Goal: Task Accomplishment & Management: Use online tool/utility

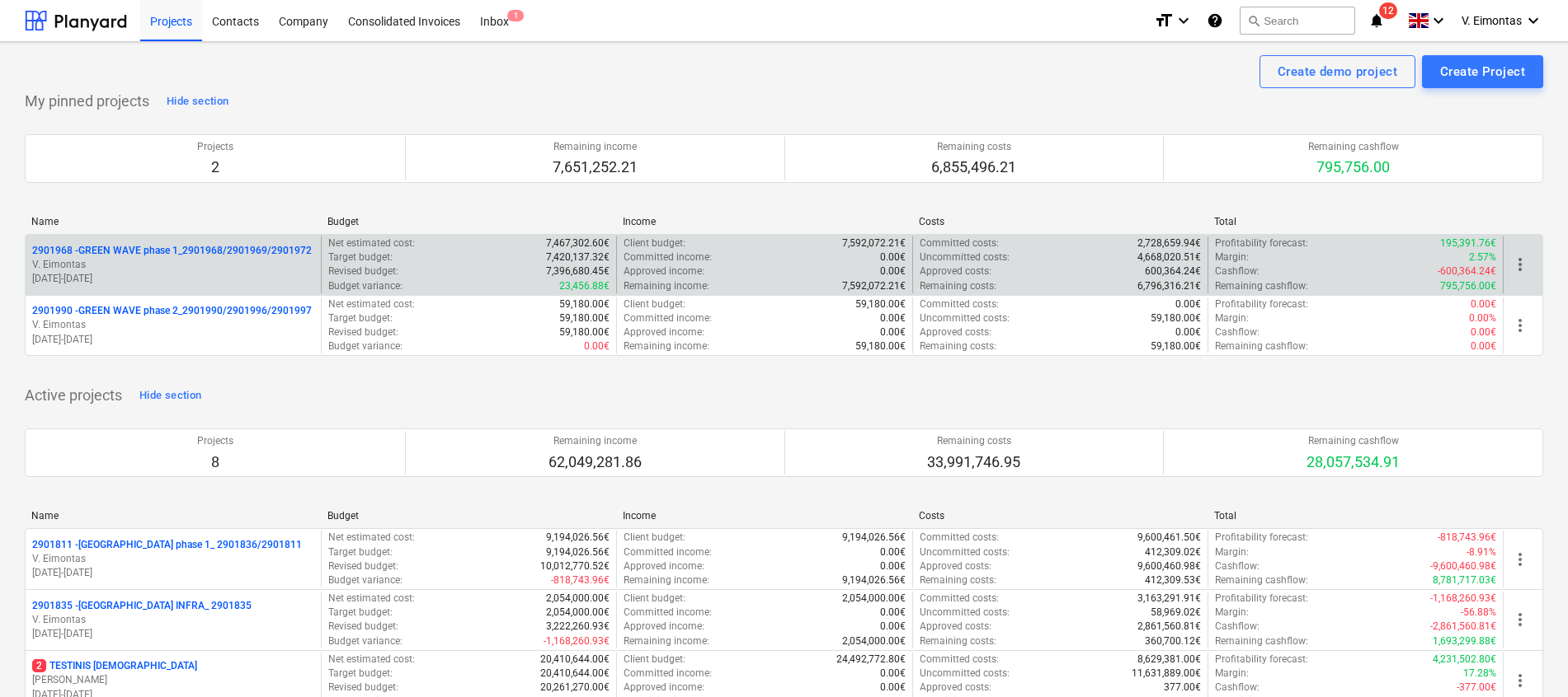
click at [214, 247] on p "2901968 - GREEN WAVE phase 1_2901968/2901969/2901972" at bounding box center [172, 250] width 280 height 14
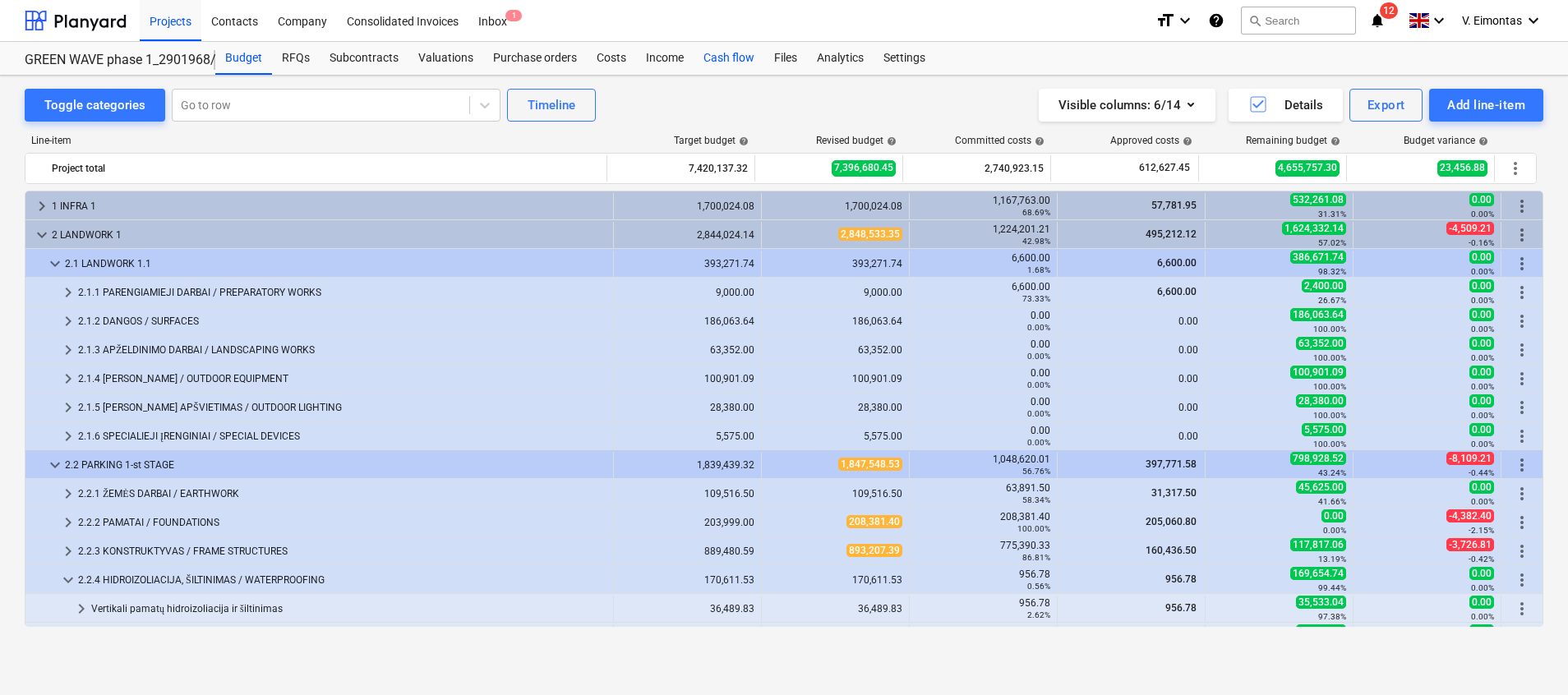
click at [736, 48] on div "Cash flow" at bounding box center [729, 58] width 71 height 33
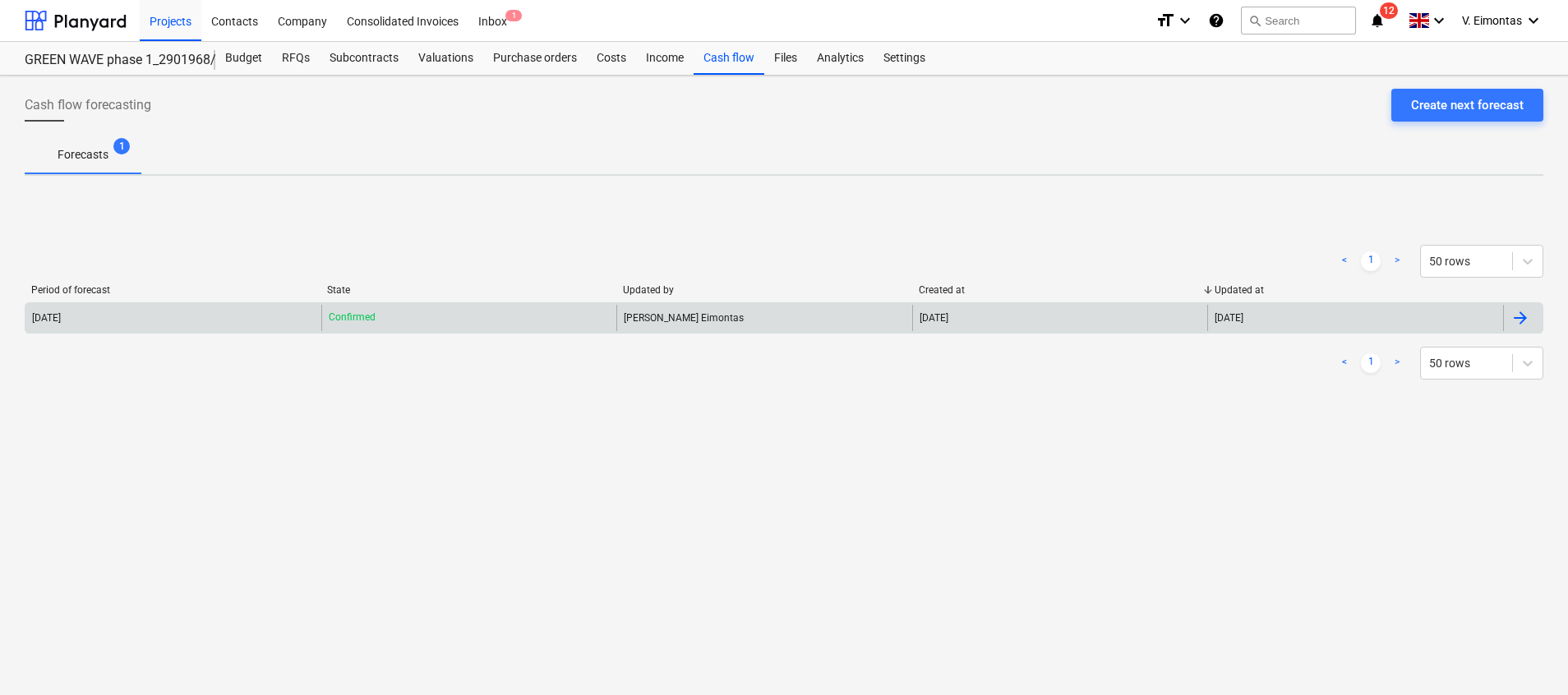
click at [373, 322] on p "Confirmed" at bounding box center [352, 317] width 47 height 14
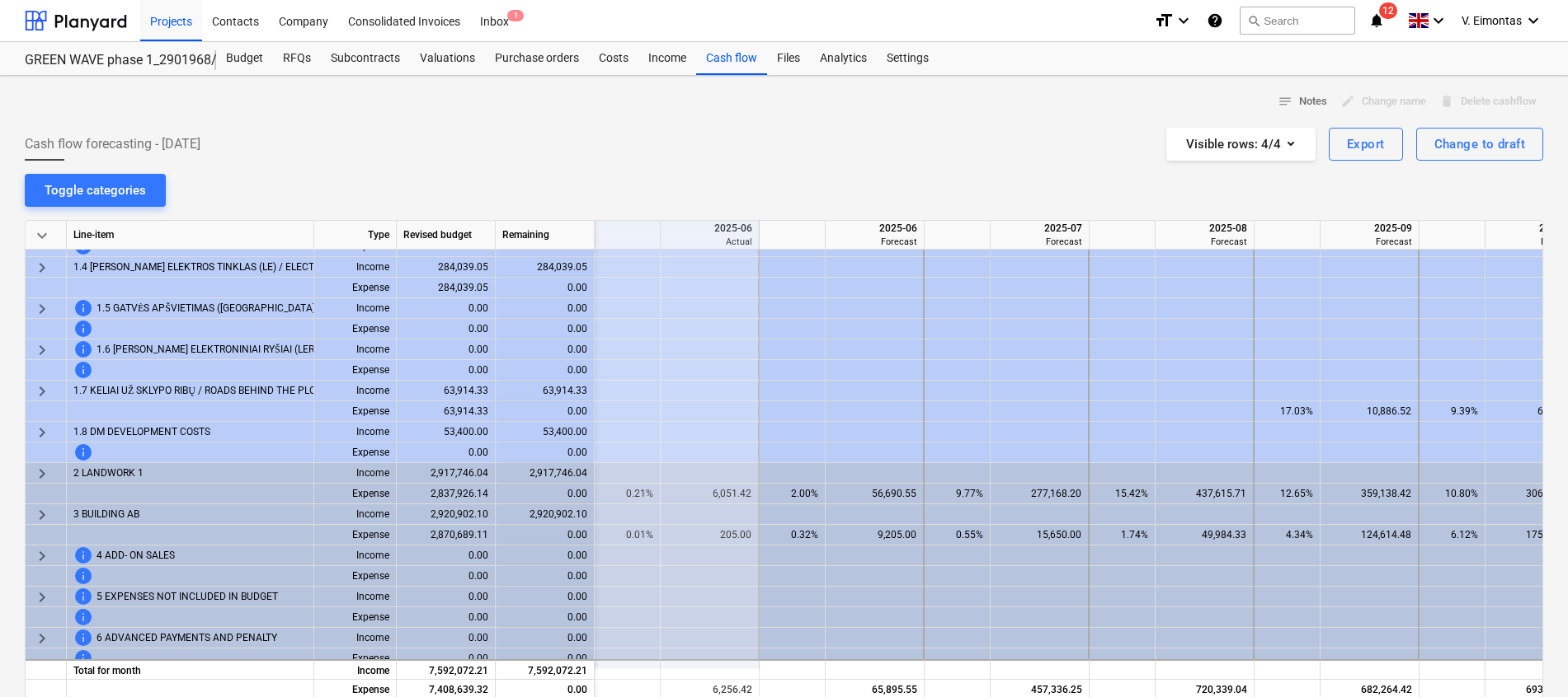
scroll to position [172, 165]
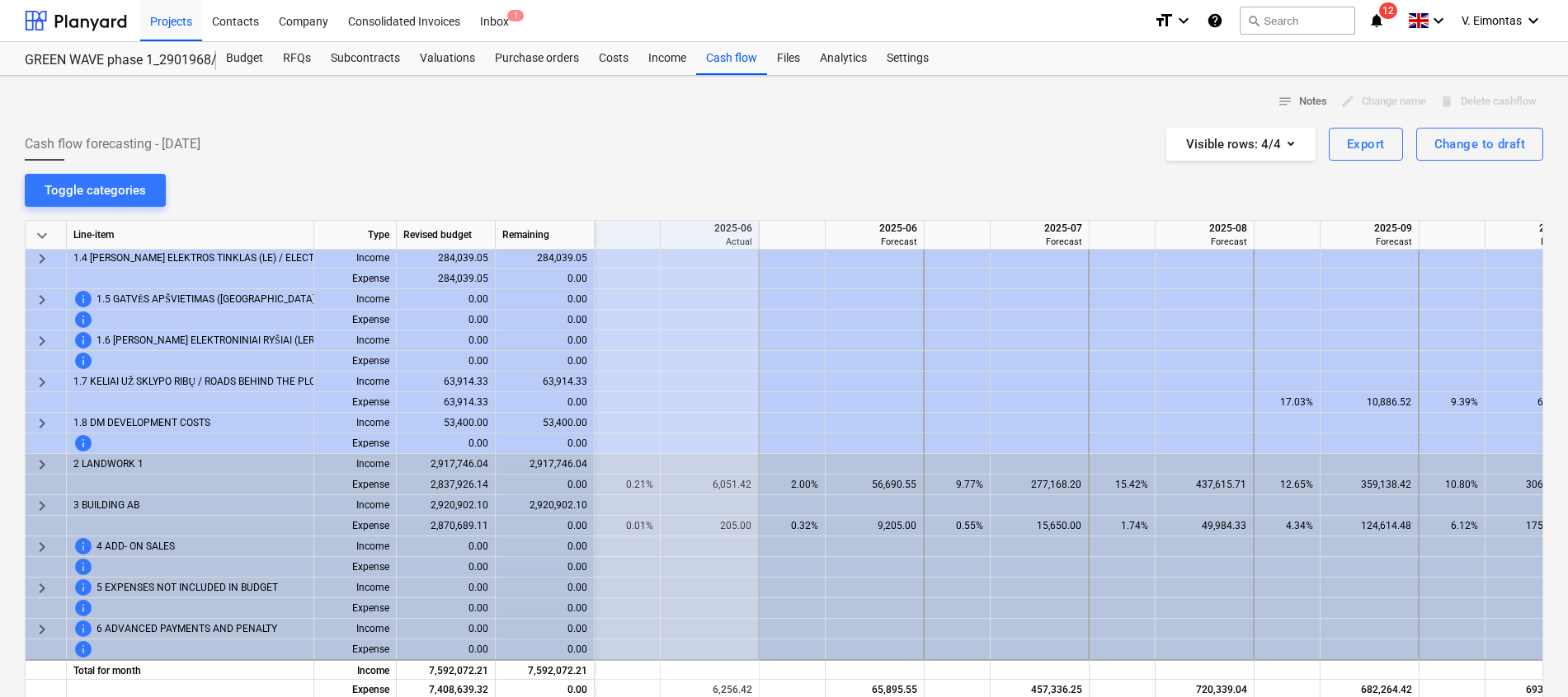
click at [158, 475] on div at bounding box center [191, 485] width 247 height 21
click at [40, 461] on span "keyboard_arrow_right" at bounding box center [42, 465] width 20 height 20
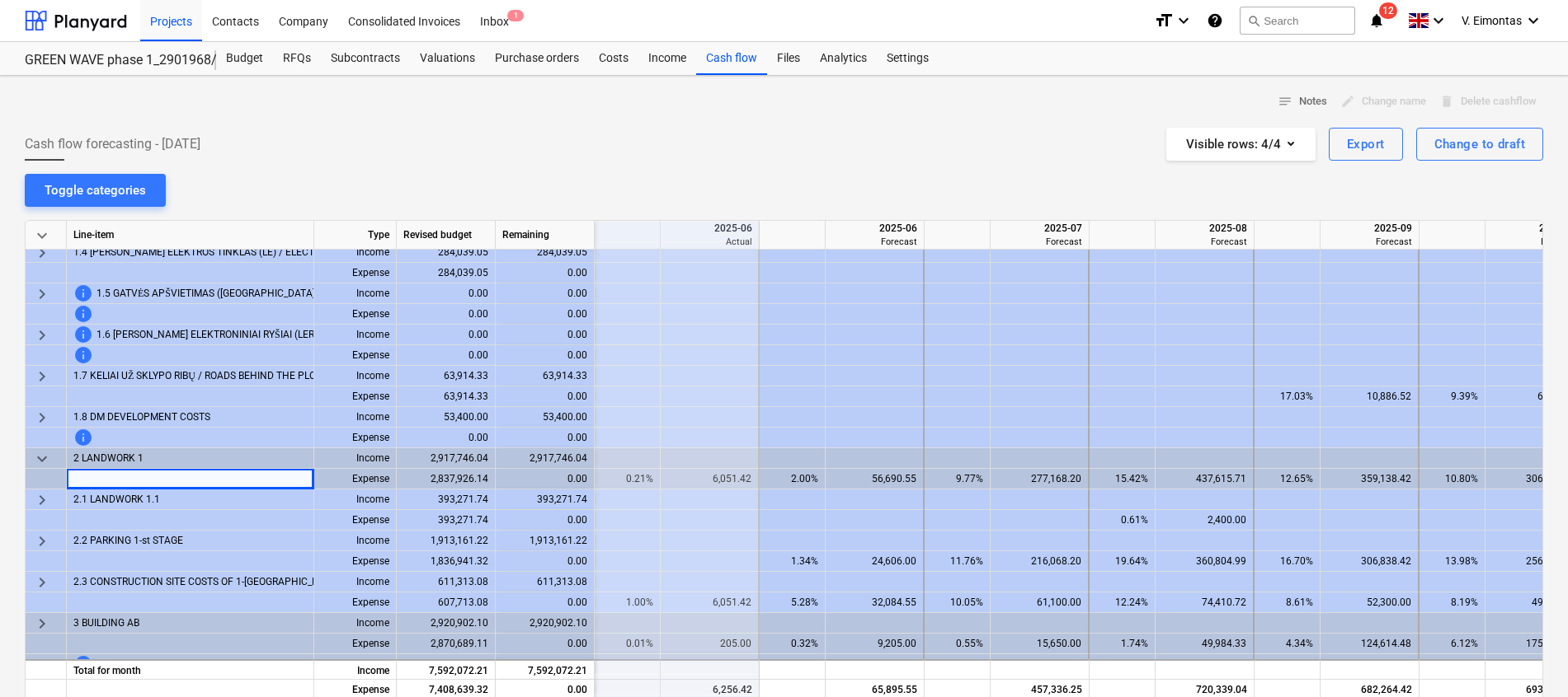
scroll to position [296, 165]
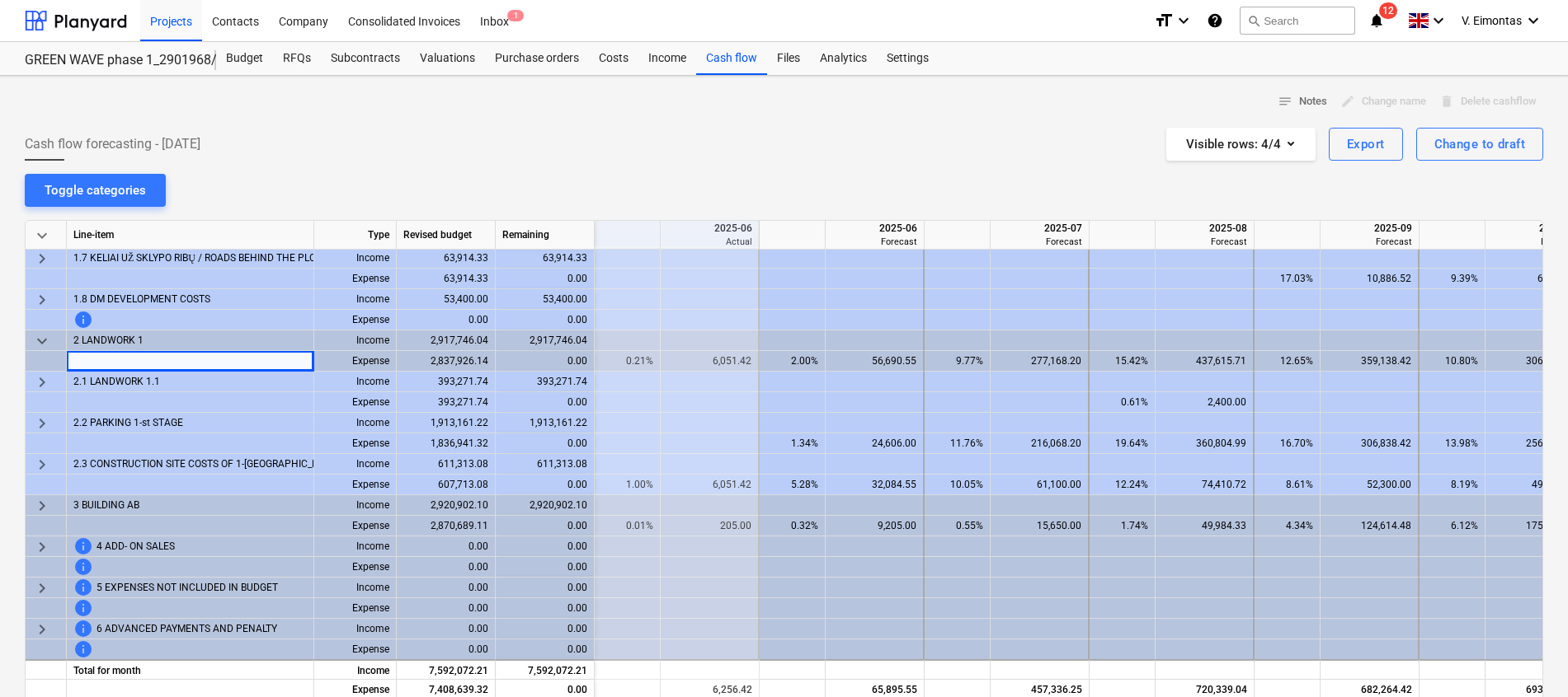
click at [47, 417] on span "keyboard_arrow_right" at bounding box center [42, 424] width 20 height 20
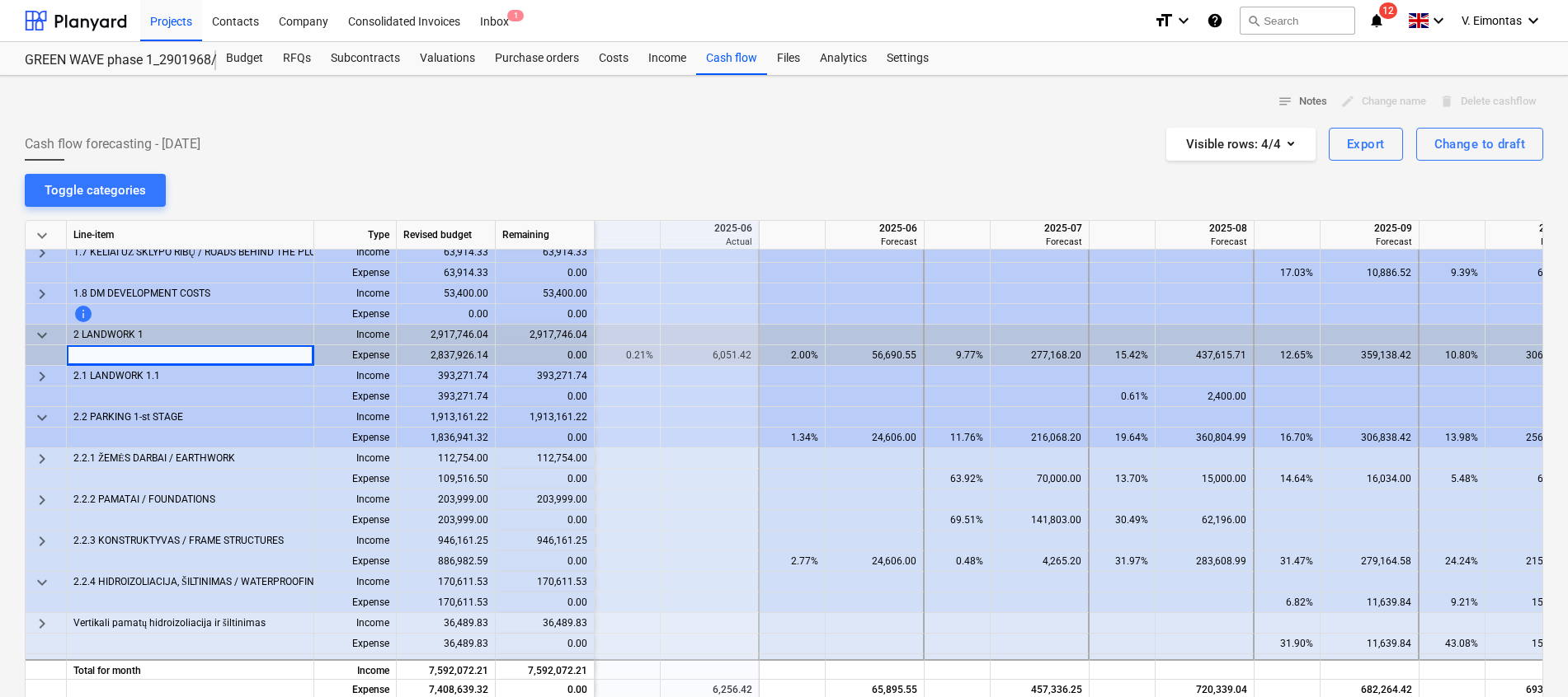
click at [0, 358] on html "Projects Contacts Company Consolidated Invoices Inbox 1 format_size keyboard_ar…" at bounding box center [784, 348] width 1568 height 697
click at [0, 356] on div "notes Notes edit Change name delete Delete cashflow Cash flow forecasting - 202…" at bounding box center [784, 525] width 1568 height 898
click at [1031, 150] on div "Cash flow forecasting - 2025 June Visible rows : 4/4 Export Change to draft" at bounding box center [784, 144] width 1518 height 33
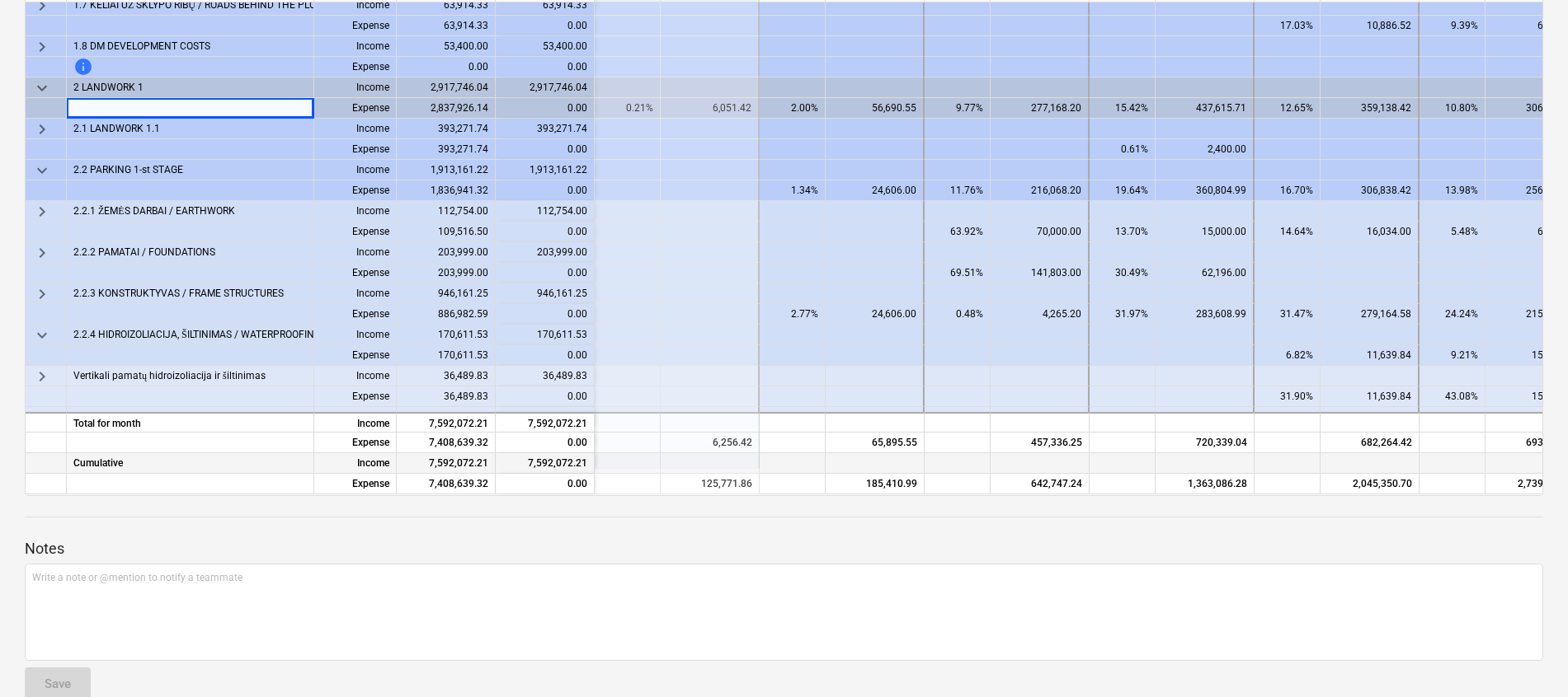
scroll to position [0, 165]
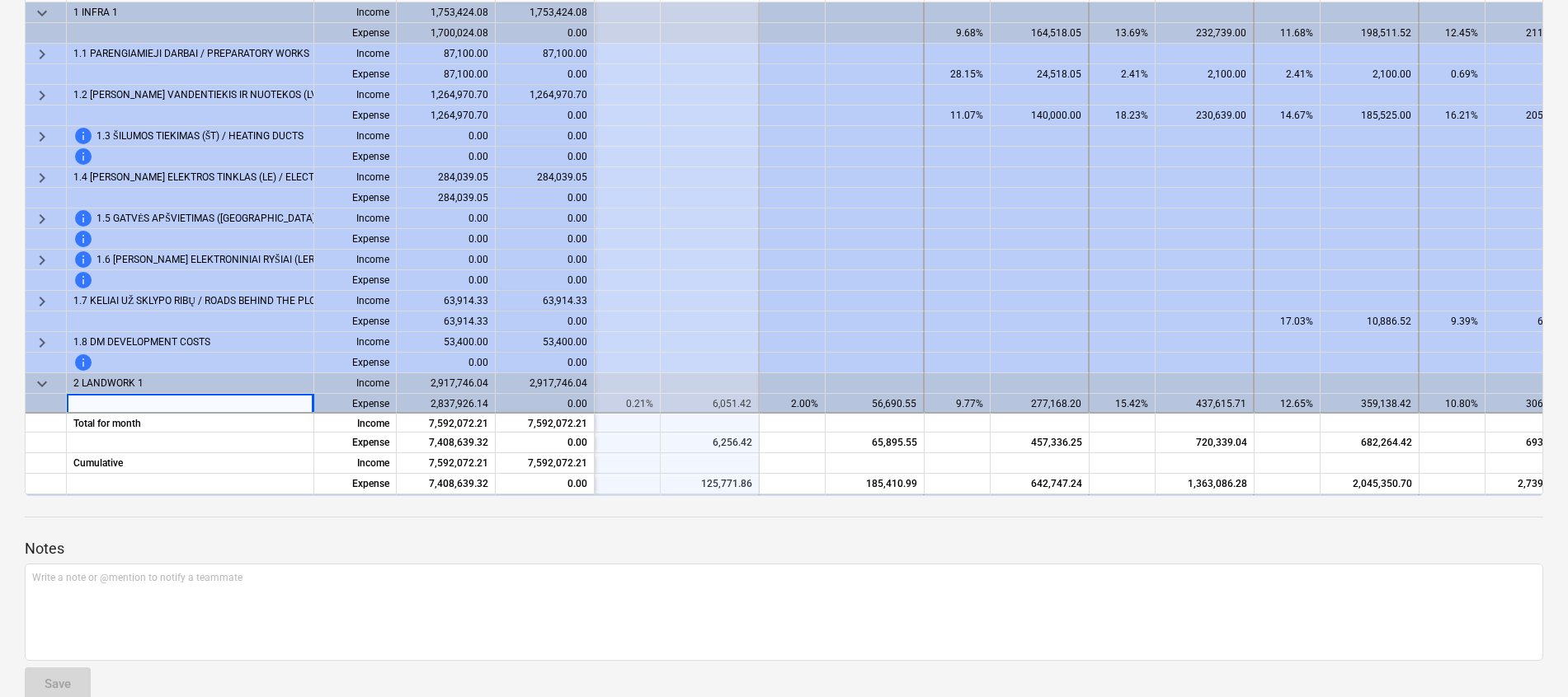
click at [42, 15] on span "keyboard_arrow_down" at bounding box center [42, 14] width 20 height 20
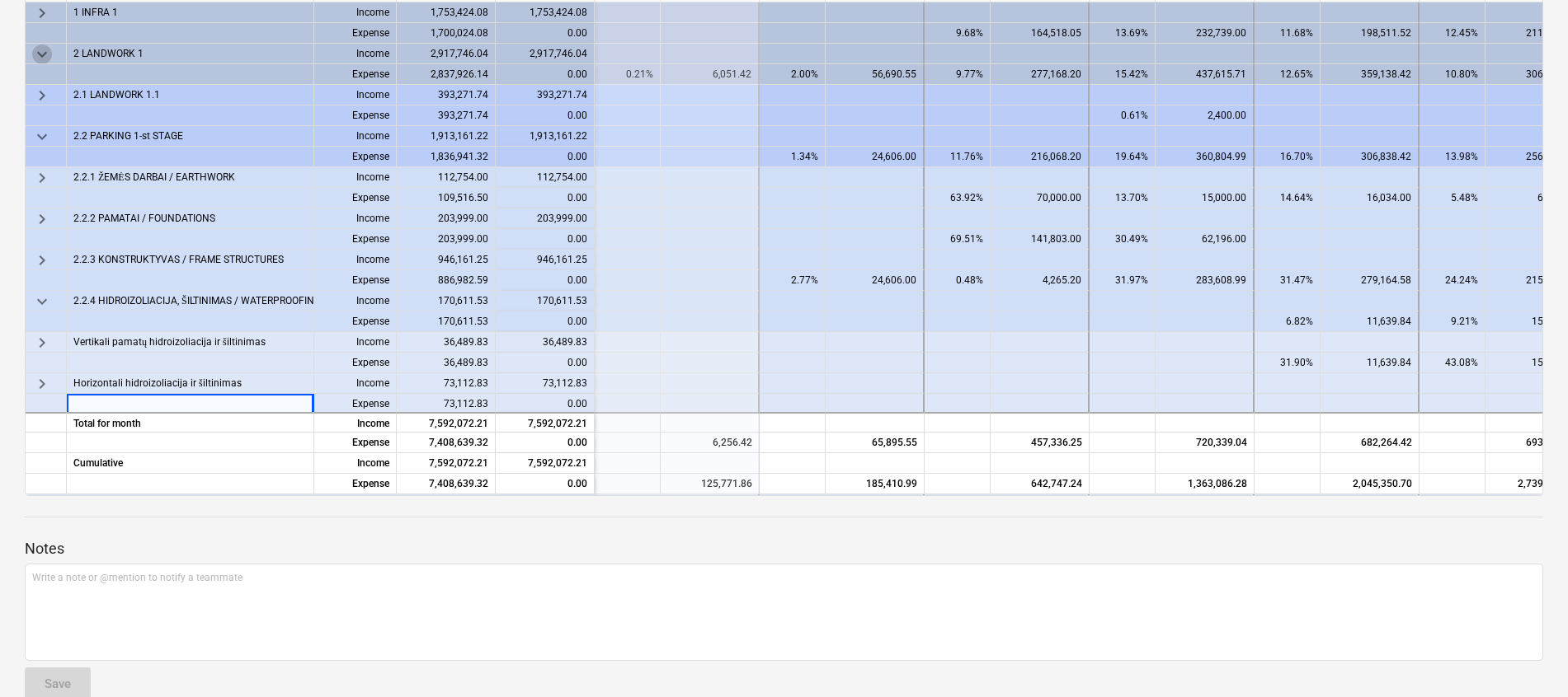
click at [44, 53] on span "keyboard_arrow_down" at bounding box center [42, 54] width 20 height 20
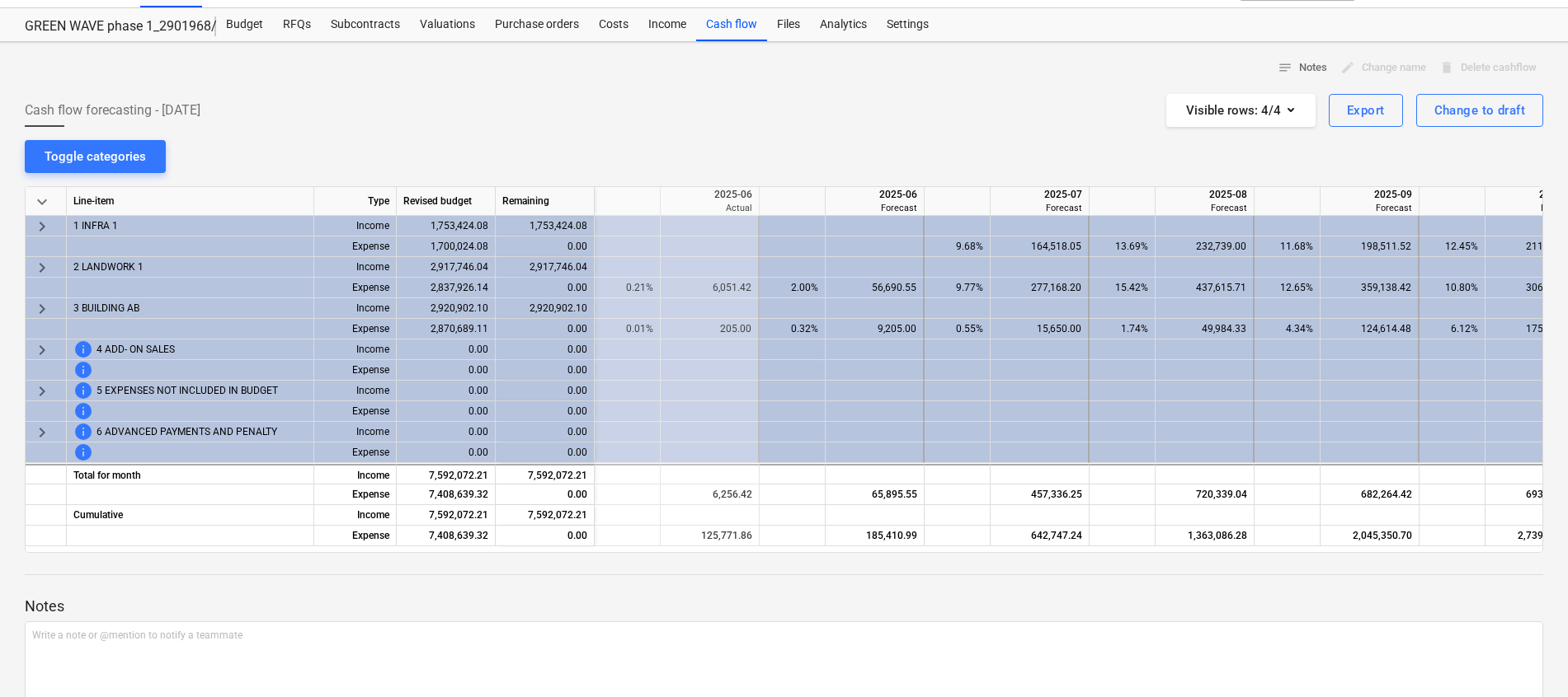
scroll to position [0, 0]
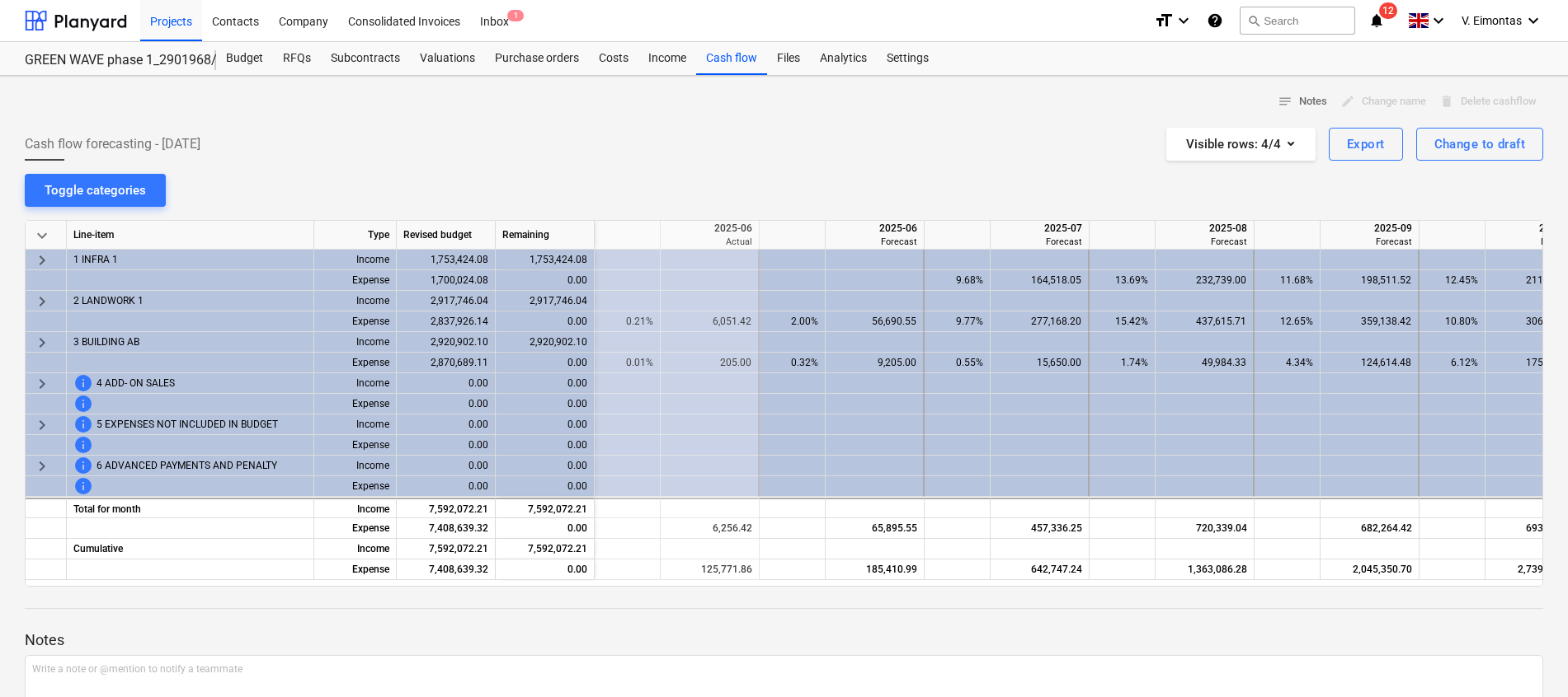
click at [806, 139] on div "Cash flow forecasting - 2025 June Visible rows : 4/4 Export Change to draft" at bounding box center [784, 144] width 1518 height 33
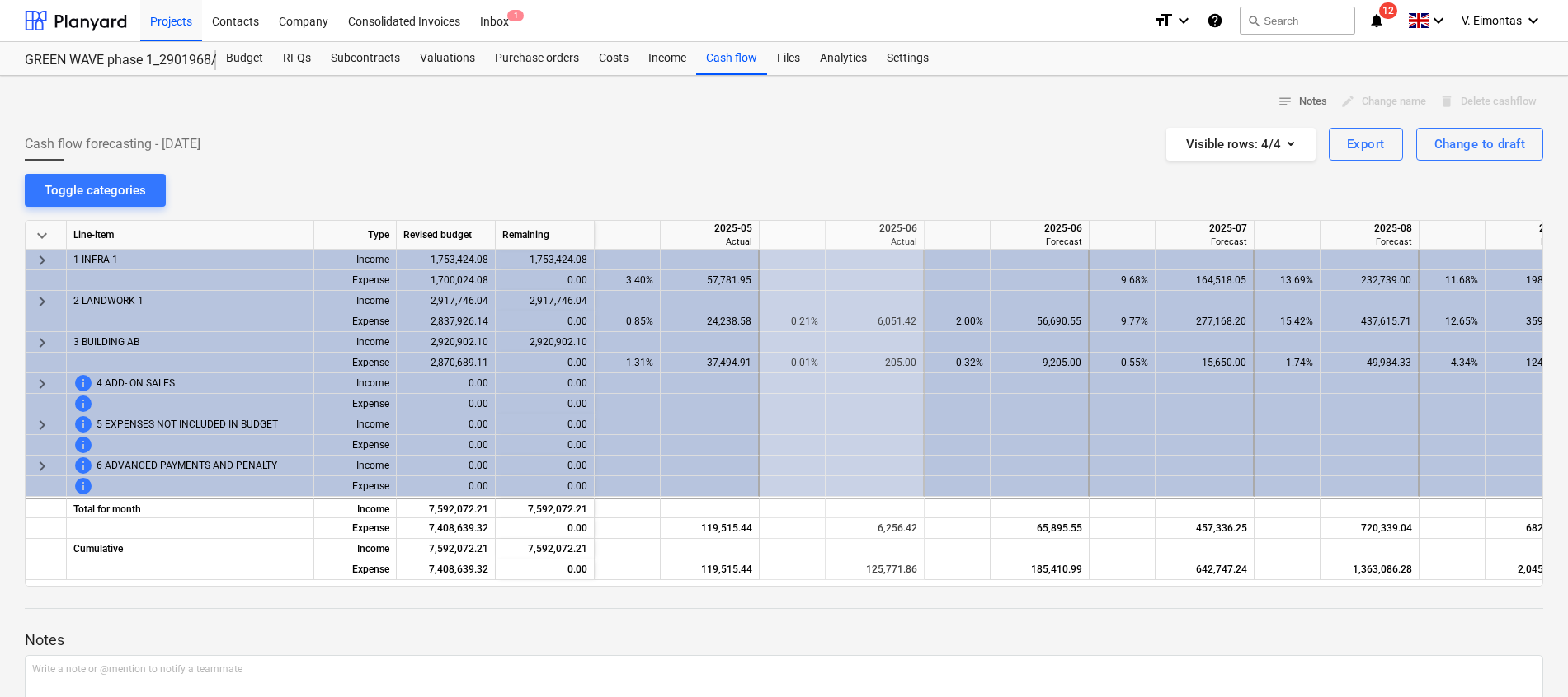
click at [1022, 118] on div at bounding box center [784, 121] width 1518 height 14
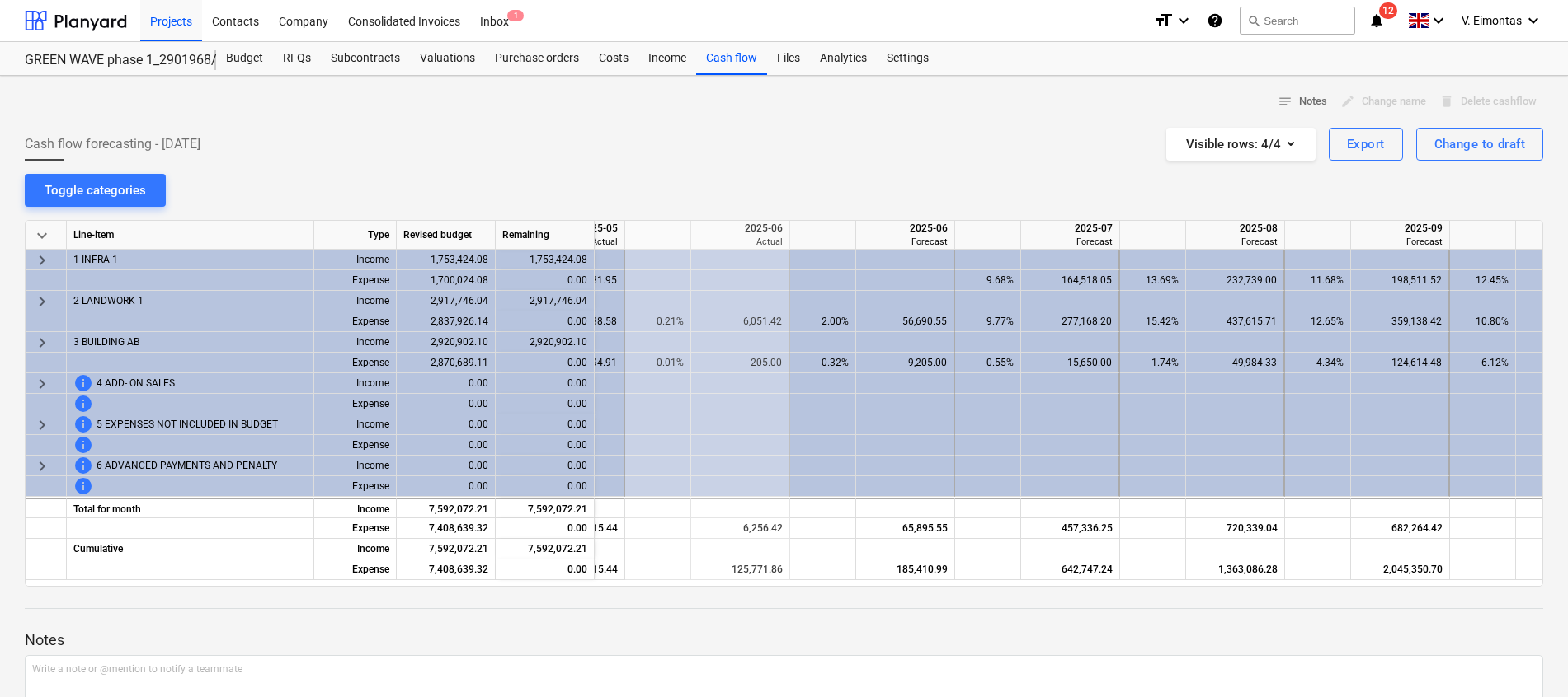
scroll to position [0, 86]
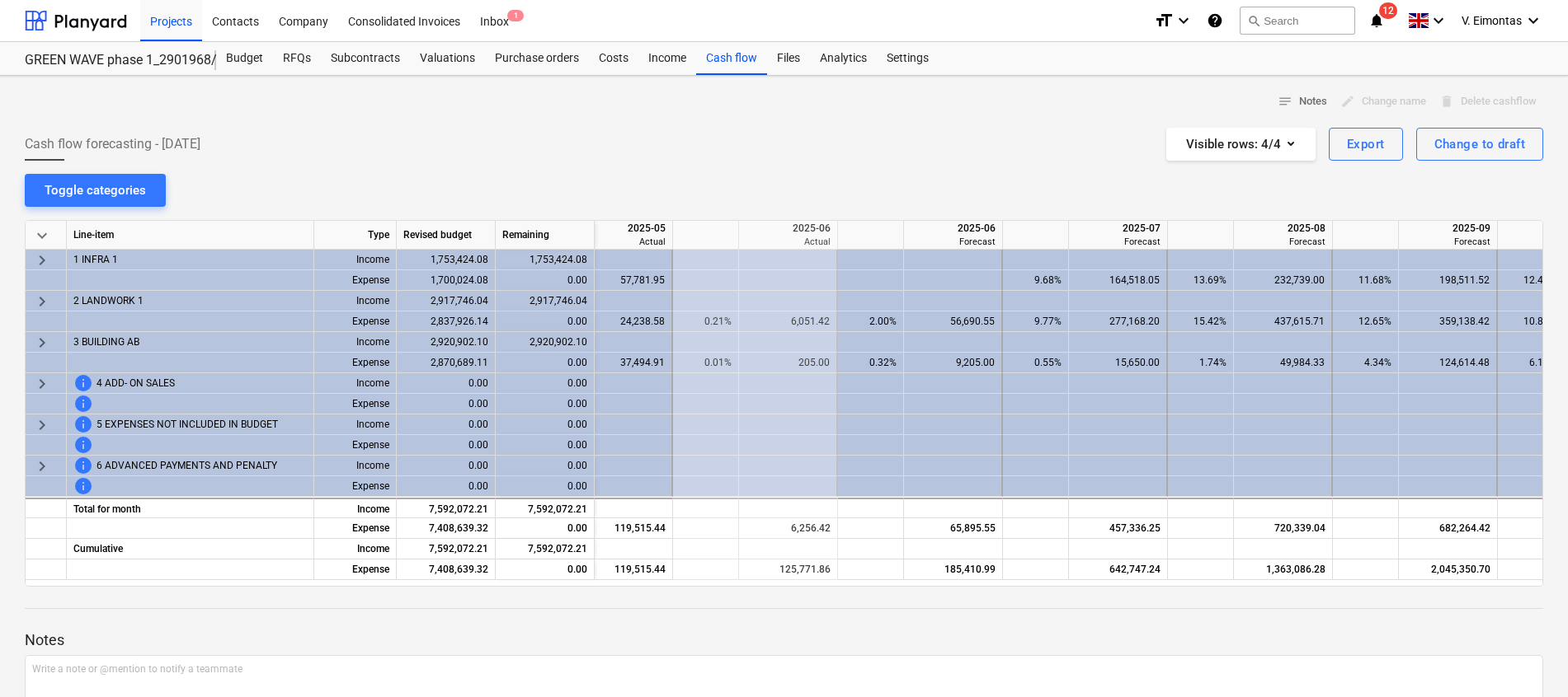
click at [912, 114] on div at bounding box center [784, 121] width 1518 height 14
click at [1491, 139] on div "Change to draft" at bounding box center [1479, 144] width 91 height 22
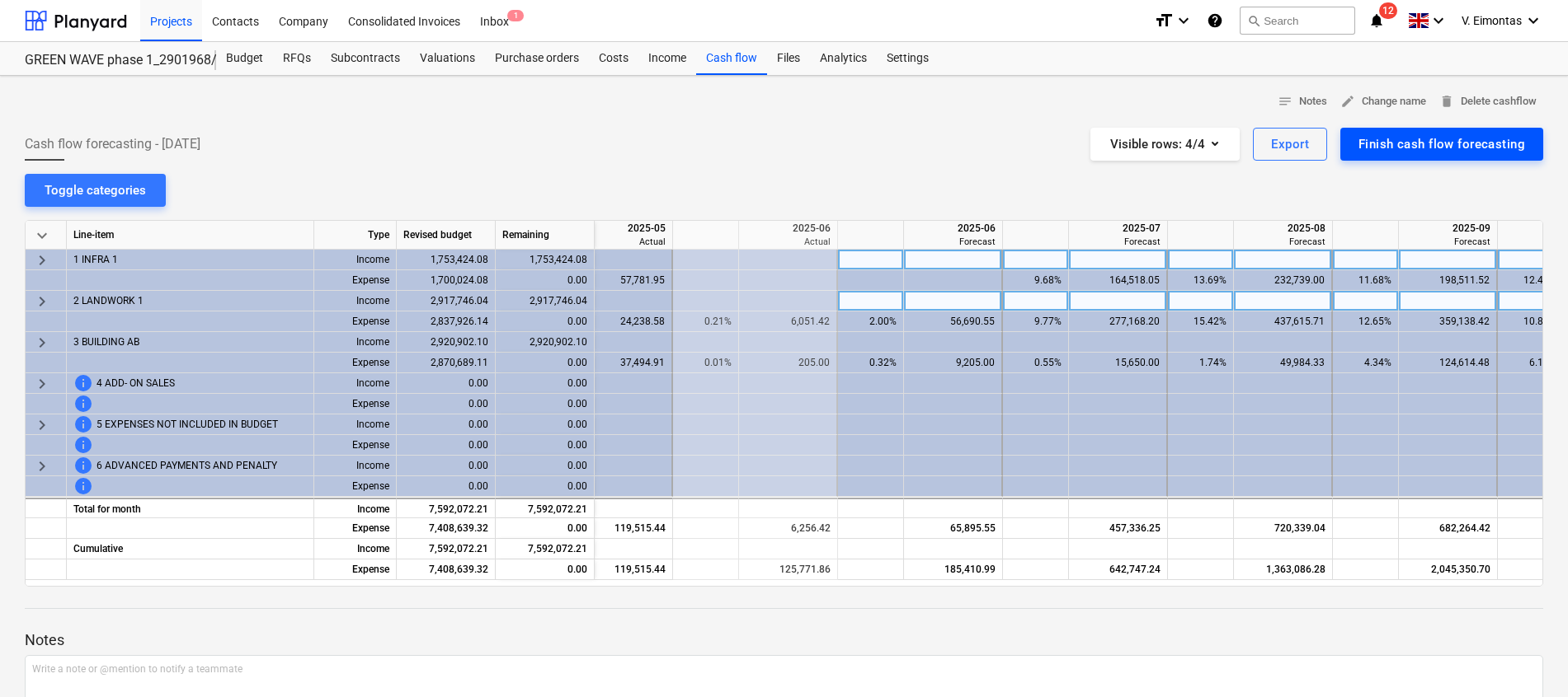
click at [1449, 149] on div "Finish cash flow forecasting" at bounding box center [1441, 144] width 166 height 22
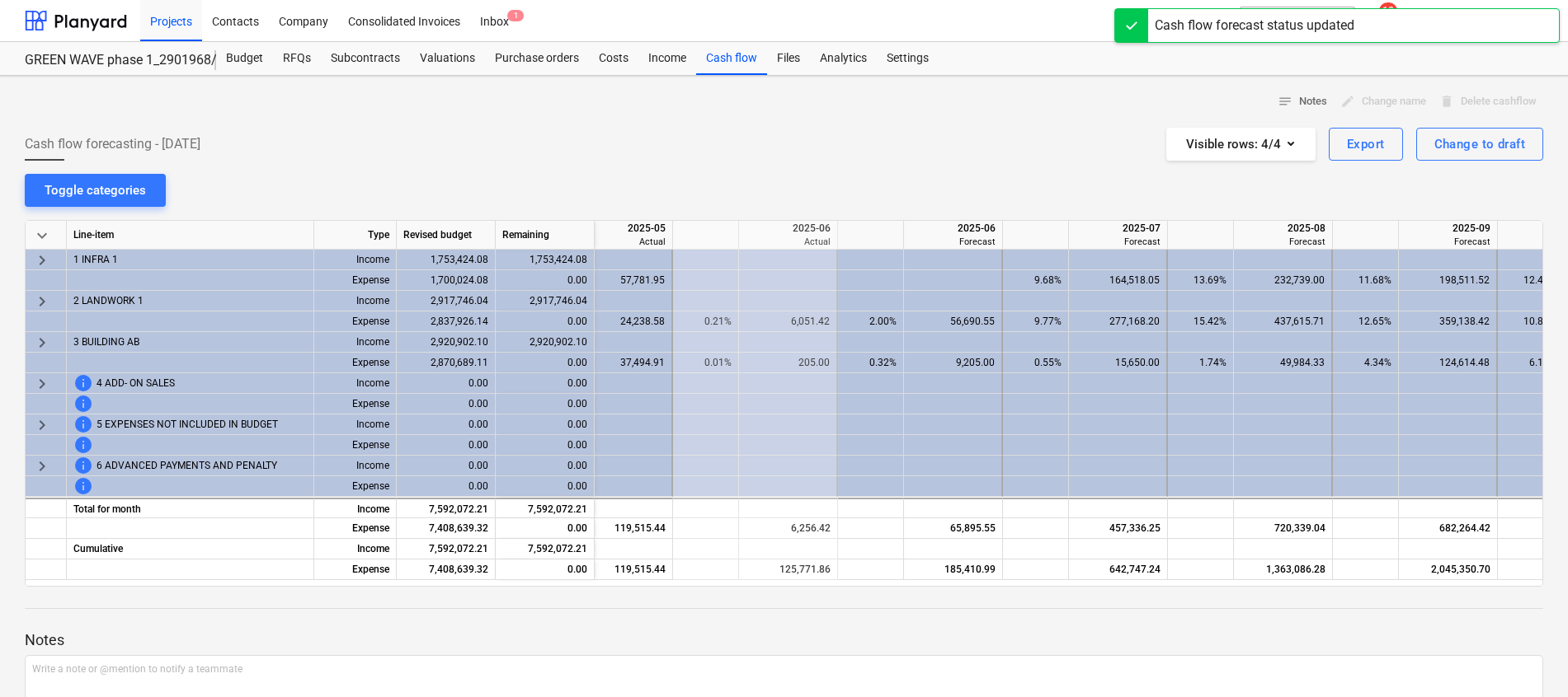
click at [855, 132] on div "Cash flow forecasting - 2025 June Visible rows : 4/4 Export Change to draft" at bounding box center [784, 144] width 1518 height 33
click at [715, 59] on div "Cash flow" at bounding box center [732, 58] width 71 height 33
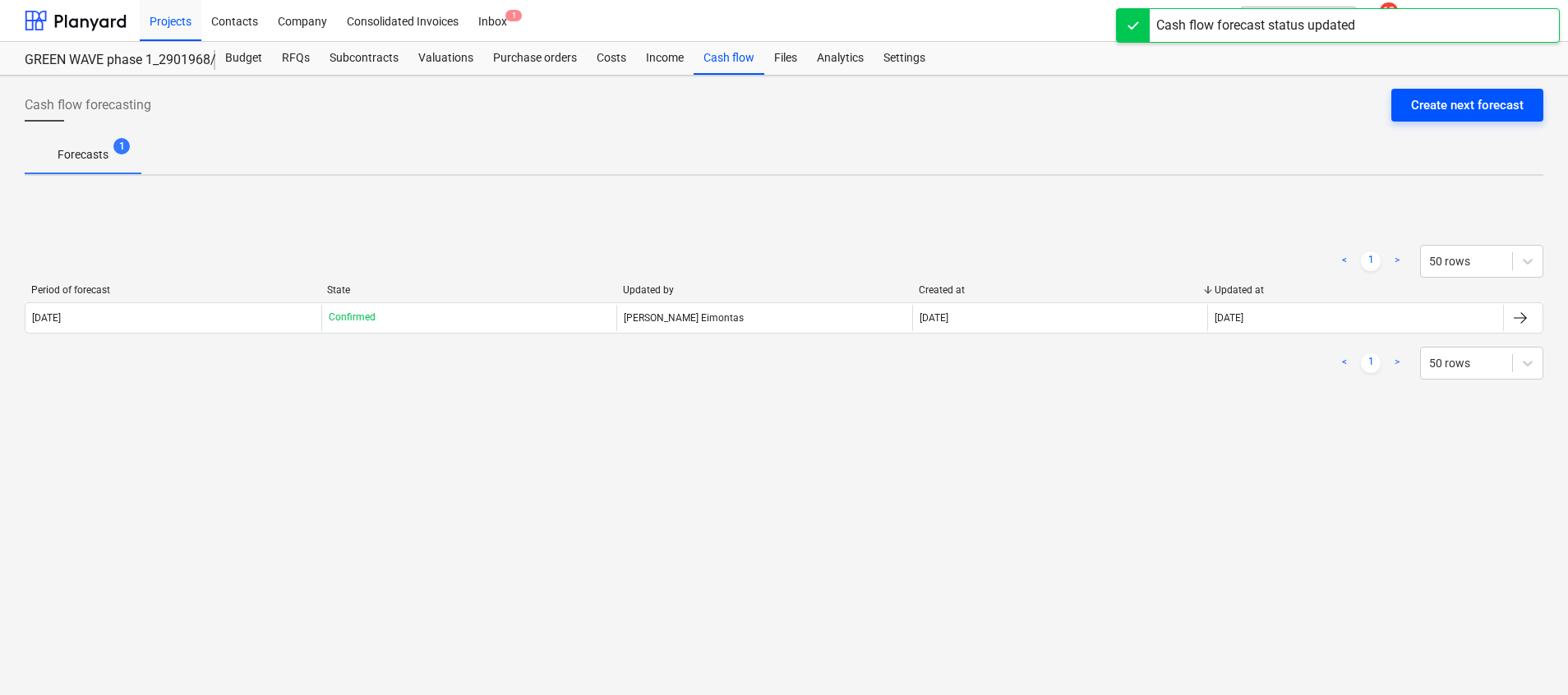
click at [1479, 107] on div "Create next forecast" at bounding box center [1467, 105] width 112 height 22
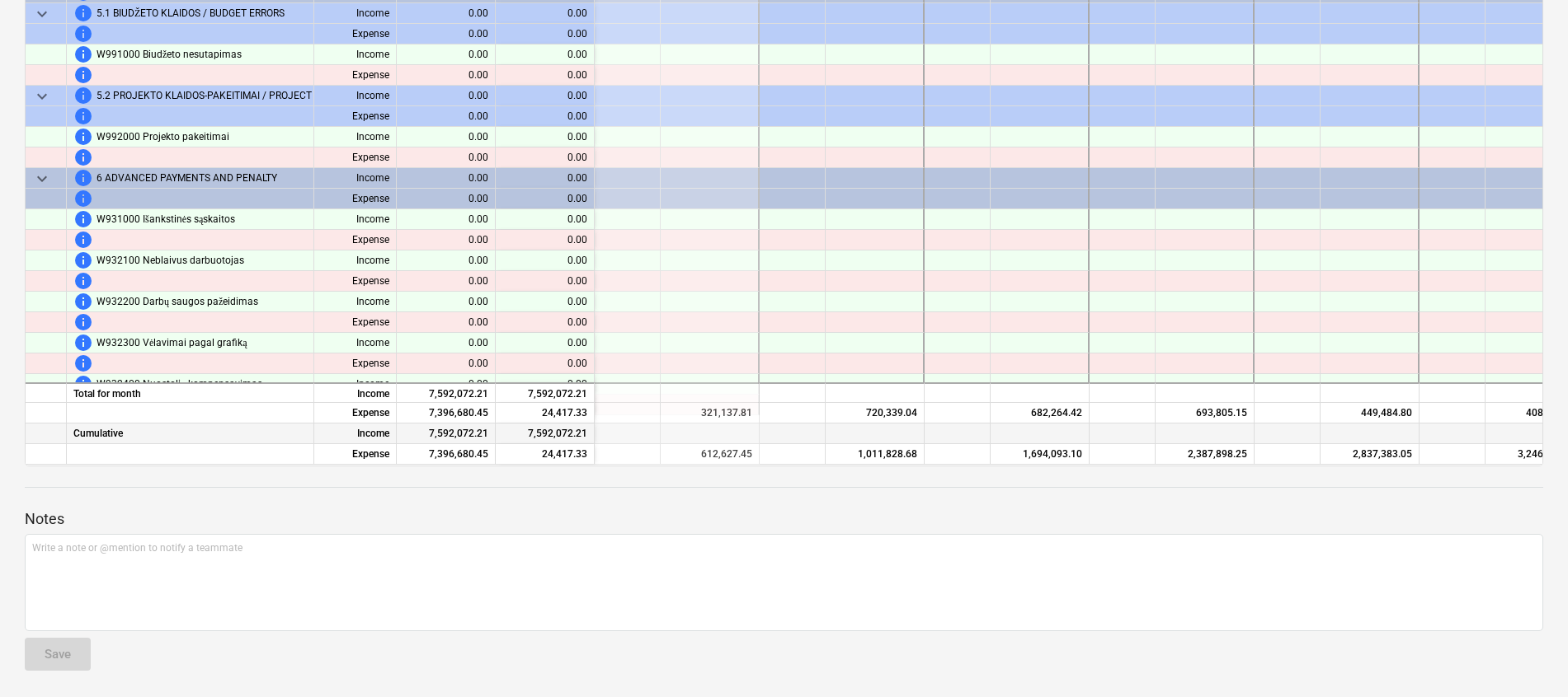
scroll to position [22140, 495]
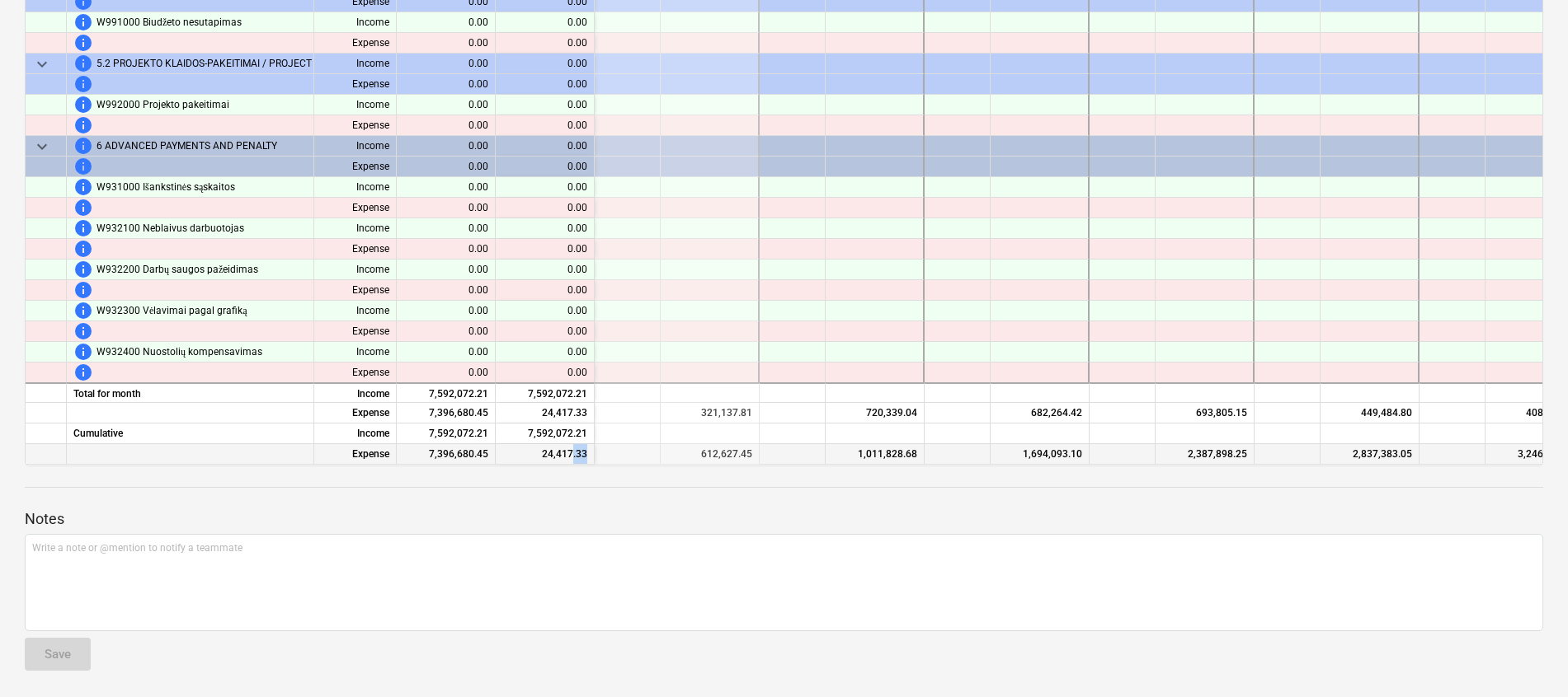
drag, startPoint x: 679, startPoint y: 459, endPoint x: 574, endPoint y: 455, distance: 105.1
click at [0, 0] on div "Expense 7,396,680.45 24,417.33 291,489.64 612,627.45 1,011,828.68 1,694,093.10 …" at bounding box center [0, 0] width 0 height 0
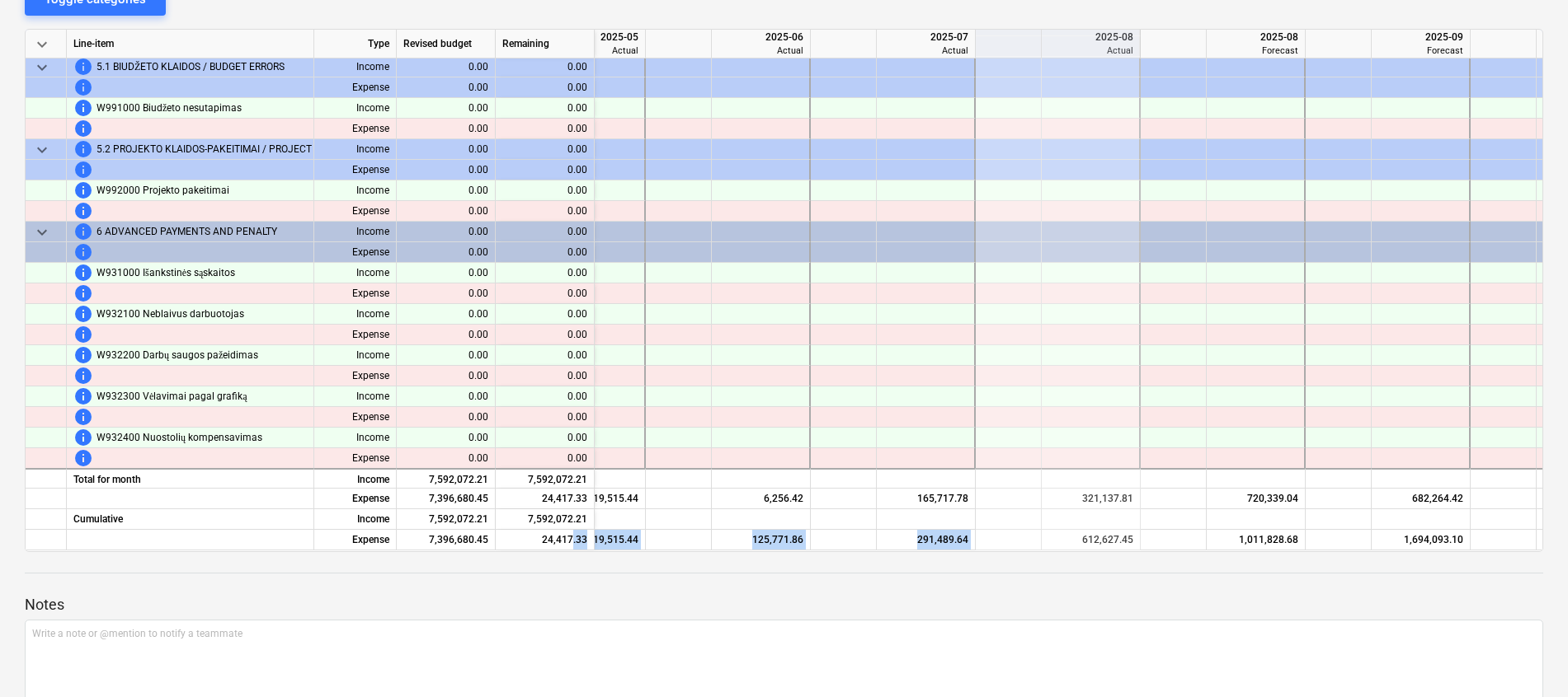
scroll to position [153, 0]
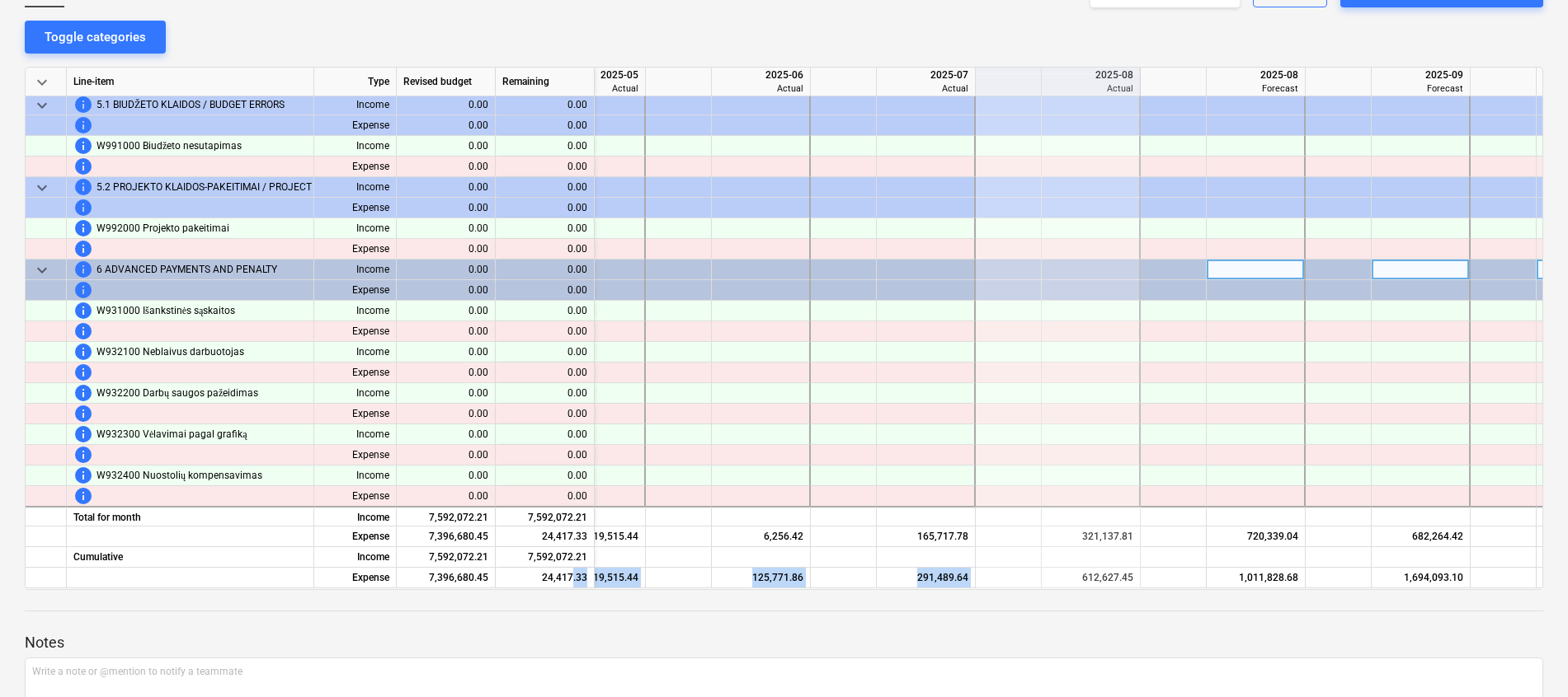
click at [42, 269] on span "keyboard_arrow_down" at bounding box center [42, 270] width 20 height 20
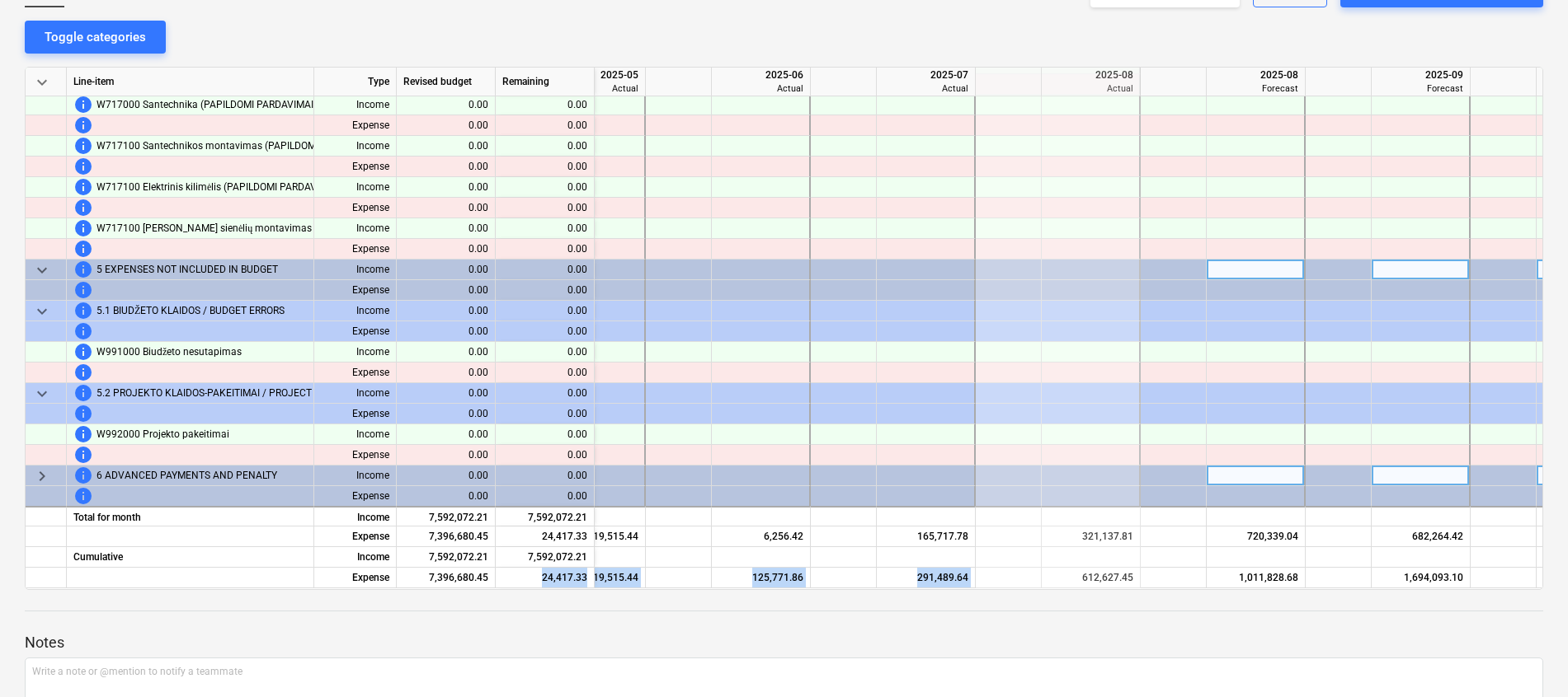
click at [42, 265] on span "keyboard_arrow_down" at bounding box center [42, 270] width 20 height 20
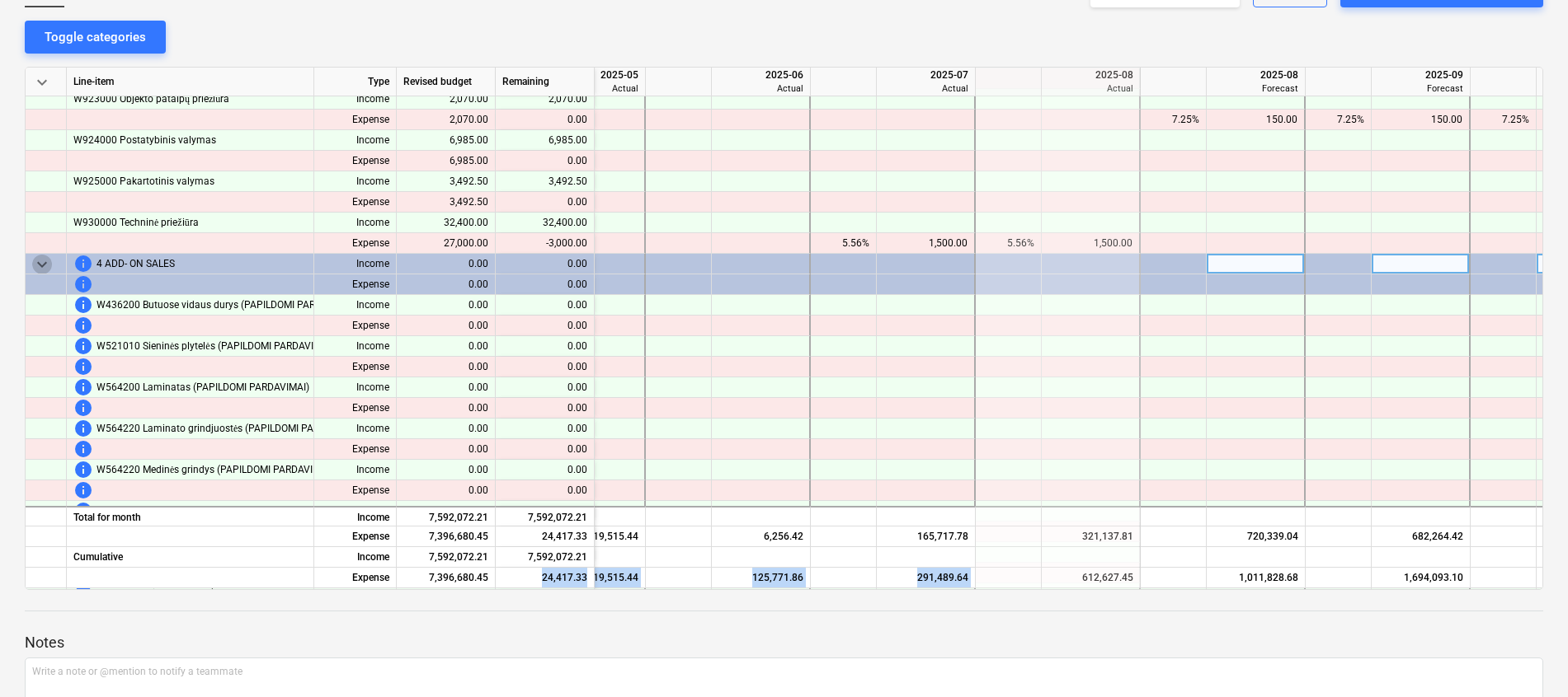
click at [42, 261] on span "keyboard_arrow_down" at bounding box center [42, 265] width 20 height 20
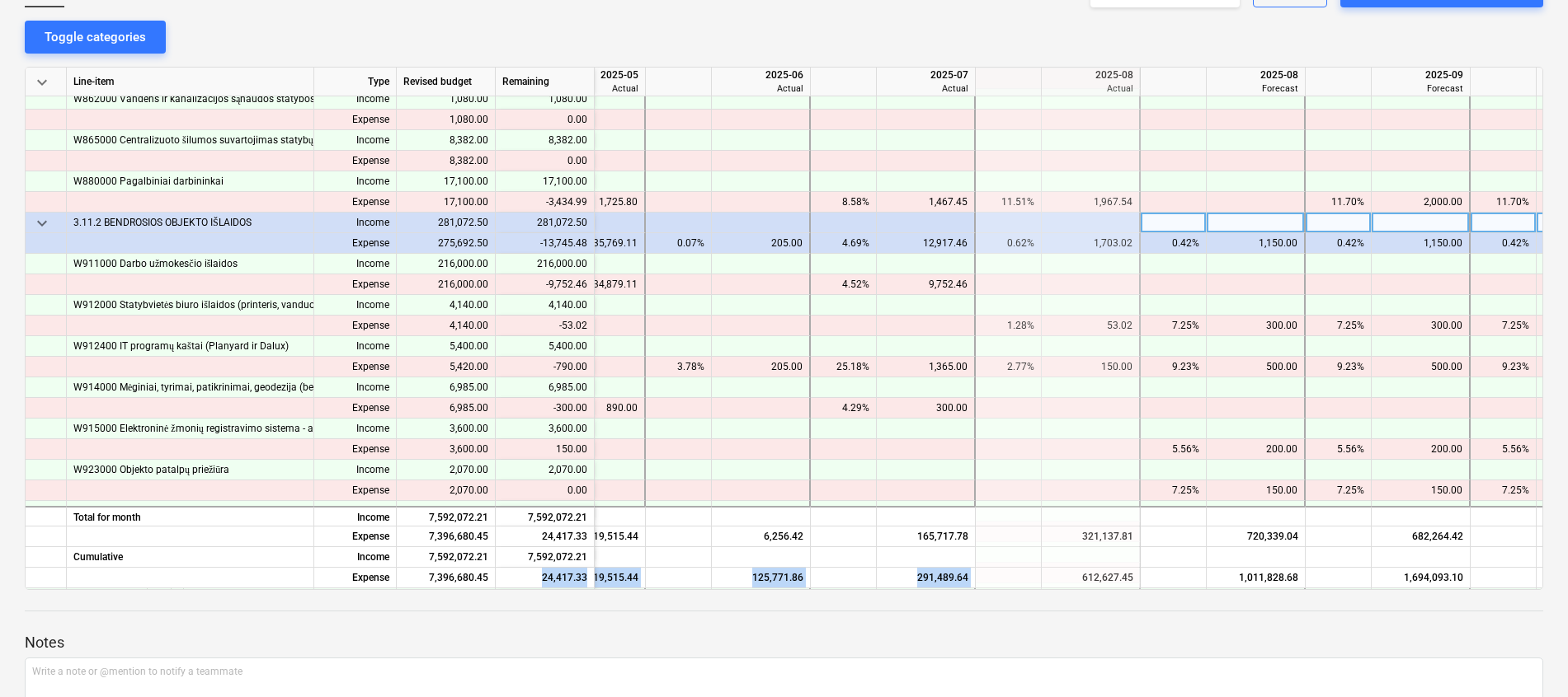
click at [44, 221] on span "keyboard_arrow_down" at bounding box center [42, 223] width 20 height 20
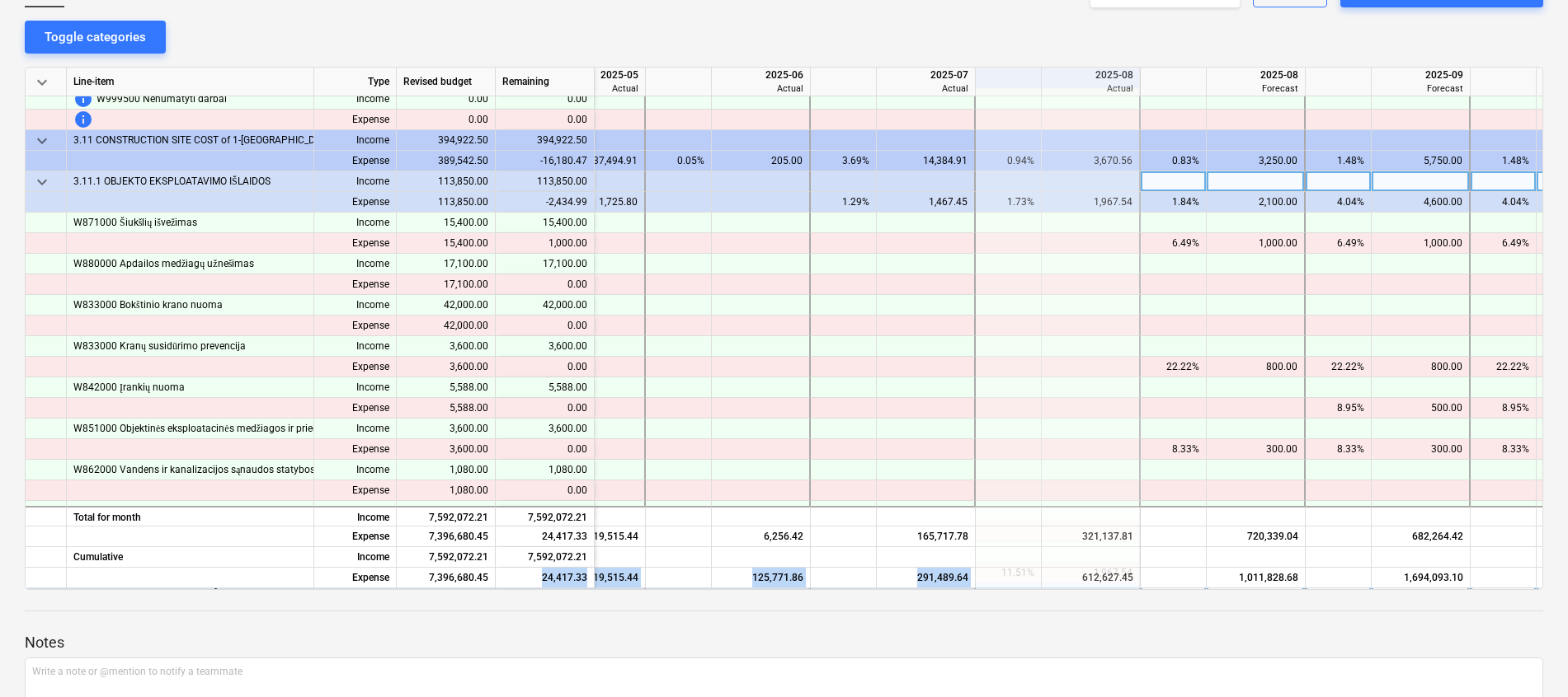
click at [44, 179] on span "keyboard_arrow_down" at bounding box center [42, 182] width 20 height 20
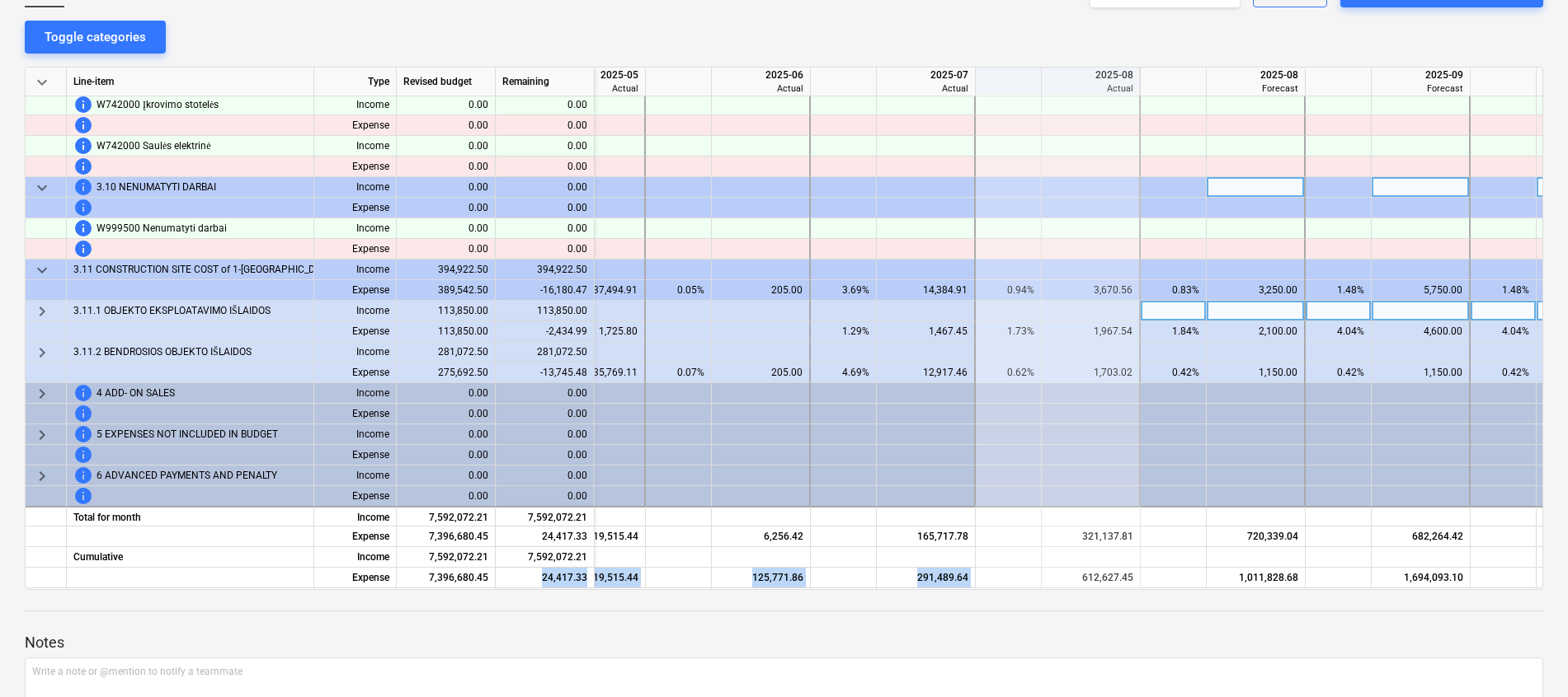
click at [39, 181] on span "keyboard_arrow_down" at bounding box center [42, 188] width 20 height 20
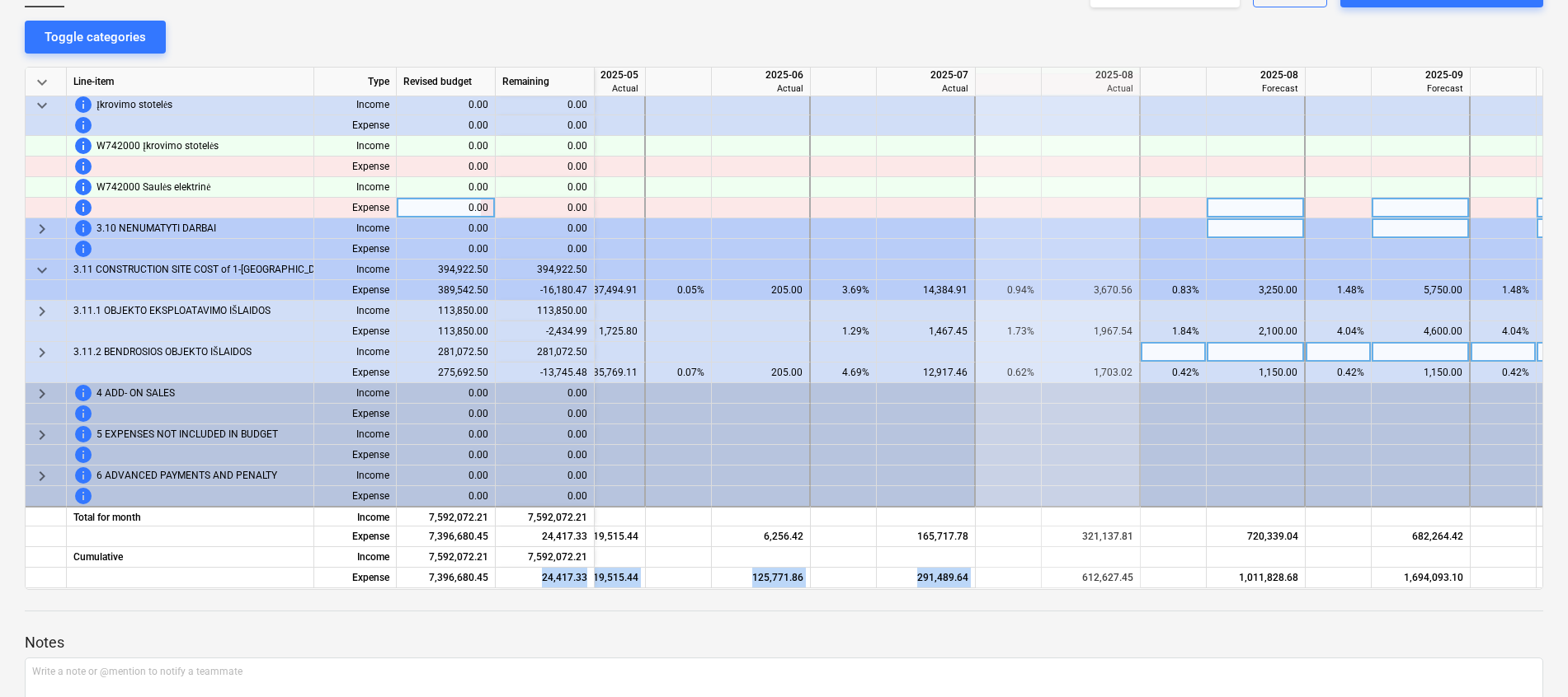
scroll to position [20491, 113]
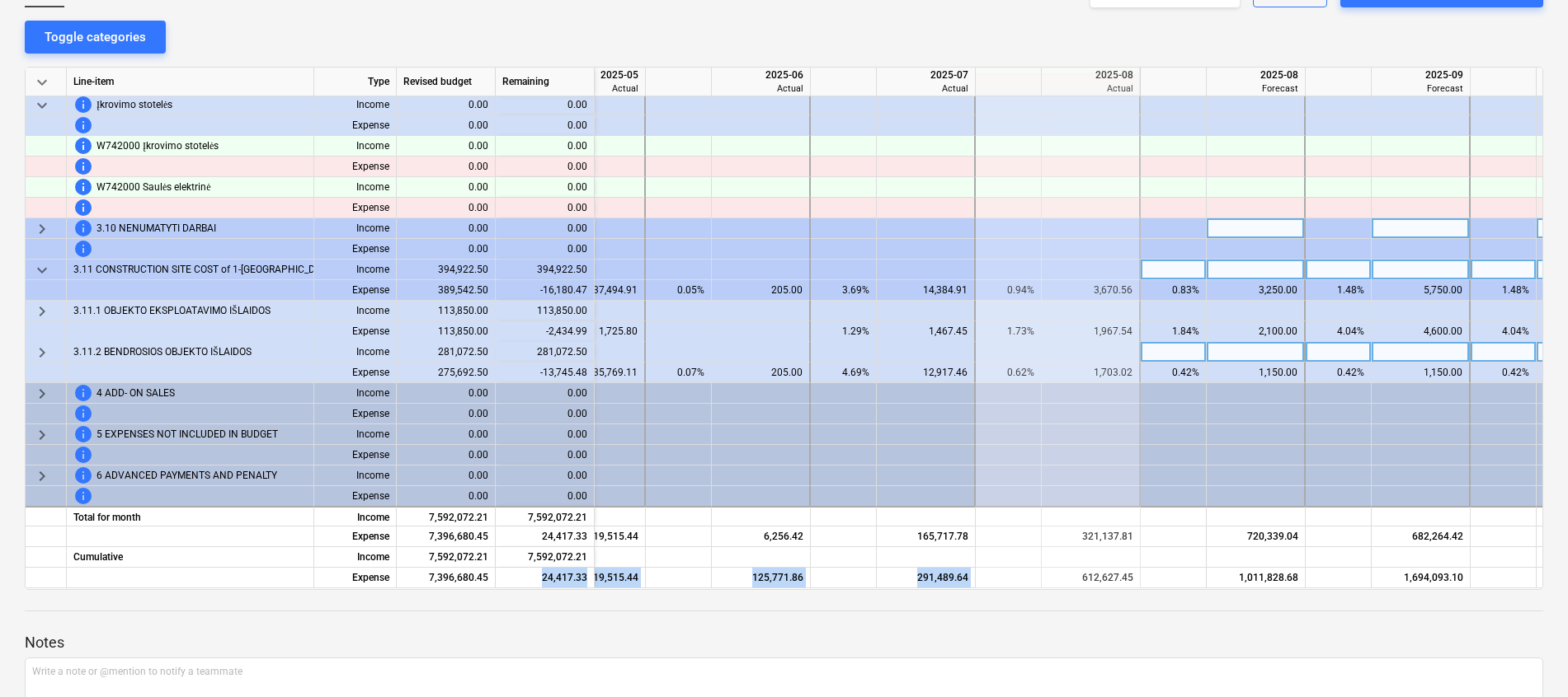
click at [36, 268] on span "keyboard_arrow_down" at bounding box center [42, 270] width 20 height 20
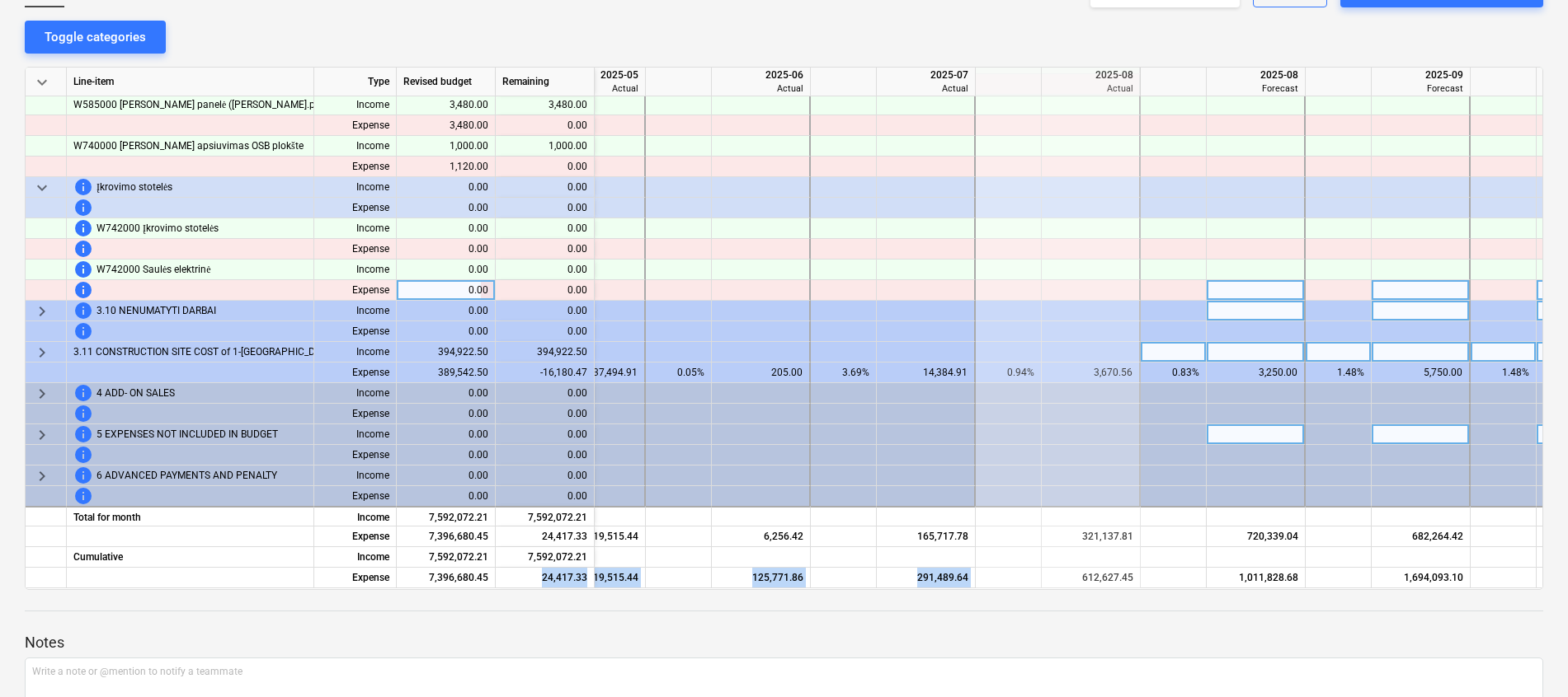
scroll to position [20285, 113]
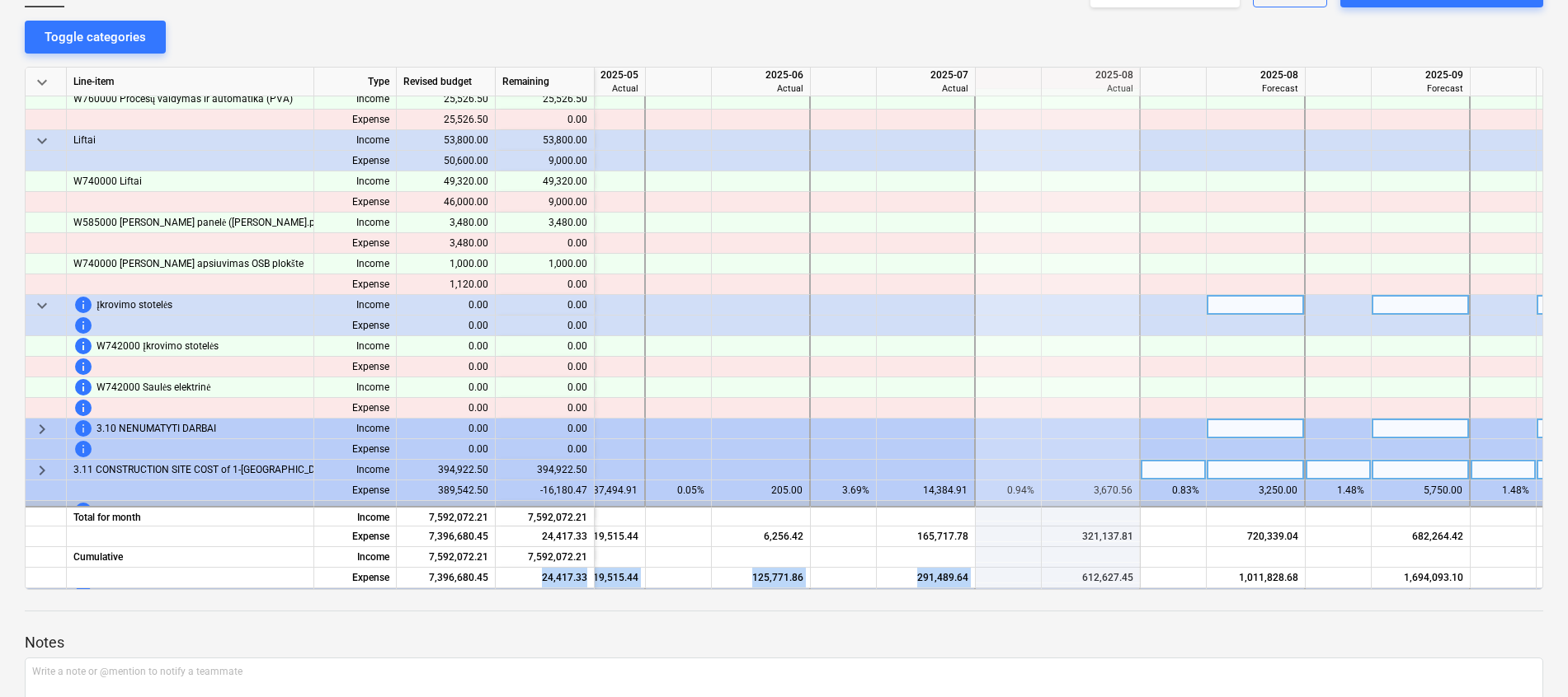
click at [48, 304] on span "keyboard_arrow_down" at bounding box center [42, 306] width 20 height 20
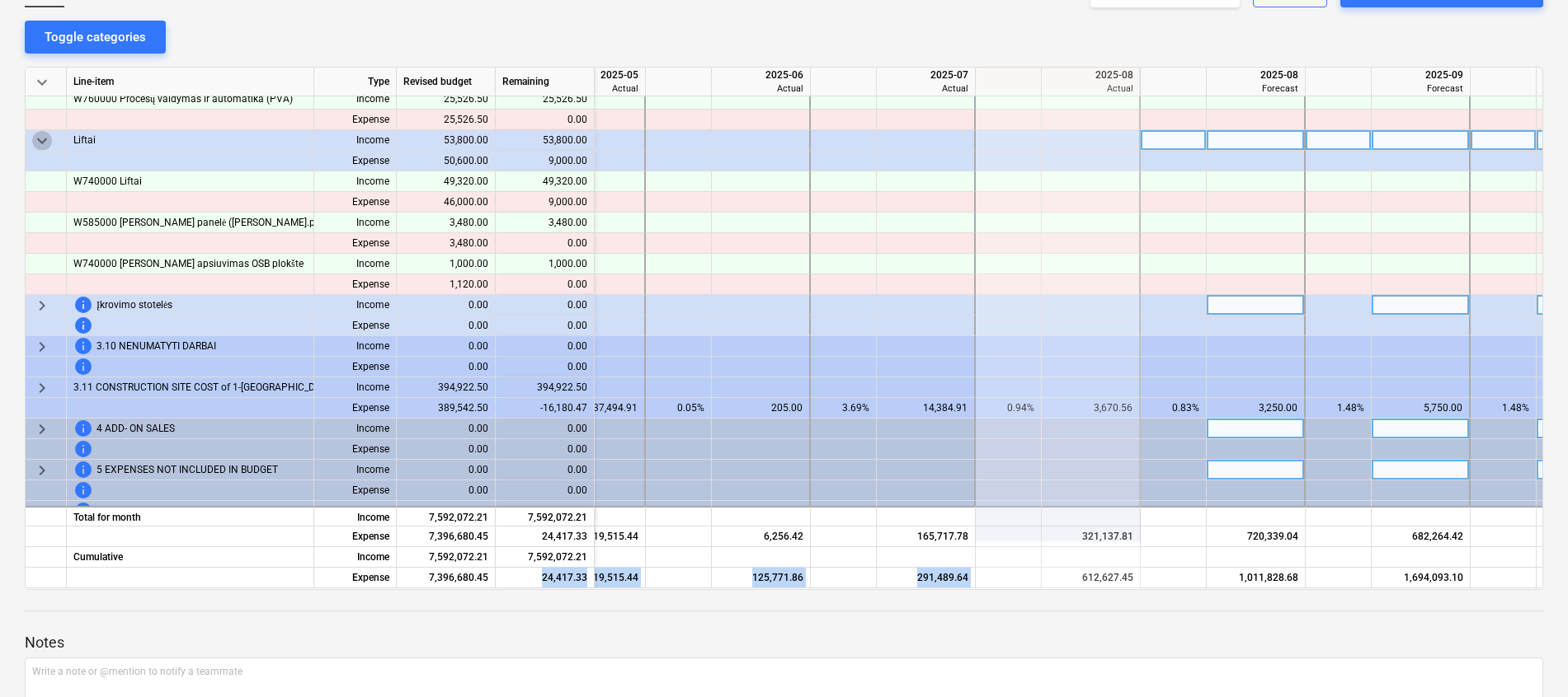
click at [41, 141] on span "keyboard_arrow_down" at bounding box center [42, 141] width 20 height 20
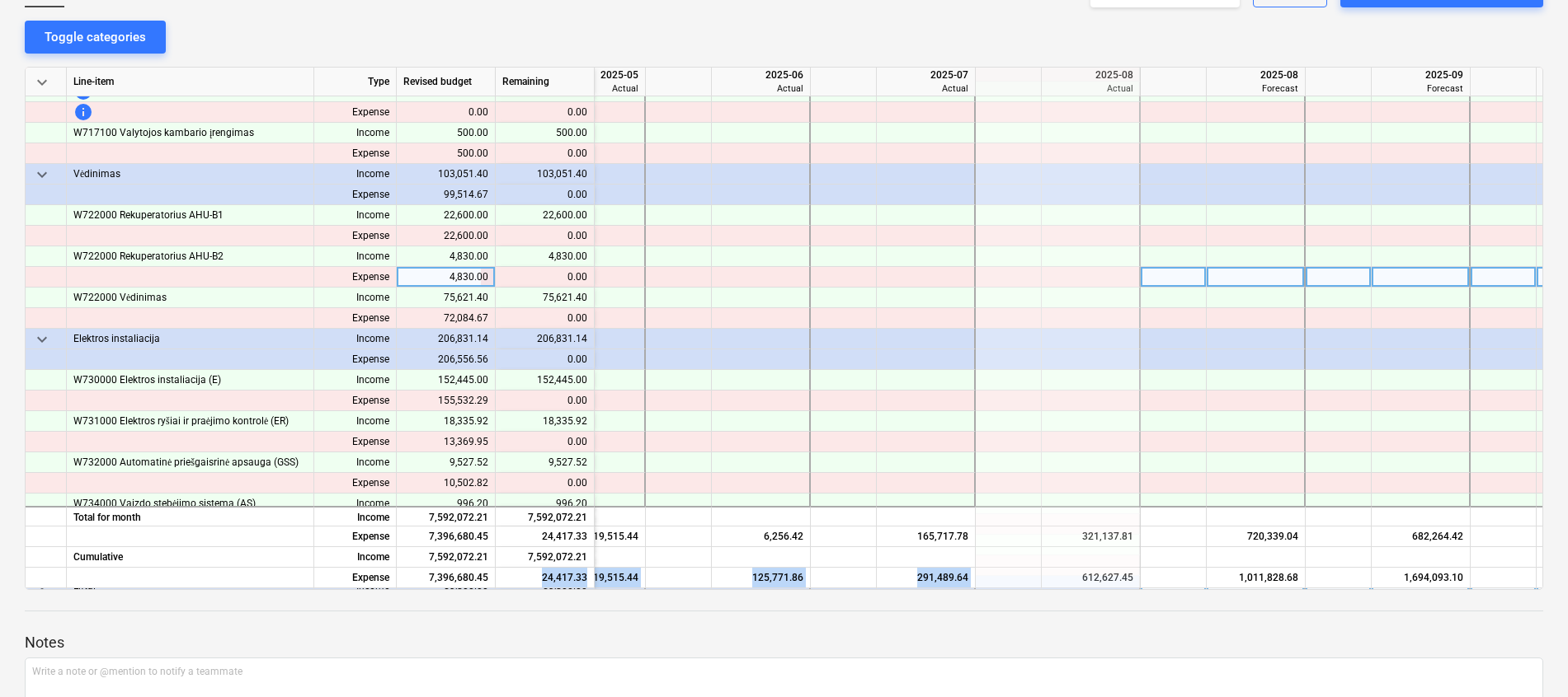
scroll to position [19832, 113]
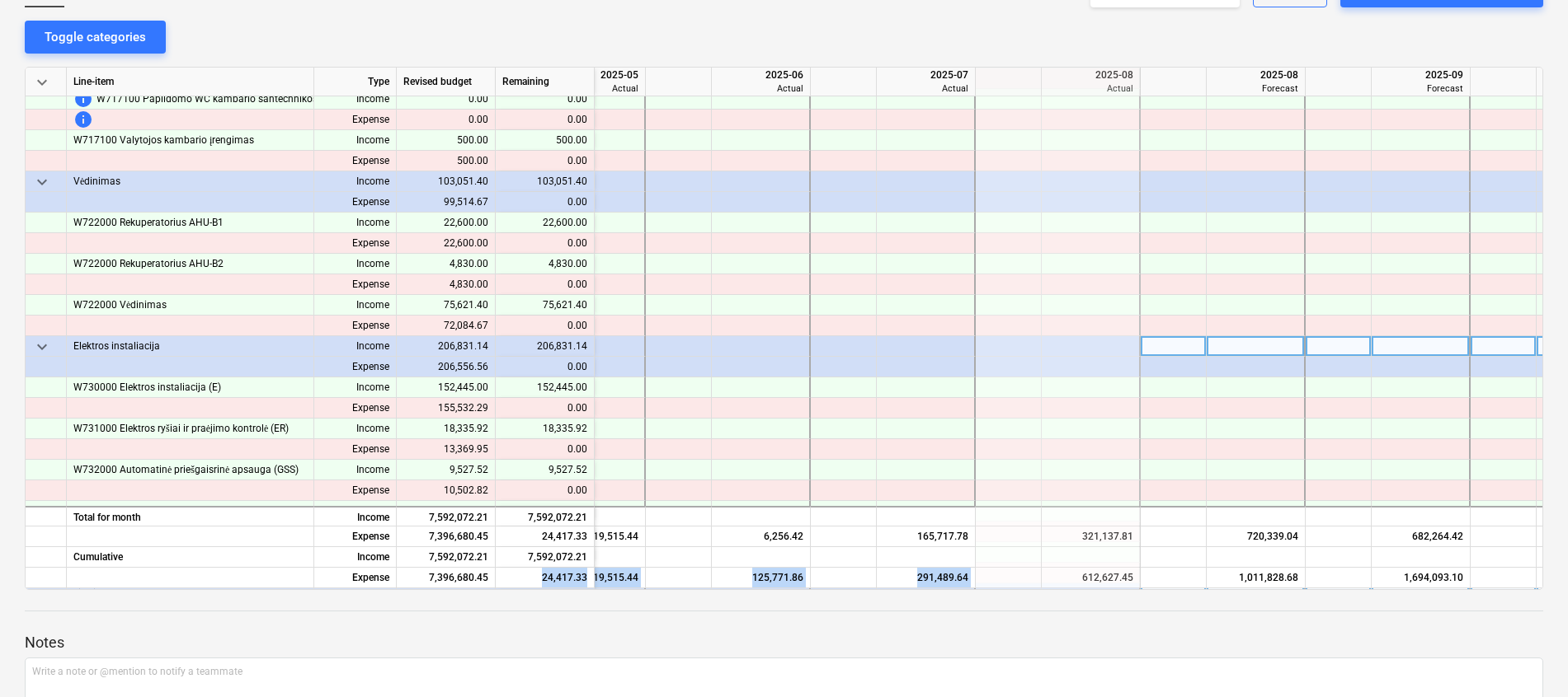
click at [44, 344] on span "keyboard_arrow_down" at bounding box center [42, 347] width 20 height 20
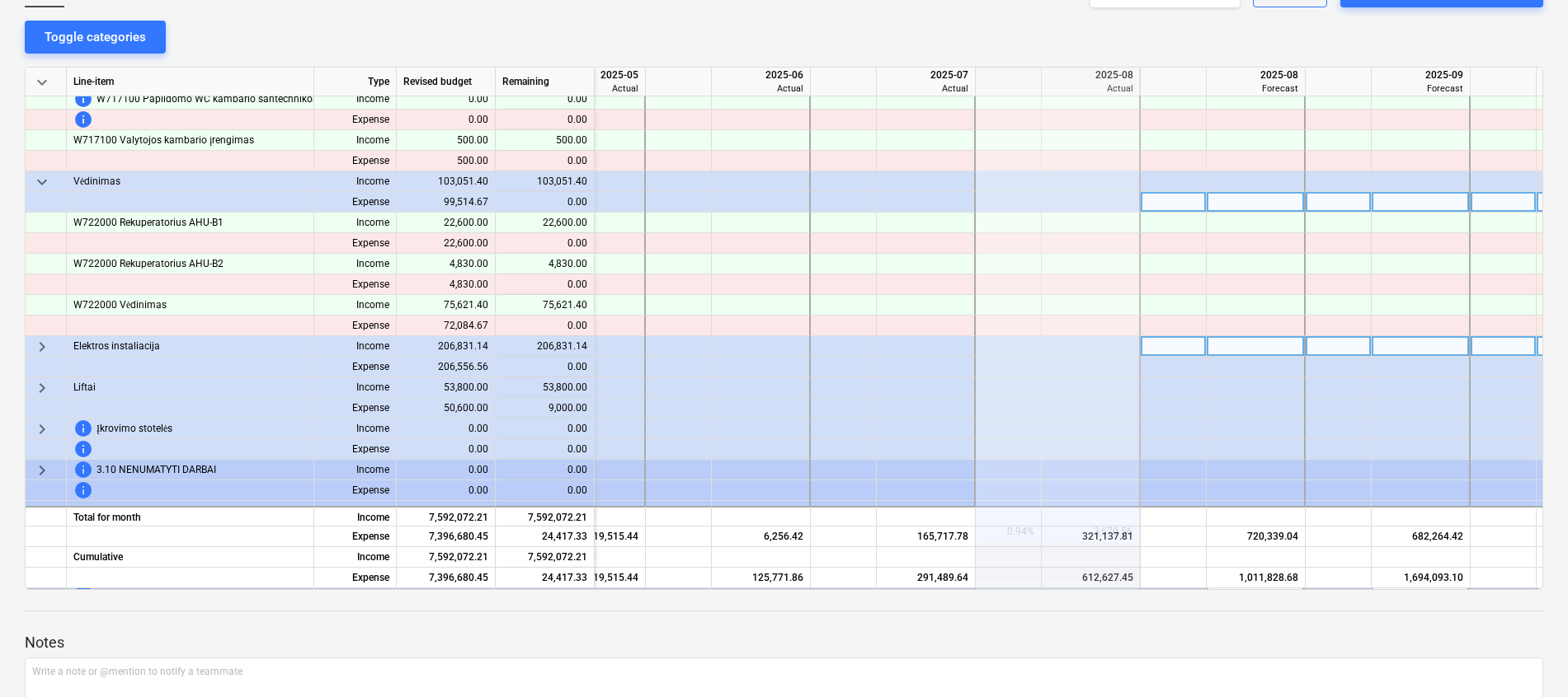
click at [42, 192] on div at bounding box center [45, 202] width 41 height 21
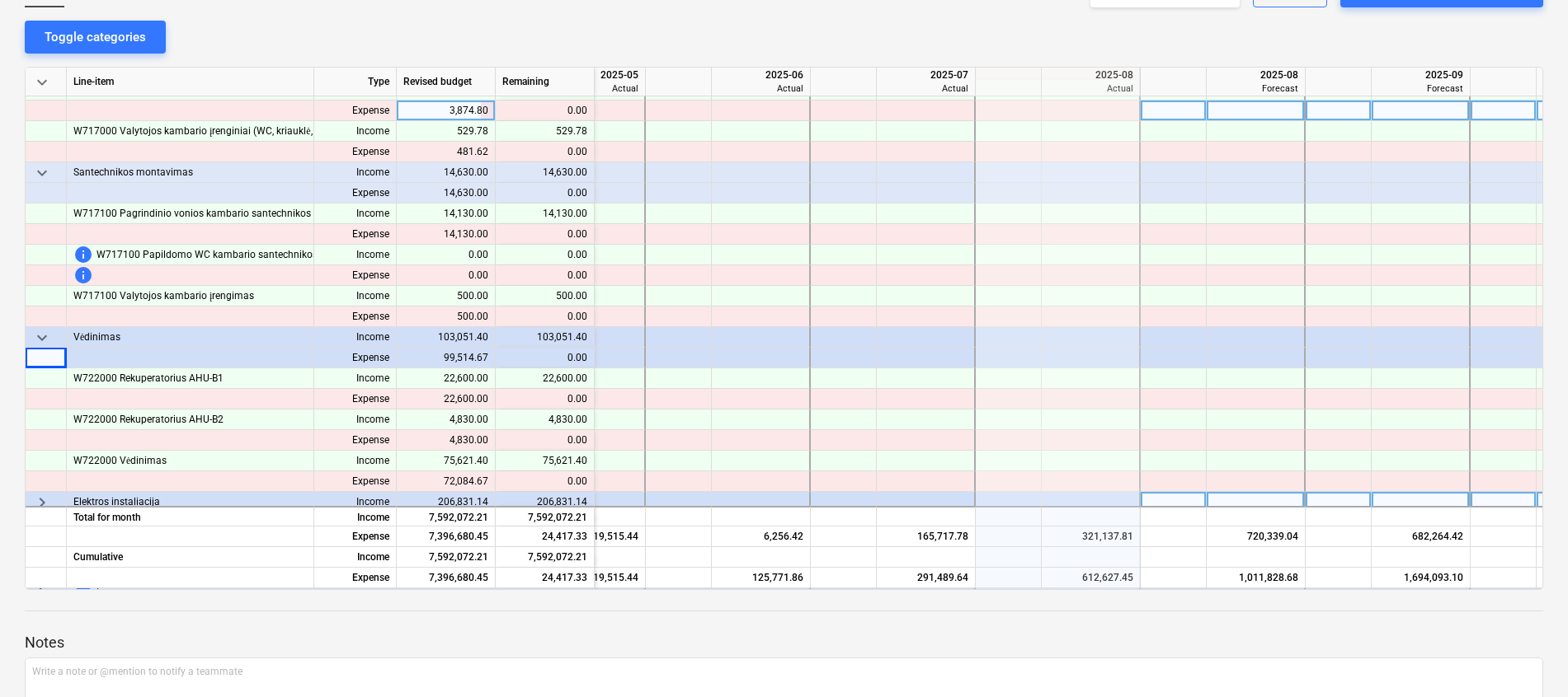
scroll to position [19584, 113]
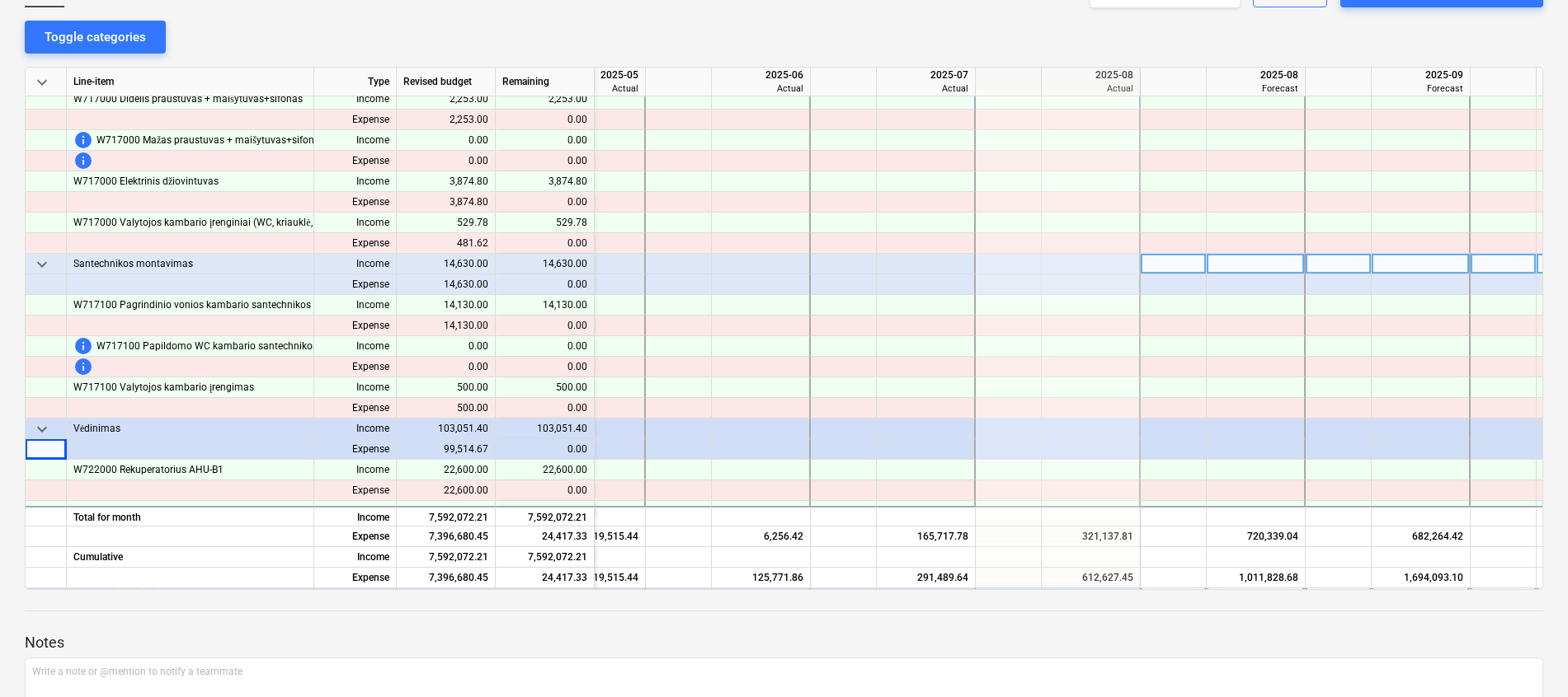
click at [44, 262] on span "keyboard_arrow_down" at bounding box center [42, 265] width 20 height 20
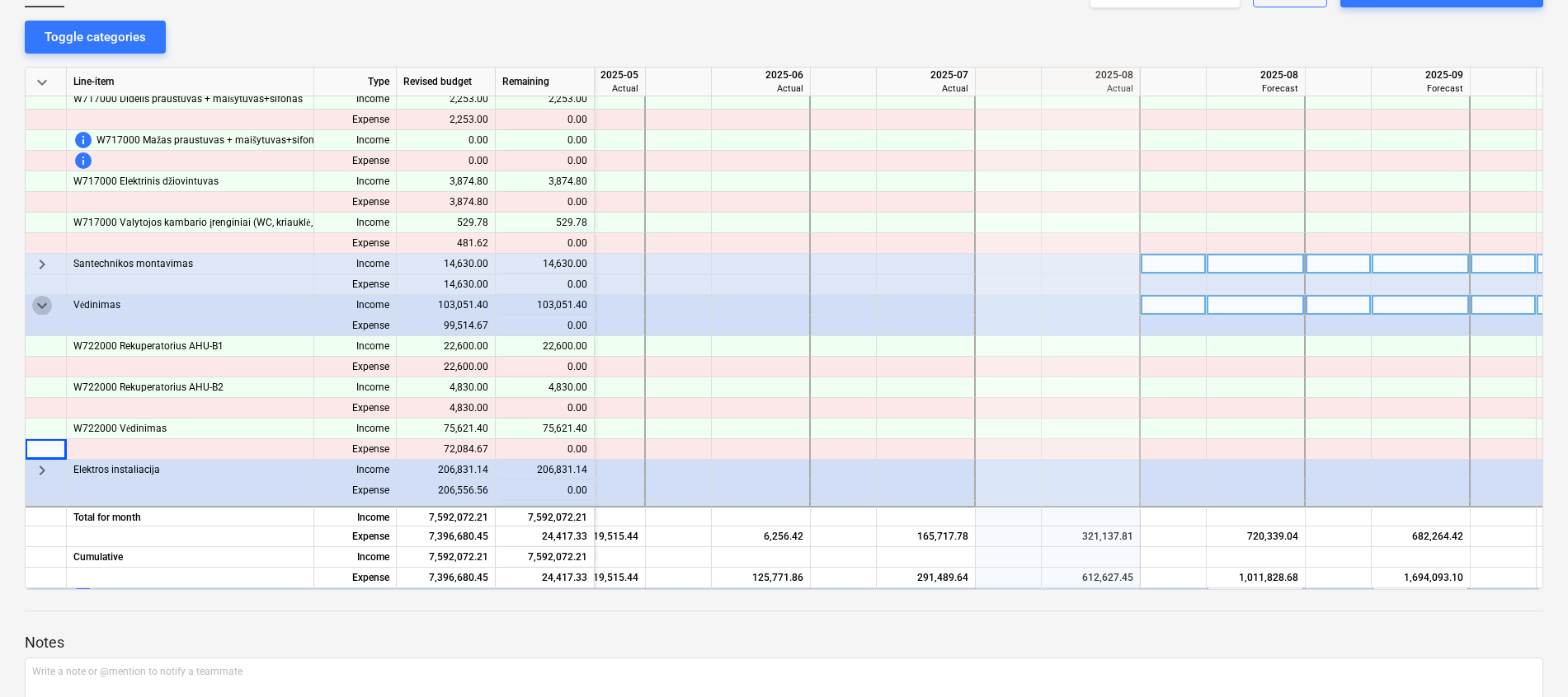
click at [42, 302] on span "keyboard_arrow_down" at bounding box center [42, 306] width 20 height 20
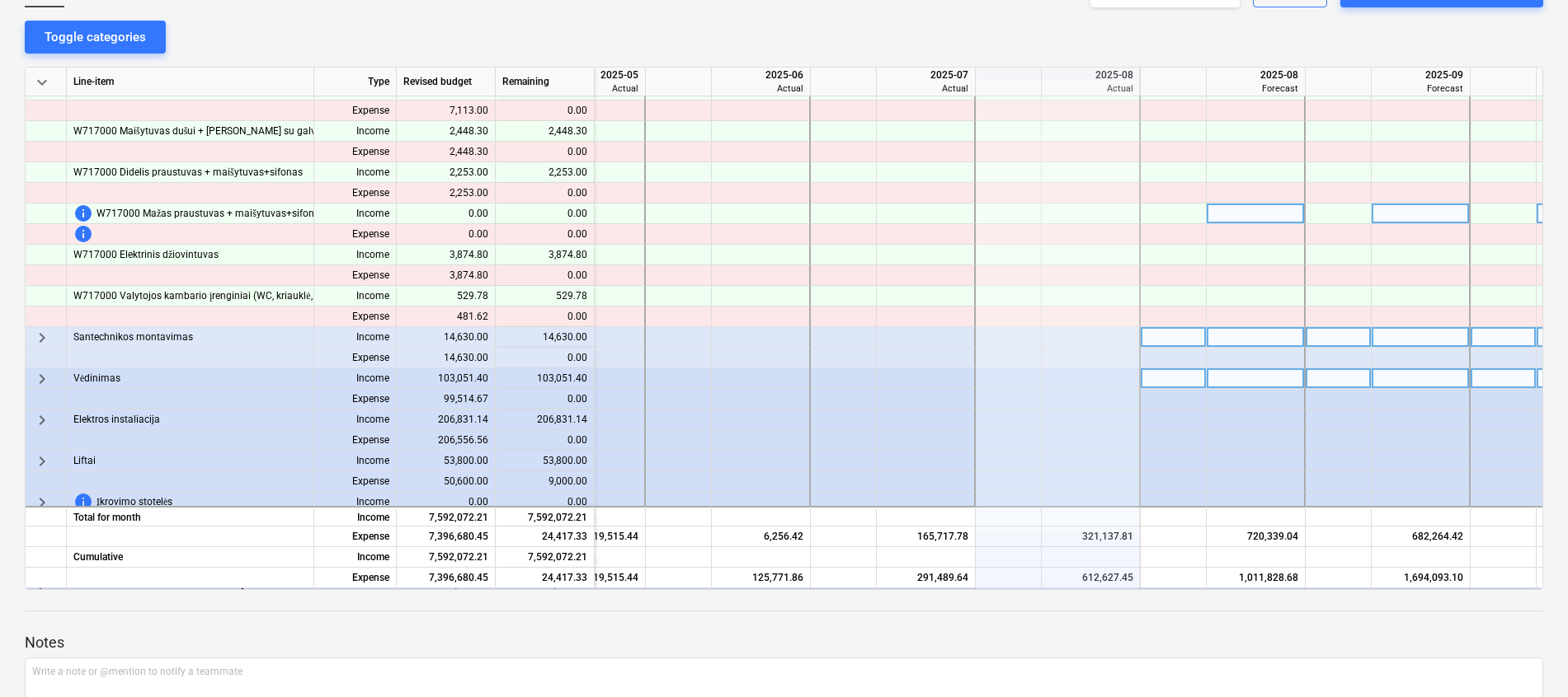
scroll to position [19461, 113]
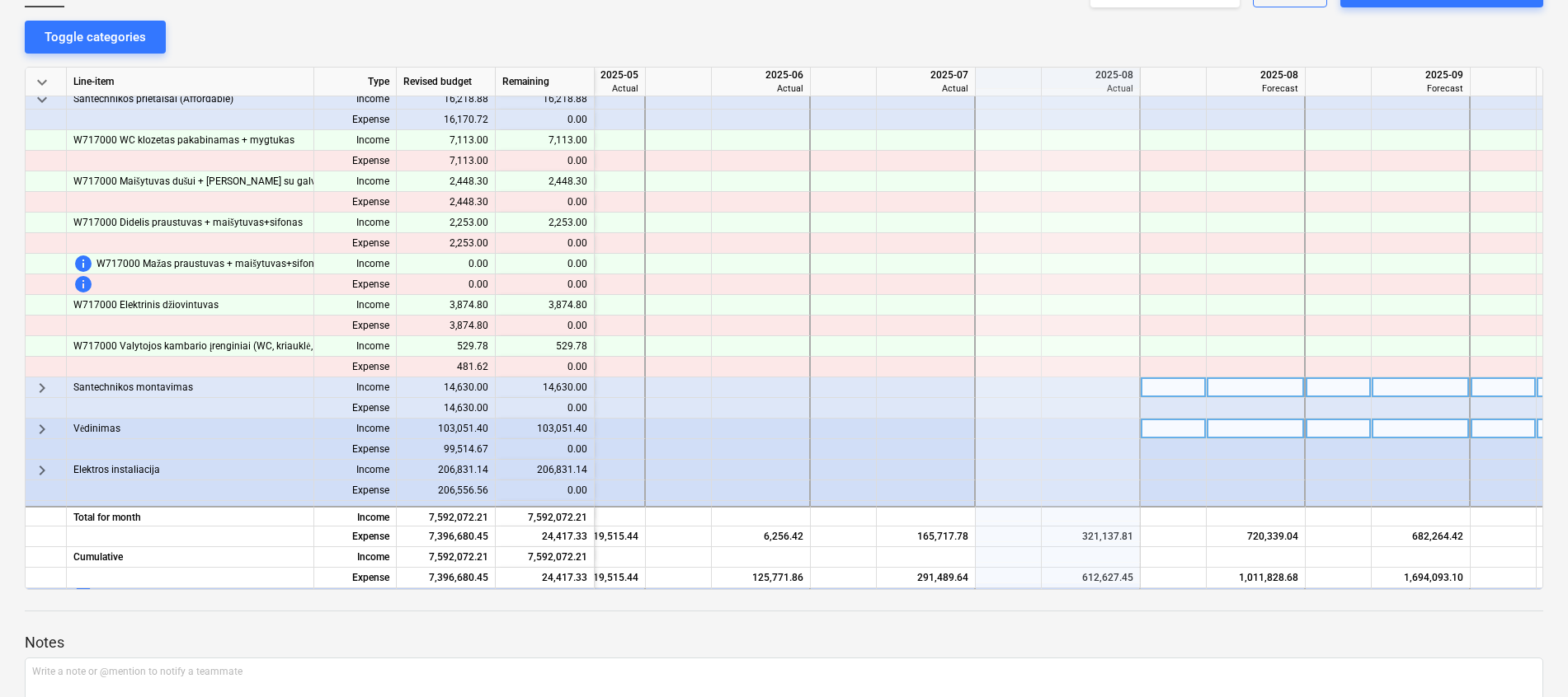
click at [49, 94] on div "keyboard_arrow_down" at bounding box center [45, 82] width 41 height 29
click at [44, 97] on span "keyboard_arrow_down" at bounding box center [42, 100] width 20 height 20
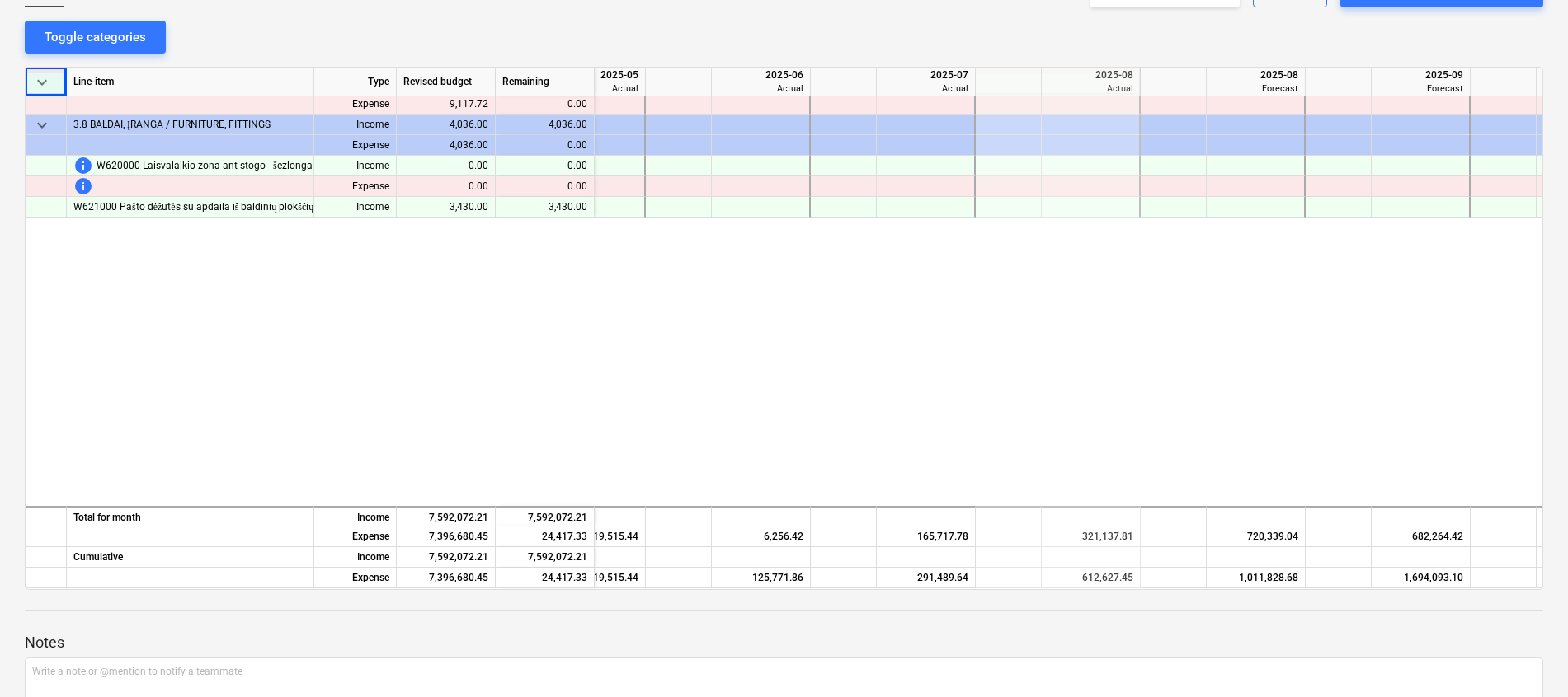
scroll to position [18471, 113]
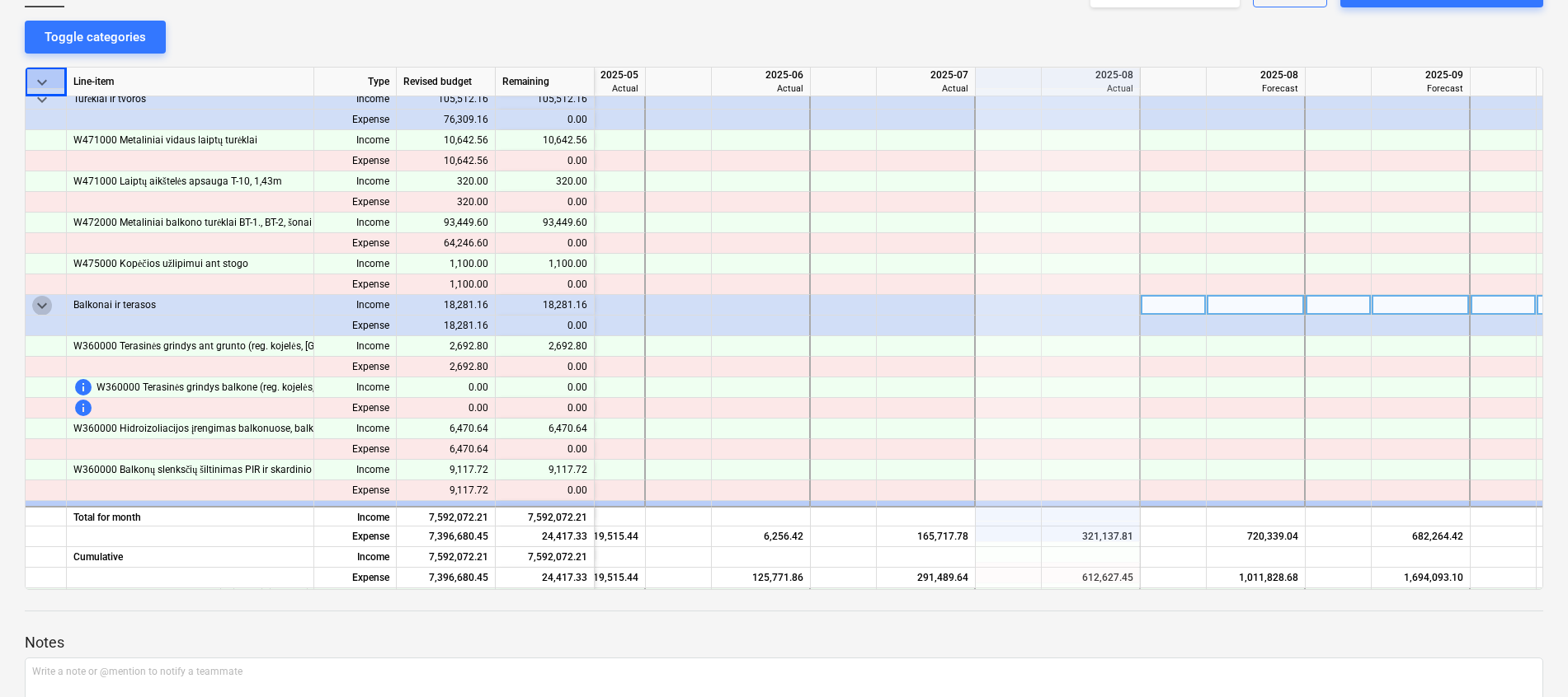
click at [41, 306] on span "keyboard_arrow_down" at bounding box center [42, 306] width 20 height 20
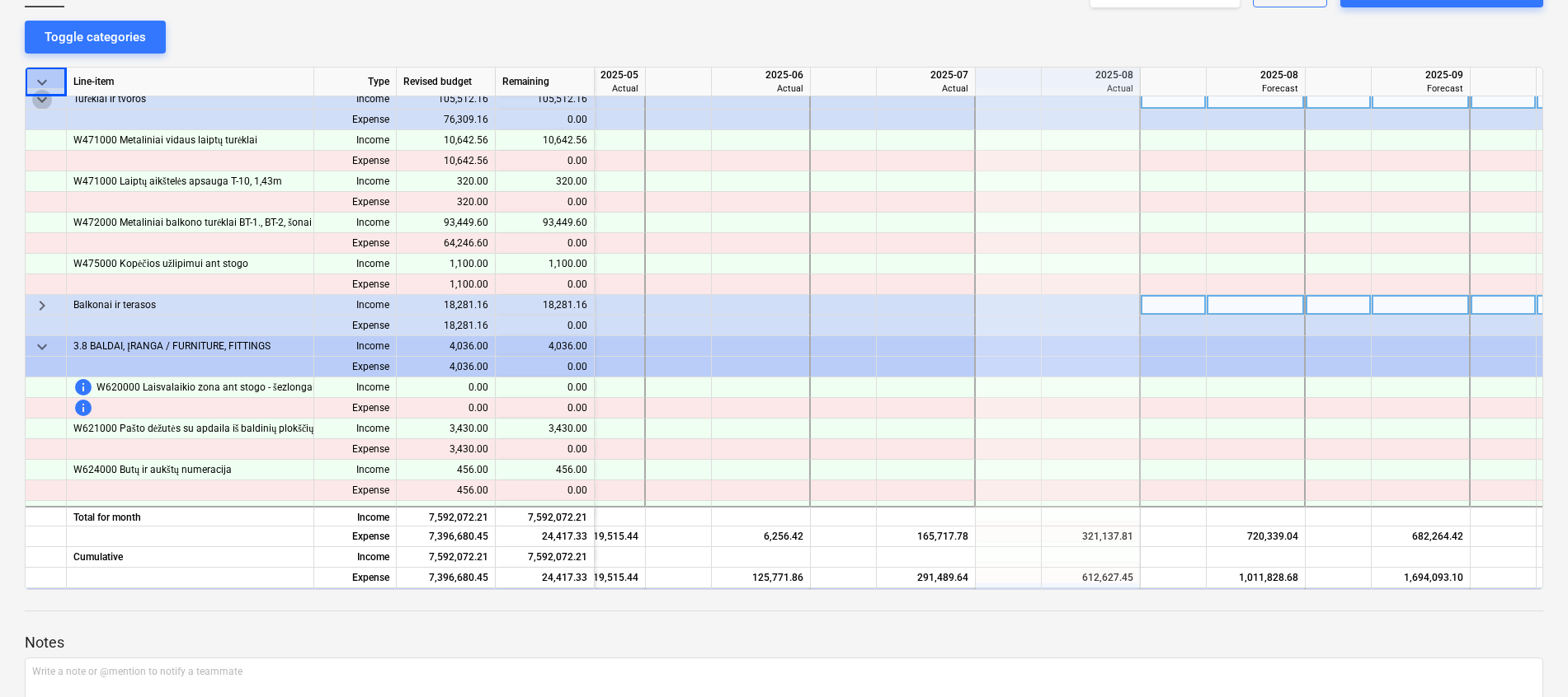
click at [36, 99] on span "keyboard_arrow_down" at bounding box center [42, 100] width 20 height 20
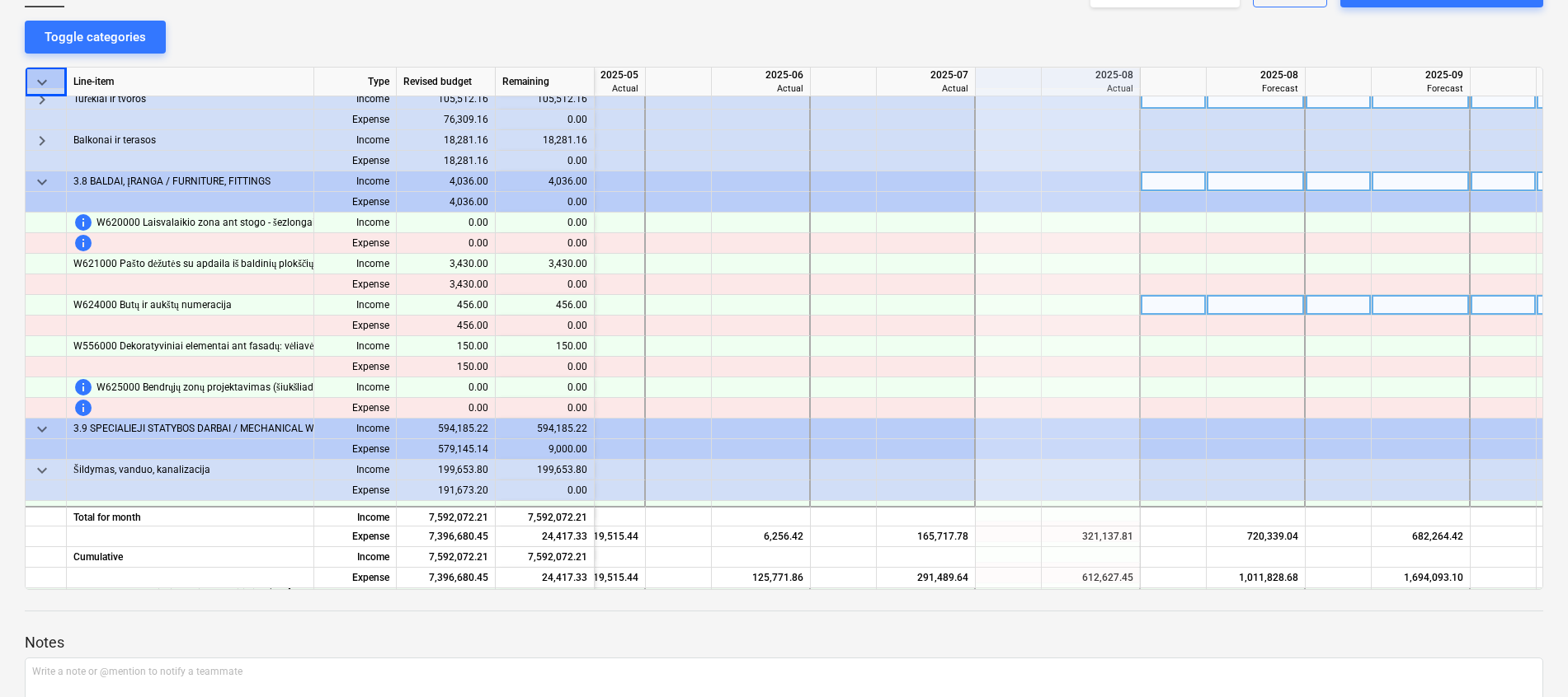
click at [37, 178] on span "keyboard_arrow_down" at bounding box center [42, 182] width 20 height 20
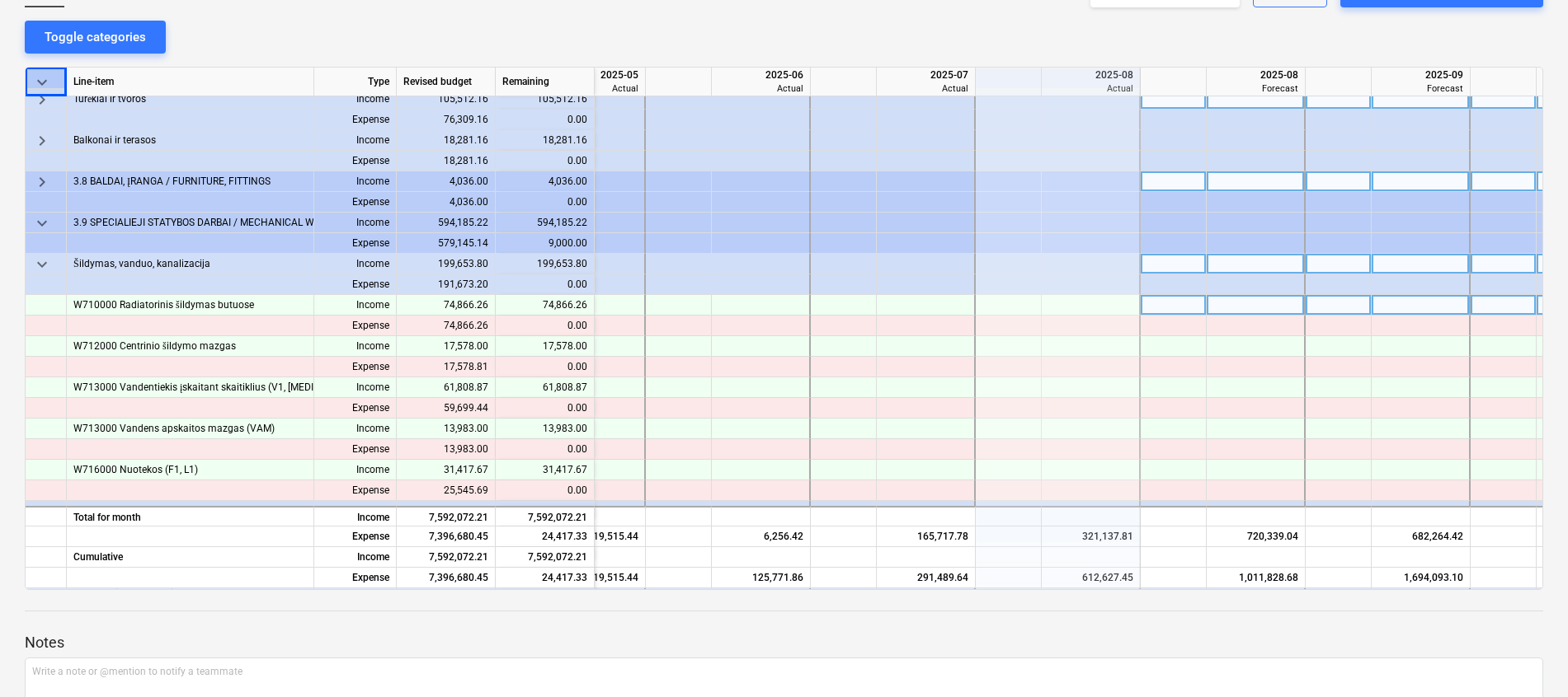
click at [35, 267] on span "keyboard_arrow_down" at bounding box center [42, 265] width 20 height 20
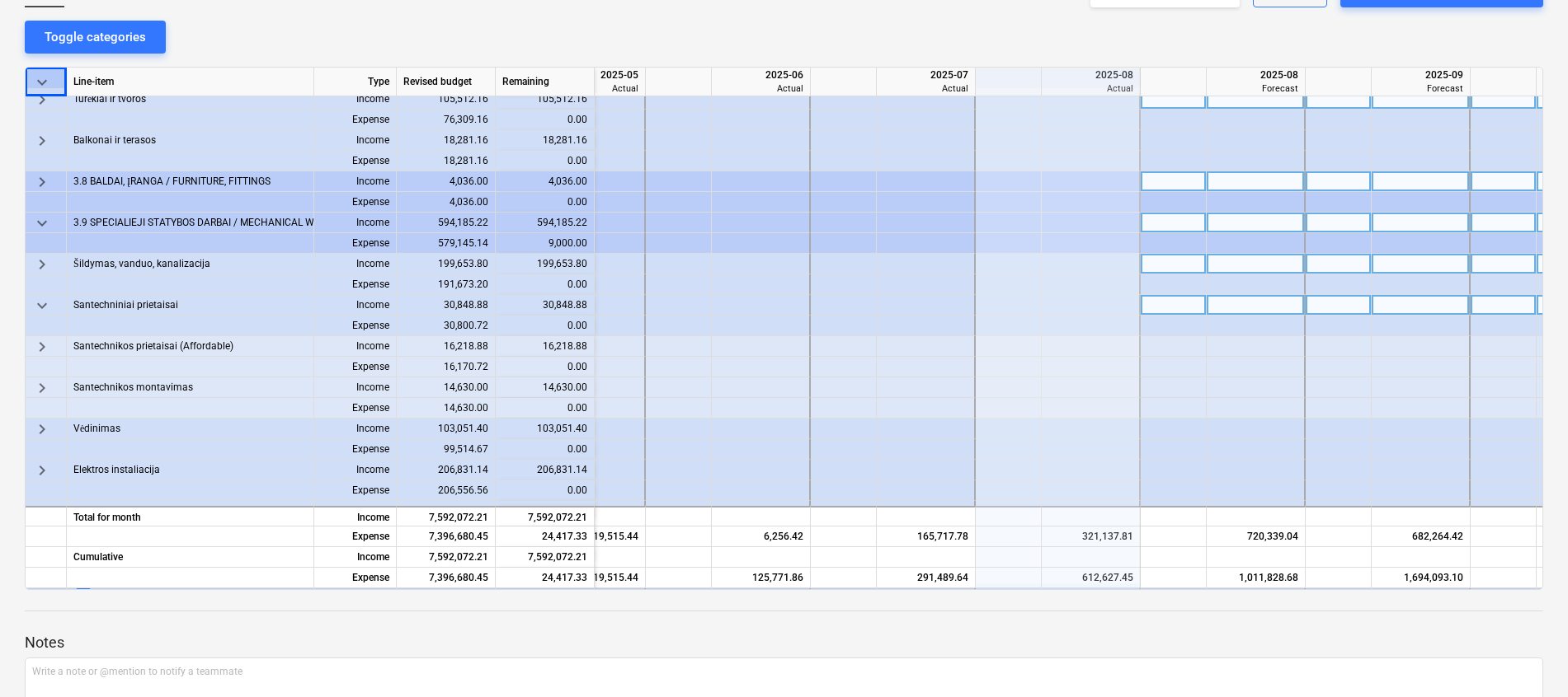
click at [49, 217] on span "keyboard_arrow_down" at bounding box center [42, 223] width 20 height 20
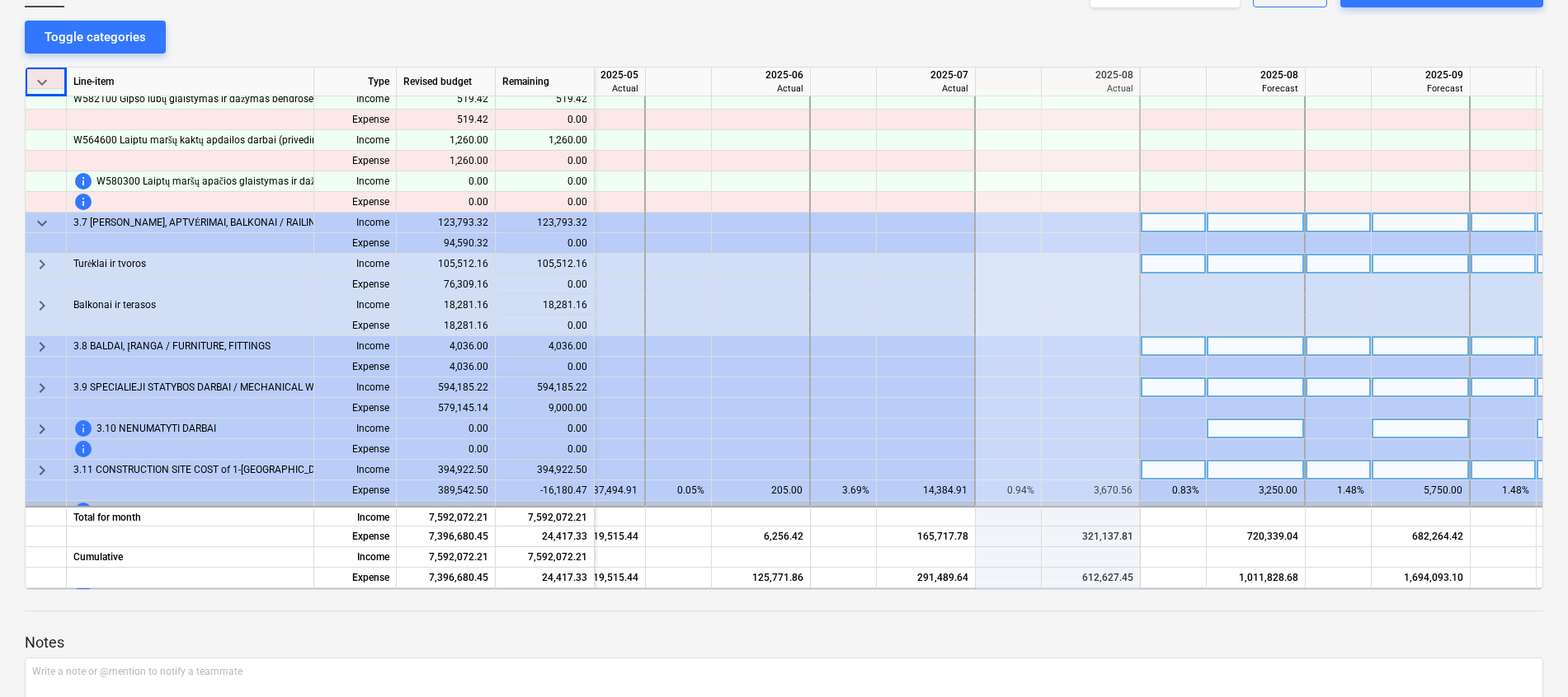
click at [44, 224] on span "keyboard_arrow_down" at bounding box center [42, 223] width 20 height 20
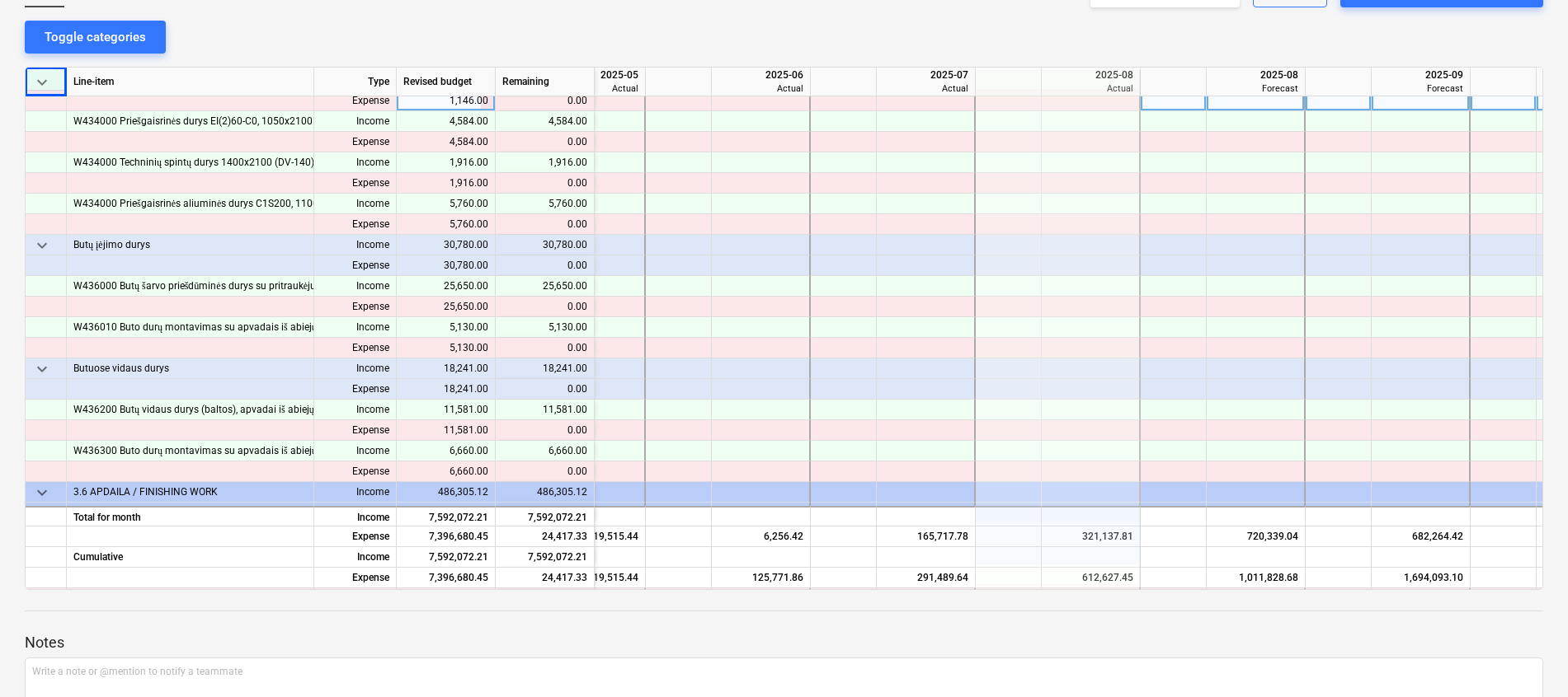
scroll to position [15092, 113]
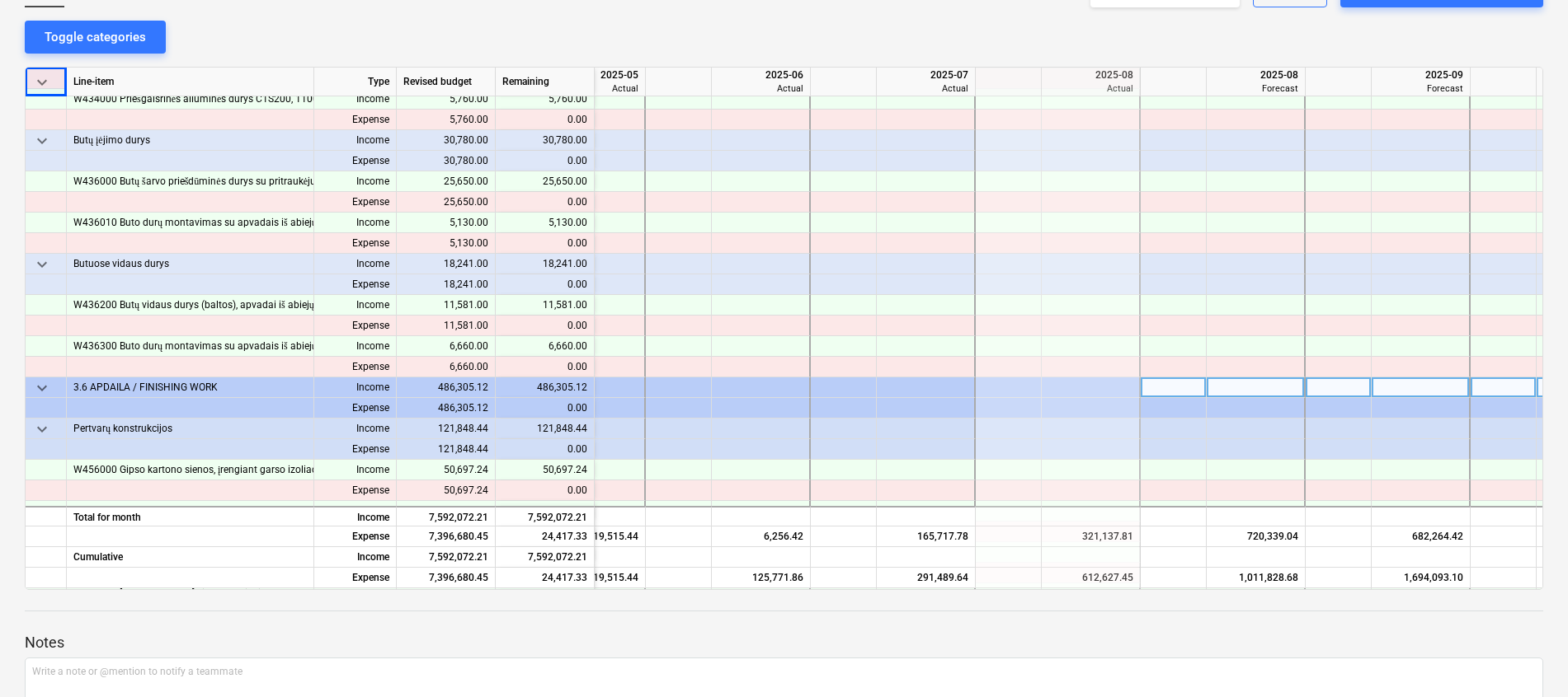
click at [40, 382] on span "keyboard_arrow_down" at bounding box center [42, 388] width 20 height 20
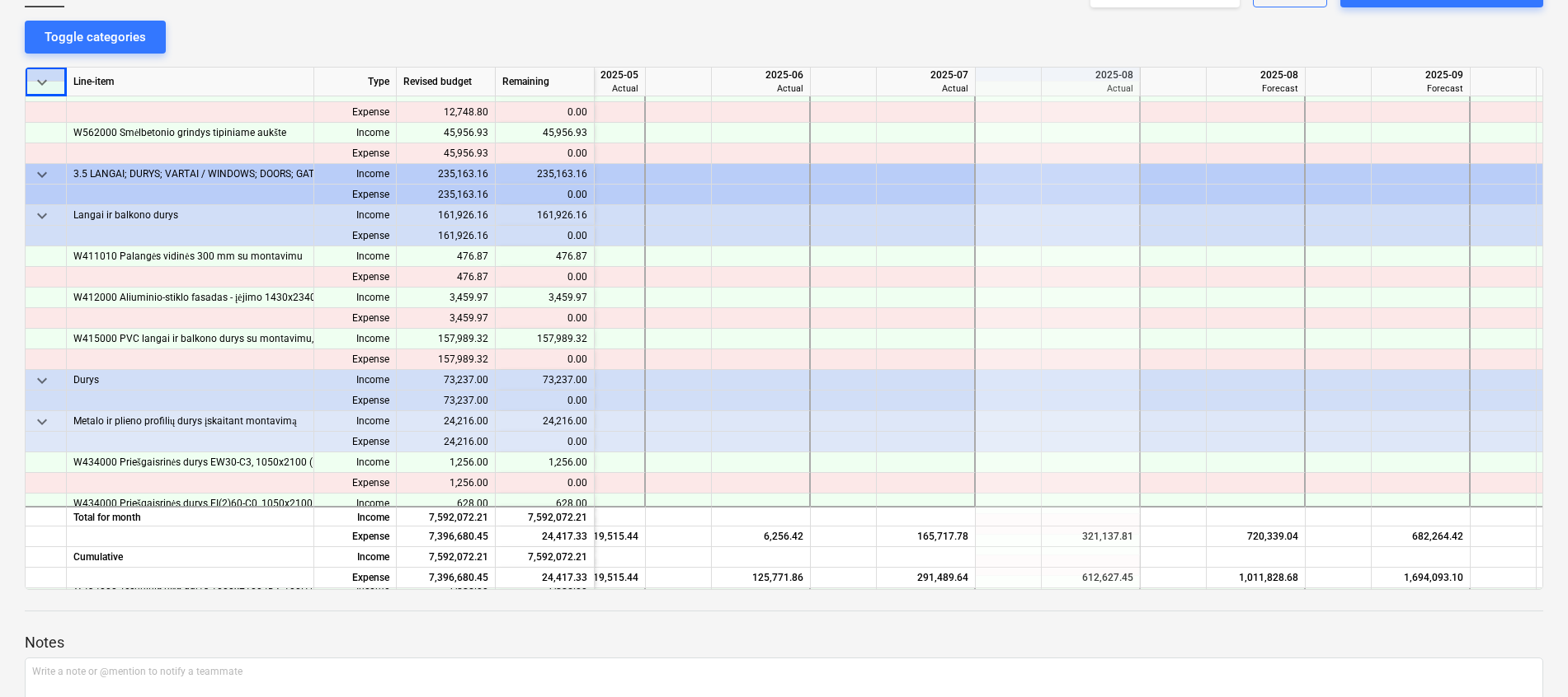
scroll to position [14350, 113]
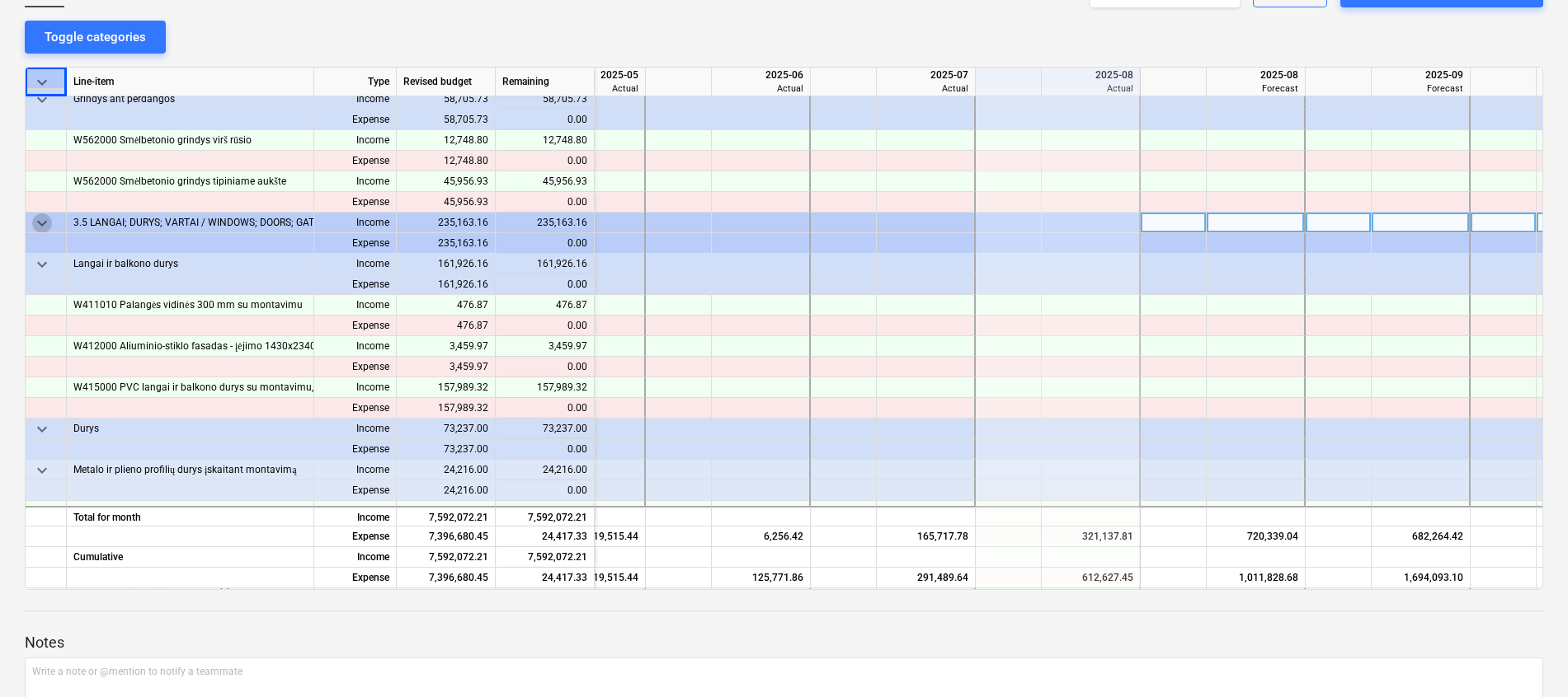
click at [50, 219] on span "keyboard_arrow_down" at bounding box center [42, 223] width 20 height 20
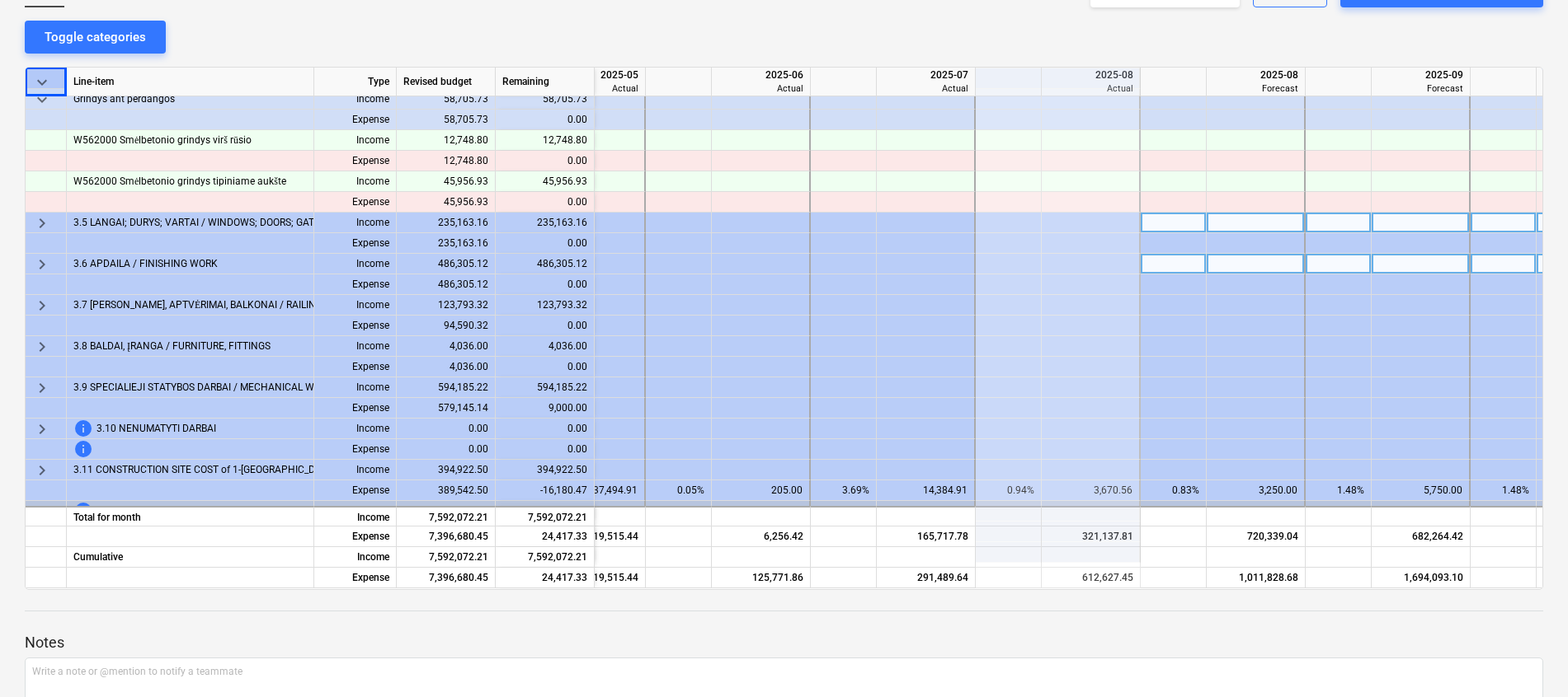
scroll to position [14102, 113]
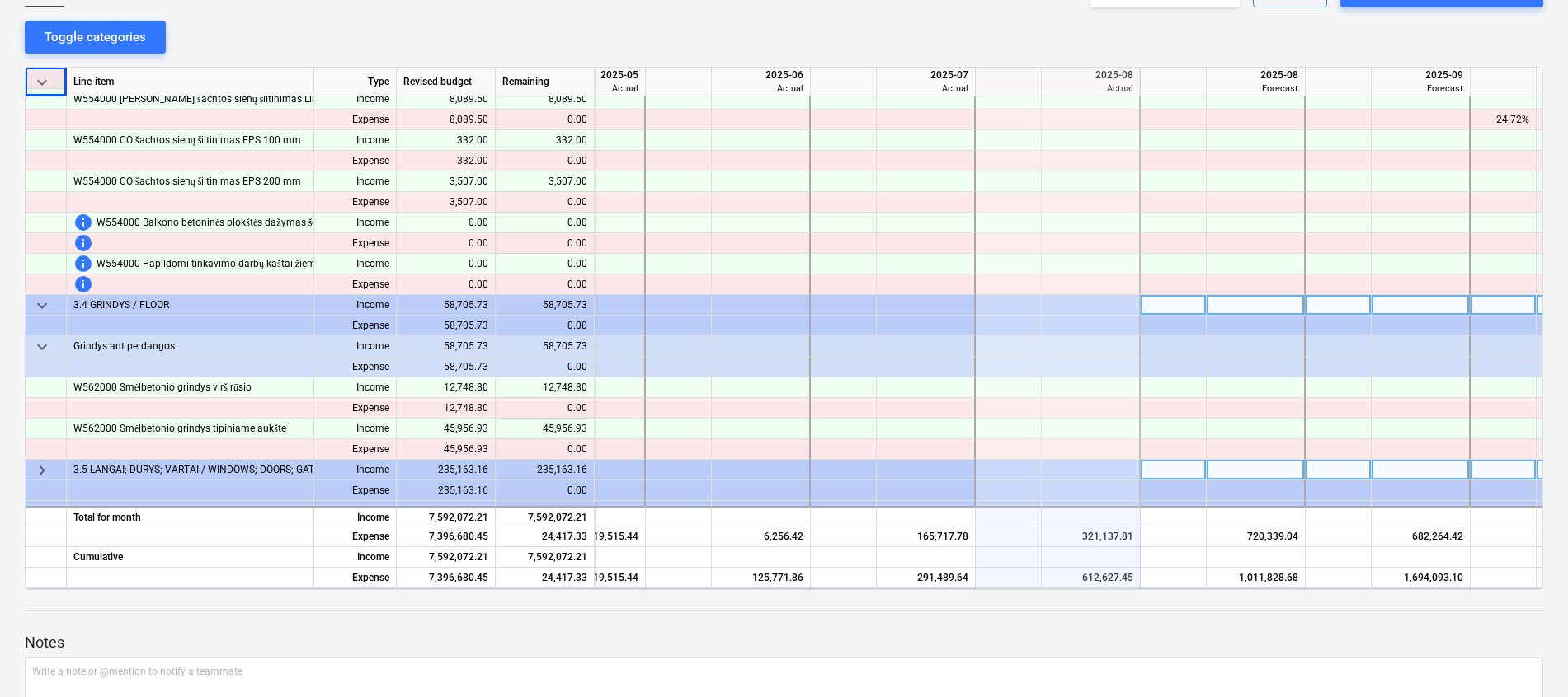
click at [43, 305] on span "keyboard_arrow_down" at bounding box center [42, 306] width 20 height 20
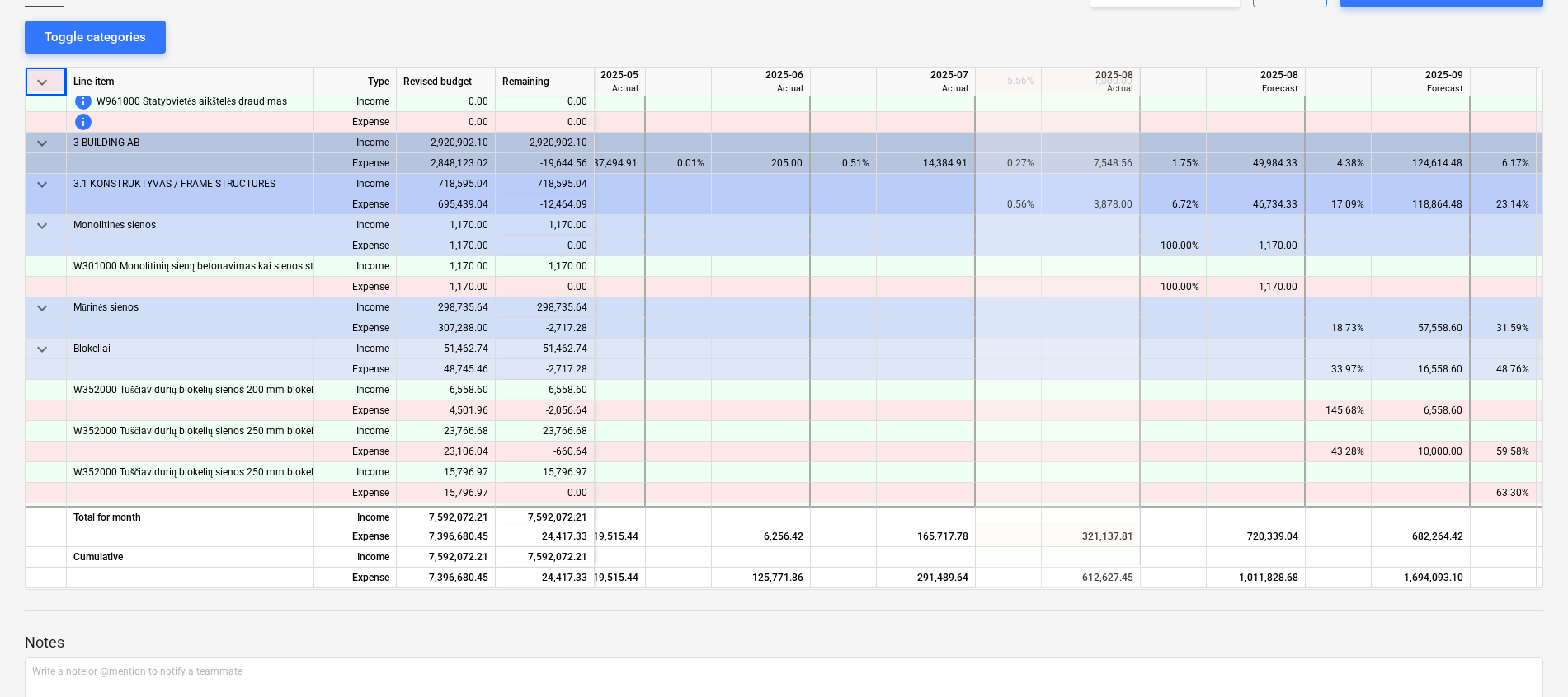
scroll to position [10888, 113]
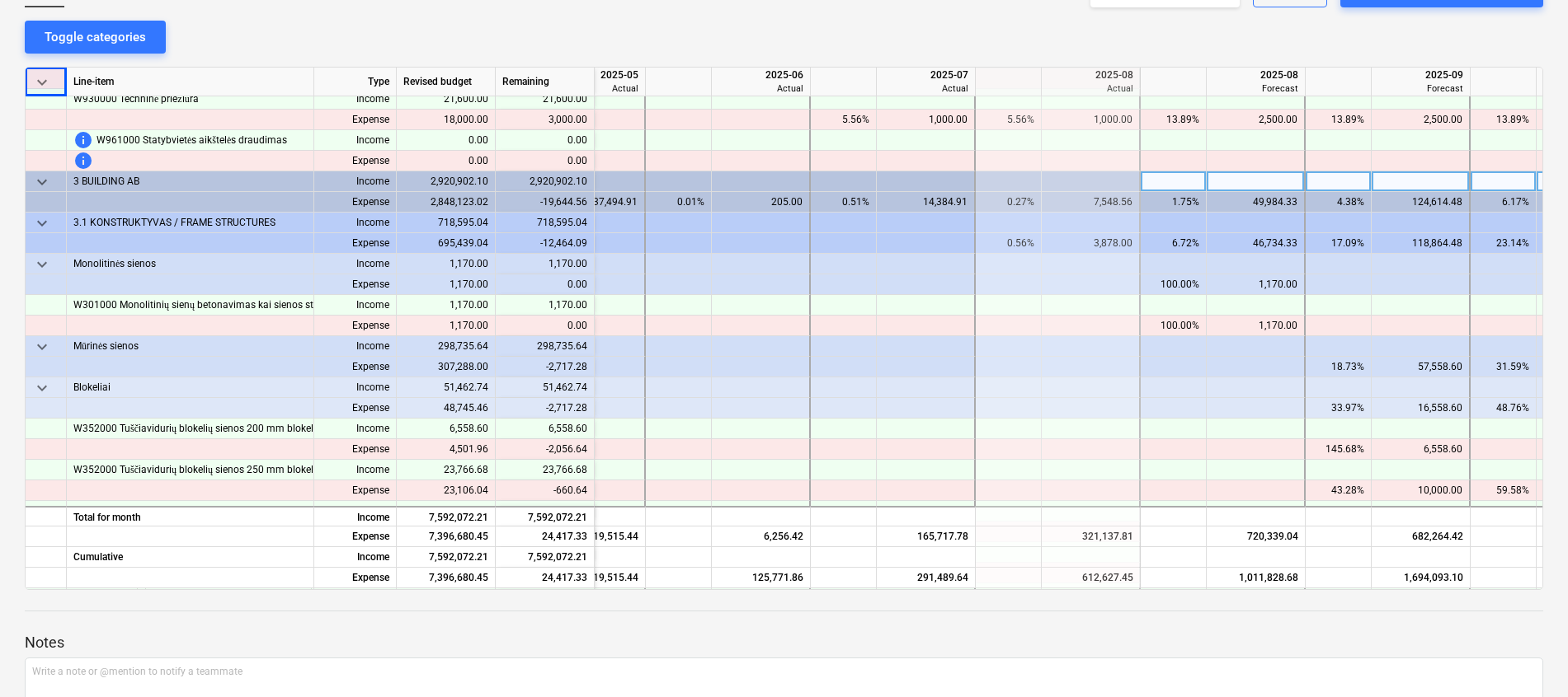
click at [44, 180] on span "keyboard_arrow_down" at bounding box center [42, 182] width 20 height 20
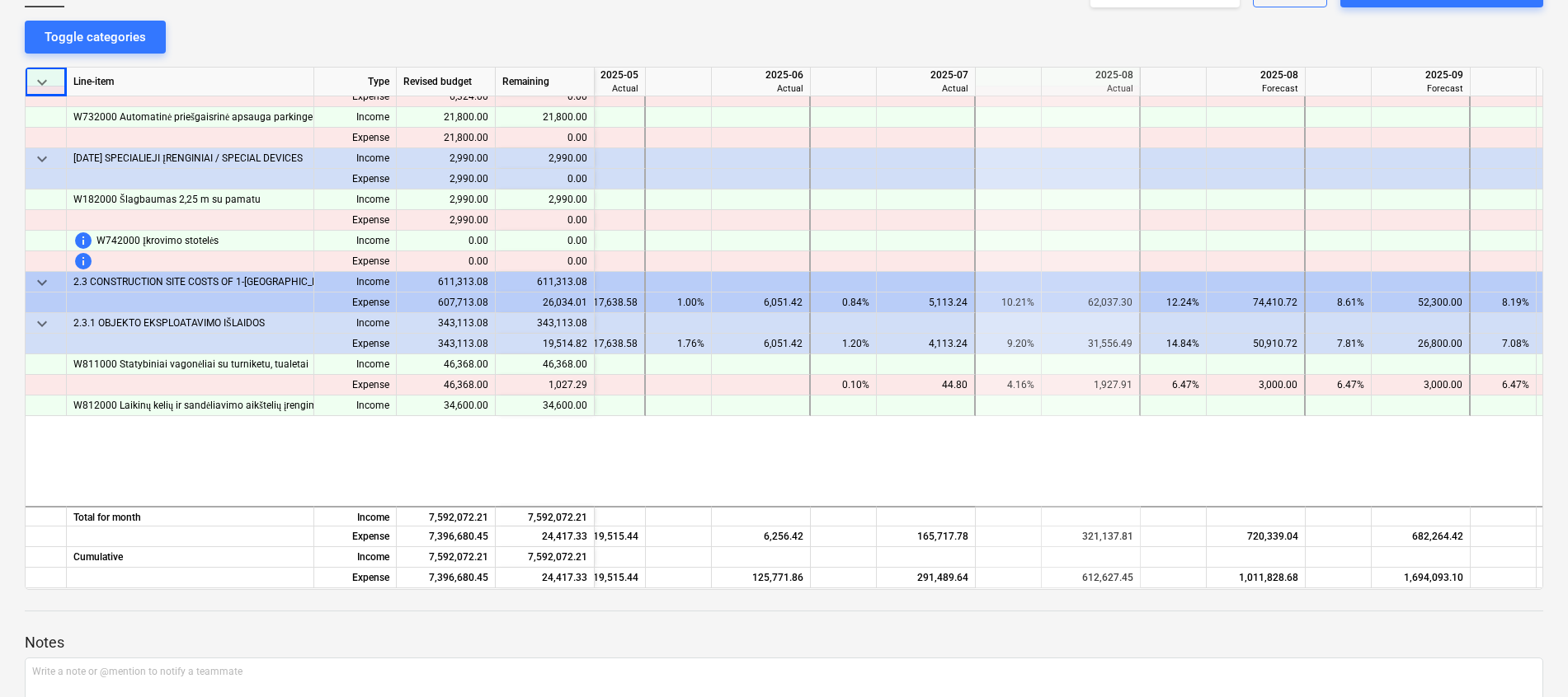
scroll to position [8745, 113]
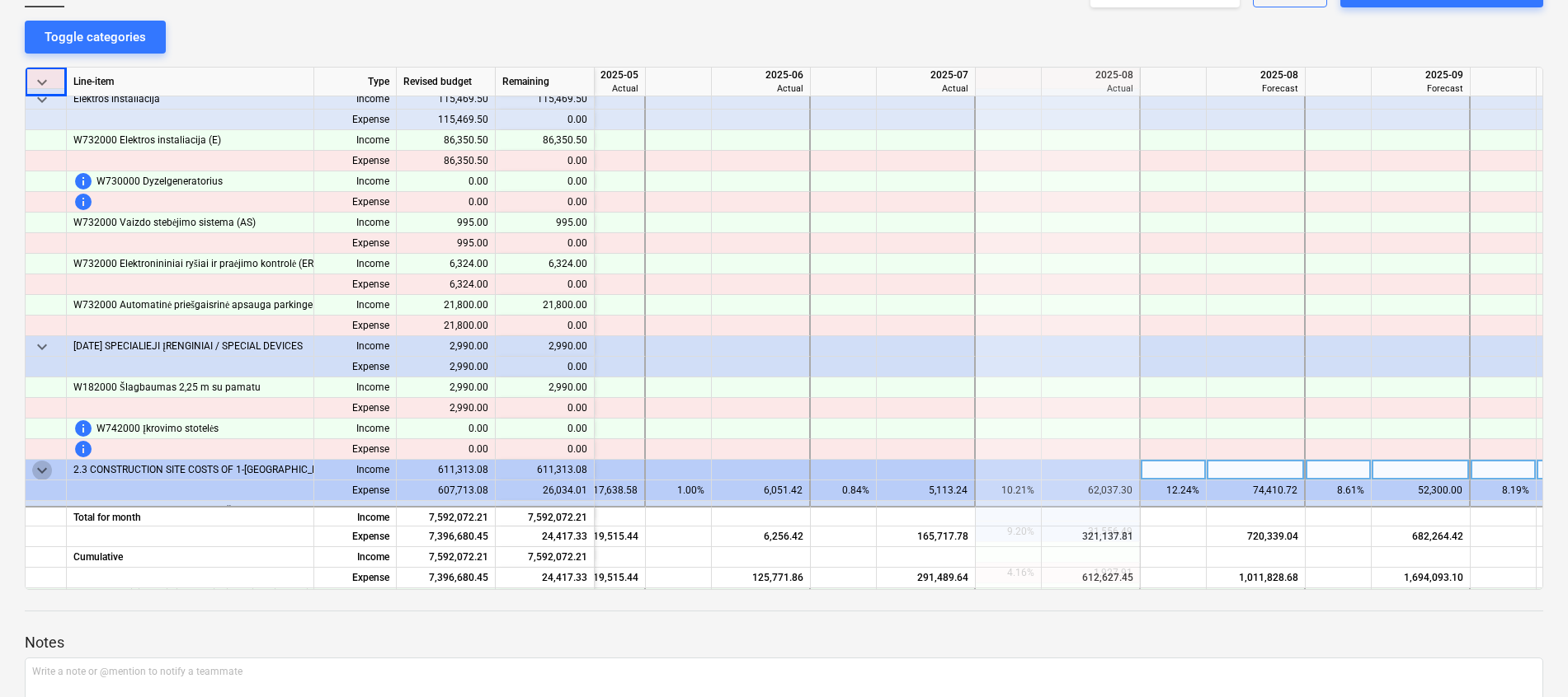
click at [45, 467] on span "keyboard_arrow_down" at bounding box center [42, 471] width 20 height 20
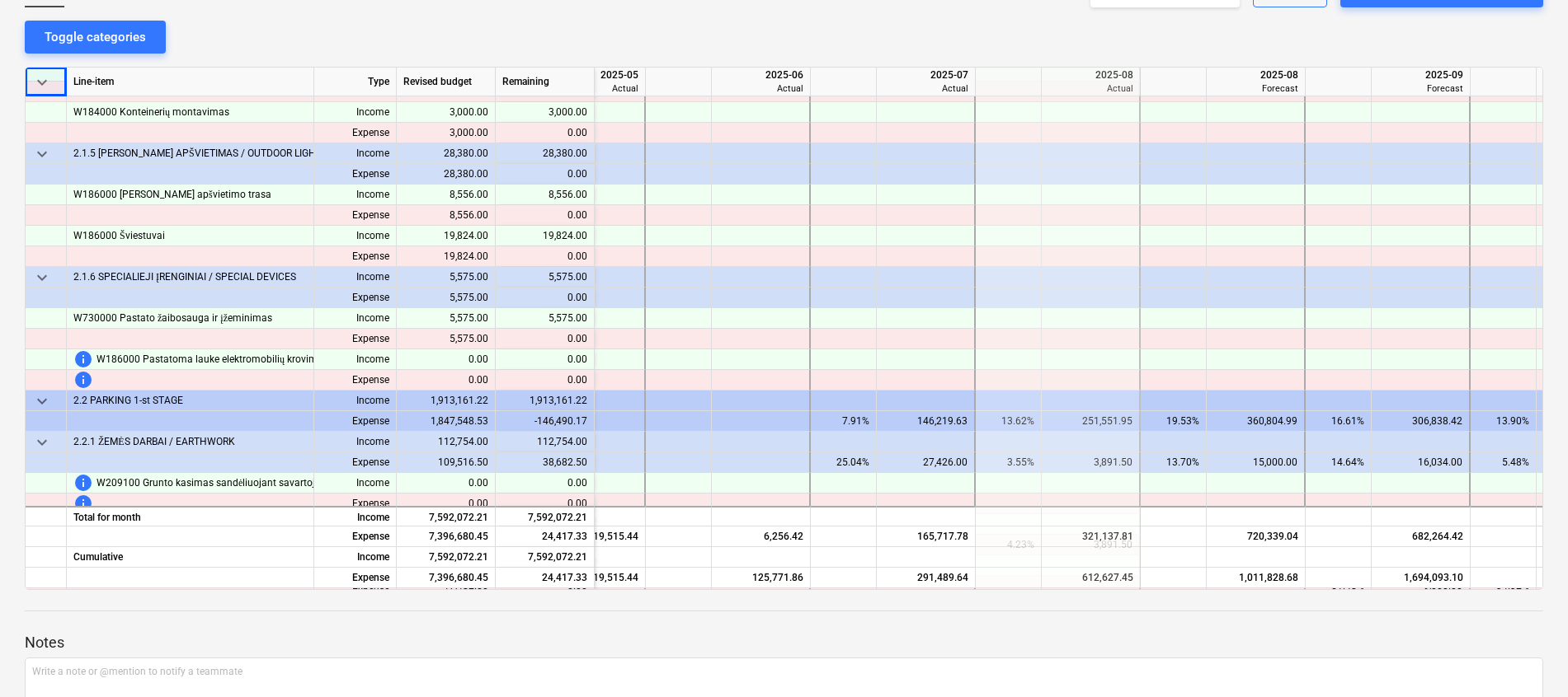
scroll to position [3593, 113]
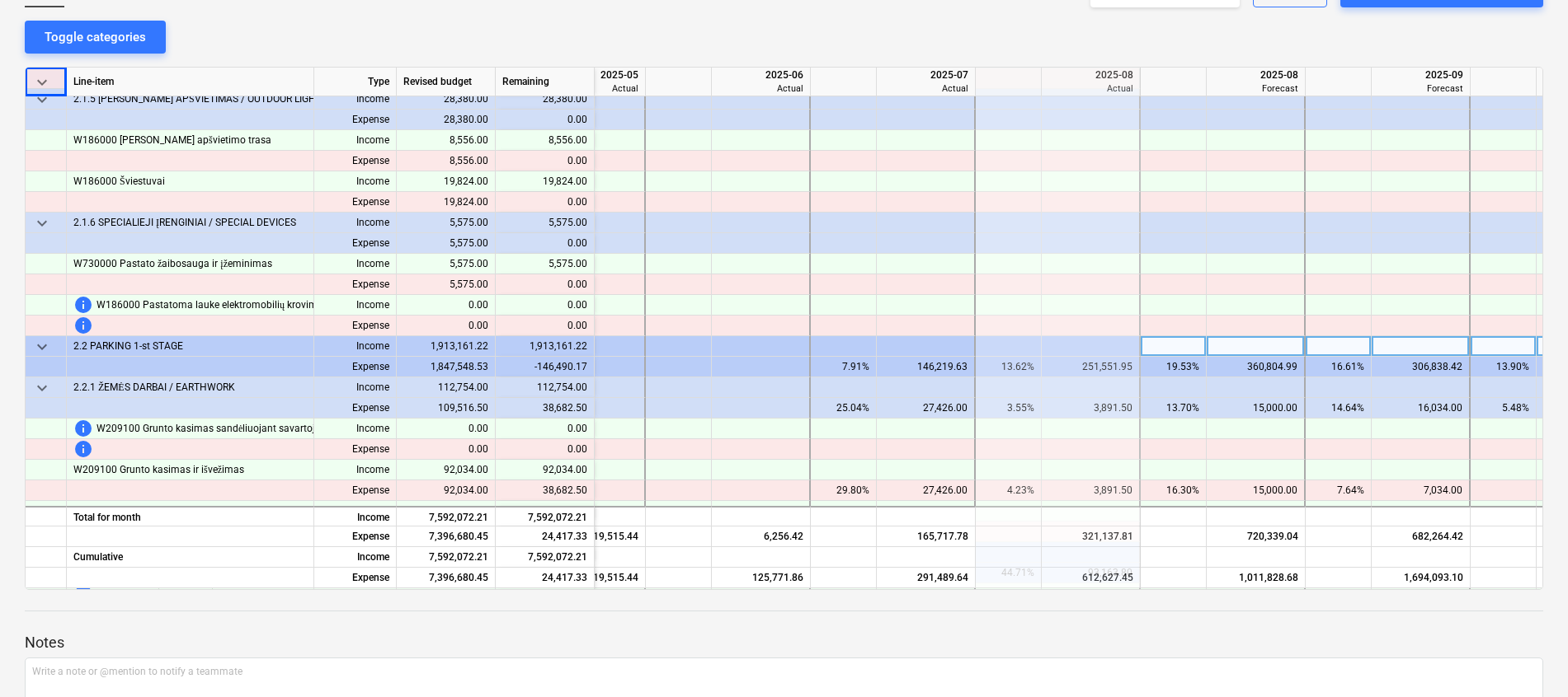
click at [42, 347] on span "keyboard_arrow_down" at bounding box center [42, 347] width 20 height 20
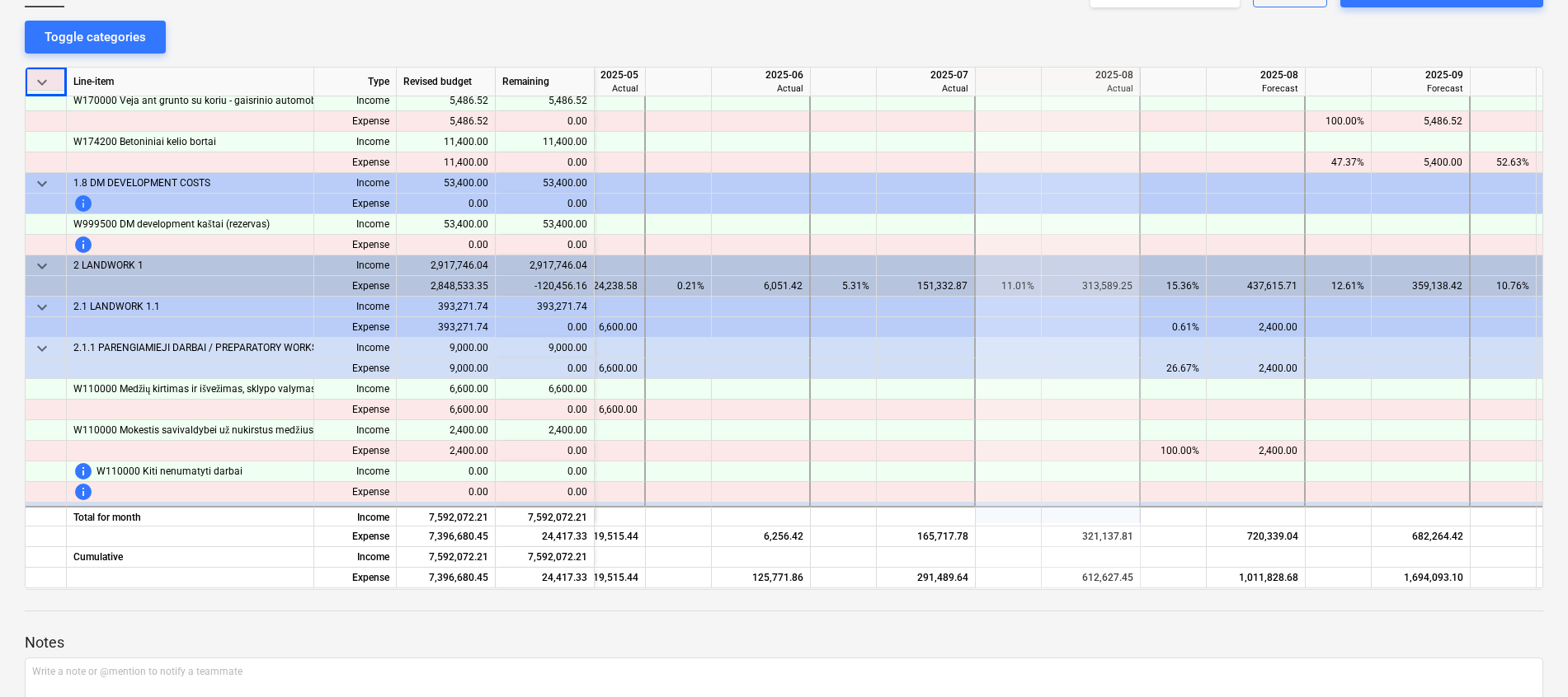
scroll to position [1120, 113]
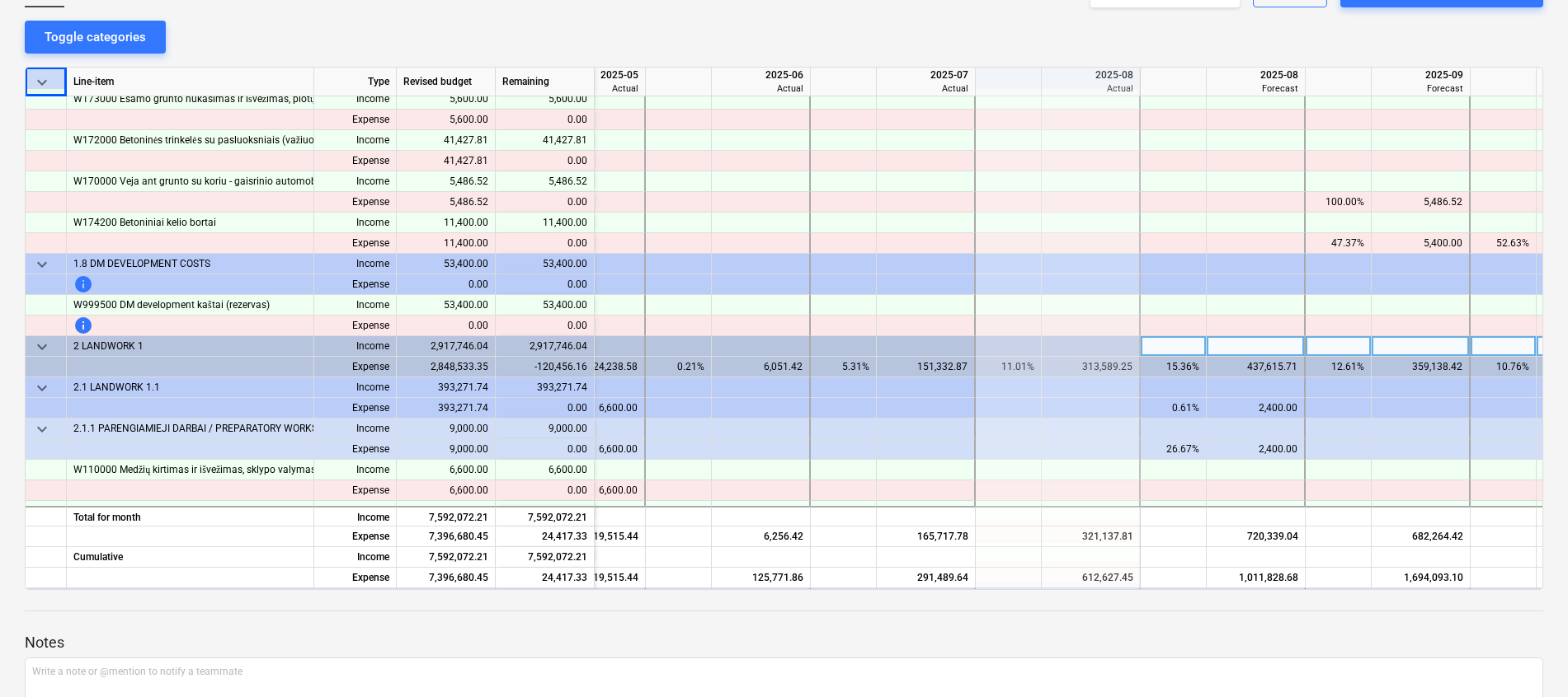
click at [49, 345] on span "keyboard_arrow_down" at bounding box center [42, 347] width 20 height 20
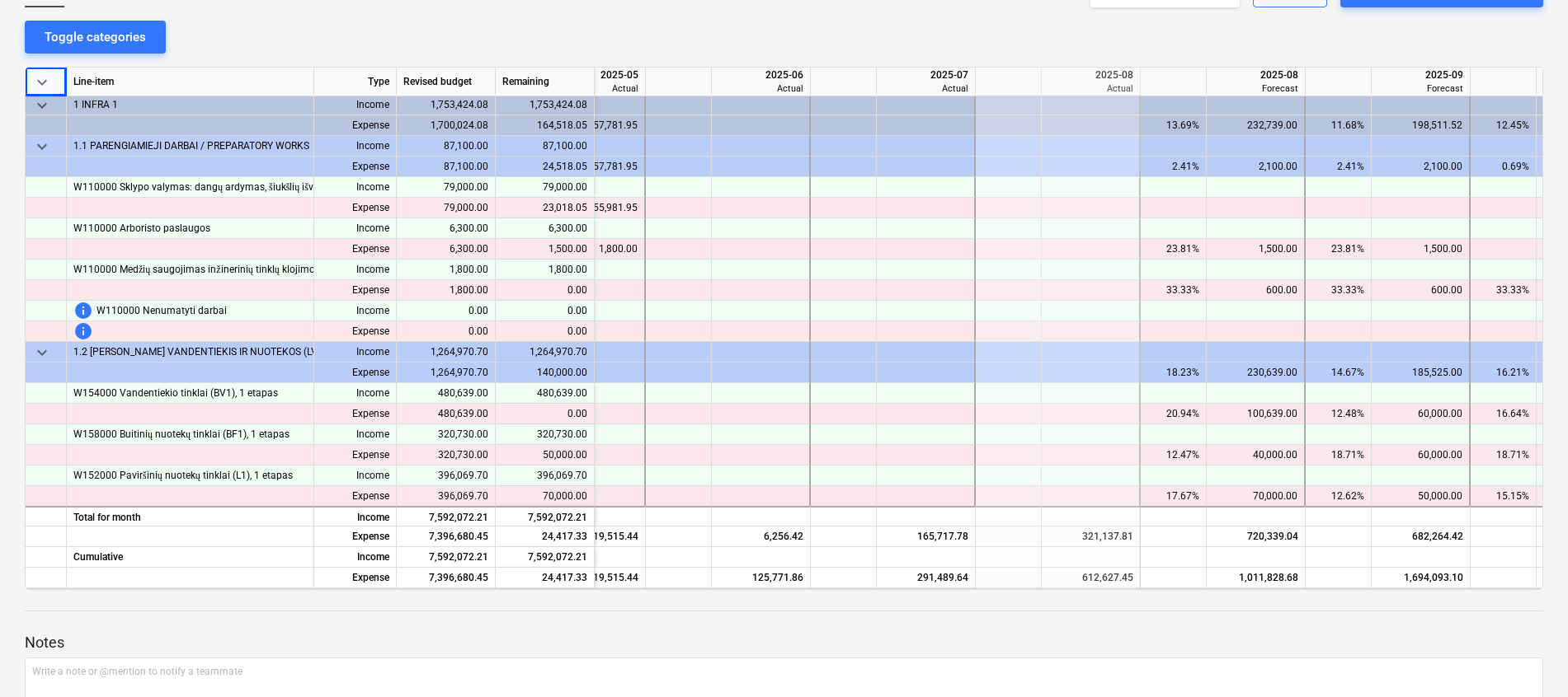
scroll to position [0, 113]
click at [48, 103] on span "keyboard_arrow_down" at bounding box center [42, 107] width 20 height 20
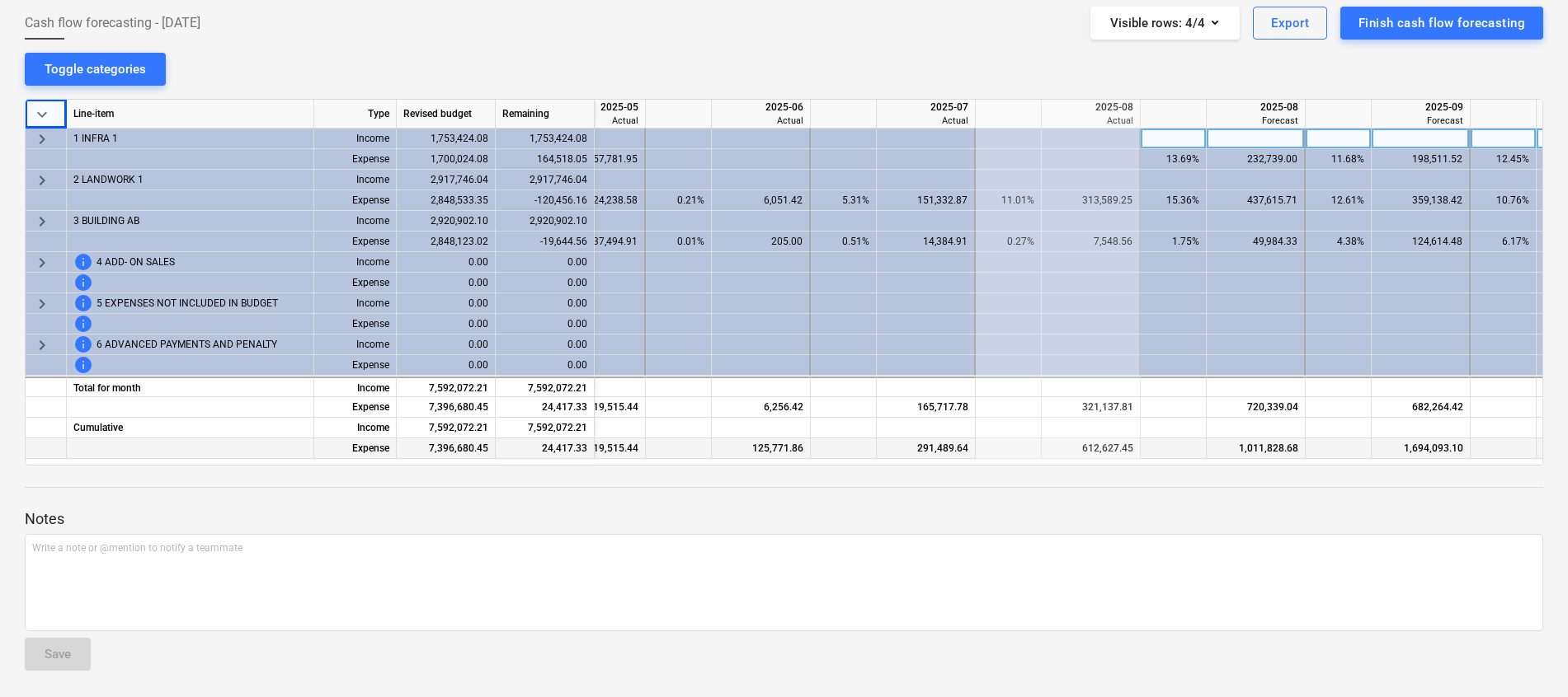
scroll to position [0, 0]
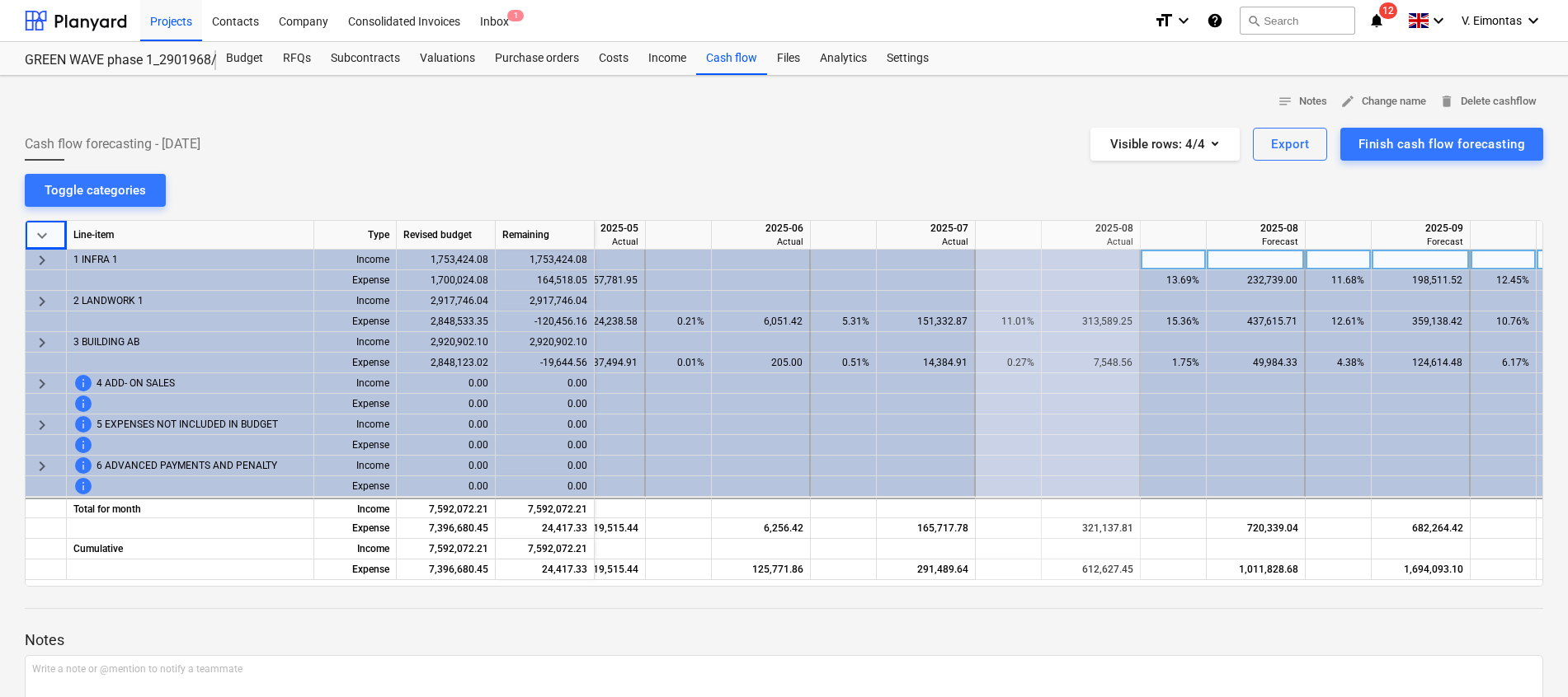
click at [932, 624] on div at bounding box center [784, 623] width 1518 height 14
click at [35, 343] on span "keyboard_arrow_right" at bounding box center [42, 343] width 20 height 20
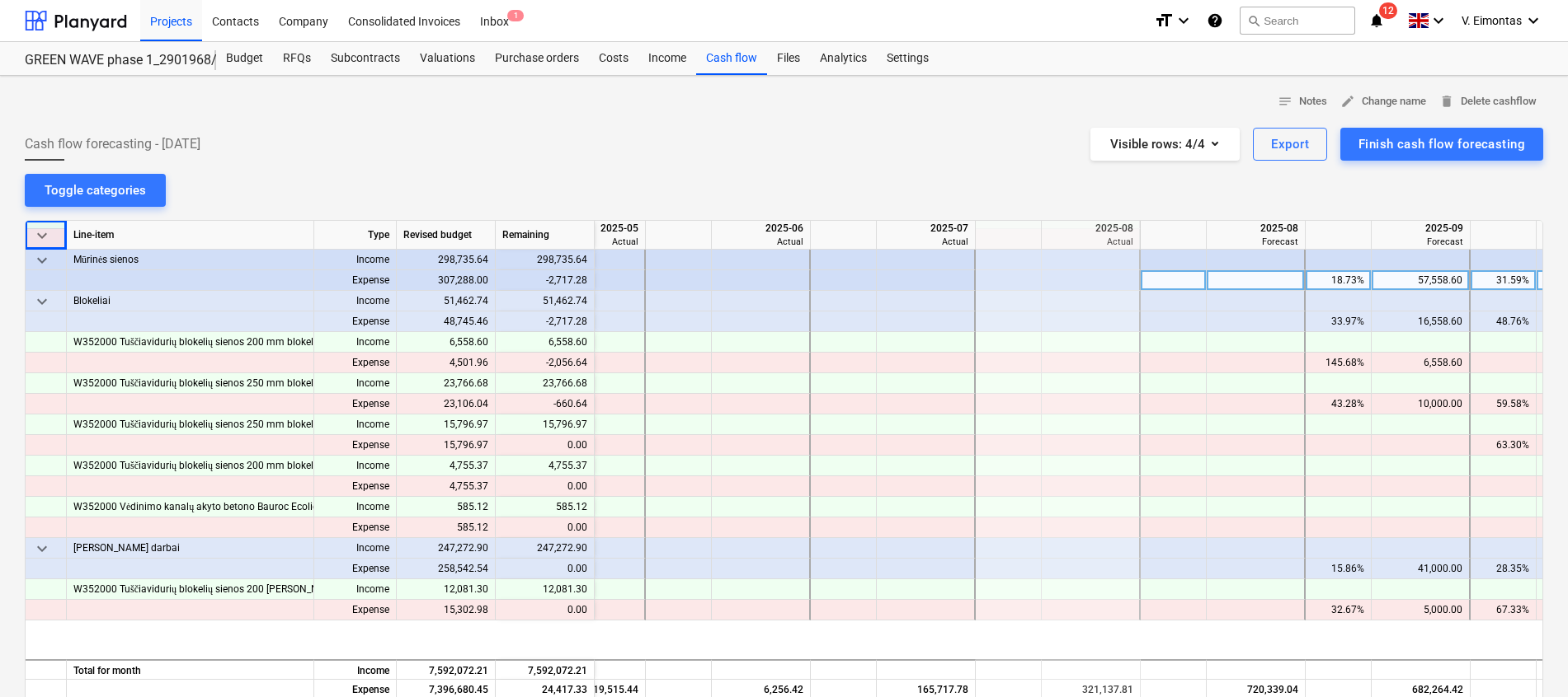
scroll to position [0, 113]
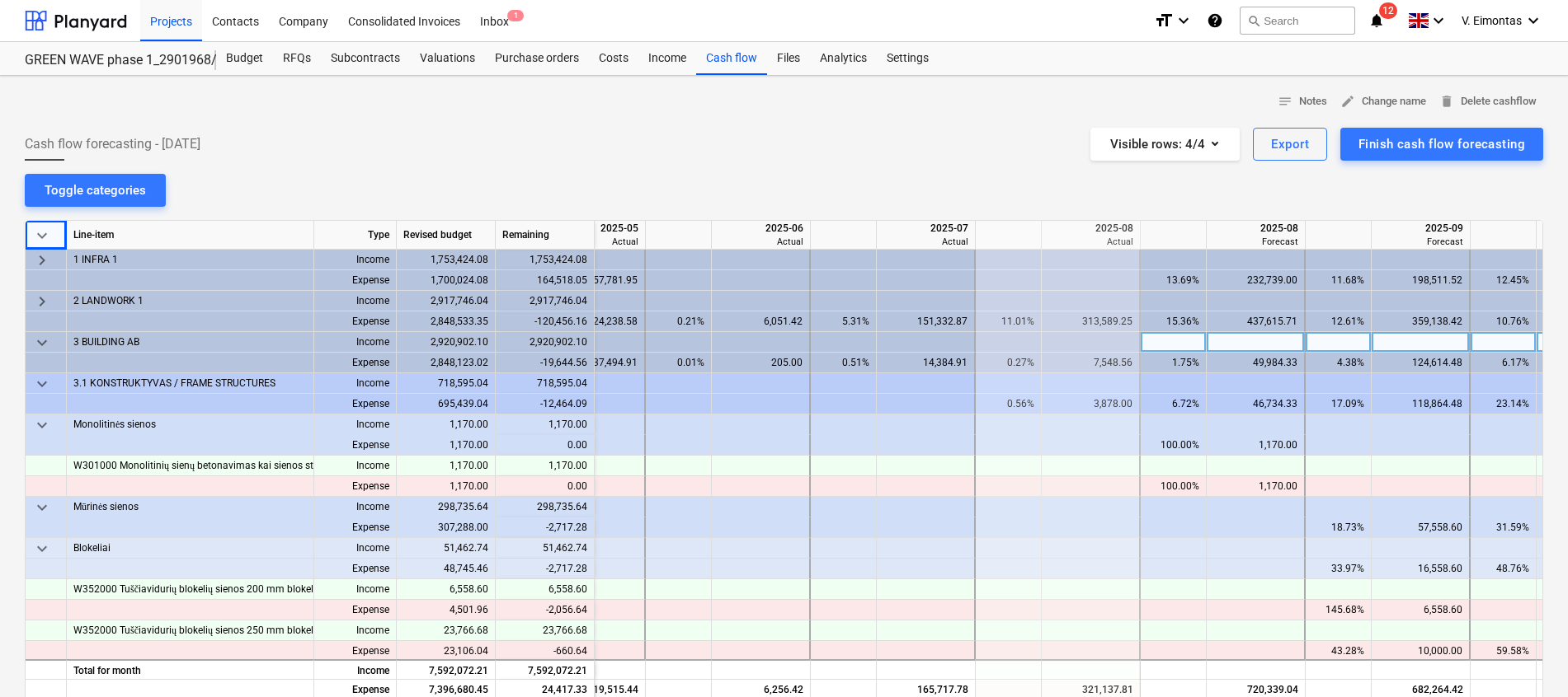
click at [40, 338] on span "keyboard_arrow_down" at bounding box center [42, 343] width 20 height 20
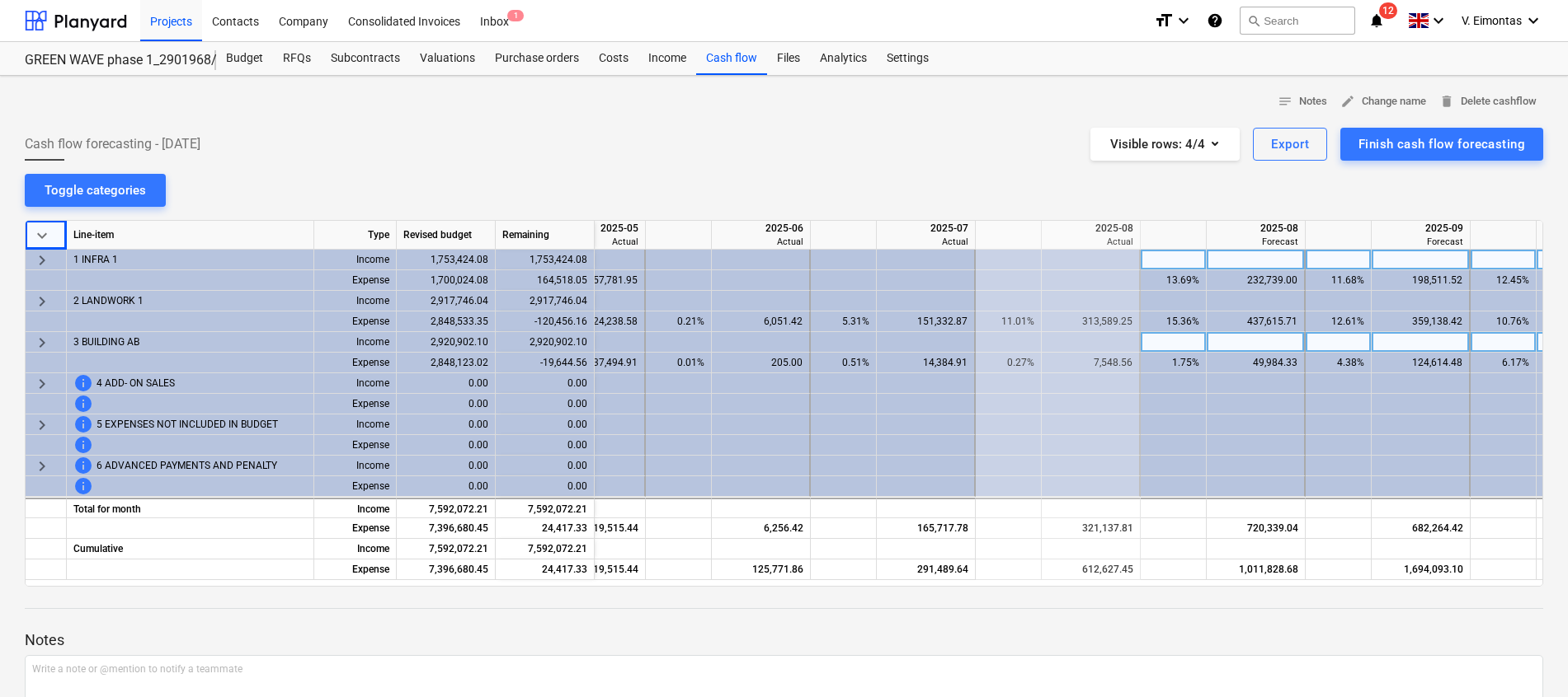
click at [44, 257] on span "keyboard_arrow_right" at bounding box center [42, 260] width 20 height 20
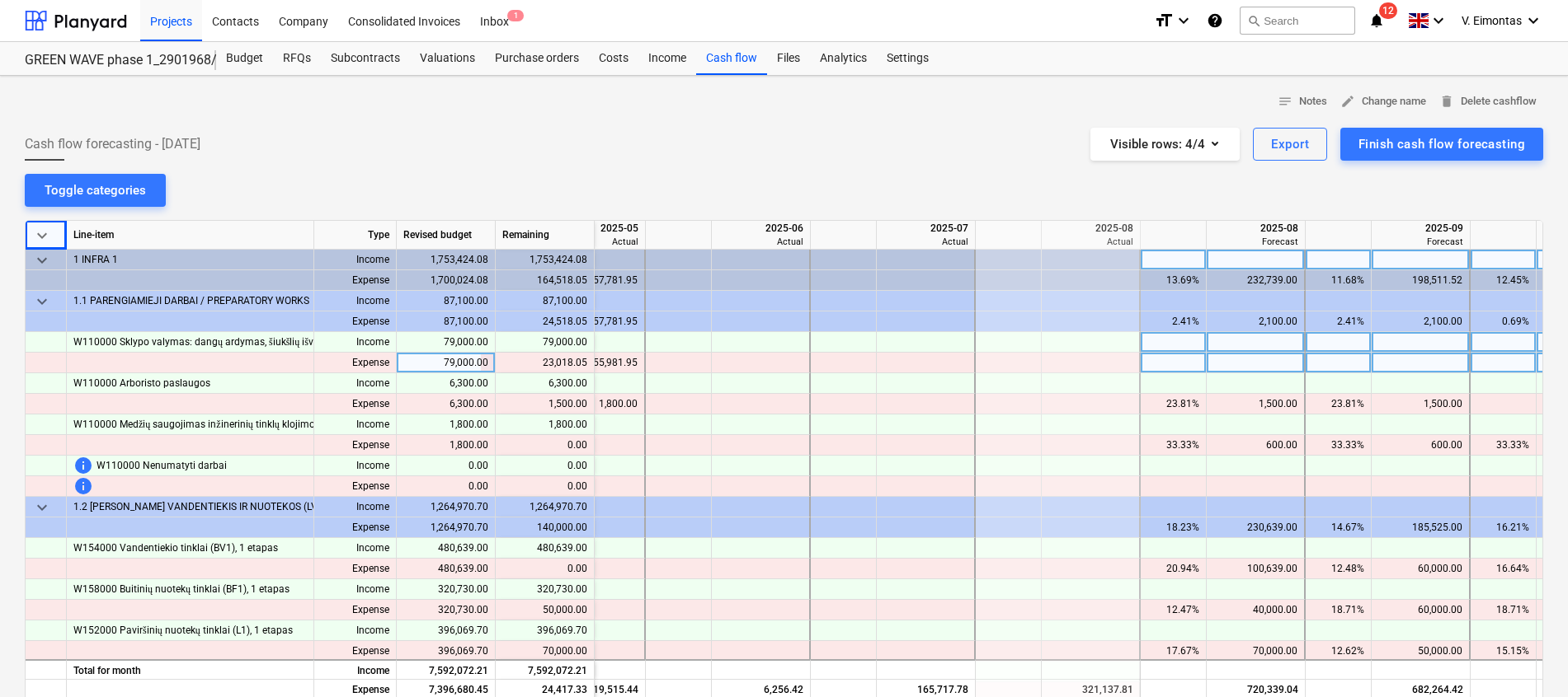
click at [622, 361] on div "55,981.95" at bounding box center [595, 363] width 84 height 21
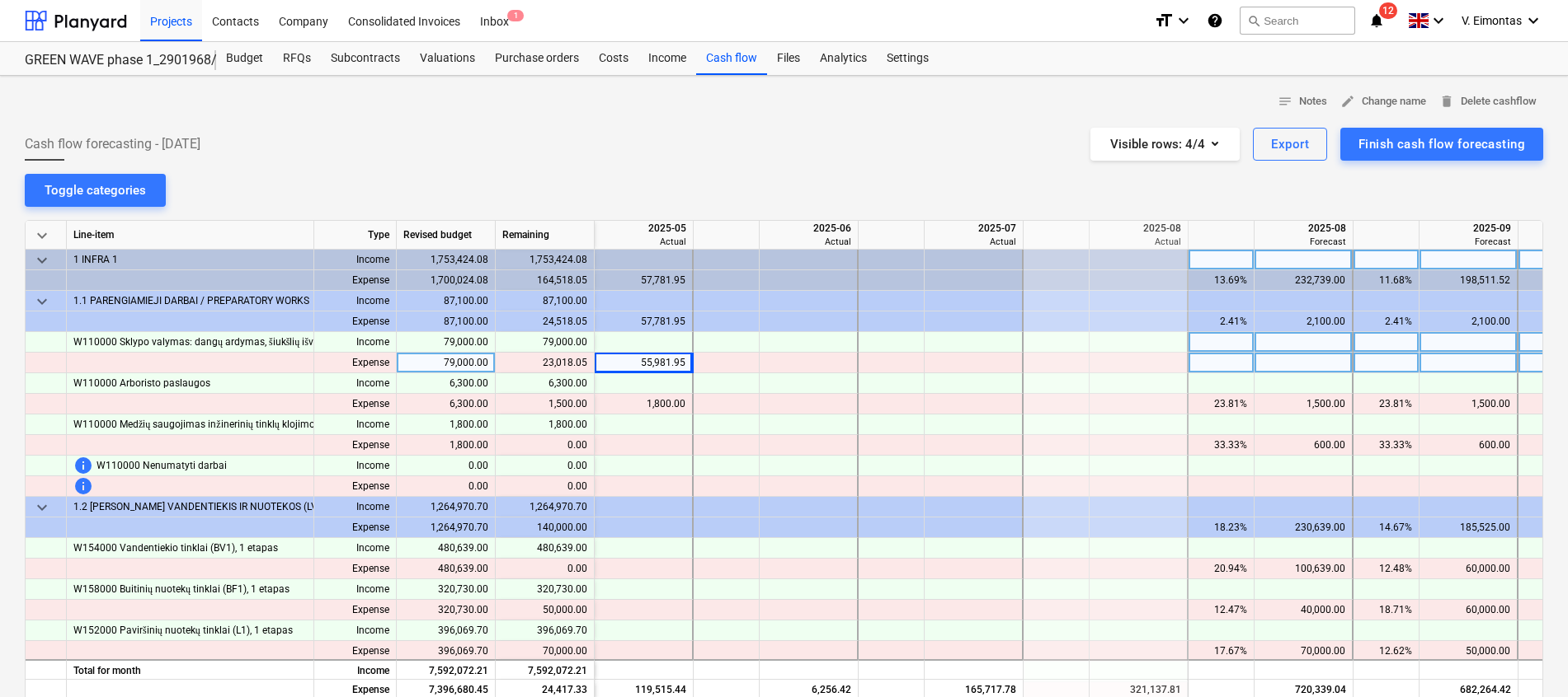
click at [837, 364] on div at bounding box center [809, 363] width 99 height 21
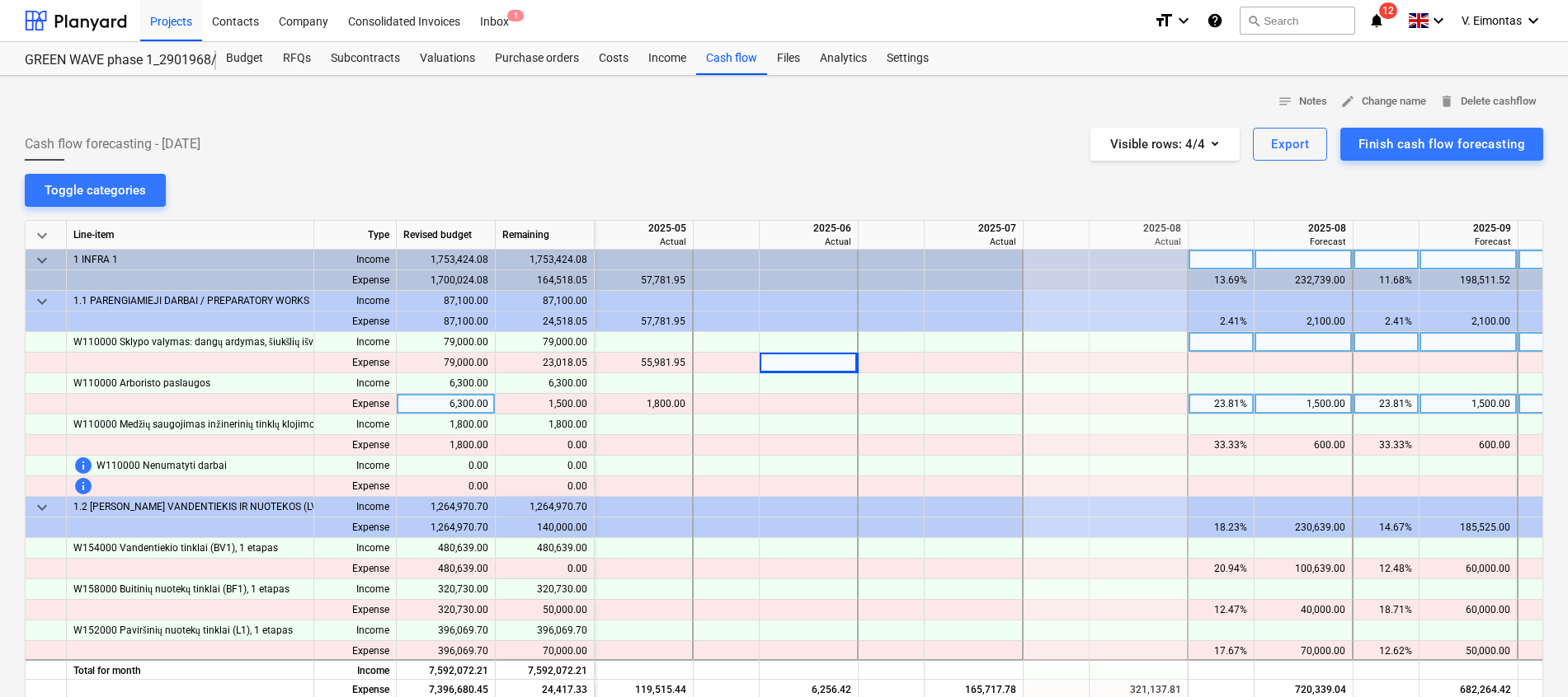
click at [1476, 403] on div "1,500.00" at bounding box center [1467, 404] width 84 height 21
click at [1332, 405] on div "1,500.00" at bounding box center [1303, 404] width 84 height 21
click at [1490, 400] on div "1,500.00" at bounding box center [1467, 404] width 84 height 21
click at [1529, 401] on div at bounding box center [1551, 404] width 66 height 21
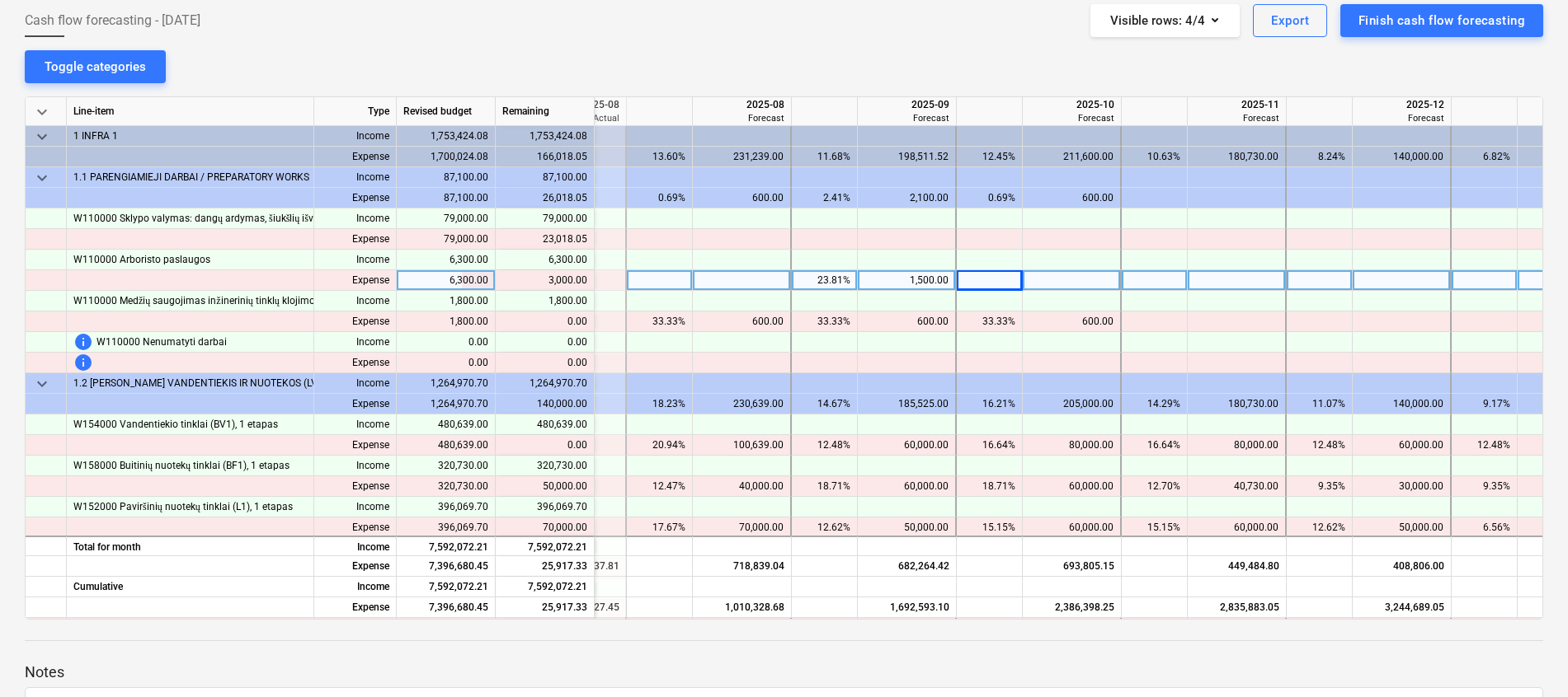
scroll to position [0, 674]
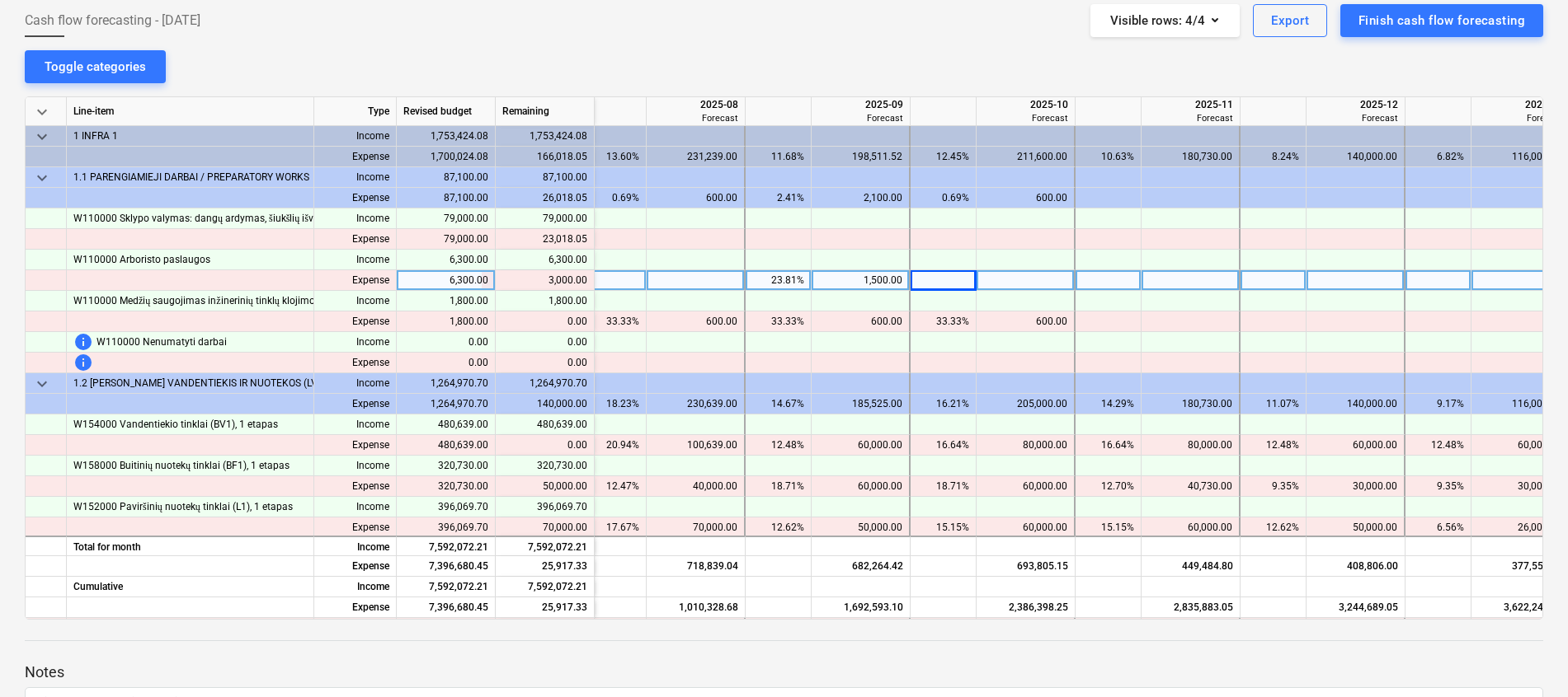
click at [1024, 278] on div at bounding box center [1025, 280] width 99 height 21
type input "ę"
type input "3000"
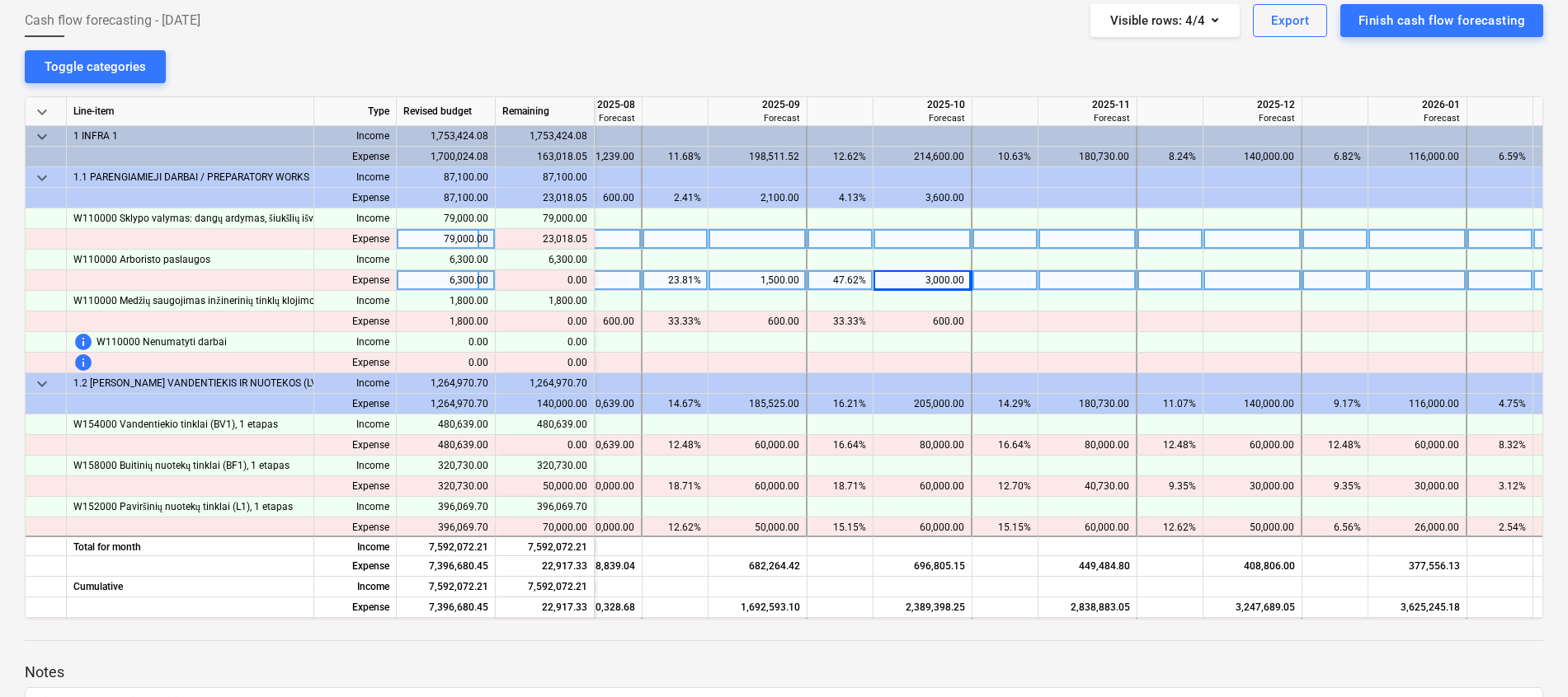
click at [791, 243] on div at bounding box center [757, 239] width 99 height 21
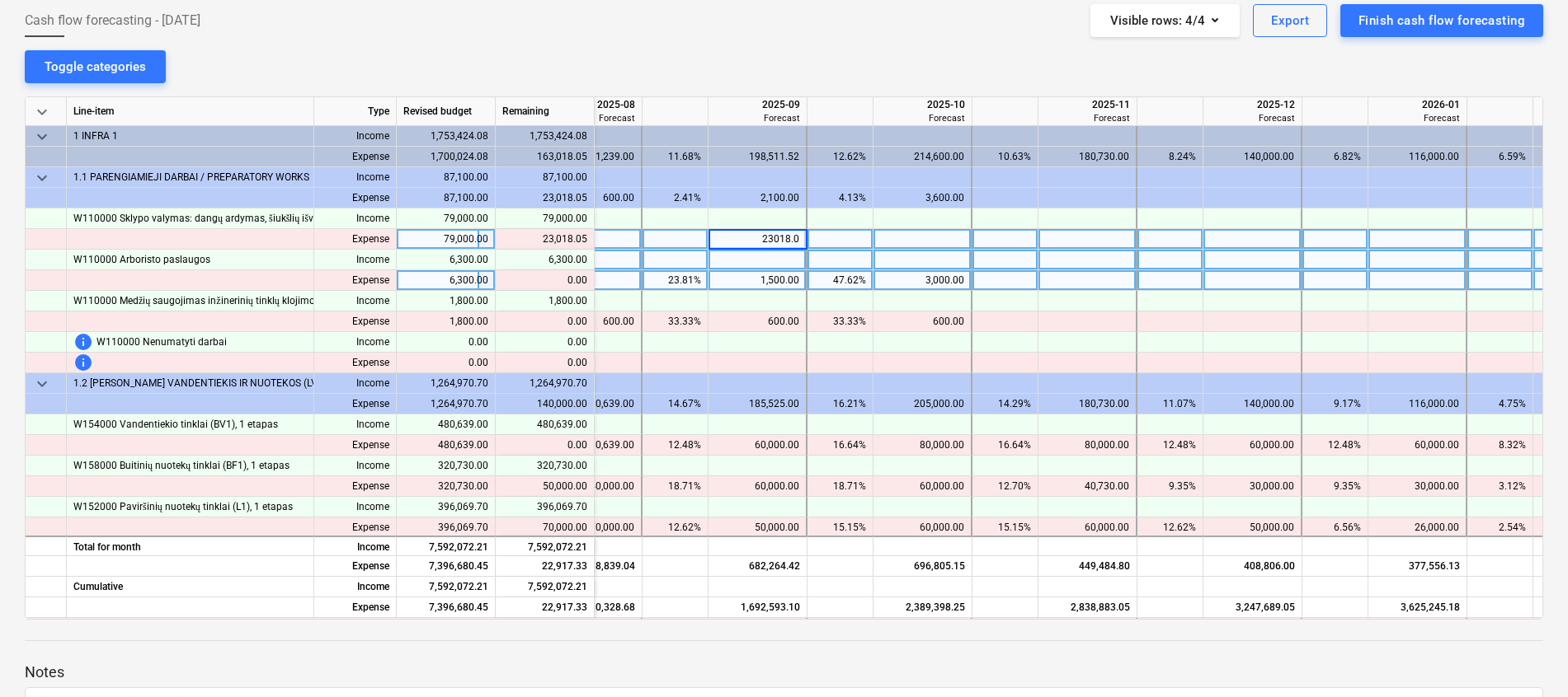
type input "23018.05"
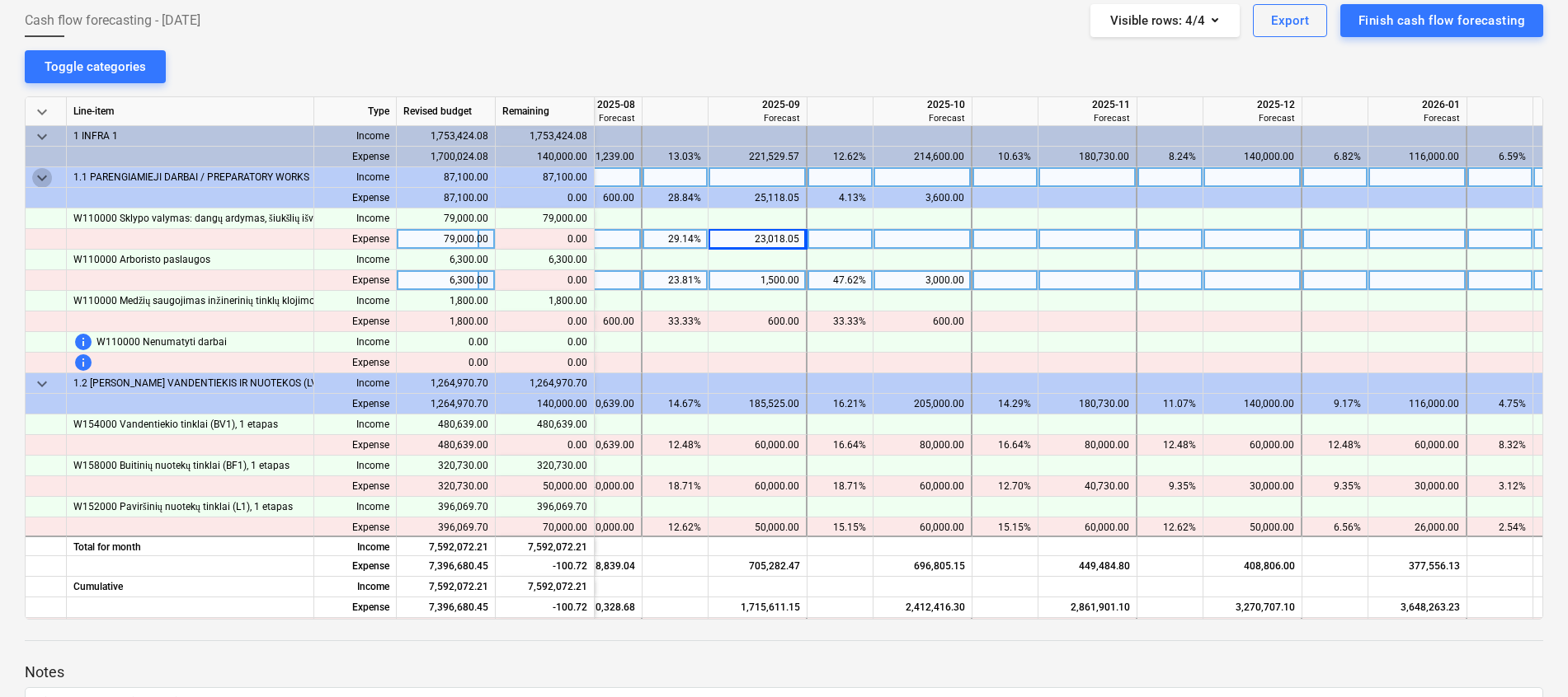
click at [37, 180] on span "keyboard_arrow_down" at bounding box center [42, 178] width 20 height 20
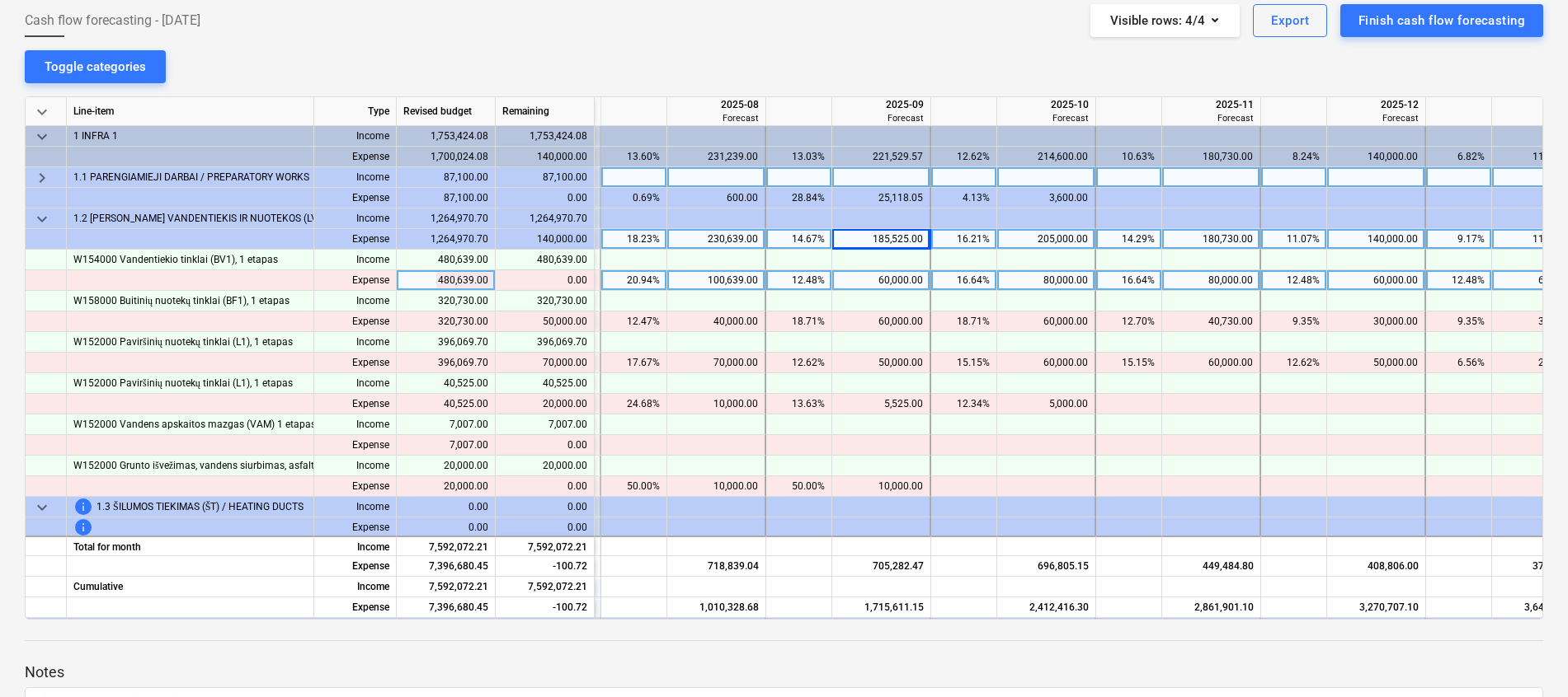
scroll to position [0, 648]
click at [724, 284] on div "100,639.00" at bounding box center [720, 280] width 84 height 21
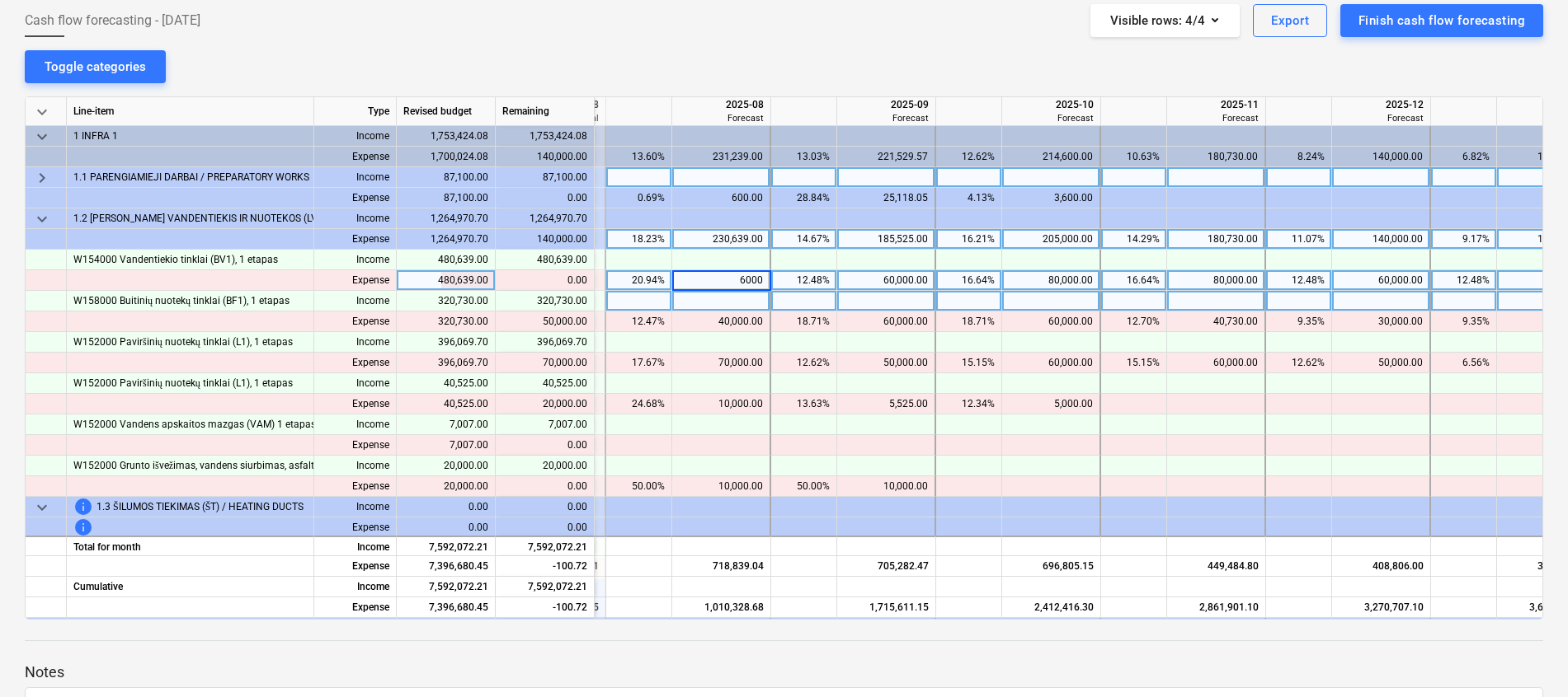
type input "60000"
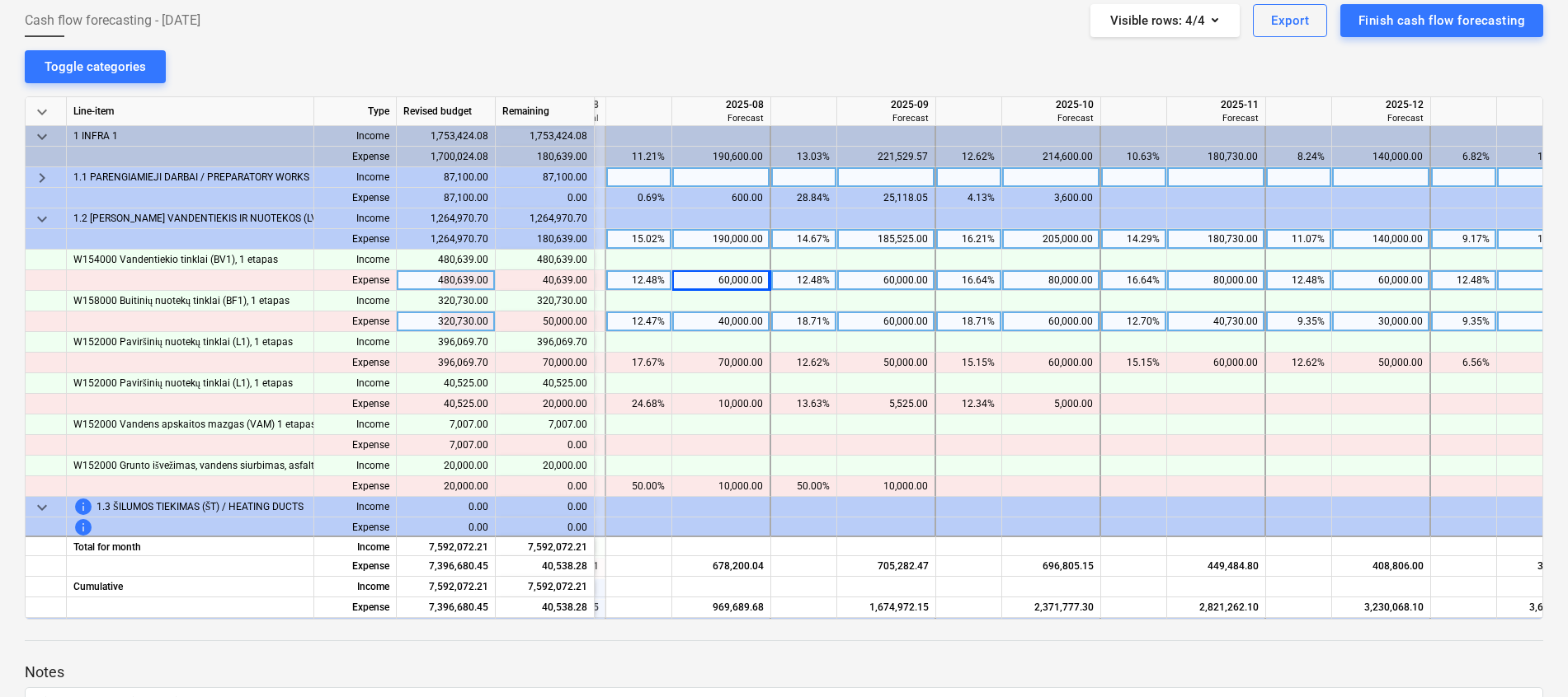
click at [742, 325] on div "40,000.00" at bounding box center [720, 321] width 84 height 21
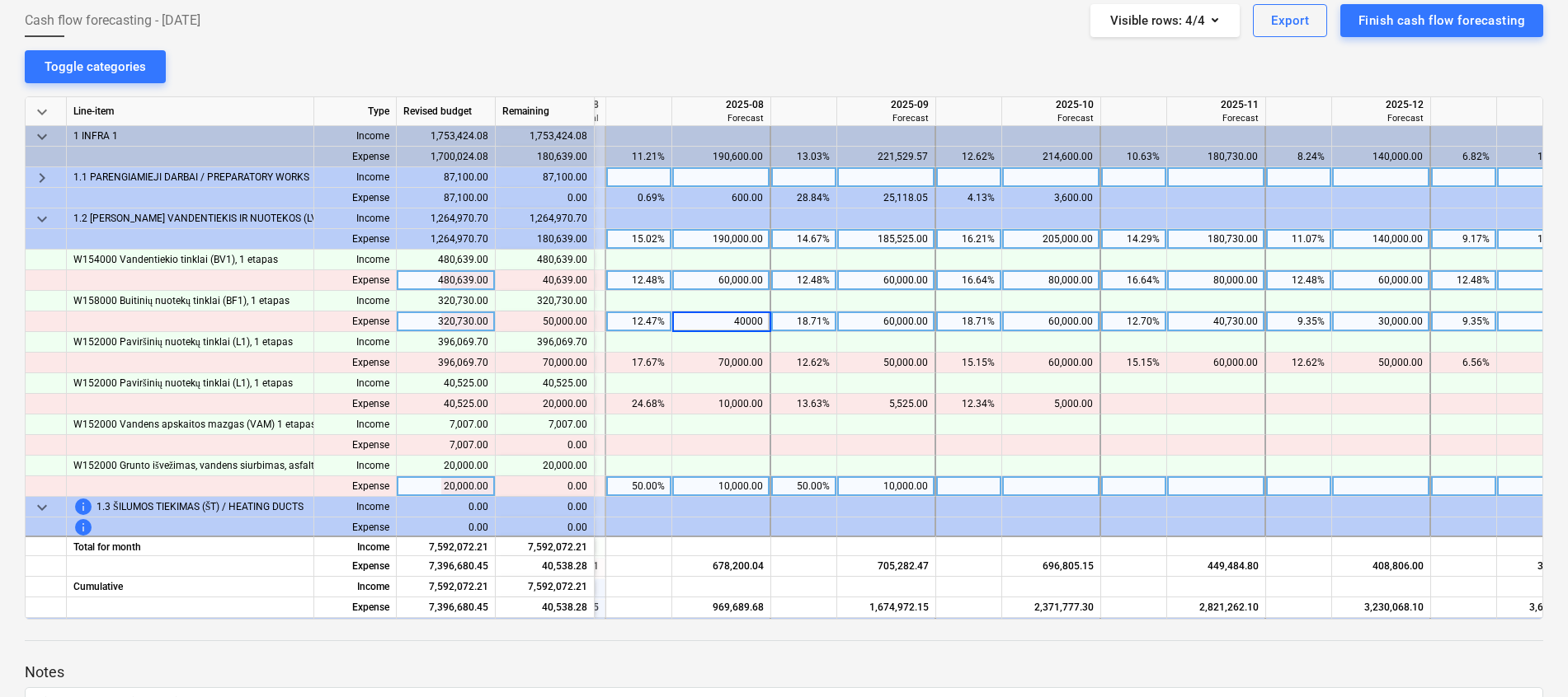
click at [722, 485] on div "10,000.00" at bounding box center [720, 486] width 84 height 21
click at [1035, 488] on div at bounding box center [1051, 486] width 99 height 21
type input "10000"
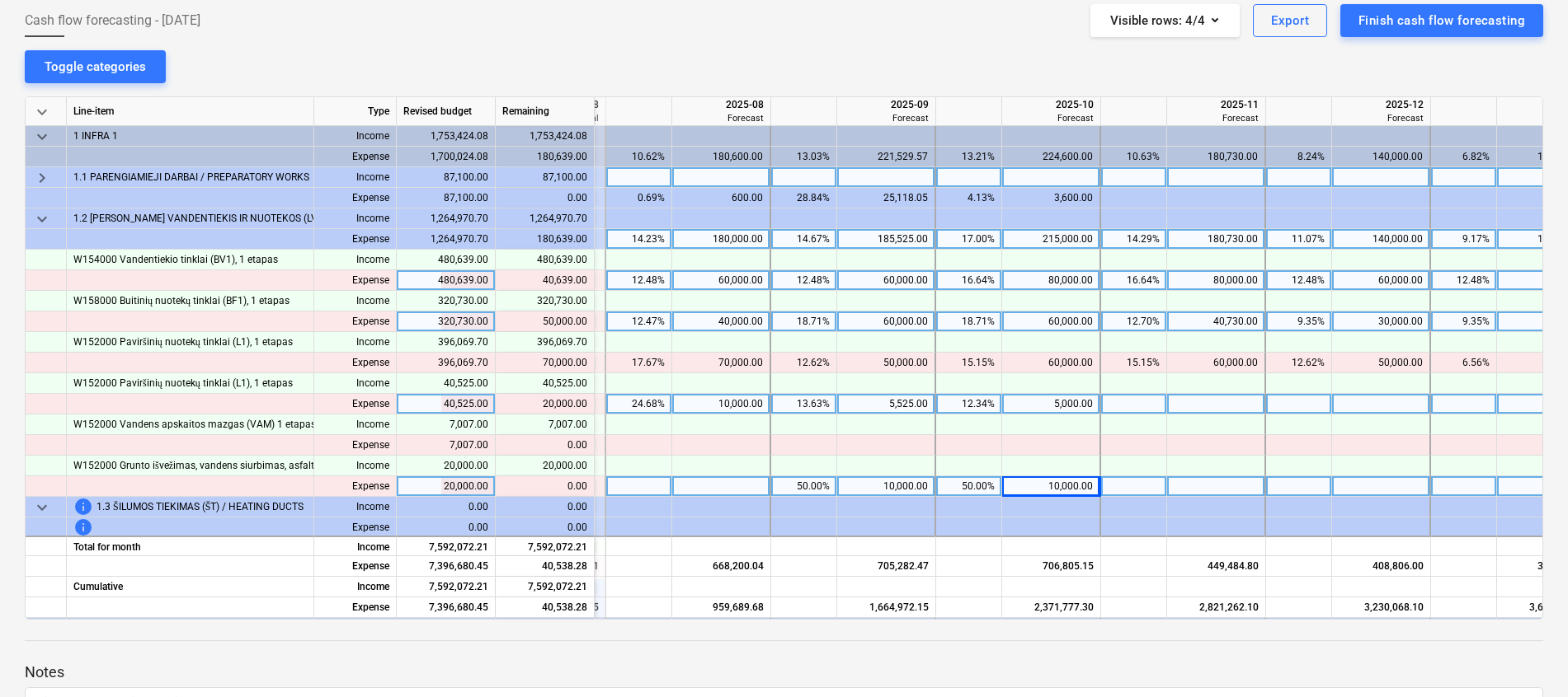
click at [880, 401] on div "5,525.00" at bounding box center [885, 404] width 84 height 21
click at [883, 402] on input "5525" at bounding box center [885, 404] width 97 height 20
type input "15525"
click at [1050, 411] on div "5,000.00" at bounding box center [1050, 404] width 84 height 21
click at [1052, 407] on div "5,000.00" at bounding box center [1050, 404] width 84 height 21
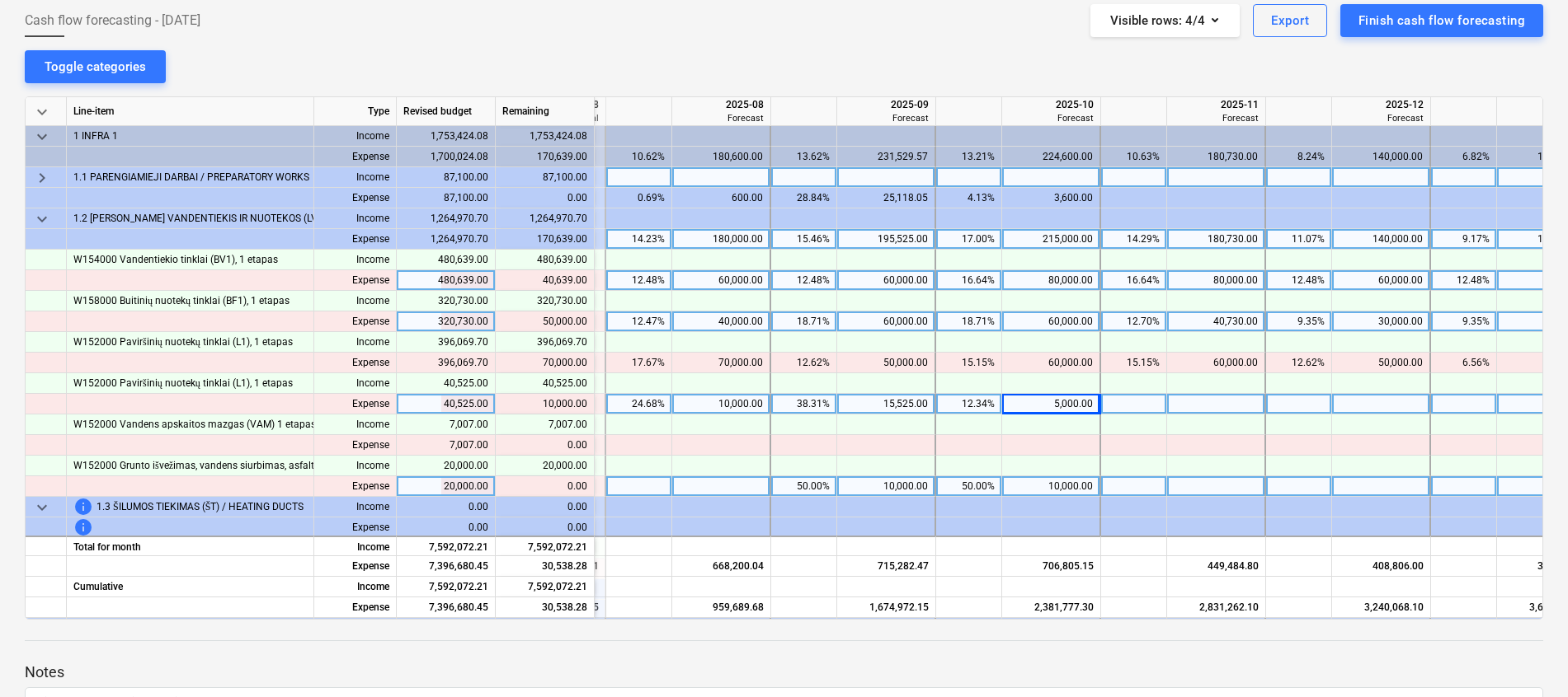
click at [1188, 407] on div at bounding box center [1216, 404] width 99 height 21
type input "10000"
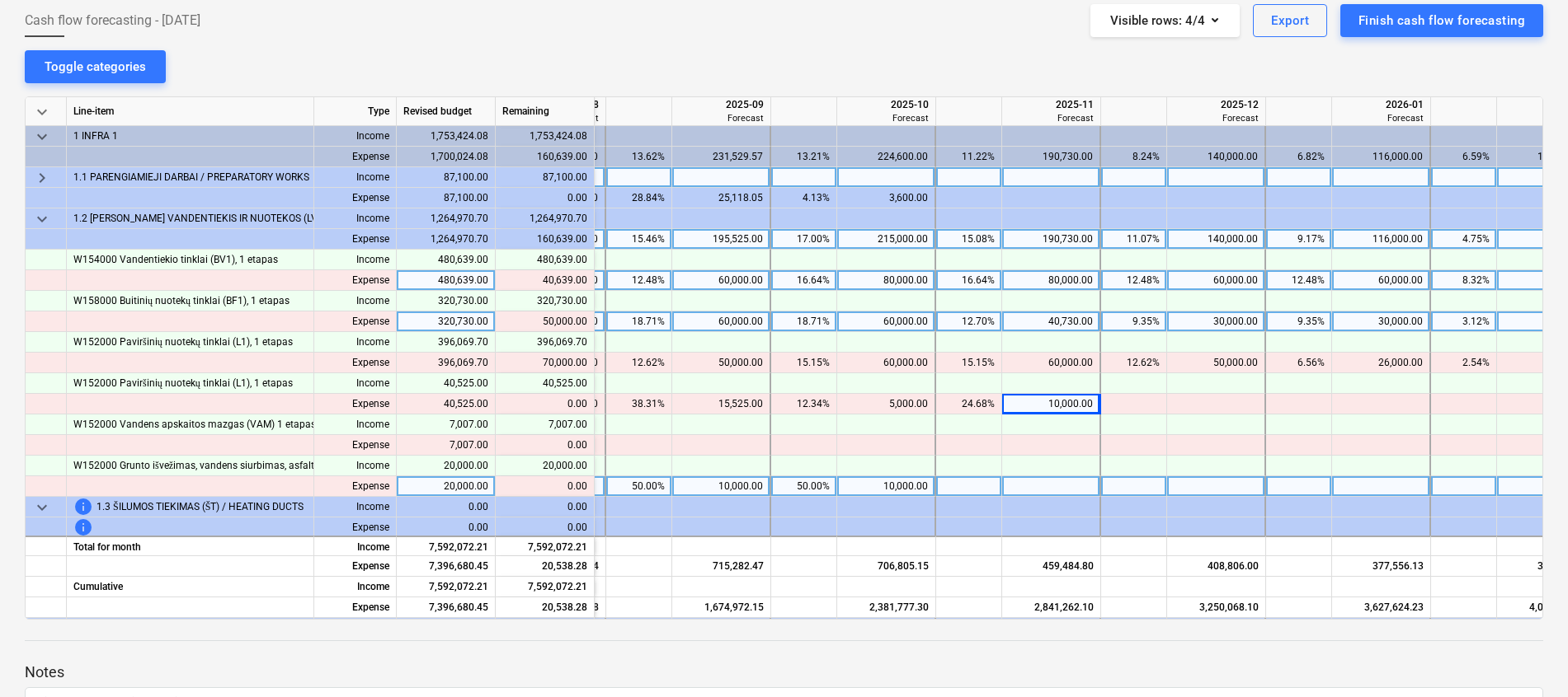
scroll to position [0, 824]
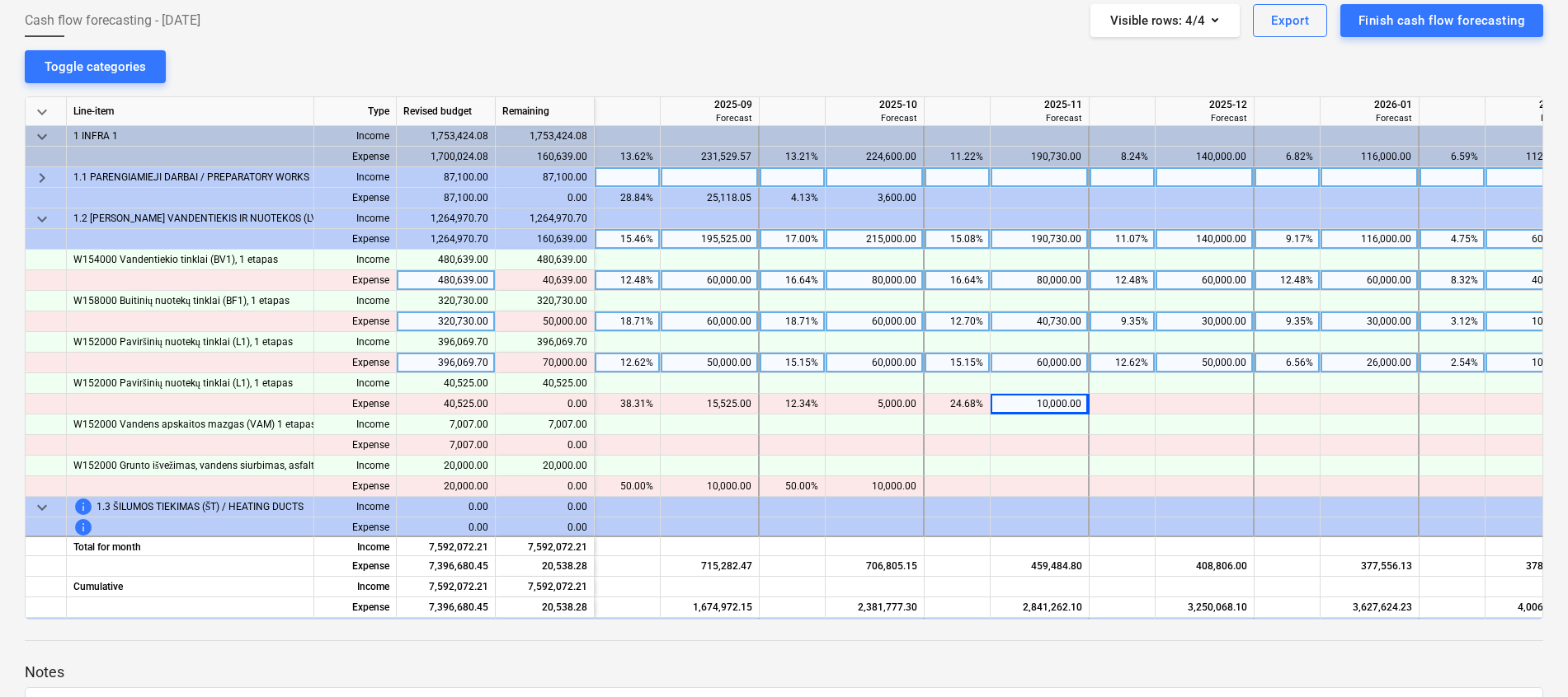
click at [1362, 355] on div "26,000.00" at bounding box center [1368, 363] width 84 height 21
click at [1375, 365] on input "26000" at bounding box center [1368, 363] width 97 height 20
drag, startPoint x: 1388, startPoint y: 364, endPoint x: 1378, endPoint y: 363, distance: 10.0
click at [1378, 363] on input "26000" at bounding box center [1368, 363] width 97 height 20
type input "66000"
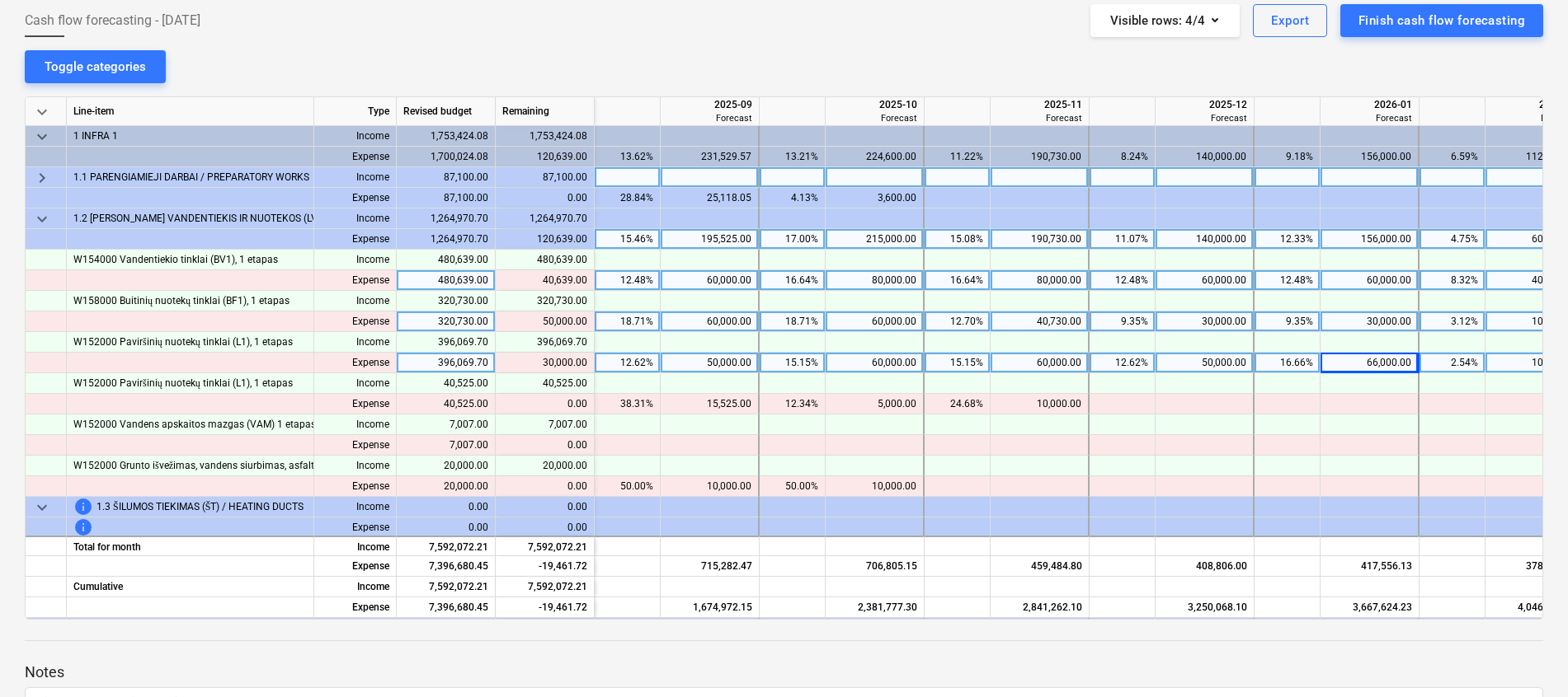
click at [1496, 358] on div "10,069.70" at bounding box center [1533, 363] width 84 height 21
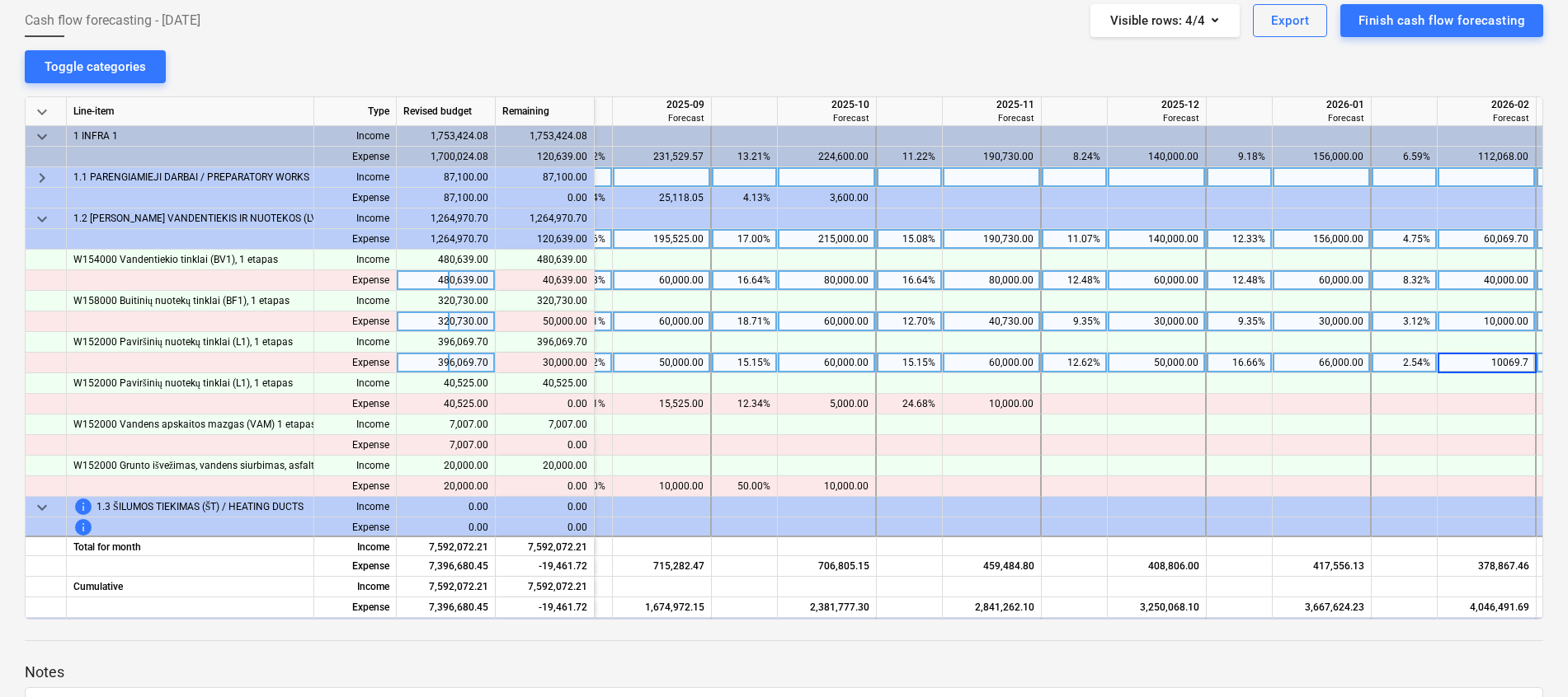
click at [1493, 359] on input "10069.7" at bounding box center [1485, 363] width 97 height 20
type input "40069.7"
click at [839, 318] on div "60,000.00" at bounding box center [826, 321] width 84 height 21
click at [825, 327] on input "60000" at bounding box center [825, 321] width 97 height 20
drag, startPoint x: 832, startPoint y: 323, endPoint x: 844, endPoint y: 323, distance: 12.0
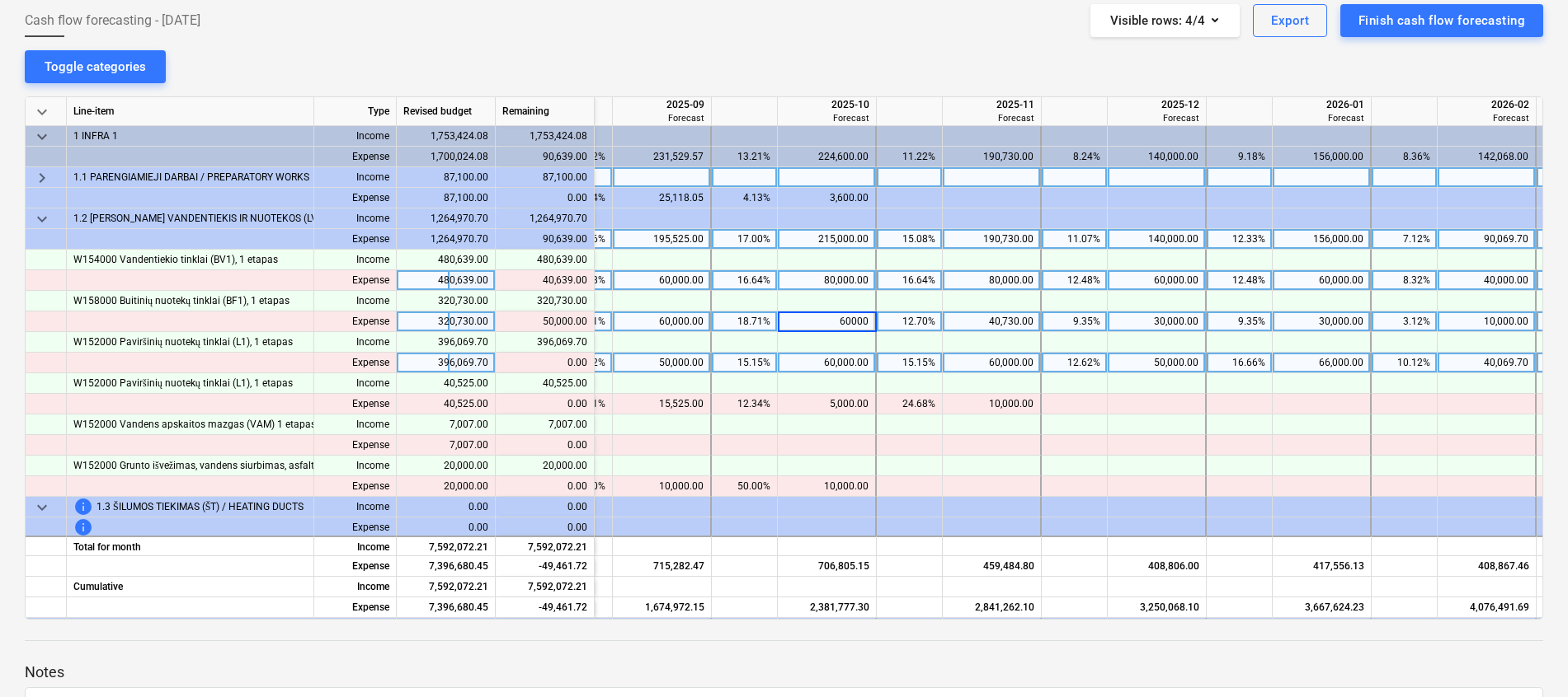
click at [844, 323] on input "60000" at bounding box center [825, 321] width 97 height 20
type input "70000"
click at [962, 321] on div "40,730.00" at bounding box center [991, 321] width 84 height 21
click at [982, 322] on input "40730" at bounding box center [991, 321] width 97 height 20
click at [1011, 323] on input "40730" at bounding box center [991, 321] width 97 height 20
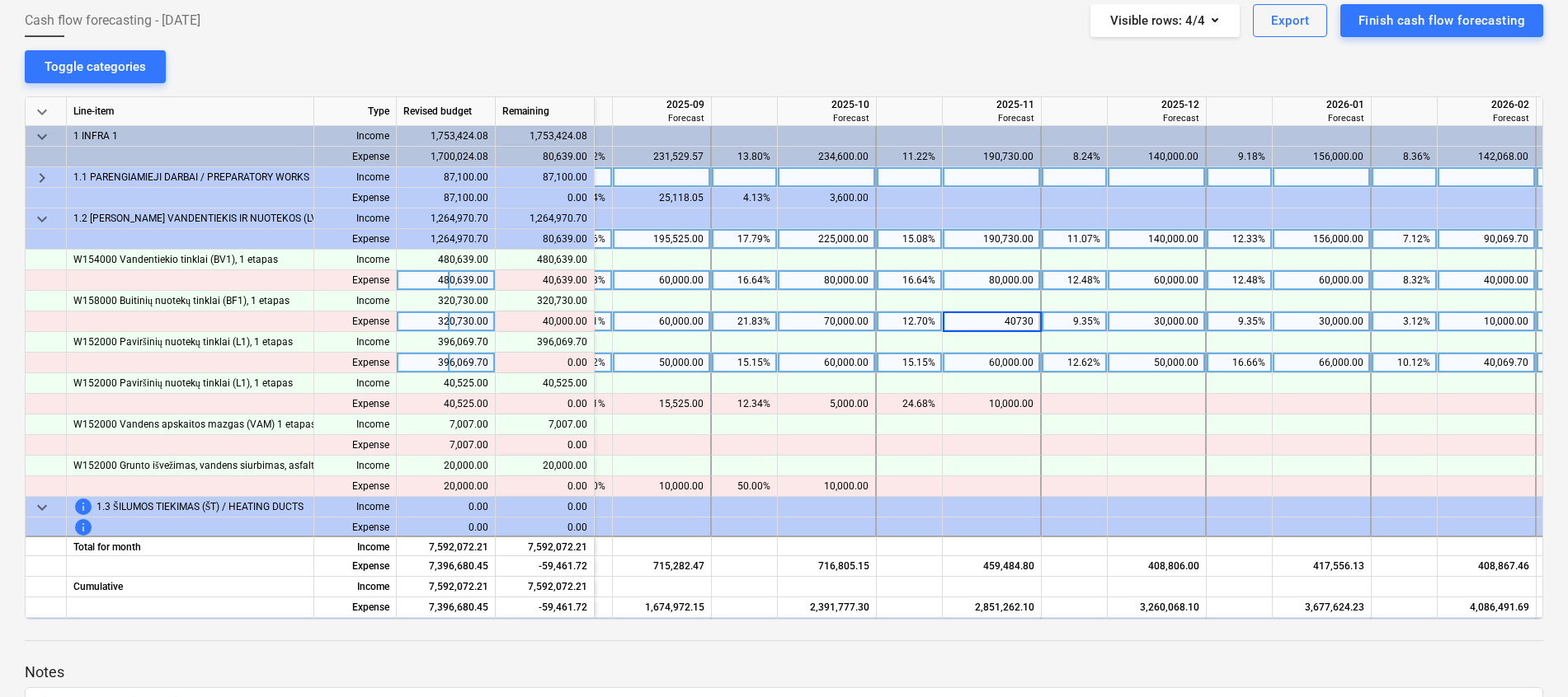
drag, startPoint x: 1011, startPoint y: 323, endPoint x: 1001, endPoint y: 319, distance: 10.8
click at [1001, 319] on input "40730" at bounding box center [991, 321] width 97 height 20
type input "60730"
click at [1166, 323] on div "30,000.00" at bounding box center [1156, 321] width 84 height 21
click at [1159, 317] on input "30000" at bounding box center [1156, 321] width 97 height 20
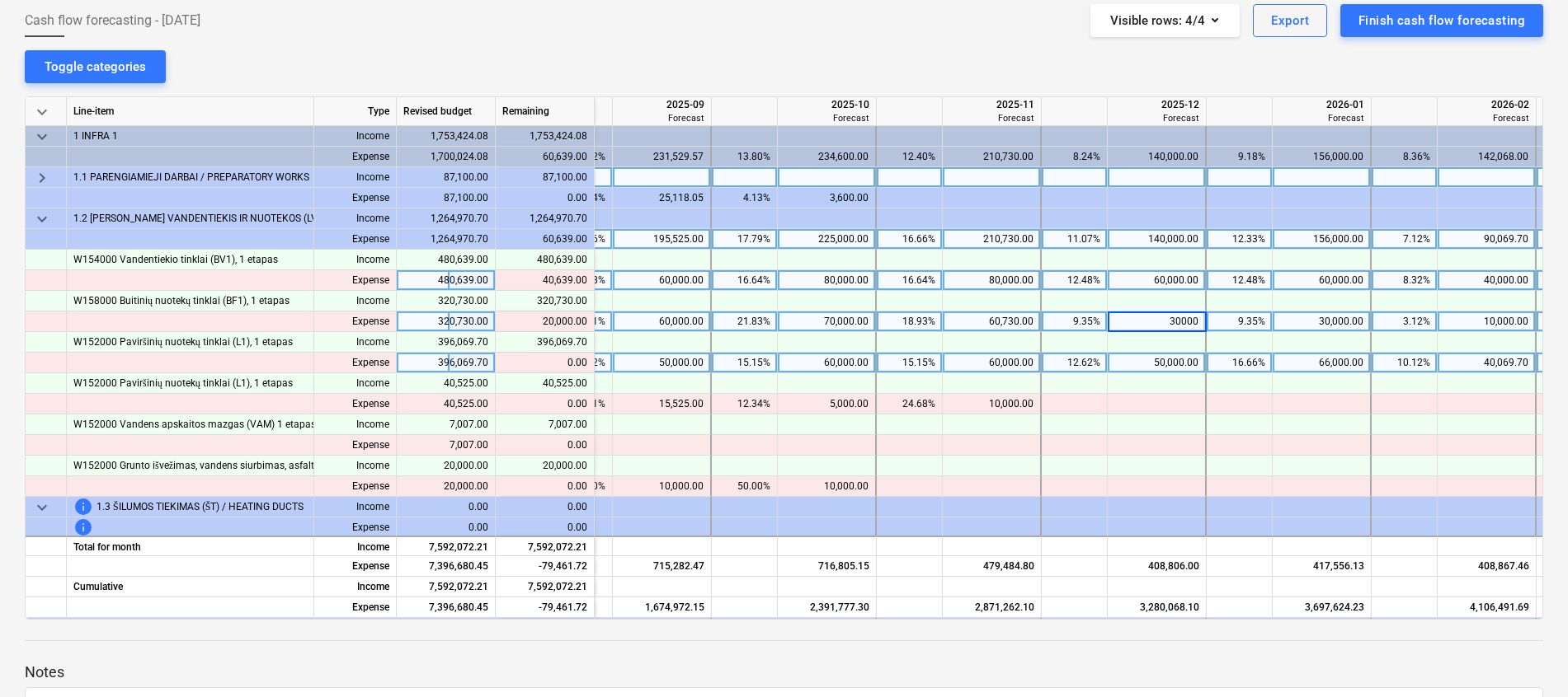
click at [1176, 322] on input "30000" at bounding box center [1156, 321] width 97 height 20
type input "50000"
click at [1338, 283] on div "60,000.00" at bounding box center [1321, 280] width 84 height 21
click at [1323, 283] on input "60000" at bounding box center [1320, 280] width 97 height 20
click at [1340, 282] on input "60000" at bounding box center [1320, 280] width 97 height 20
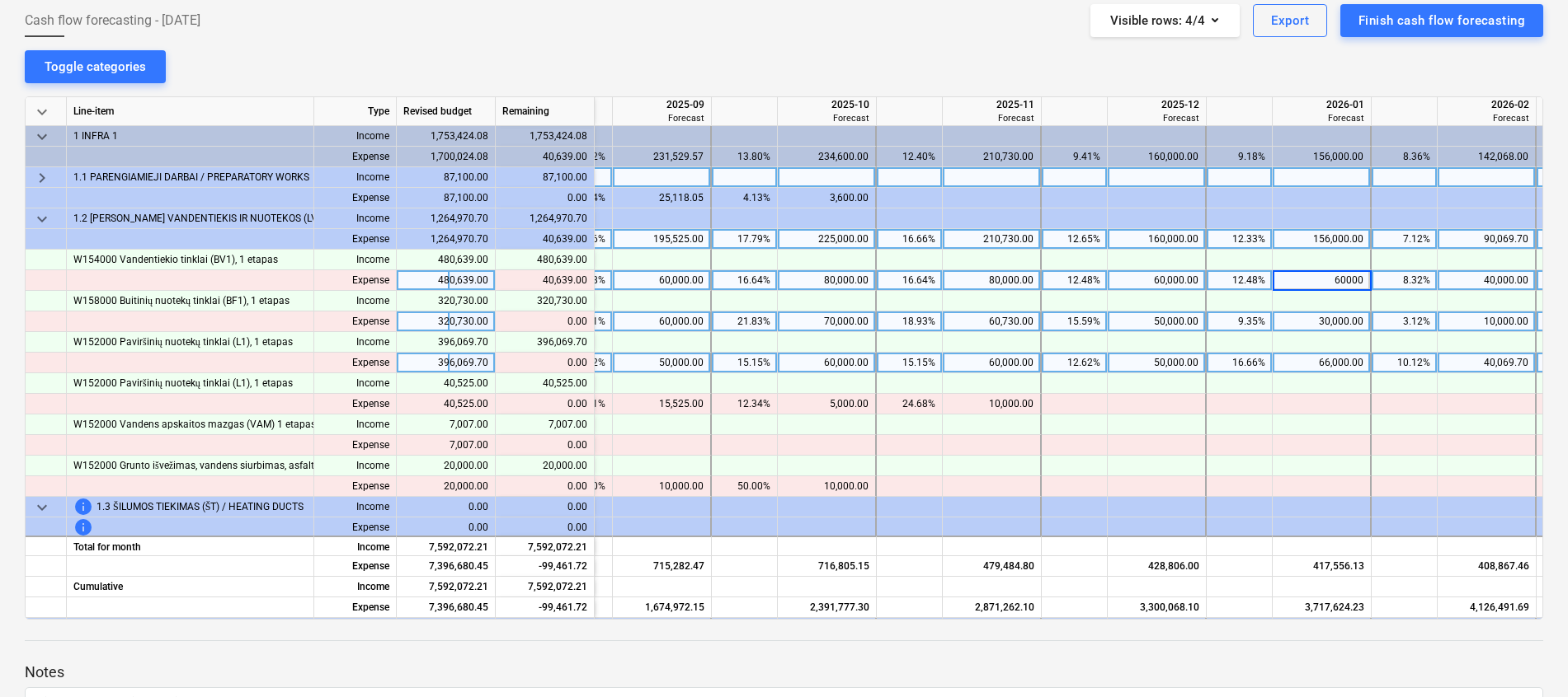
type input "70000"
click at [1164, 283] on div "60,000.00" at bounding box center [1156, 280] width 84 height 21
click at [1136, 283] on input "60000" at bounding box center [1156, 280] width 97 height 20
drag, startPoint x: 1165, startPoint y: 285, endPoint x: 1176, endPoint y: 287, distance: 11.2
click at [1176, 287] on input "60000" at bounding box center [1156, 280] width 97 height 20
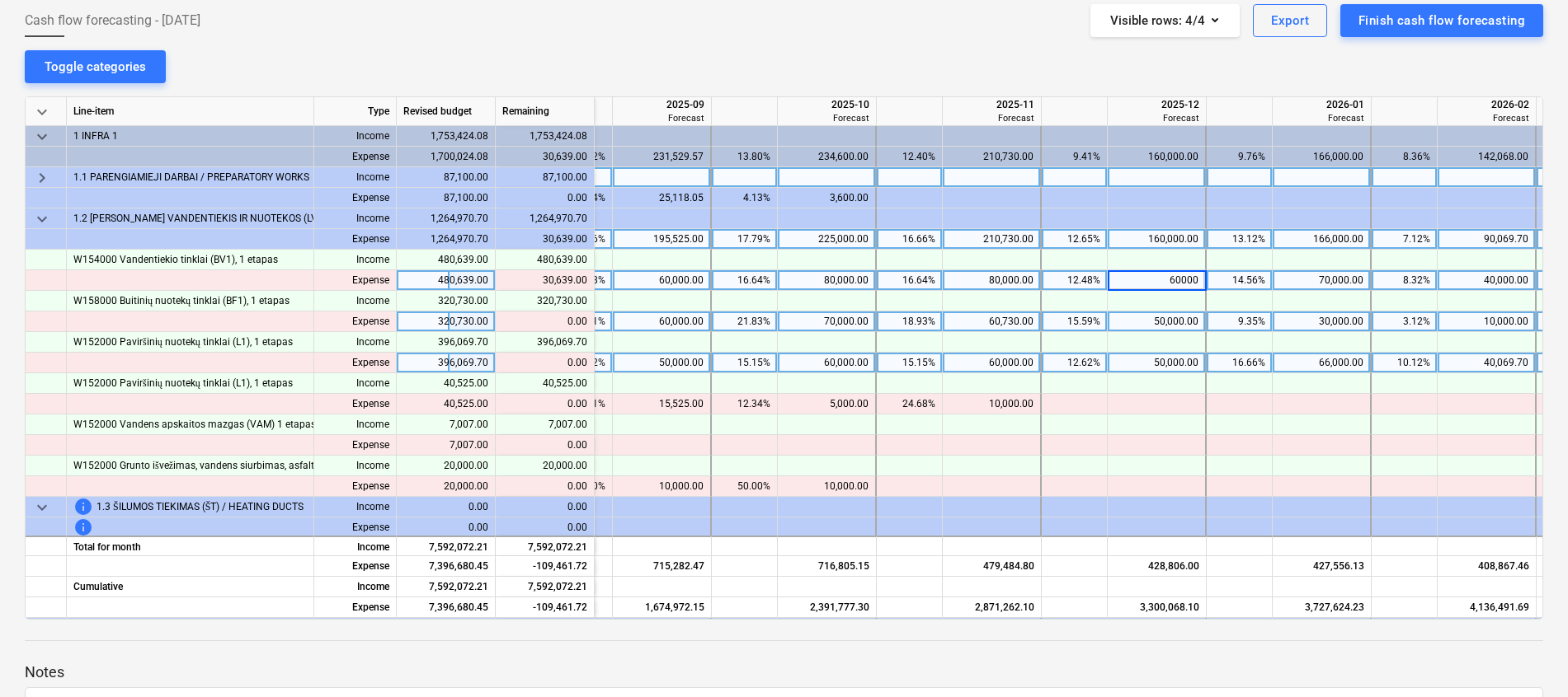
type input "70000"
click at [1004, 283] on div "80,000.00" at bounding box center [991, 280] width 84 height 21
click at [973, 283] on input "80000" at bounding box center [991, 280] width 97 height 20
click at [1010, 281] on input "80000" at bounding box center [991, 280] width 97 height 20
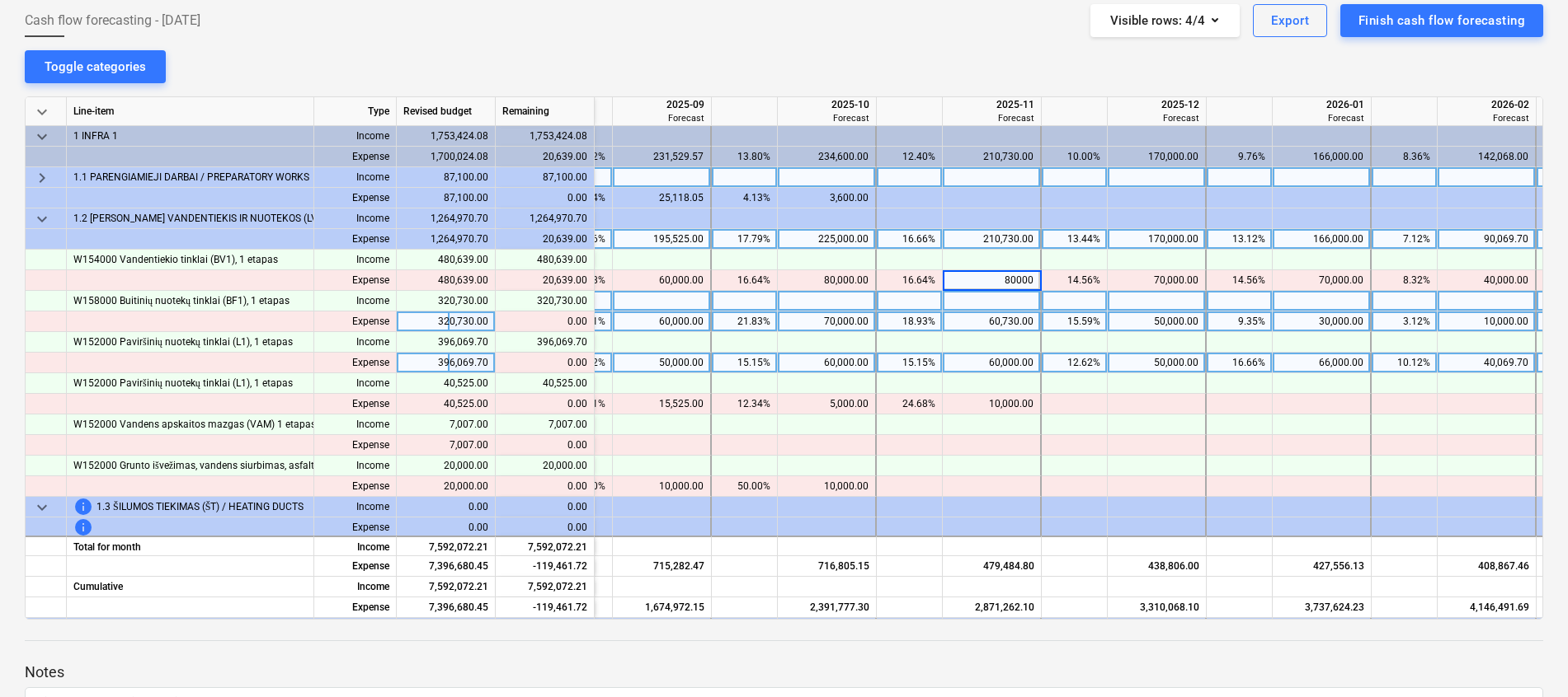
type input "90000"
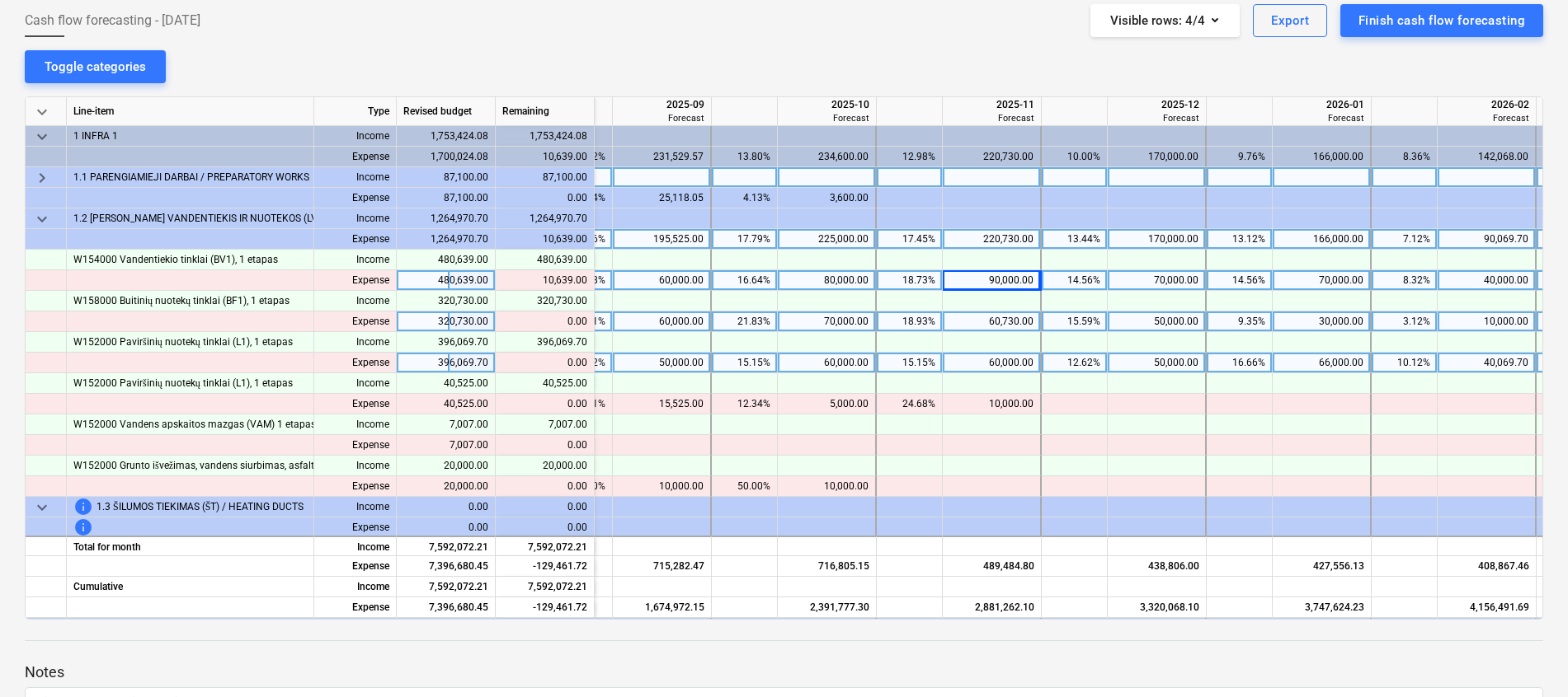
click at [843, 283] on div "80,000.00" at bounding box center [826, 280] width 84 height 21
click at [678, 283] on div "60,000.00" at bounding box center [661, 280] width 84 height 21
click at [662, 280] on input "60000" at bounding box center [661, 280] width 97 height 20
drag, startPoint x: 675, startPoint y: 280, endPoint x: 717, endPoint y: 283, distance: 42.1
click at [0, 0] on div "Expense 480,639.00 content_copy 10,639.00 60,000.00 12.48% 60000 16.64% 80,000.…" at bounding box center [0, 0] width 0 height 0
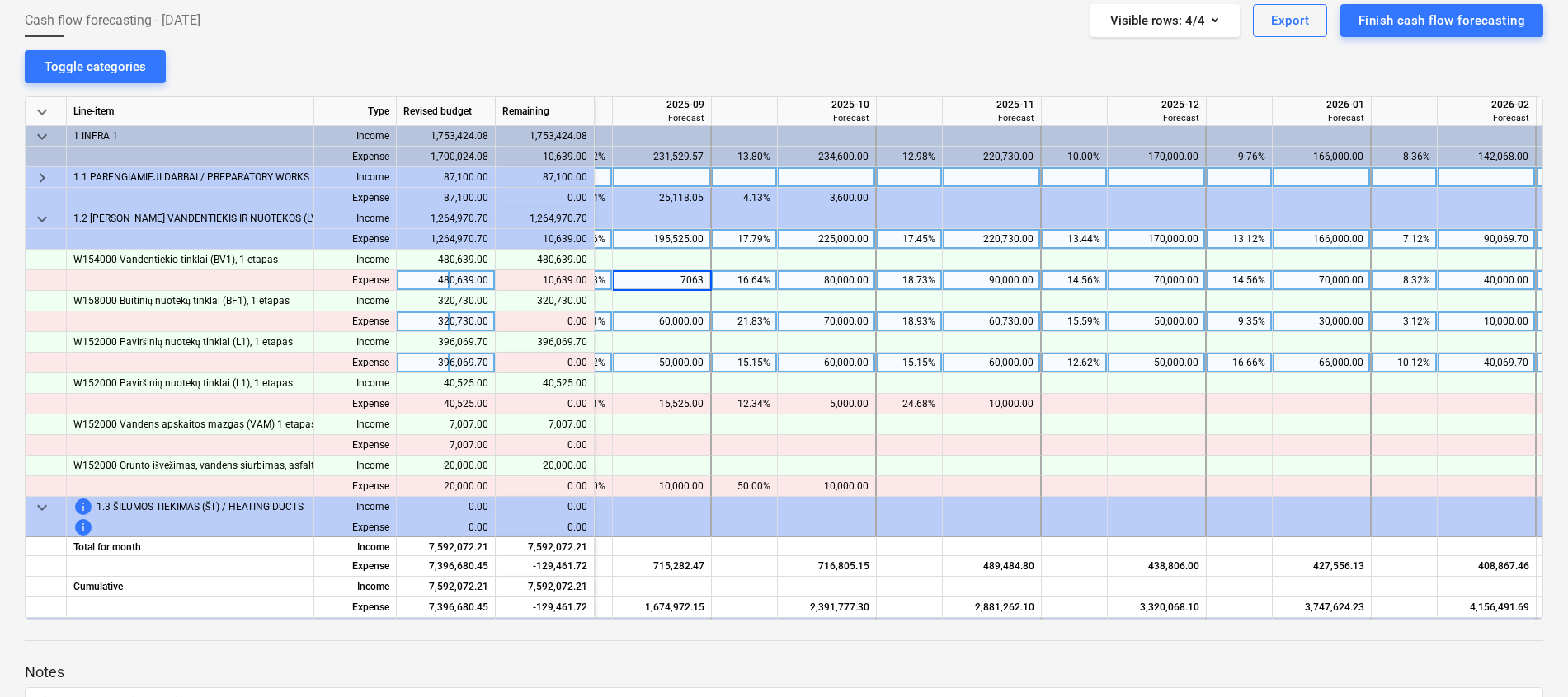
type input "70639"
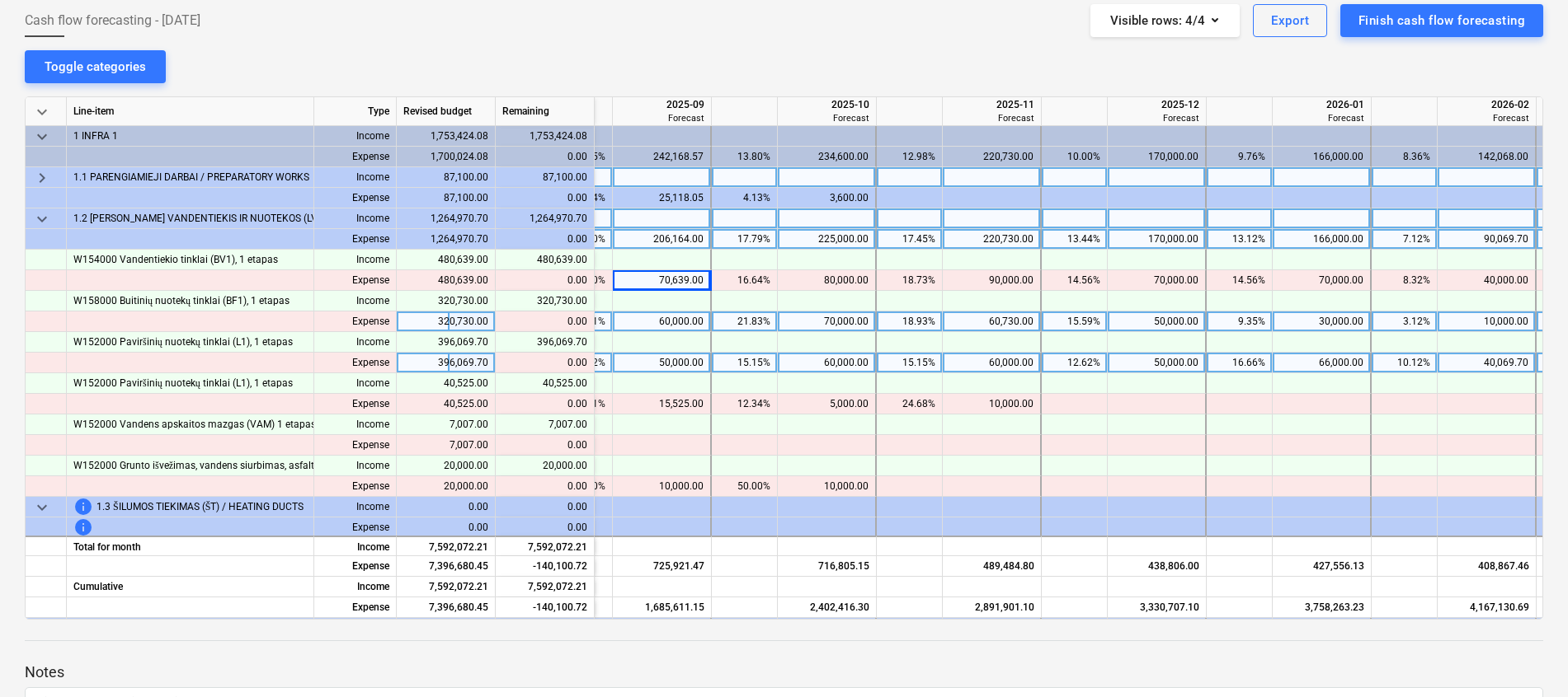
click at [38, 218] on span "keyboard_arrow_down" at bounding box center [42, 220] width 20 height 20
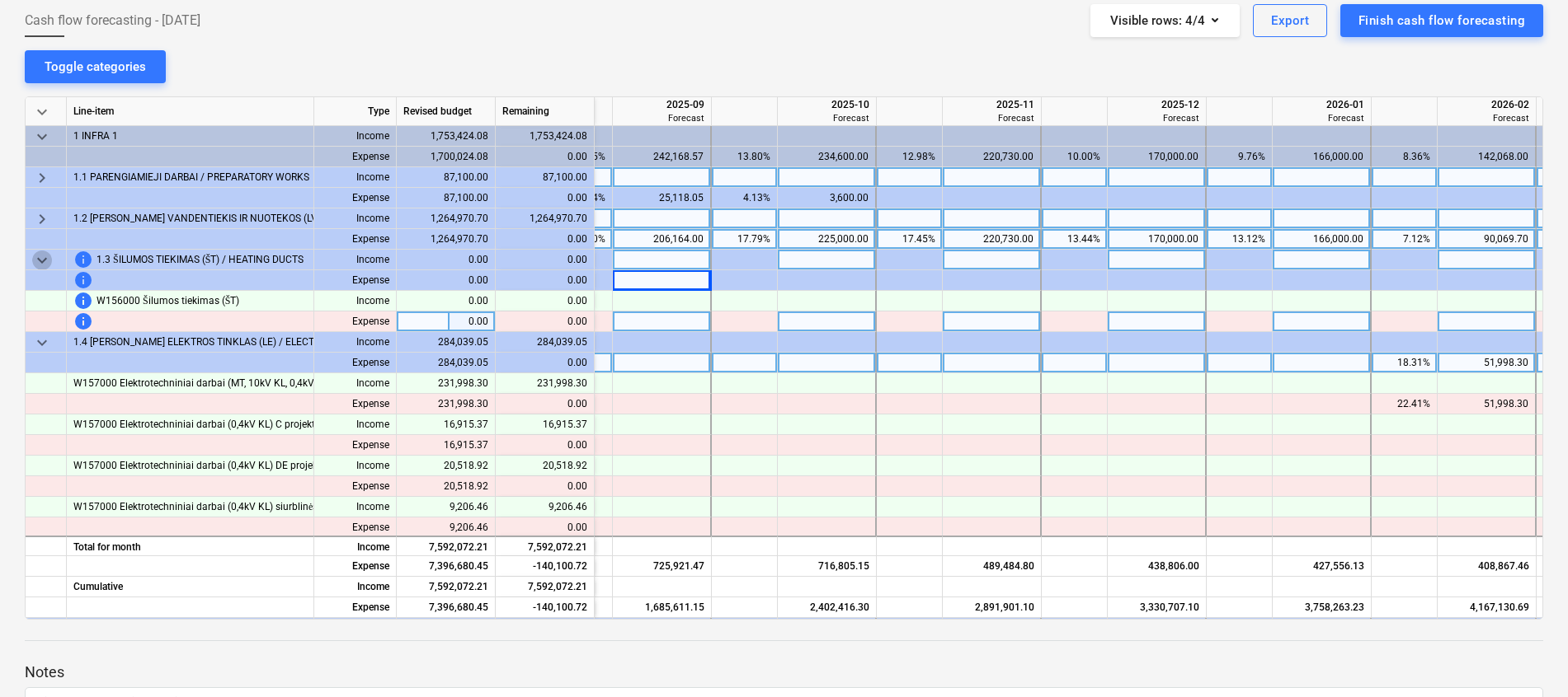
click at [35, 260] on span "keyboard_arrow_down" at bounding box center [42, 260] width 20 height 20
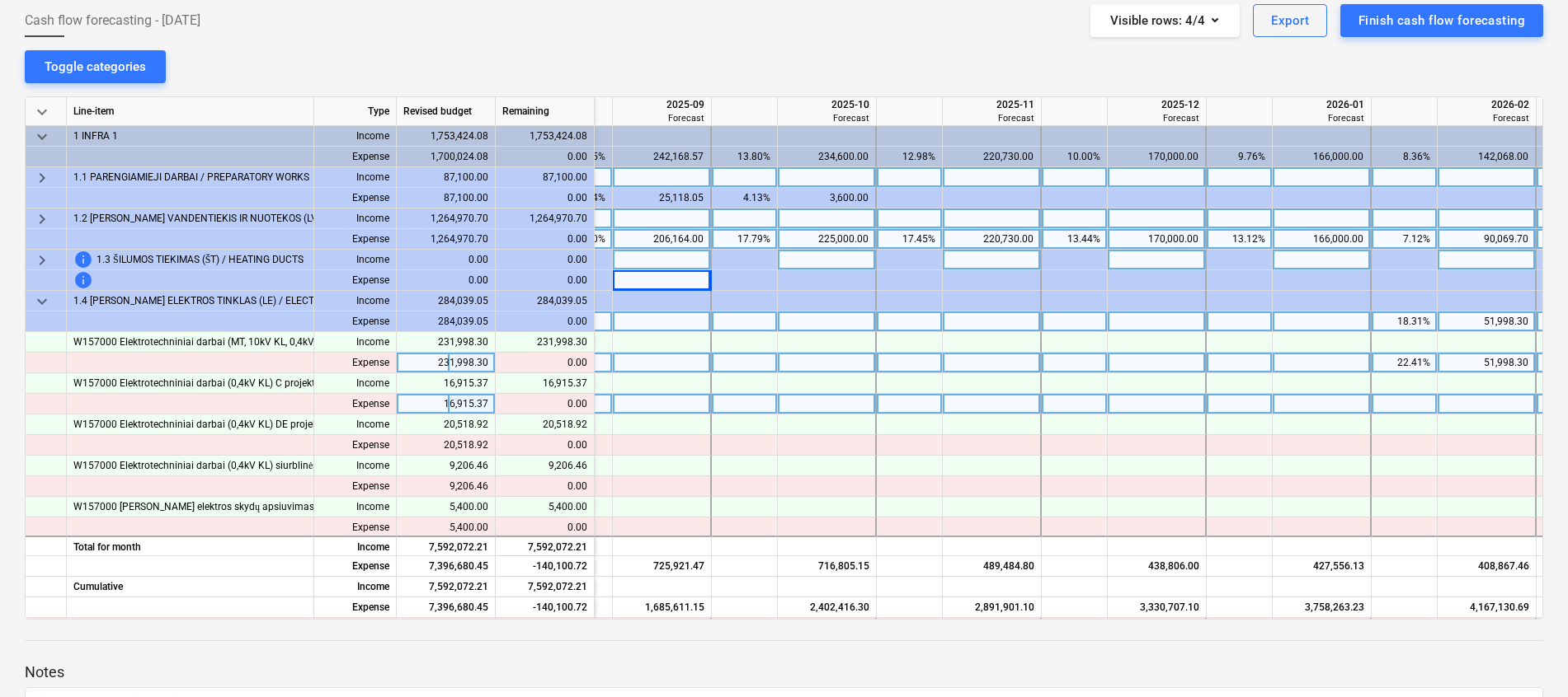
scroll to position [123, 873]
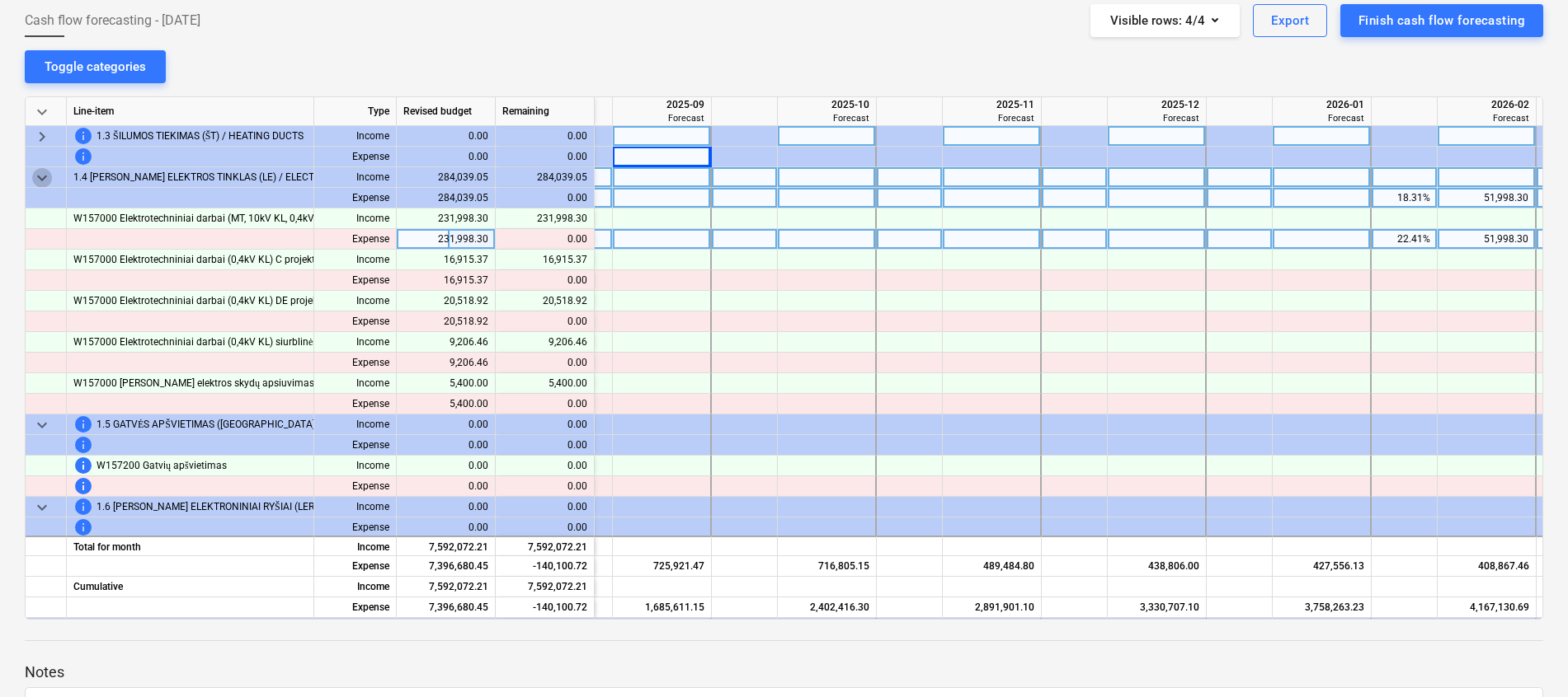
click at [42, 183] on span "keyboard_arrow_down" at bounding box center [42, 178] width 20 height 20
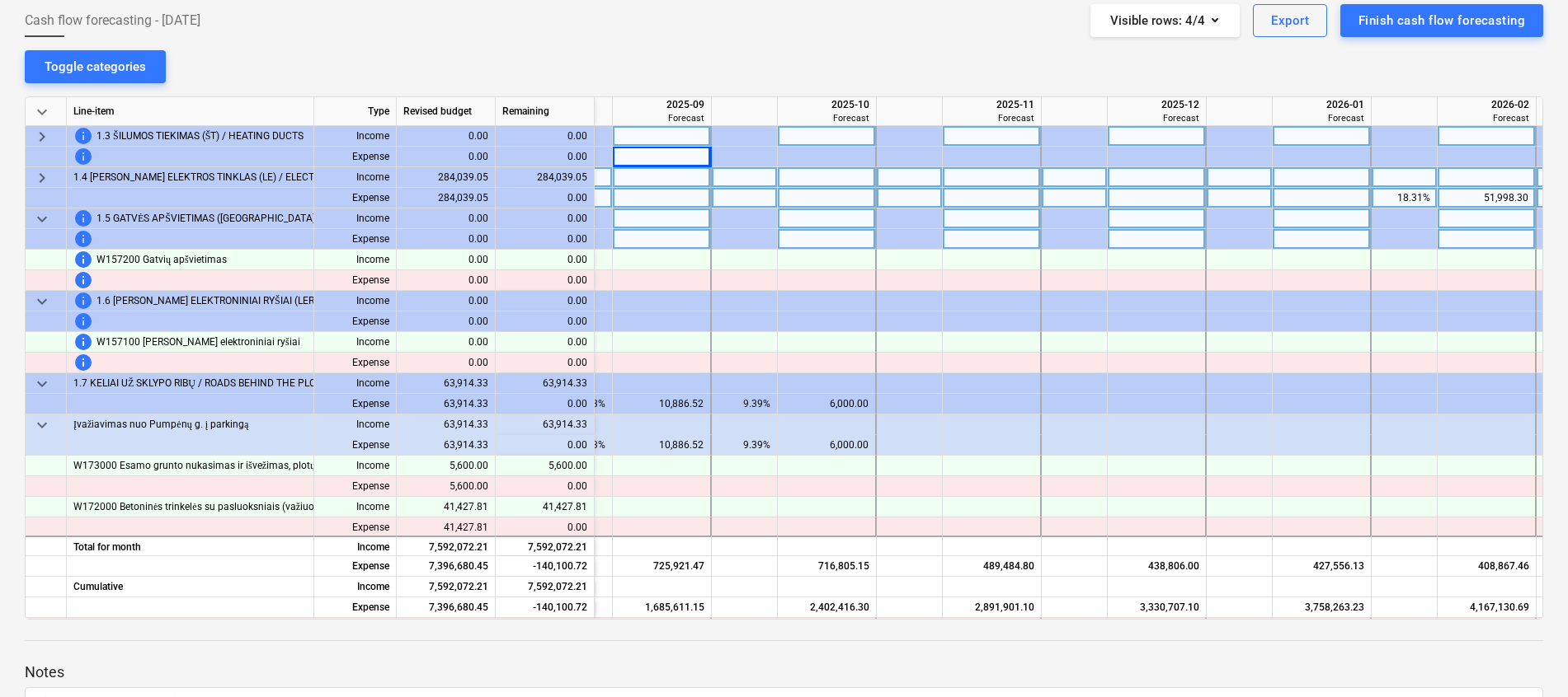
click at [39, 219] on span "keyboard_arrow_down" at bounding box center [42, 220] width 20 height 20
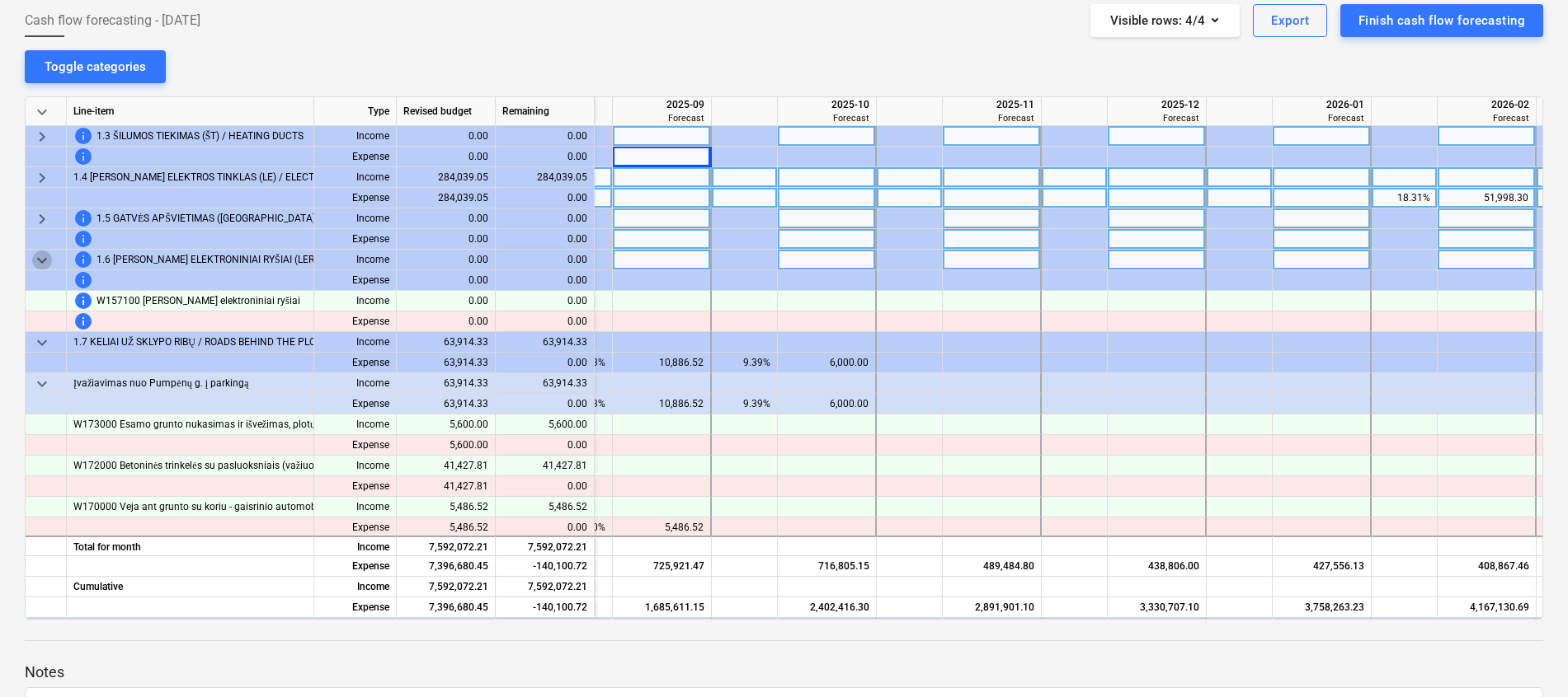
click at [39, 259] on span "keyboard_arrow_down" at bounding box center [42, 260] width 20 height 20
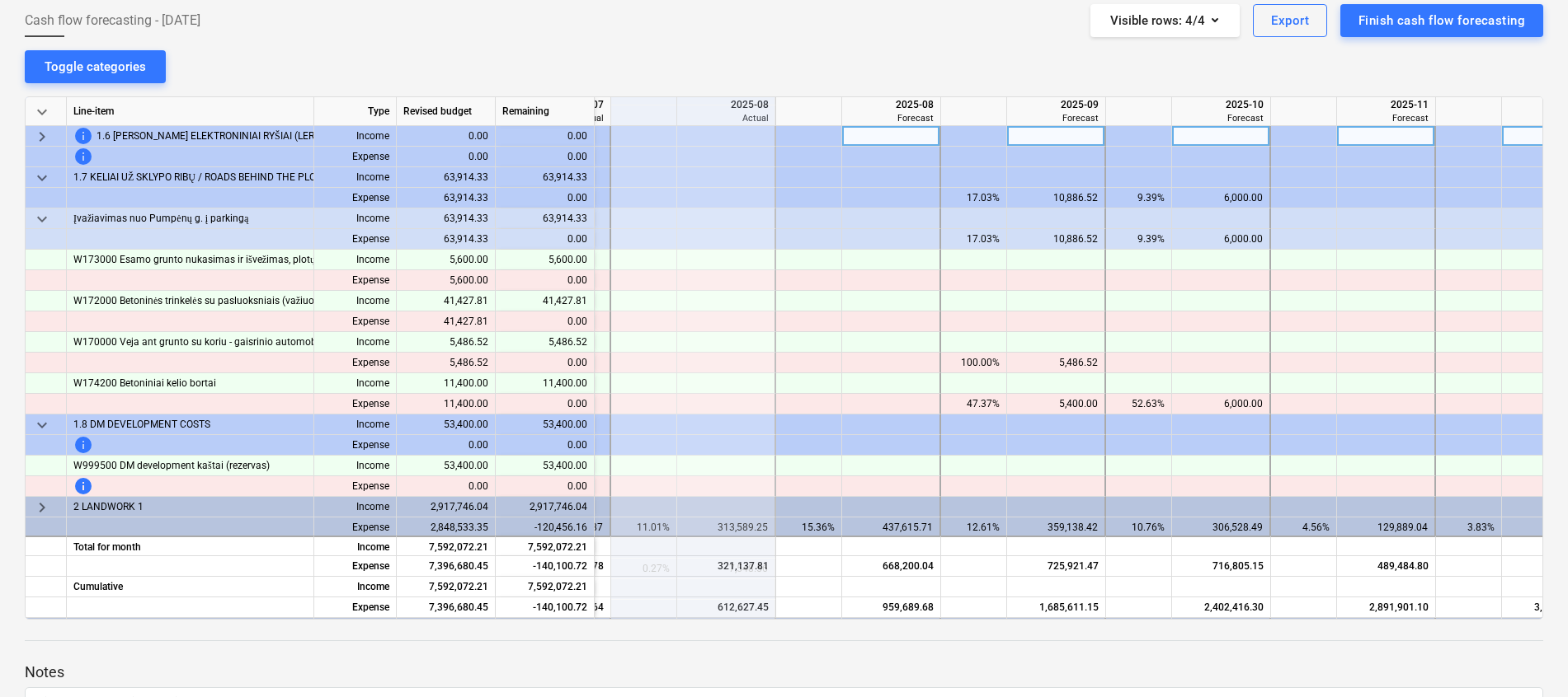
scroll to position [247, 504]
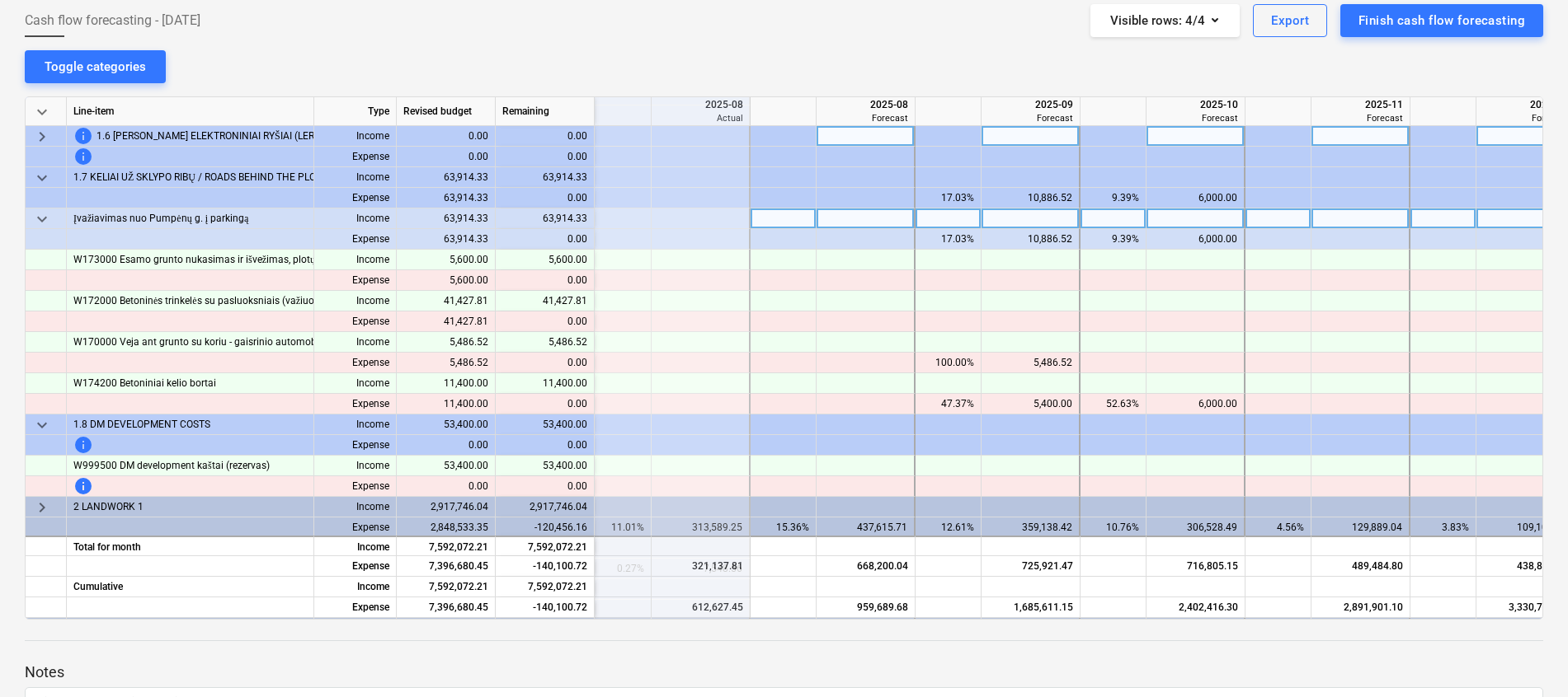
click at [38, 214] on span "keyboard_arrow_down" at bounding box center [42, 220] width 20 height 20
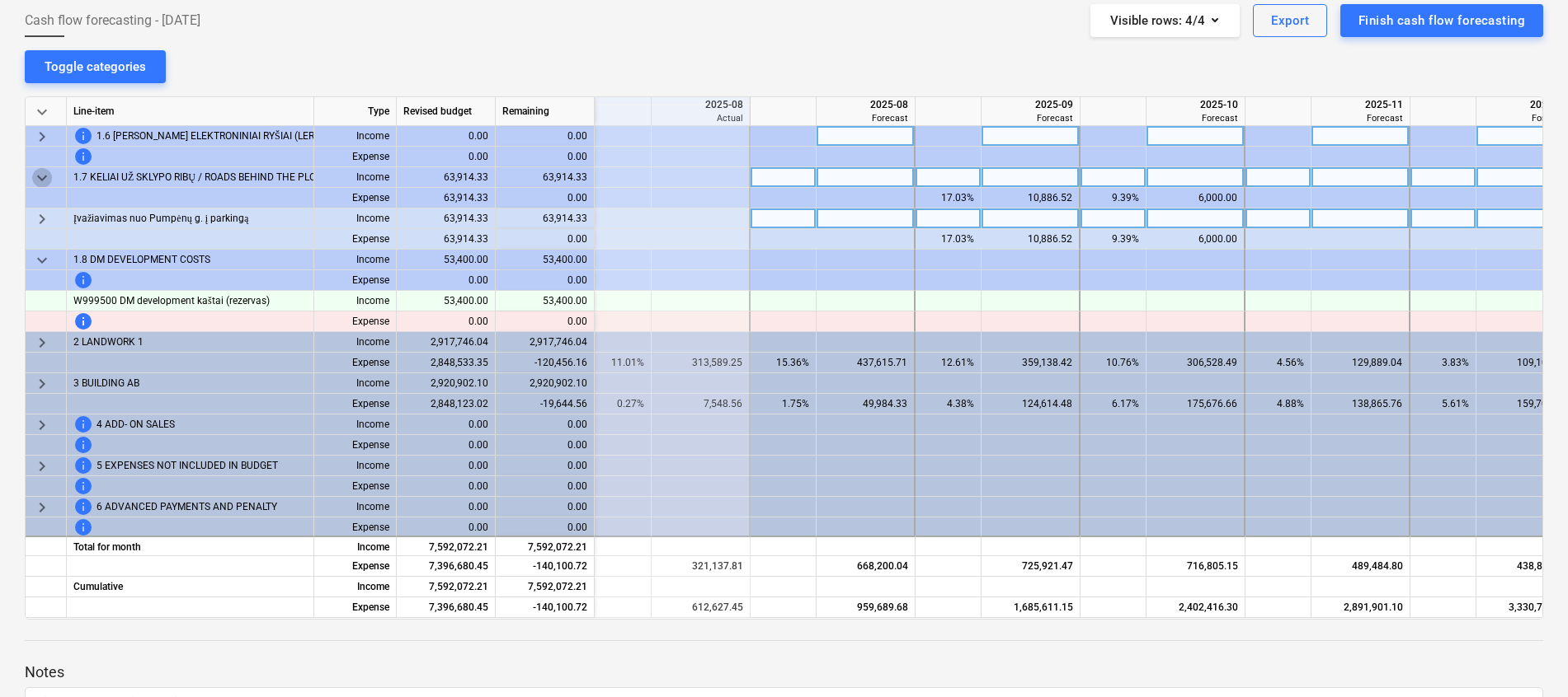
click at [41, 176] on span "keyboard_arrow_down" at bounding box center [42, 178] width 20 height 20
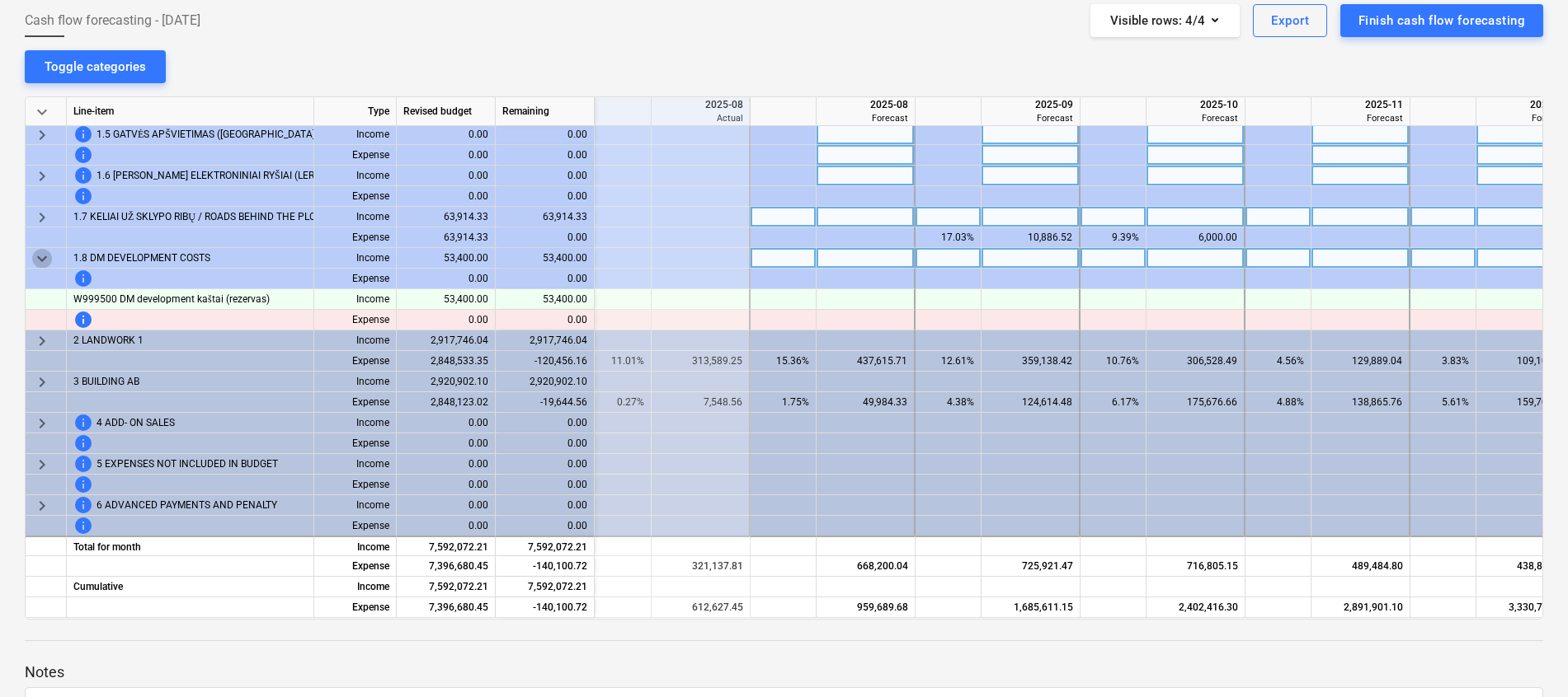
click at [35, 249] on span "keyboard_arrow_down" at bounding box center [42, 259] width 20 height 20
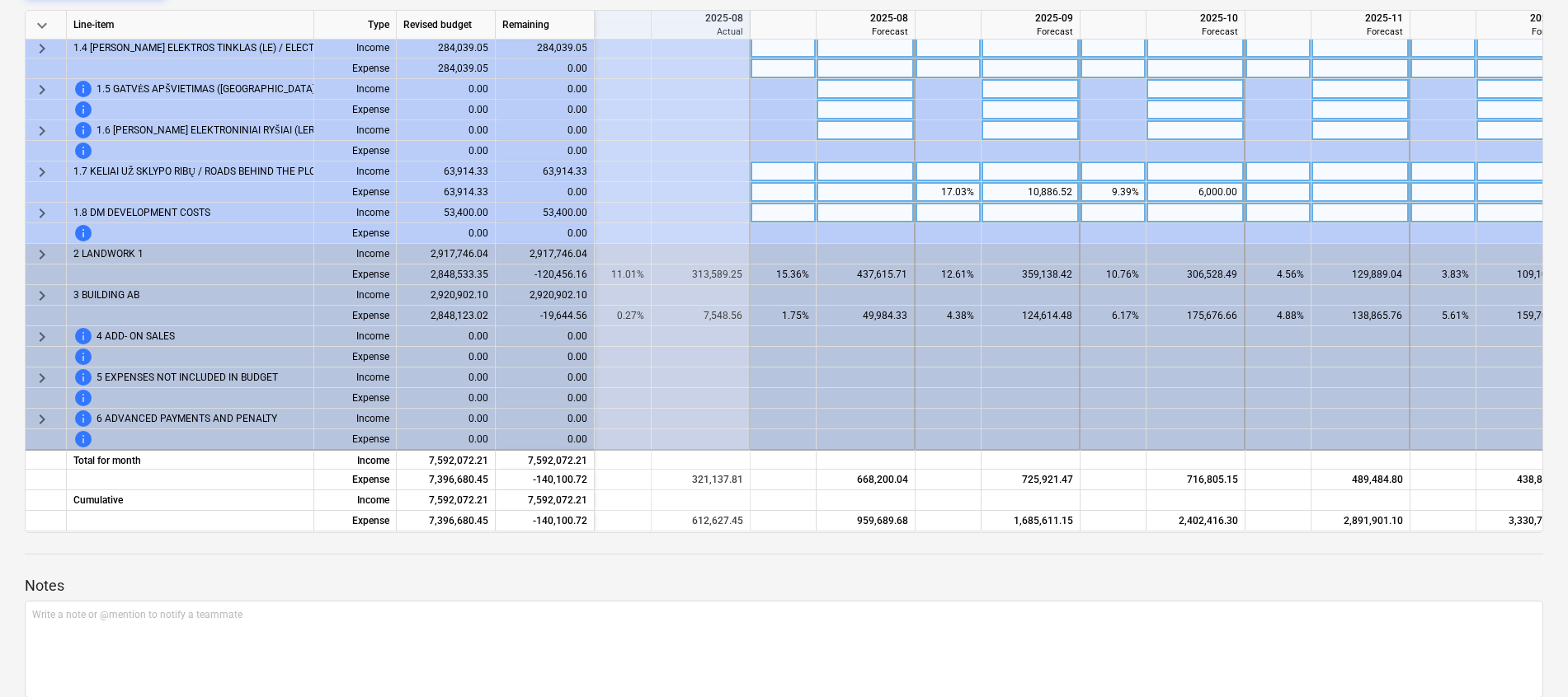
scroll to position [247, 0]
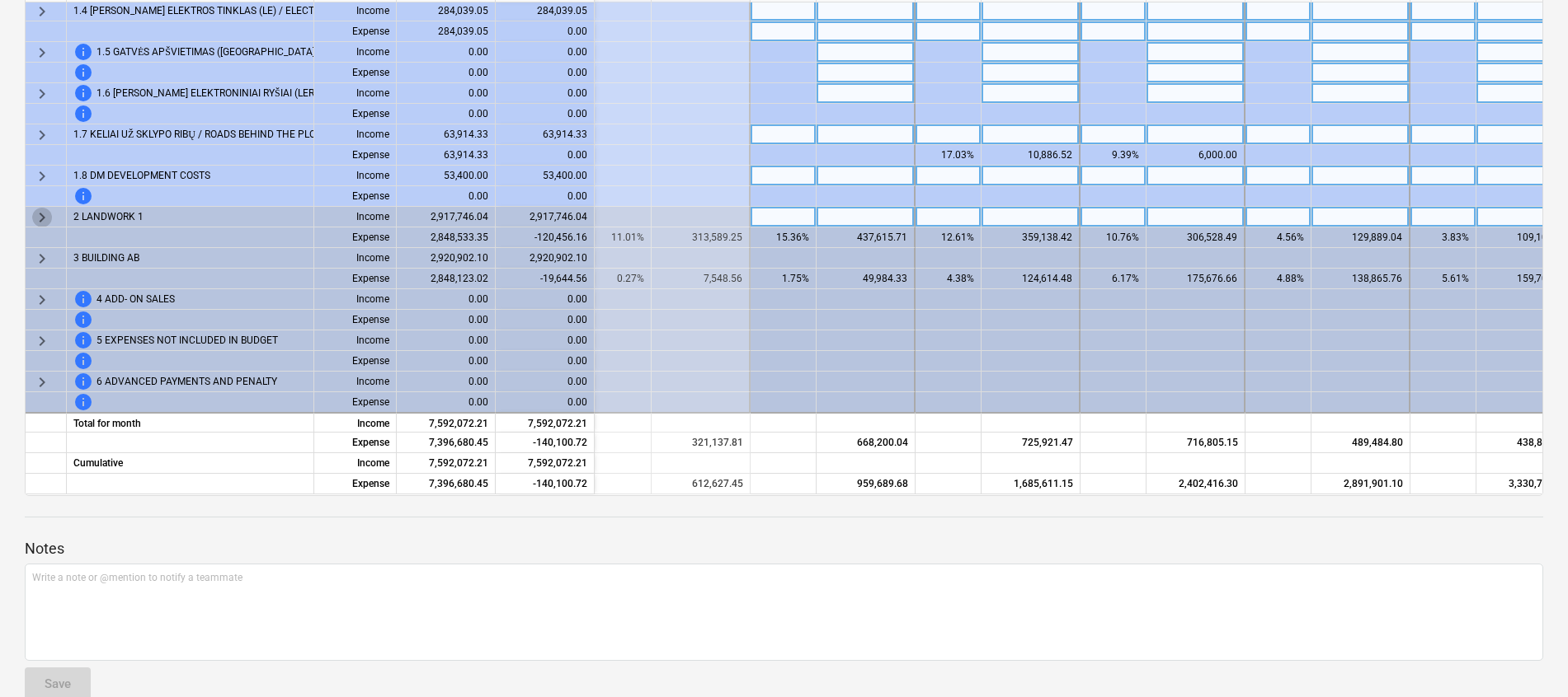
click at [38, 208] on span "keyboard_arrow_right" at bounding box center [42, 218] width 20 height 20
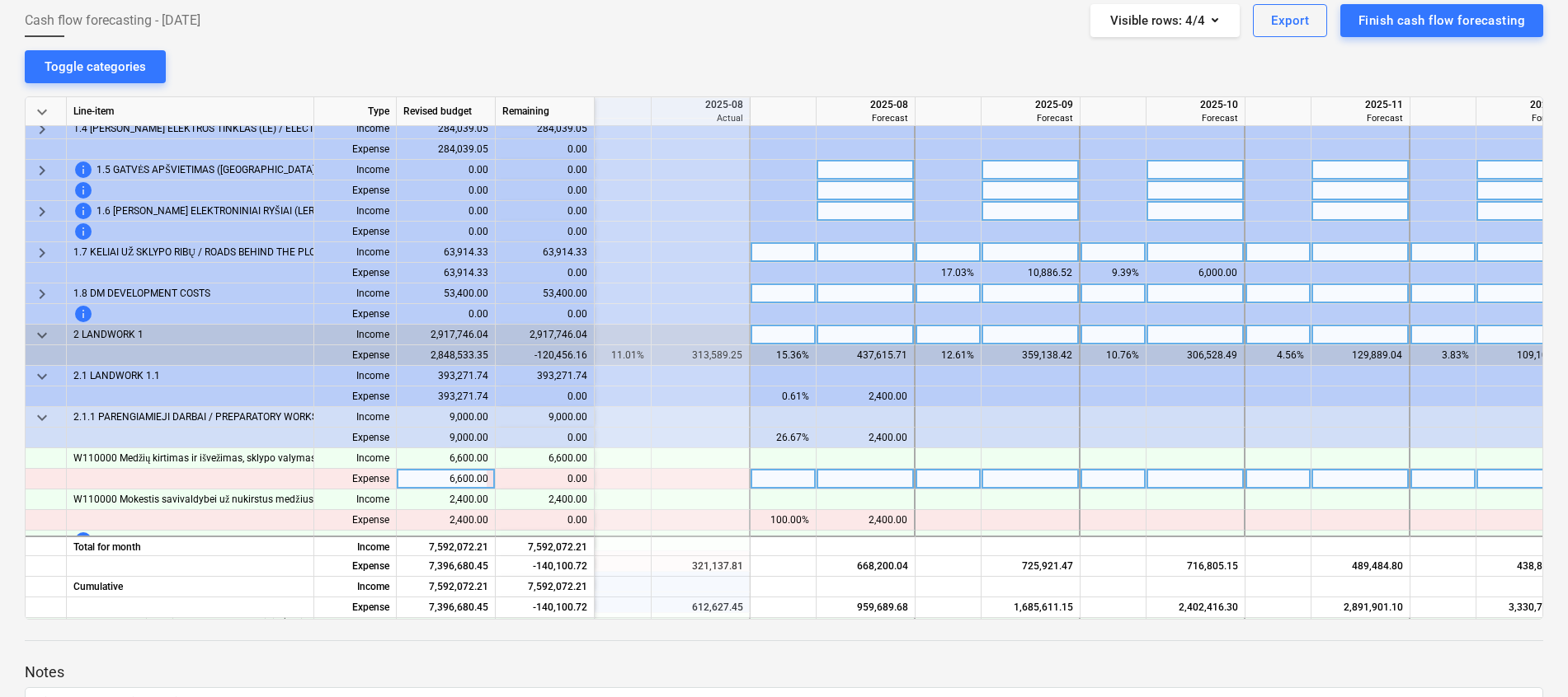
scroll to position [296, 504]
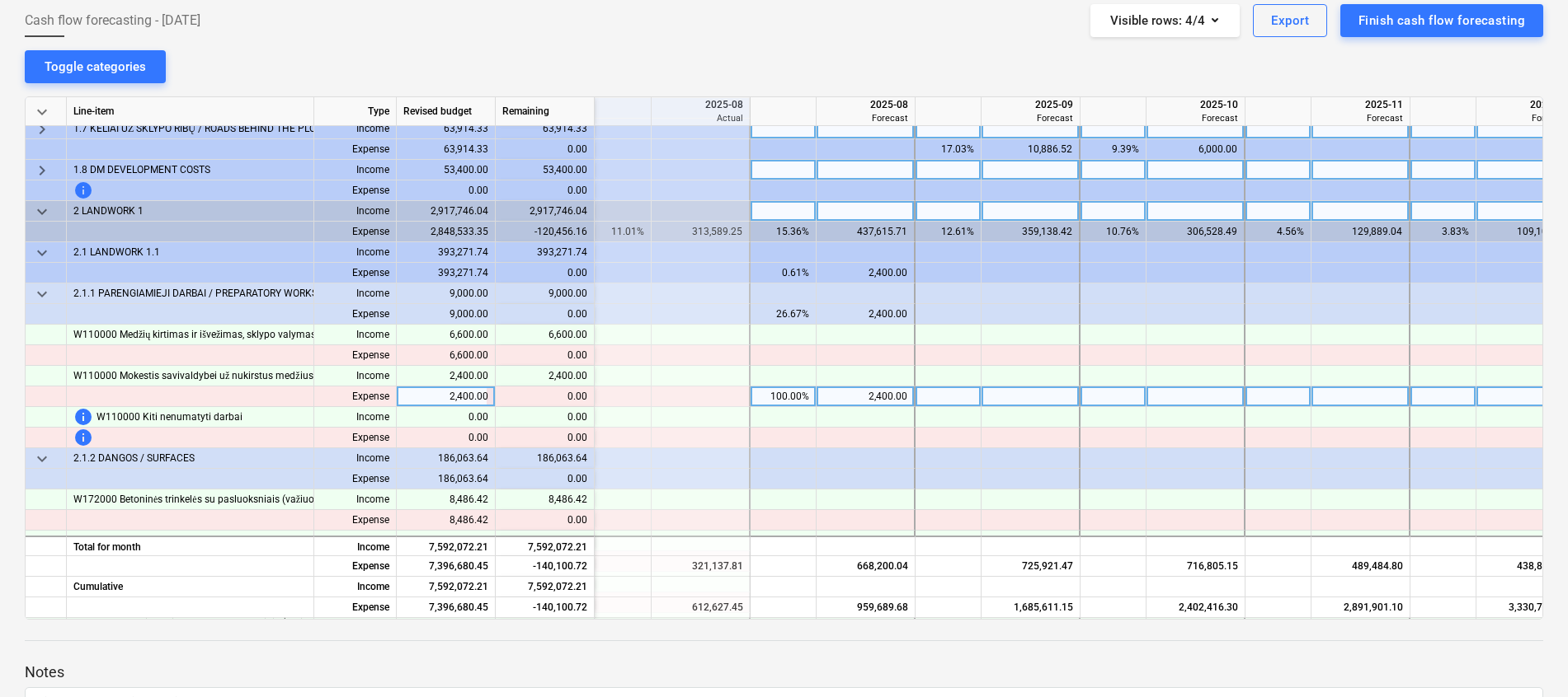
click at [1171, 398] on div at bounding box center [1195, 397] width 99 height 21
type input "24000"
click at [869, 398] on div "2,400.00" at bounding box center [864, 397] width 84 height 21
click at [1180, 400] on div "24,000.00" at bounding box center [1195, 397] width 84 height 21
click at [1205, 398] on div "24,000.00" at bounding box center [1195, 397] width 84 height 21
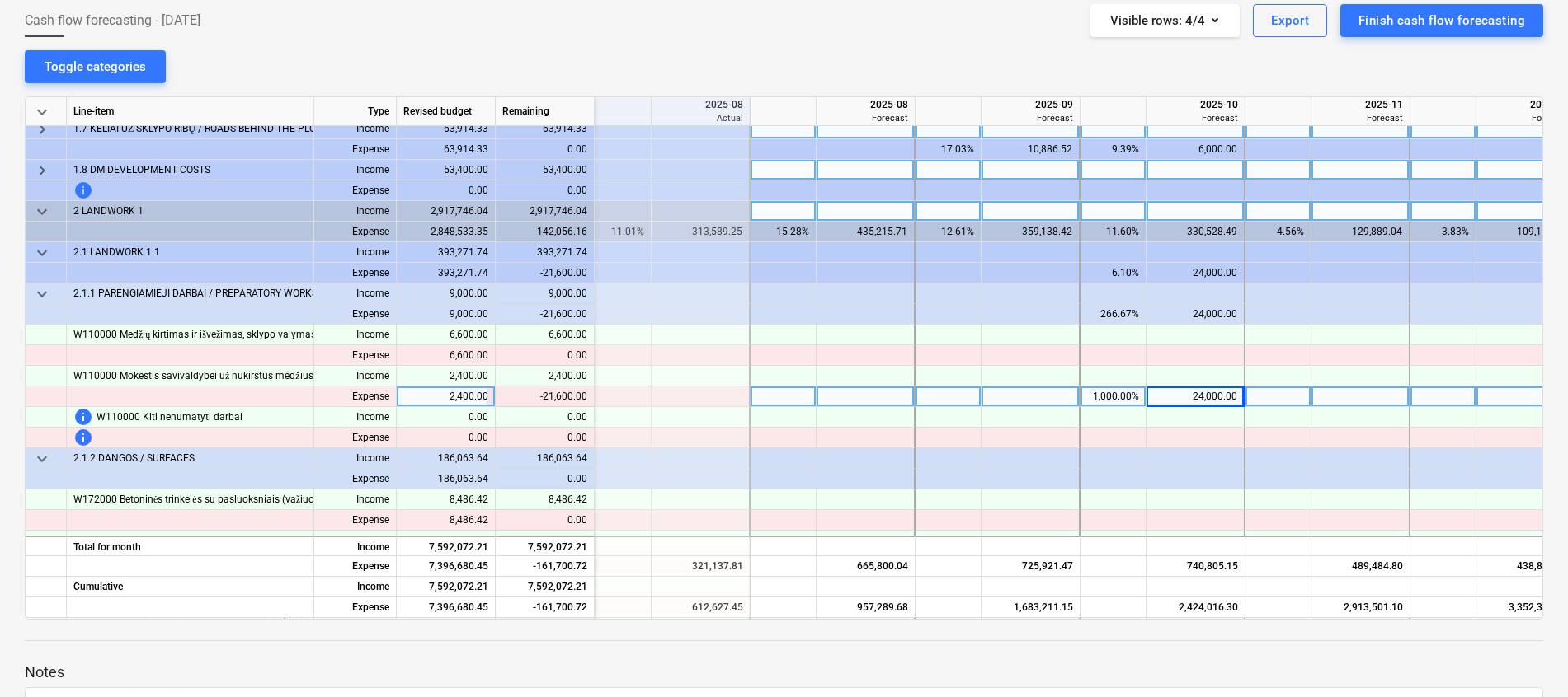
click at [1220, 399] on div "24,000.00" at bounding box center [1195, 397] width 84 height 21
click at [1231, 399] on input "24000" at bounding box center [1194, 397] width 97 height 20
type input "2400"
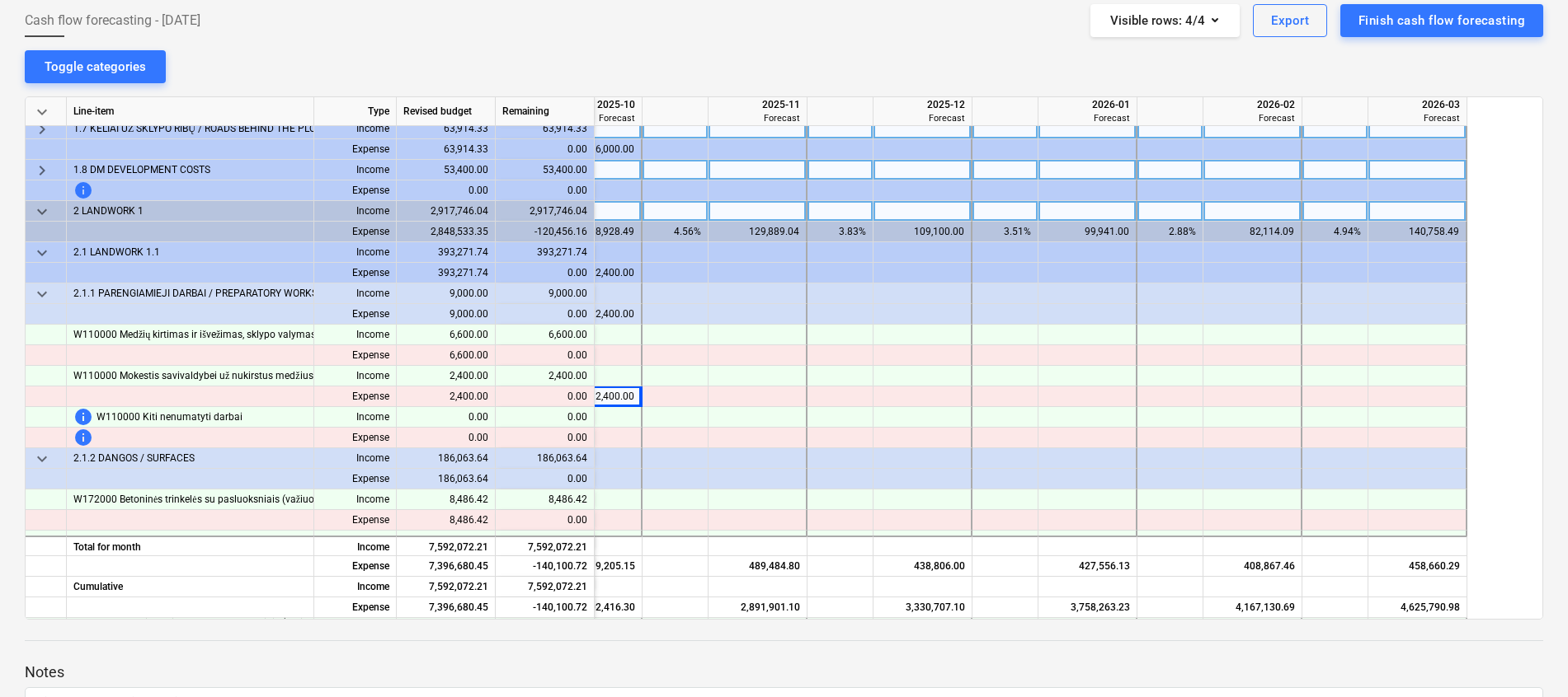
scroll to position [296, 744]
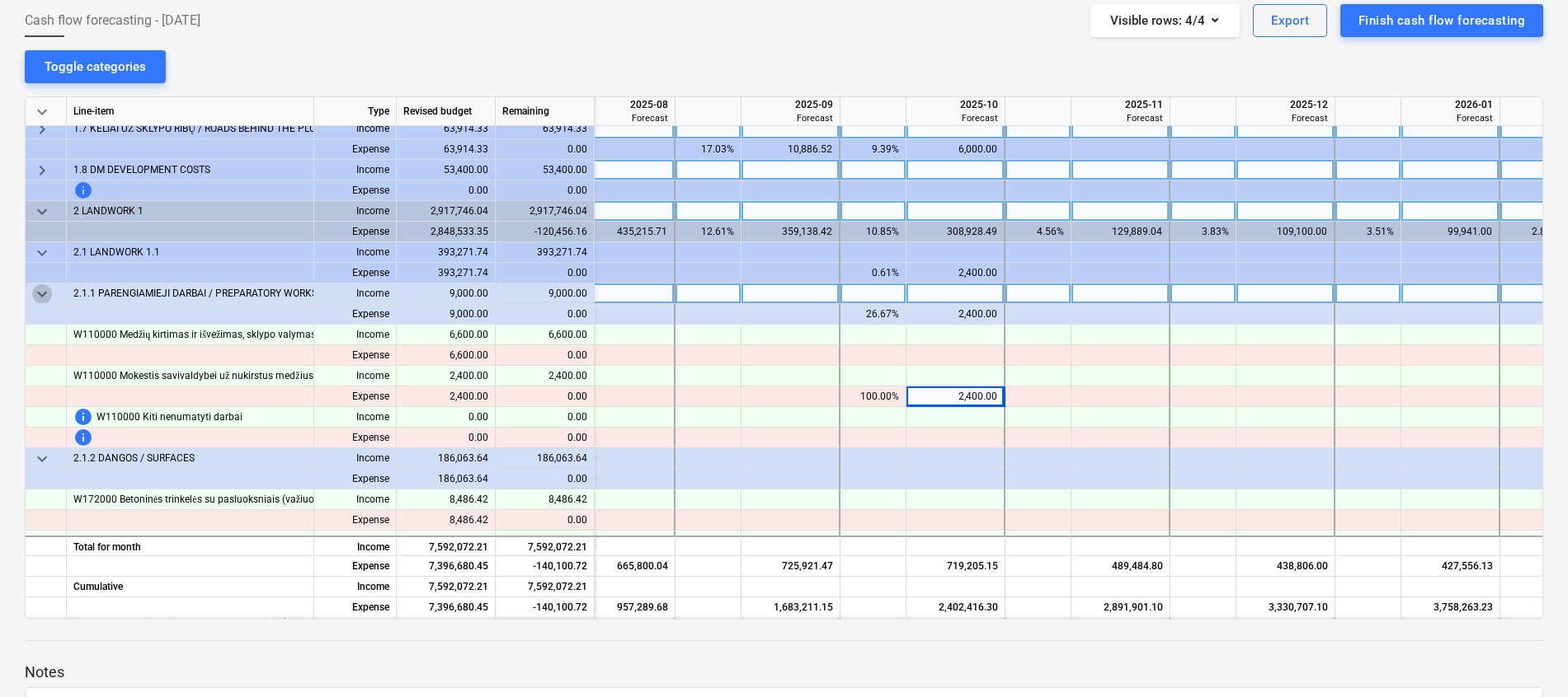
click at [37, 298] on span "keyboard_arrow_down" at bounding box center [42, 294] width 20 height 20
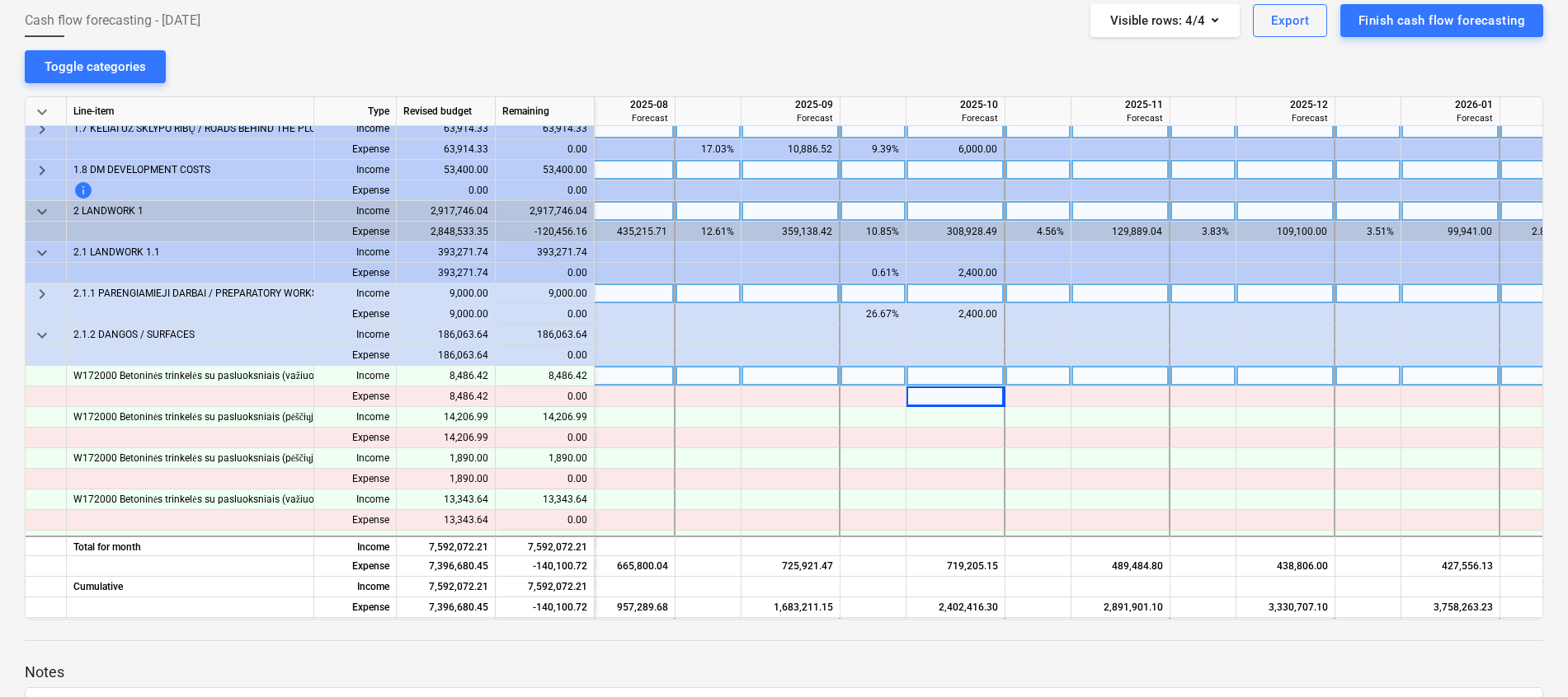
scroll to position [419, 744]
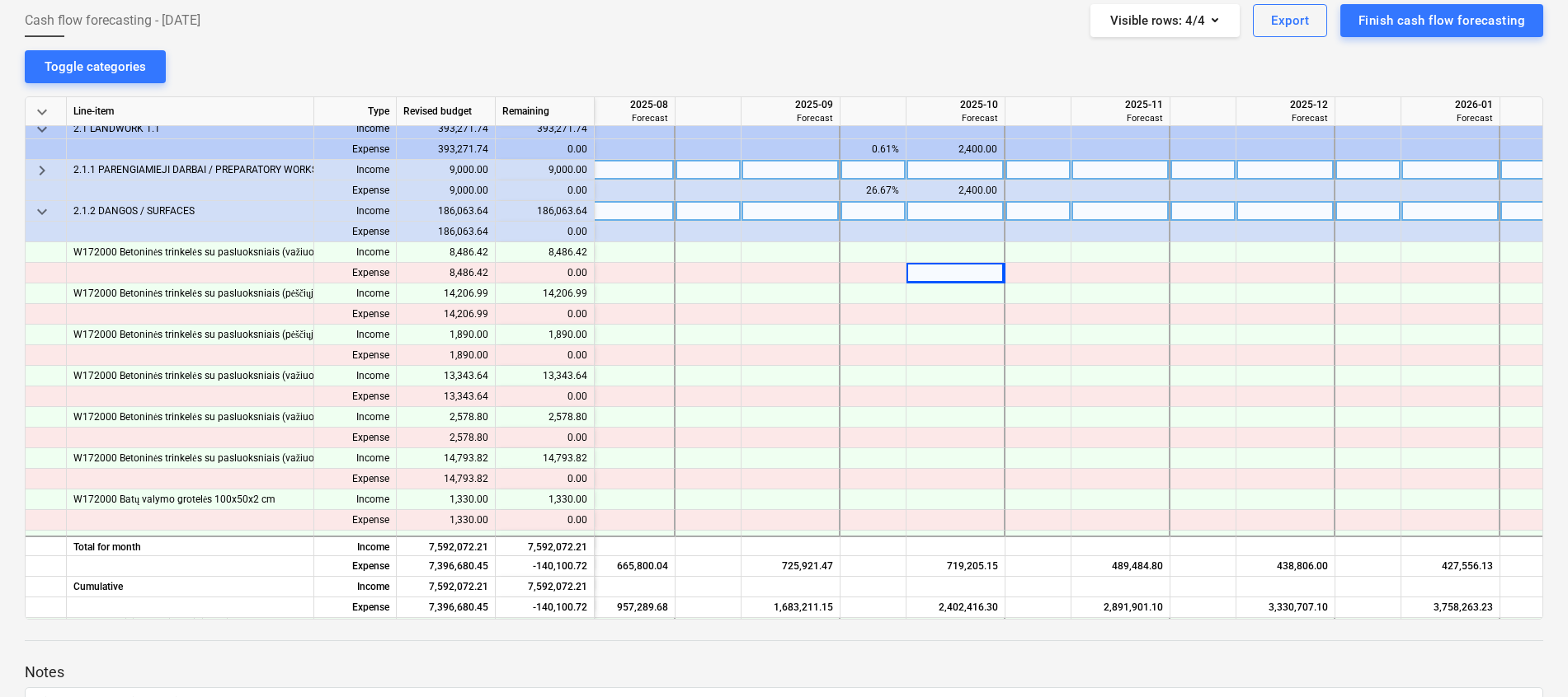
click at [45, 208] on span "keyboard_arrow_down" at bounding box center [42, 212] width 20 height 20
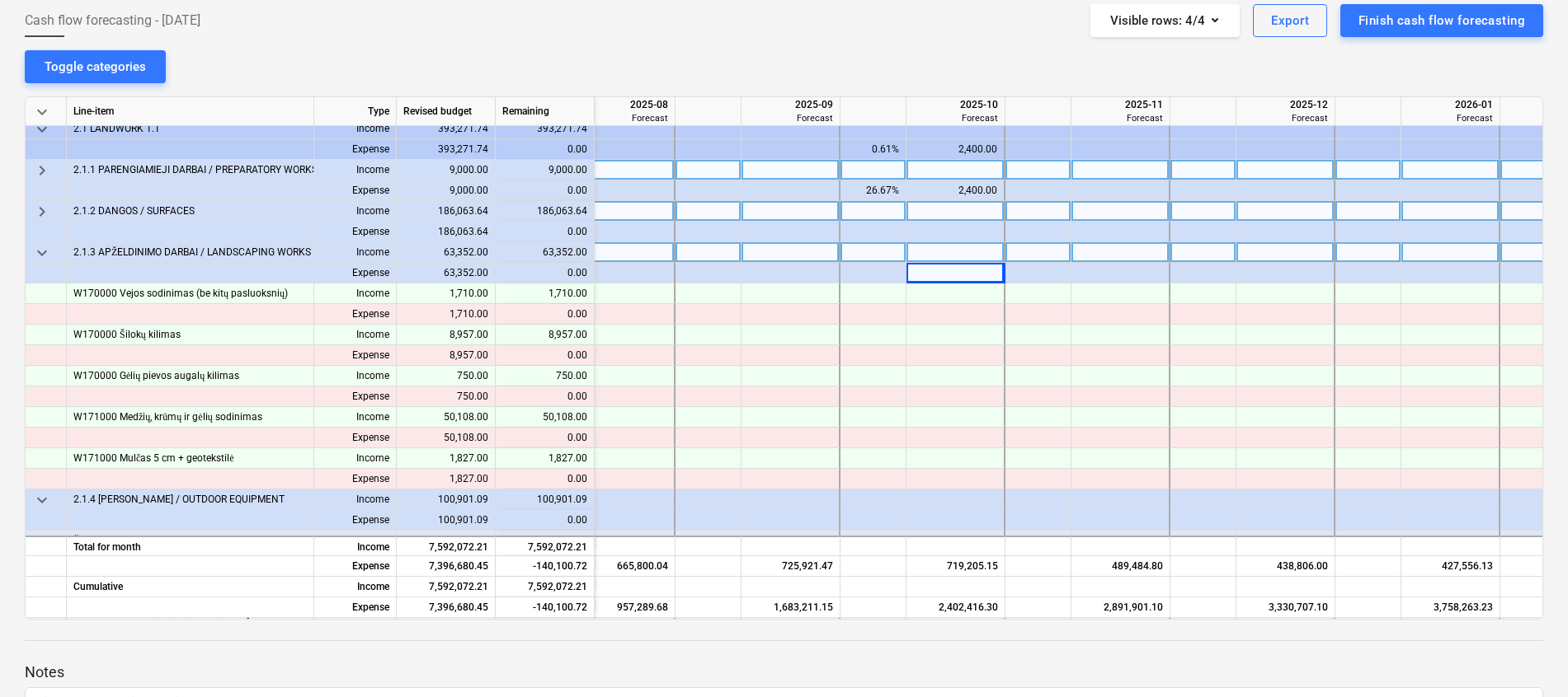
click at [45, 252] on span "keyboard_arrow_down" at bounding box center [42, 253] width 20 height 20
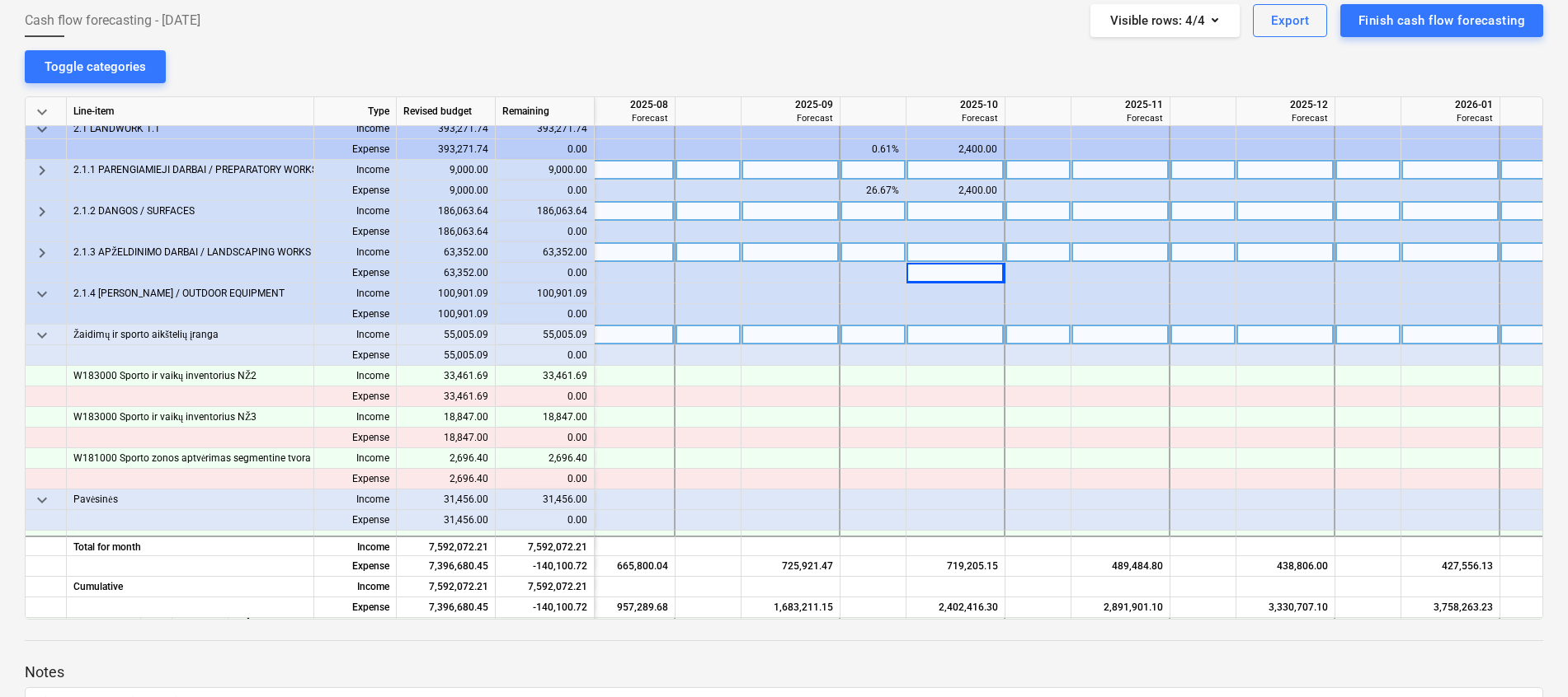
click at [48, 334] on span "keyboard_arrow_down" at bounding box center [42, 336] width 20 height 20
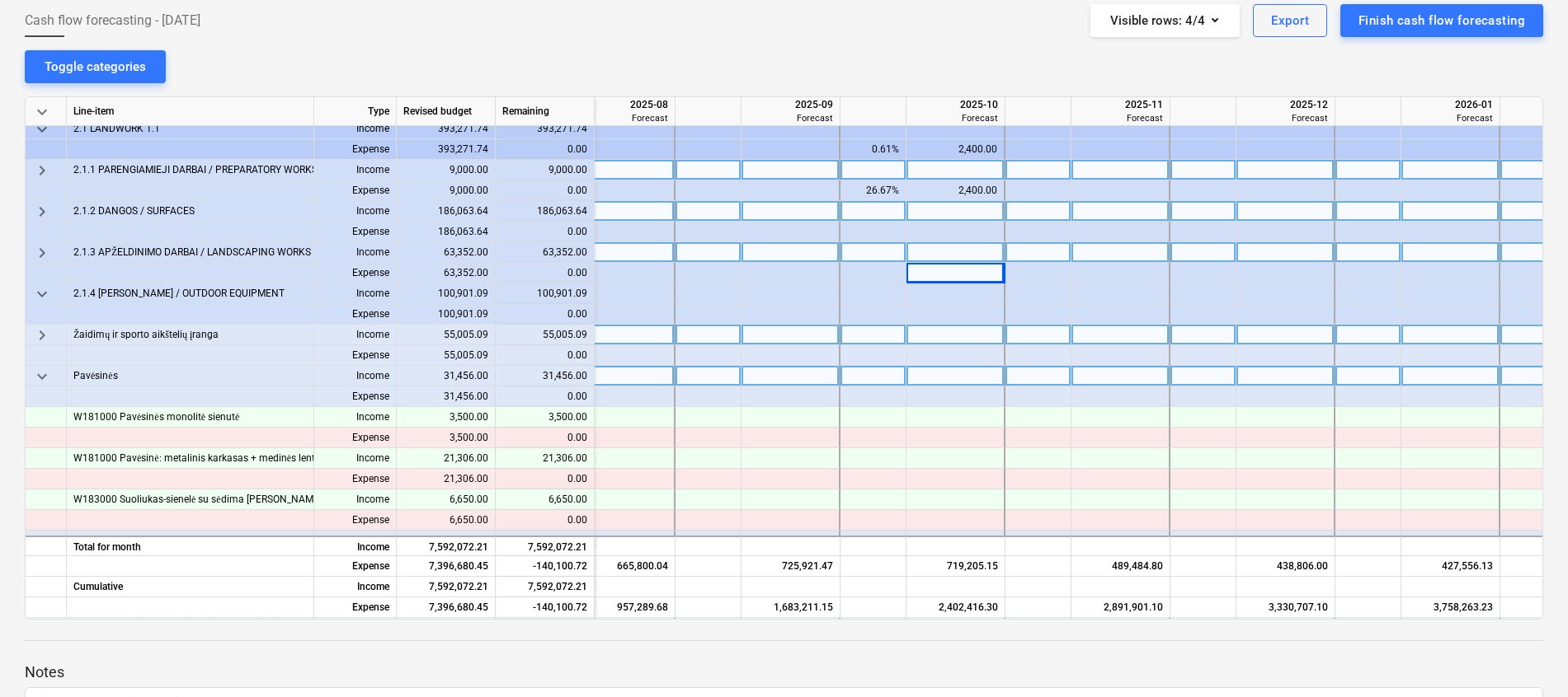
click at [40, 378] on span "keyboard_arrow_down" at bounding box center [42, 377] width 20 height 20
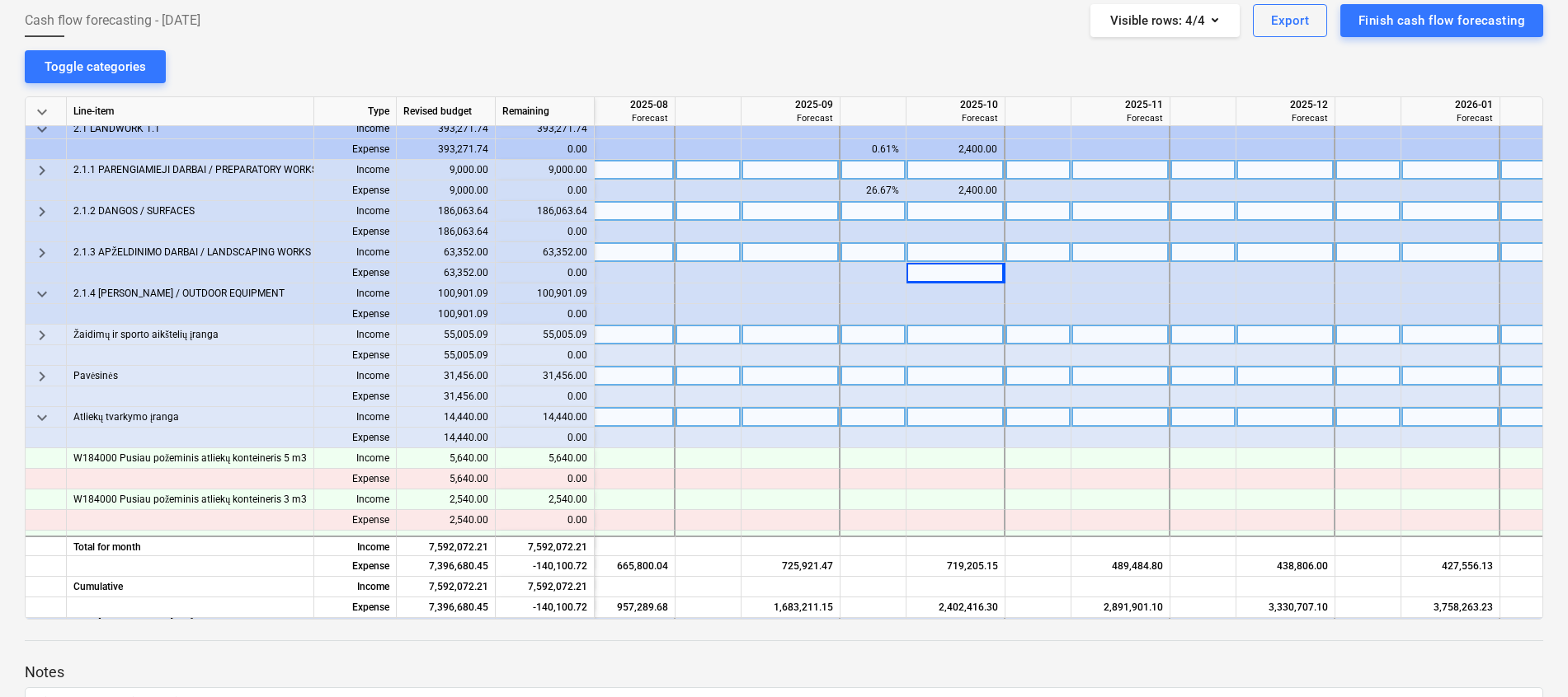
click at [44, 411] on span "keyboard_arrow_down" at bounding box center [42, 418] width 20 height 20
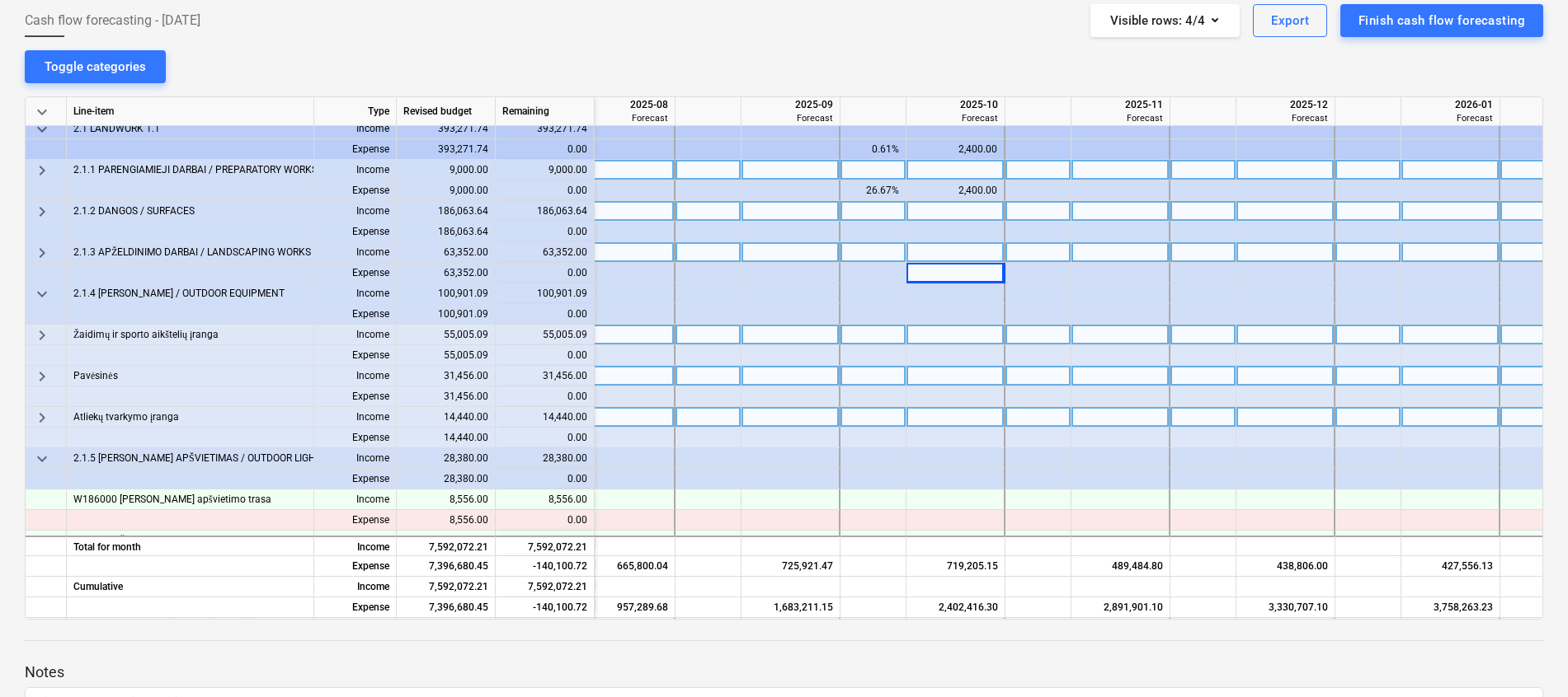
scroll to position [544, 744]
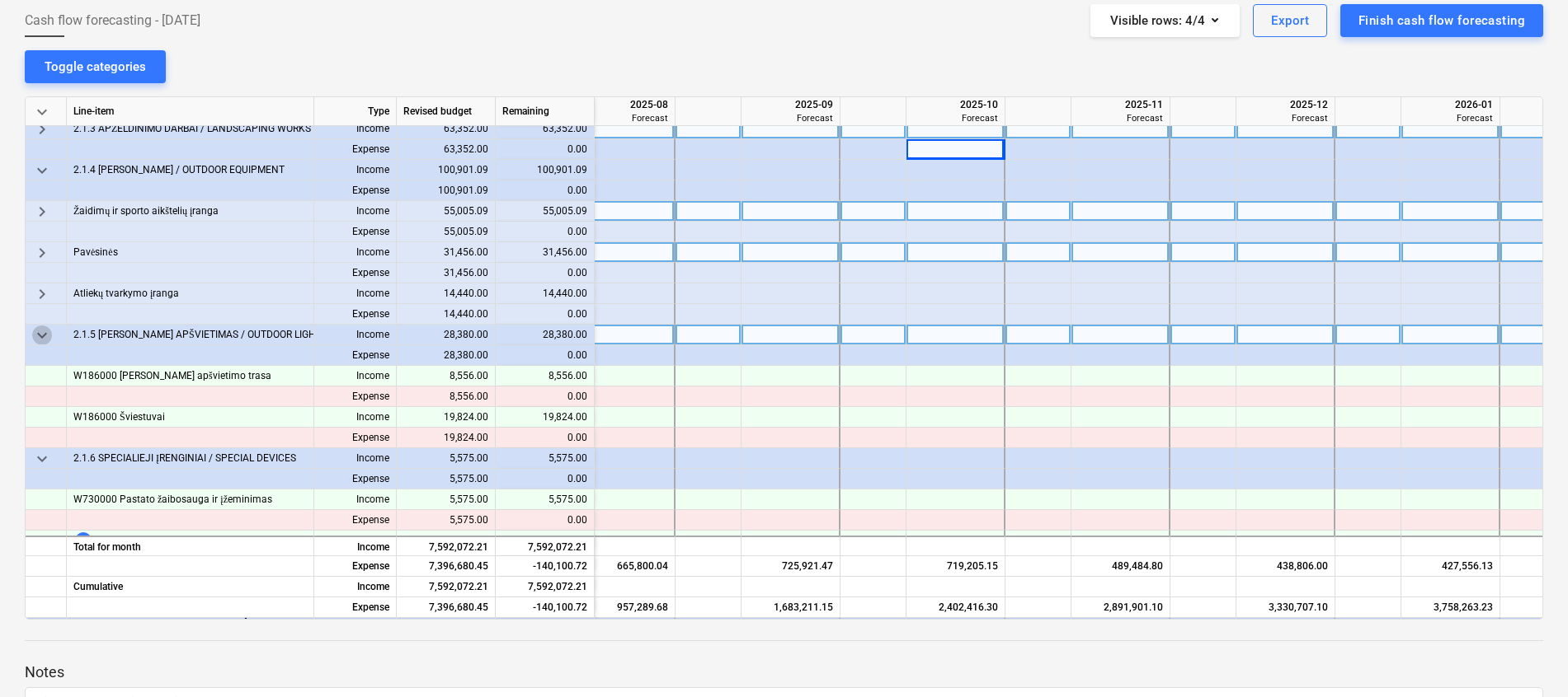
click at [44, 335] on span "keyboard_arrow_down" at bounding box center [42, 336] width 20 height 20
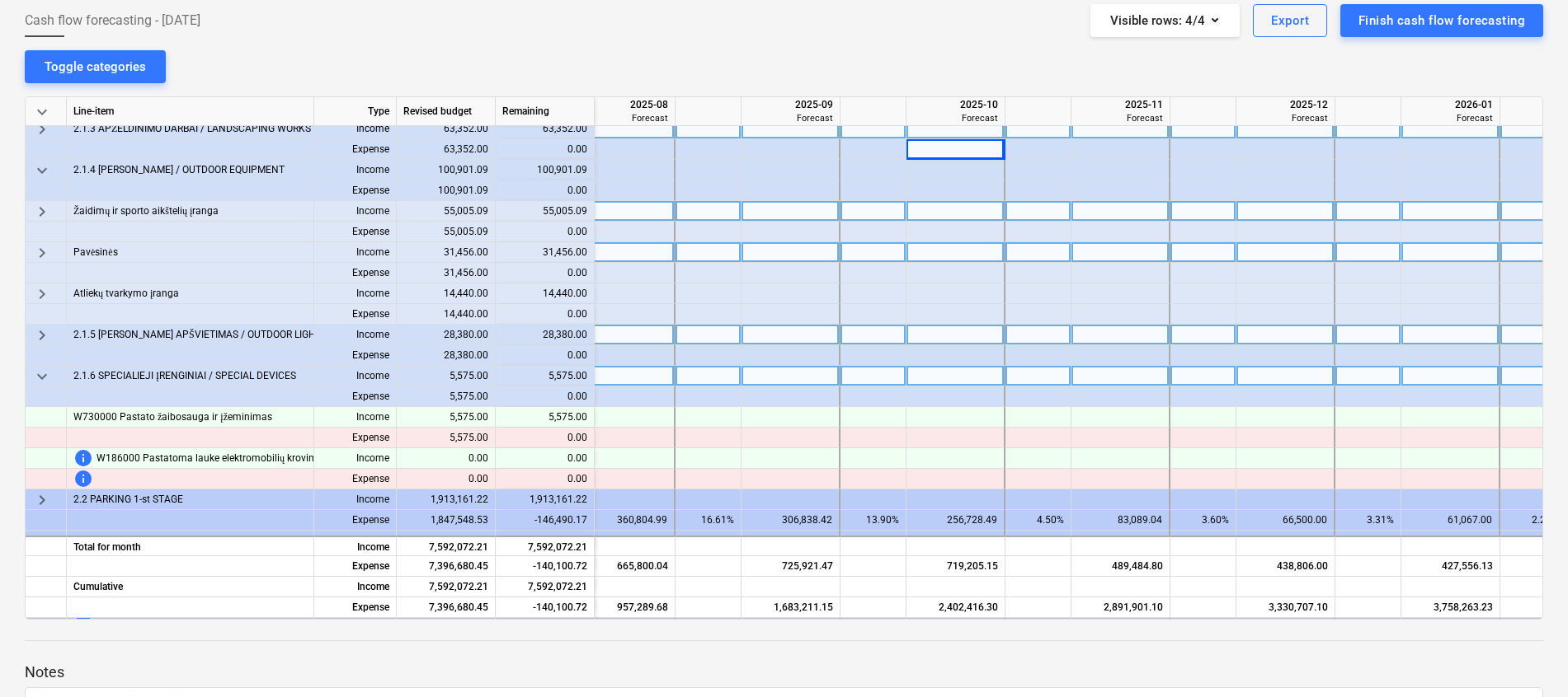
click at [40, 380] on span "keyboard_arrow_down" at bounding box center [42, 377] width 20 height 20
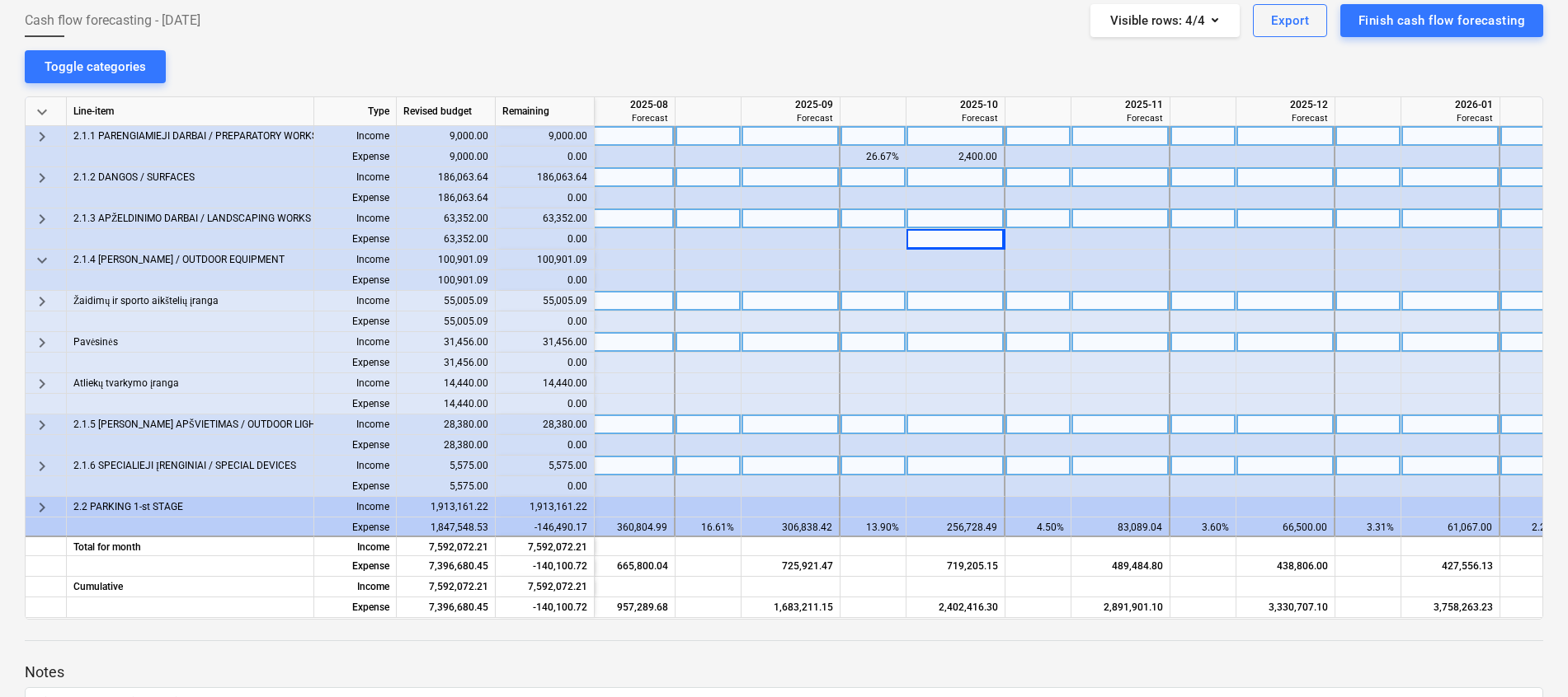
scroll to position [419, 744]
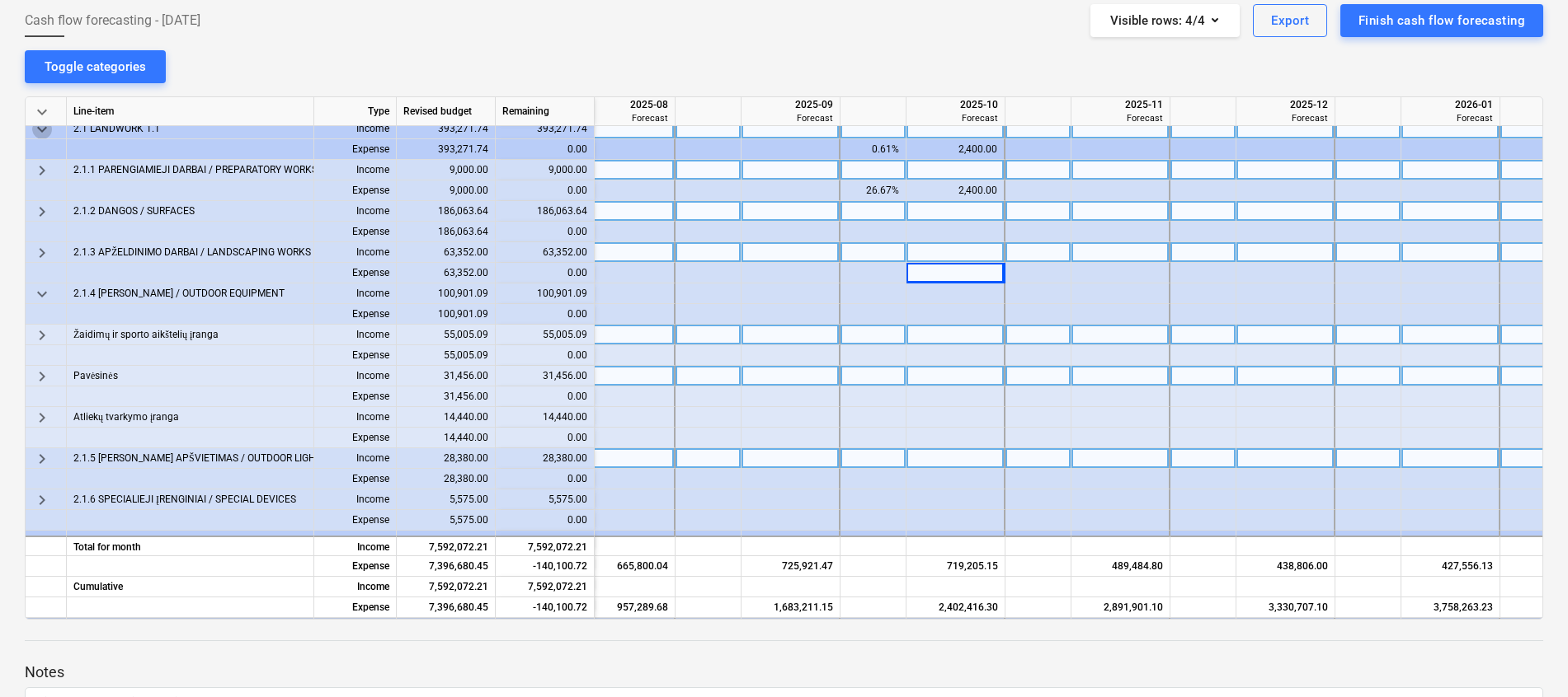
click at [40, 137] on span "keyboard_arrow_down" at bounding box center [42, 130] width 20 height 20
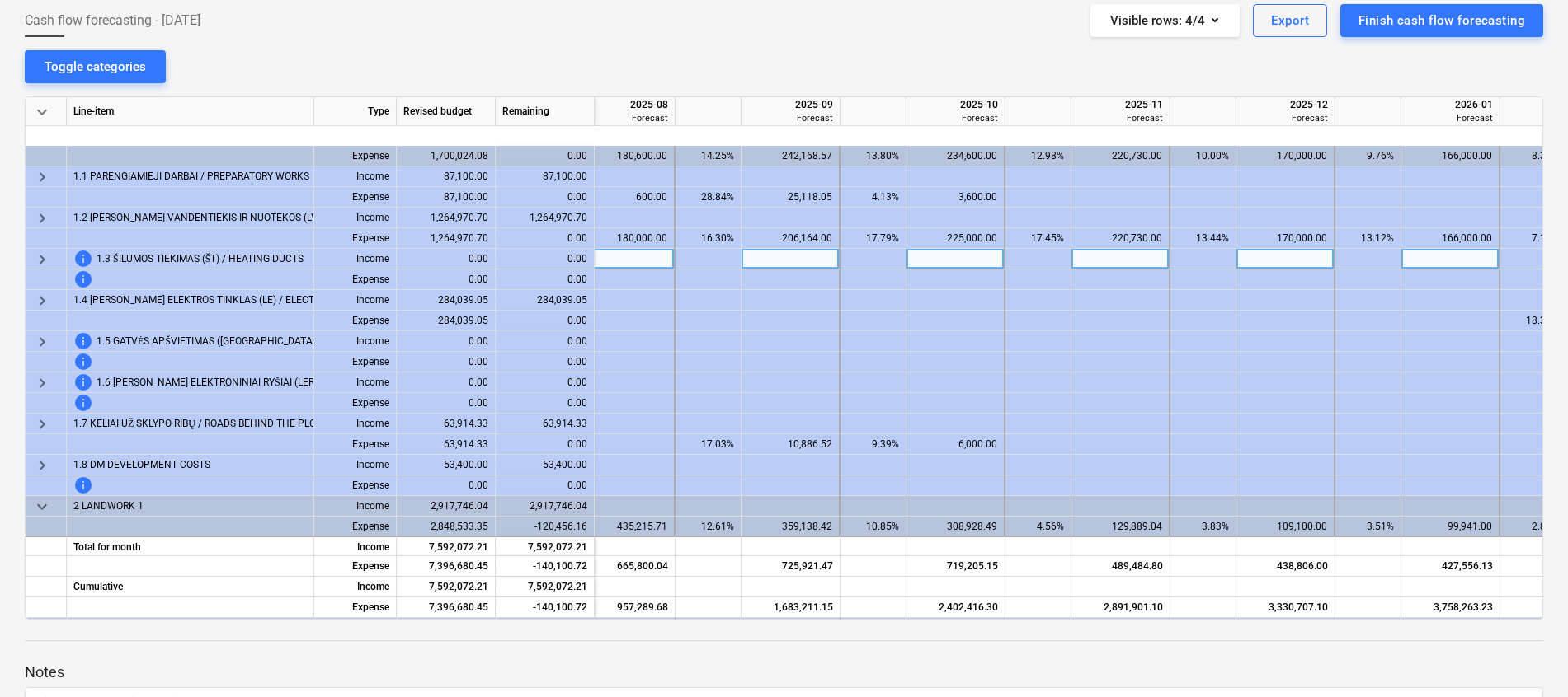
scroll to position [0, 744]
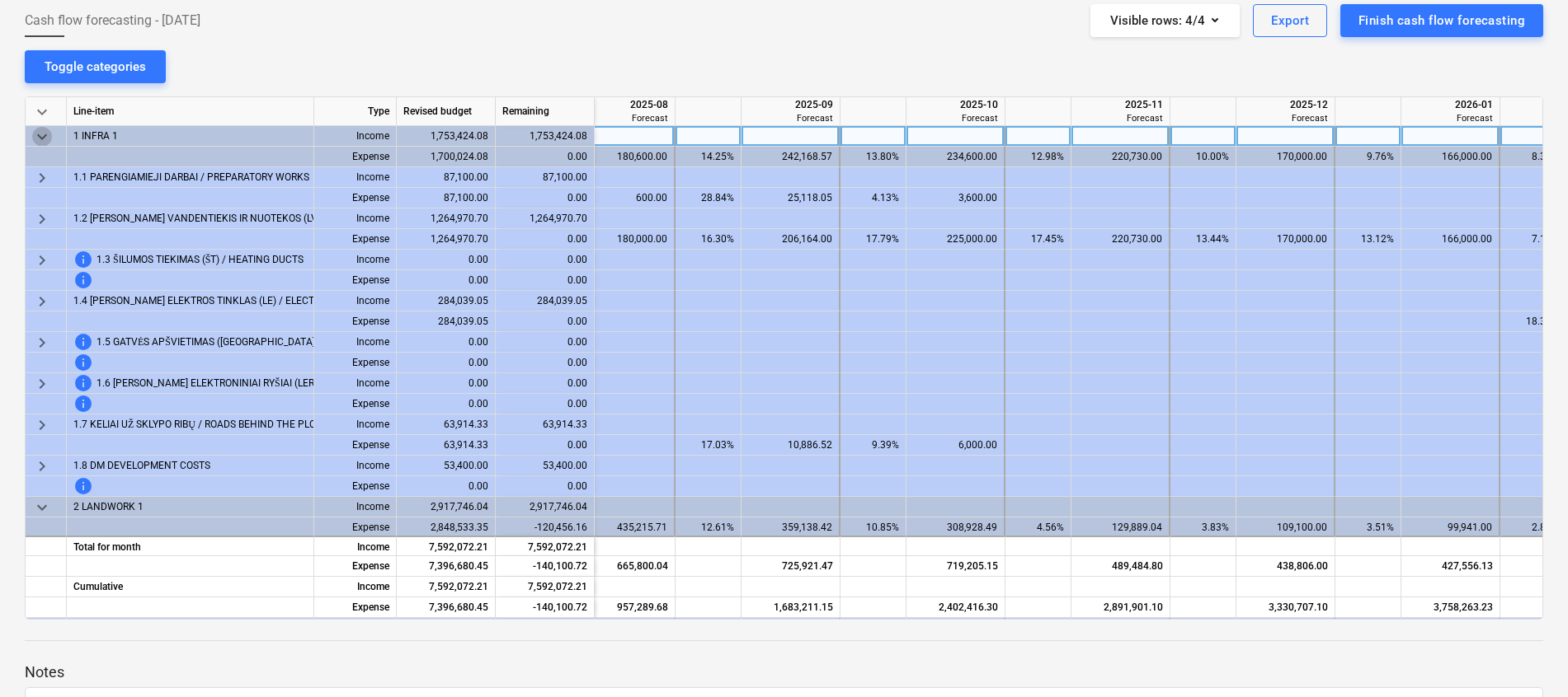
click at [41, 134] on span "keyboard_arrow_down" at bounding box center [42, 137] width 20 height 20
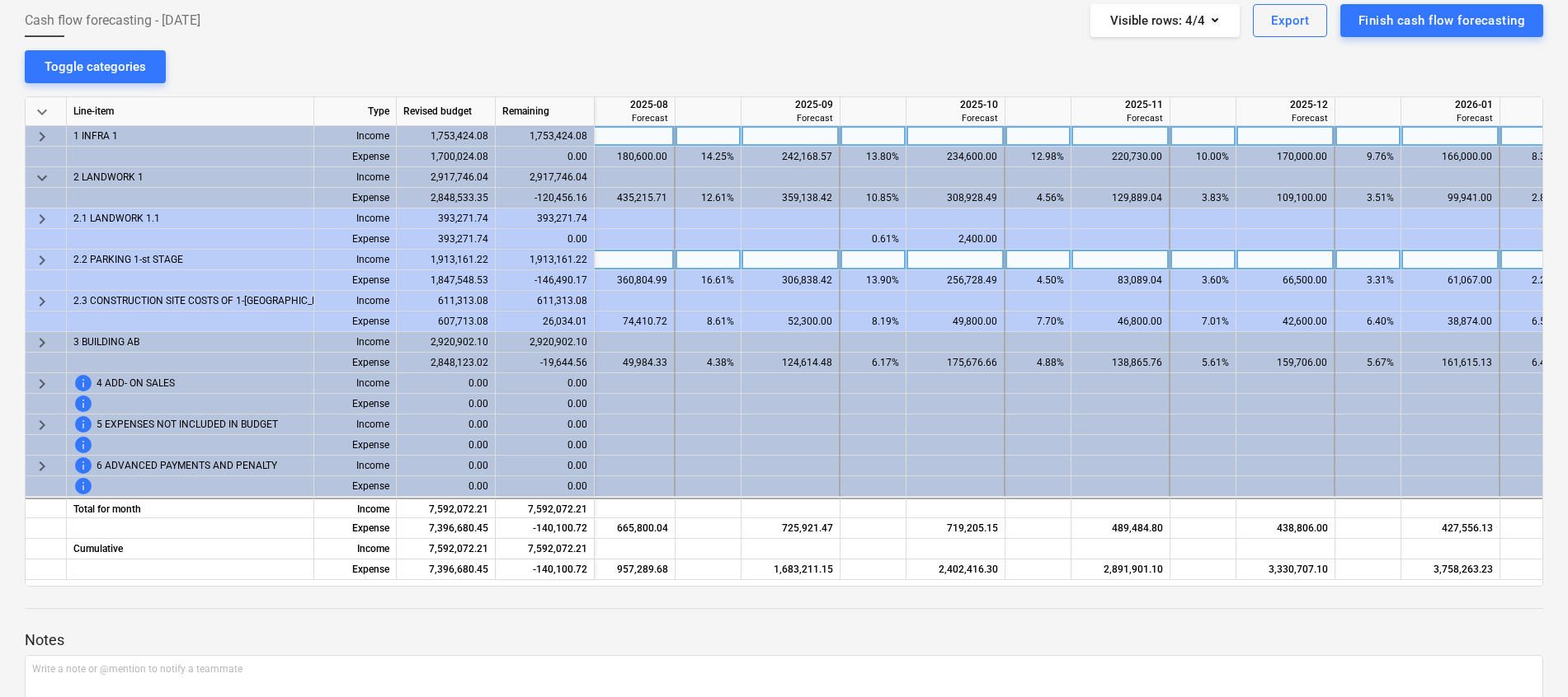
click at [43, 258] on span "keyboard_arrow_right" at bounding box center [42, 260] width 20 height 20
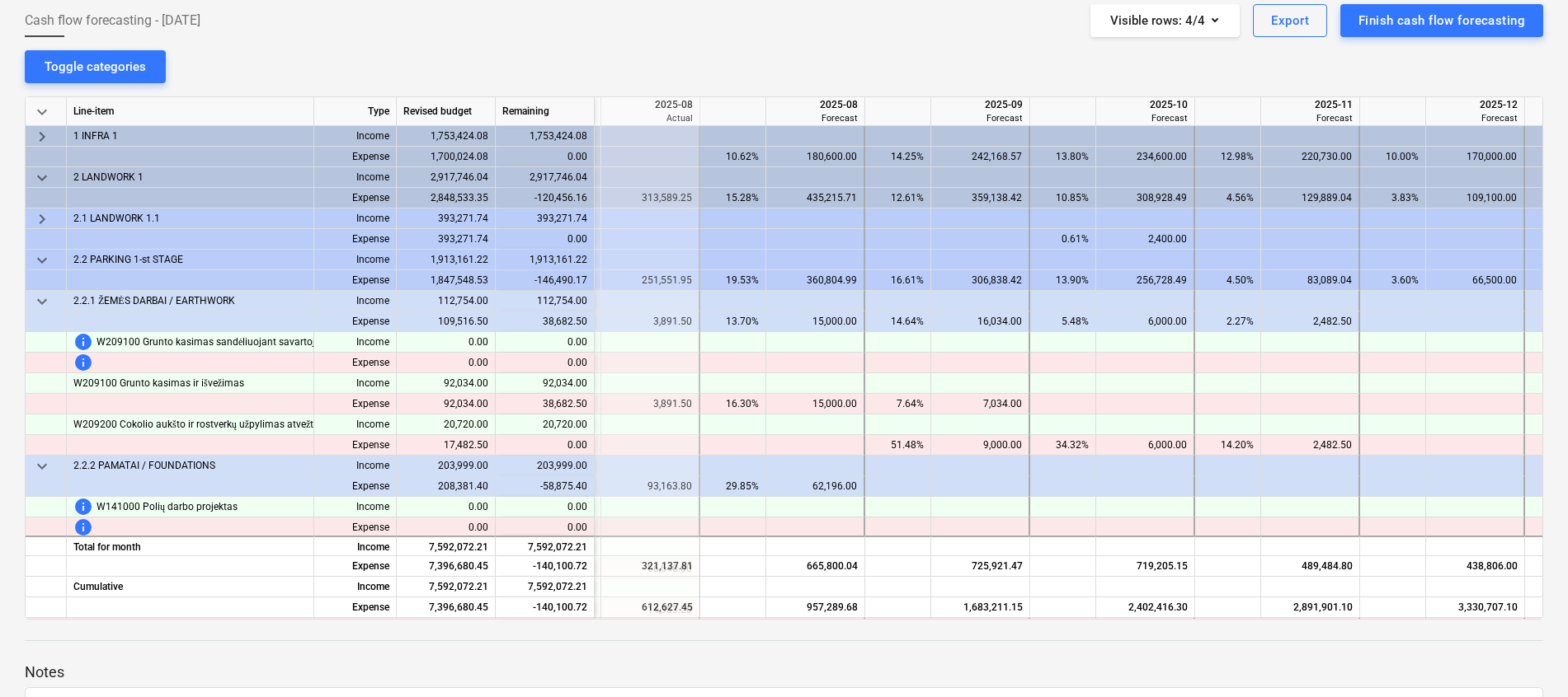
scroll to position [0, 557]
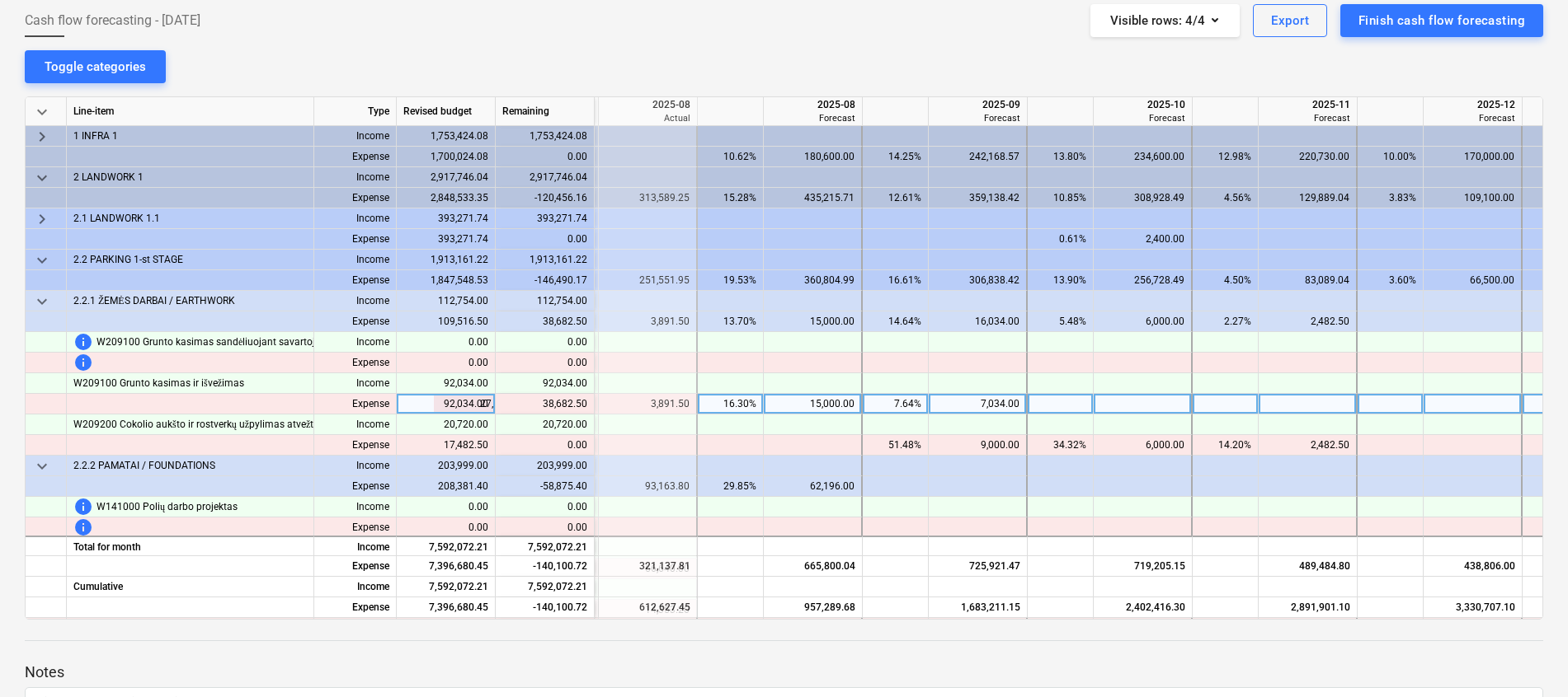
click at [822, 400] on div "15,000.00" at bounding box center [812, 404] width 84 height 21
click at [989, 408] on div "7,034.00" at bounding box center [977, 404] width 84 height 21
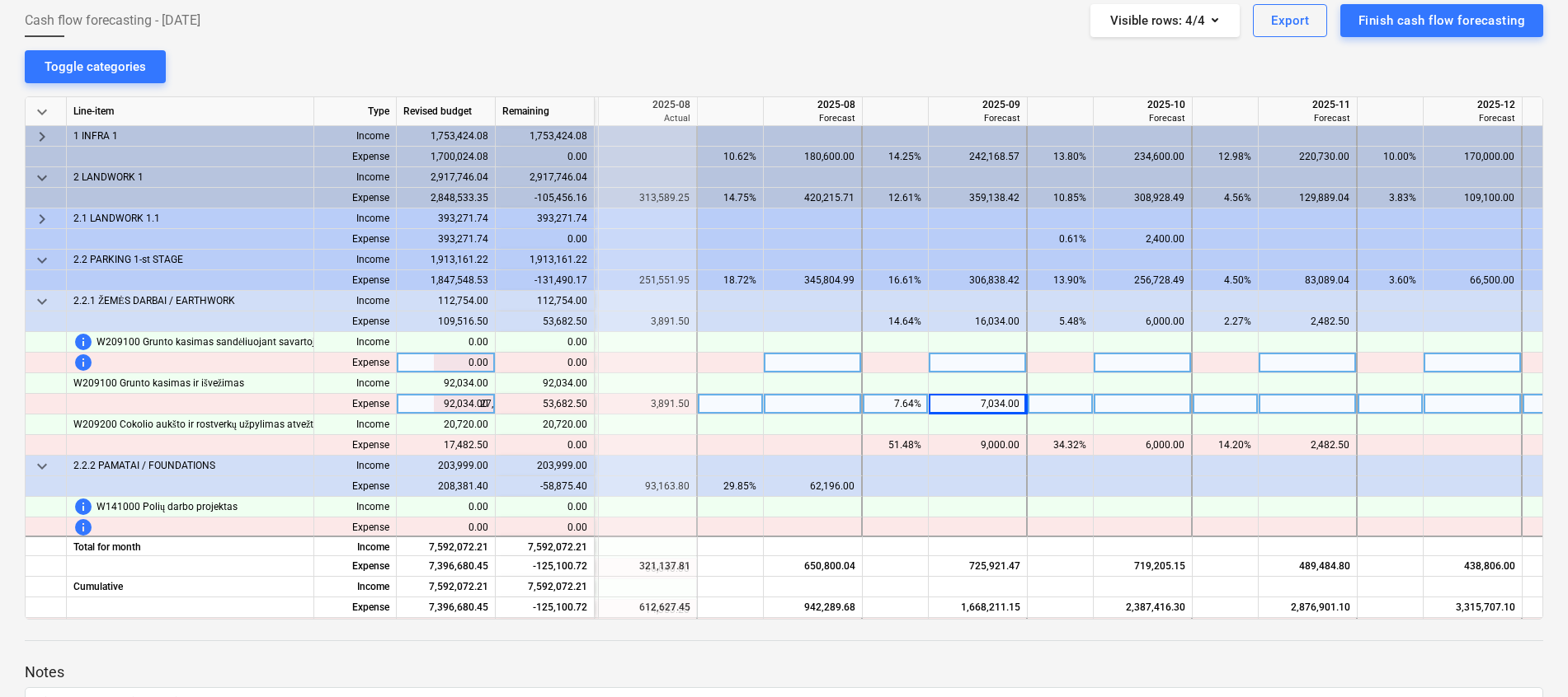
click at [1055, 369] on div at bounding box center [1060, 363] width 66 height 21
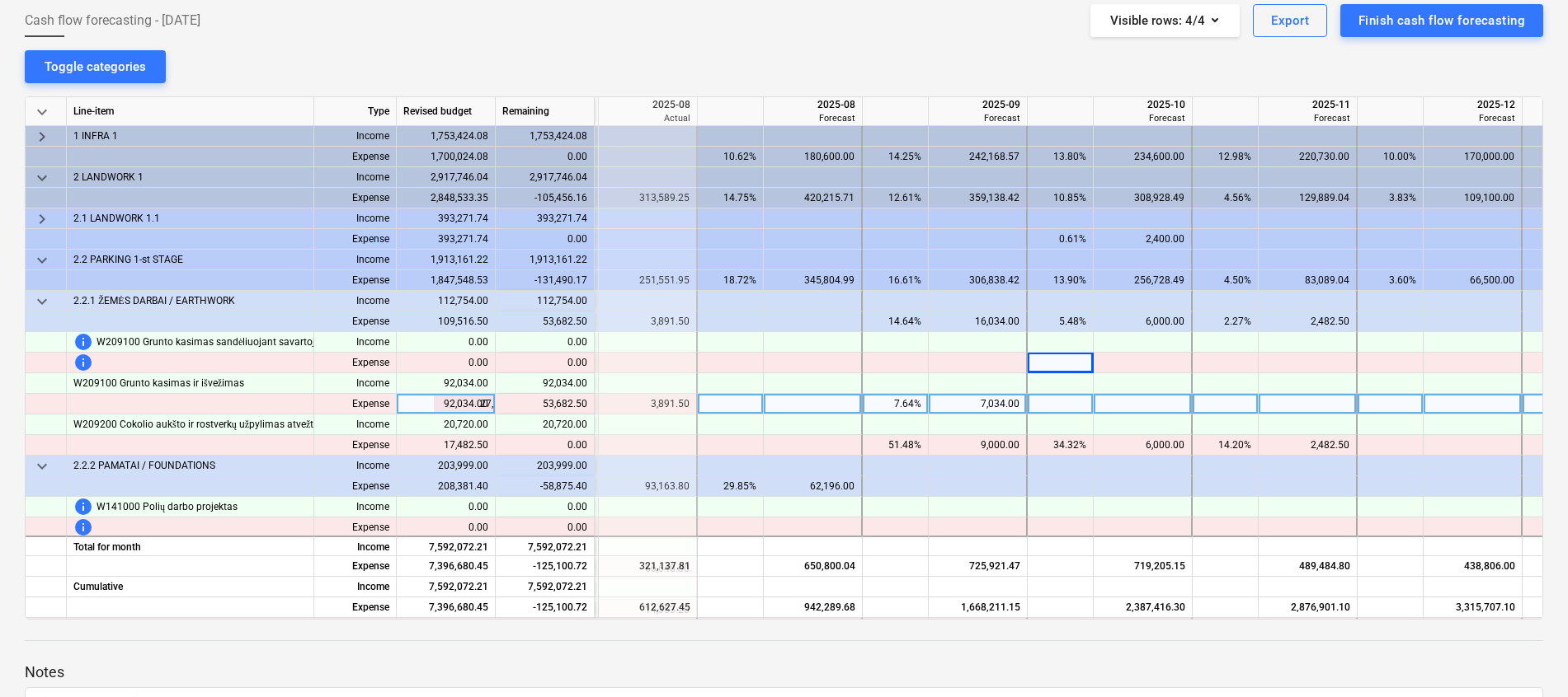
click at [977, 407] on div "7,034.00" at bounding box center [977, 404] width 84 height 21
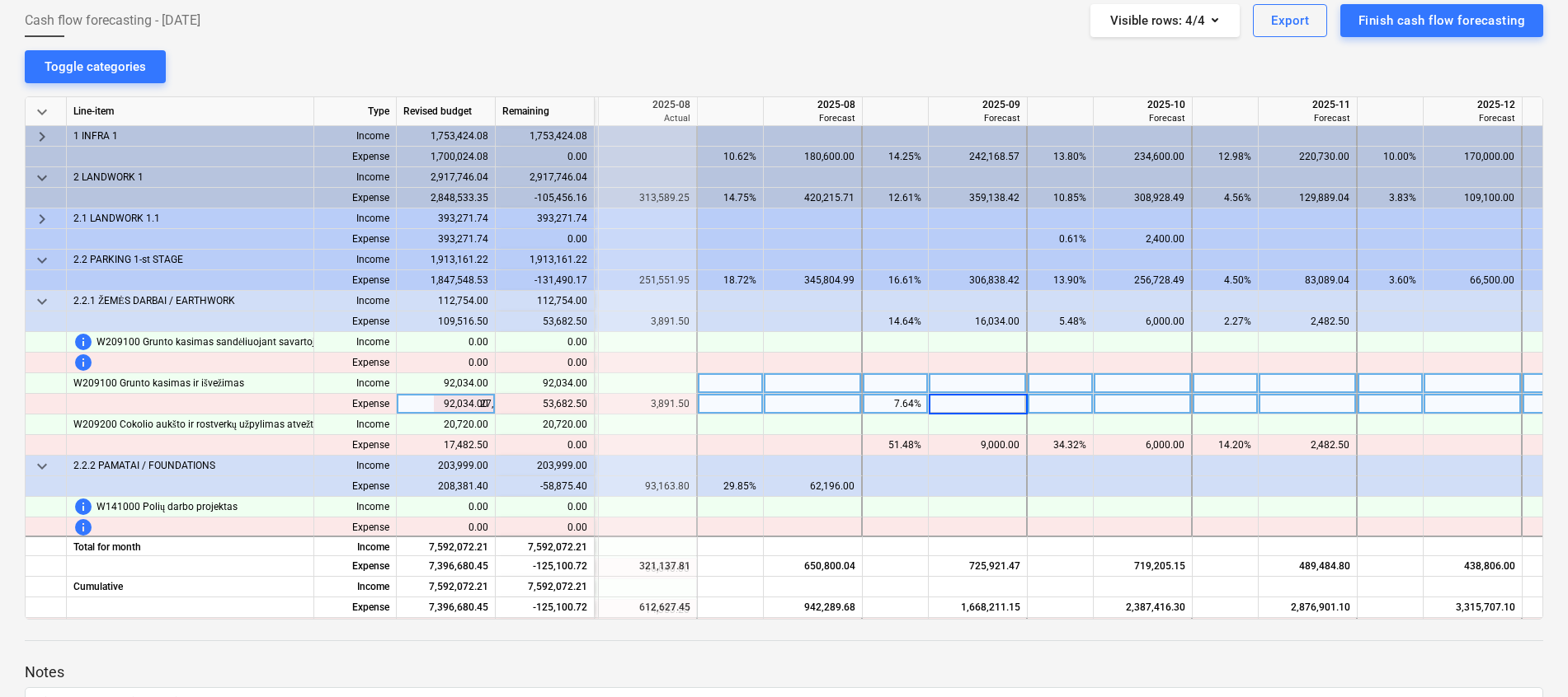
click at [1004, 384] on div at bounding box center [978, 383] width 99 height 21
click at [993, 404] on div at bounding box center [978, 404] width 99 height 21
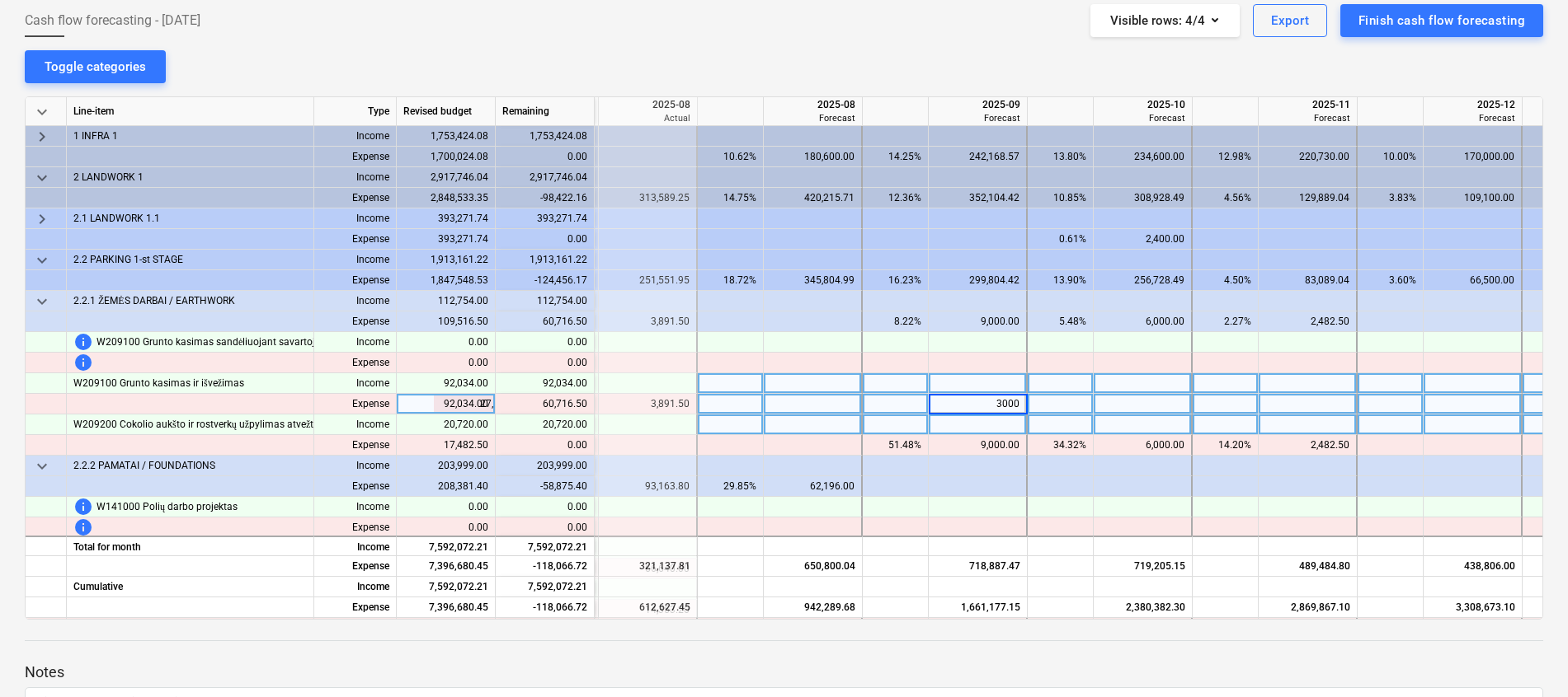
type input "30000"
type input "30716.5"
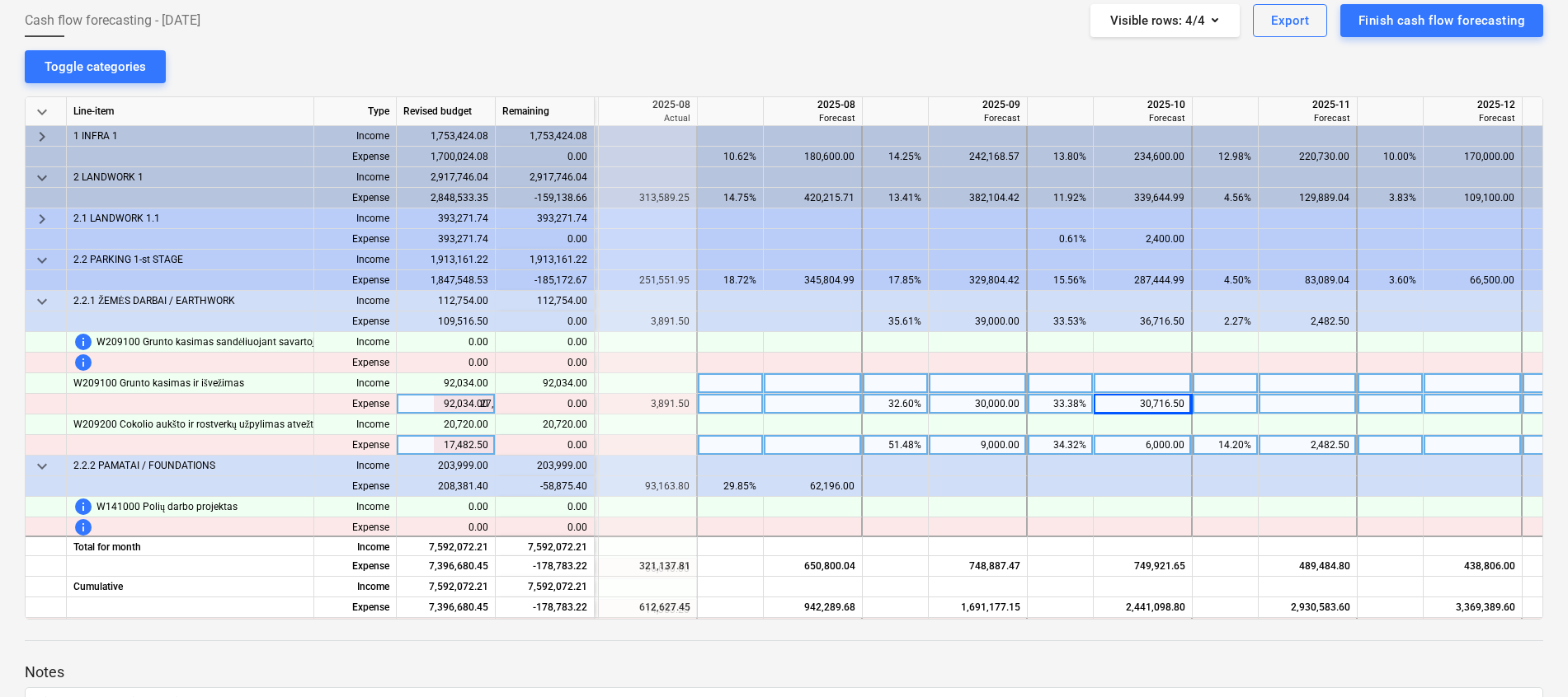
click at [1006, 445] on div "9,000.00" at bounding box center [977, 446] width 84 height 21
type input "š000"
click at [1010, 440] on div "9,000.00" at bounding box center [977, 446] width 84 height 21
type input "6"
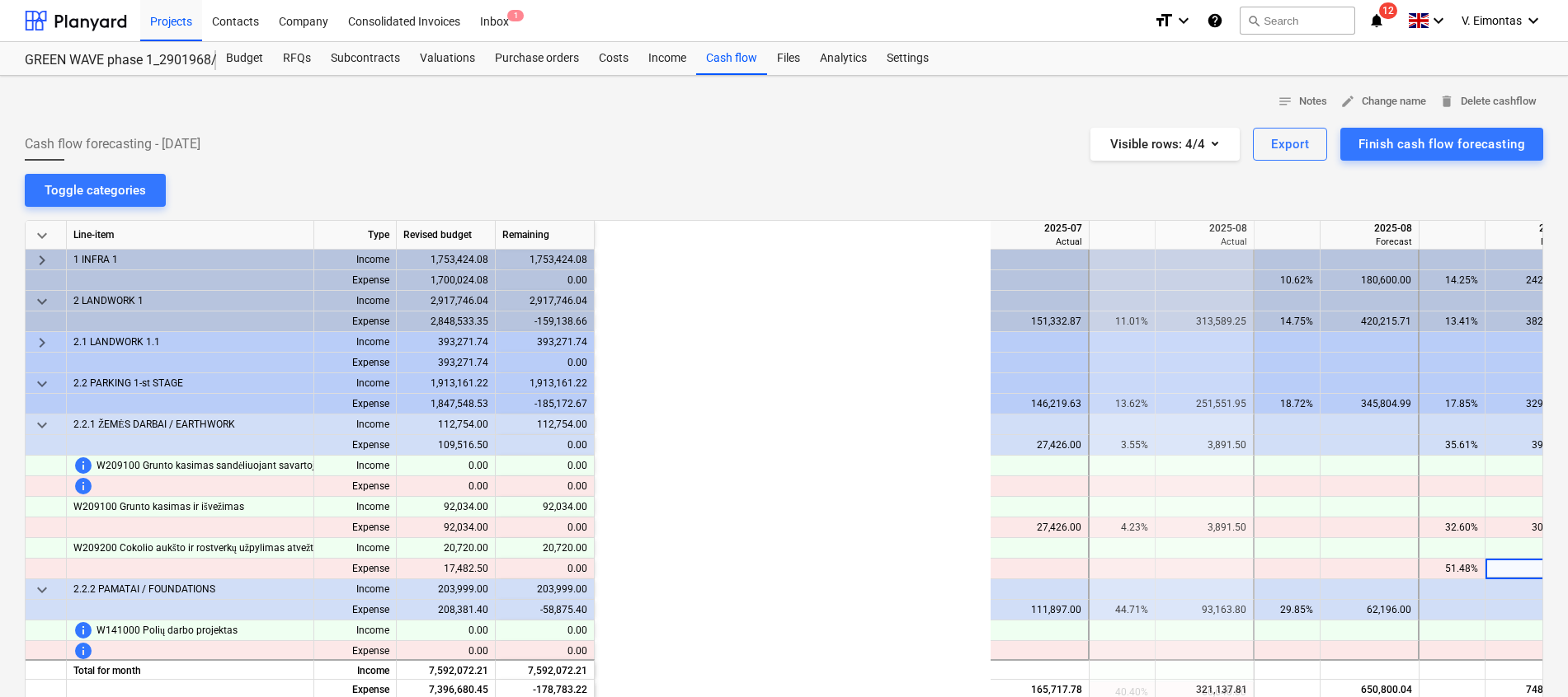
scroll to position [123, 0]
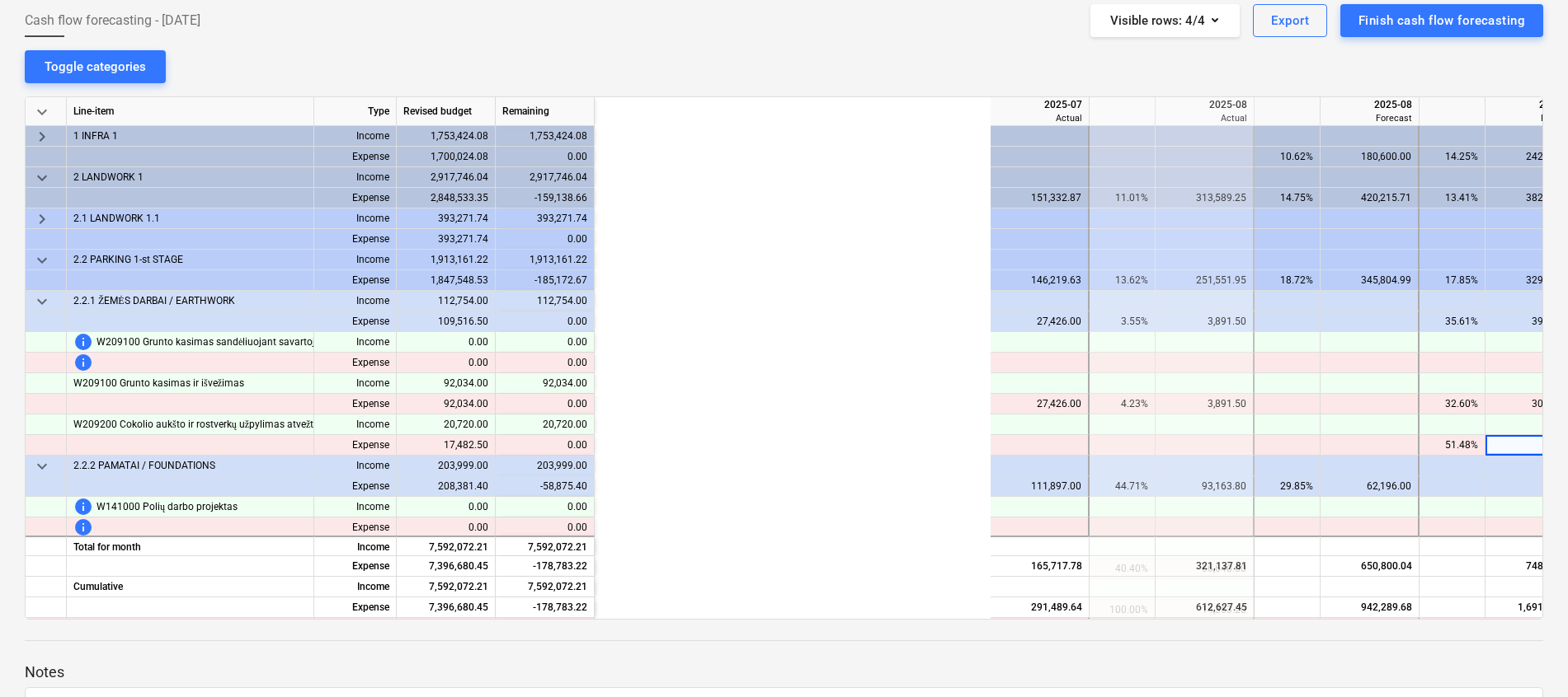
type input "6000"
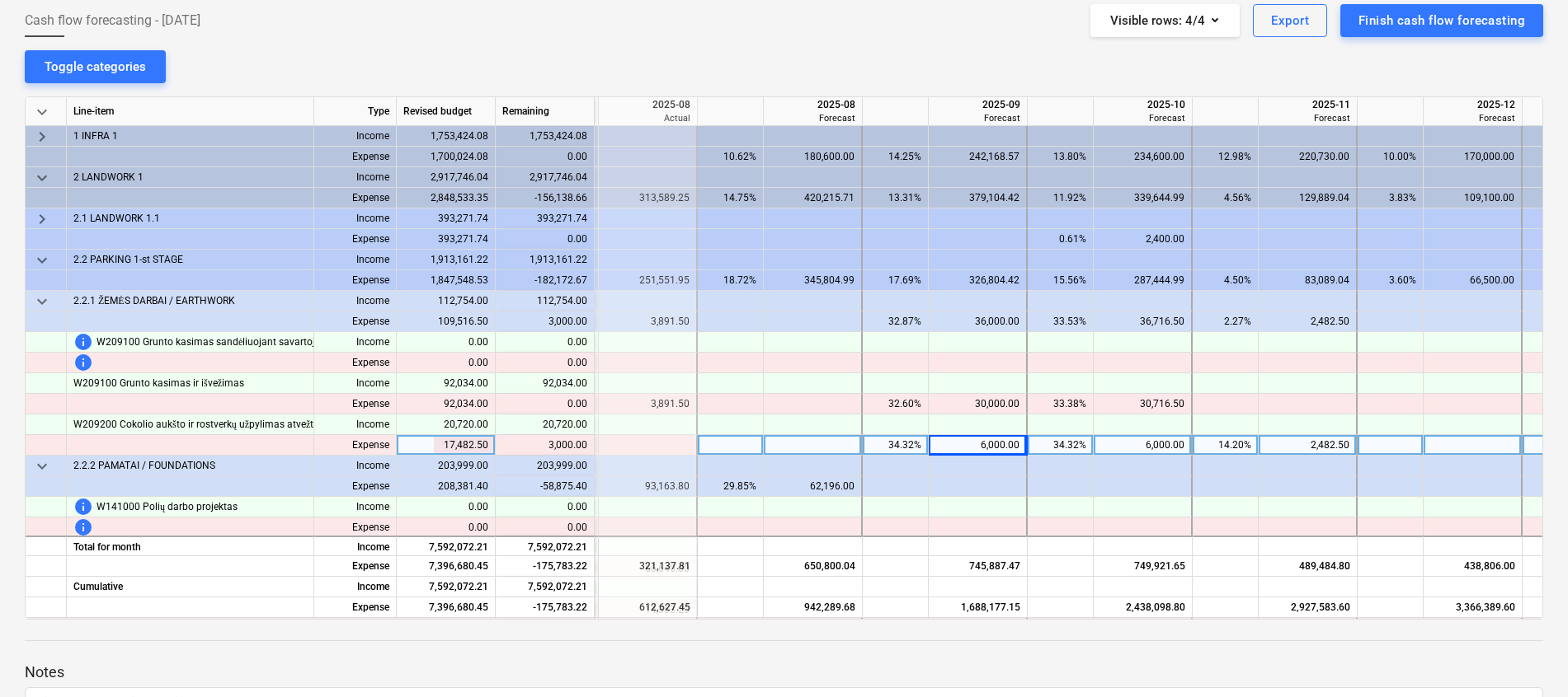
click at [1308, 443] on div "2,482.50" at bounding box center [1307, 446] width 84 height 21
click at [1323, 438] on input "2482.5" at bounding box center [1307, 446] width 97 height 20
click at [1319, 447] on input "2482.5" at bounding box center [1307, 446] width 97 height 20
type input "5482.5"
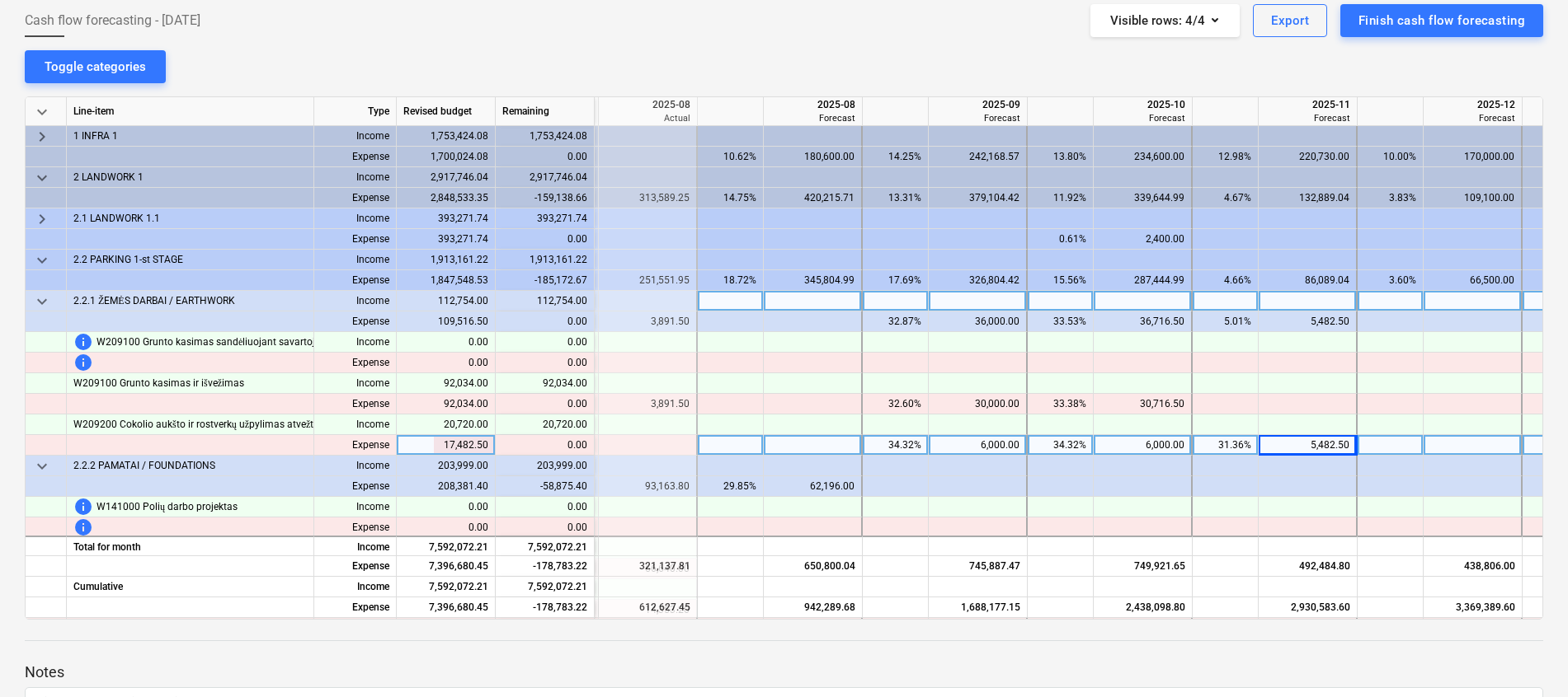
click at [44, 301] on span "keyboard_arrow_down" at bounding box center [42, 302] width 20 height 20
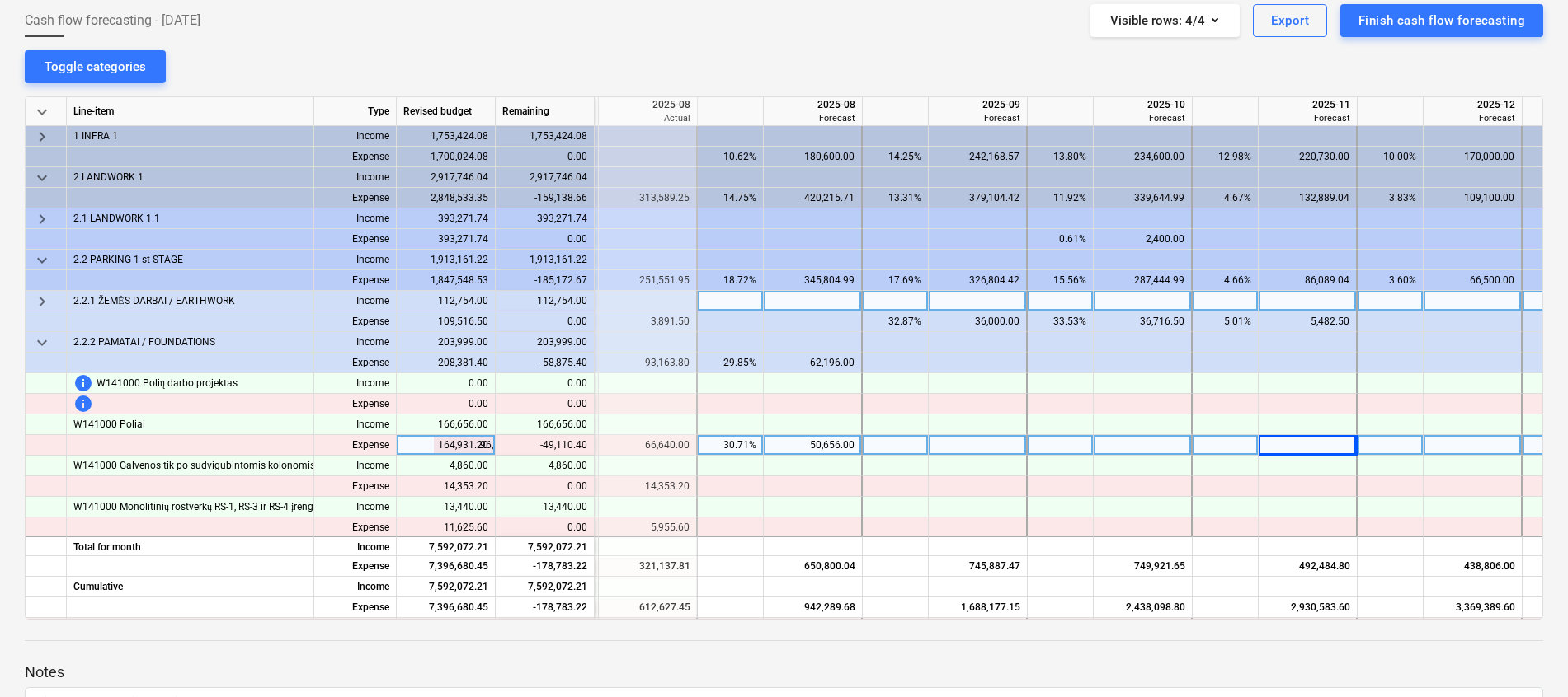
click at [841, 448] on div "50,656.00" at bounding box center [812, 446] width 84 height 21
click at [846, 449] on div at bounding box center [813, 446] width 99 height 21
type input "1"
click at [1001, 447] on div at bounding box center [978, 446] width 99 height 21
type input "1545.6"
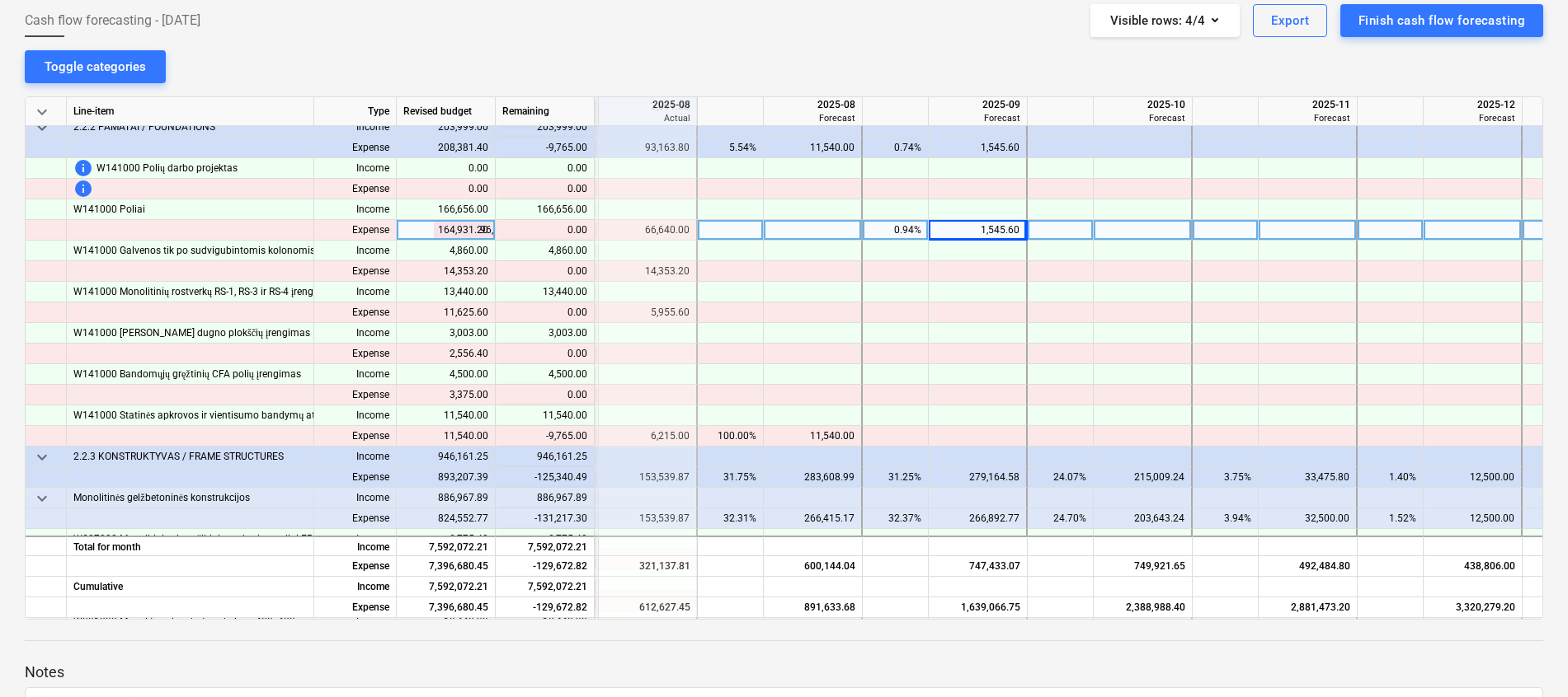
scroll to position [247, 557]
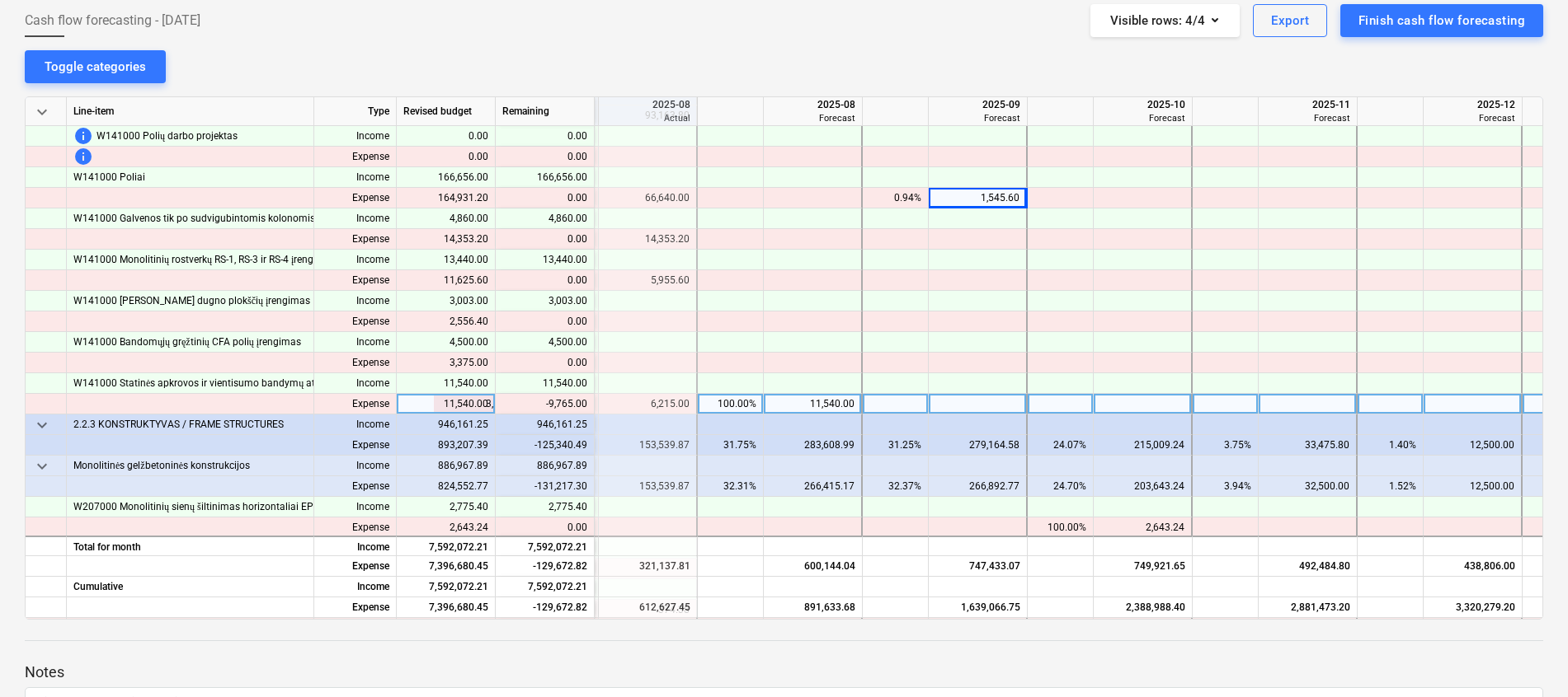
click at [843, 403] on div "11,540.00" at bounding box center [812, 404] width 84 height 21
click at [961, 402] on div at bounding box center [978, 404] width 99 height 21
type input "1775"
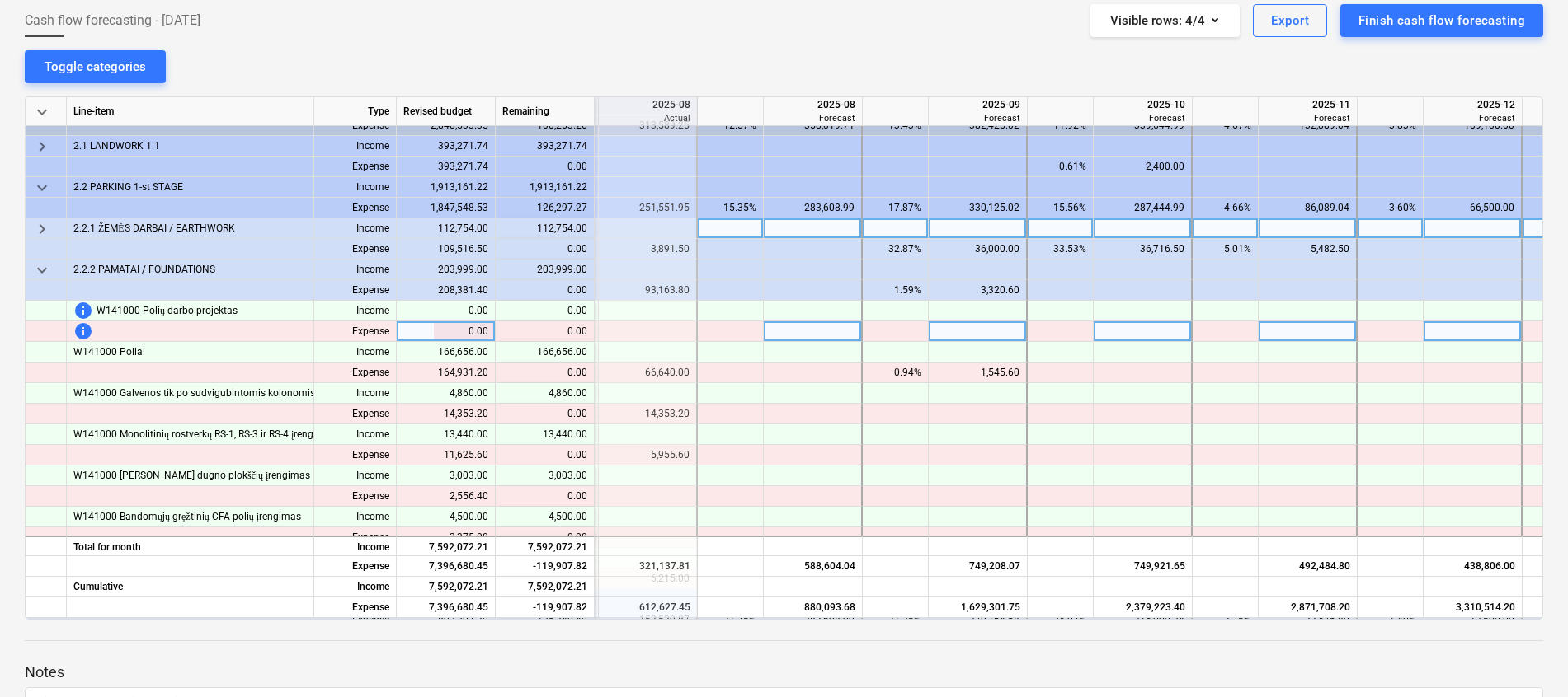
scroll to position [123, 557]
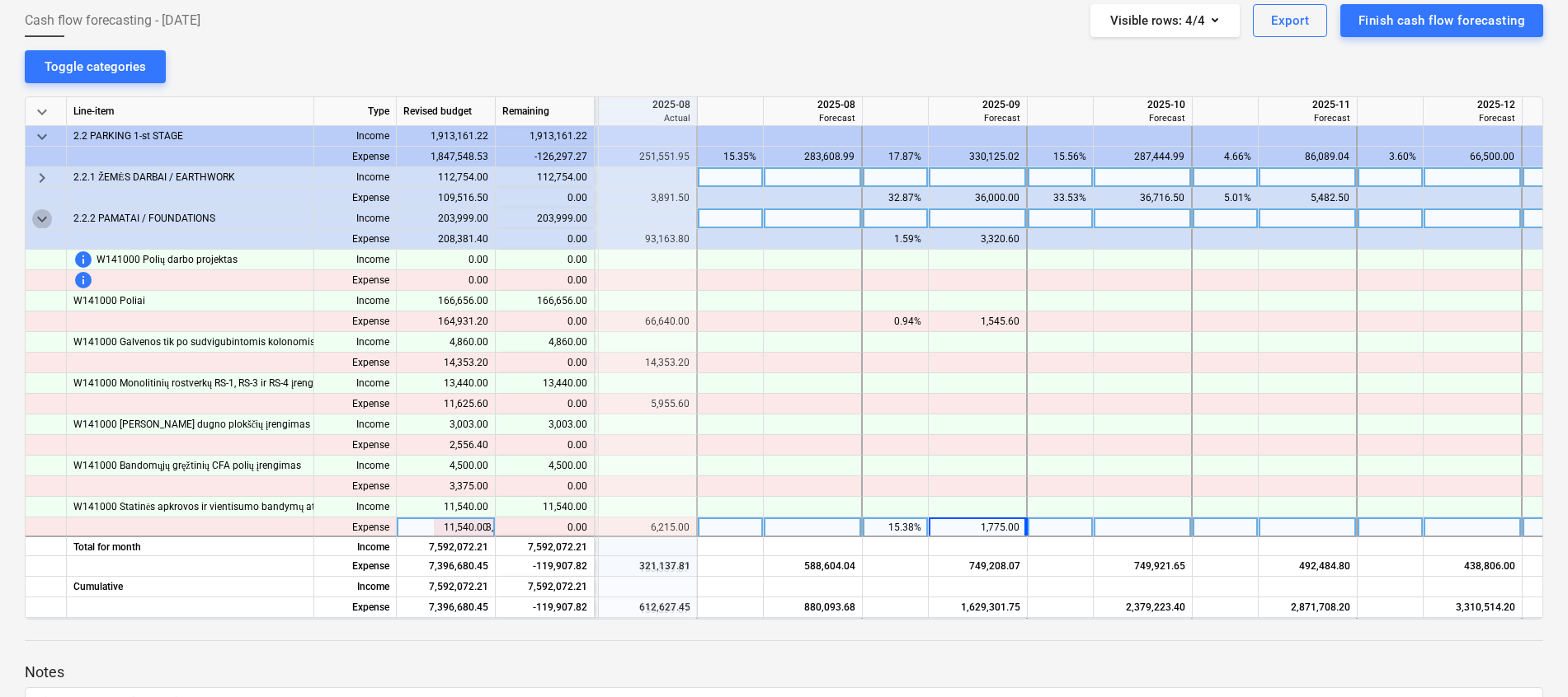
click at [48, 211] on span "keyboard_arrow_down" at bounding box center [42, 220] width 20 height 20
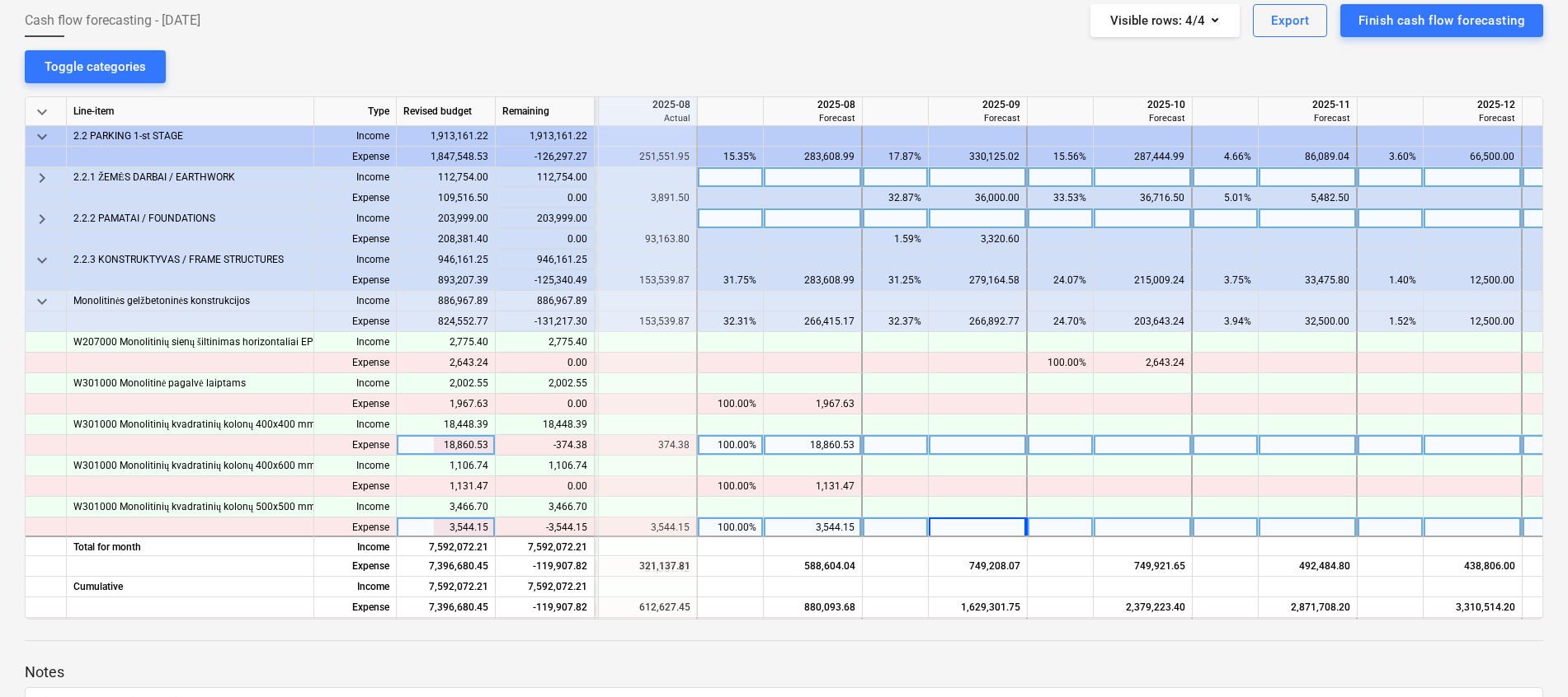
click at [840, 451] on div "18,860.53" at bounding box center [812, 446] width 84 height 21
click at [983, 438] on div at bounding box center [978, 446] width 99 height 21
click at [832, 443] on div at bounding box center [813, 446] width 99 height 21
type input "80"
type input "8000"
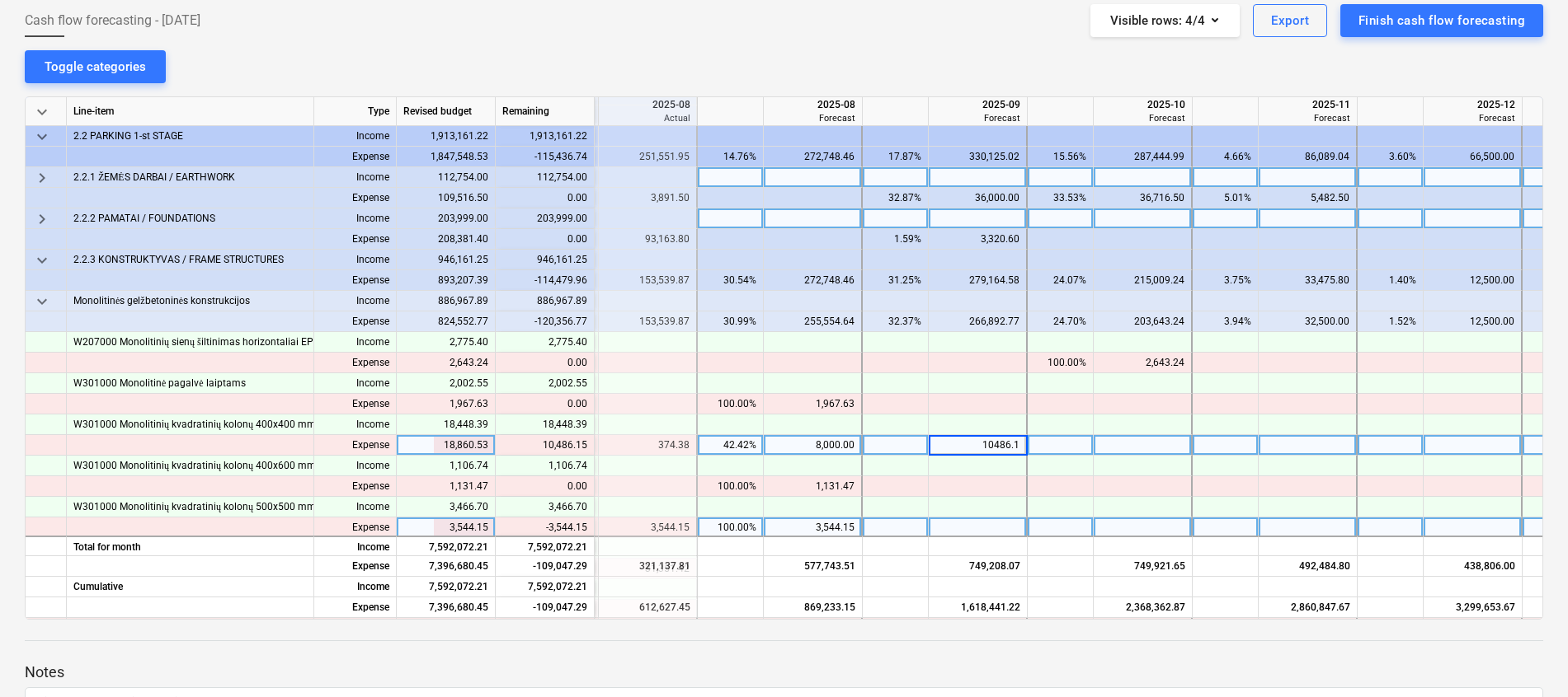
type input "10486.15"
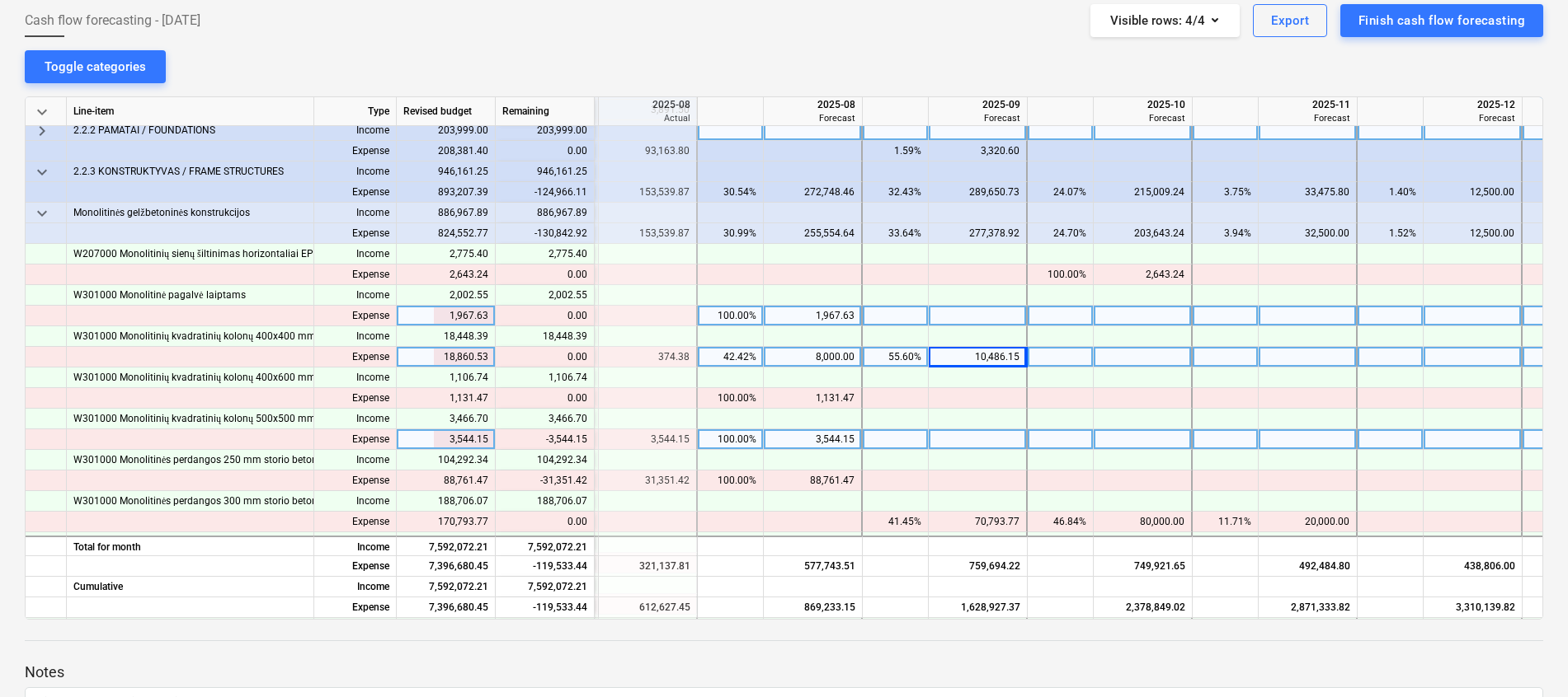
scroll to position [247, 557]
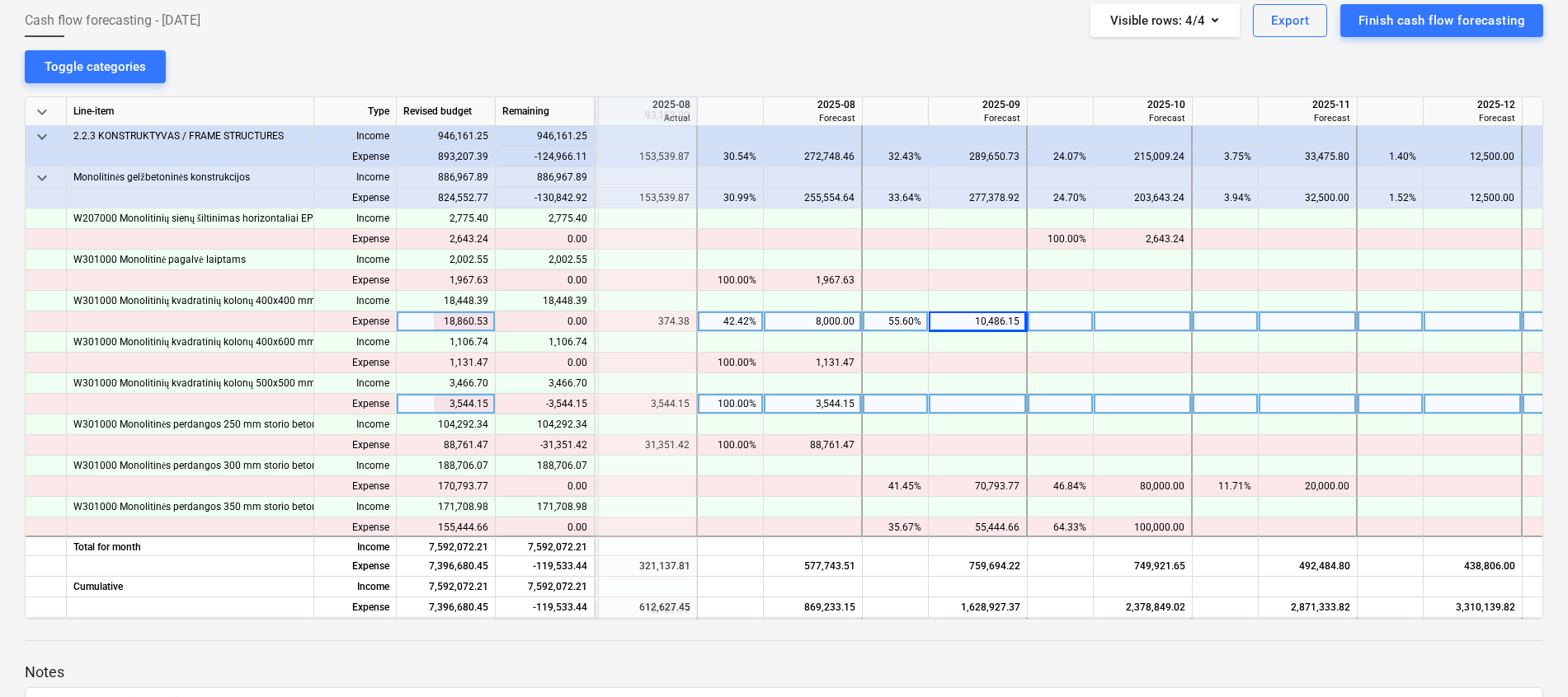
click at [846, 400] on div "3,544.15" at bounding box center [812, 404] width 84 height 21
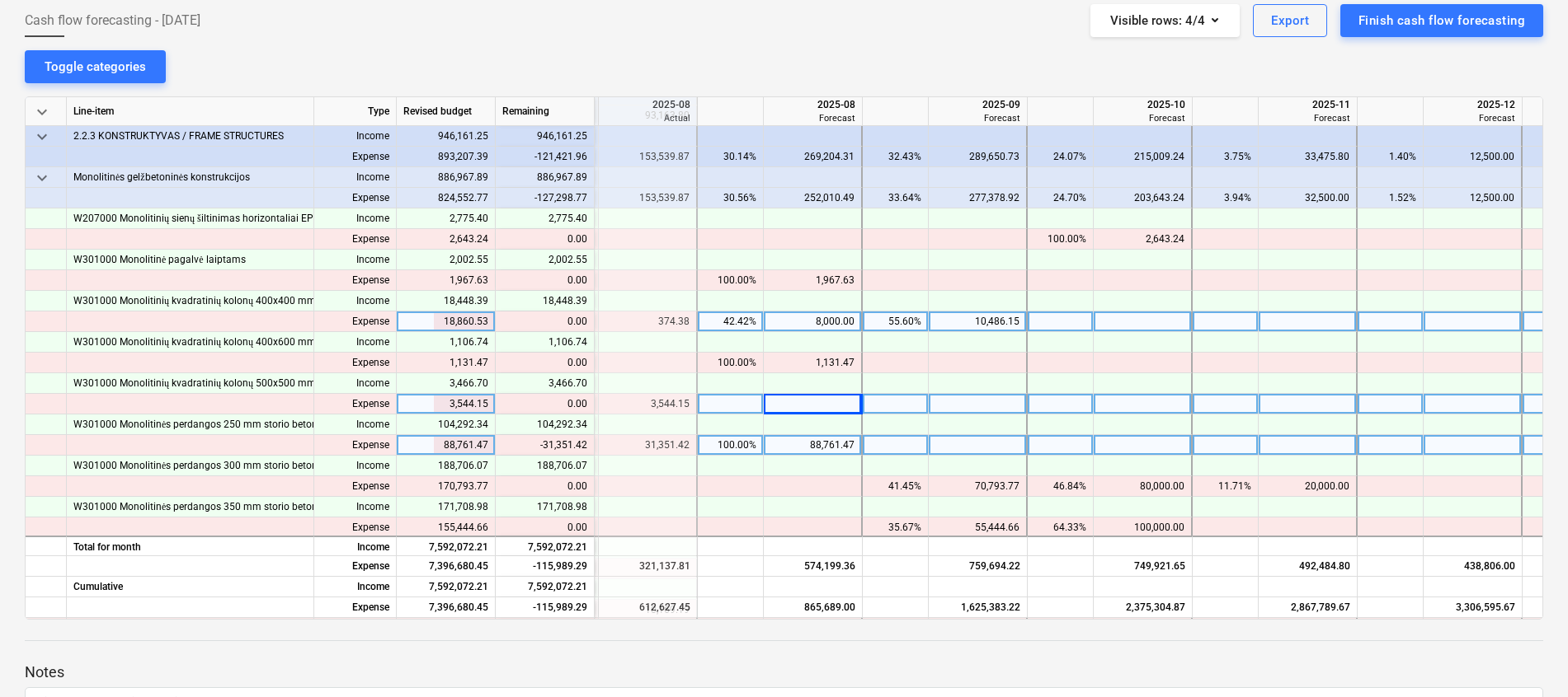
click at [846, 444] on div "88,761.47" at bounding box center [812, 446] width 84 height 21
click at [973, 445] on div at bounding box center [978, 446] width 99 height 21
click at [842, 445] on div at bounding box center [813, 446] width 99 height 21
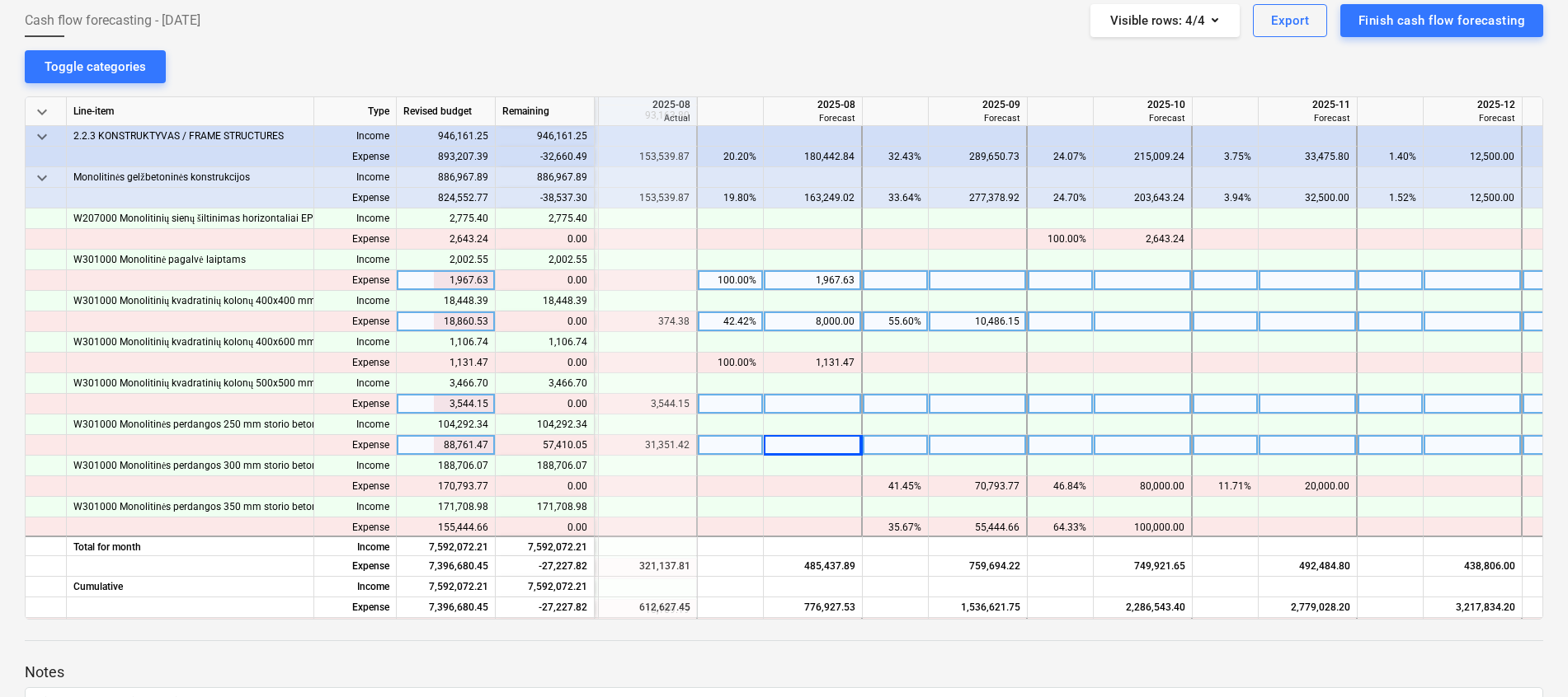
click at [965, 279] on div at bounding box center [978, 280] width 99 height 21
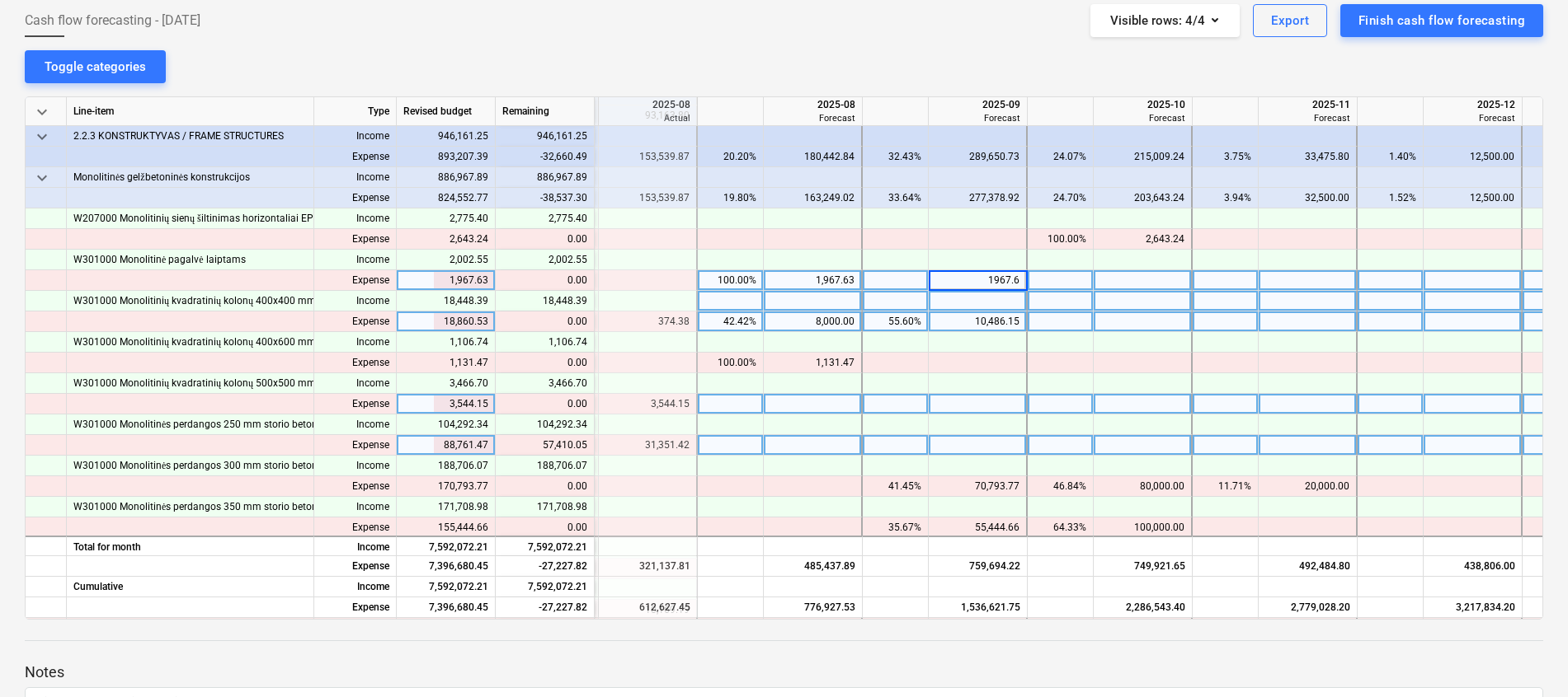
type input "1967.63"
click at [814, 272] on div "1,967.63" at bounding box center [812, 280] width 84 height 21
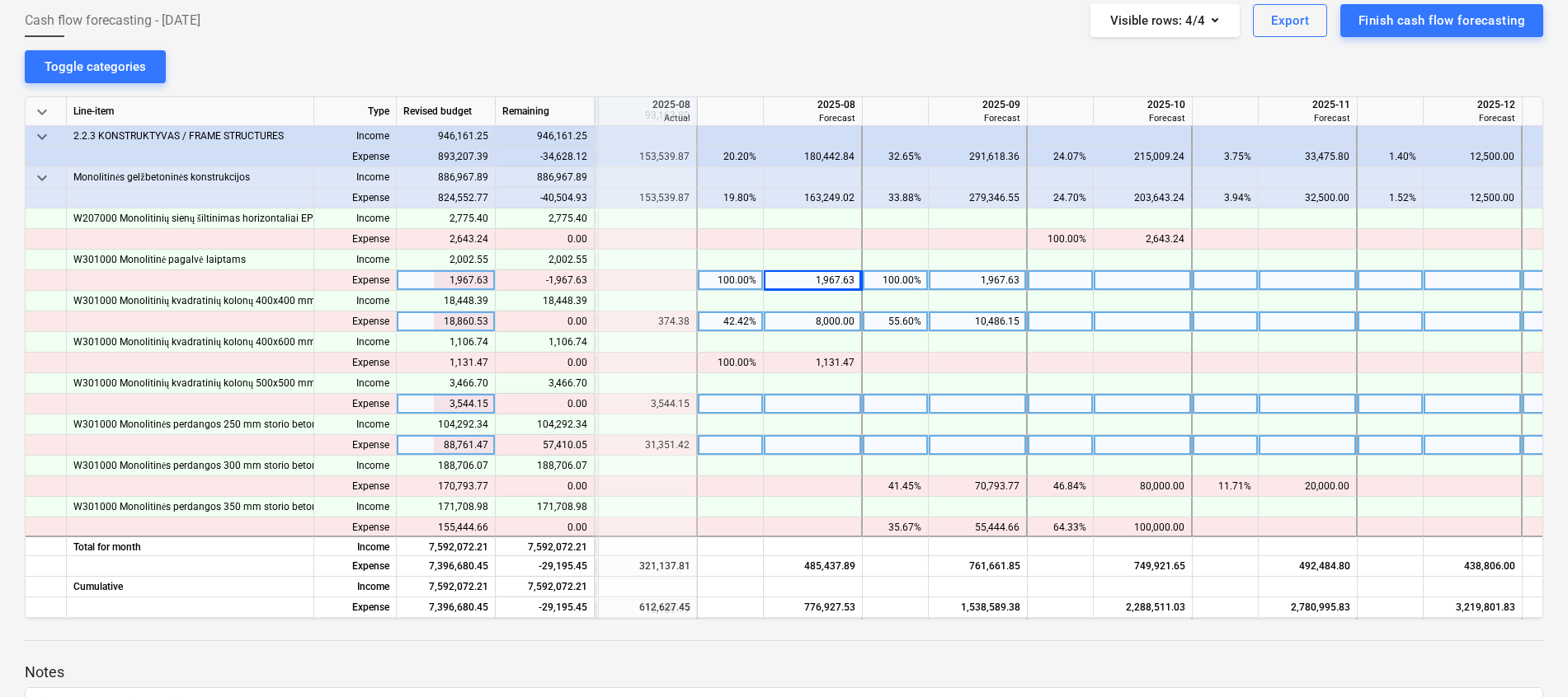
click at [841, 319] on div "8,000.00" at bounding box center [812, 321] width 84 height 21
click at [833, 319] on div "8,000.00" at bounding box center [812, 321] width 84 height 21
type input "374.38"
click at [1118, 316] on div at bounding box center [1142, 321] width 99 height 21
type input "7625.62"
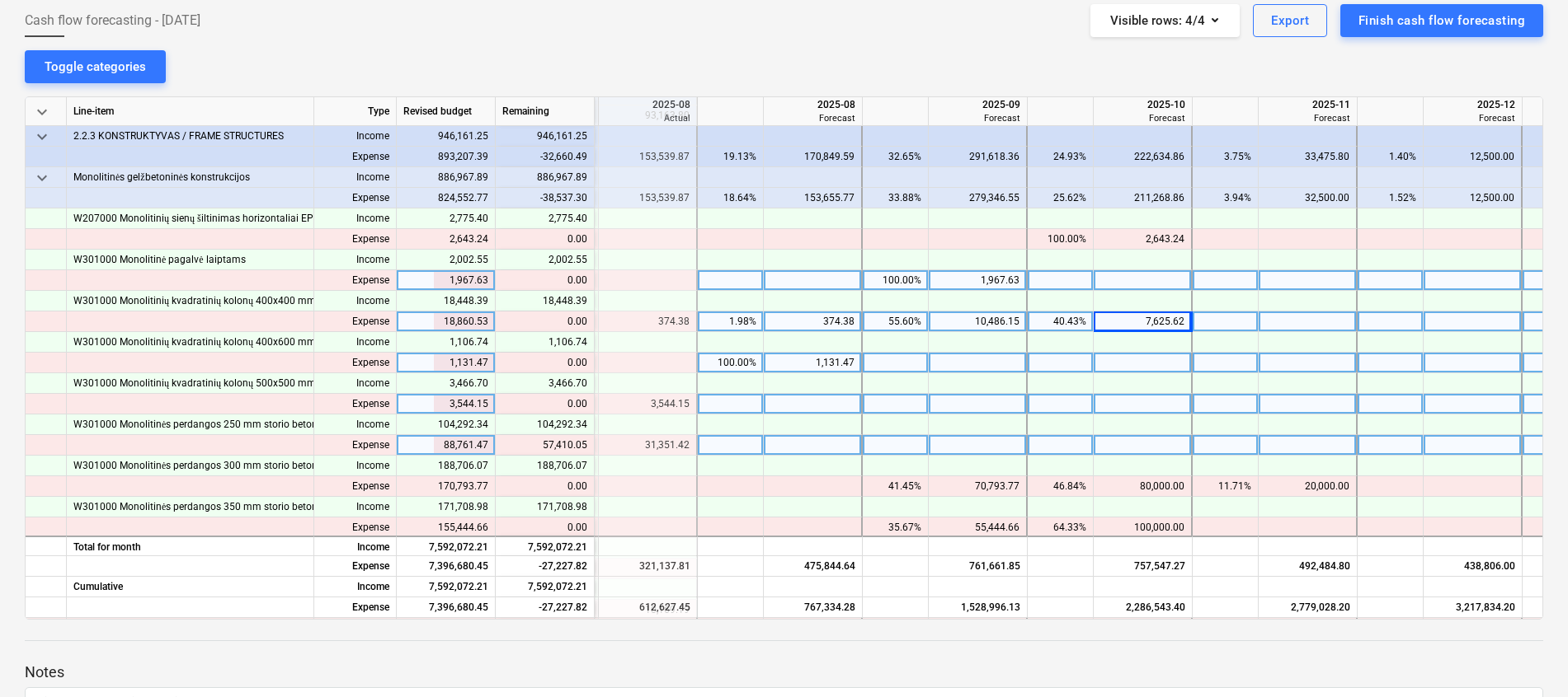
click at [837, 361] on div "1,131.47" at bounding box center [812, 363] width 84 height 21
click at [1003, 357] on div at bounding box center [978, 363] width 99 height 21
click at [966, 366] on div at bounding box center [978, 363] width 99 height 21
type input "1131.47"
click at [841, 365] on div "1,131.47" at bounding box center [812, 363] width 84 height 21
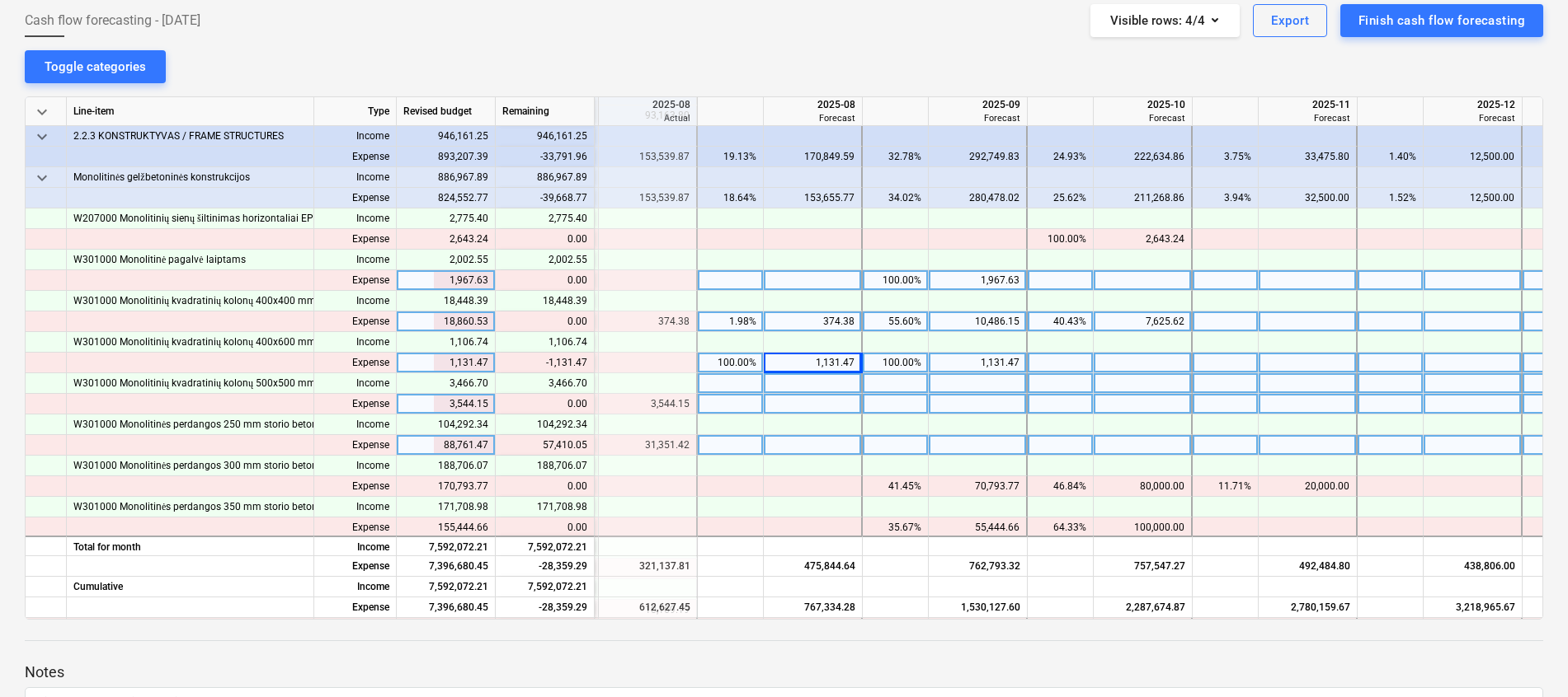
click at [826, 392] on div at bounding box center [813, 383] width 99 height 21
click at [828, 407] on div at bounding box center [813, 404] width 99 height 21
click at [822, 442] on div at bounding box center [813, 446] width 99 height 21
type input "31351.42"
click at [1009, 444] on div at bounding box center [978, 446] width 99 height 21
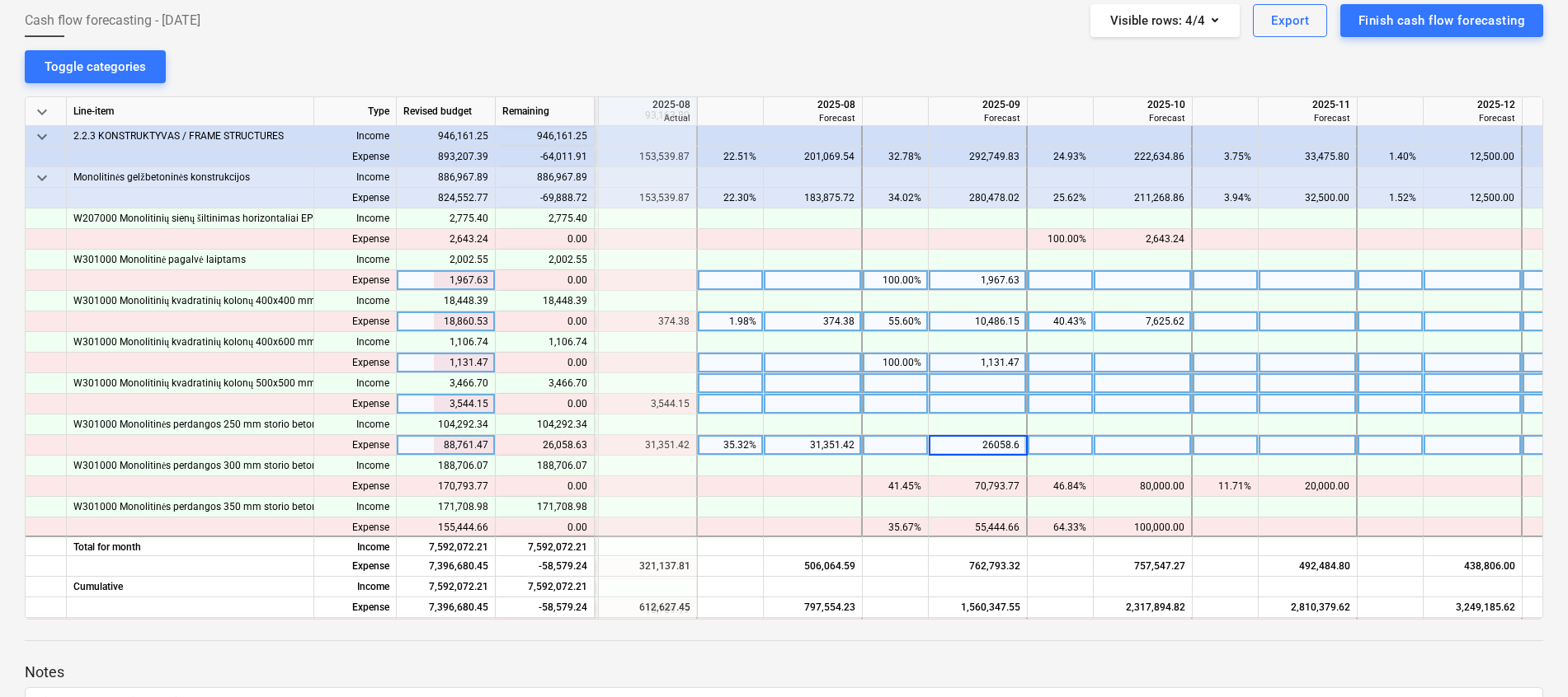
type input "26058.63"
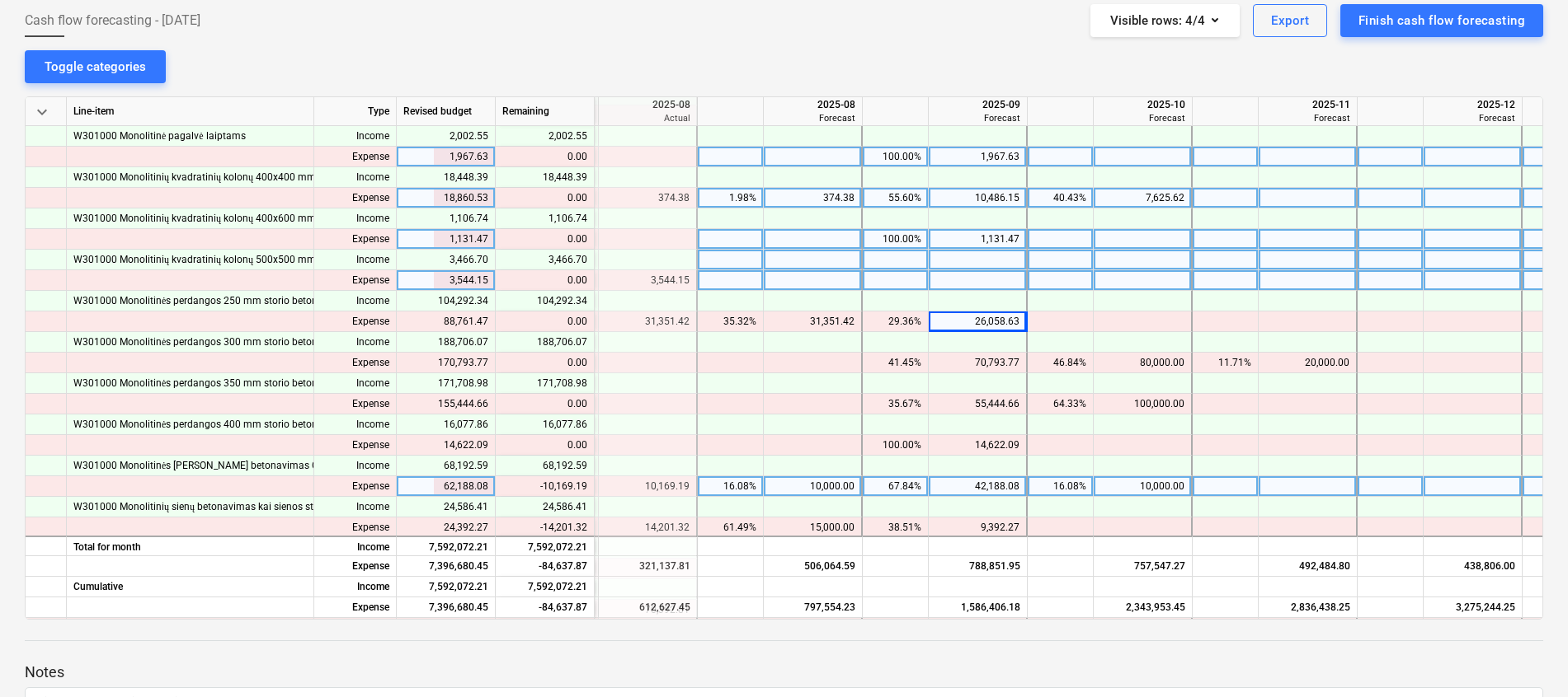
click at [992, 490] on div "42,188.08" at bounding box center [977, 486] width 84 height 21
click at [994, 486] on input "42188.08" at bounding box center [977, 486] width 97 height 20
drag, startPoint x: 983, startPoint y: 488, endPoint x: 975, endPoint y: 484, distance: 8.9
click at [975, 484] on input "42188.08" at bounding box center [977, 486] width 97 height 20
type input "32188.08"
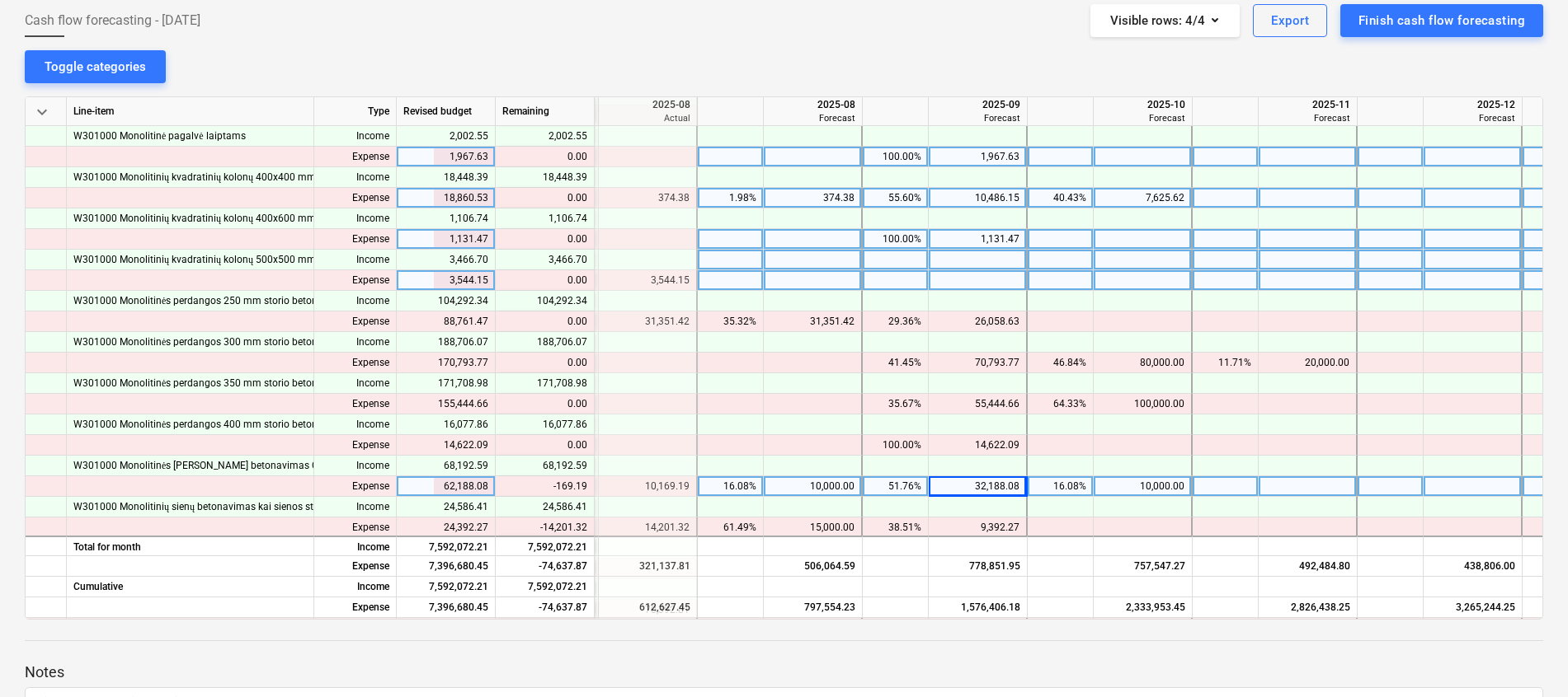
click at [814, 484] on div "10,000.00" at bounding box center [812, 486] width 84 height 21
type input "10169.19"
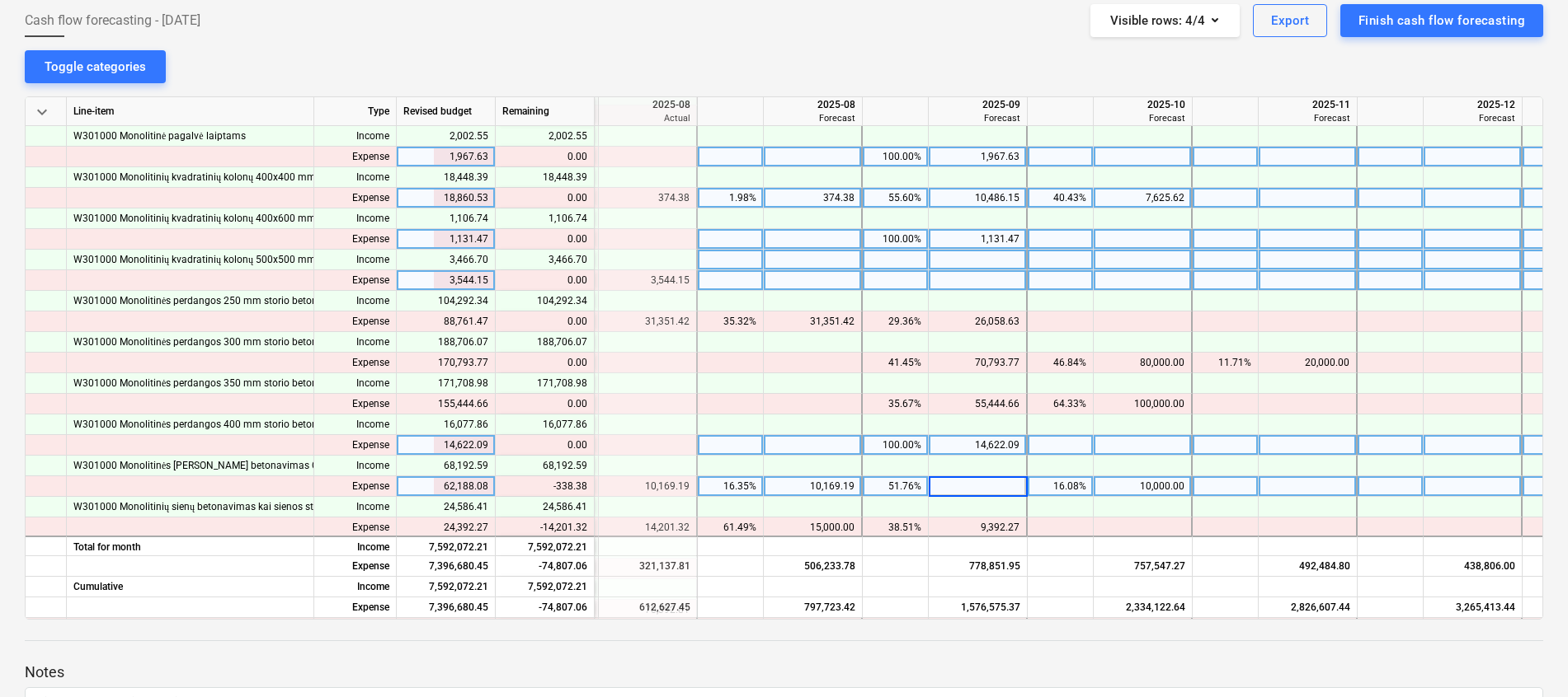
click at [1104, 448] on div at bounding box center [1142, 446] width 99 height 21
click at [987, 486] on div "32,188.08" at bounding box center [977, 486] width 84 height 21
click at [985, 486] on div at bounding box center [978, 486] width 99 height 21
type input "31849.7"
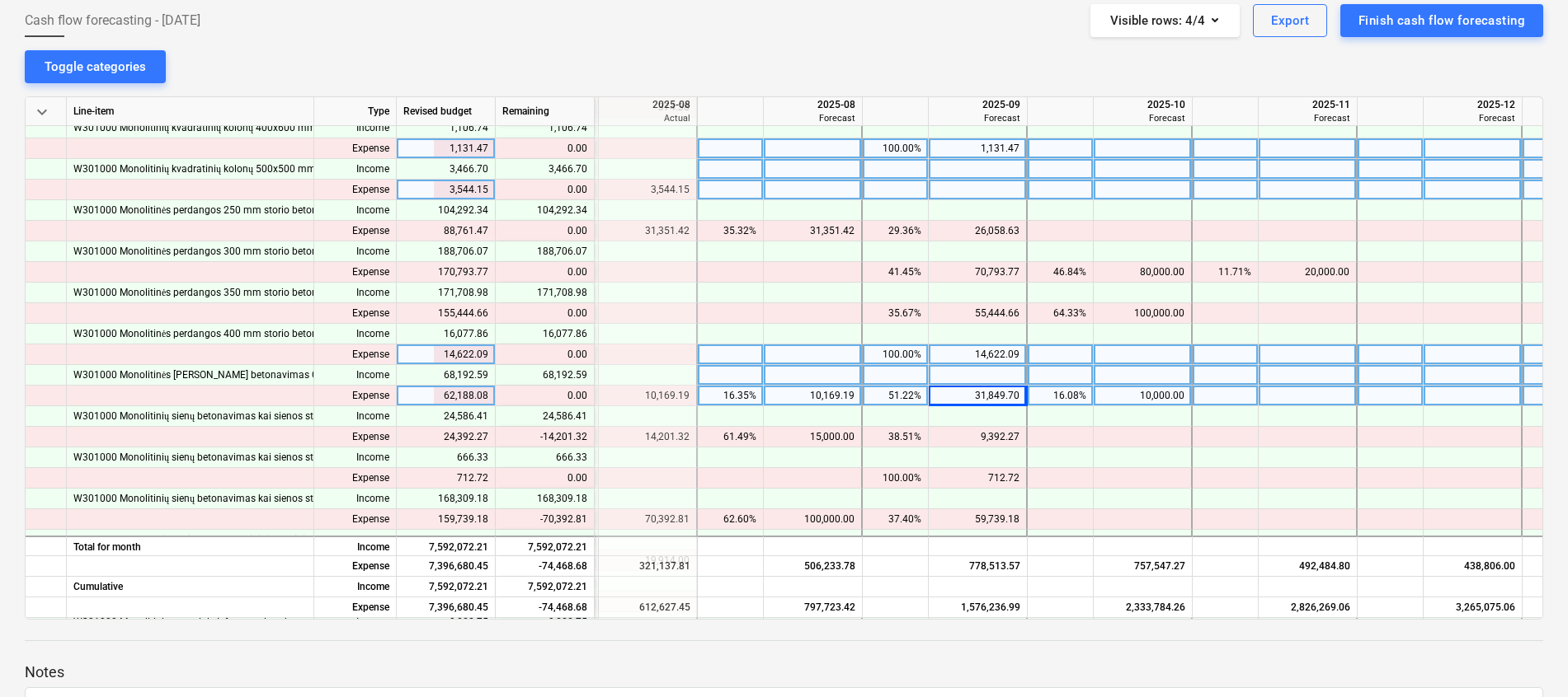
scroll to position [495, 557]
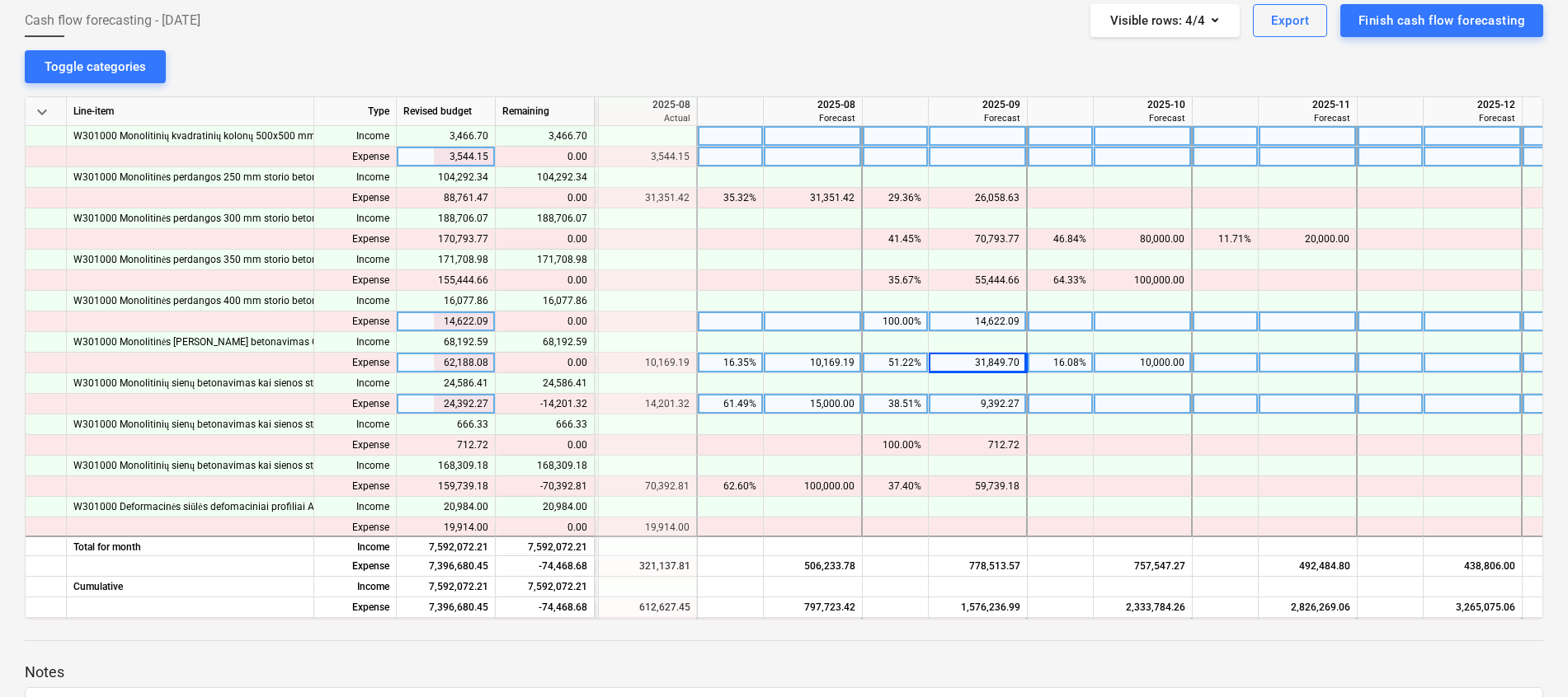
click at [826, 408] on div "15,000.00" at bounding box center [812, 404] width 84 height 21
type input "14201.32"
click at [957, 400] on div "9,392.27" at bounding box center [977, 404] width 84 height 21
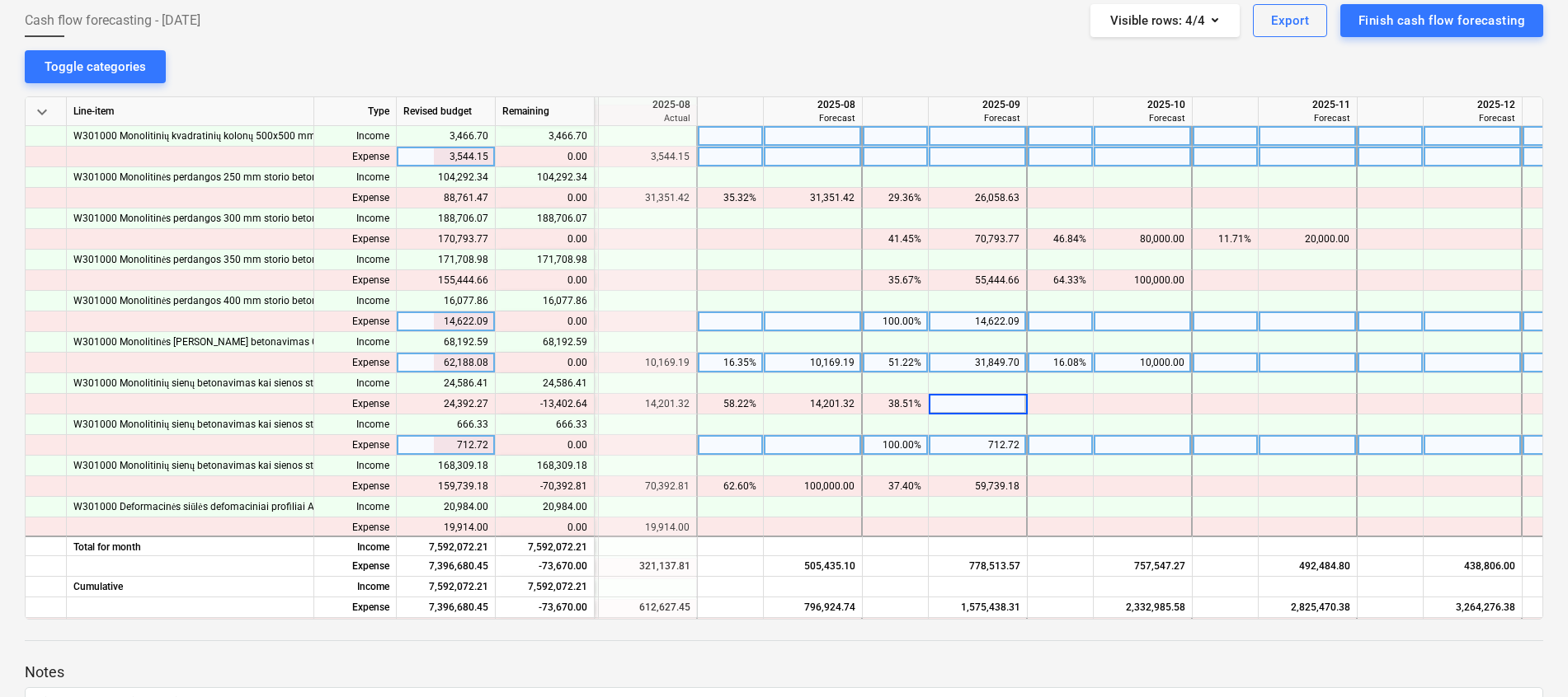
click at [1149, 447] on div at bounding box center [1142, 446] width 99 height 21
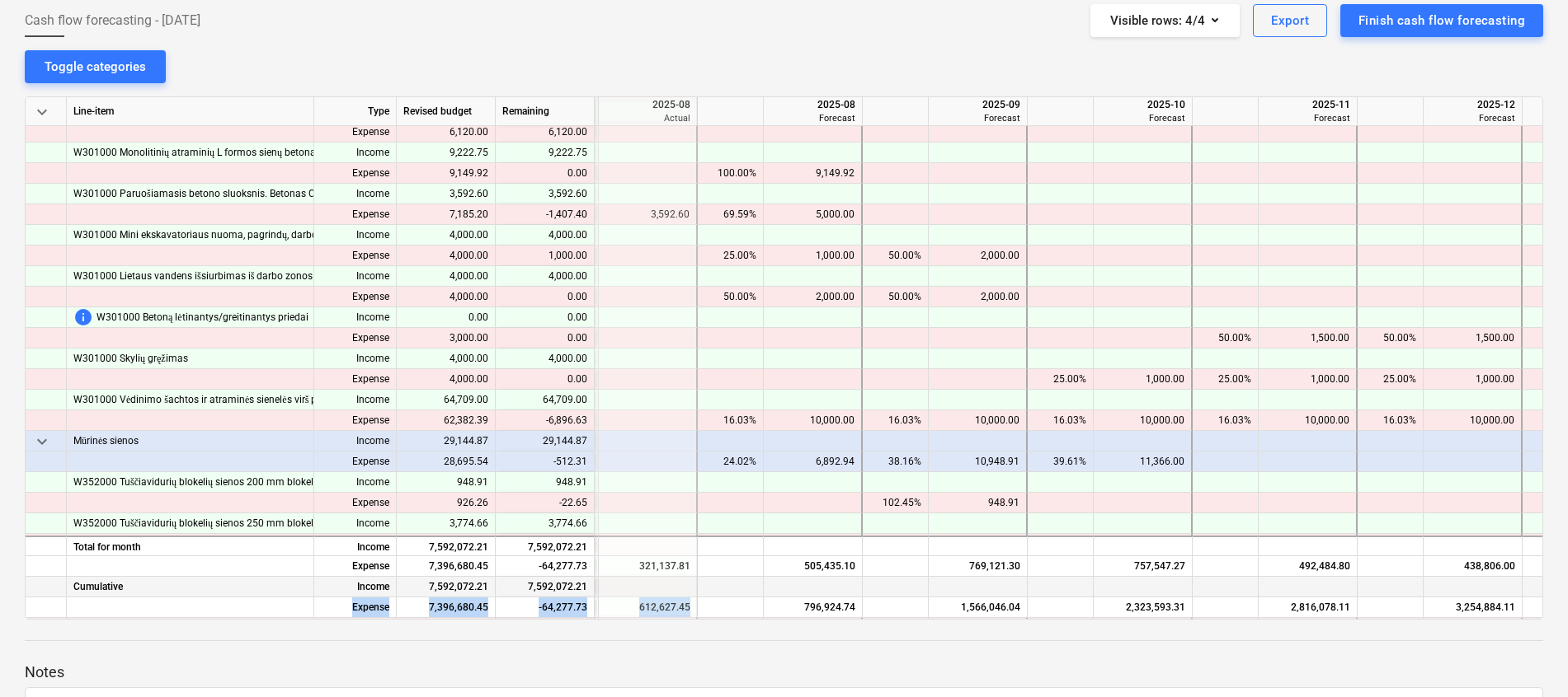
scroll to position [947, 557]
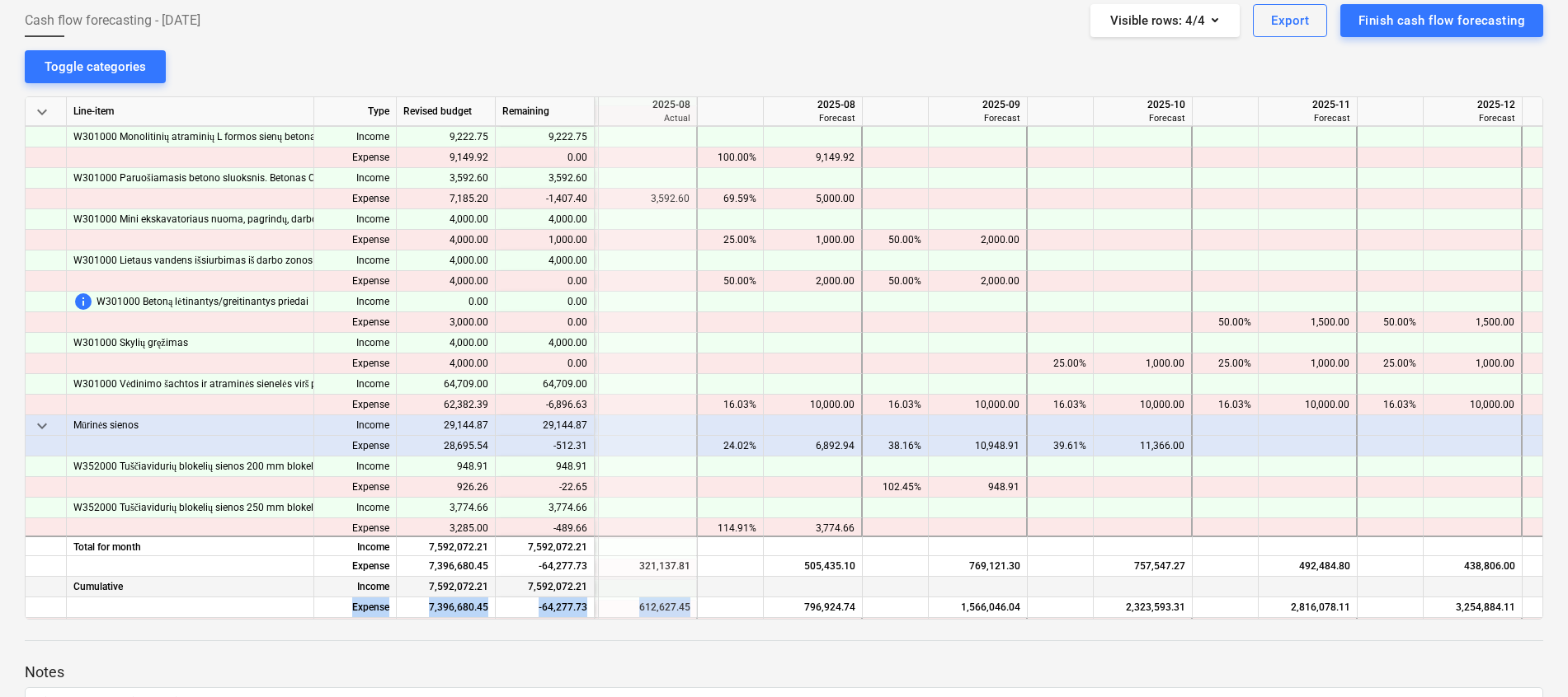
drag, startPoint x: 745, startPoint y: 611, endPoint x: 858, endPoint y: 582, distance: 116.7
click at [858, 582] on div "keyboard_arrow_down Line-item Type Revised budget Remaining 2025-07 Actual 2025…" at bounding box center [784, 358] width 1518 height 524
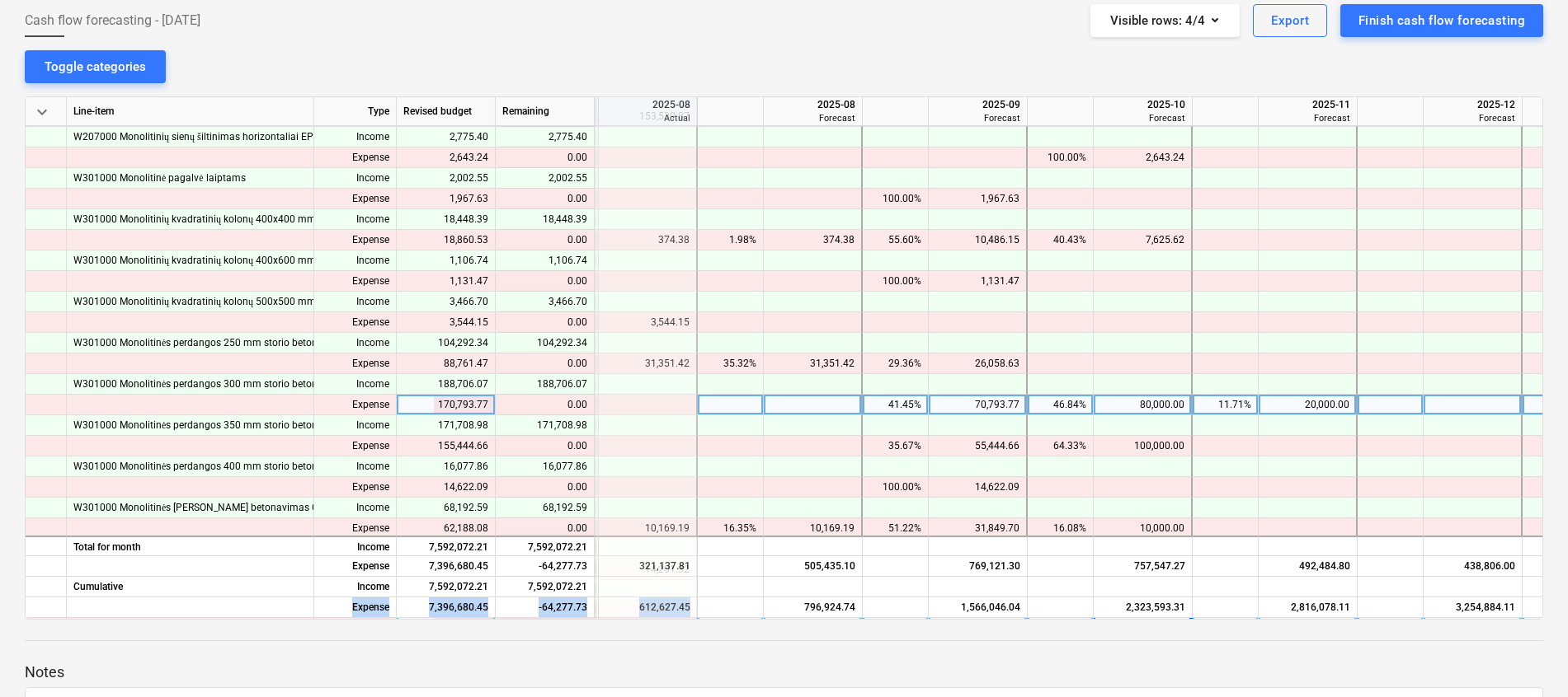
scroll to position [453, 557]
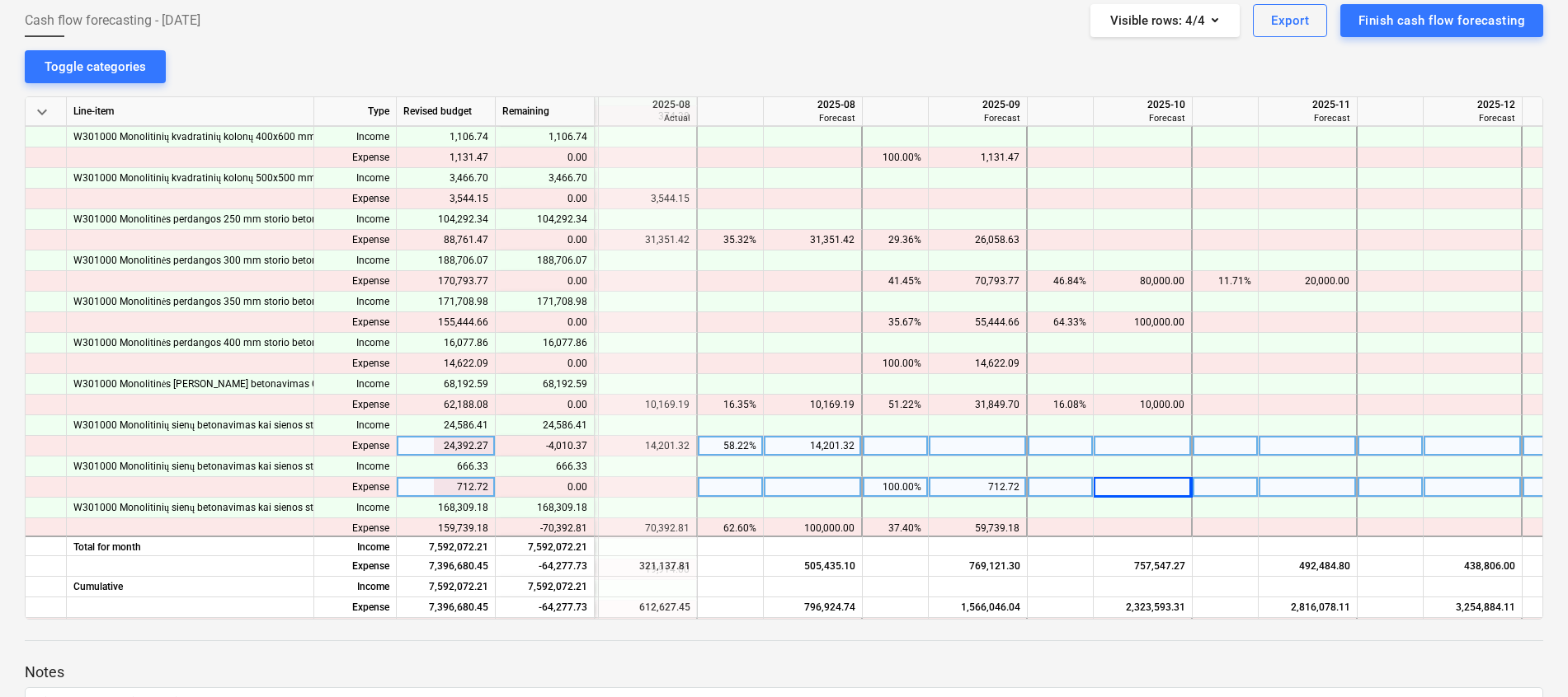
click at [823, 448] on div "14,201.32" at bounding box center [812, 446] width 84 height 21
click at [964, 444] on div at bounding box center [978, 446] width 99 height 21
click at [817, 445] on div at bounding box center [813, 446] width 99 height 21
type input "10190.32"
click at [823, 445] on div "10,190.32" at bounding box center [812, 446] width 84 height 21
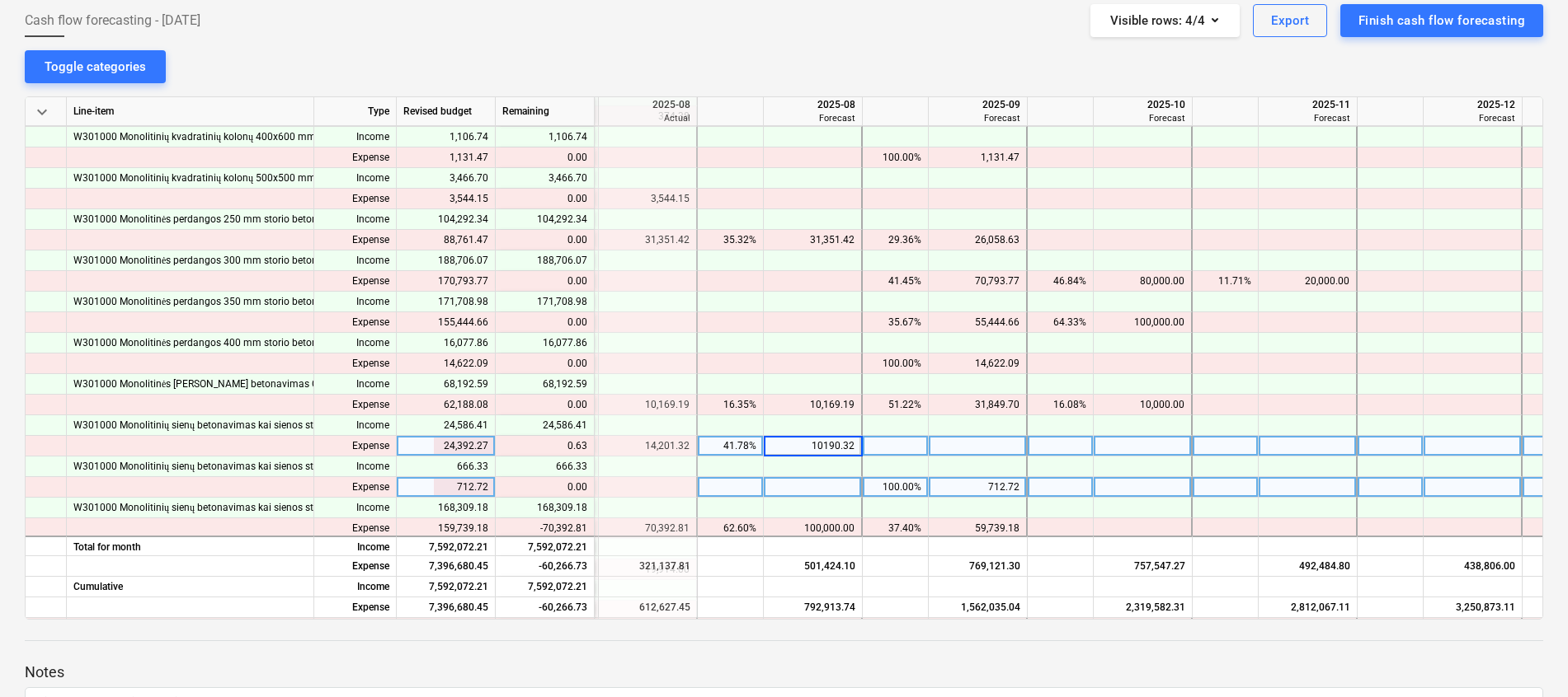
click at [840, 446] on input "10190.32" at bounding box center [812, 446] width 97 height 20
click at [857, 448] on input "10190.32" at bounding box center [812, 446] width 97 height 20
type input "10190."
click at [831, 445] on div "10,190.00" at bounding box center [812, 446] width 84 height 21
click at [851, 447] on input "10190" at bounding box center [812, 446] width 97 height 20
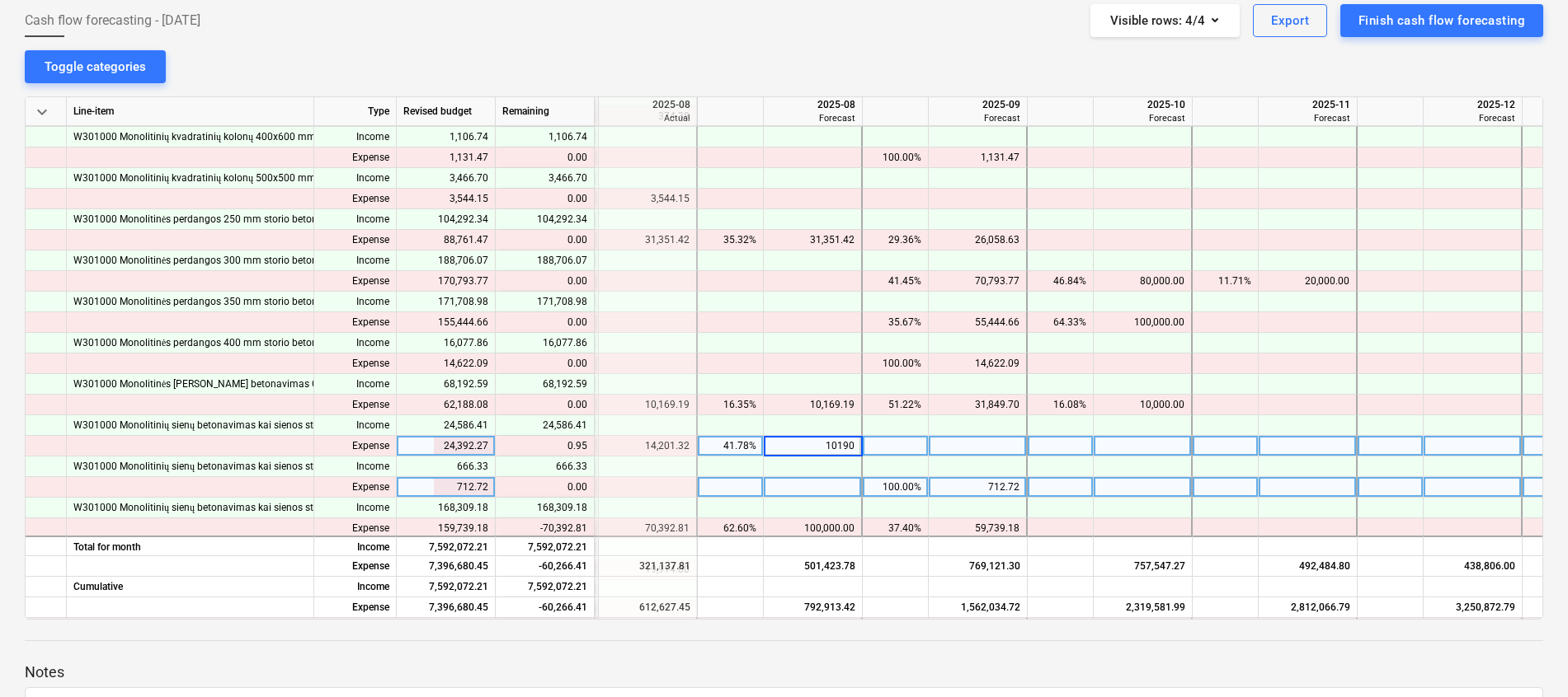
click at [853, 447] on input "10190" at bounding box center [812, 446] width 97 height 20
type input "10190.95"
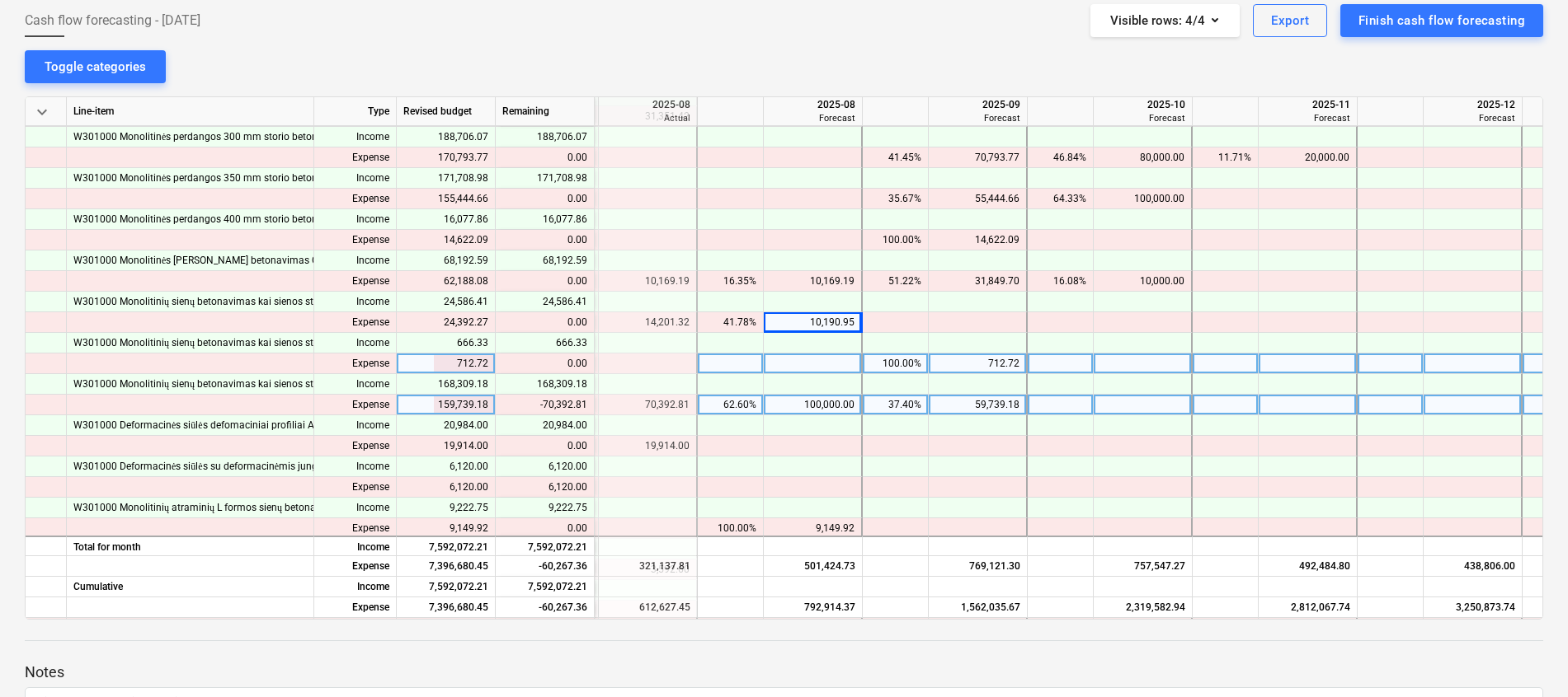
click at [791, 400] on div "100,000.00" at bounding box center [812, 405] width 84 height 21
type input "70392.81"
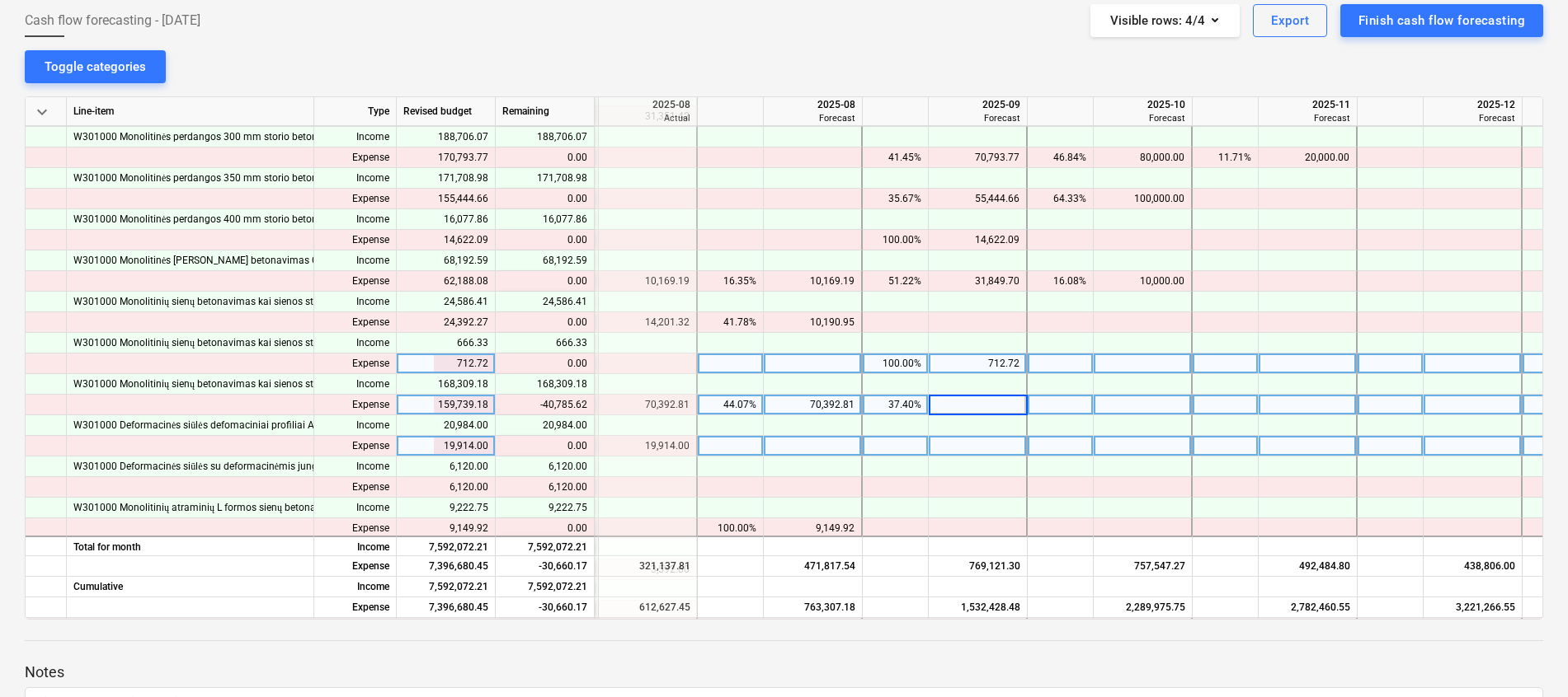
click at [1137, 443] on div at bounding box center [1142, 446] width 99 height 21
click at [984, 402] on div "59,739.18" at bounding box center [977, 405] width 84 height 21
click at [980, 408] on div at bounding box center [978, 405] width 99 height 21
type input "18953.56"
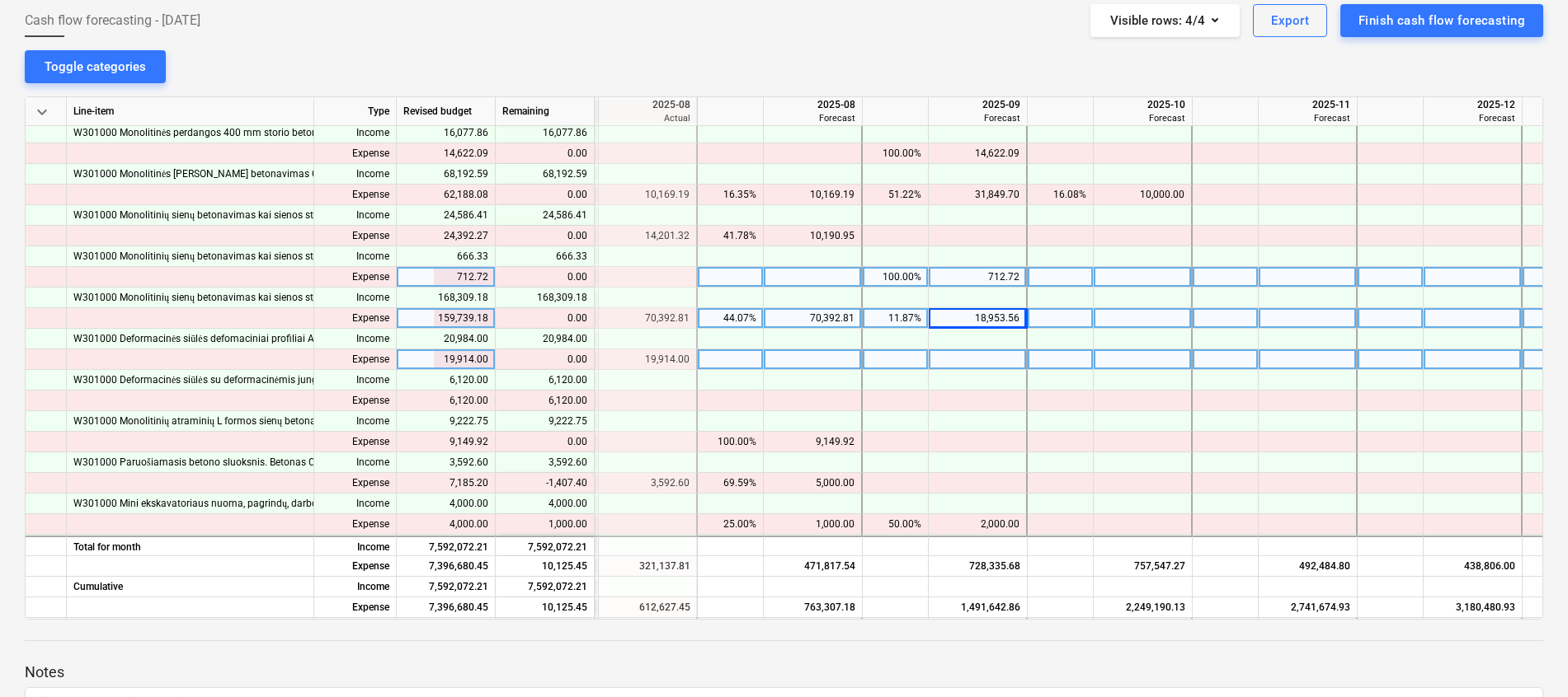
scroll to position [700, 557]
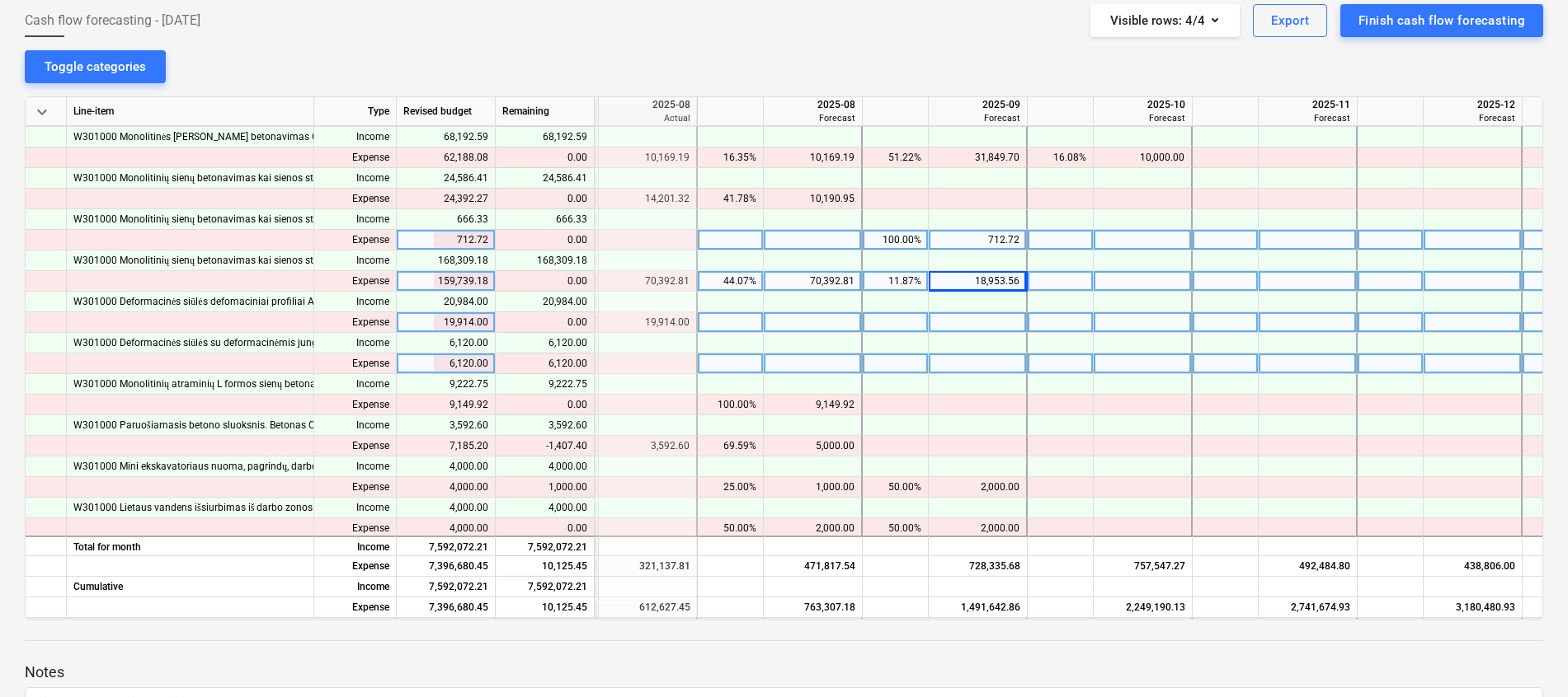
click at [971, 359] on div at bounding box center [978, 364] width 99 height 21
click at [838, 367] on div at bounding box center [813, 364] width 99 height 21
click at [980, 362] on div at bounding box center [978, 364] width 99 height 21
type input "6120"
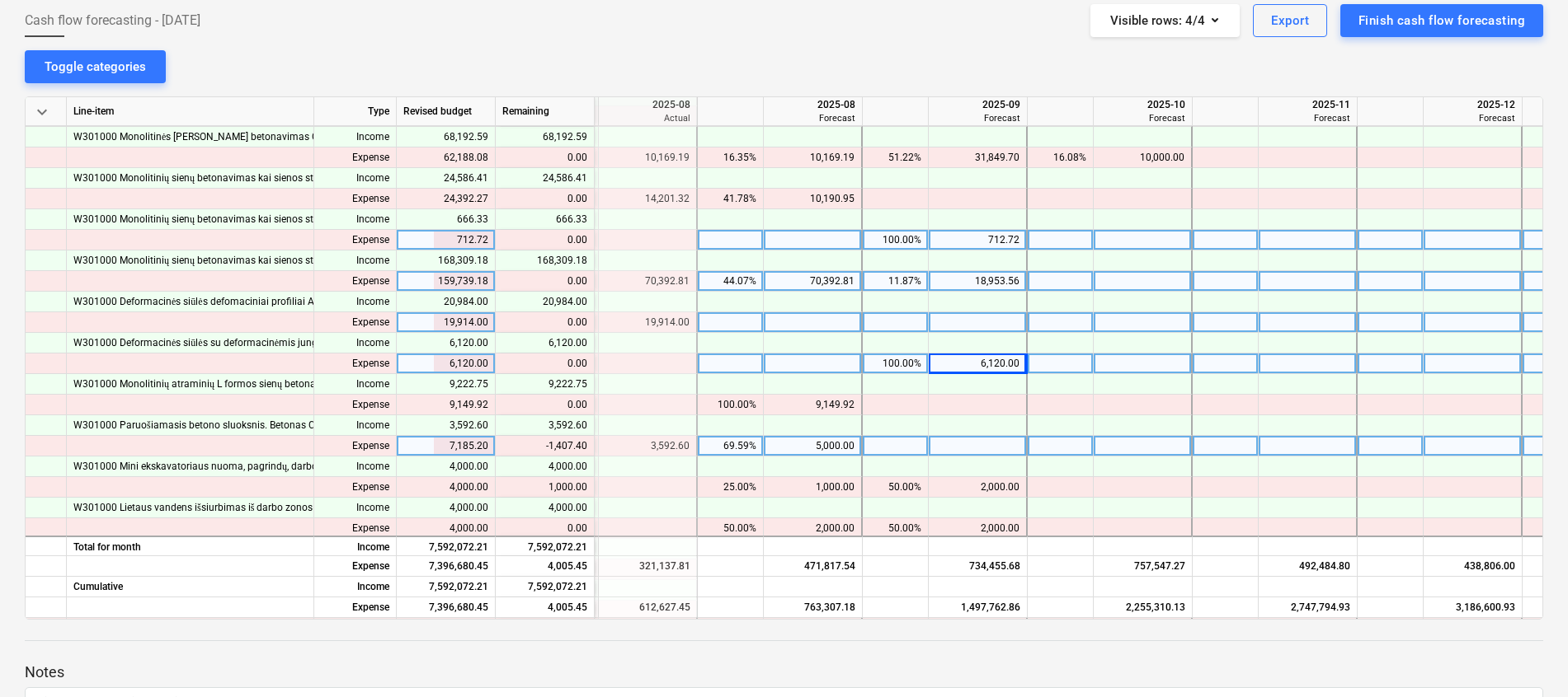
click at [824, 444] on div "5,000.00" at bounding box center [812, 446] width 84 height 21
click at [1012, 438] on div at bounding box center [978, 446] width 99 height 21
click at [823, 449] on div at bounding box center [813, 446] width 99 height 21
type input "3592.6"
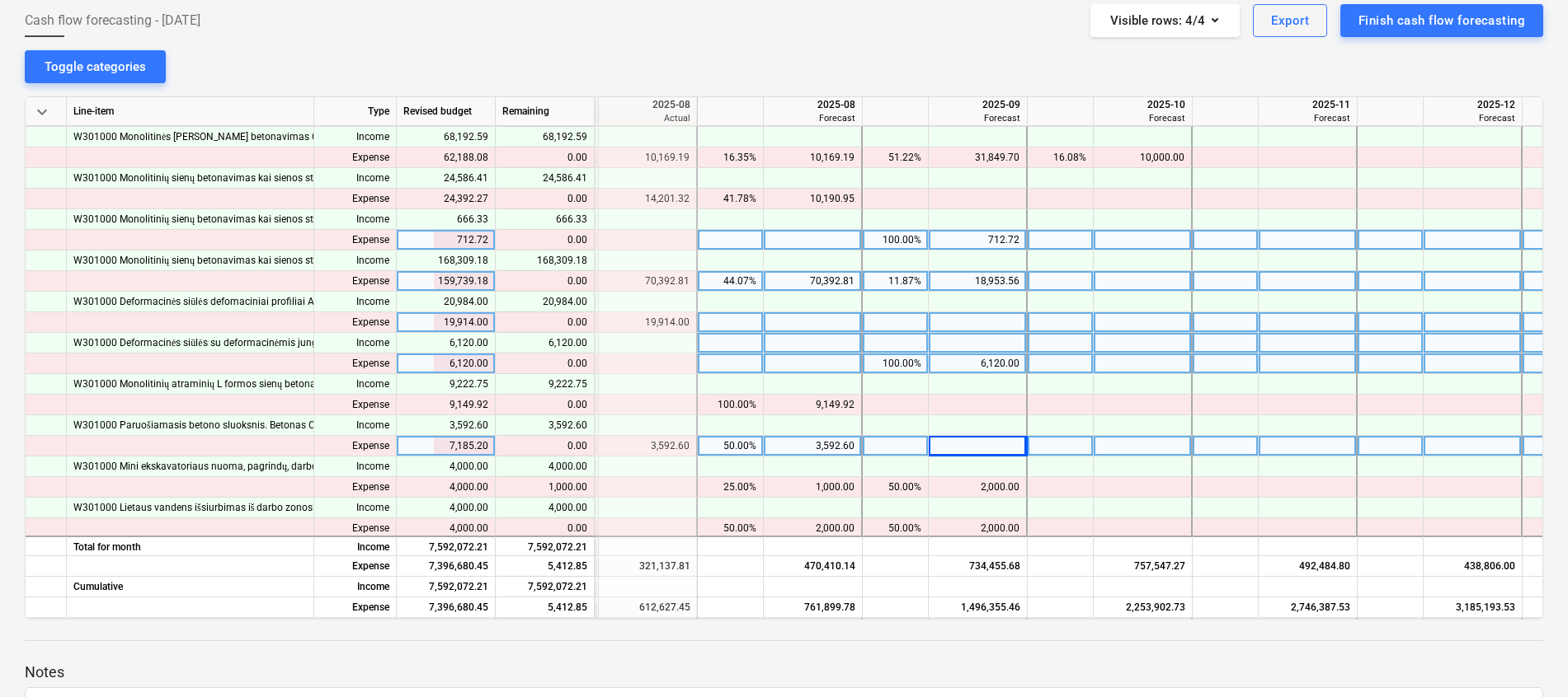
scroll to position [823, 557]
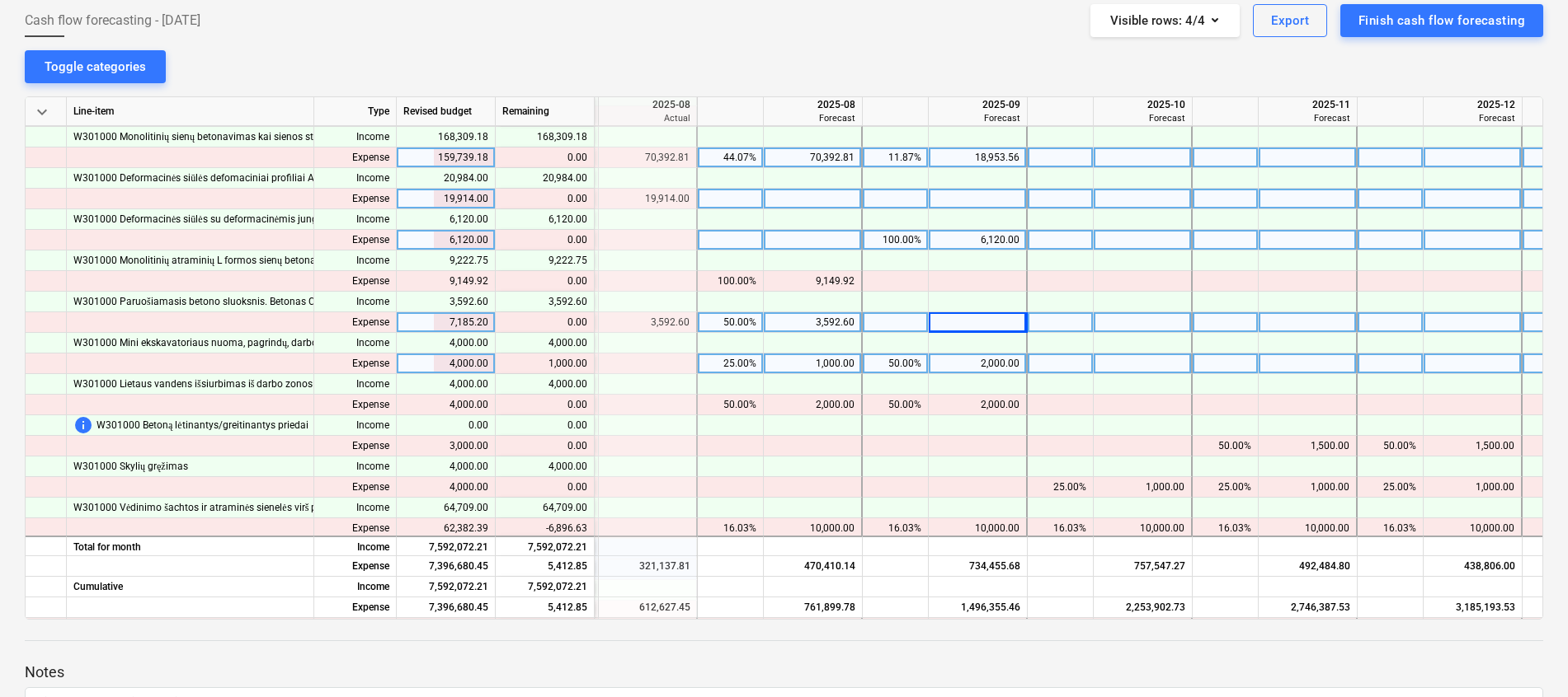
click at [1131, 358] on div at bounding box center [1142, 364] width 99 height 21
type input "1000"
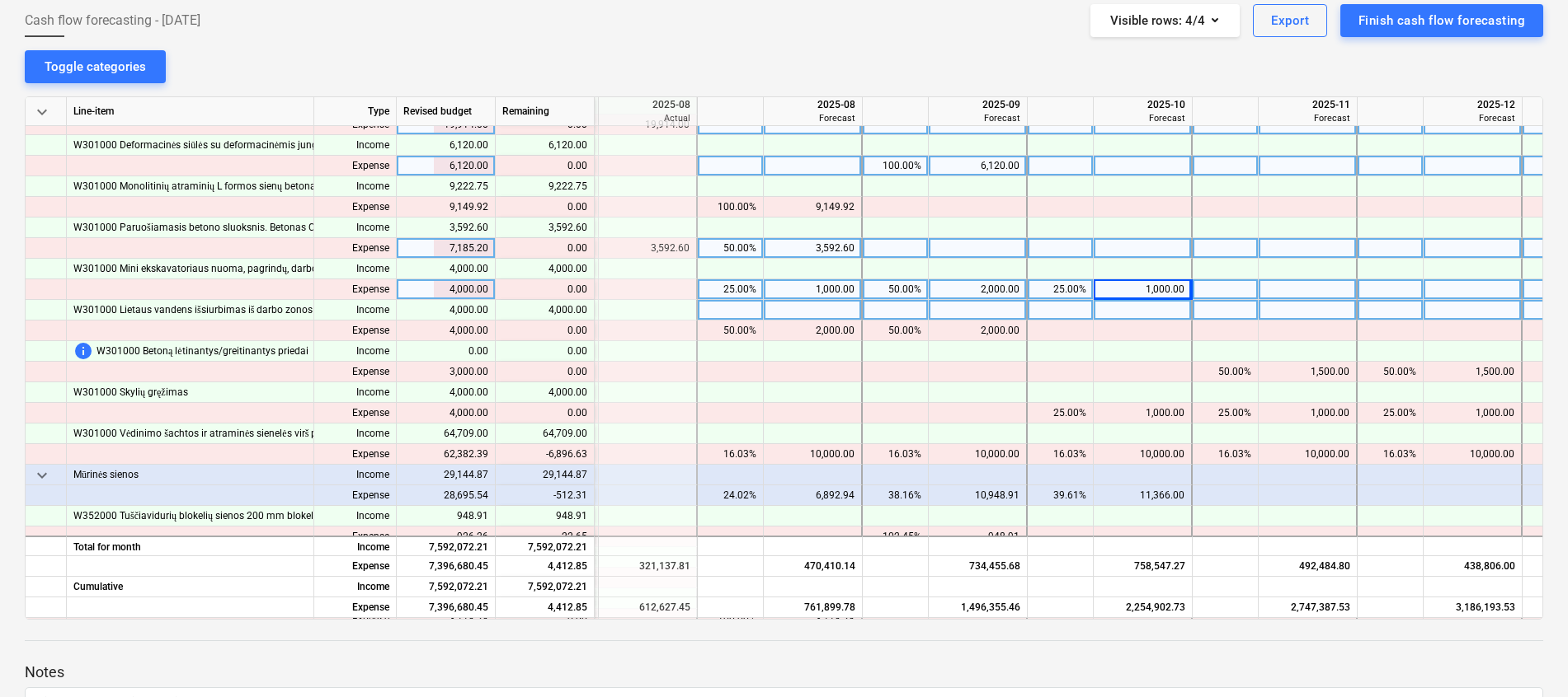
scroll to position [947, 557]
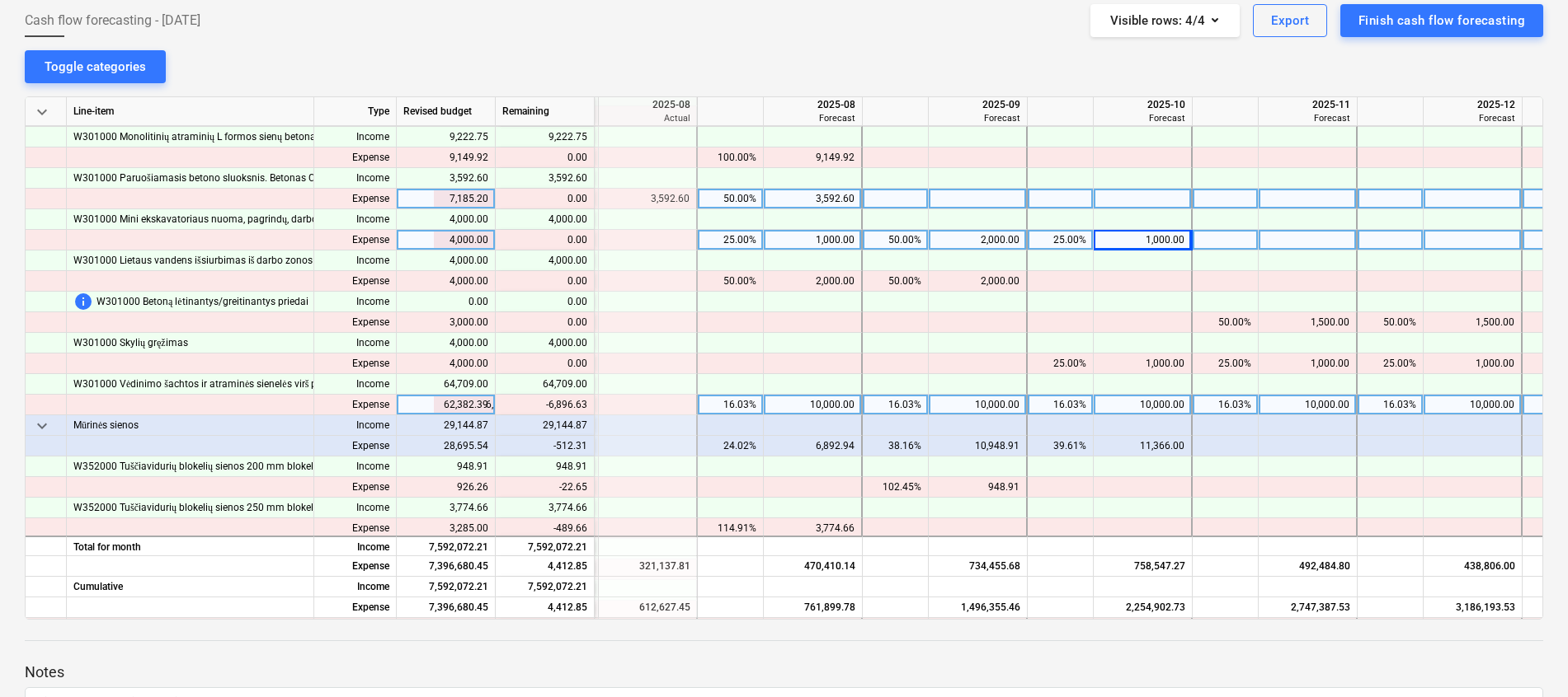
click at [795, 401] on div "10,000.00" at bounding box center [812, 405] width 84 height 21
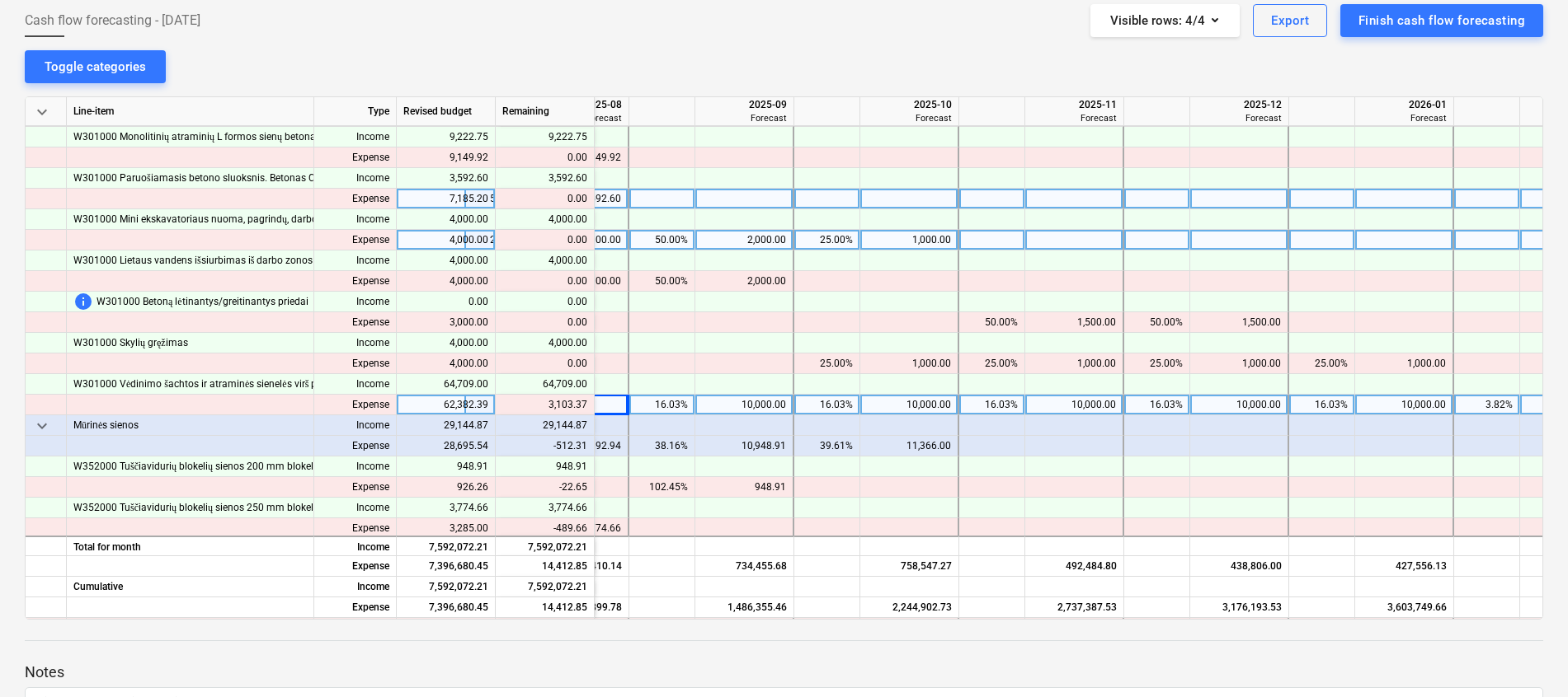
scroll to position [947, 937]
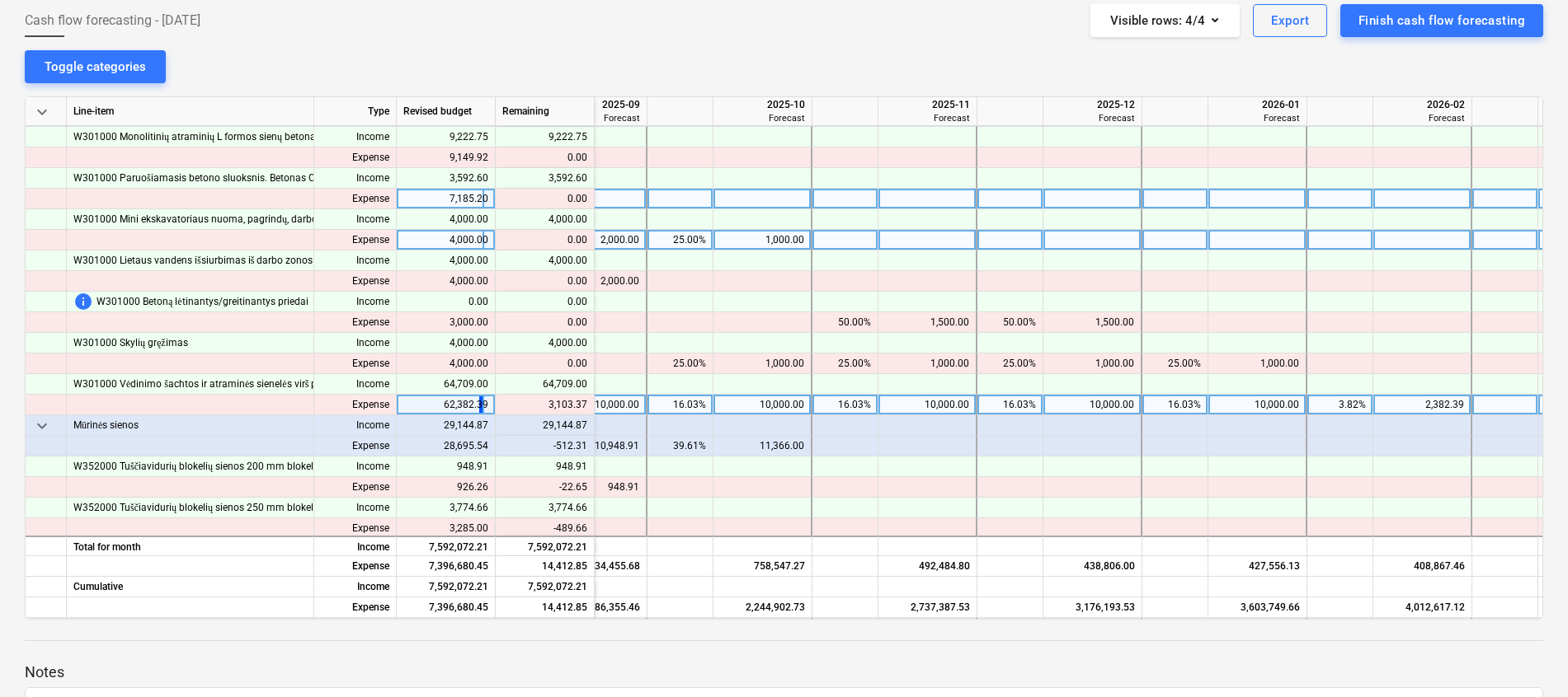
click at [1426, 408] on div "2,382.39" at bounding box center [1422, 405] width 84 height 21
click at [1425, 407] on div at bounding box center [1422, 405] width 99 height 21
type input "5485.76"
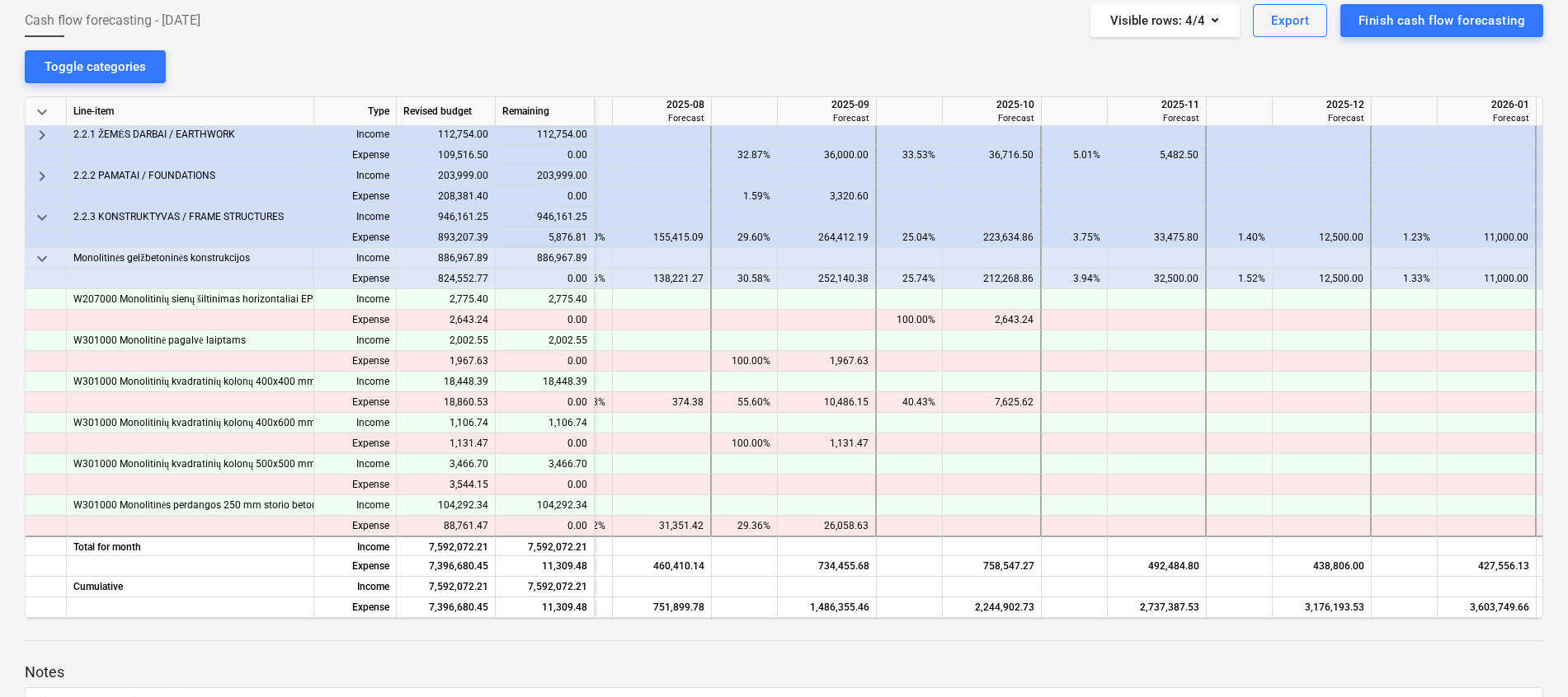
scroll to position [205, 707]
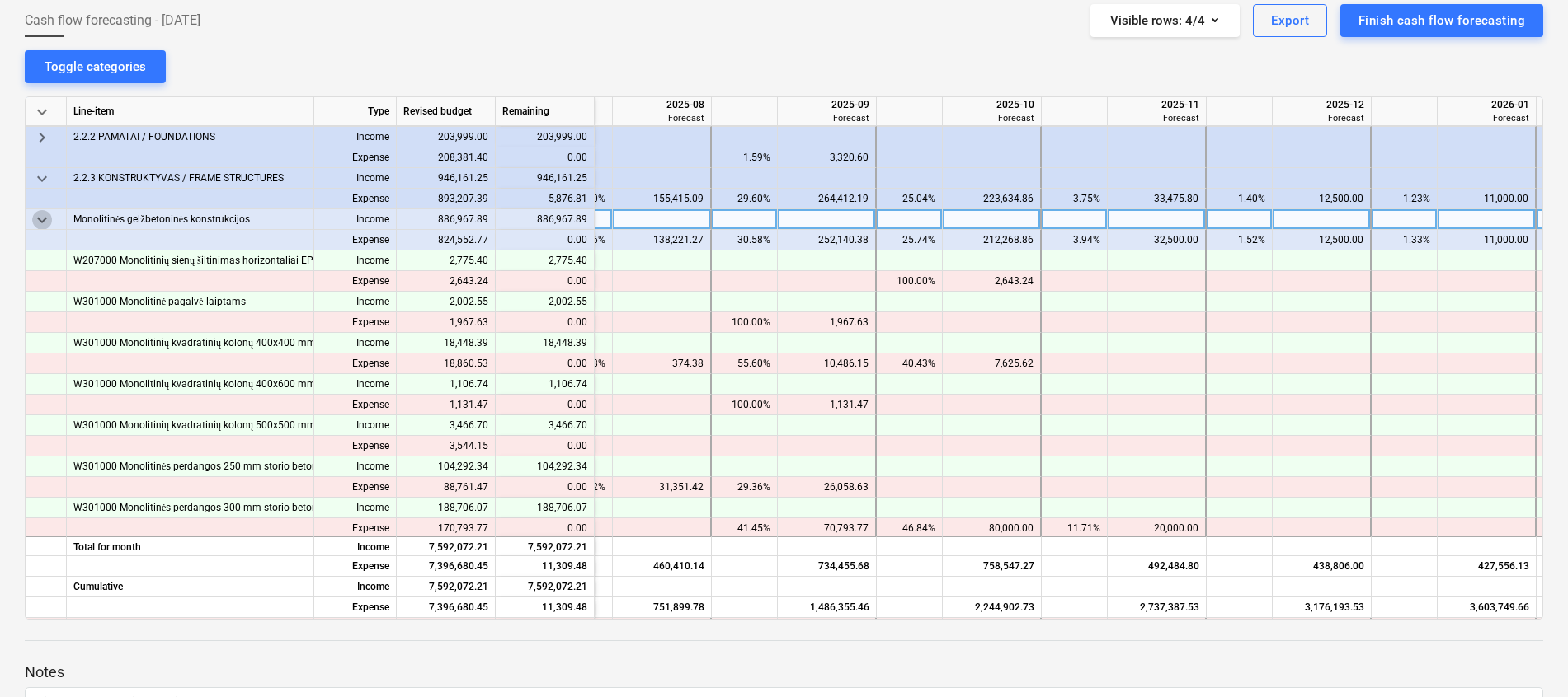
click at [41, 218] on span "keyboard_arrow_down" at bounding box center [42, 221] width 20 height 20
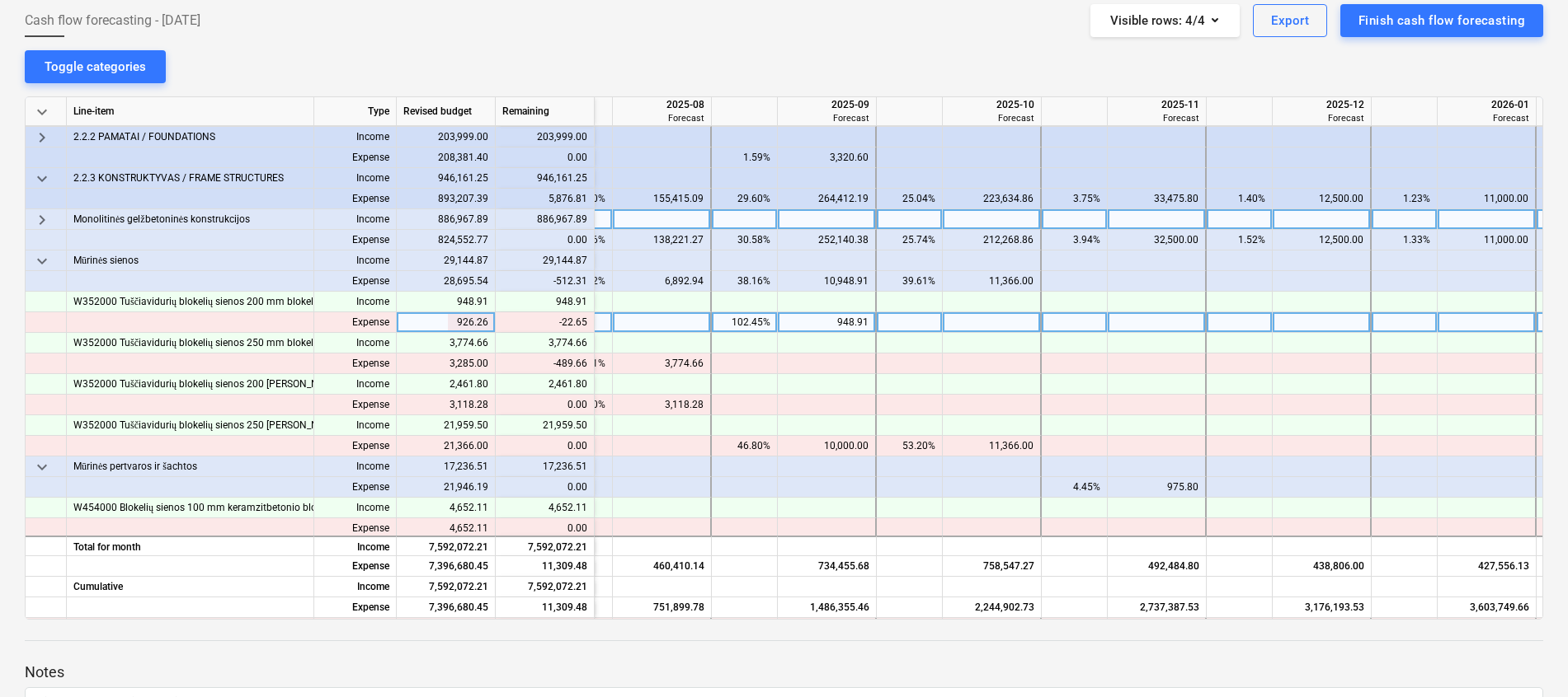
click at [836, 329] on div "948.91" at bounding box center [826, 322] width 84 height 21
click at [839, 329] on div at bounding box center [826, 322] width 99 height 21
type input "926.26"
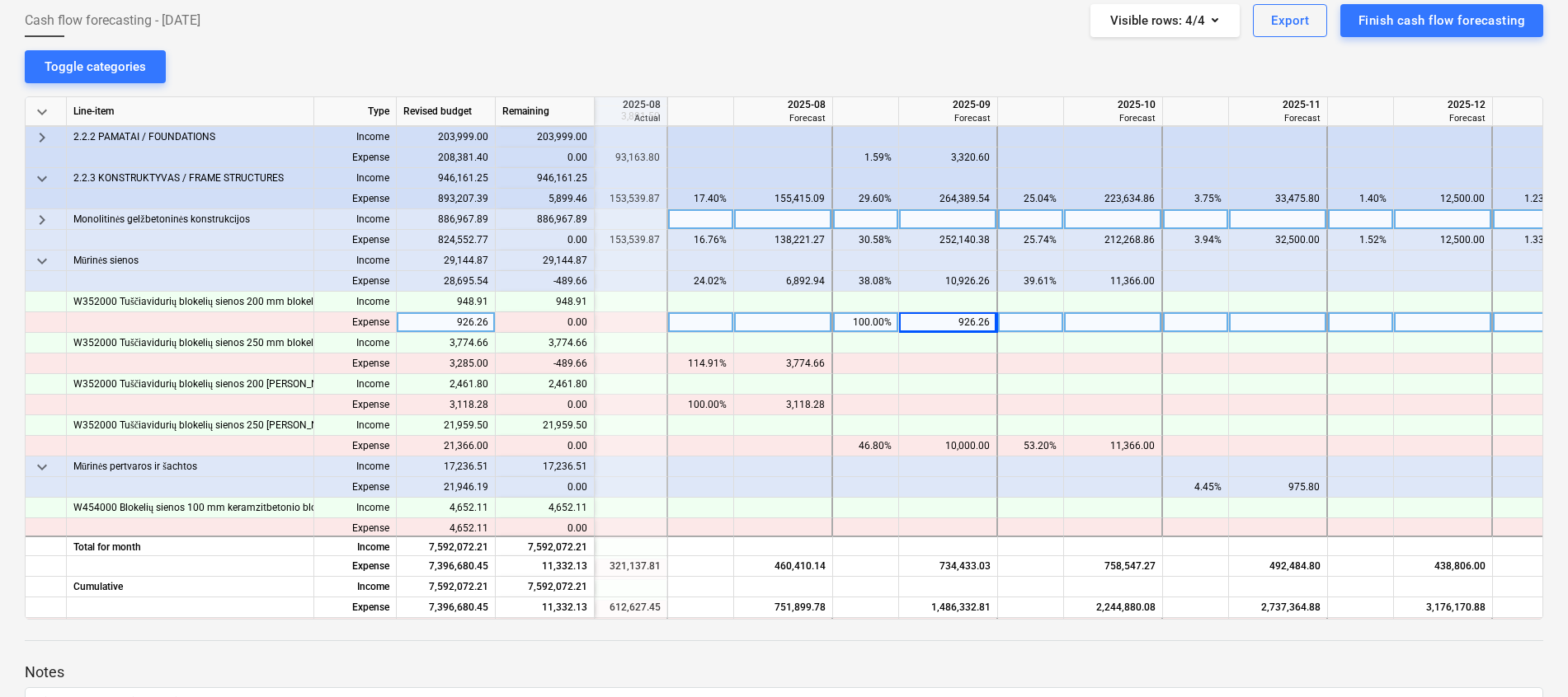
scroll to position [205, 575]
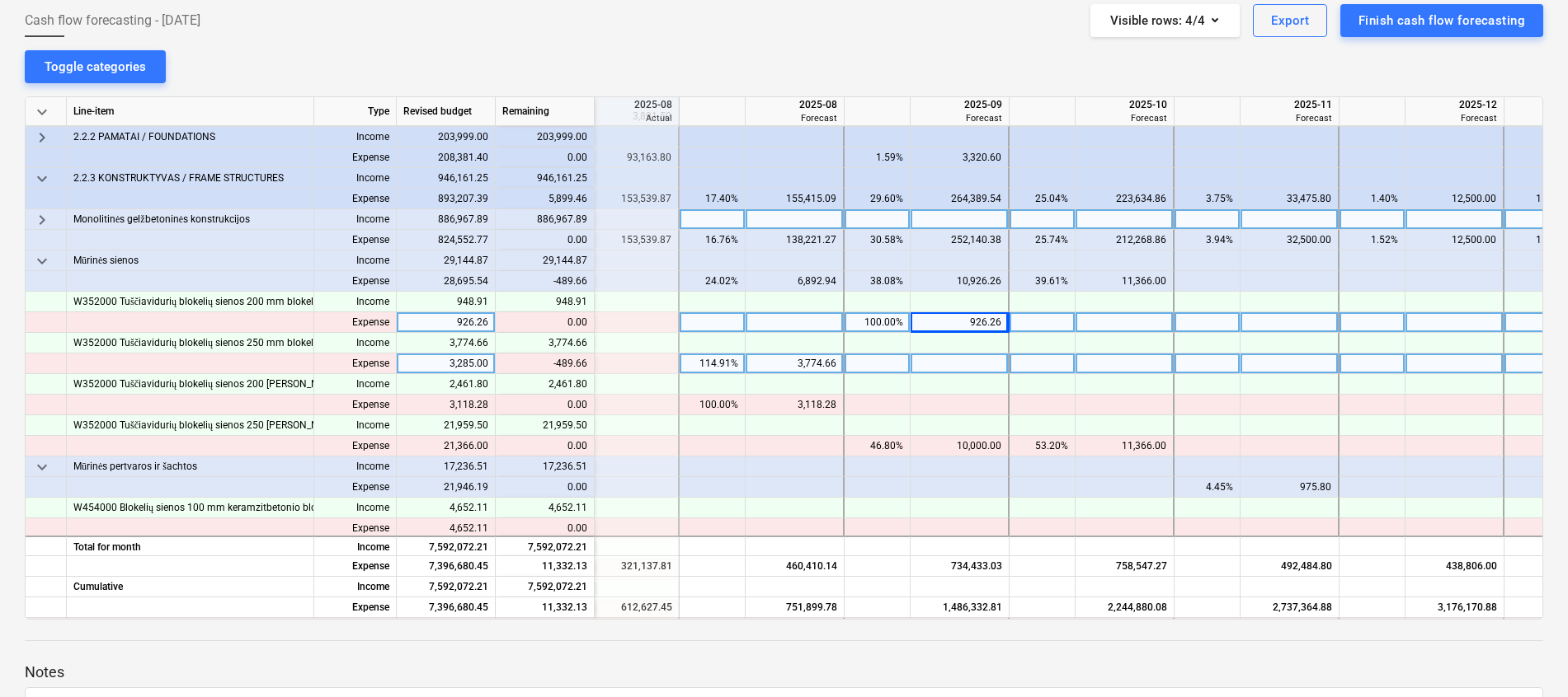
click at [807, 359] on div "3,774.66" at bounding box center [794, 364] width 84 height 21
click at [966, 358] on div at bounding box center [960, 364] width 99 height 21
click at [985, 368] on div at bounding box center [960, 364] width 99 height 21
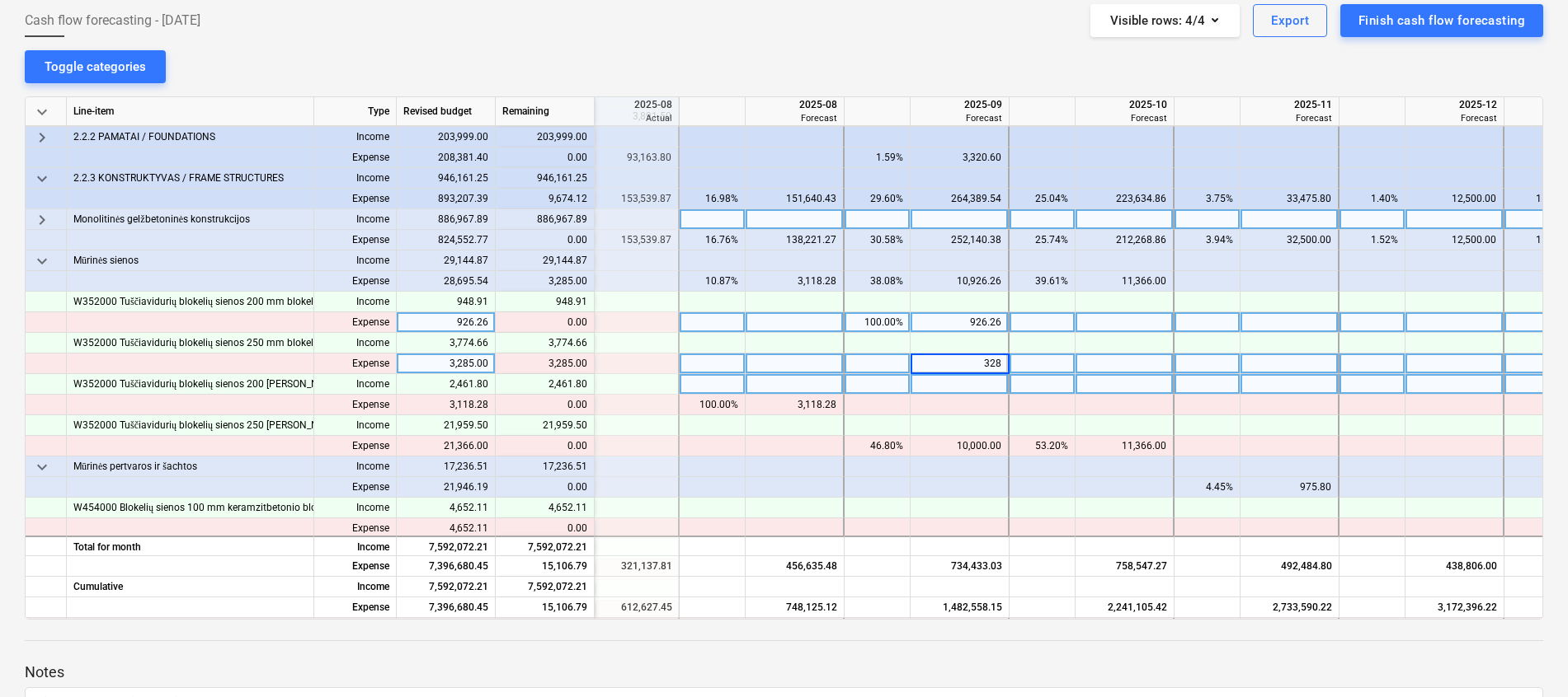
type input "3285"
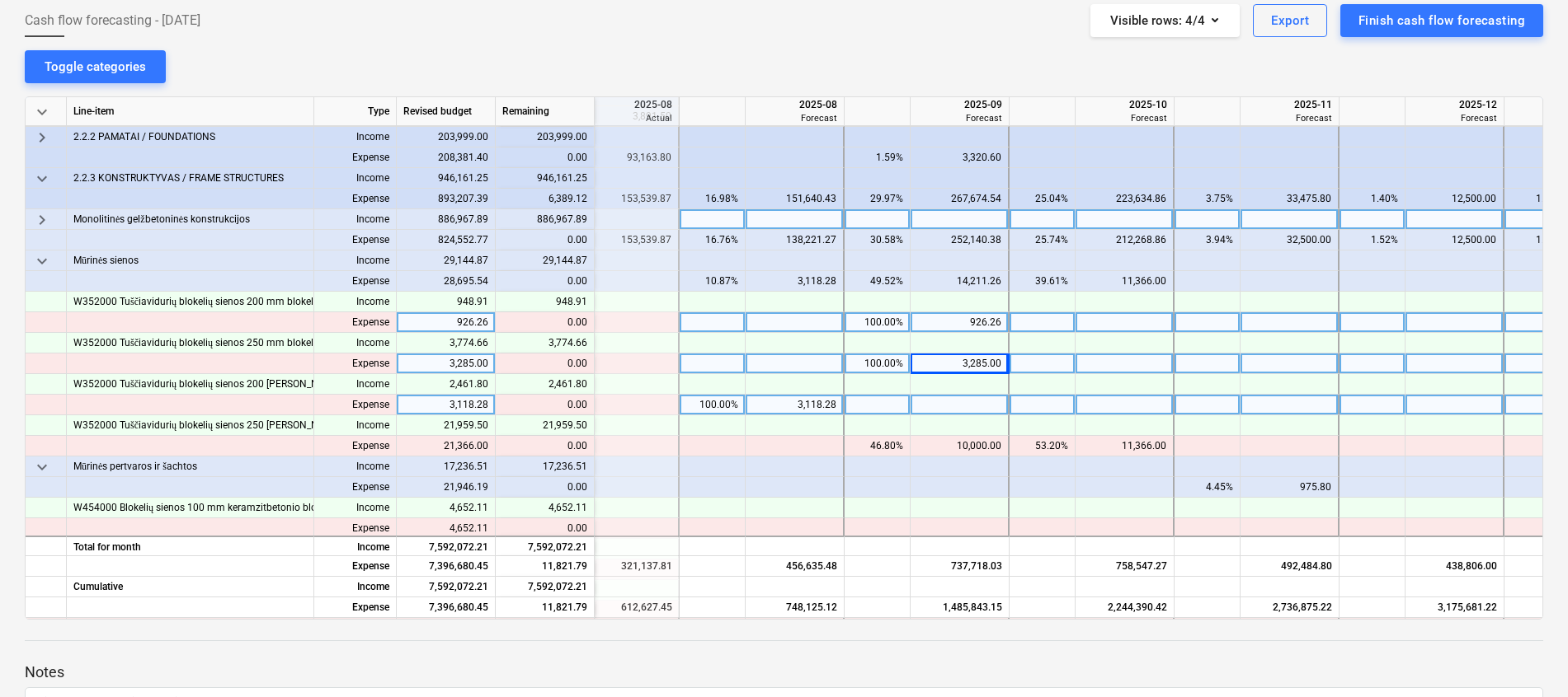
click at [982, 404] on div at bounding box center [960, 405] width 99 height 21
type input "3118.28"
click at [816, 407] on div "3,118.28" at bounding box center [794, 405] width 84 height 21
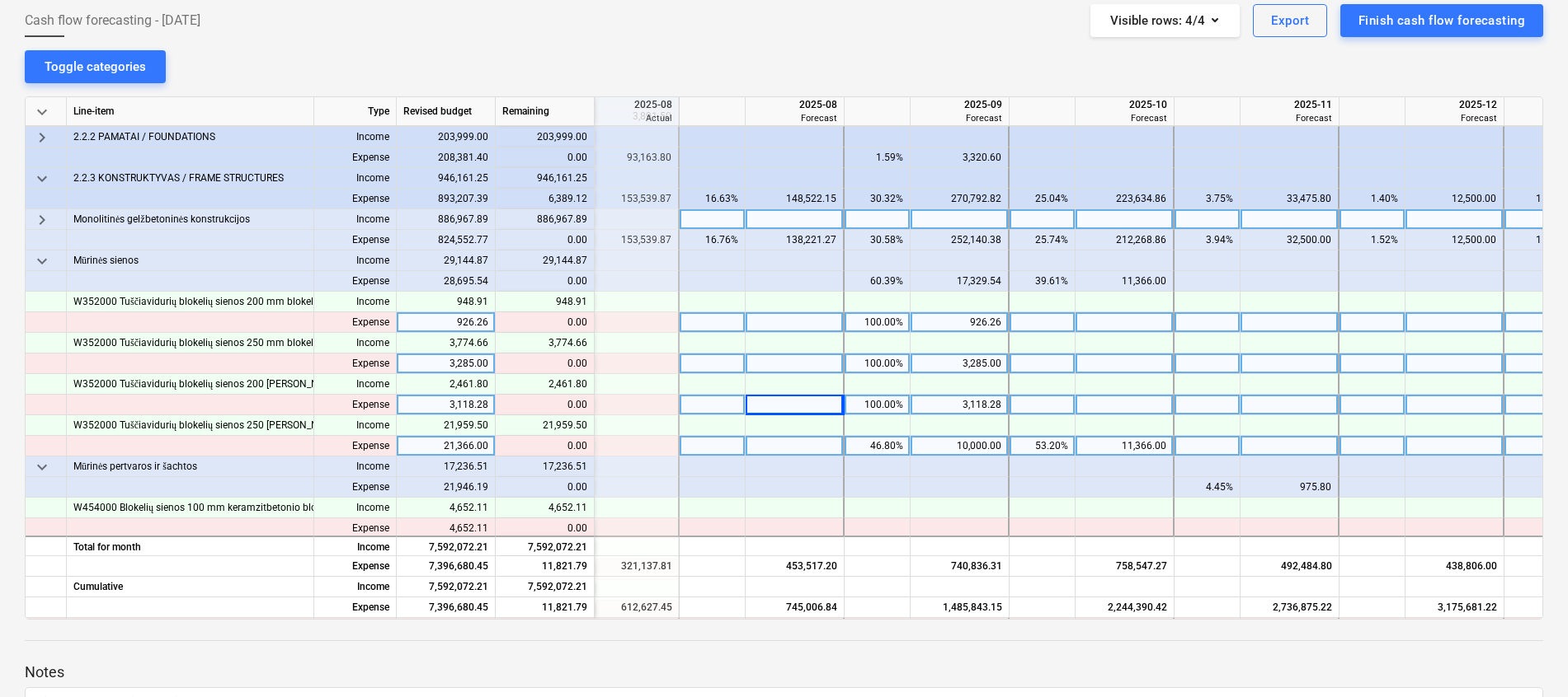
click at [973, 450] on div "10,000.00" at bounding box center [959, 446] width 84 height 21
type input "5000"
click at [1285, 445] on div at bounding box center [1289, 446] width 99 height 21
type input "5000"
click at [35, 265] on span "keyboard_arrow_down" at bounding box center [42, 261] width 20 height 20
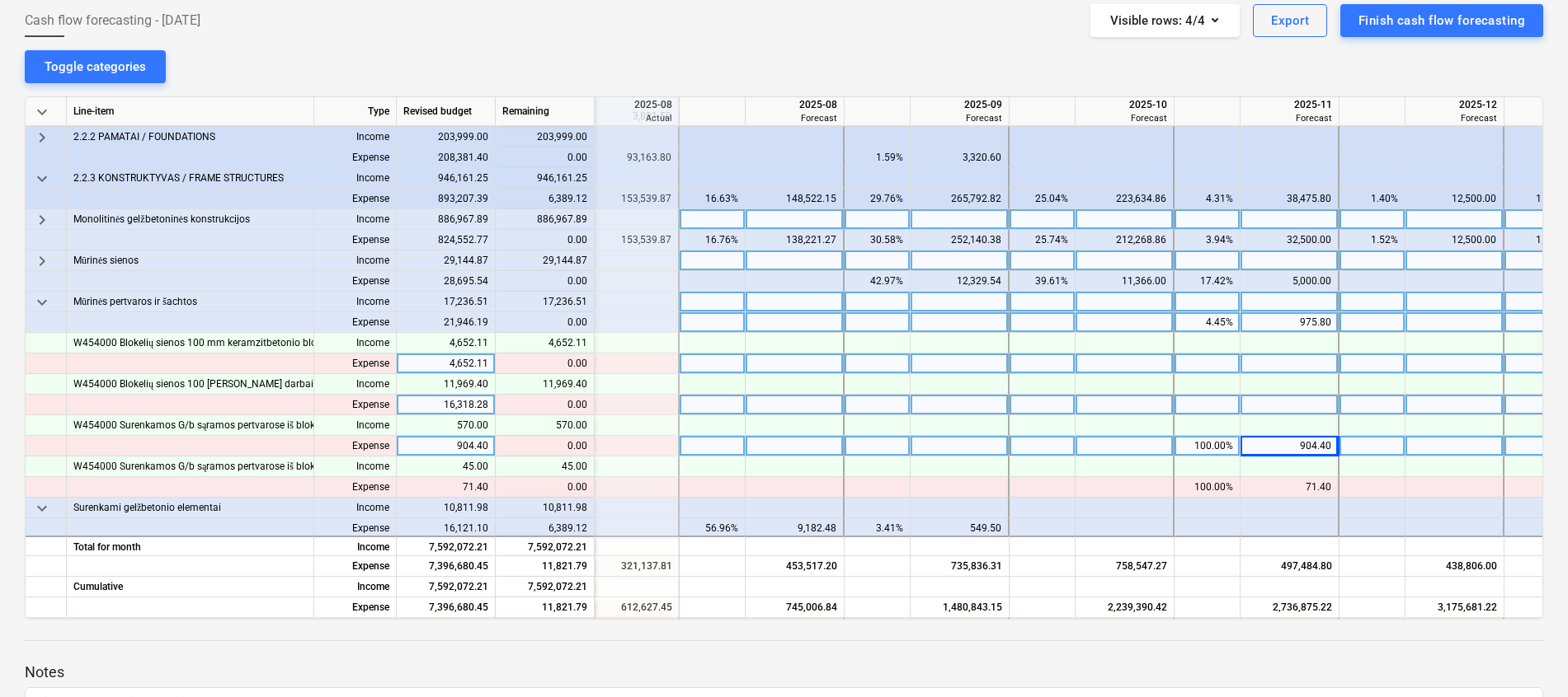
click at [37, 301] on span "keyboard_arrow_down" at bounding box center [42, 302] width 20 height 20
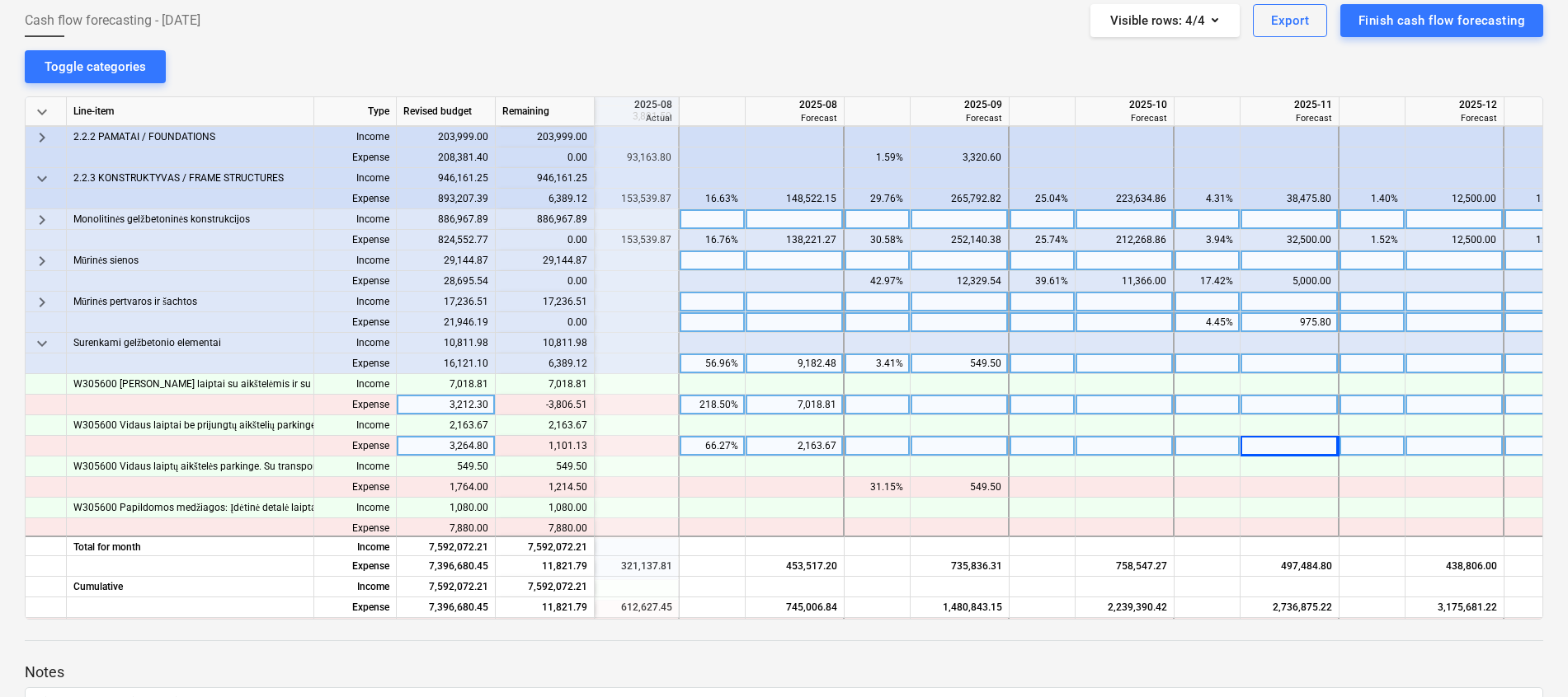
click at [786, 408] on div "7,018.81" at bounding box center [794, 405] width 84 height 21
click at [966, 408] on div at bounding box center [960, 405] width 99 height 21
click at [985, 403] on div at bounding box center [960, 405] width 99 height 21
type input "3212.3"
click at [974, 450] on div at bounding box center [960, 446] width 99 height 21
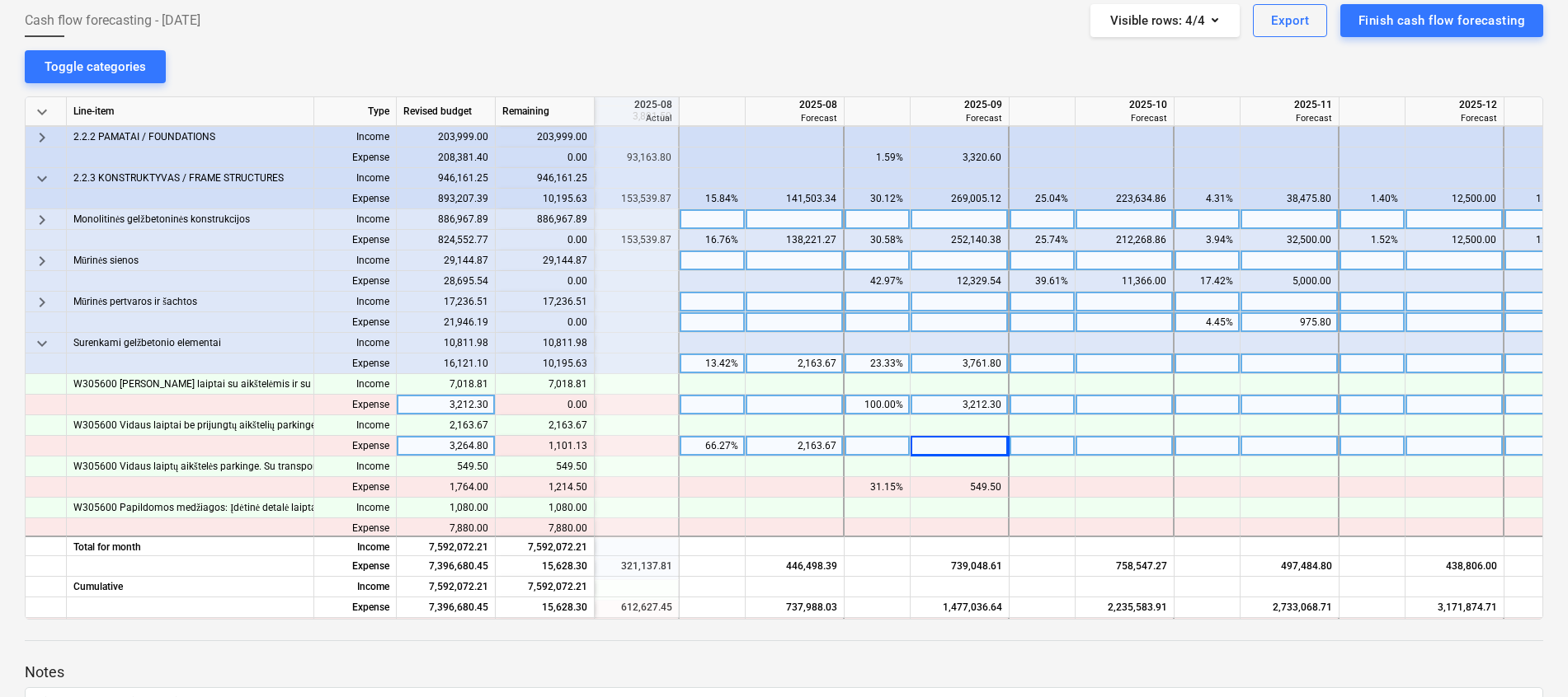
click at [825, 439] on div "2,163.67" at bounding box center [794, 446] width 84 height 21
click at [953, 446] on div at bounding box center [960, 446] width 99 height 21
click at [1101, 447] on div at bounding box center [1124, 446] width 99 height 21
type input "3264.8"
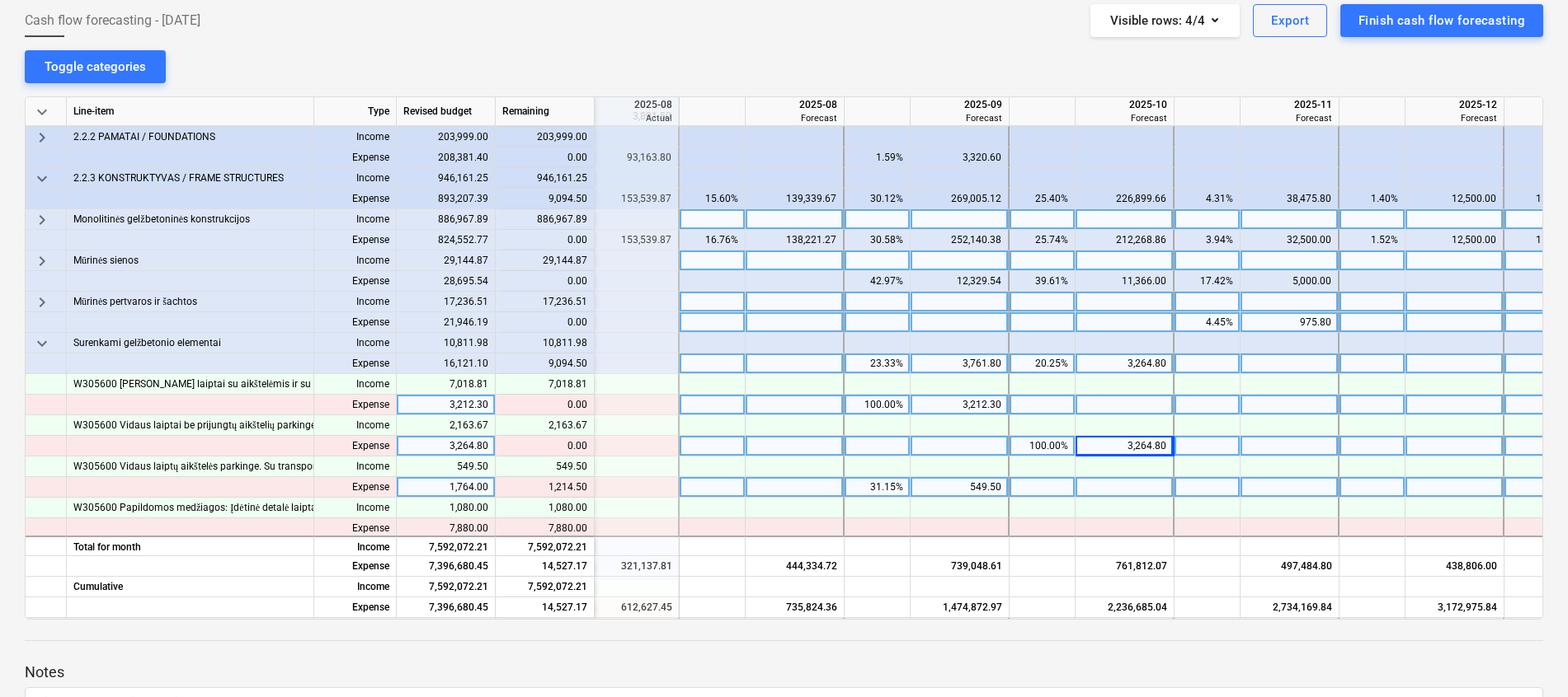
click at [987, 481] on div "549.50" at bounding box center [959, 487] width 84 height 21
click at [1107, 487] on div at bounding box center [1124, 487] width 99 height 21
click at [982, 485] on div at bounding box center [960, 487] width 99 height 21
type input "1764"
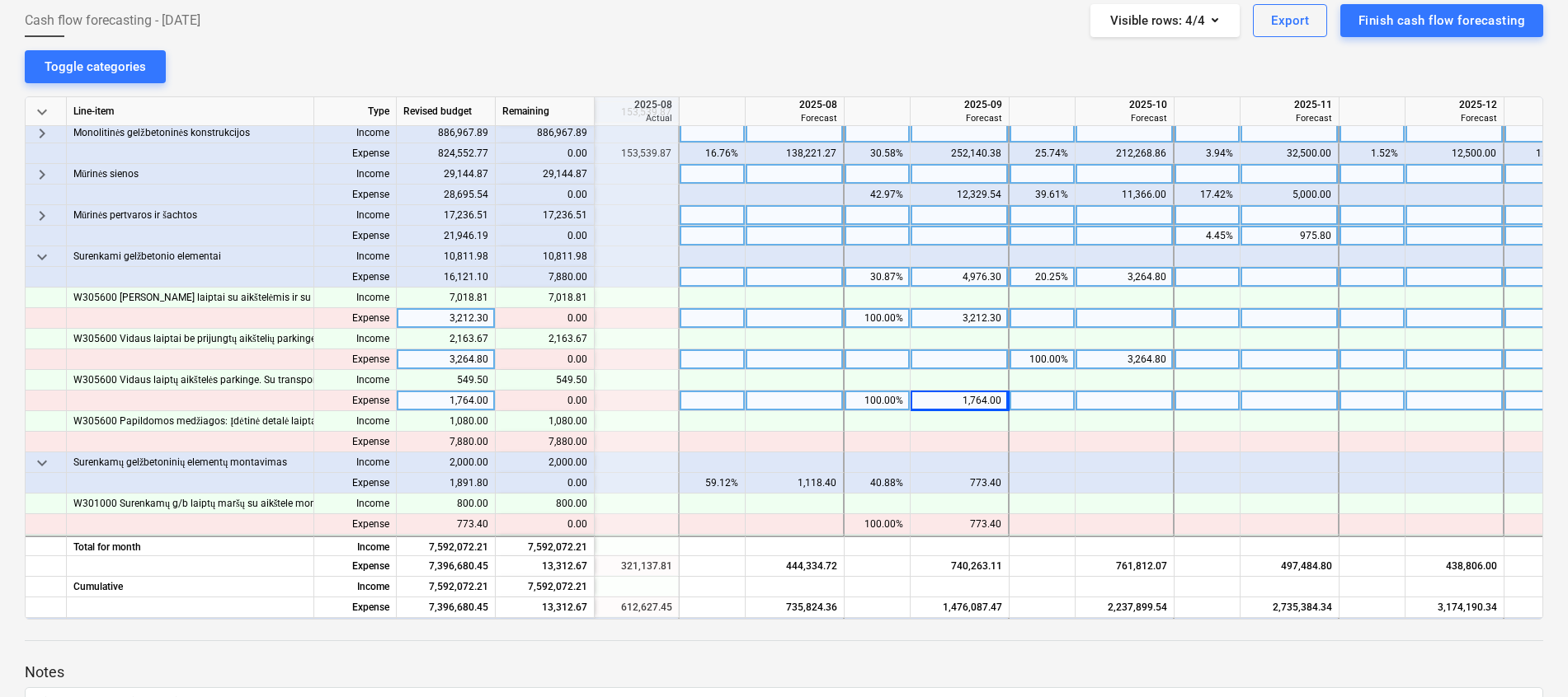
scroll to position [329, 575]
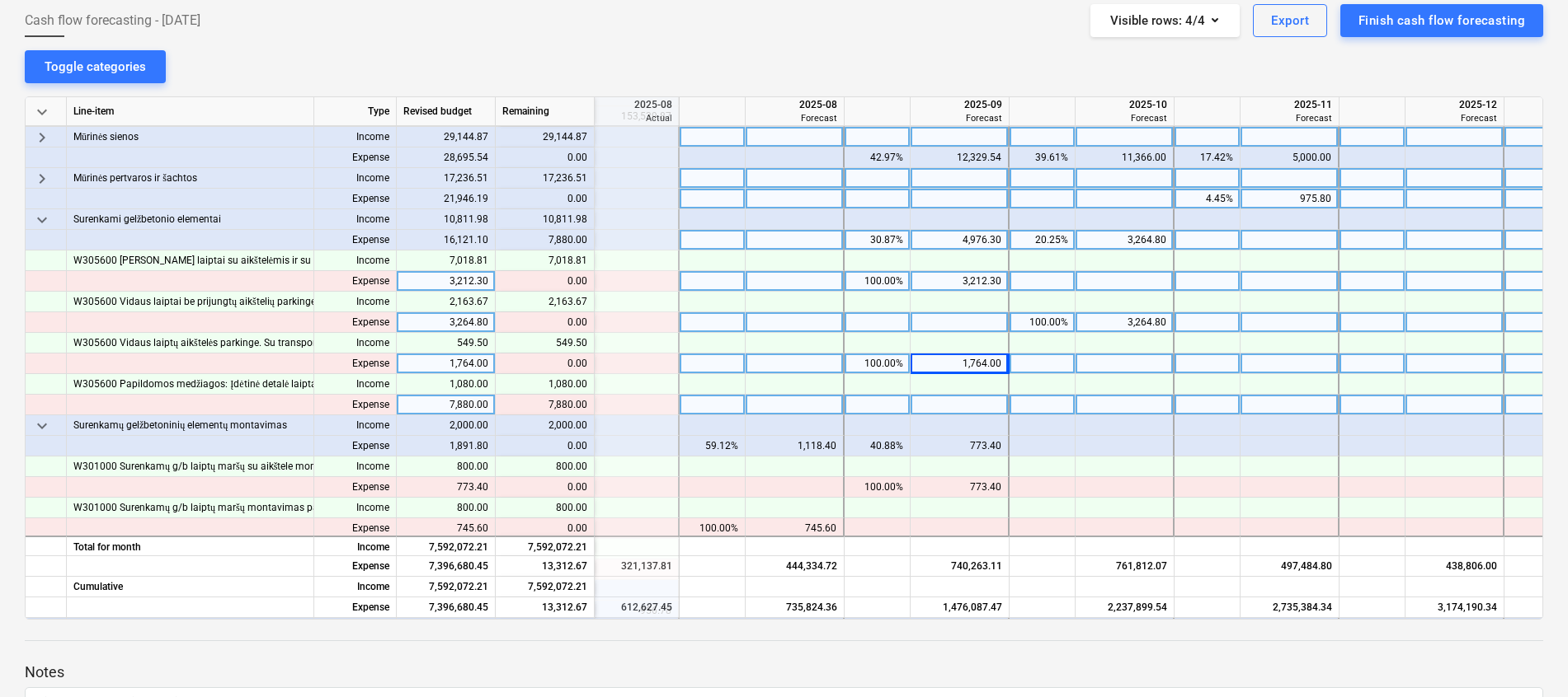
click at [979, 407] on div at bounding box center [960, 405] width 99 height 21
type input "4000"
type input "3880"
click at [35, 223] on span "keyboard_arrow_down" at bounding box center [42, 221] width 20 height 20
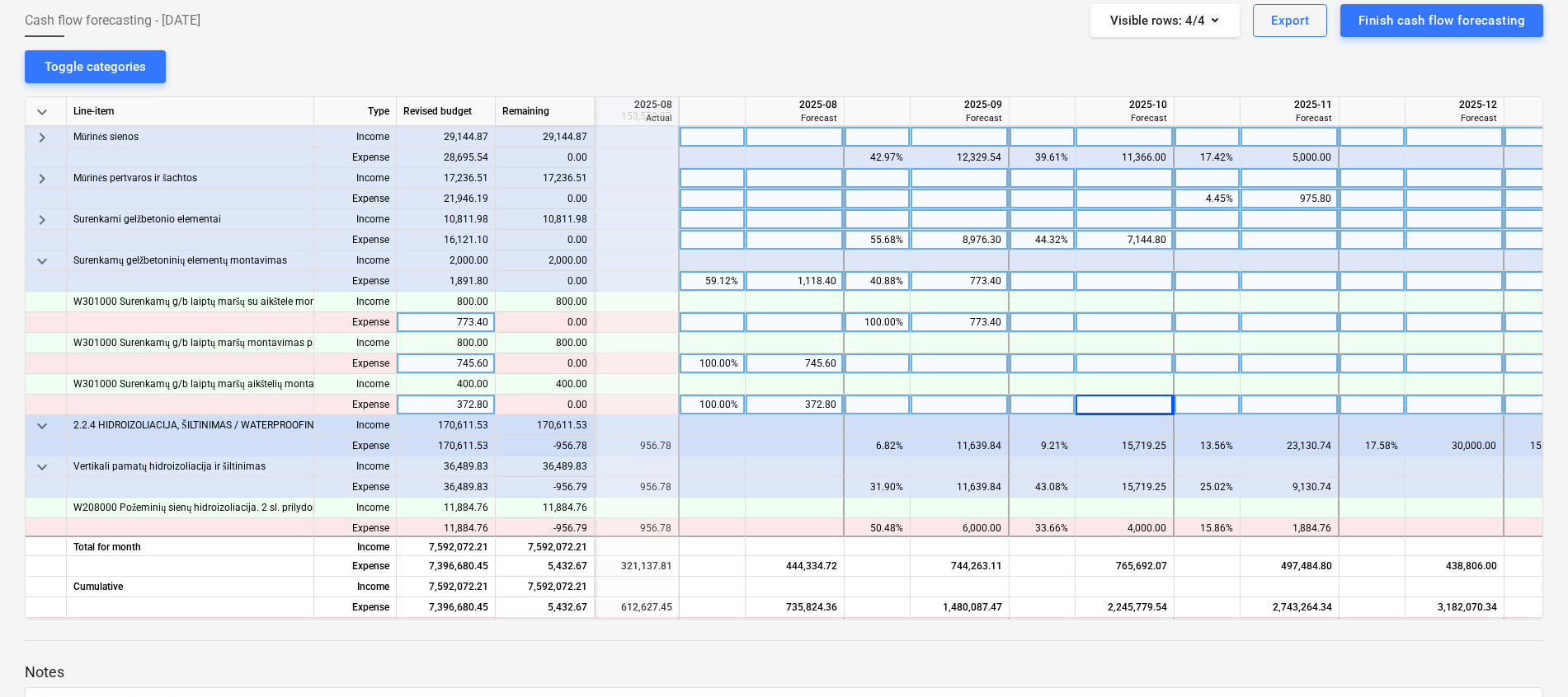
click at [944, 364] on div at bounding box center [960, 364] width 99 height 21
click at [1120, 321] on div at bounding box center [1124, 322] width 99 height 21
click at [988, 370] on div at bounding box center [960, 364] width 99 height 21
type input "745.6"
click at [977, 401] on div at bounding box center [960, 405] width 99 height 21
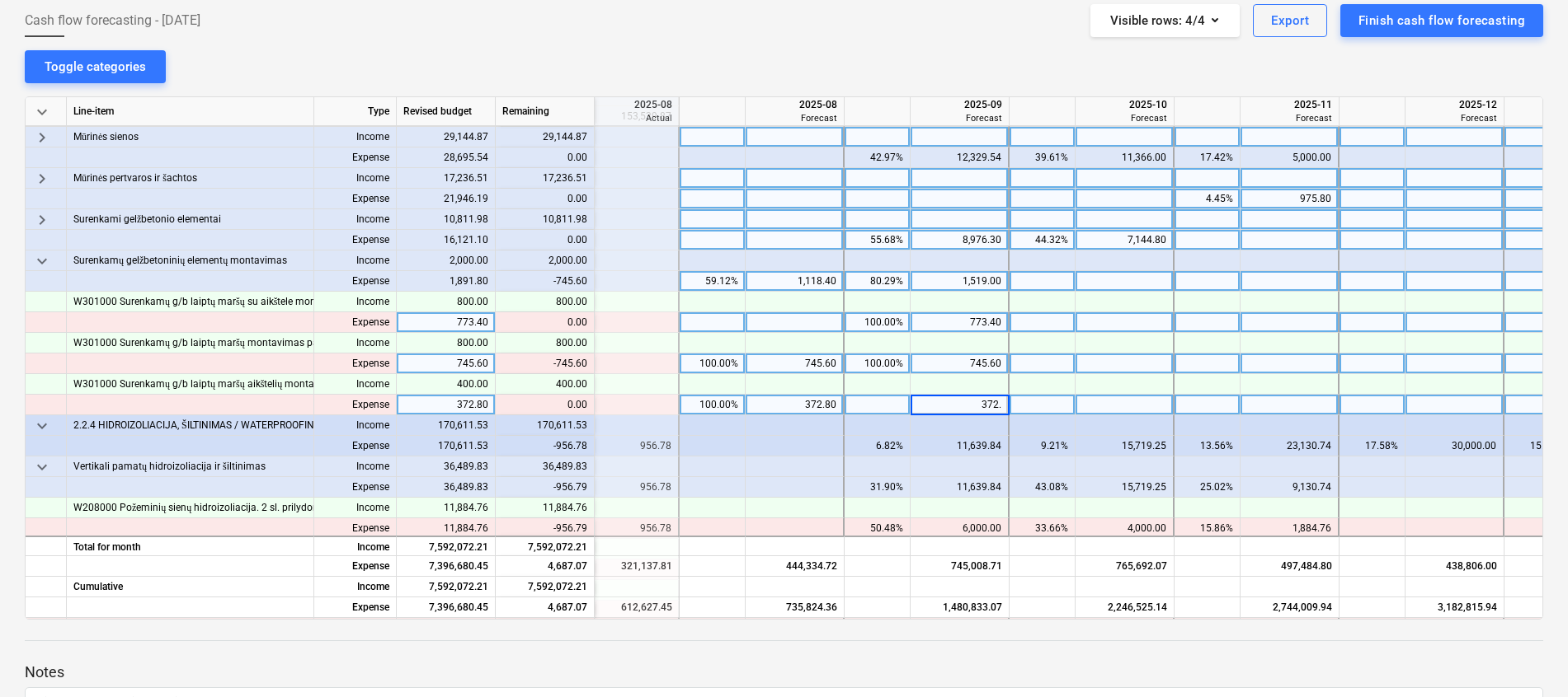
type input "372.8"
click at [792, 359] on div "745.60" at bounding box center [794, 364] width 84 height 21
click at [800, 405] on div "372.80" at bounding box center [794, 405] width 84 height 21
click at [37, 262] on span "keyboard_arrow_down" at bounding box center [42, 261] width 20 height 20
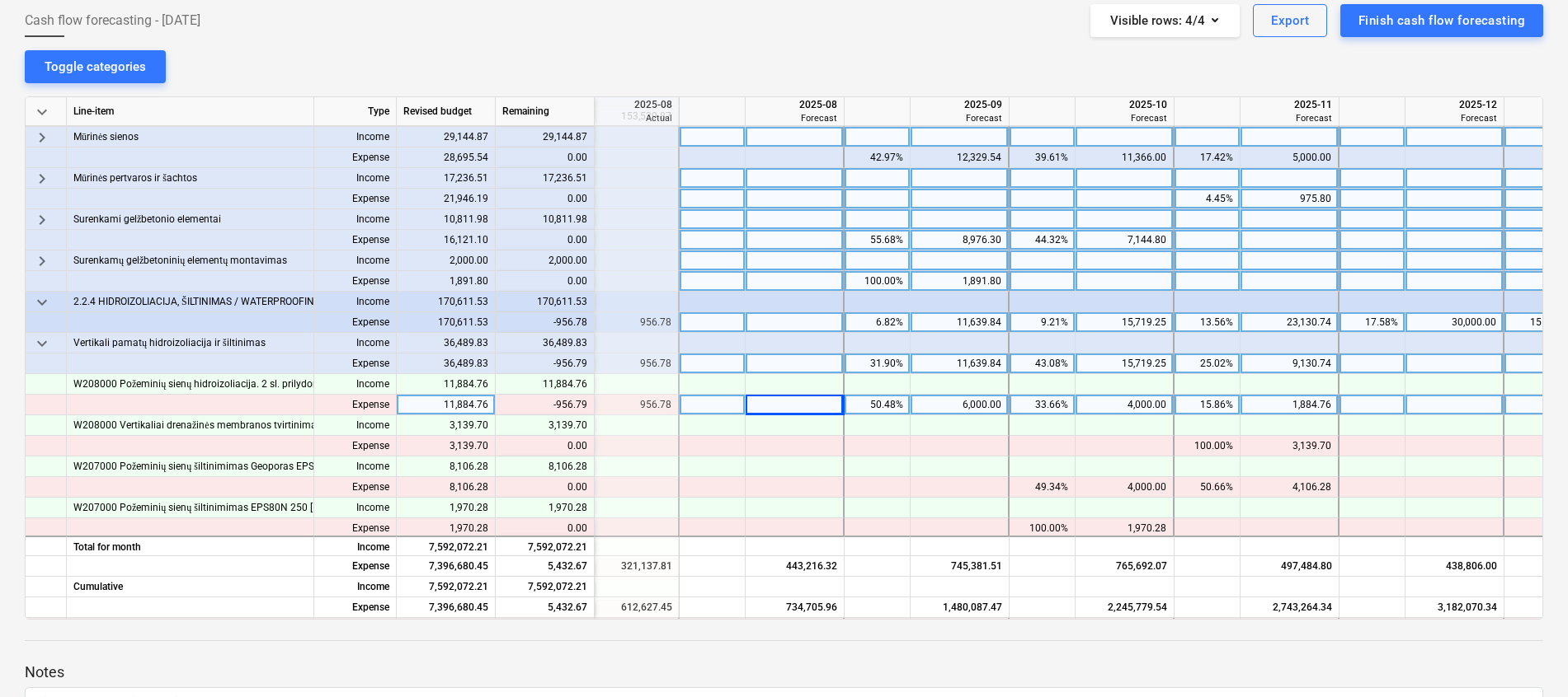
click at [774, 404] on div at bounding box center [794, 405] width 99 height 21
type input "956.78"
click at [951, 400] on div "6,000.00" at bounding box center [959, 405] width 84 height 21
click at [990, 396] on div at bounding box center [960, 405] width 99 height 21
type input "4086.43"
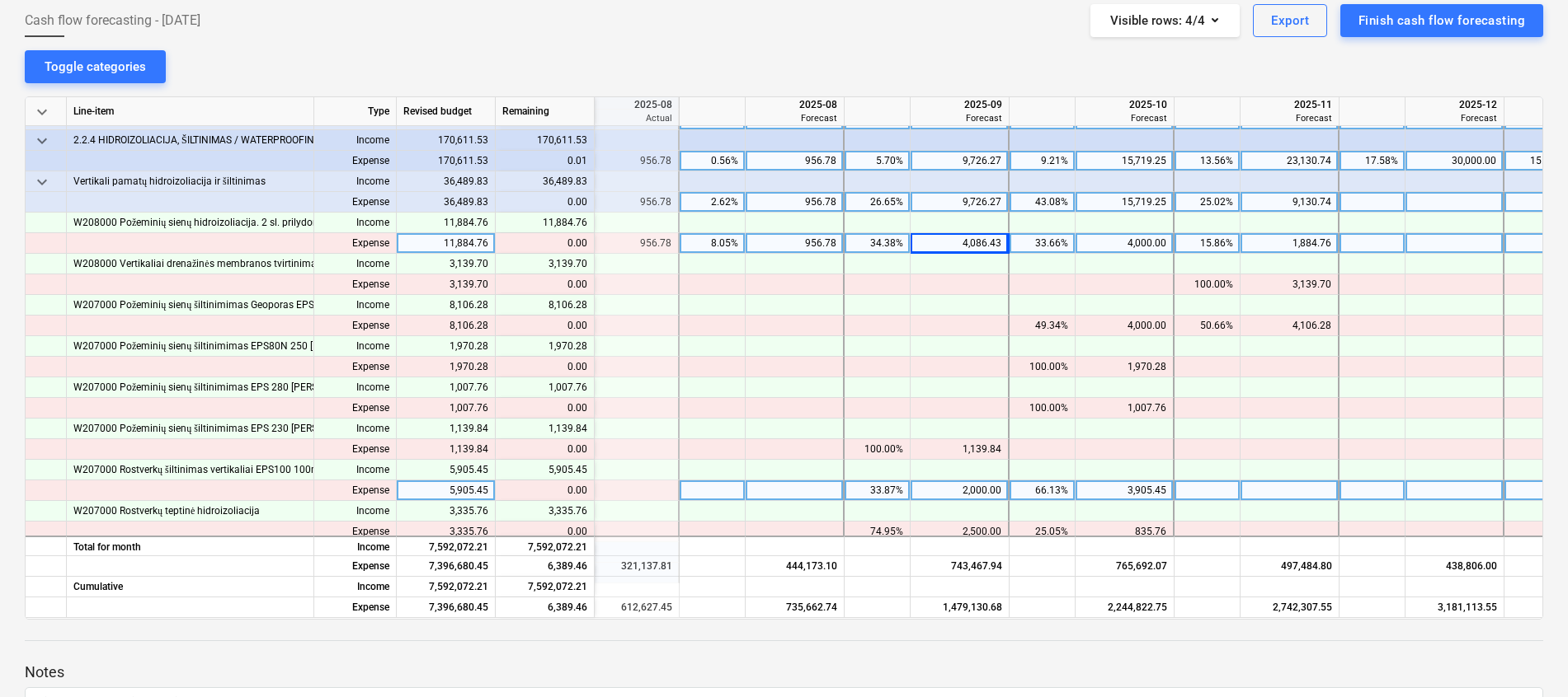
scroll to position [453, 575]
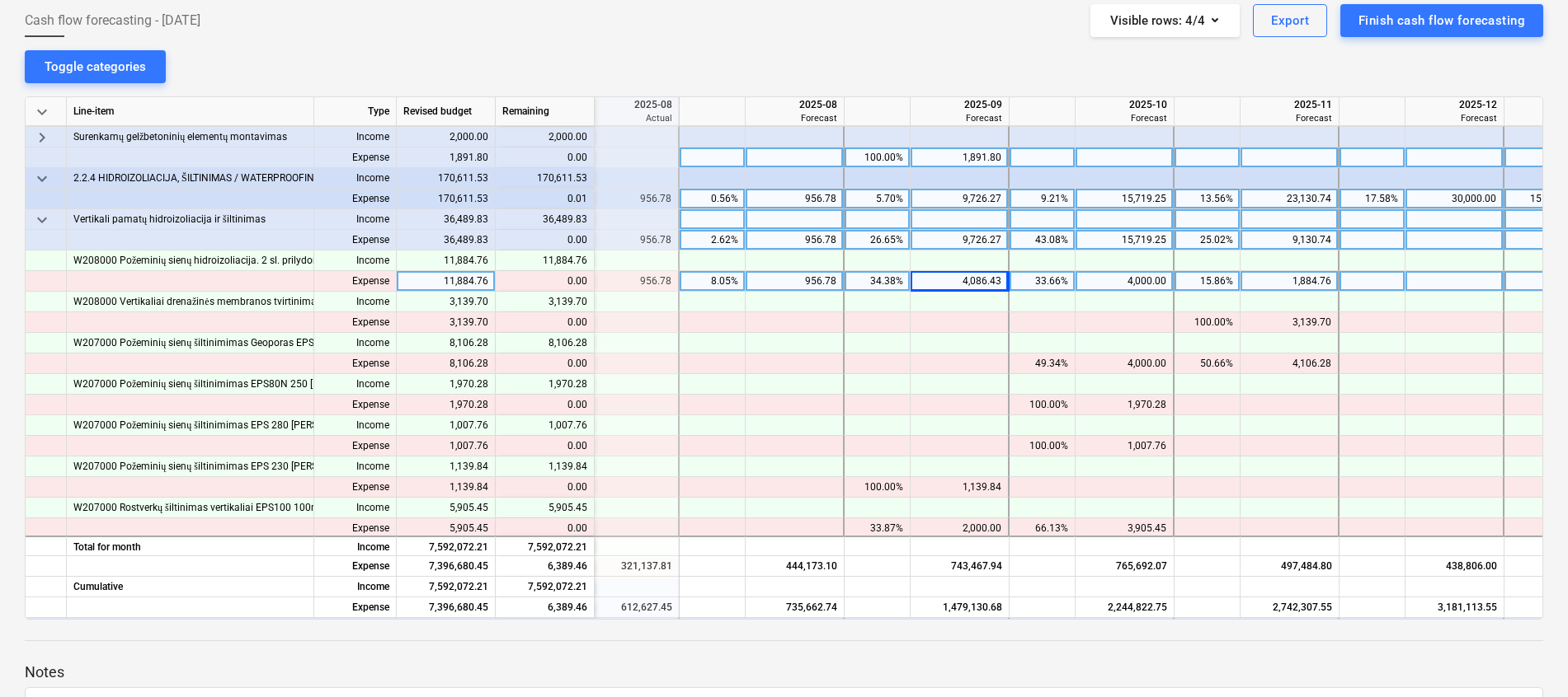
click at [45, 214] on span "keyboard_arrow_down" at bounding box center [42, 221] width 20 height 20
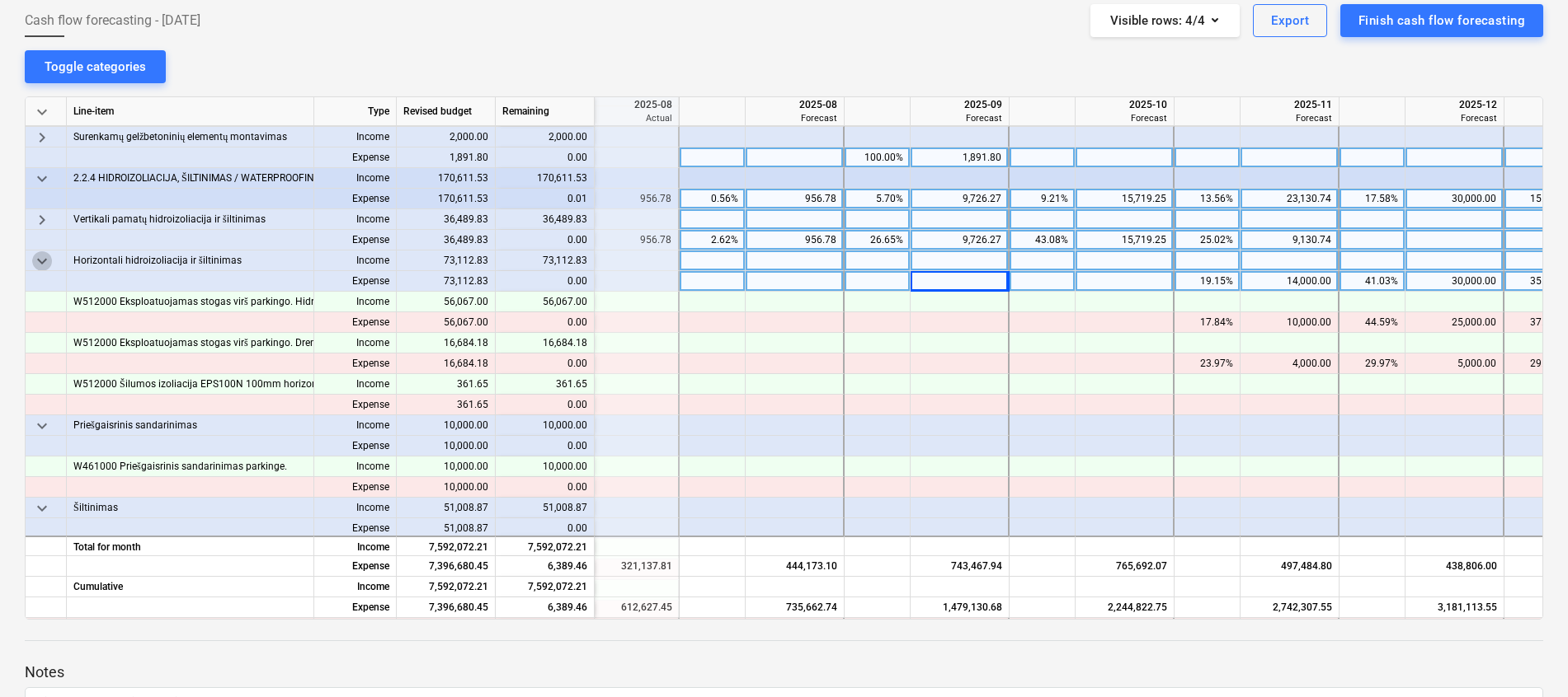
click at [42, 269] on span "keyboard_arrow_down" at bounding box center [42, 261] width 20 height 20
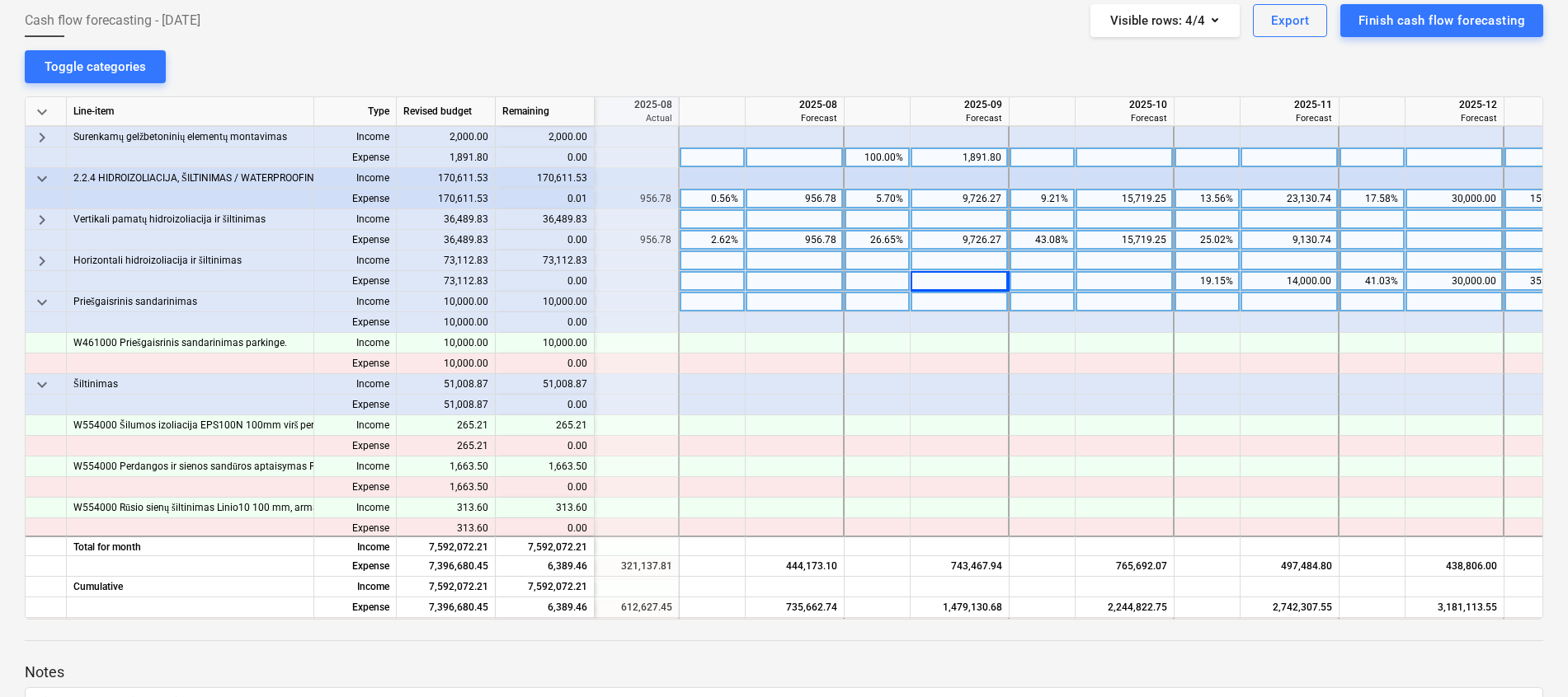
click at [43, 301] on span "keyboard_arrow_down" at bounding box center [42, 302] width 20 height 20
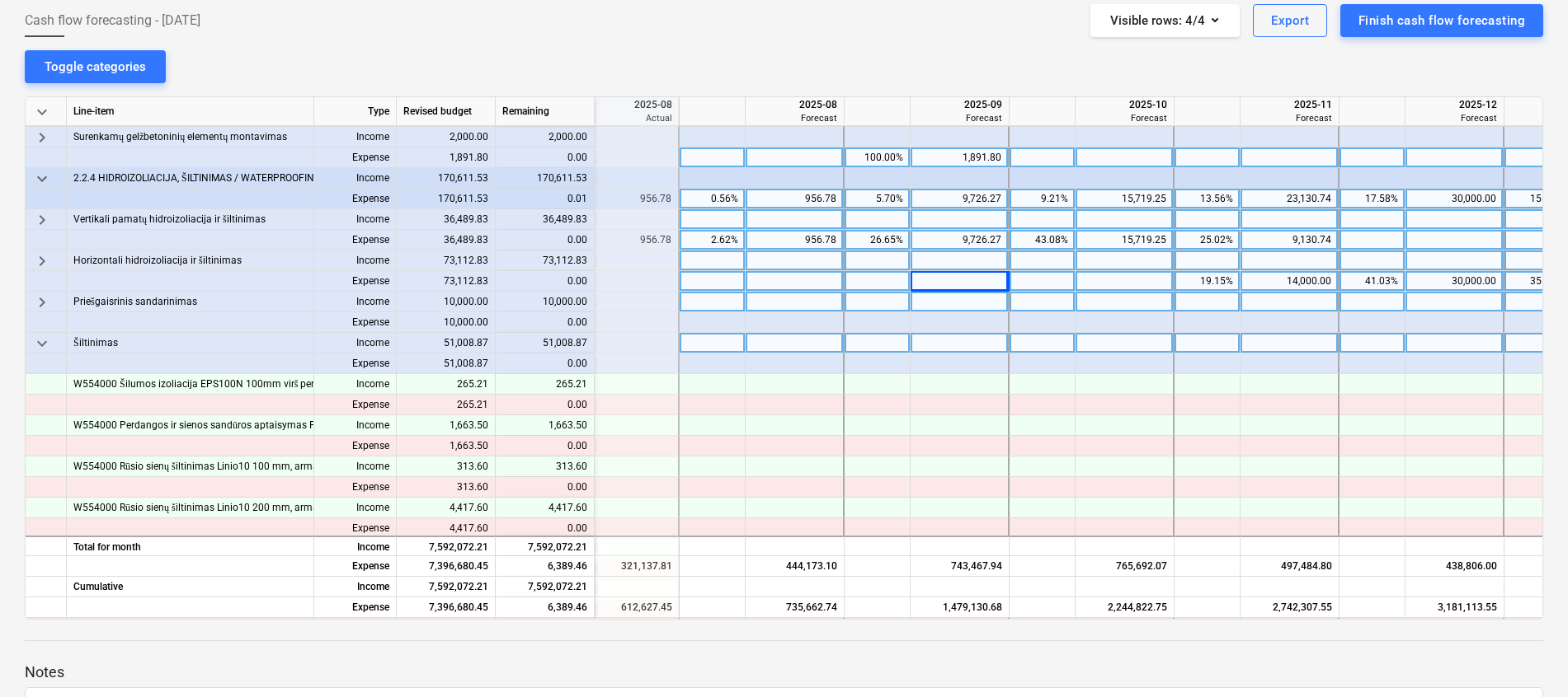
click at [39, 348] on span "keyboard_arrow_down" at bounding box center [42, 344] width 20 height 20
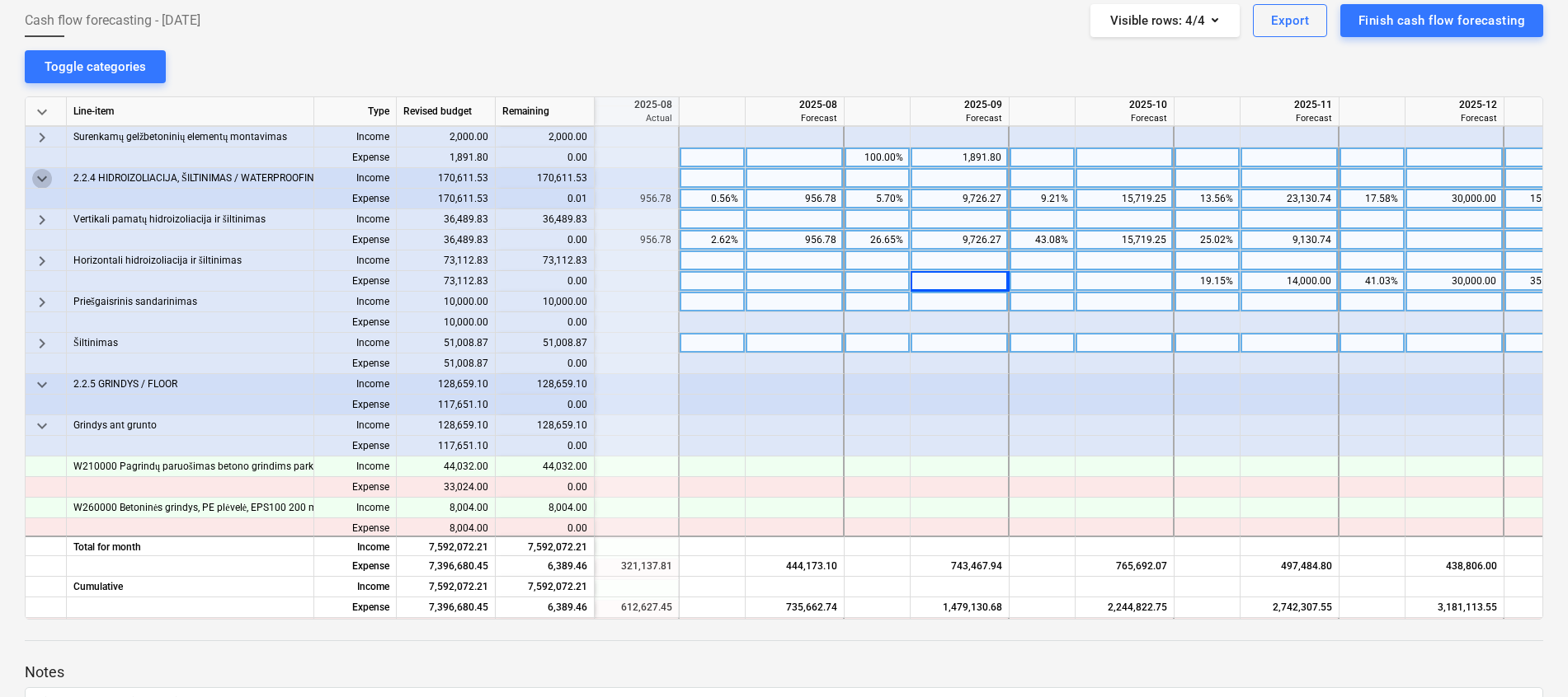
click at [40, 173] on span "keyboard_arrow_down" at bounding box center [42, 179] width 20 height 20
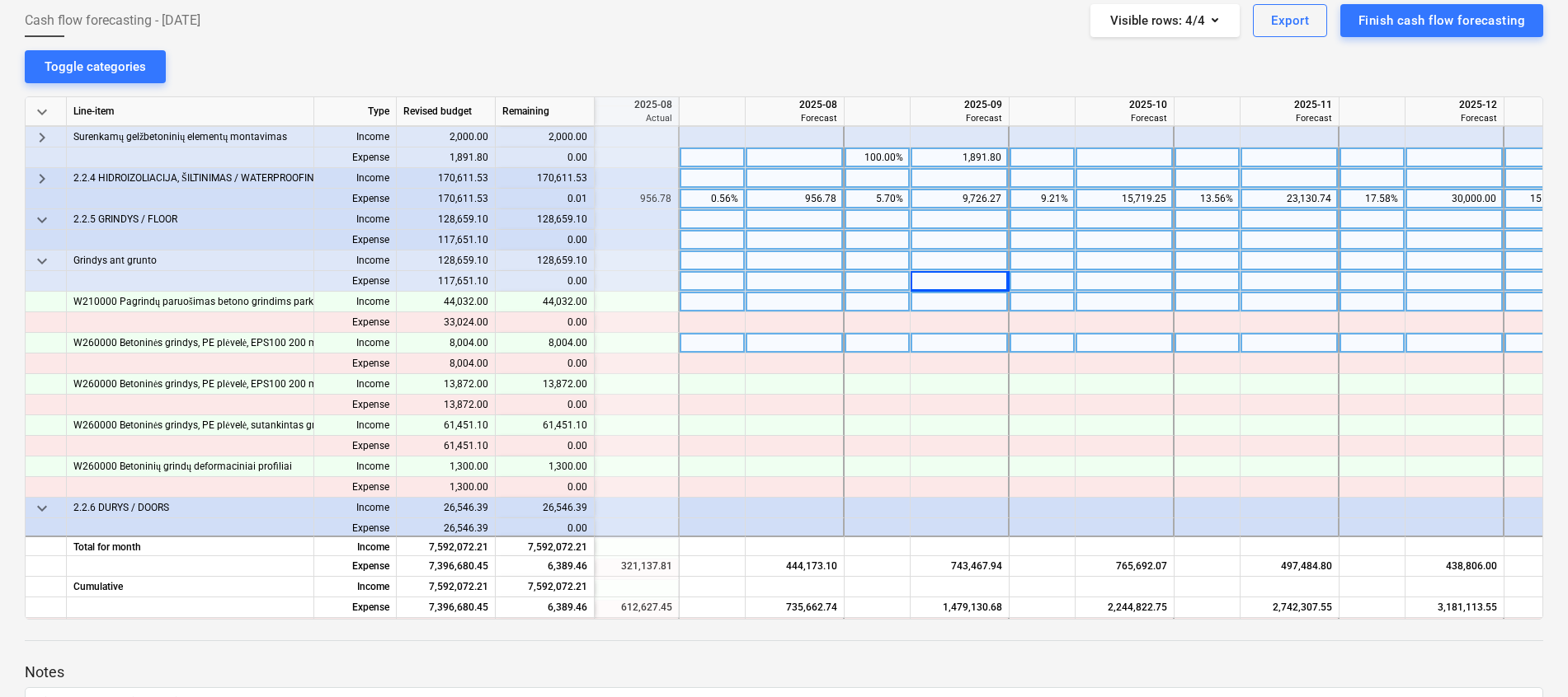
click at [42, 221] on span "keyboard_arrow_down" at bounding box center [42, 221] width 20 height 20
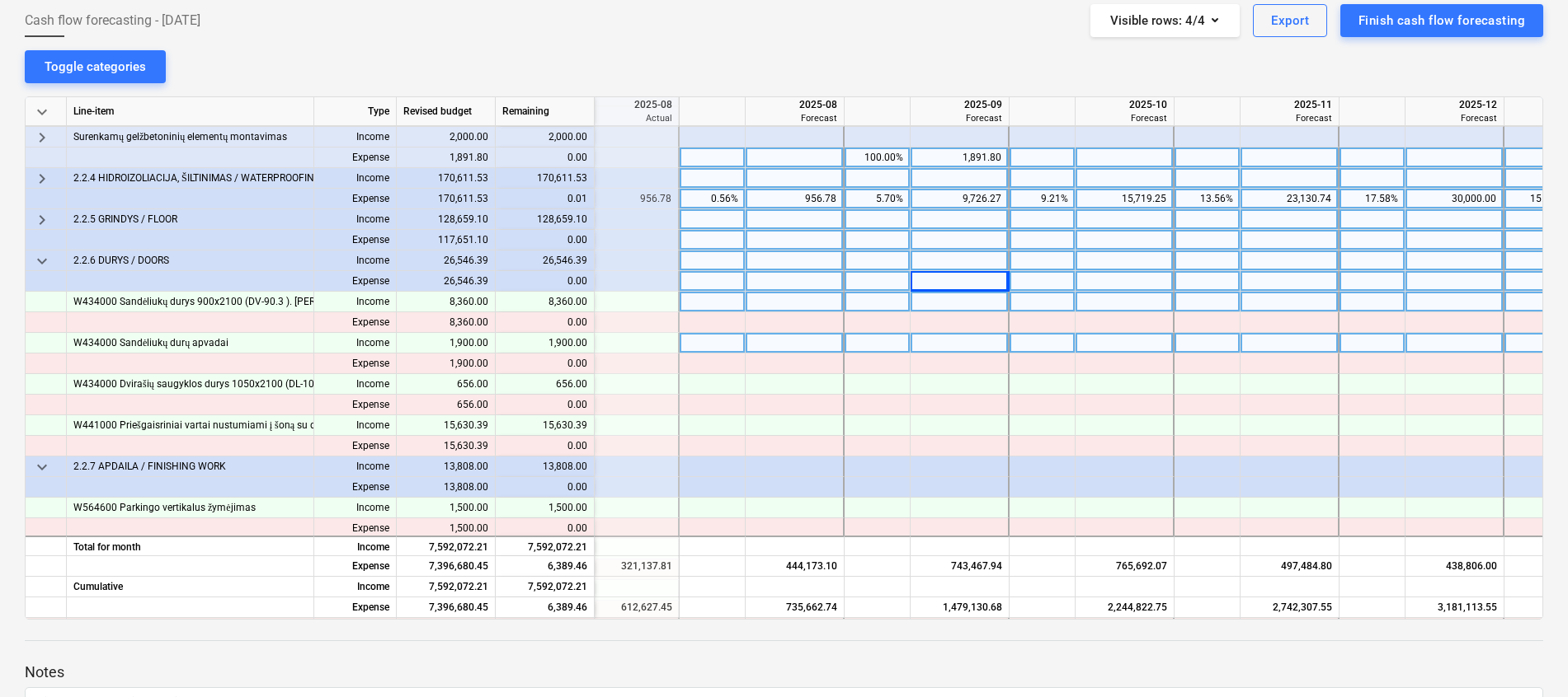
click at [49, 264] on span "keyboard_arrow_down" at bounding box center [42, 261] width 20 height 20
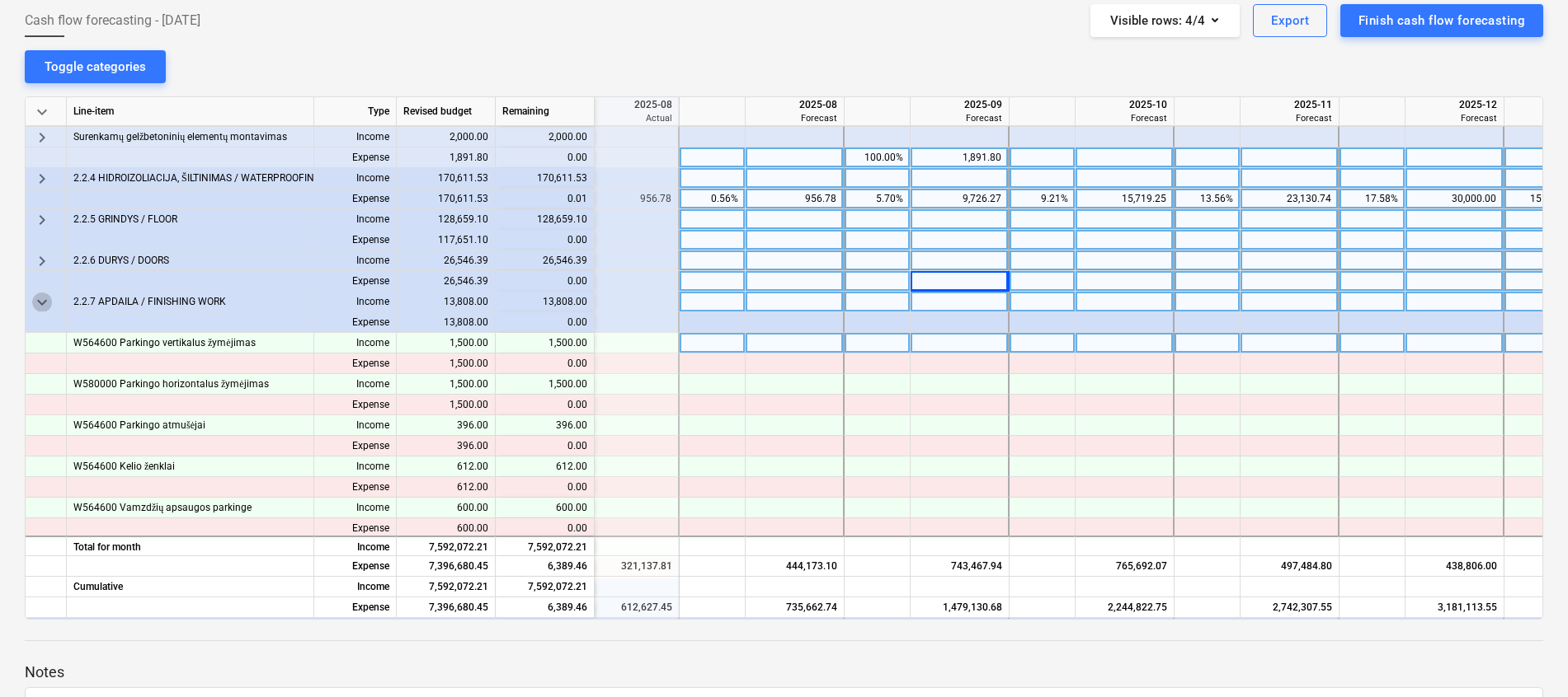
click at [45, 302] on span "keyboard_arrow_down" at bounding box center [42, 302] width 20 height 20
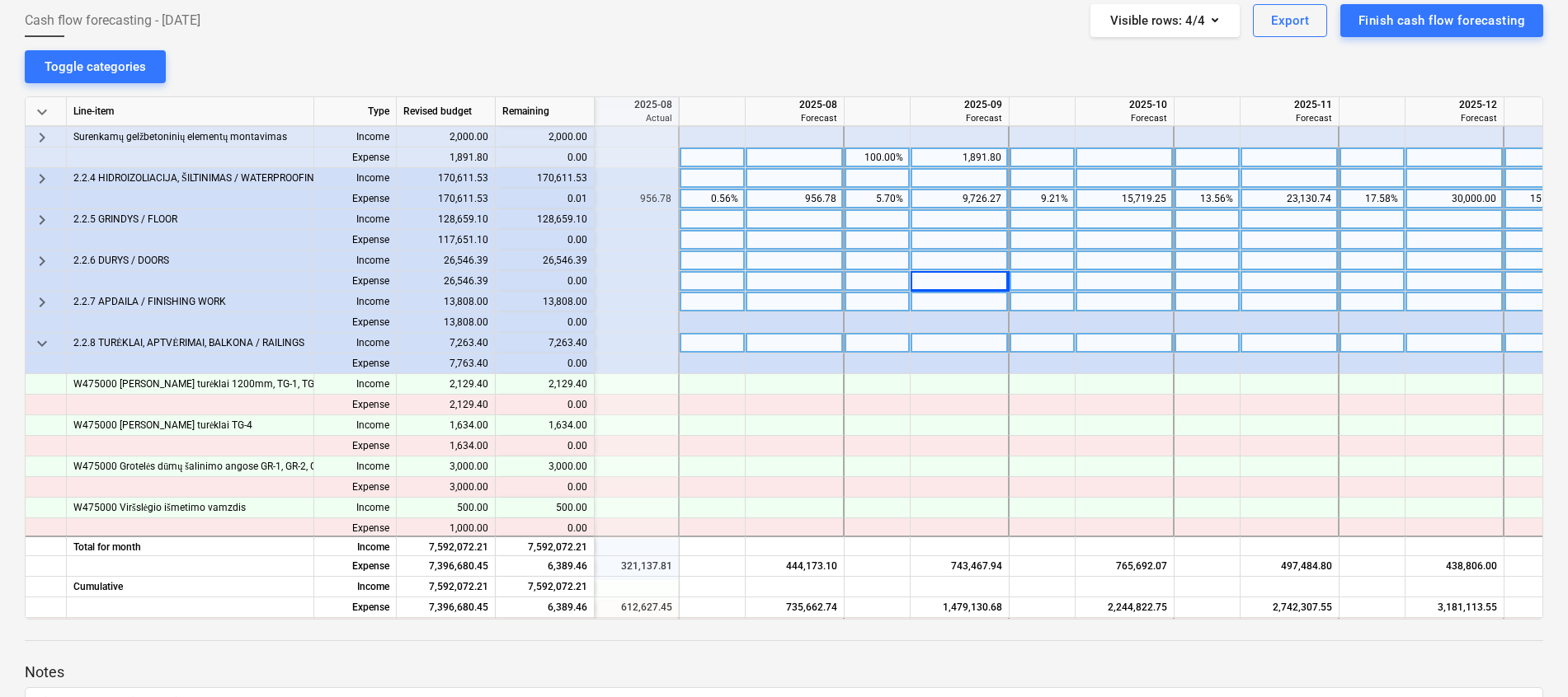
click at [49, 337] on span "keyboard_arrow_down" at bounding box center [42, 344] width 20 height 20
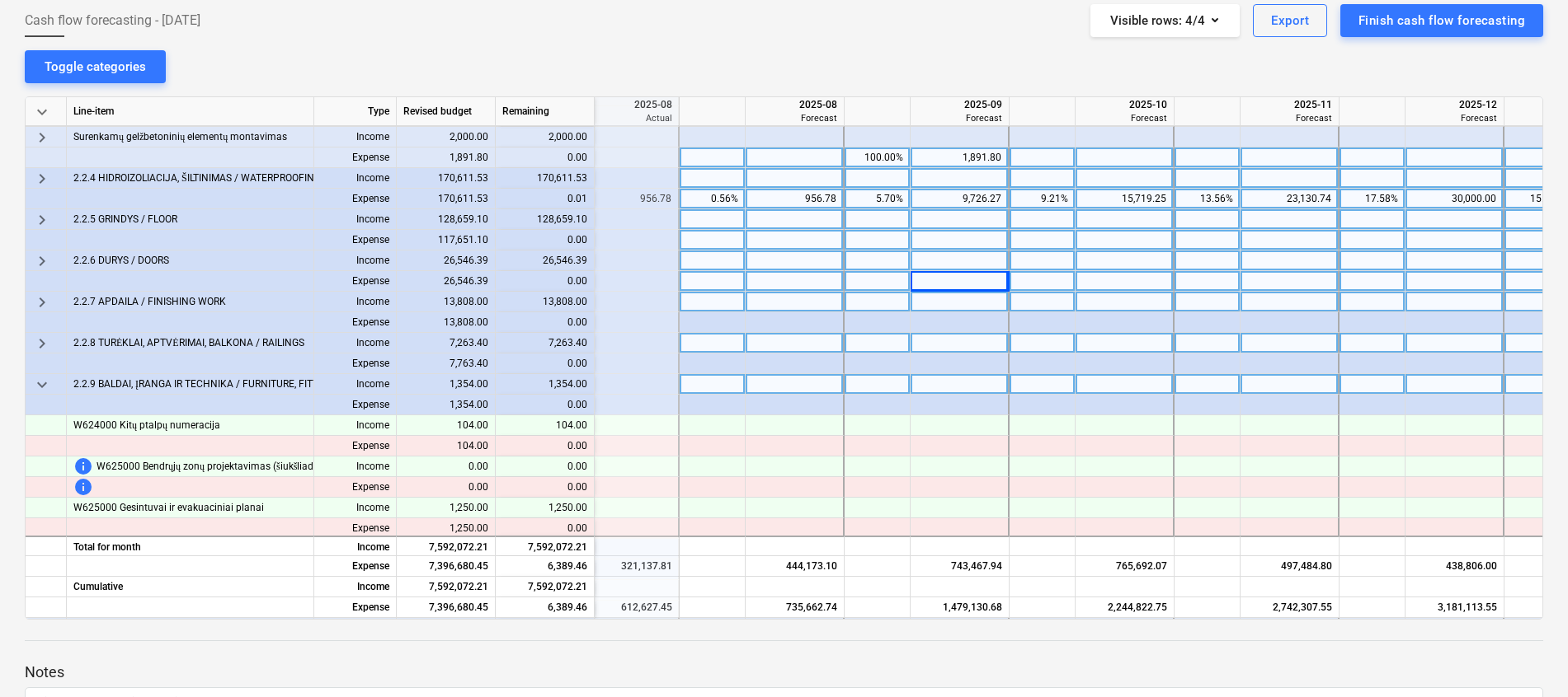
click at [36, 386] on span "keyboard_arrow_down" at bounding box center [42, 385] width 20 height 20
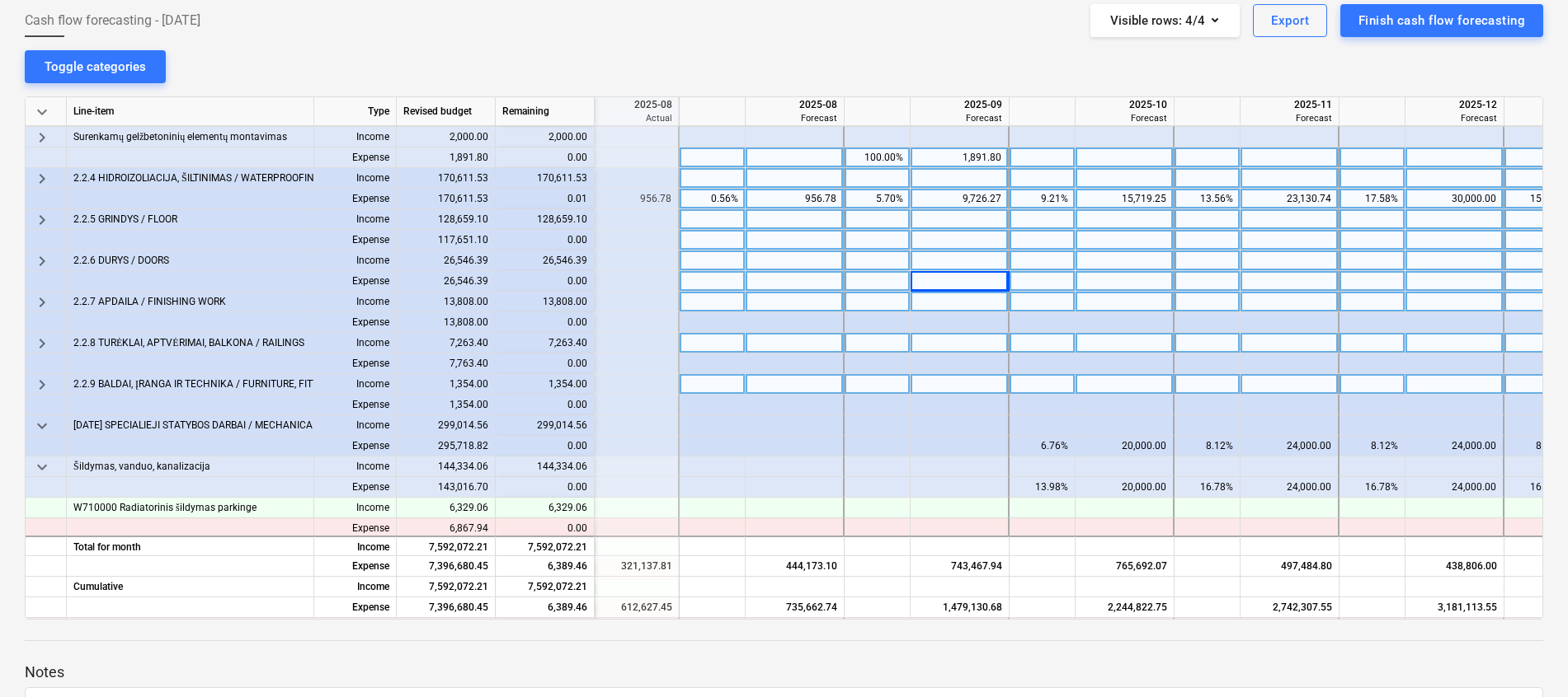
scroll to position [576, 575]
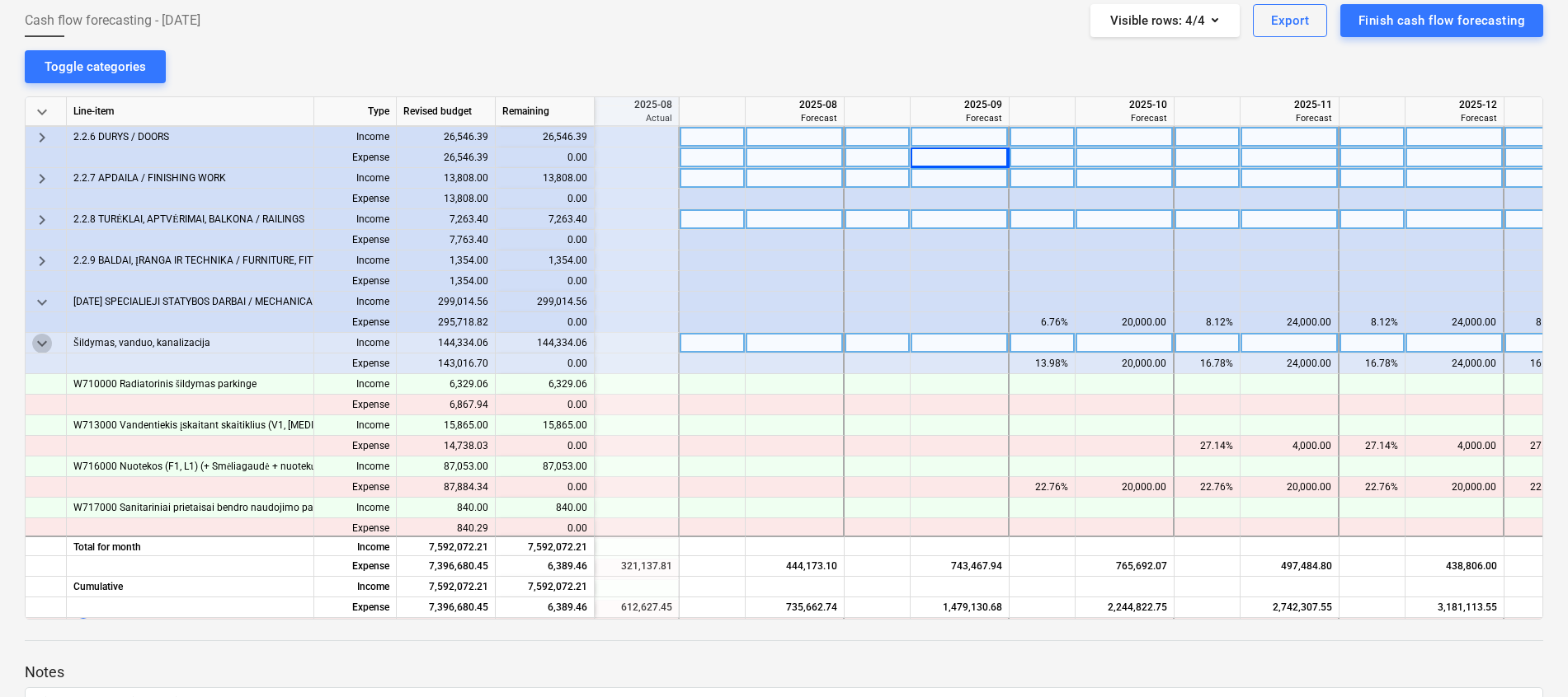
click at [48, 343] on span "keyboard_arrow_down" at bounding box center [42, 344] width 20 height 20
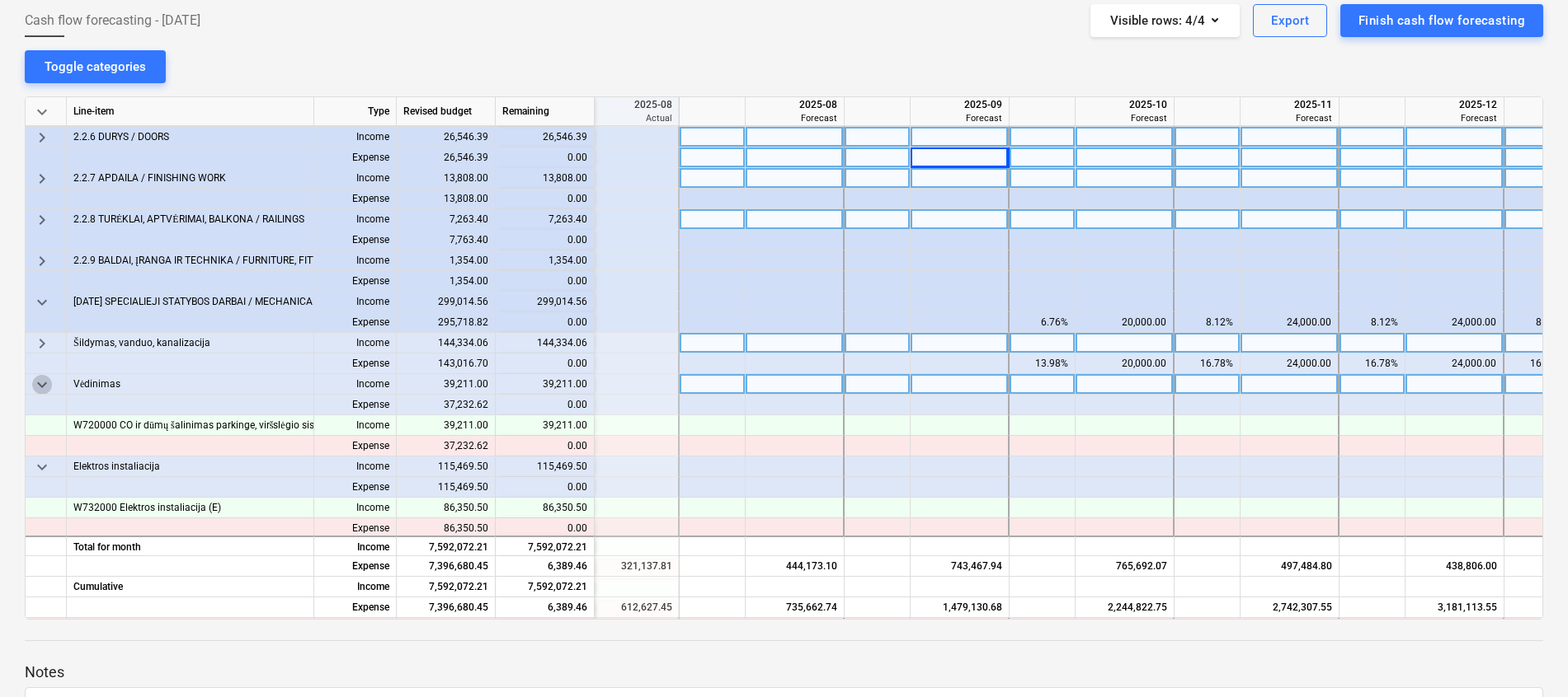
click at [44, 388] on span "keyboard_arrow_down" at bounding box center [42, 385] width 20 height 20
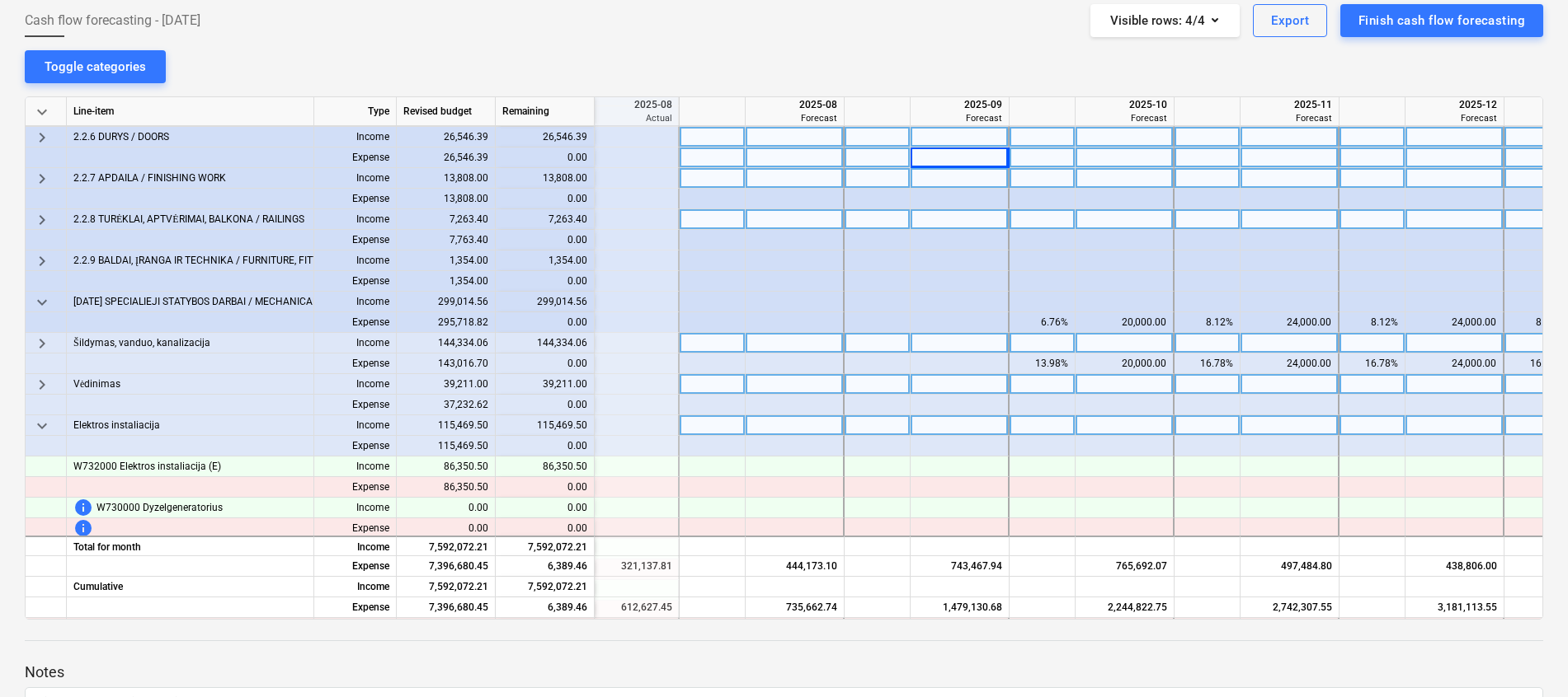
click at [42, 423] on span "keyboard_arrow_down" at bounding box center [42, 427] width 20 height 20
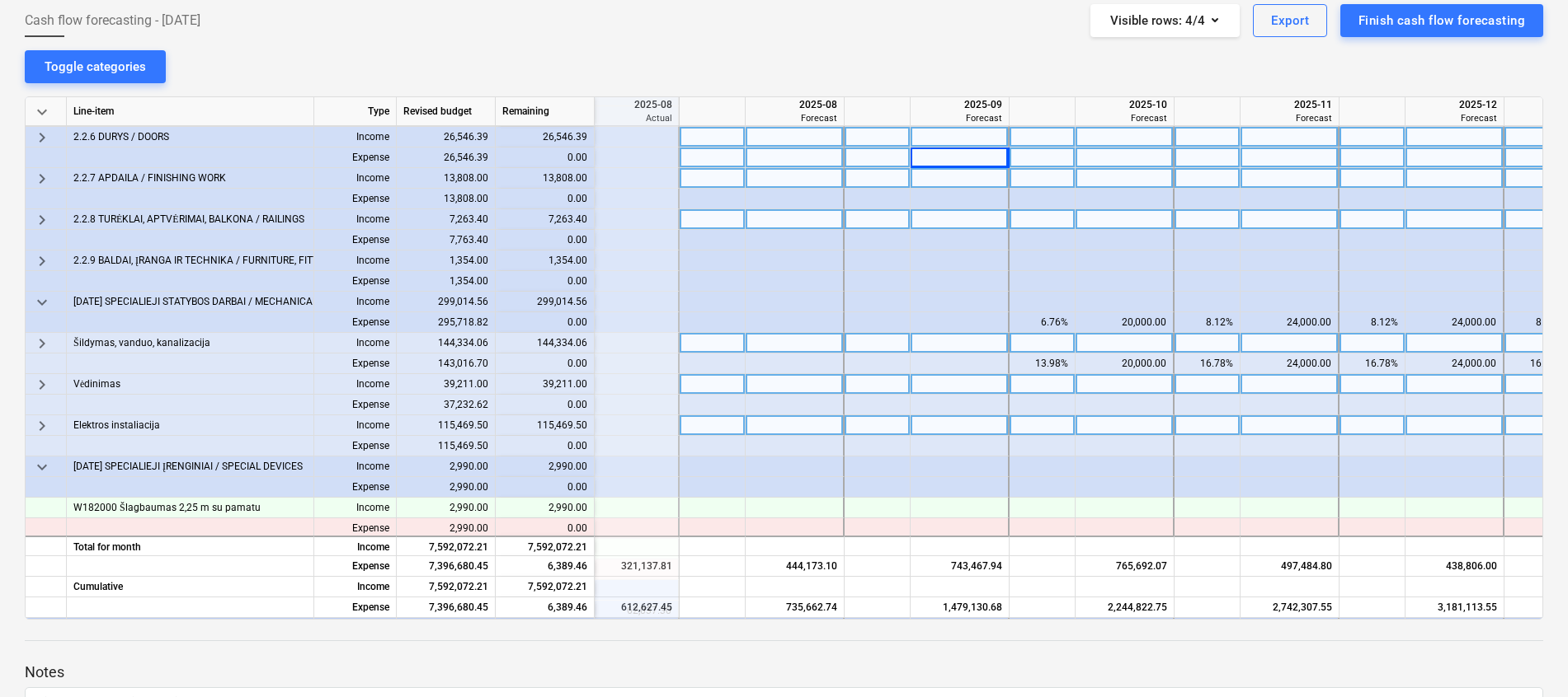
scroll to position [700, 575]
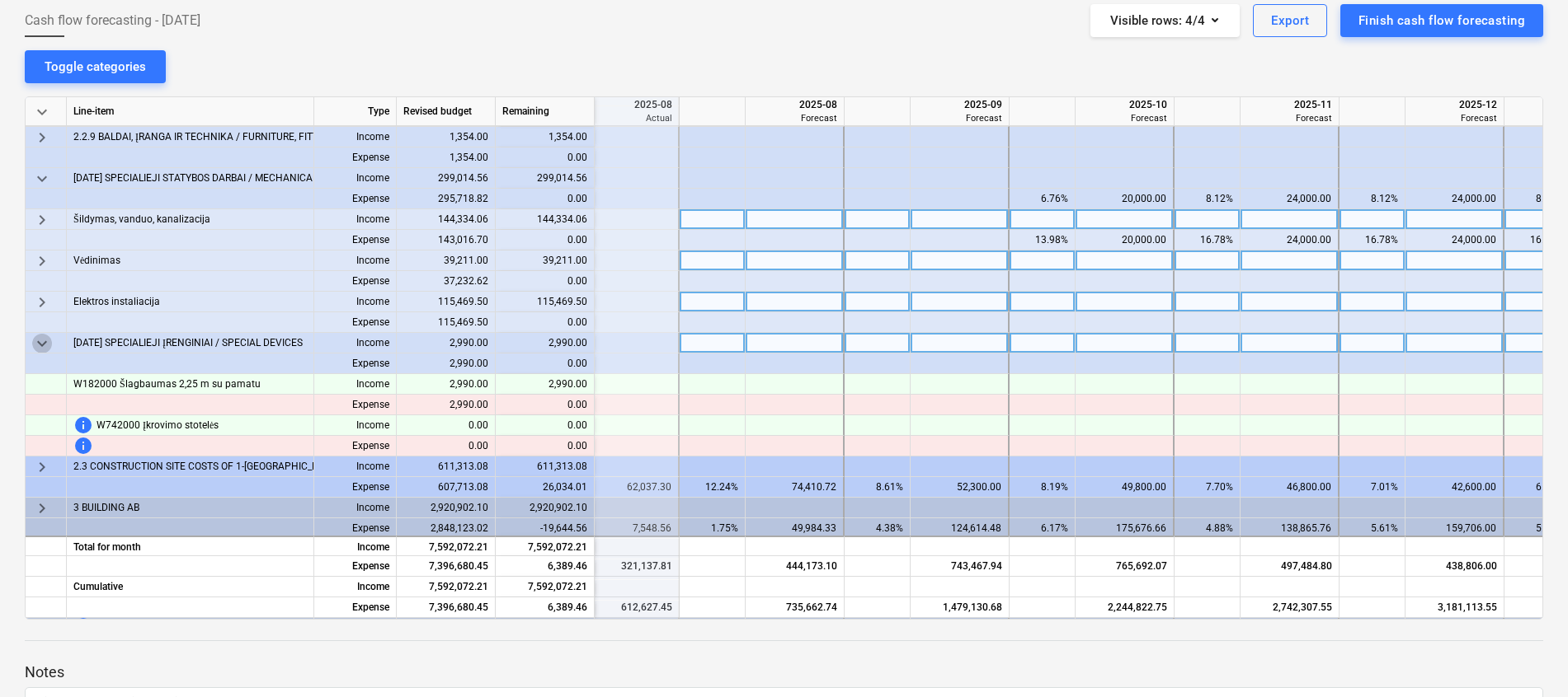
click at [39, 339] on span "keyboard_arrow_down" at bounding box center [42, 344] width 20 height 20
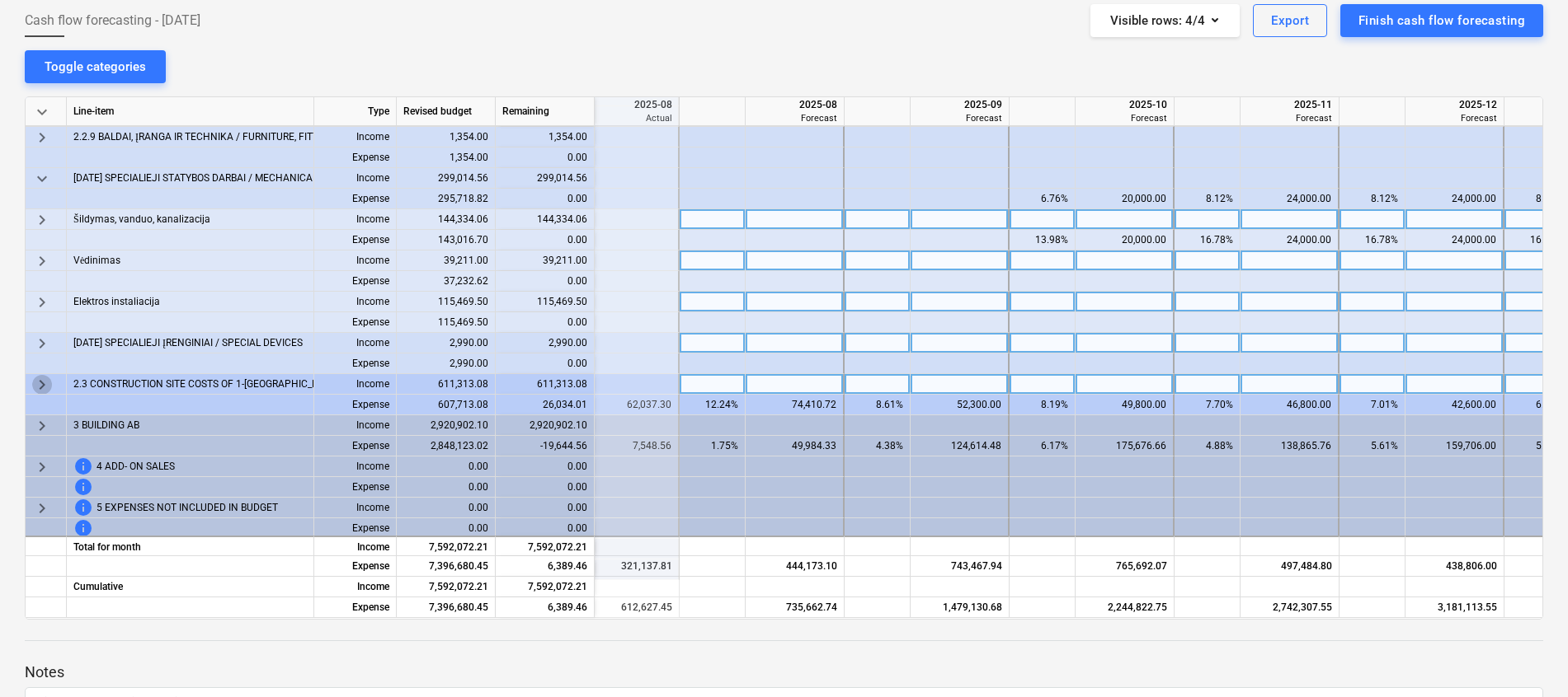
click at [47, 388] on span "keyboard_arrow_right" at bounding box center [42, 385] width 20 height 20
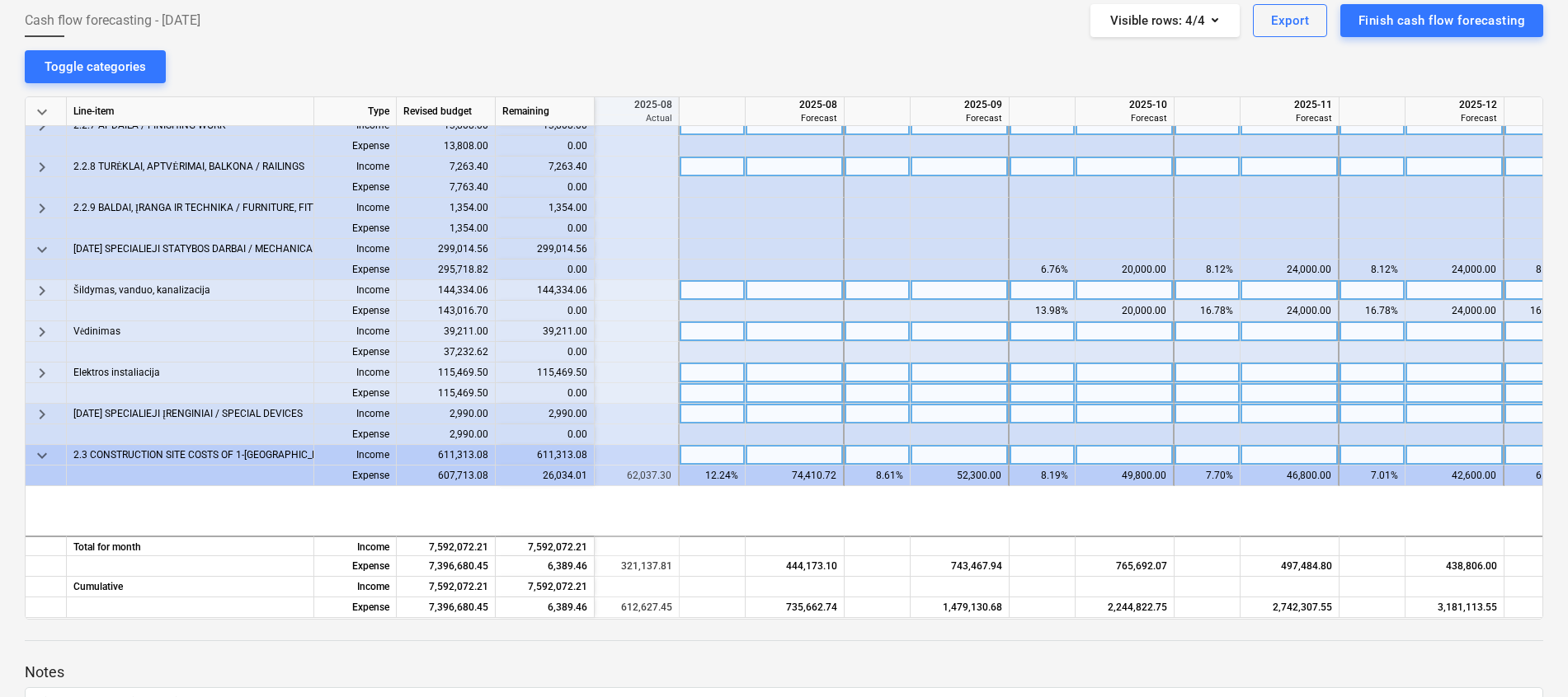
scroll to position [453, 575]
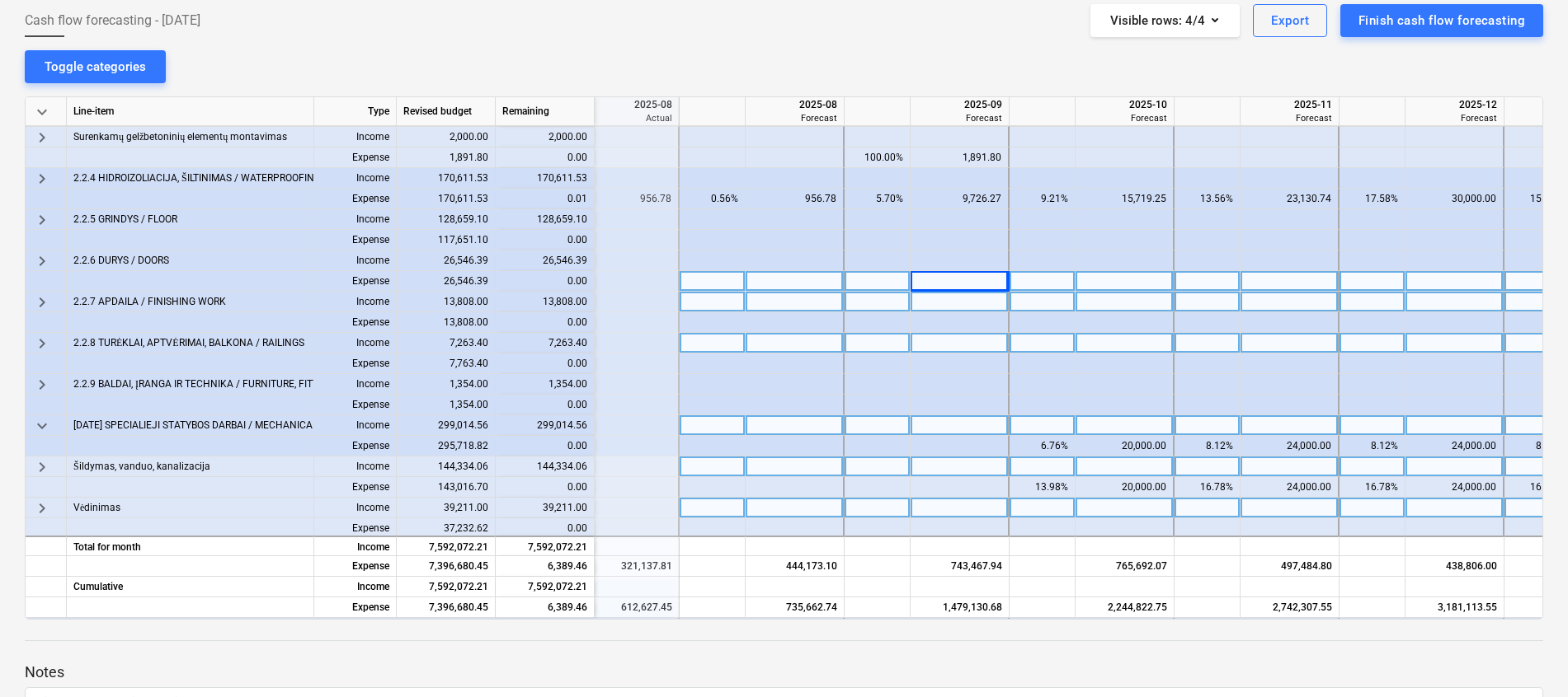
click at [41, 429] on span "keyboard_arrow_down" at bounding box center [42, 427] width 20 height 20
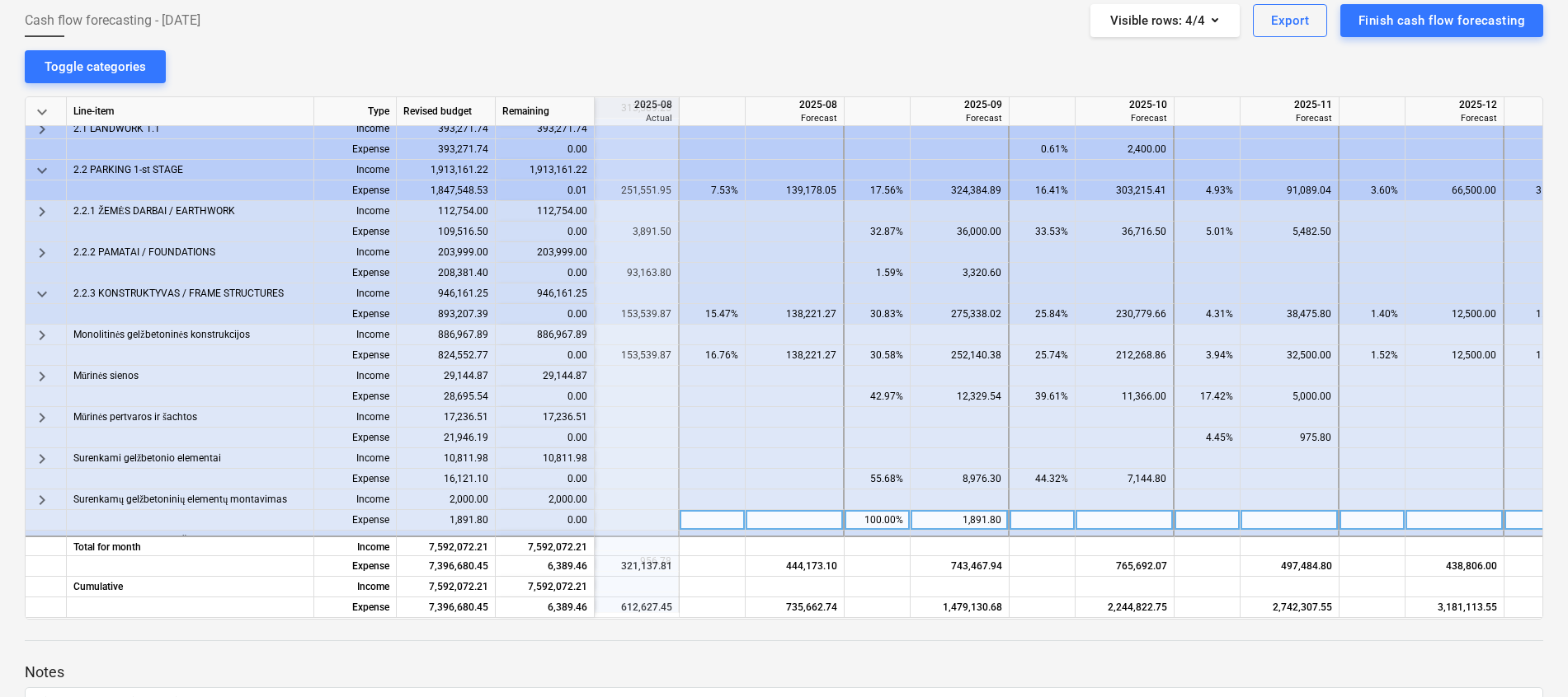
scroll to position [82, 575]
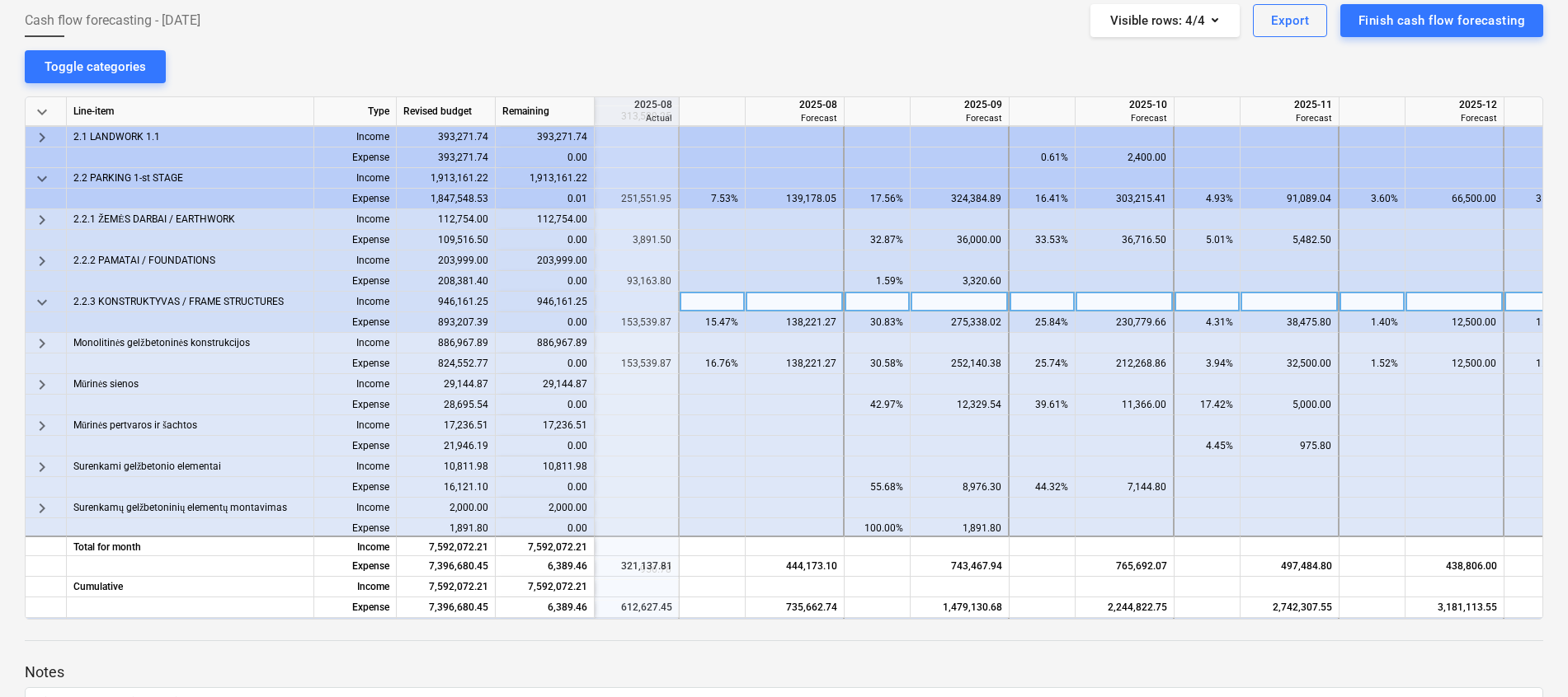
click at [40, 296] on span "keyboard_arrow_down" at bounding box center [42, 302] width 20 height 20
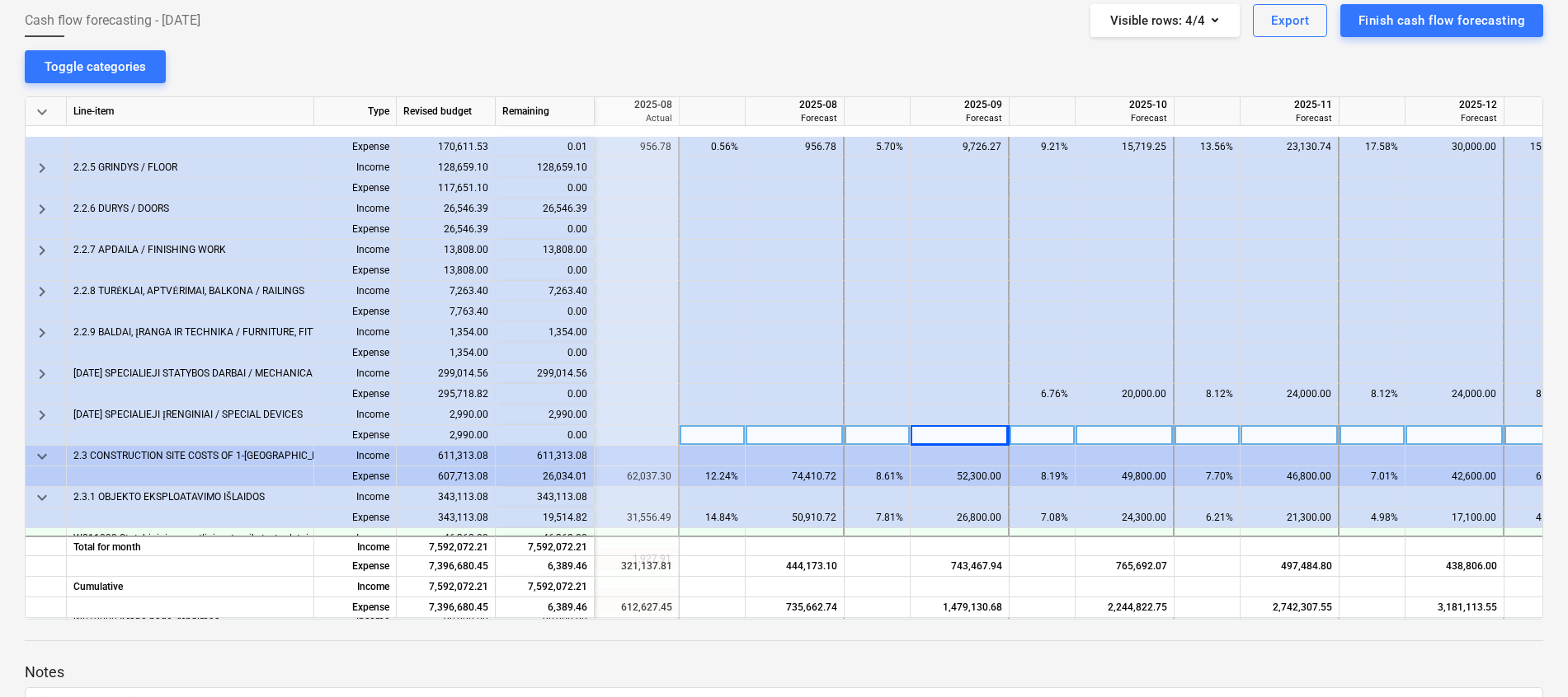
scroll to position [453, 575]
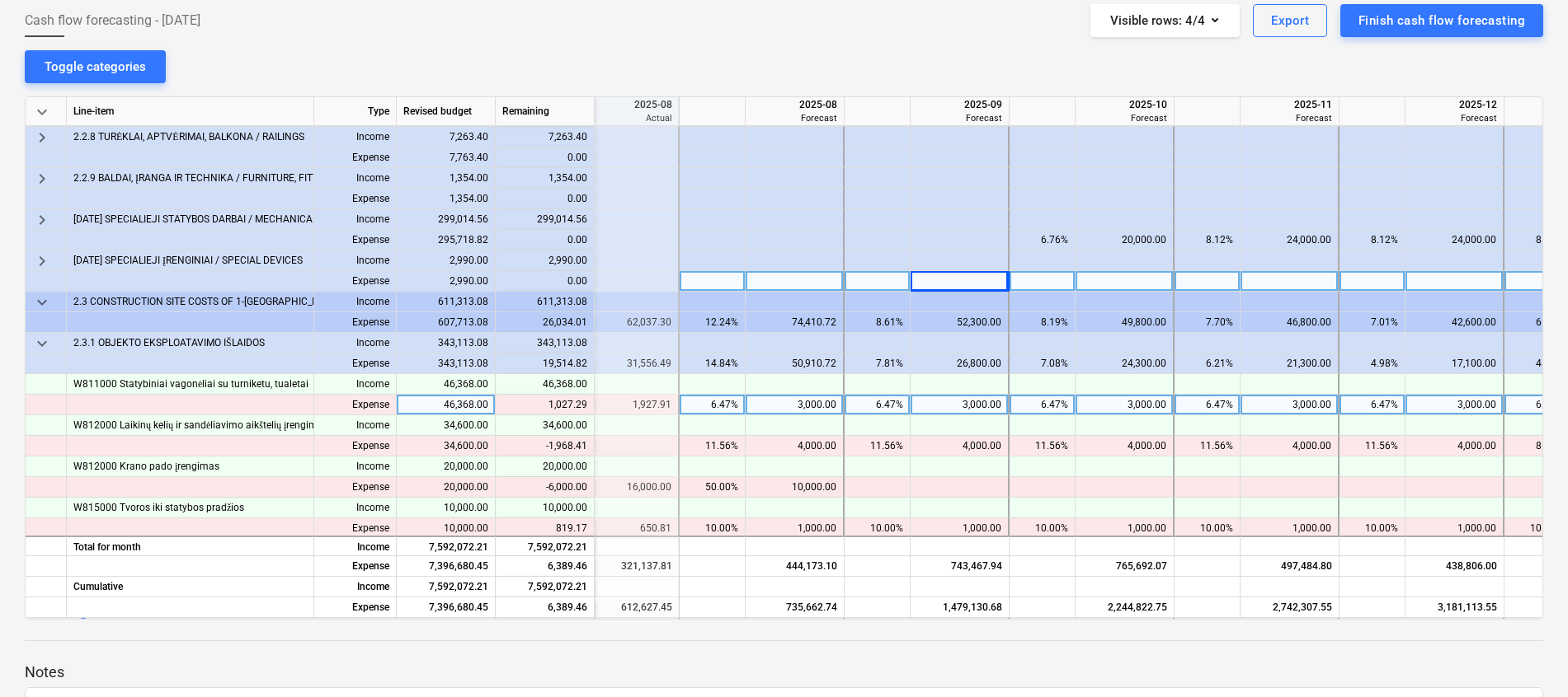
click at [807, 408] on div "3,000.00" at bounding box center [794, 405] width 84 height 21
type input "1927.91"
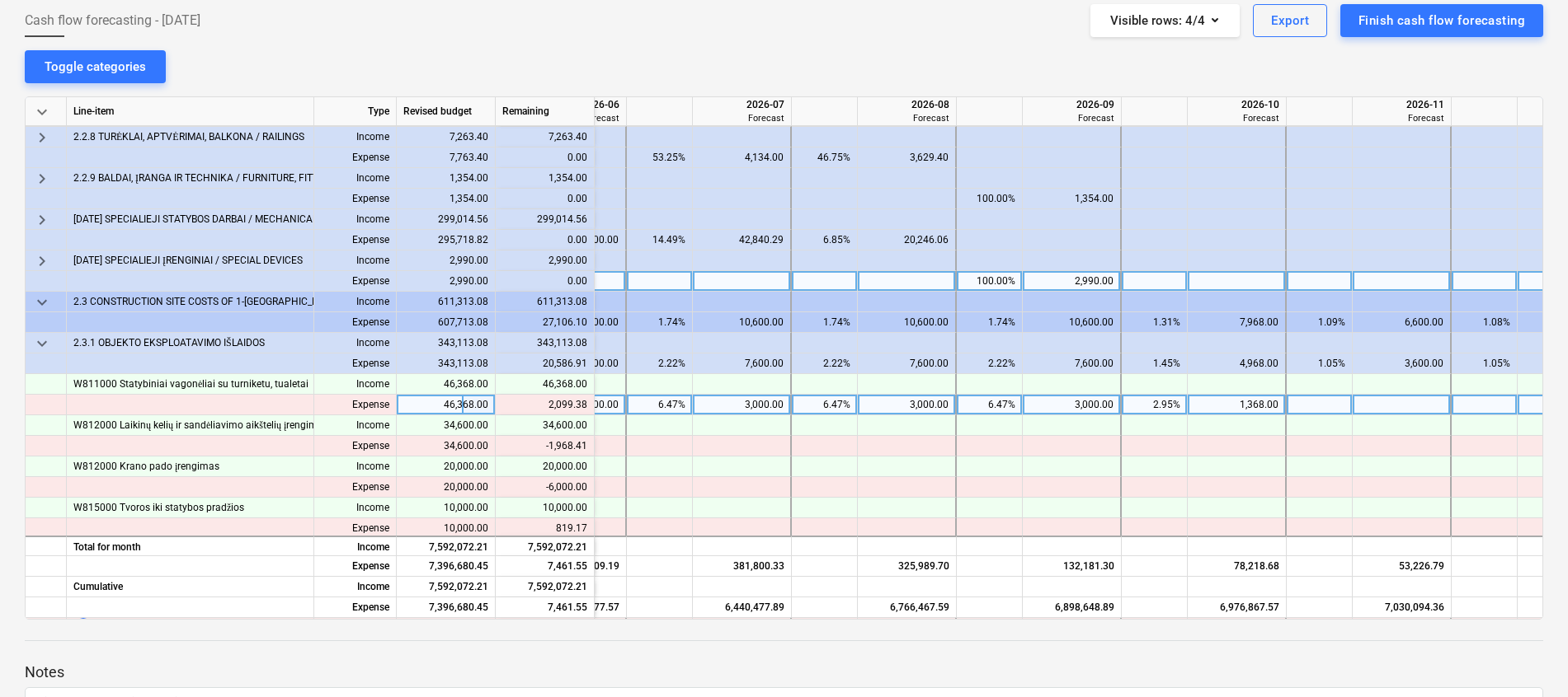
scroll to position [453, 2407]
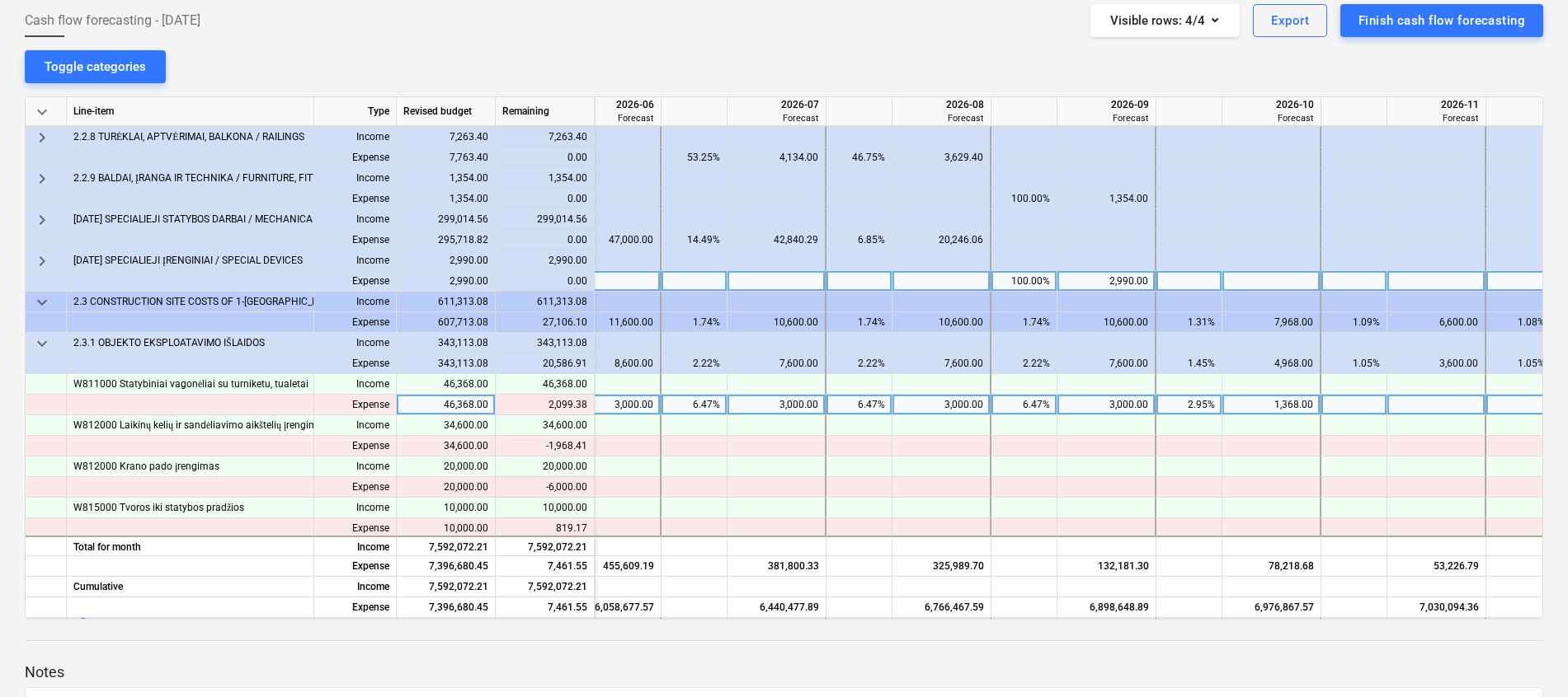
click at [1264, 399] on div "1,368.00" at bounding box center [1270, 405] width 84 height 21
click at [1288, 407] on div at bounding box center [1271, 405] width 99 height 21
type input "3000"
type input "467.38"
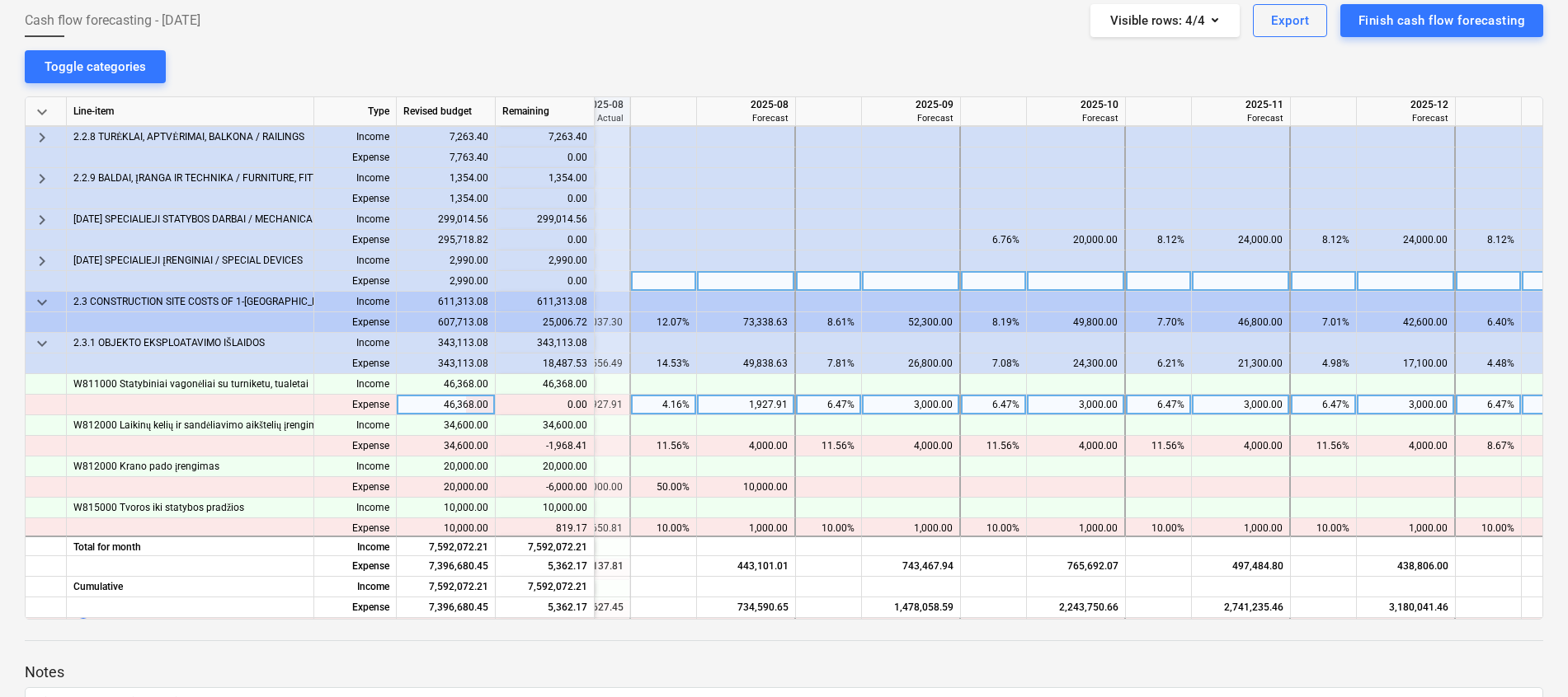
scroll to position [453, 620]
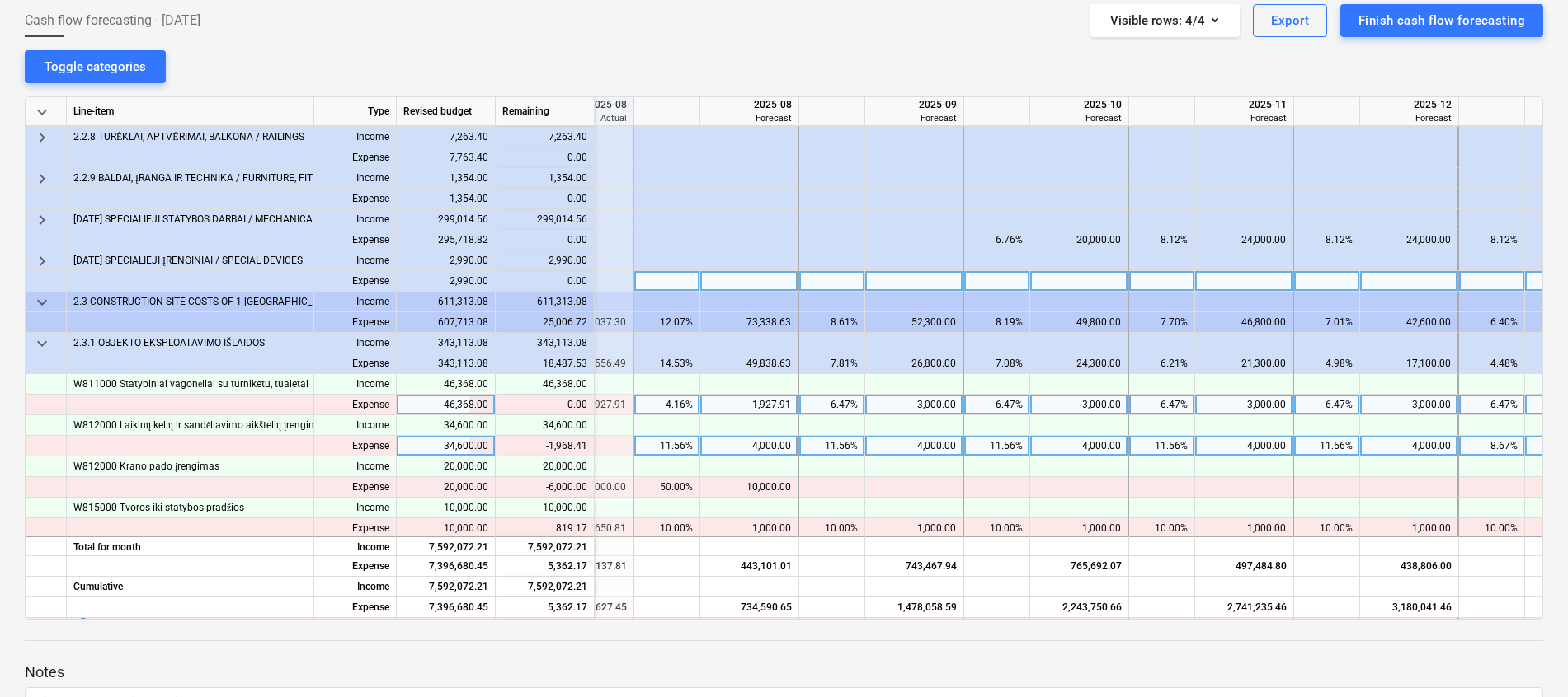
click at [769, 444] on div "4,000.00" at bounding box center [748, 446] width 84 height 21
click at [751, 450] on div at bounding box center [749, 446] width 99 height 21
type input "2031.59"
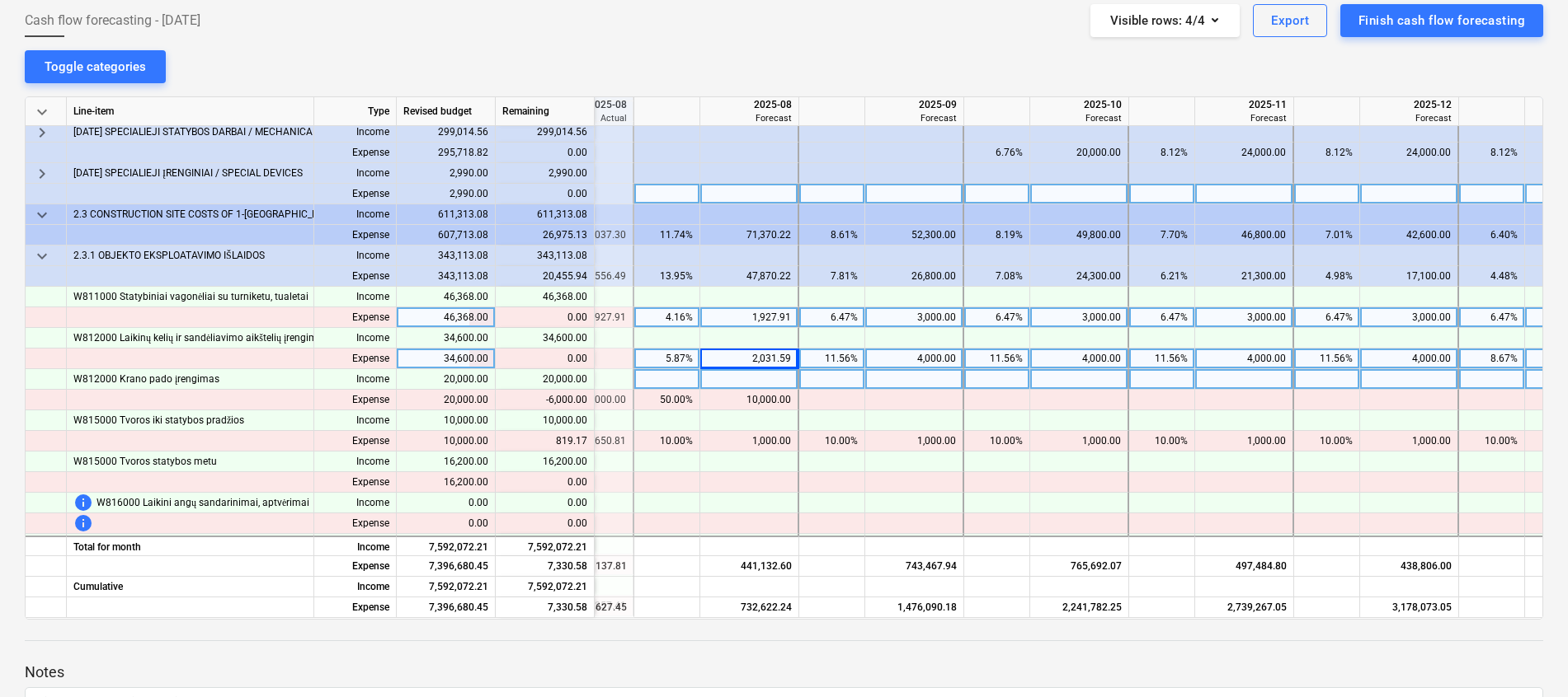
scroll to position [576, 620]
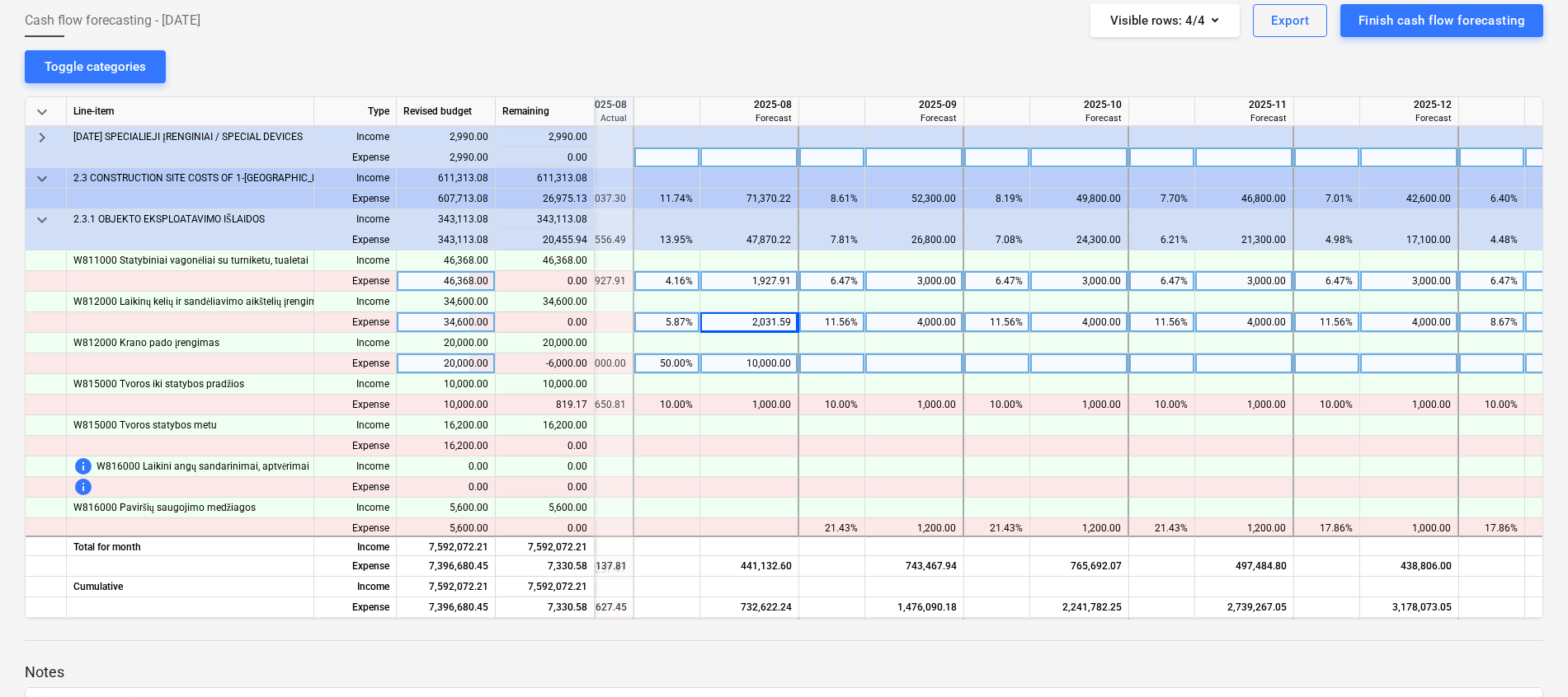
click at [768, 357] on div "10,000.00" at bounding box center [748, 364] width 84 height 21
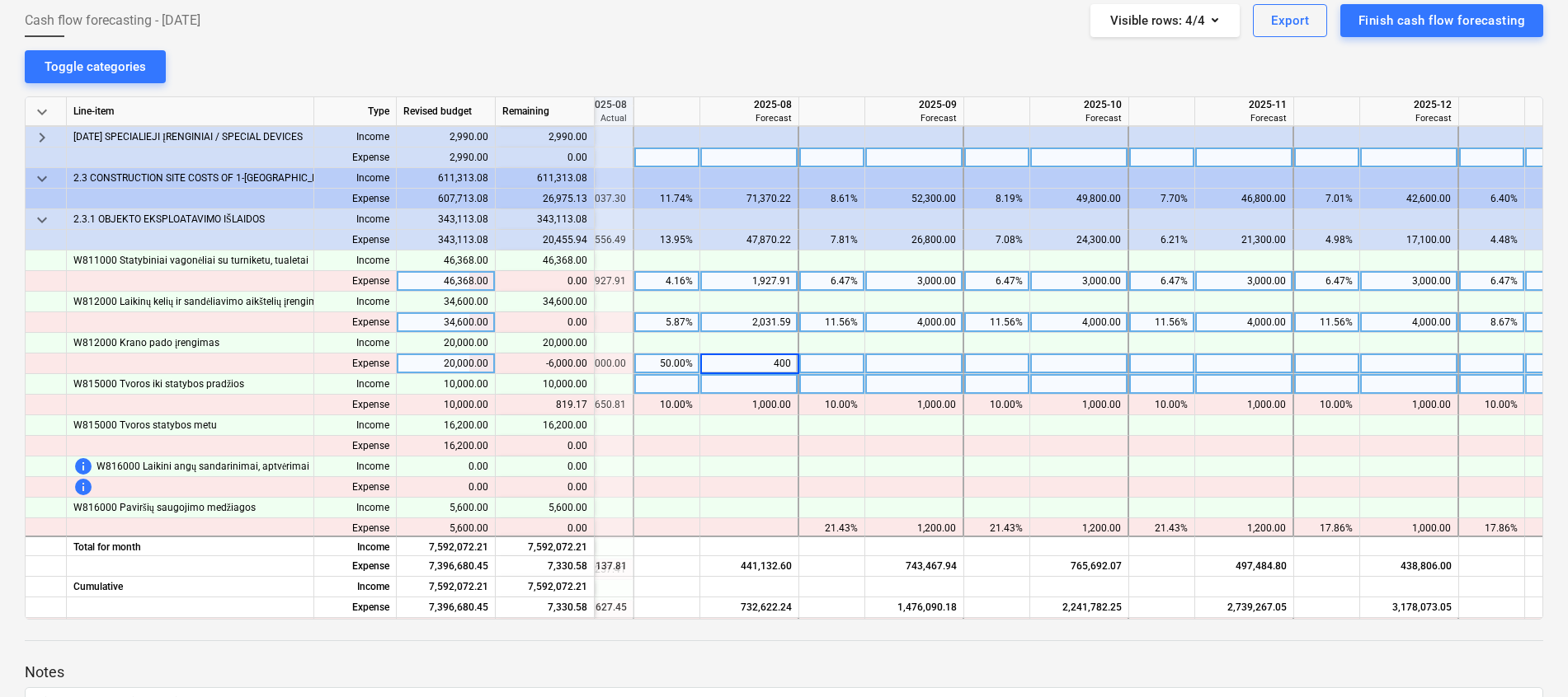
type input "4000"
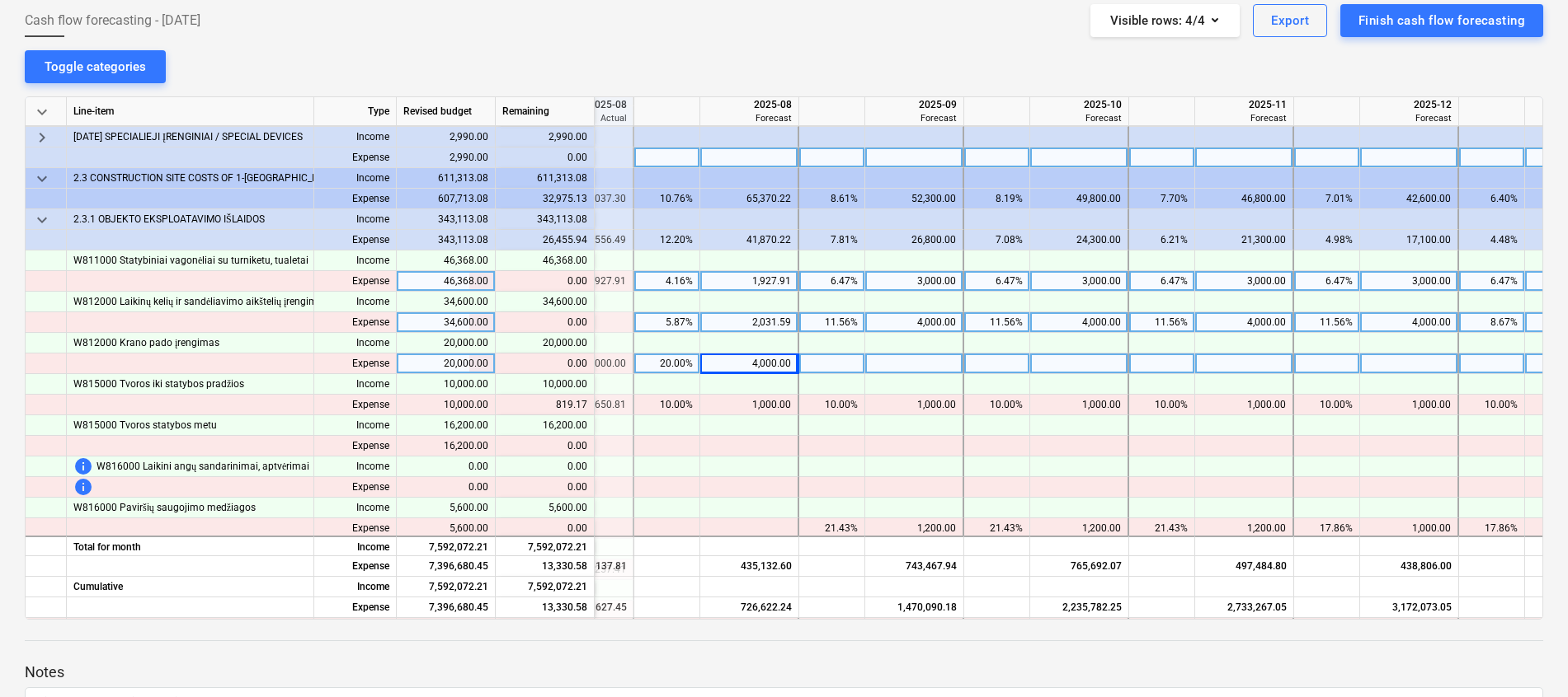
scroll to position [576, 563]
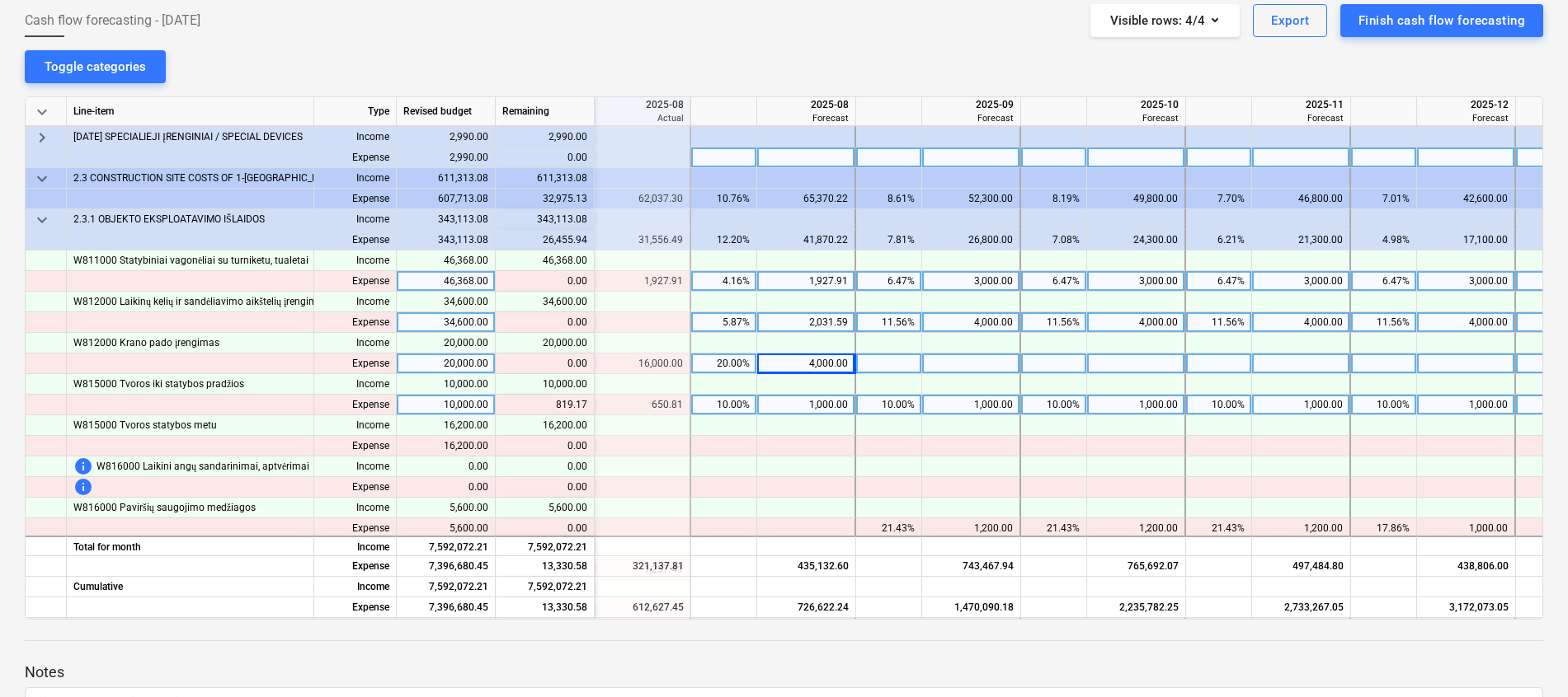
click at [828, 406] on div "1,000.00" at bounding box center [805, 405] width 84 height 21
click at [807, 412] on div at bounding box center [806, 405] width 99 height 21
type input "650.81"
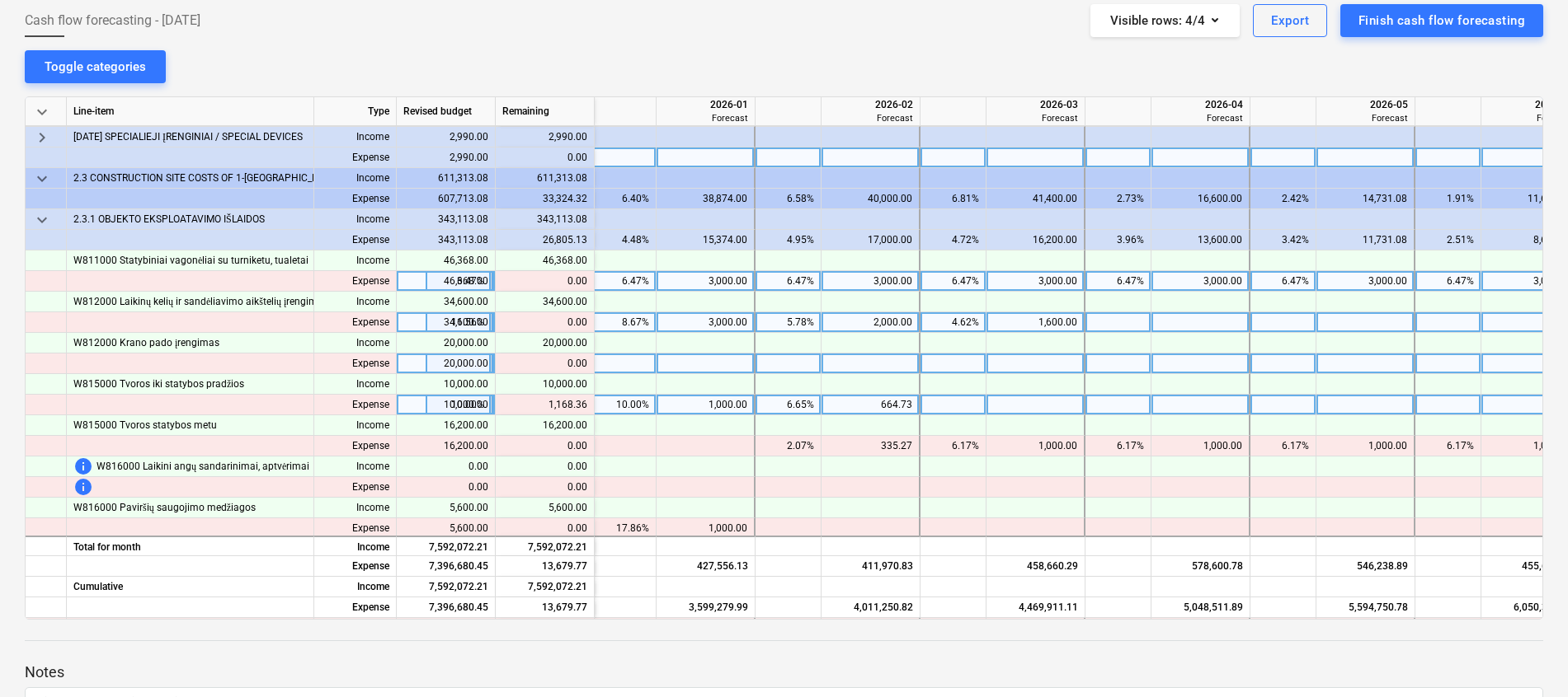
scroll to position [576, 1343]
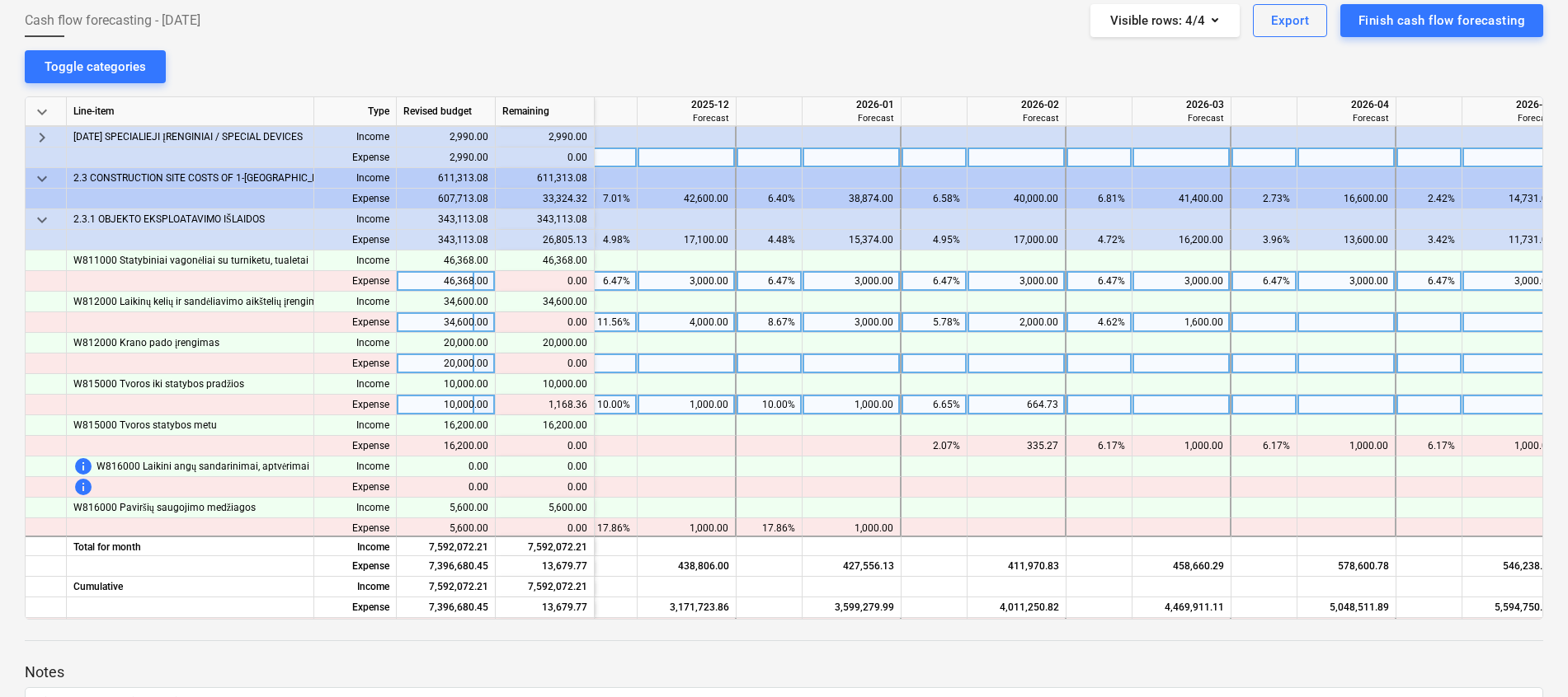
click at [1021, 398] on div "664.73" at bounding box center [1016, 405] width 84 height 21
type input "1000"
type input "833.09"
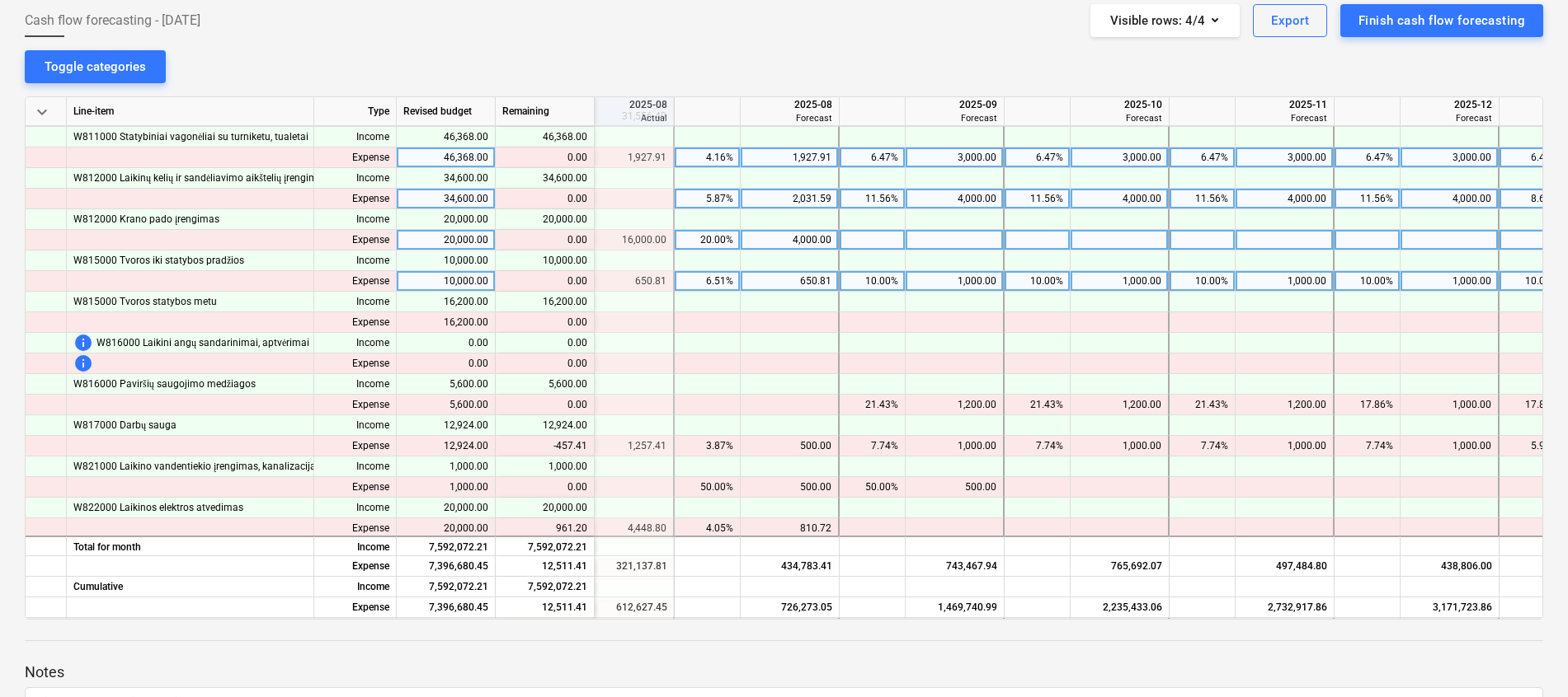
scroll to position [700, 531]
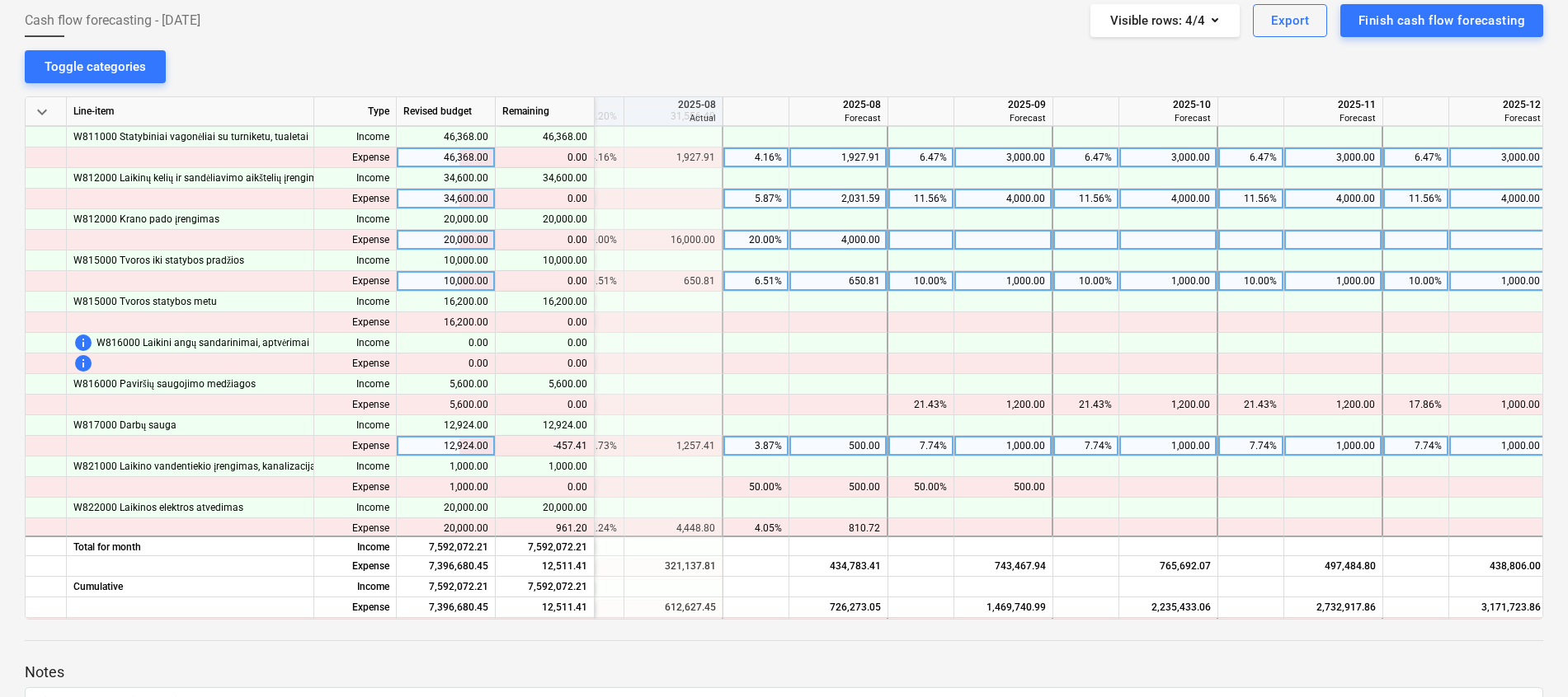
click at [843, 441] on div "500.00" at bounding box center [837, 446] width 84 height 21
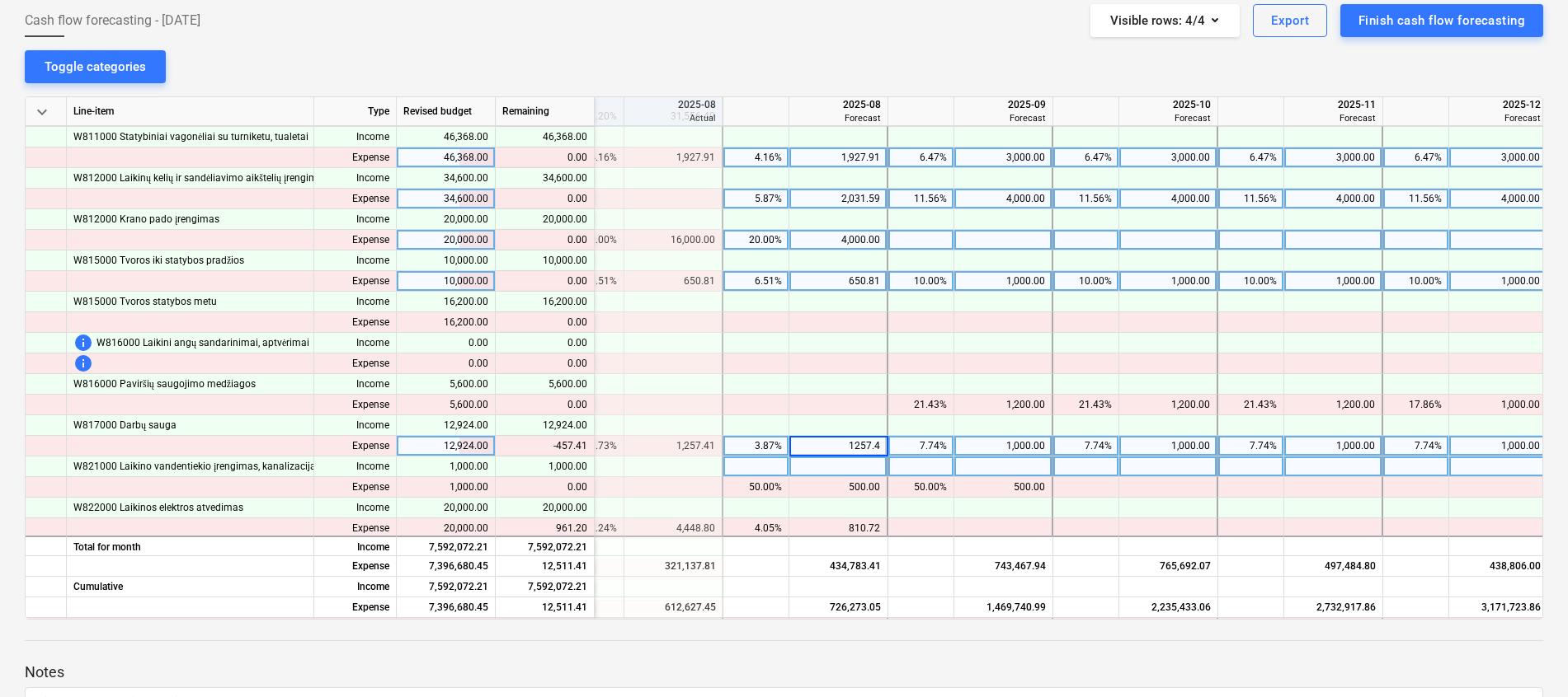
type input "1257.41"
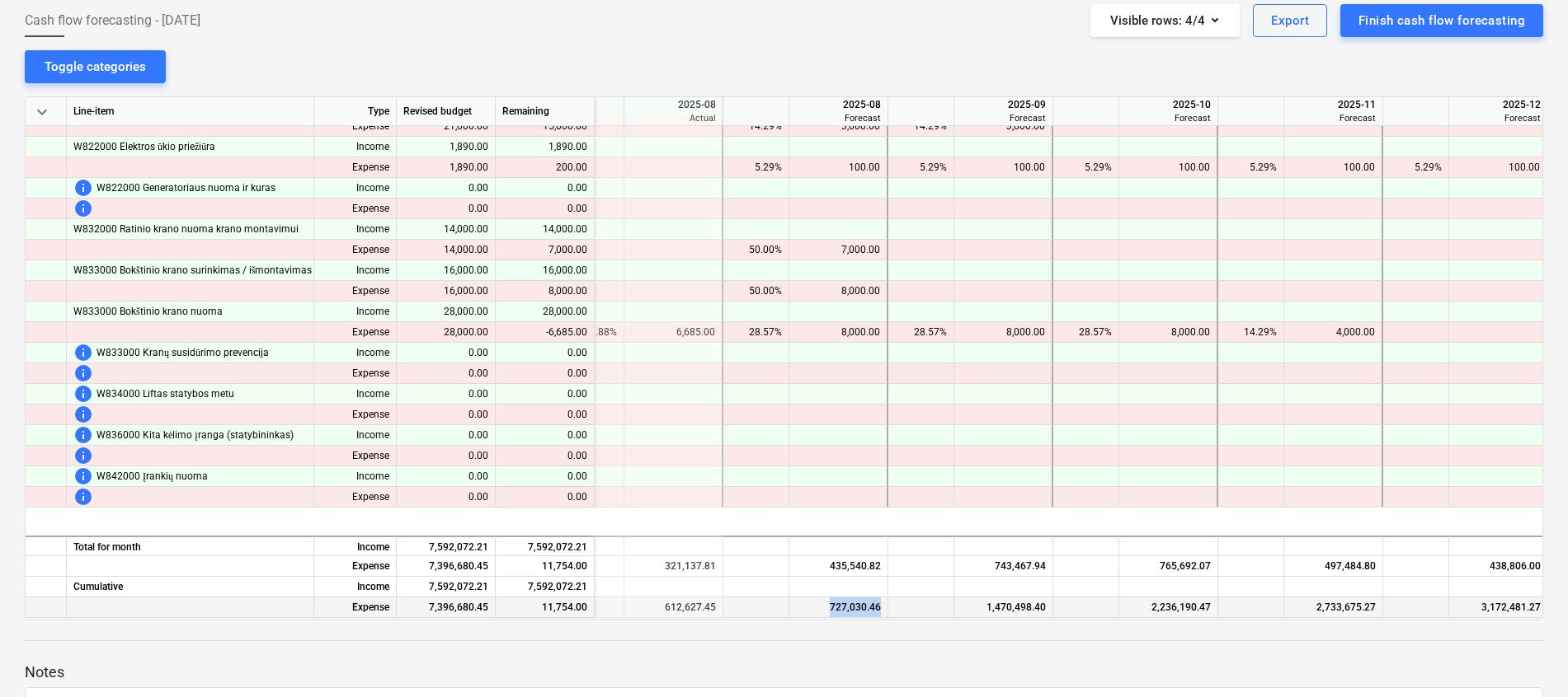
drag, startPoint x: 733, startPoint y: 613, endPoint x: 902, endPoint y: 612, distance: 169.0
click at [0, 0] on div "Expense 7,396,680.45 11,754.00 291,489.64 612,627.45 727,030.46 1,470,498.40 2,…" at bounding box center [0, 0] width 0 height 0
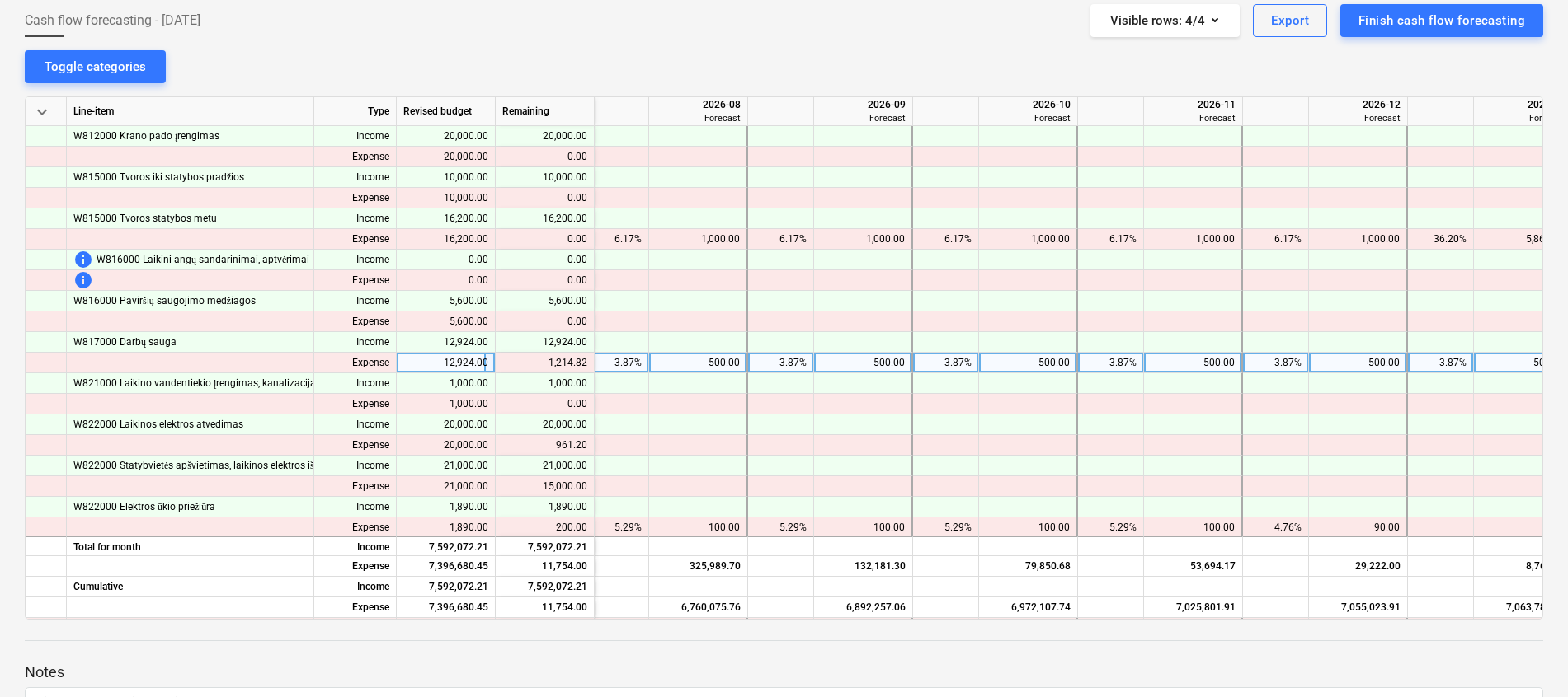
scroll to position [783, 2687]
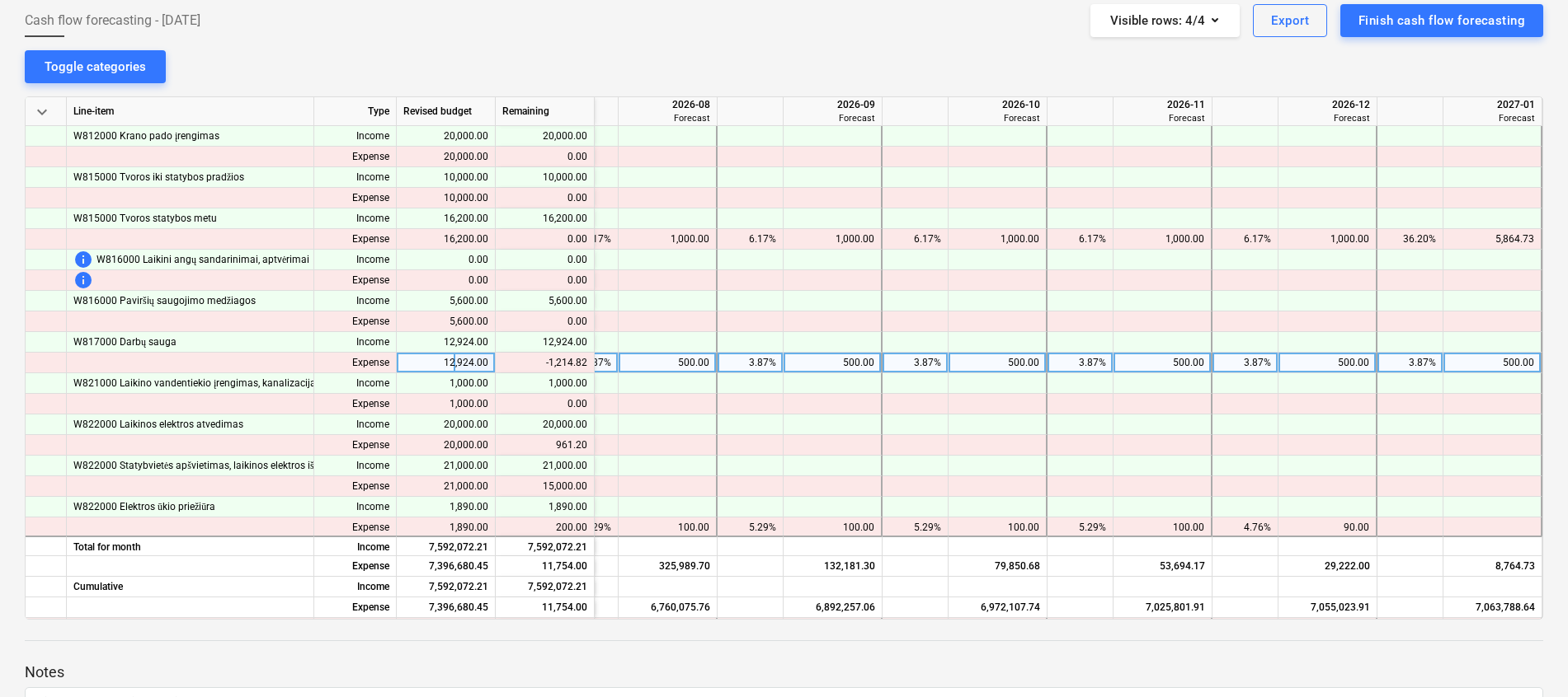
click at [1504, 362] on div "500.00" at bounding box center [1492, 363] width 84 height 21
click at [1346, 362] on div "500.00" at bounding box center [1326, 363] width 84 height 21
click at [1124, 362] on div "500.00" at bounding box center [1161, 363] width 84 height 21
click at [1158, 362] on div at bounding box center [1162, 363] width 99 height 21
type input "285.18"
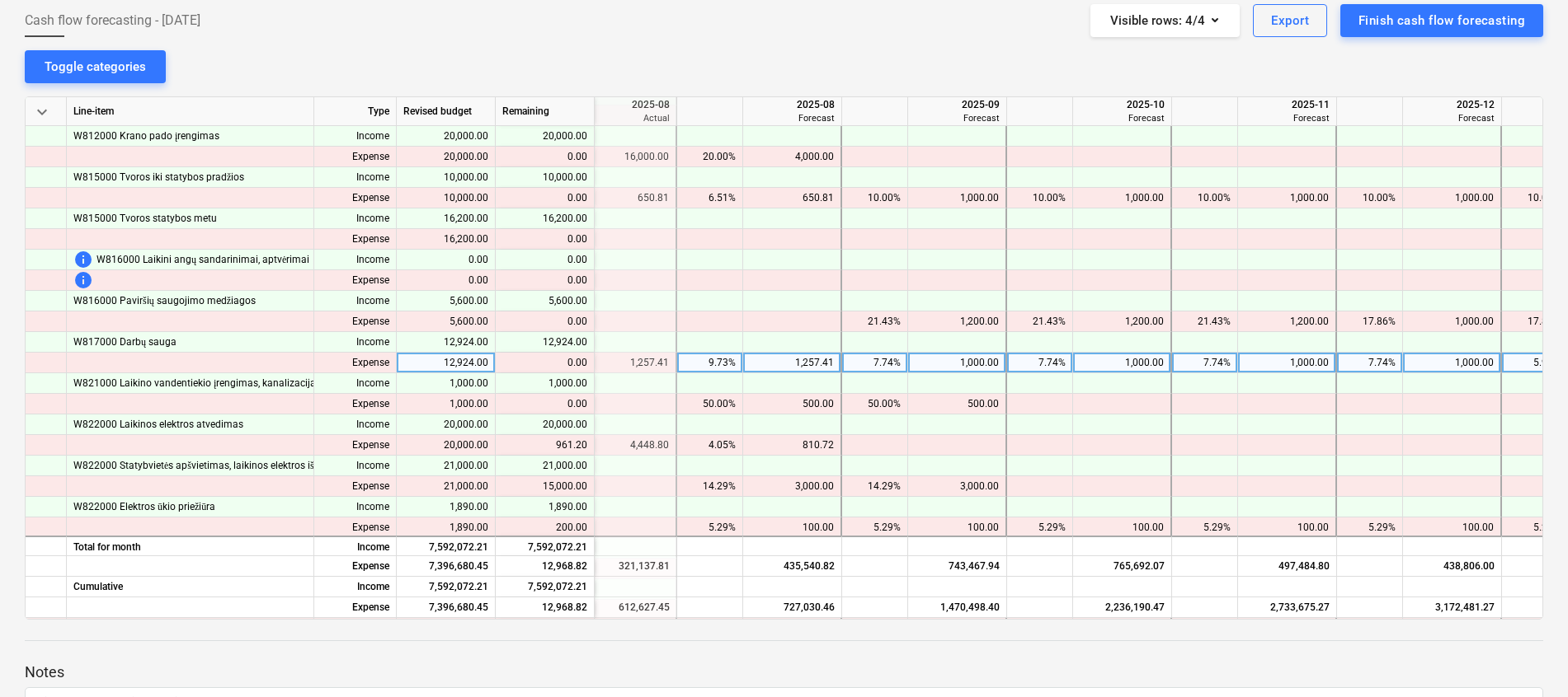
scroll to position [783, 566]
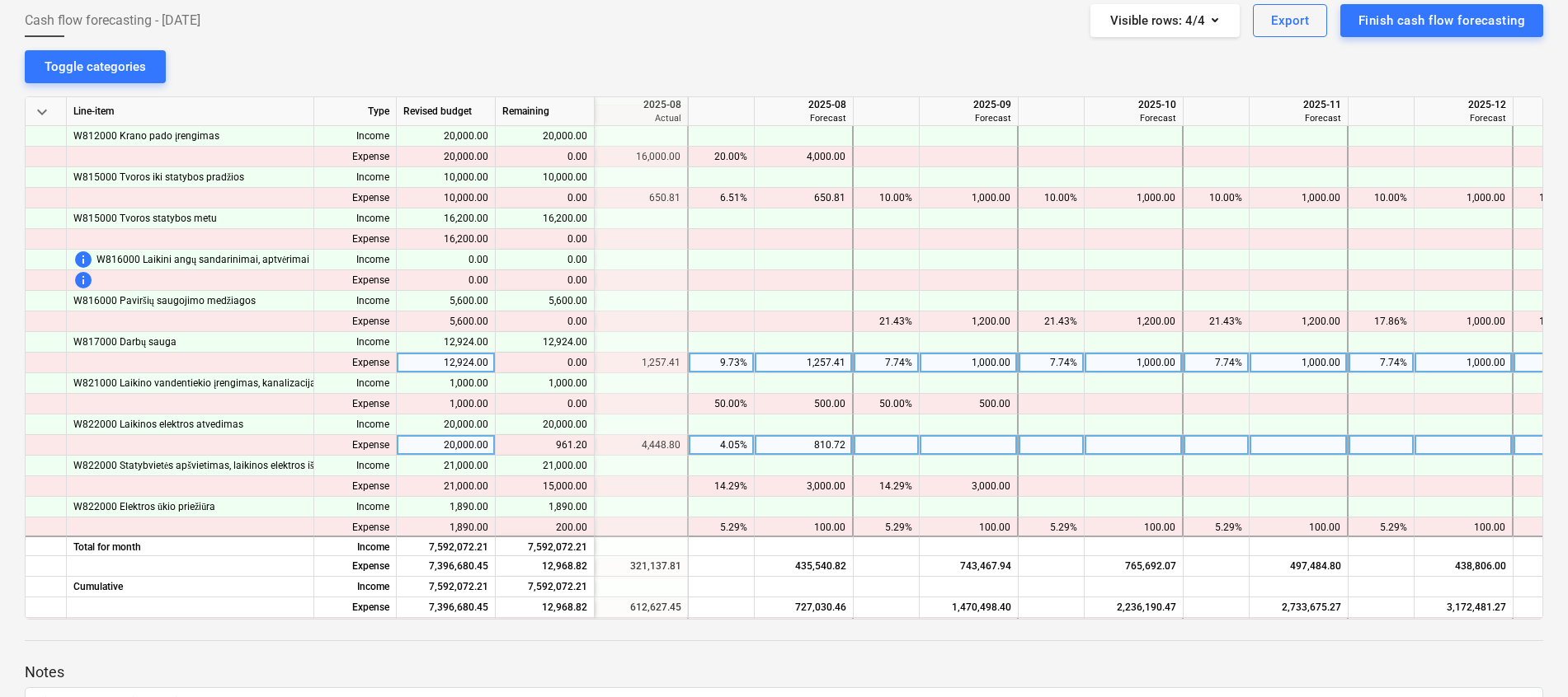
click at [806, 444] on div "810.72" at bounding box center [803, 446] width 84 height 21
click at [810, 450] on div at bounding box center [804, 446] width 99 height 21
type input "1771.92"
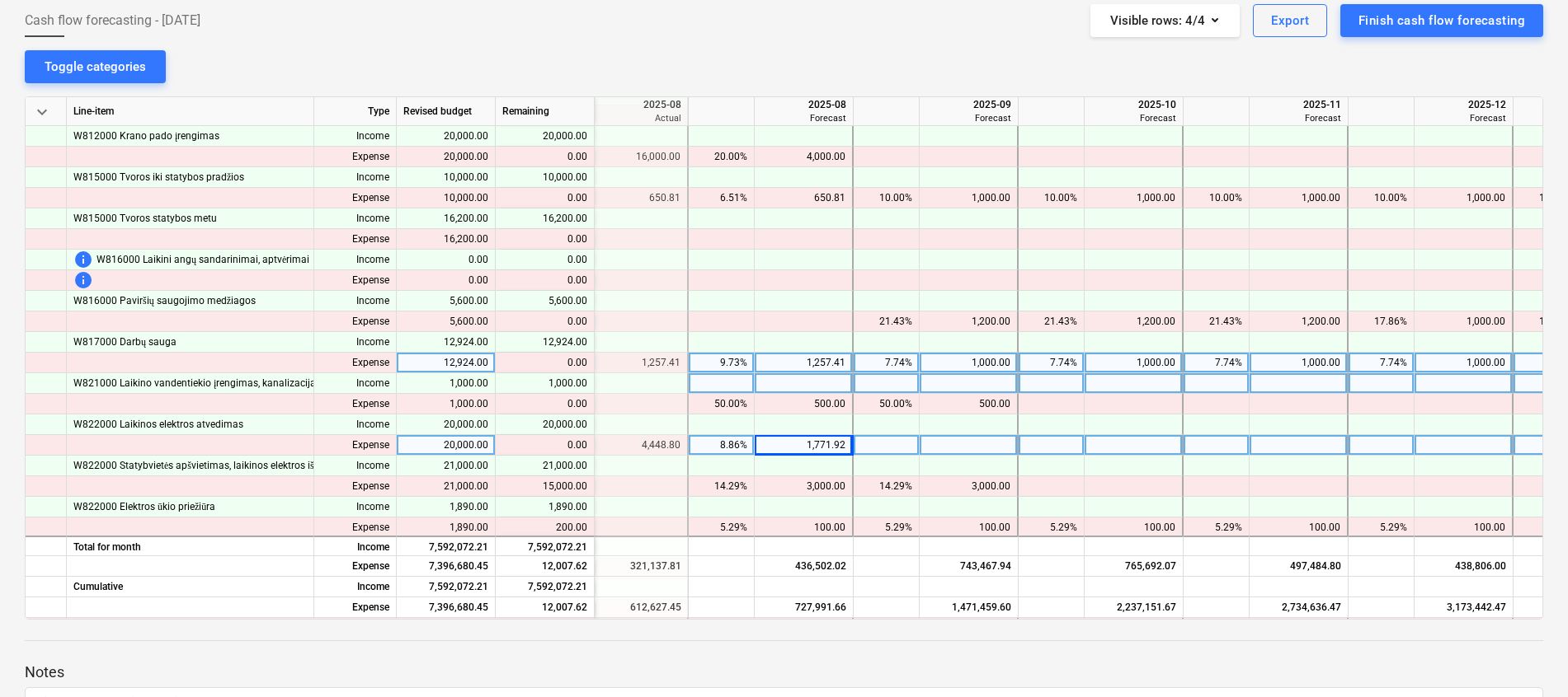
scroll to position [907, 566]
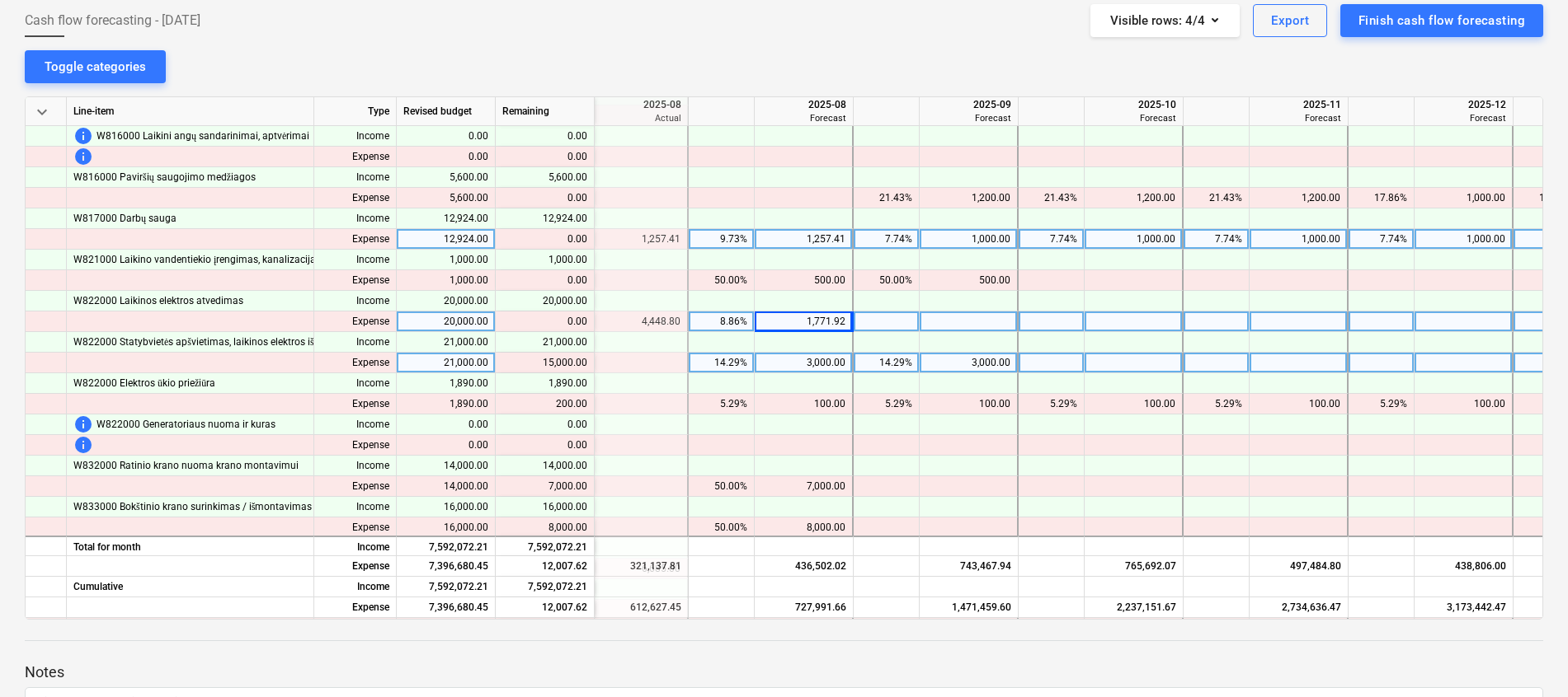
click at [806, 356] on div "3,000.00" at bounding box center [803, 363] width 84 height 21
click at [1132, 364] on div at bounding box center [1133, 363] width 99 height 21
type input "4"
type input "3000"
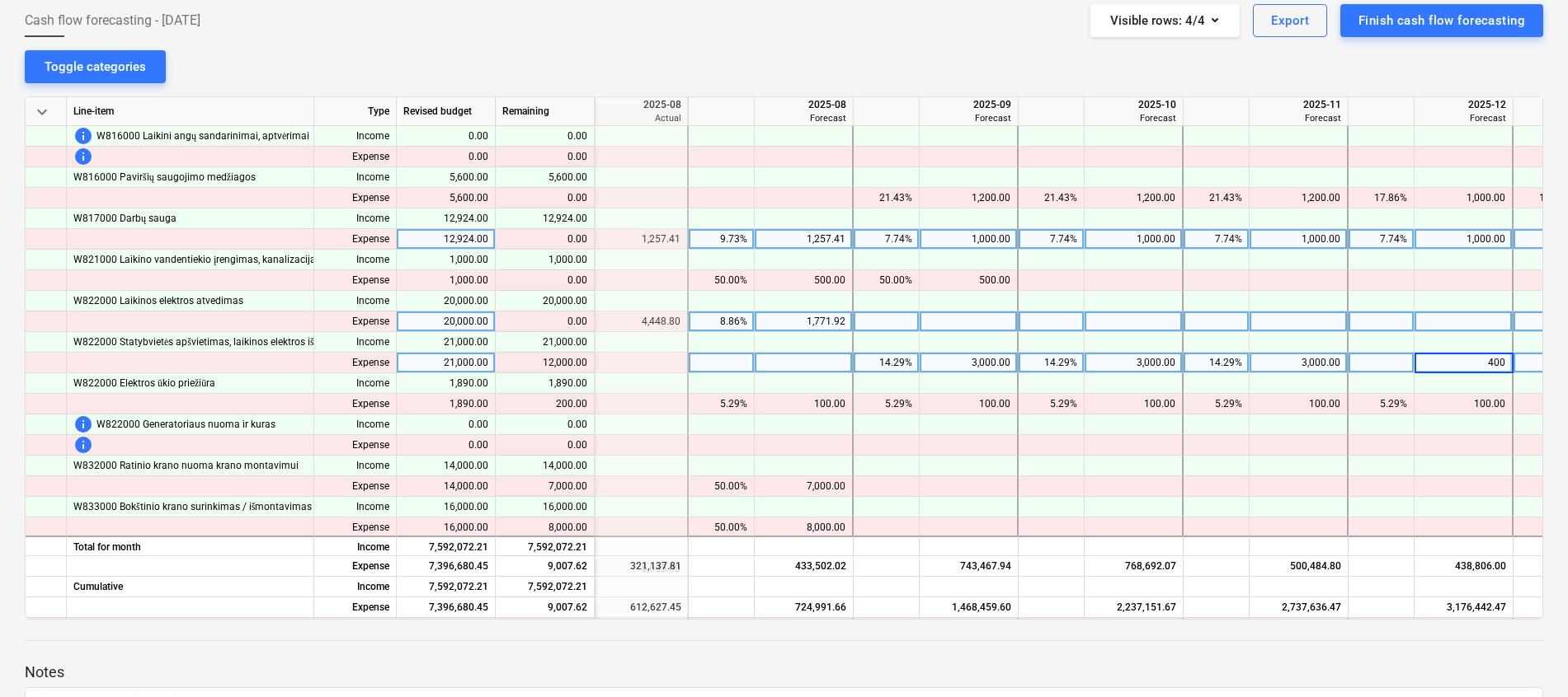
type input "4000"
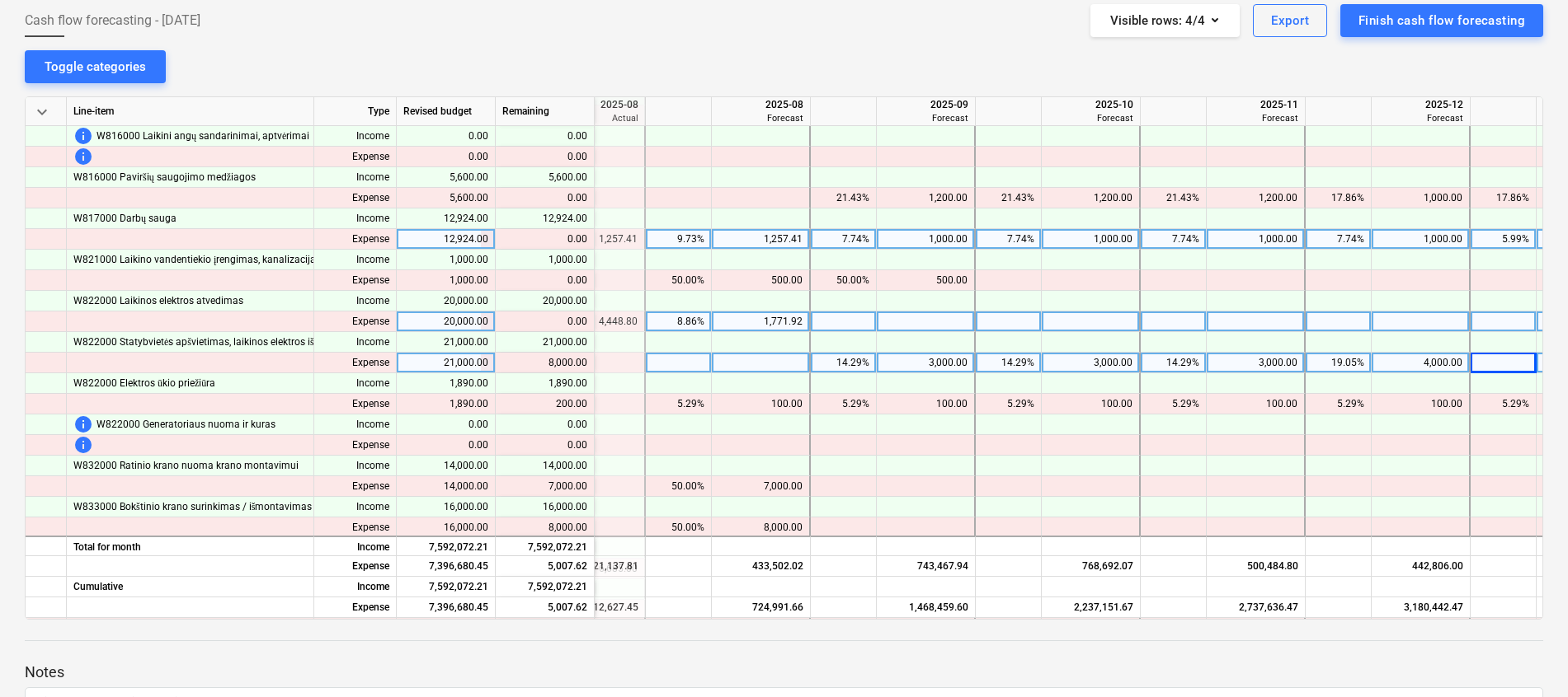
click at [963, 358] on div "3,000.00" at bounding box center [925, 363] width 84 height 21
type input "5000"
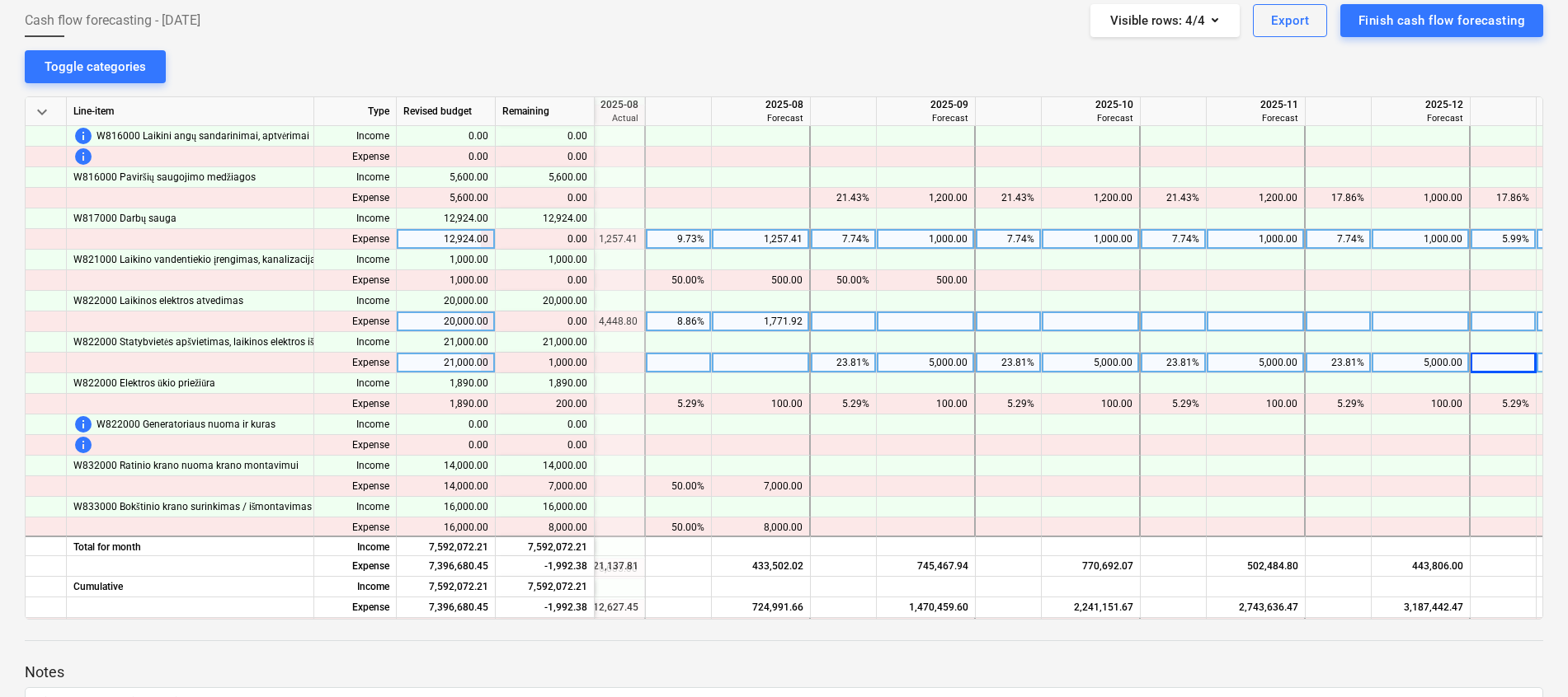
scroll to position [907, 707]
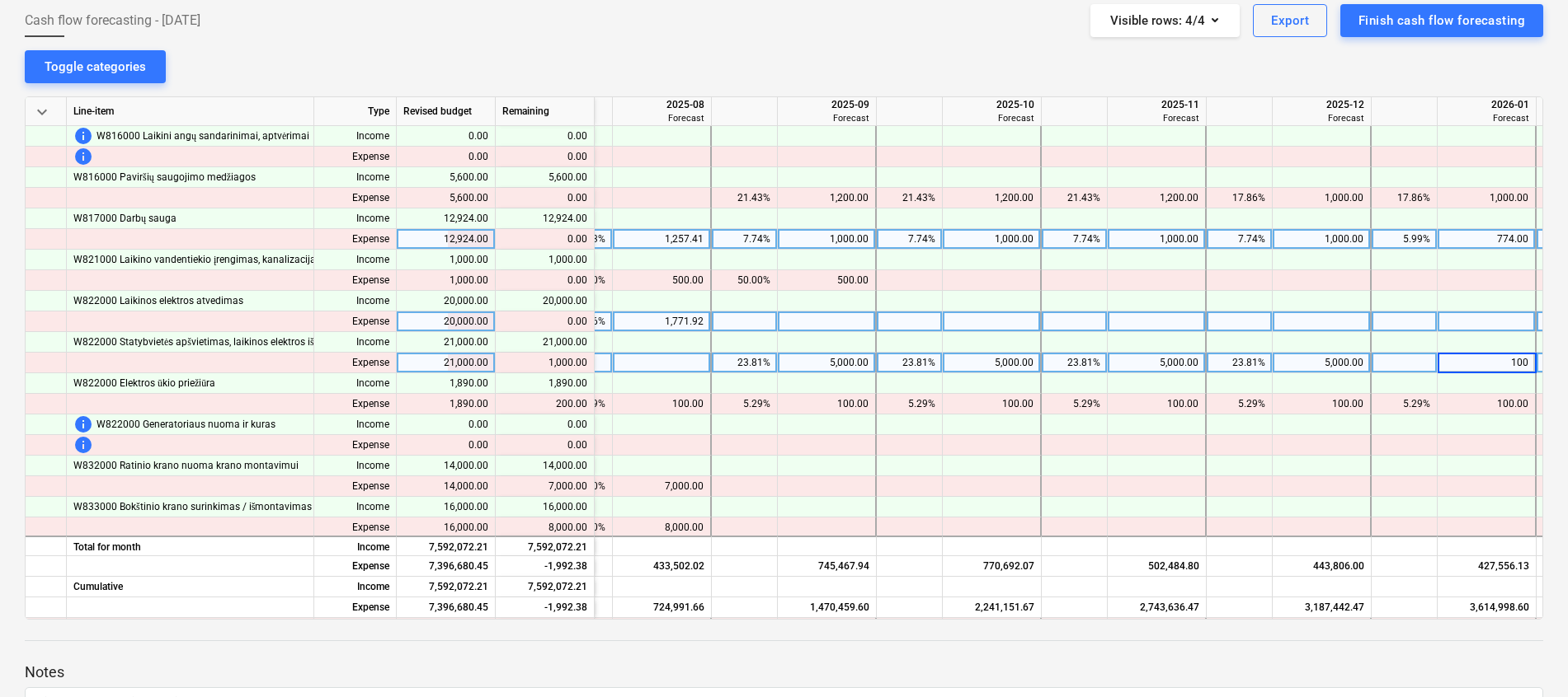
type input "1000"
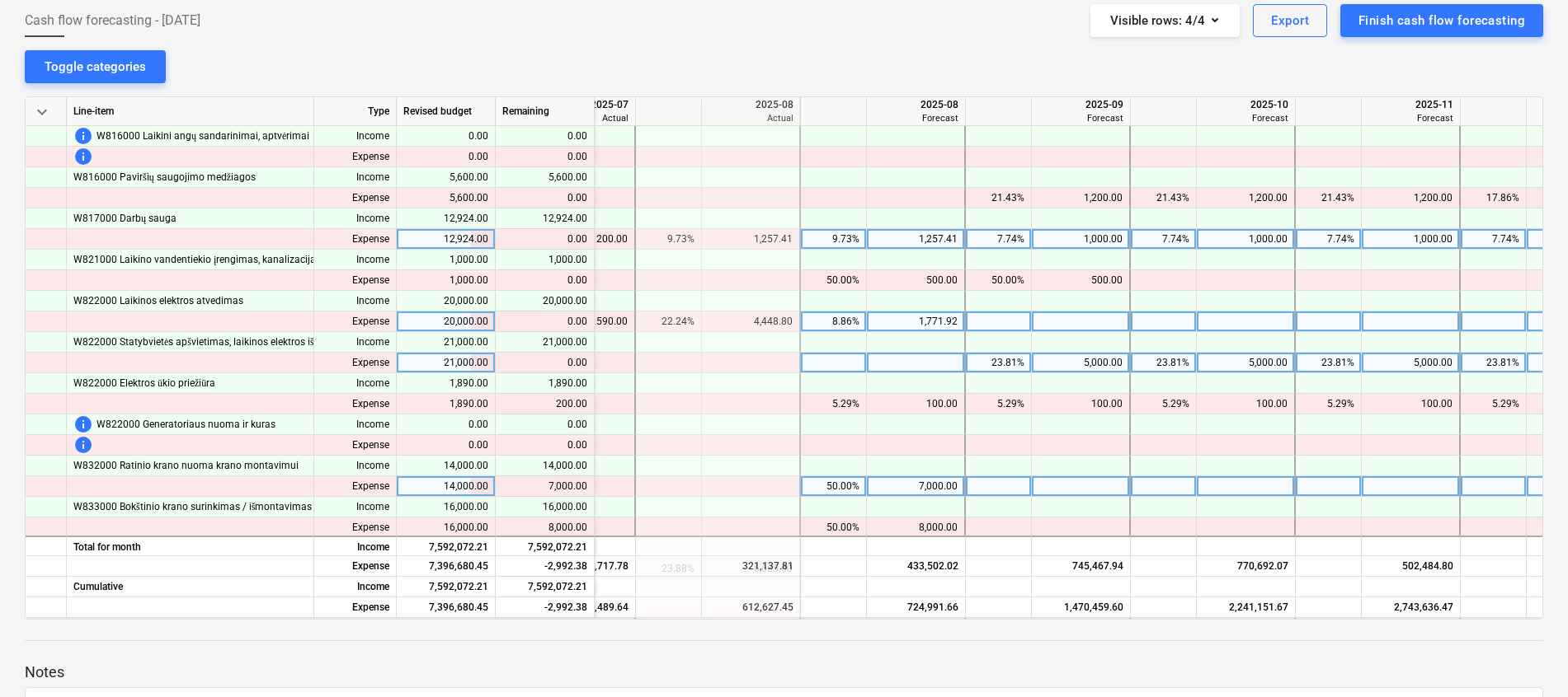
scroll to position [1030, 454]
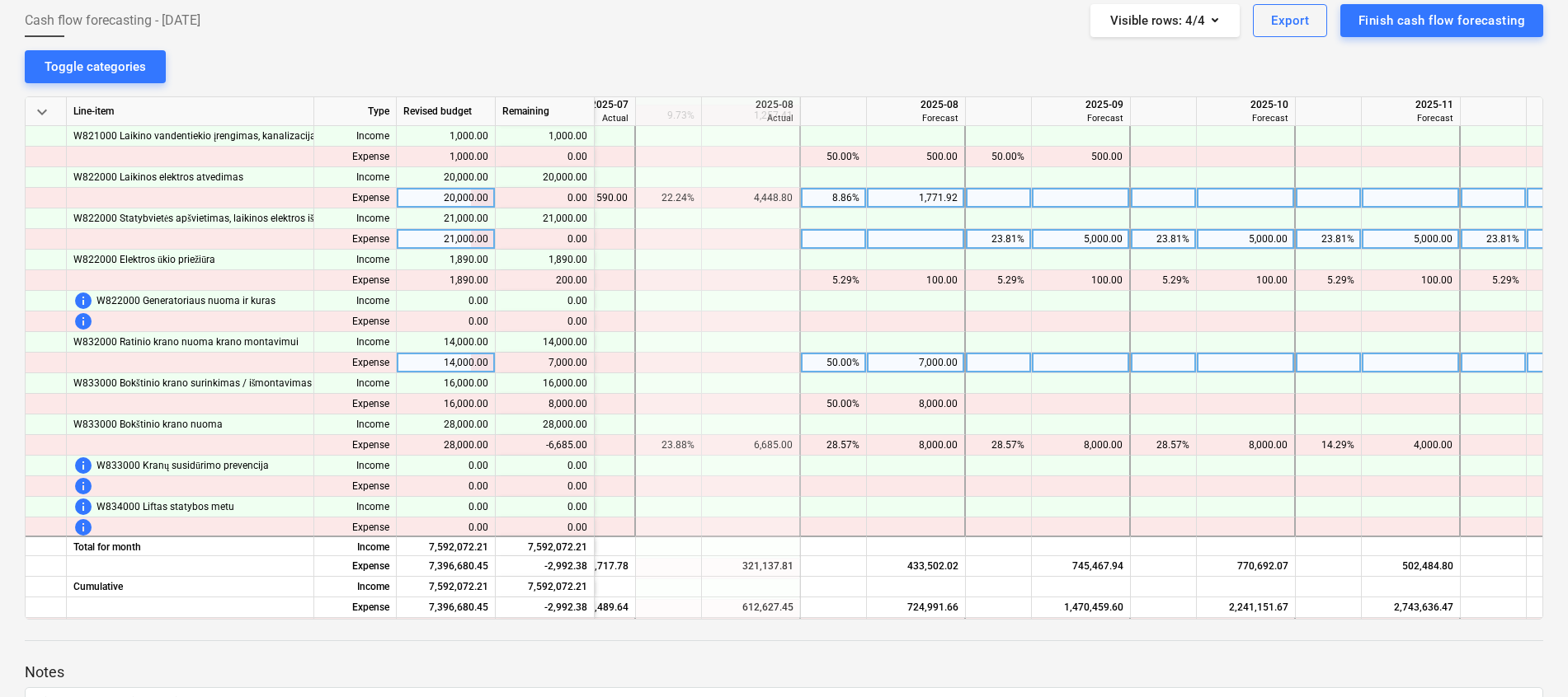
click at [928, 361] on div "7,000.00" at bounding box center [915, 363] width 84 height 21
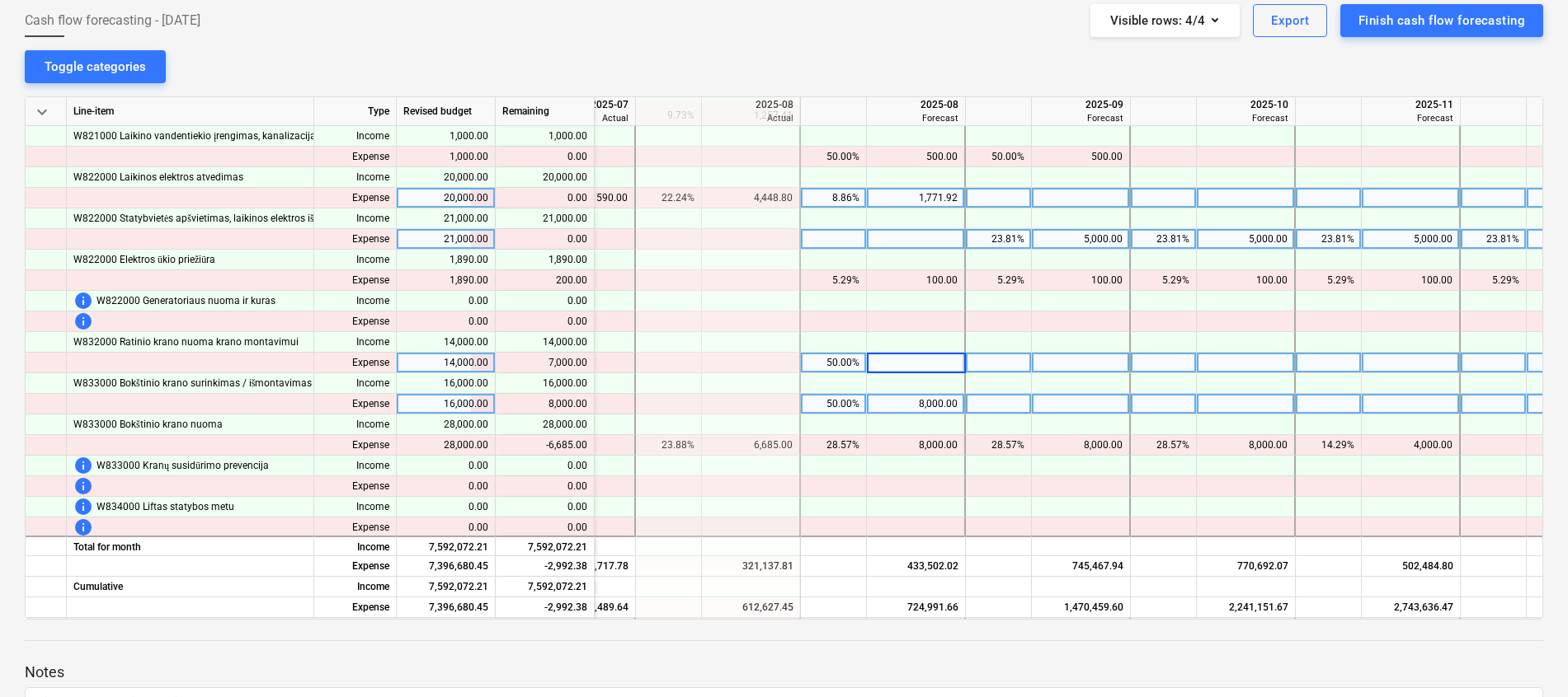
click at [942, 409] on div "8,000.00" at bounding box center [915, 404] width 84 height 21
click at [1049, 364] on div at bounding box center [1080, 363] width 99 height 21
click at [947, 403] on div "8,000.00" at bounding box center [915, 404] width 84 height 21
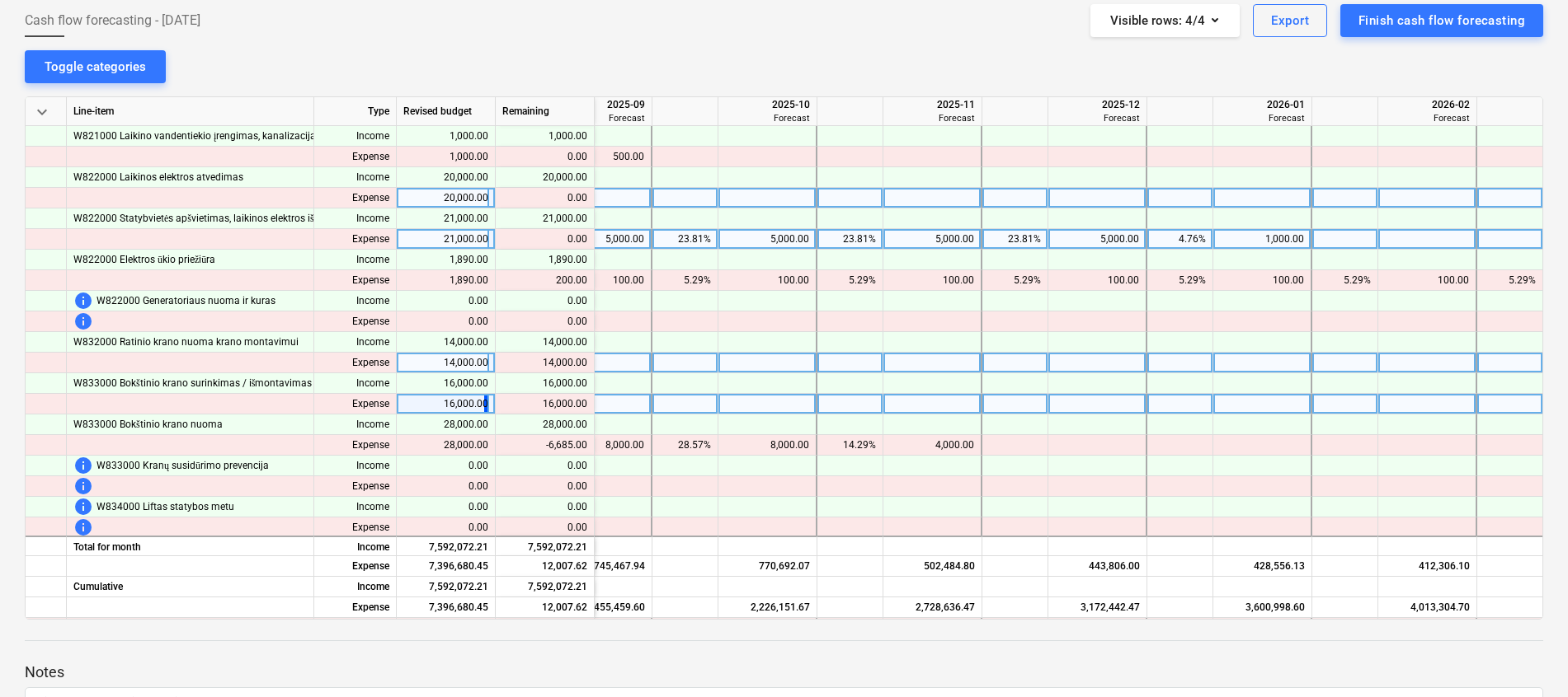
scroll to position [1030, 918]
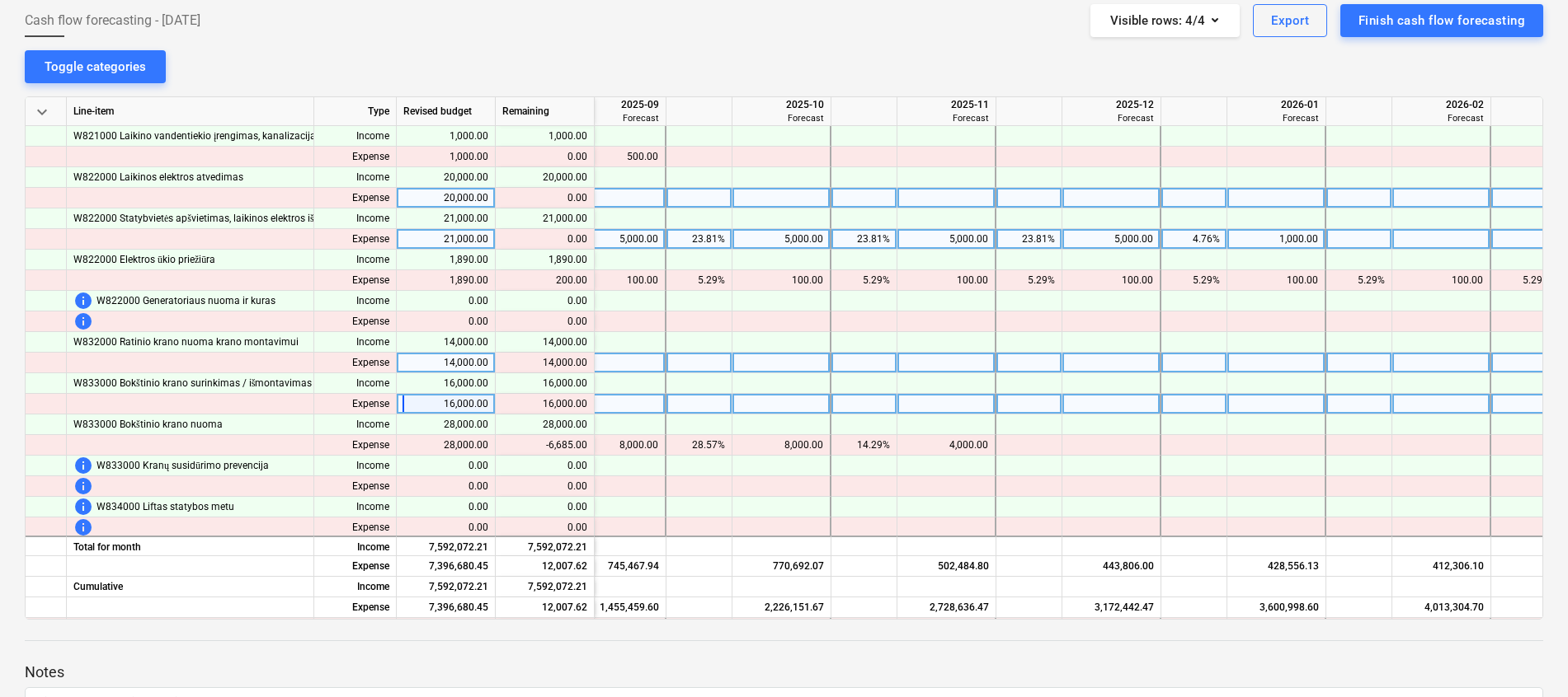
click at [1105, 358] on div at bounding box center [1111, 363] width 99 height 21
type input "14000"
click at [1109, 399] on div at bounding box center [1111, 404] width 99 height 21
type input "16000"
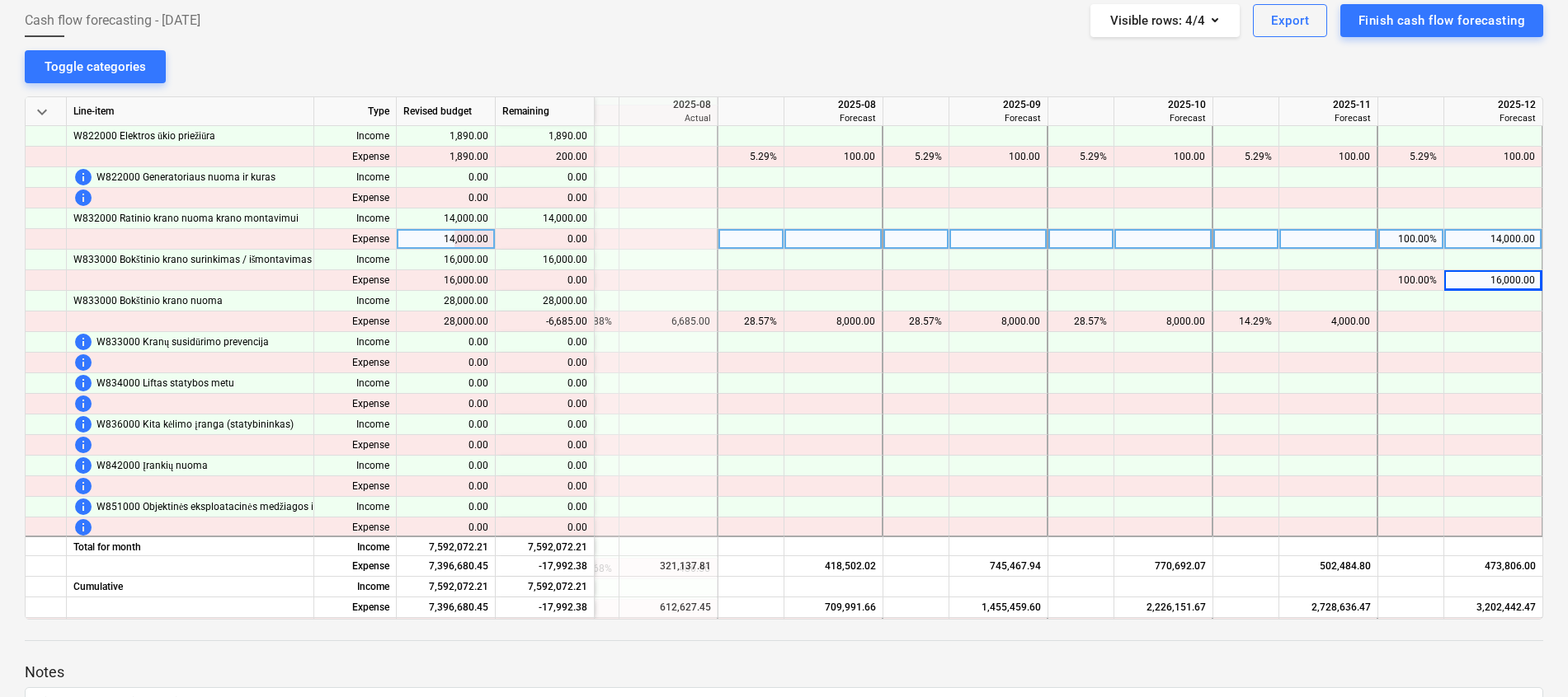
scroll to position [1154, 470]
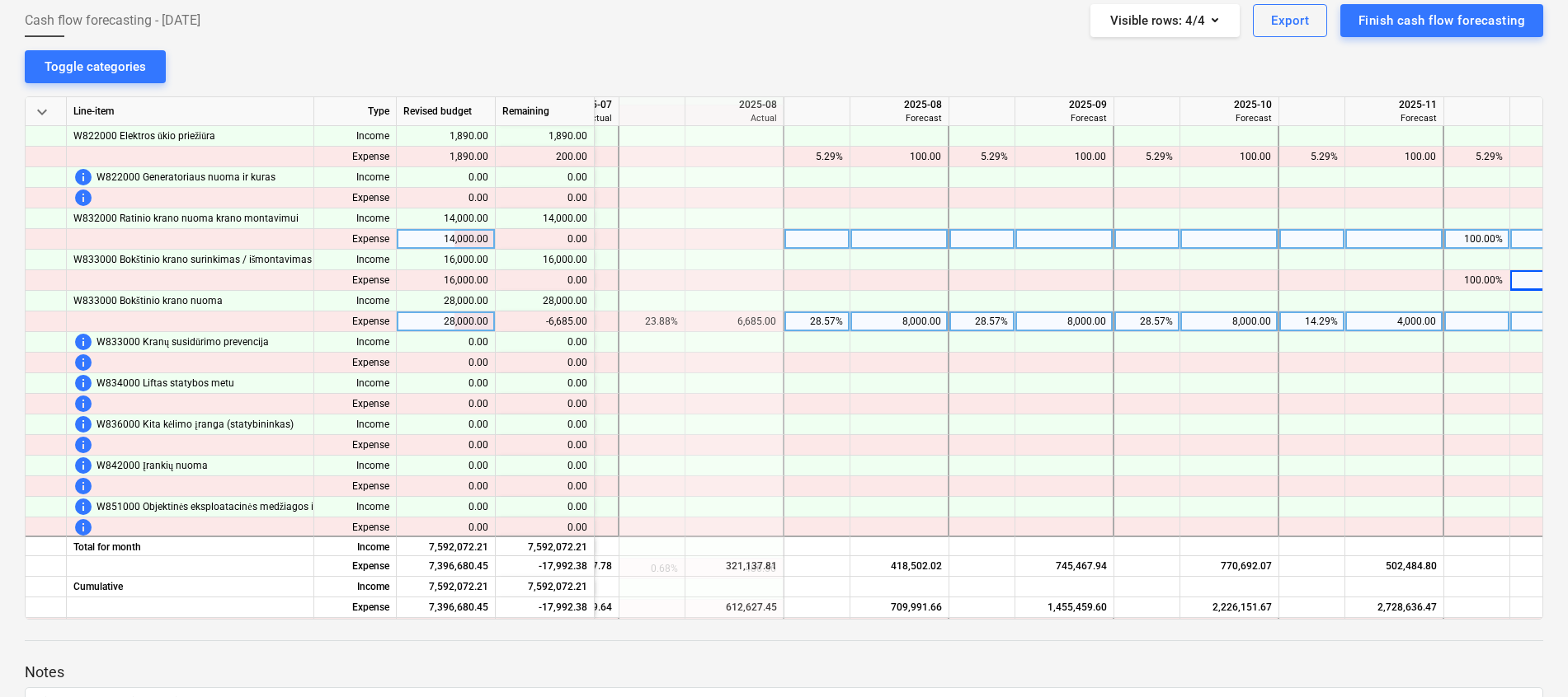
click at [932, 319] on div "8,000.00" at bounding box center [899, 321] width 84 height 21
click at [910, 321] on div at bounding box center [899, 321] width 99 height 21
type input "6685"
click at [1070, 329] on div "8,000.00" at bounding box center [1063, 321] width 84 height 21
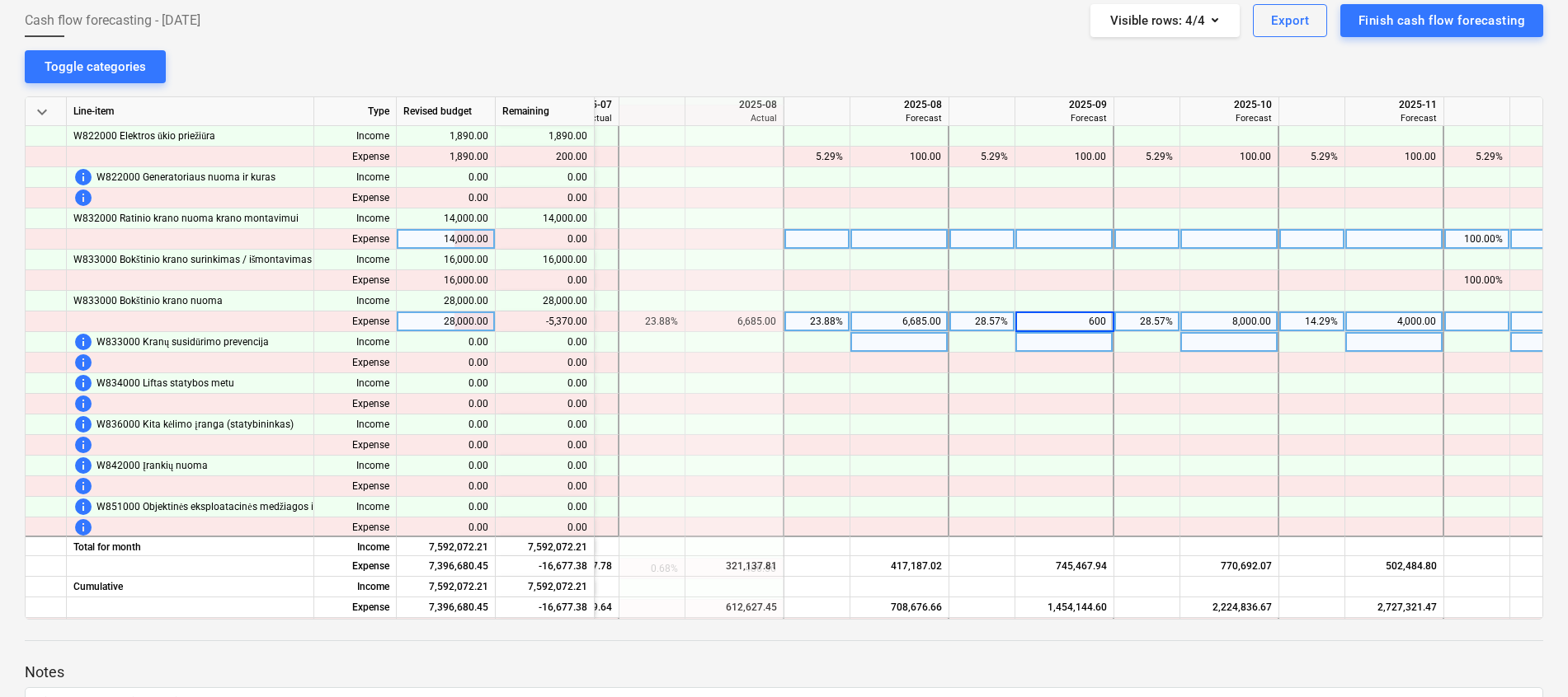
type input "6000"
click at [1255, 321] on div "8,000.00" at bounding box center [1228, 321] width 84 height 21
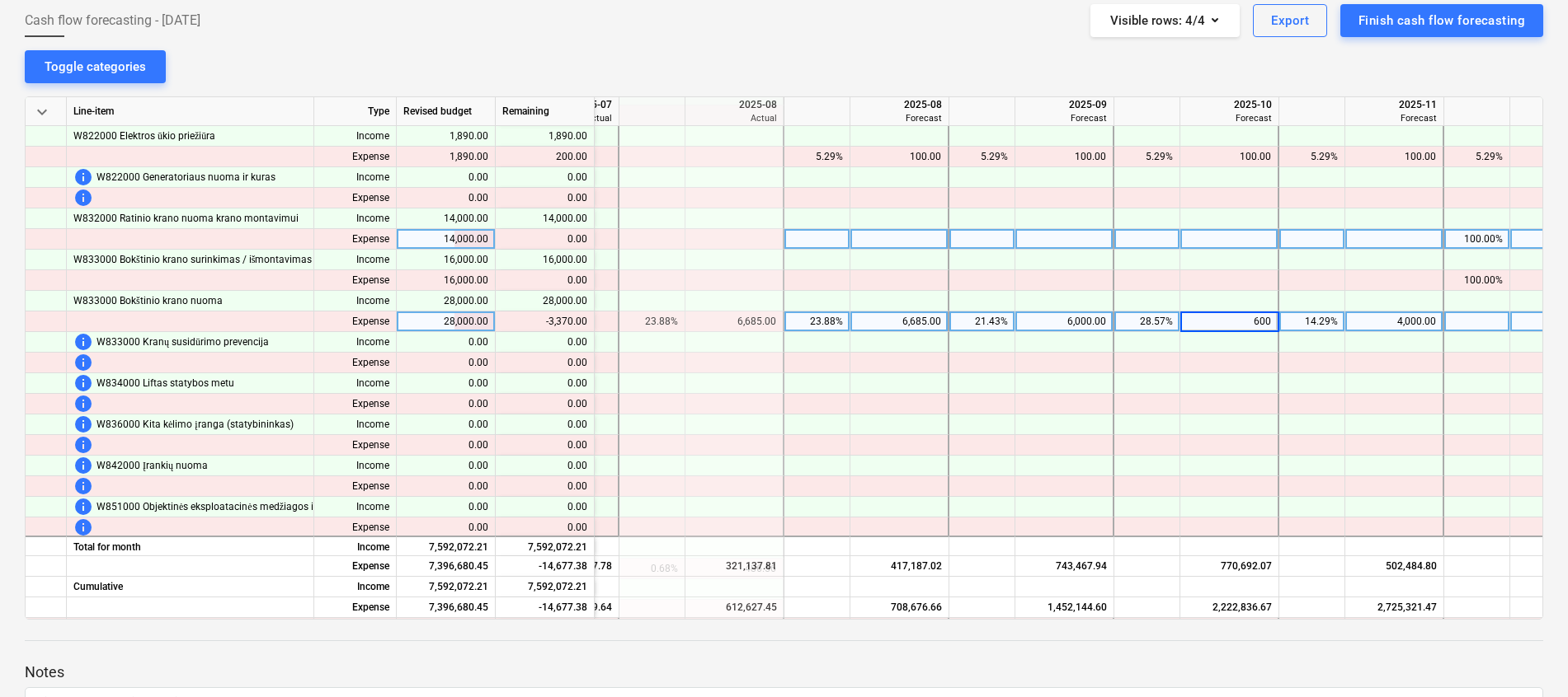
type input "6000"
click at [1374, 319] on div "4,000.00" at bounding box center [1394, 321] width 84 height 21
click at [1400, 327] on div at bounding box center [1394, 321] width 99 height 21
type input "2630"
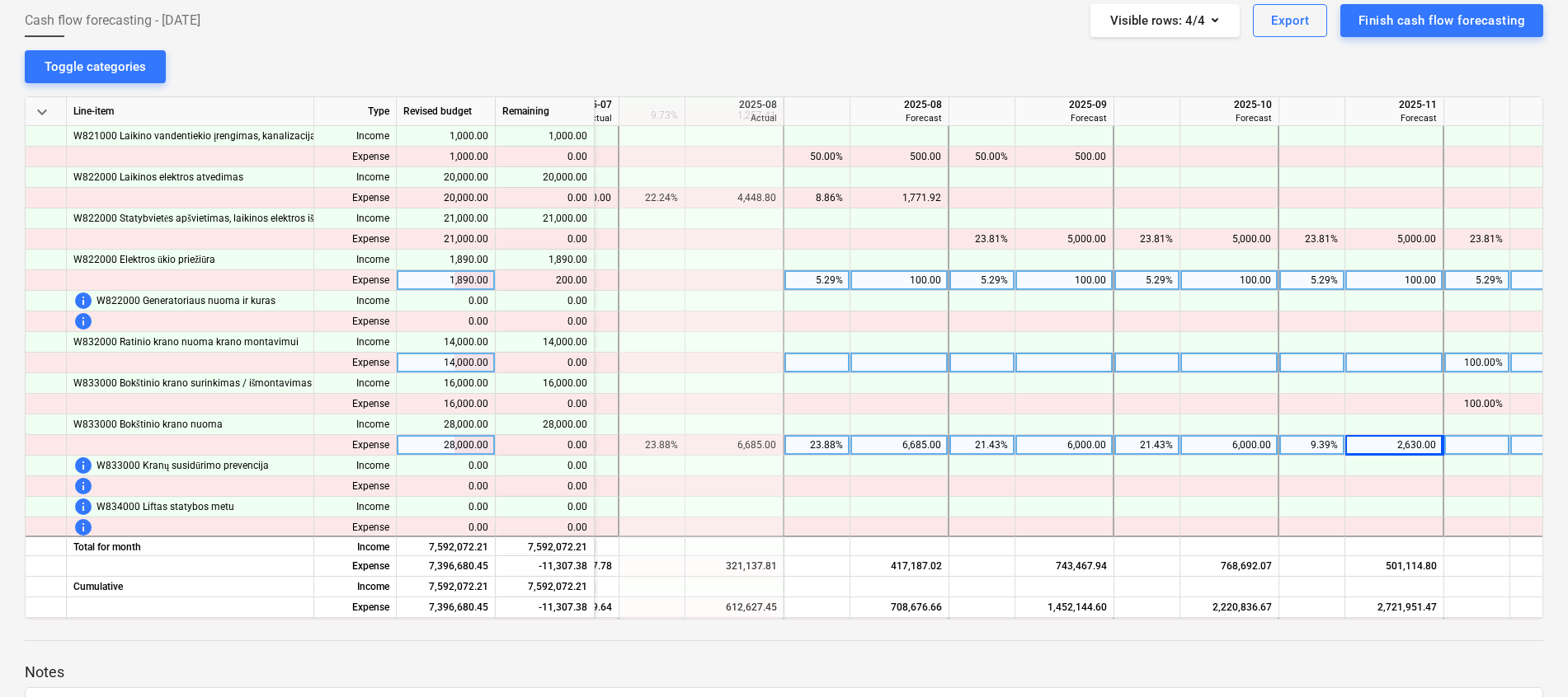
click at [1245, 275] on div "100.00" at bounding box center [1228, 280] width 84 height 21
type input "200"
click at [1096, 281] on div "100.00" at bounding box center [1063, 280] width 84 height 21
type input "200"
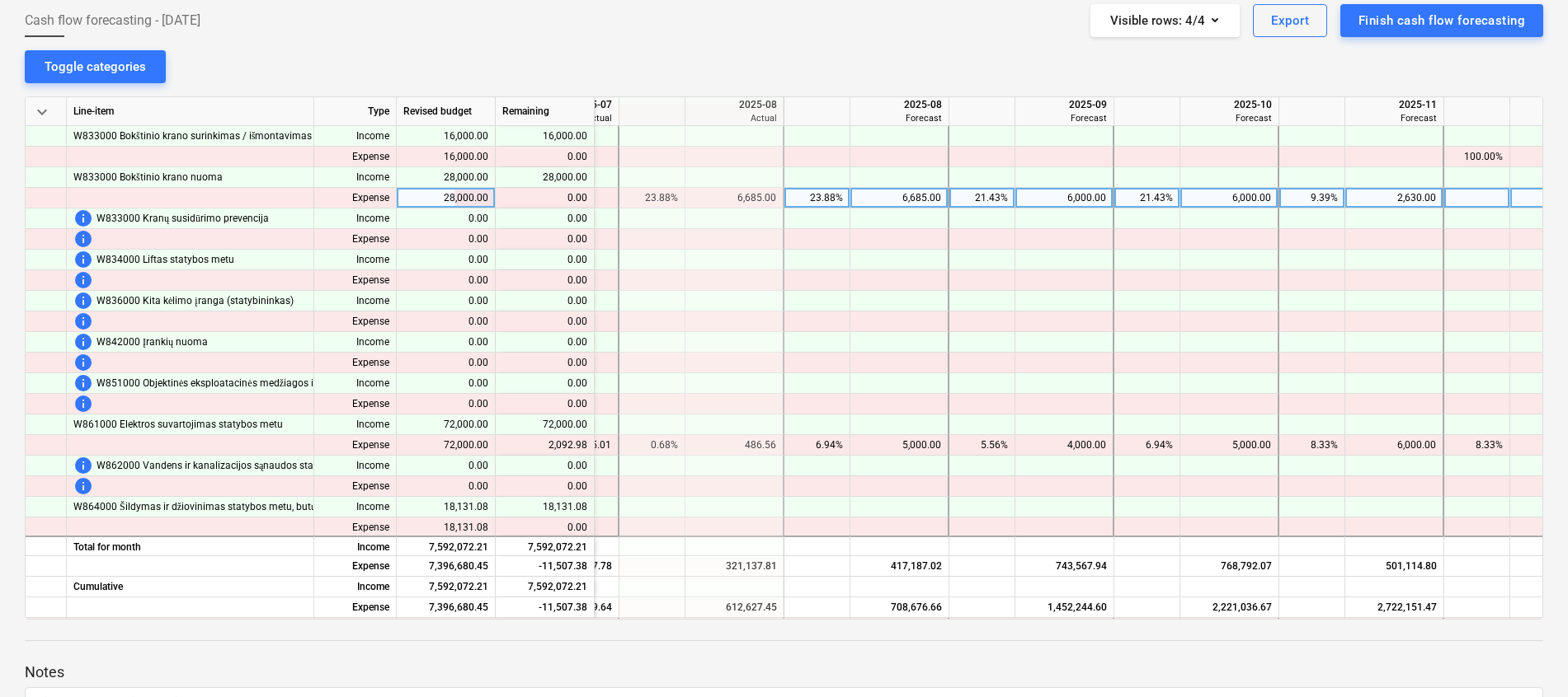
scroll to position [1401, 470]
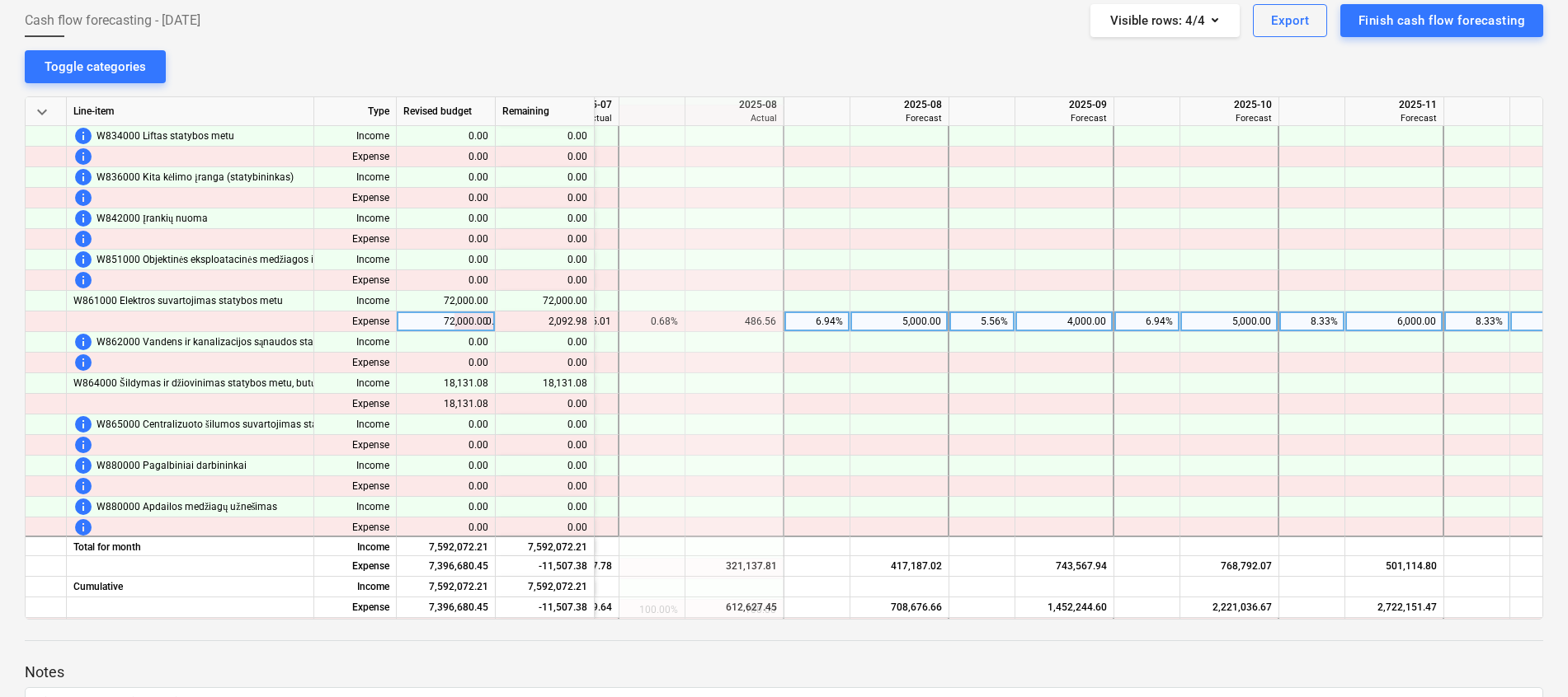
click at [927, 319] on div "5,000.00" at bounding box center [899, 321] width 84 height 21
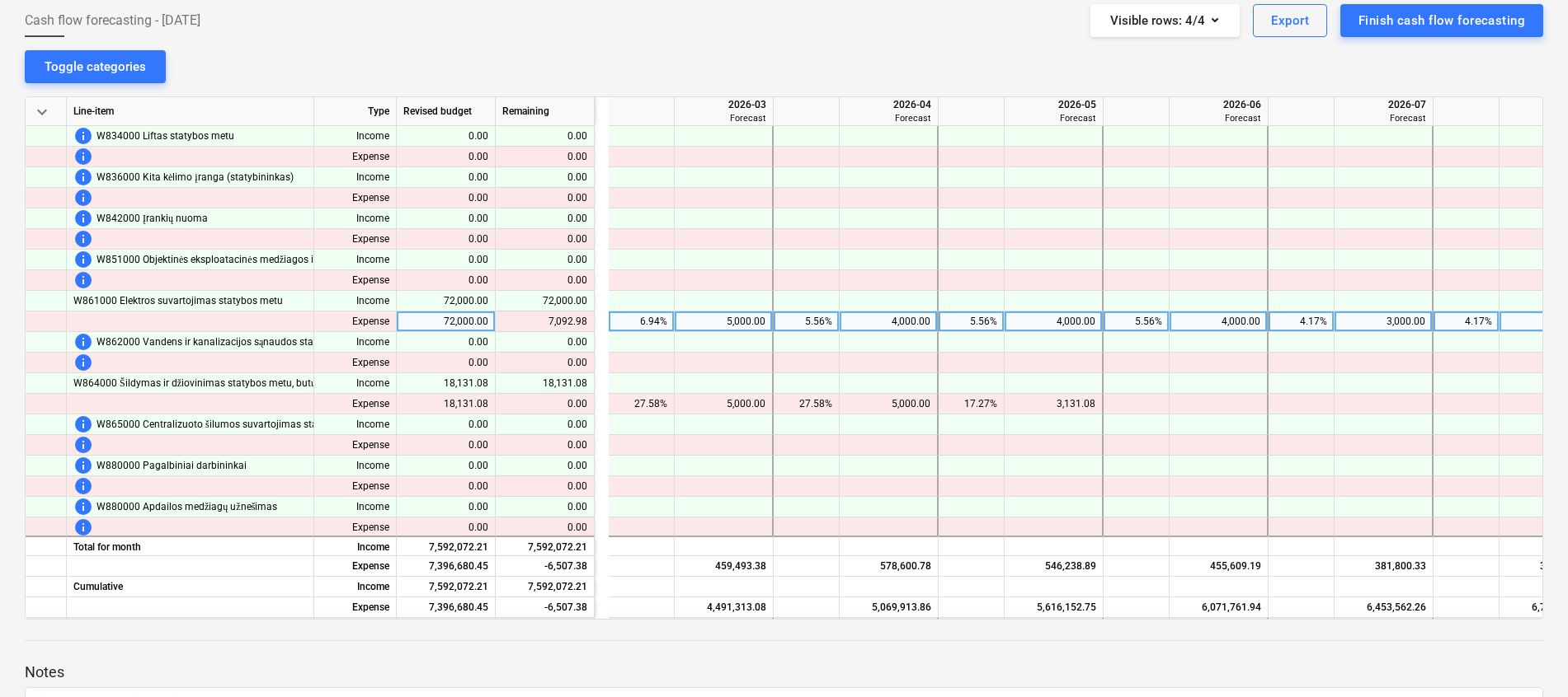
scroll to position [1401, 2121]
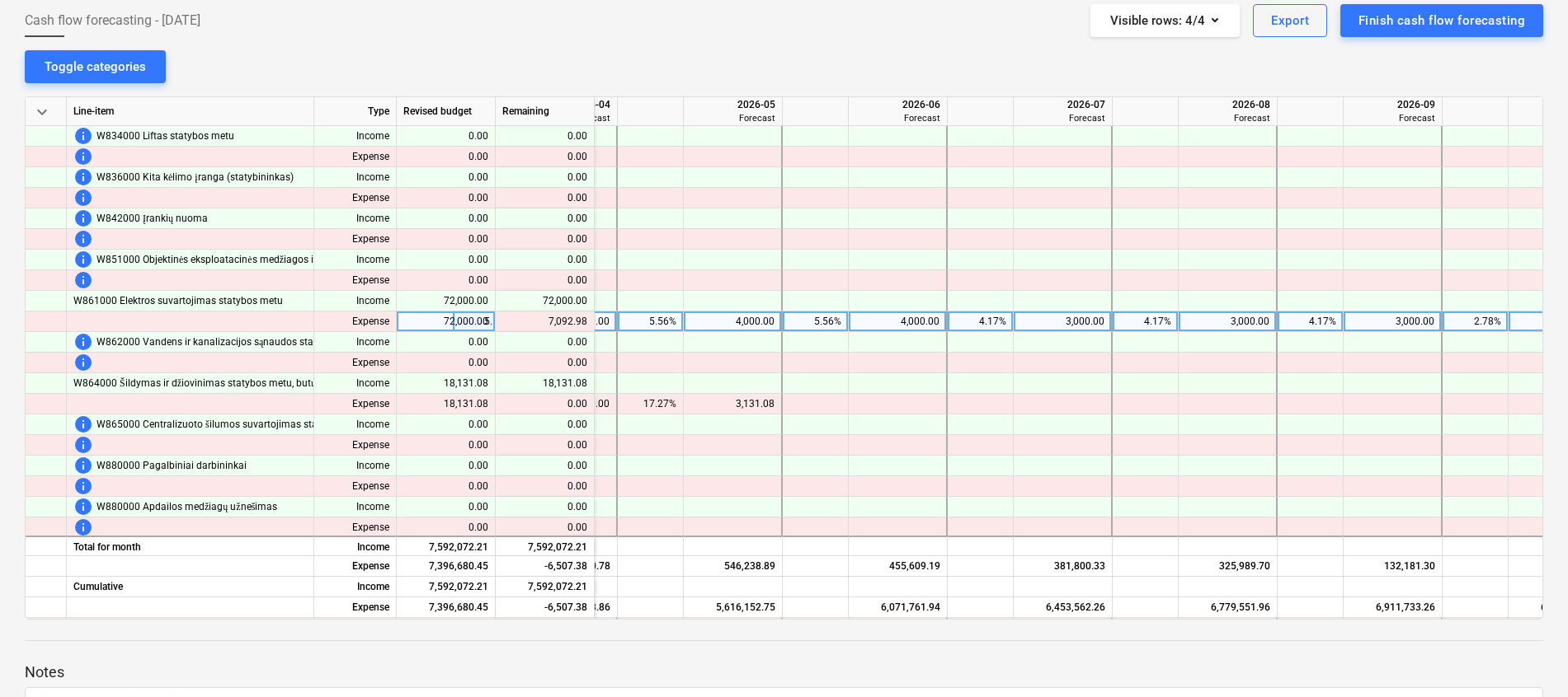
click at [1083, 314] on div "3,000.00" at bounding box center [1062, 321] width 84 height 21
type input "4000"
click at [1226, 328] on div "3,000.00" at bounding box center [1227, 321] width 84 height 21
type input "4000"
click at [1400, 324] on div "3,000.00" at bounding box center [1392, 321] width 84 height 21
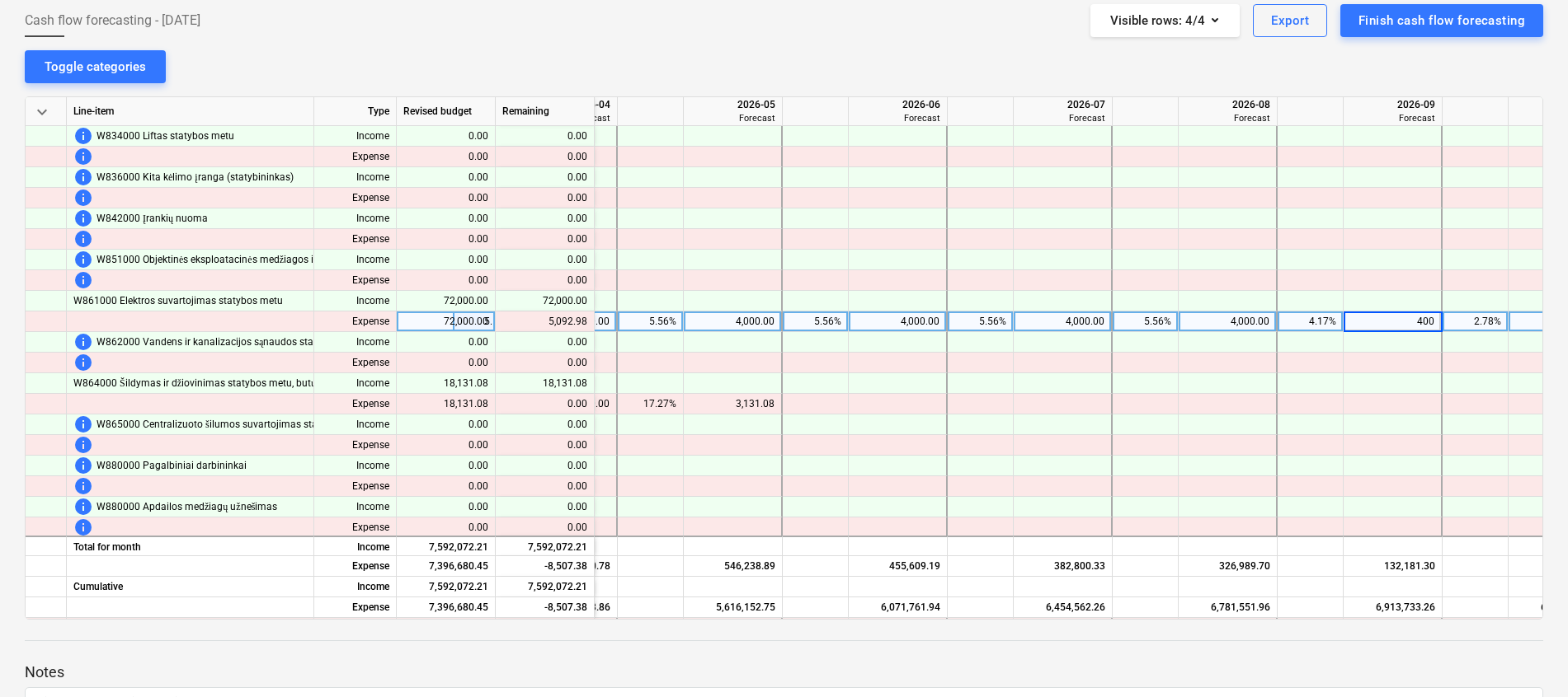
type input "4000"
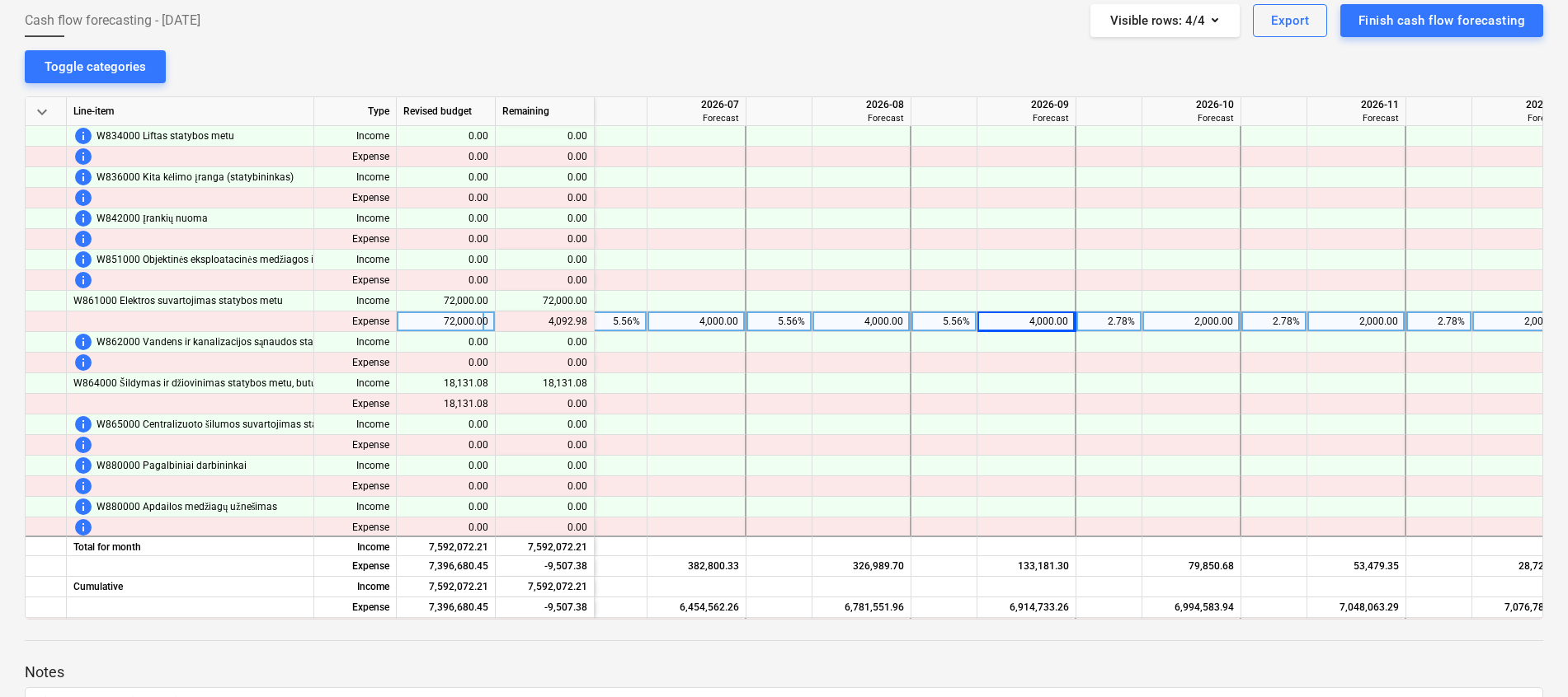
scroll to position [1401, 2494]
click at [1177, 325] on div "2,000.00" at bounding box center [1183, 321] width 84 height 21
type input "4000"
click at [1371, 319] on div "2,000.00" at bounding box center [1348, 321] width 84 height 21
type input "4000"
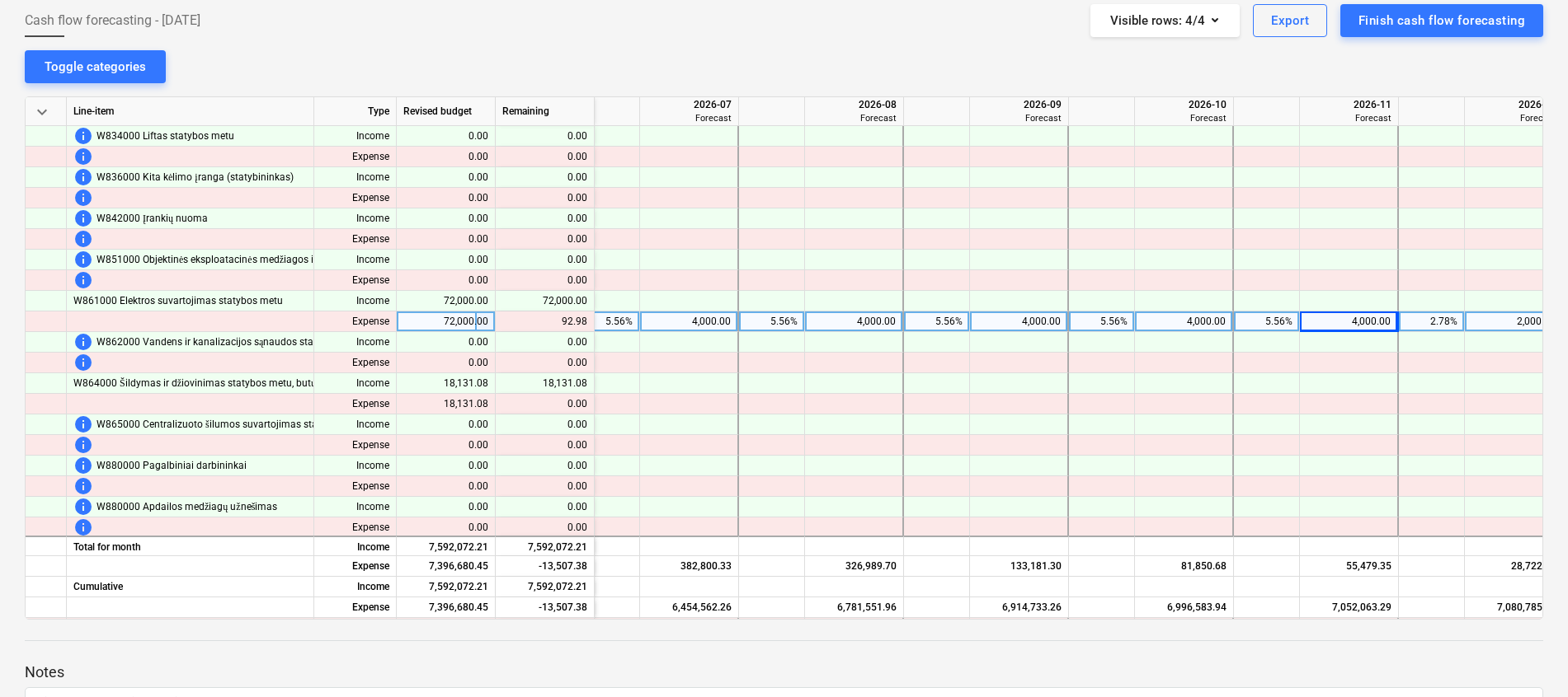
click at [1486, 321] on div "2,000.00" at bounding box center [1513, 321] width 84 height 21
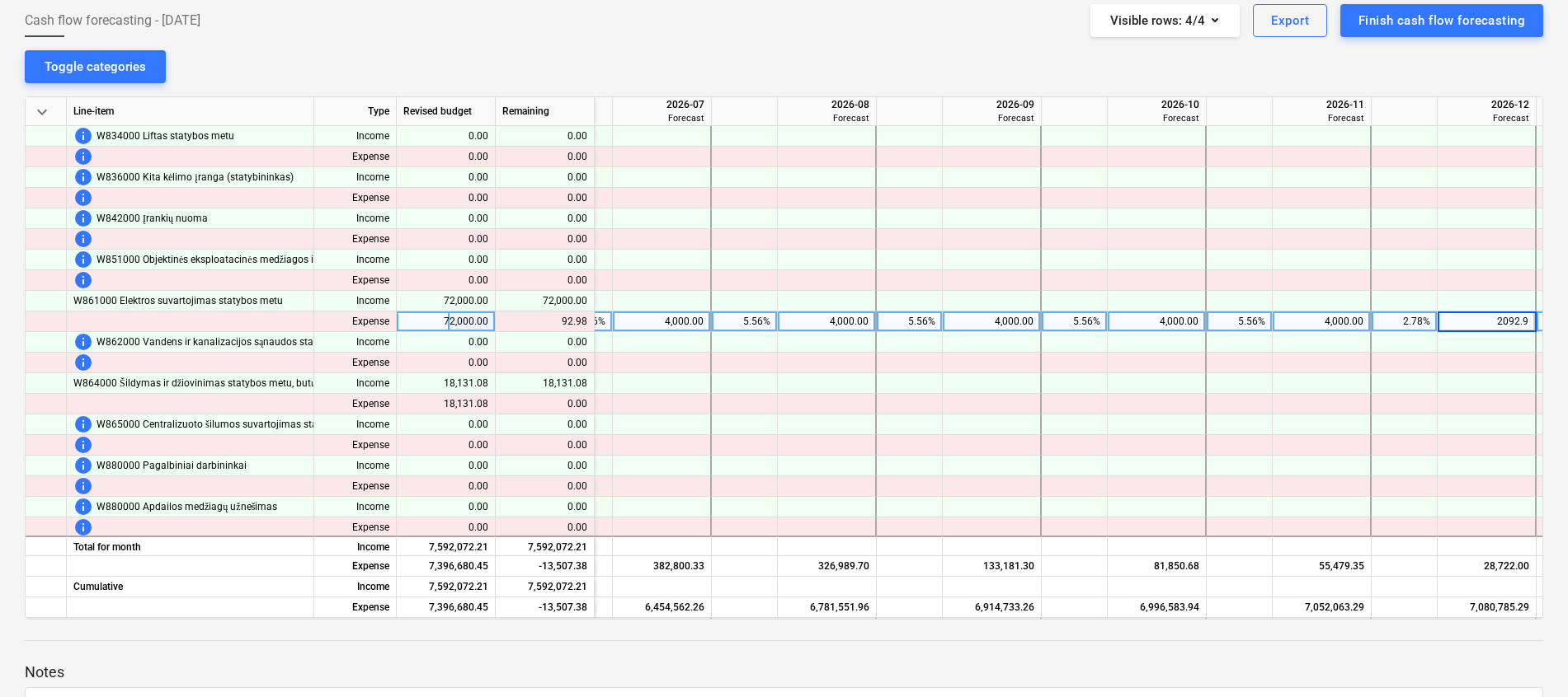
type input "2092.98"
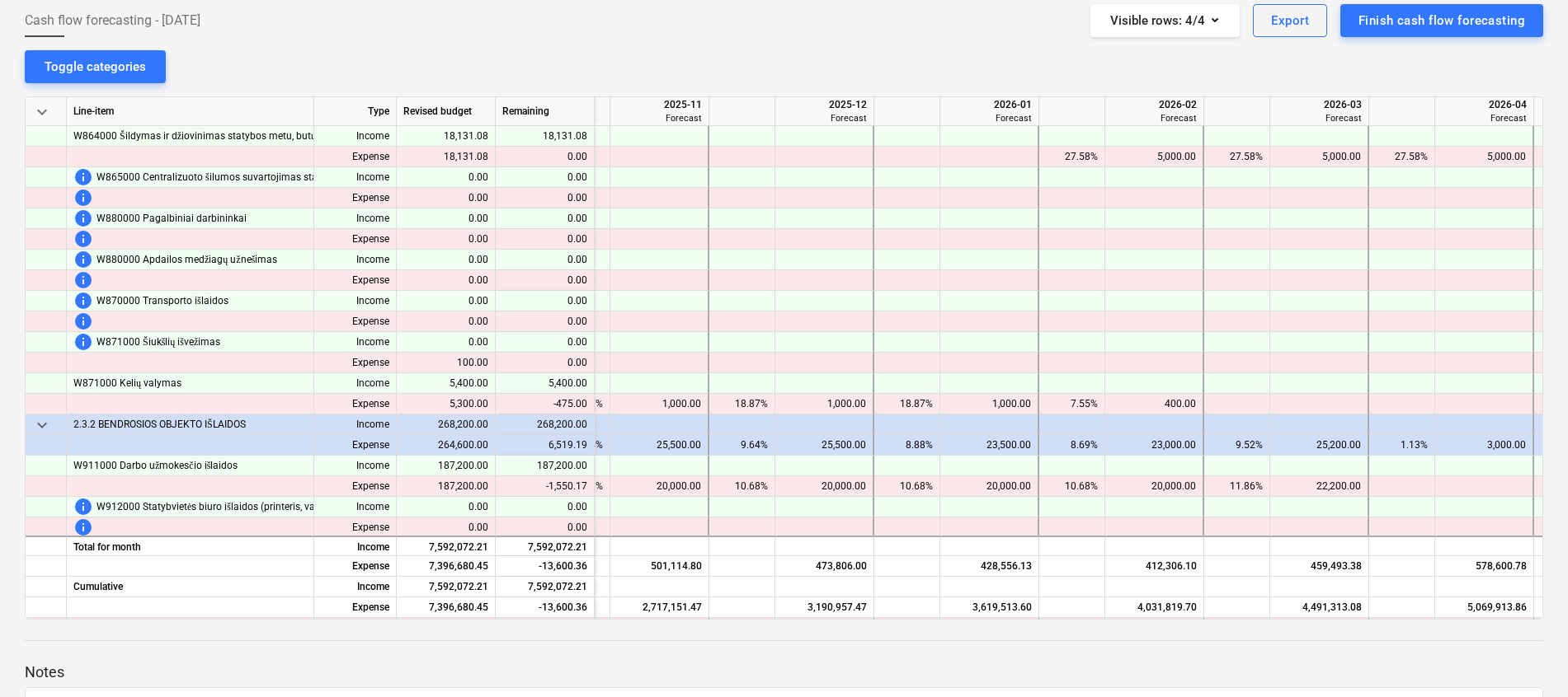
scroll to position [1649, 1283]
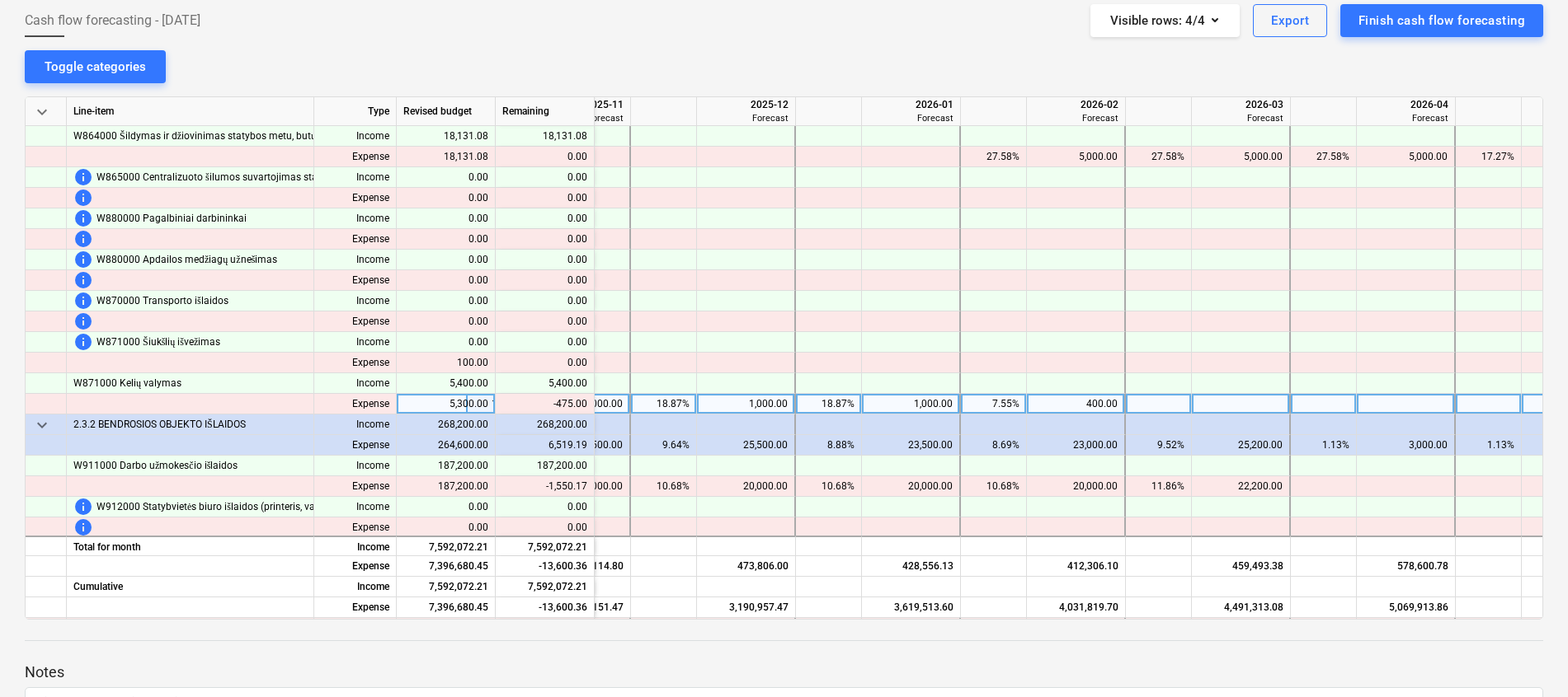
click at [1117, 401] on div "400.00" at bounding box center [1075, 404] width 84 height 21
click at [930, 408] on div "1,000.00" at bounding box center [910, 404] width 84 height 21
click at [923, 406] on div at bounding box center [911, 404] width 99 height 21
type input "925"
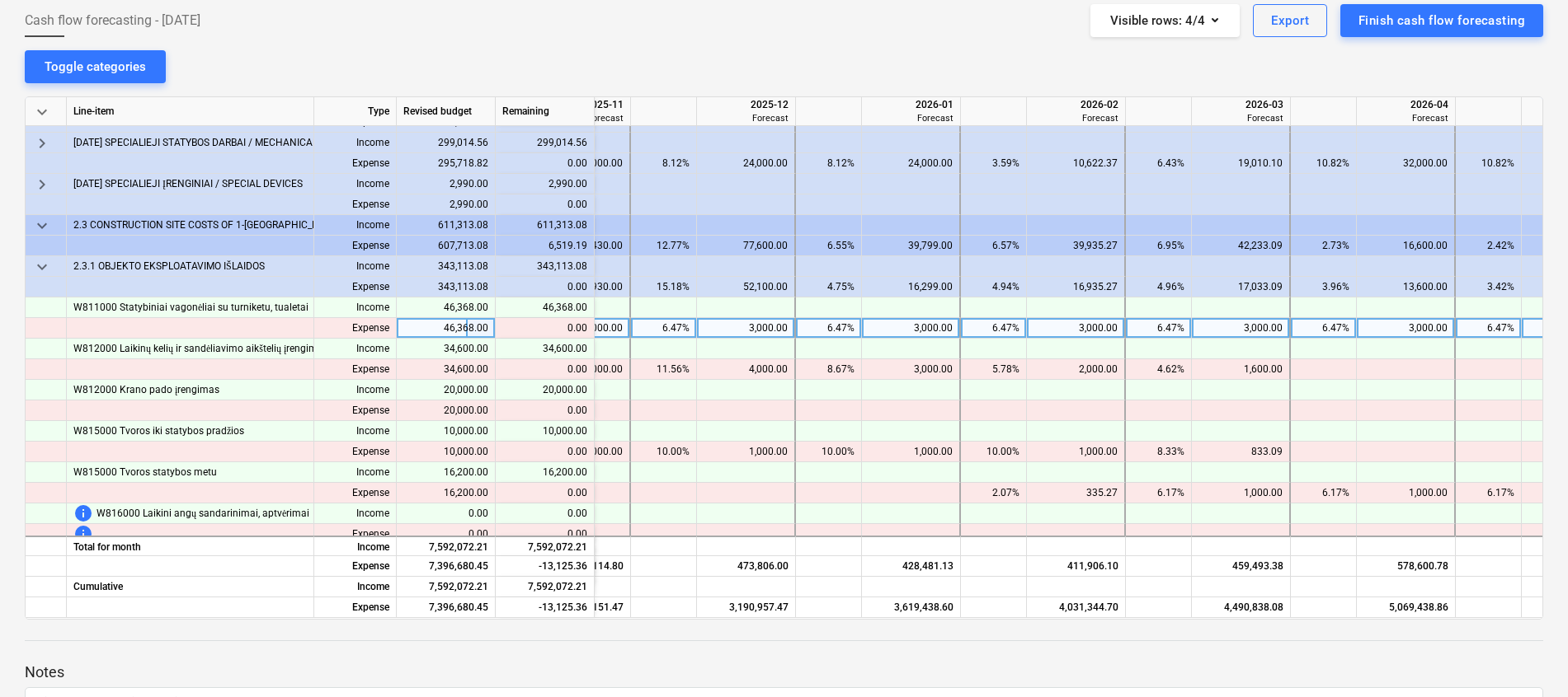
scroll to position [535, 1283]
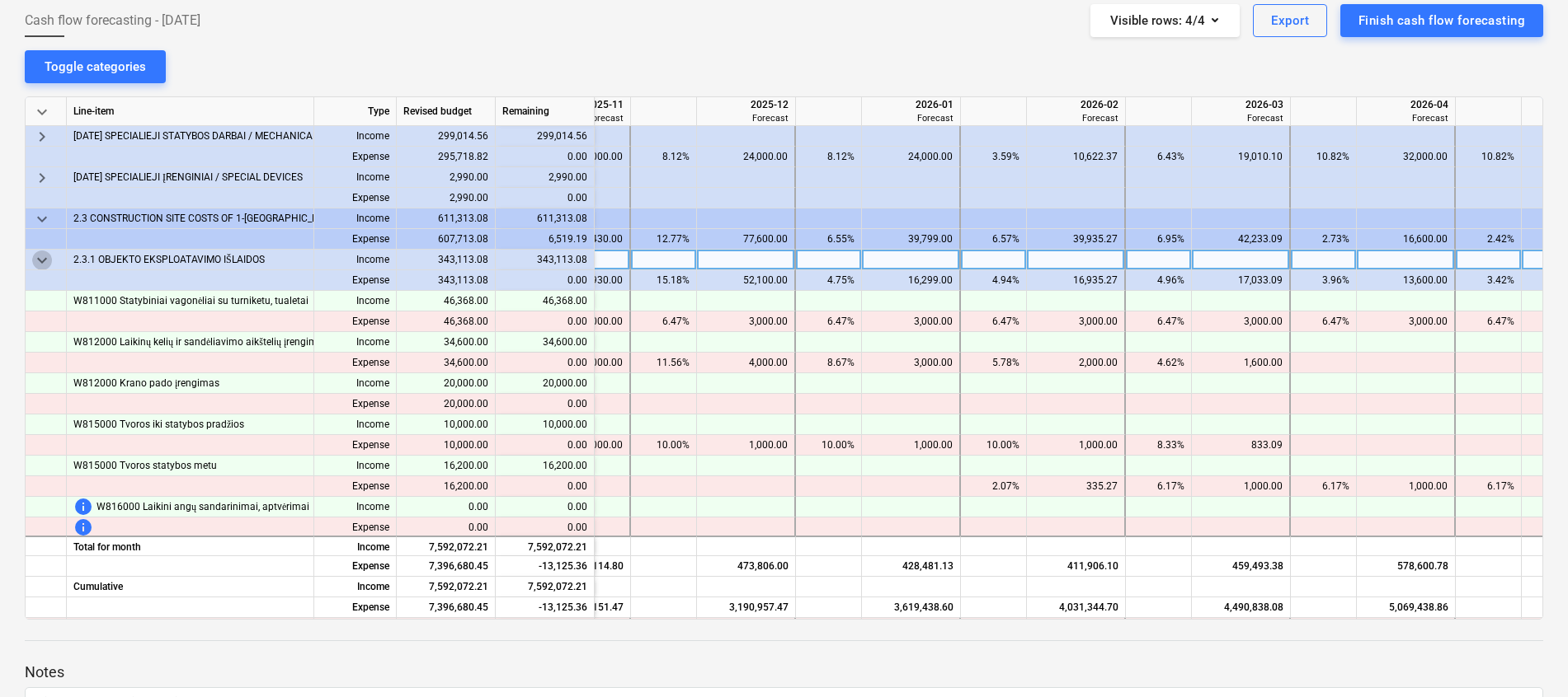
click at [41, 258] on span "keyboard_arrow_down" at bounding box center [42, 260] width 20 height 20
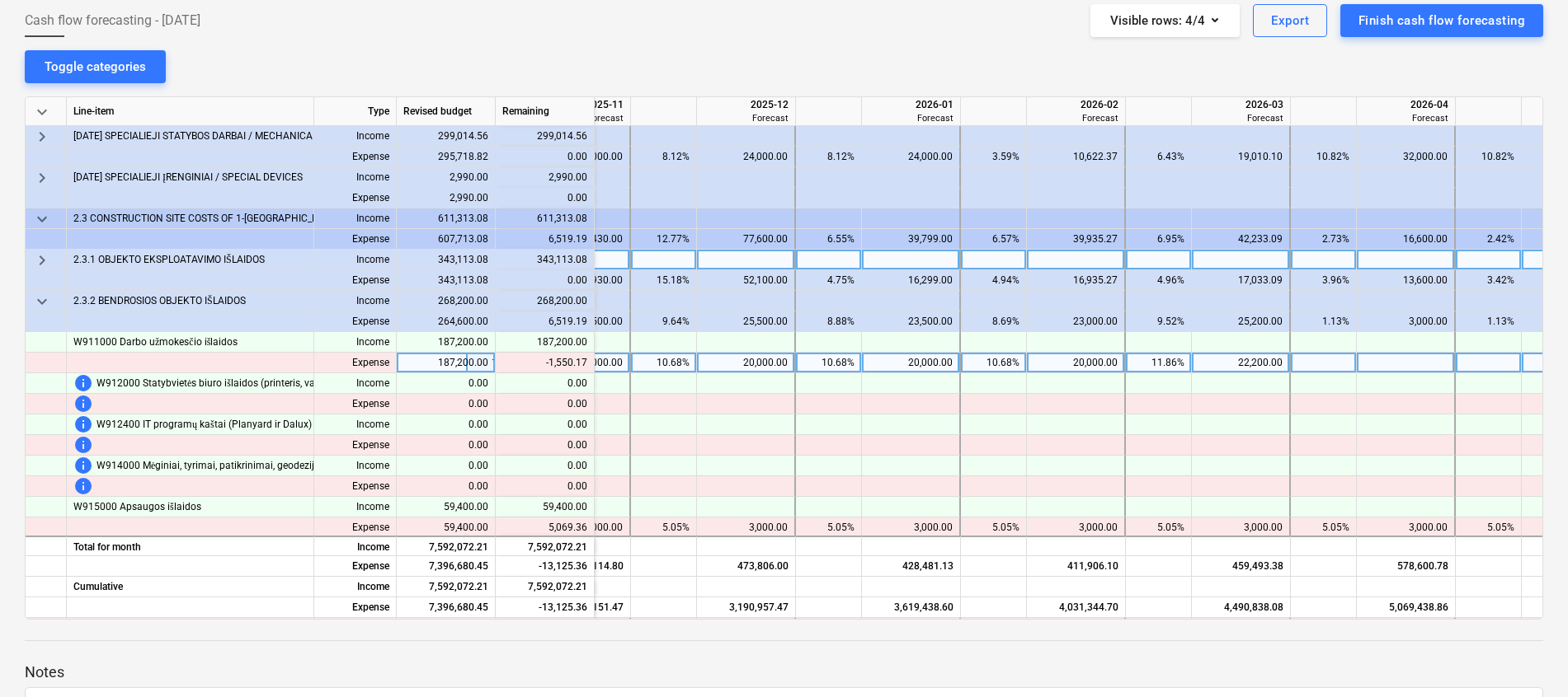
click at [762, 365] on div "20,000.00" at bounding box center [745, 363] width 84 height 21
type input "14000"
type input "1"
type input "20000"
click at [763, 364] on div "14,000.00" at bounding box center [745, 363] width 84 height 21
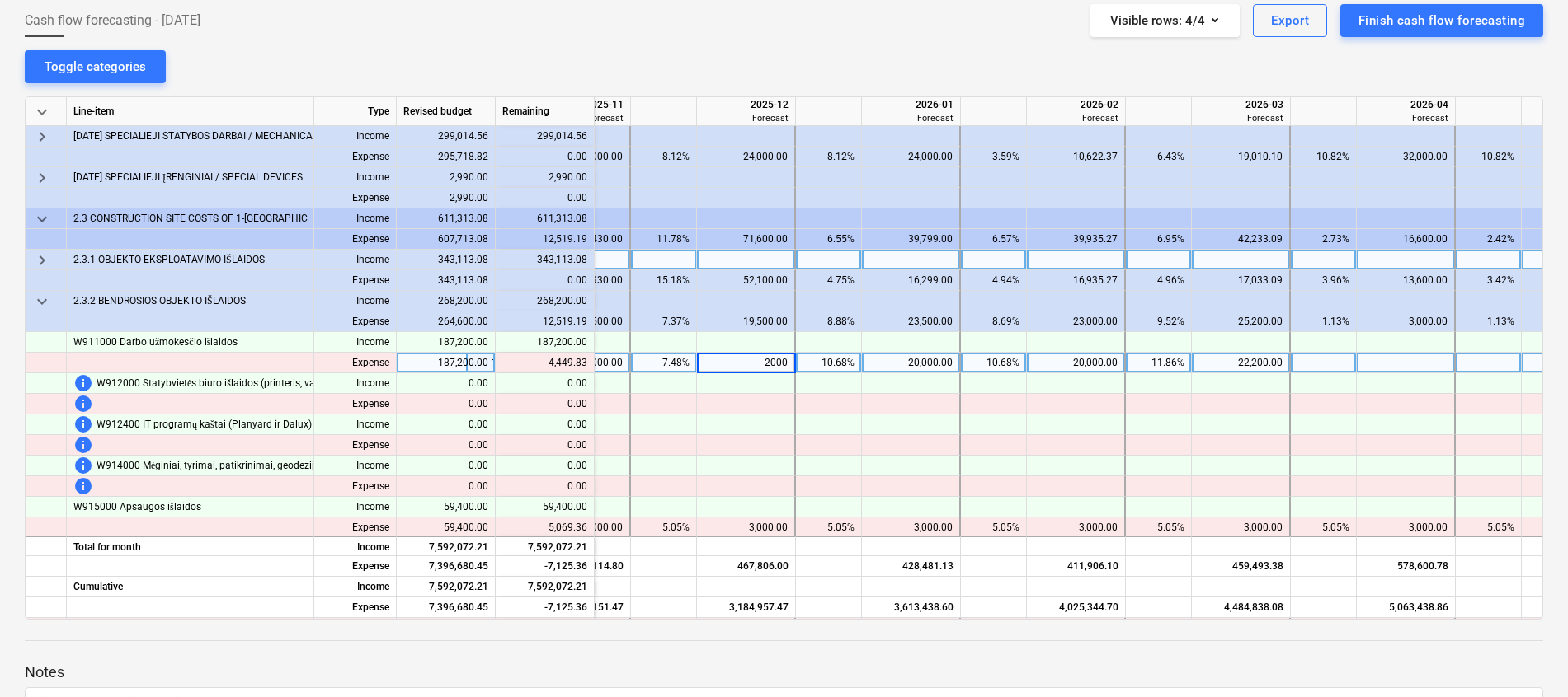
type input "20000"
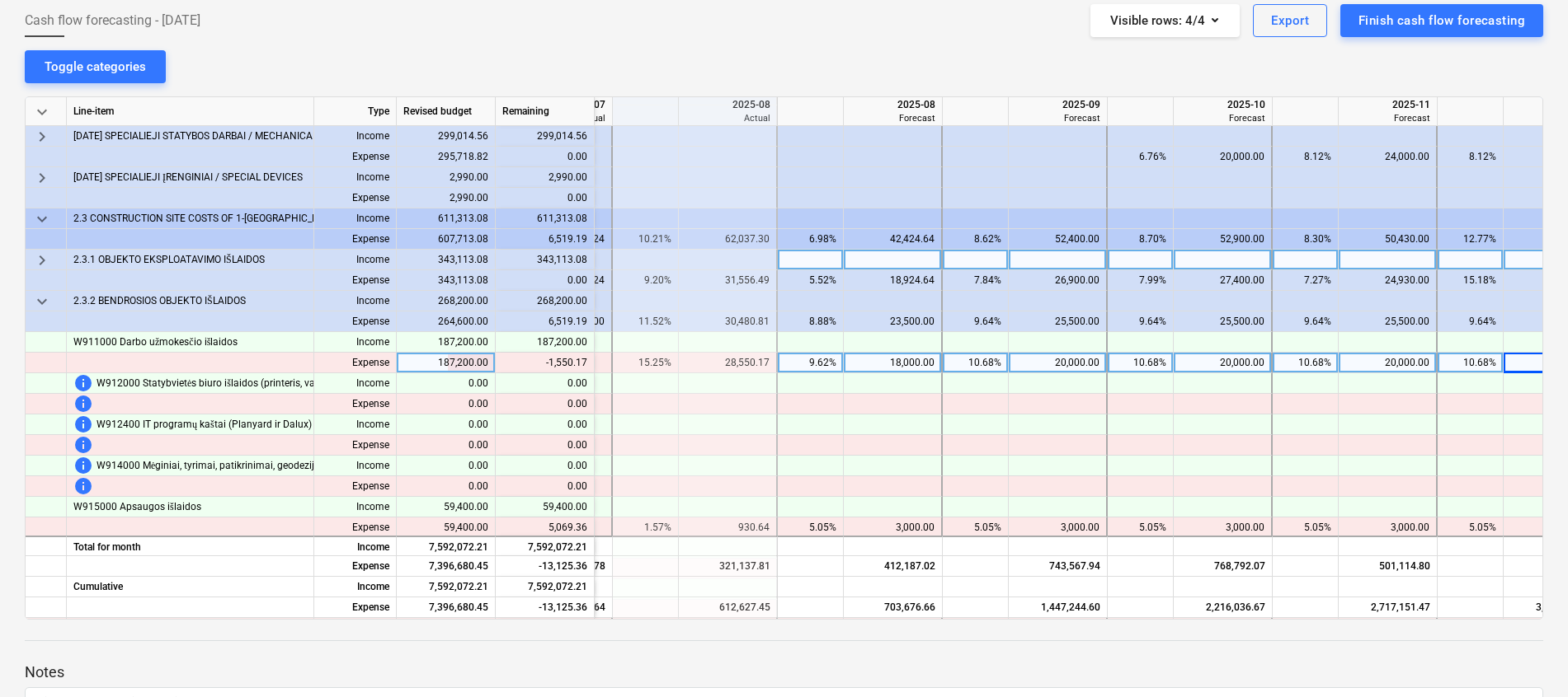
scroll to position [535, 483]
click at [883, 367] on div "18,000.00" at bounding box center [885, 363] width 84 height 21
type input "28550.17"
click at [1063, 367] on div "20,000.00" at bounding box center [1050, 363] width 84 height 21
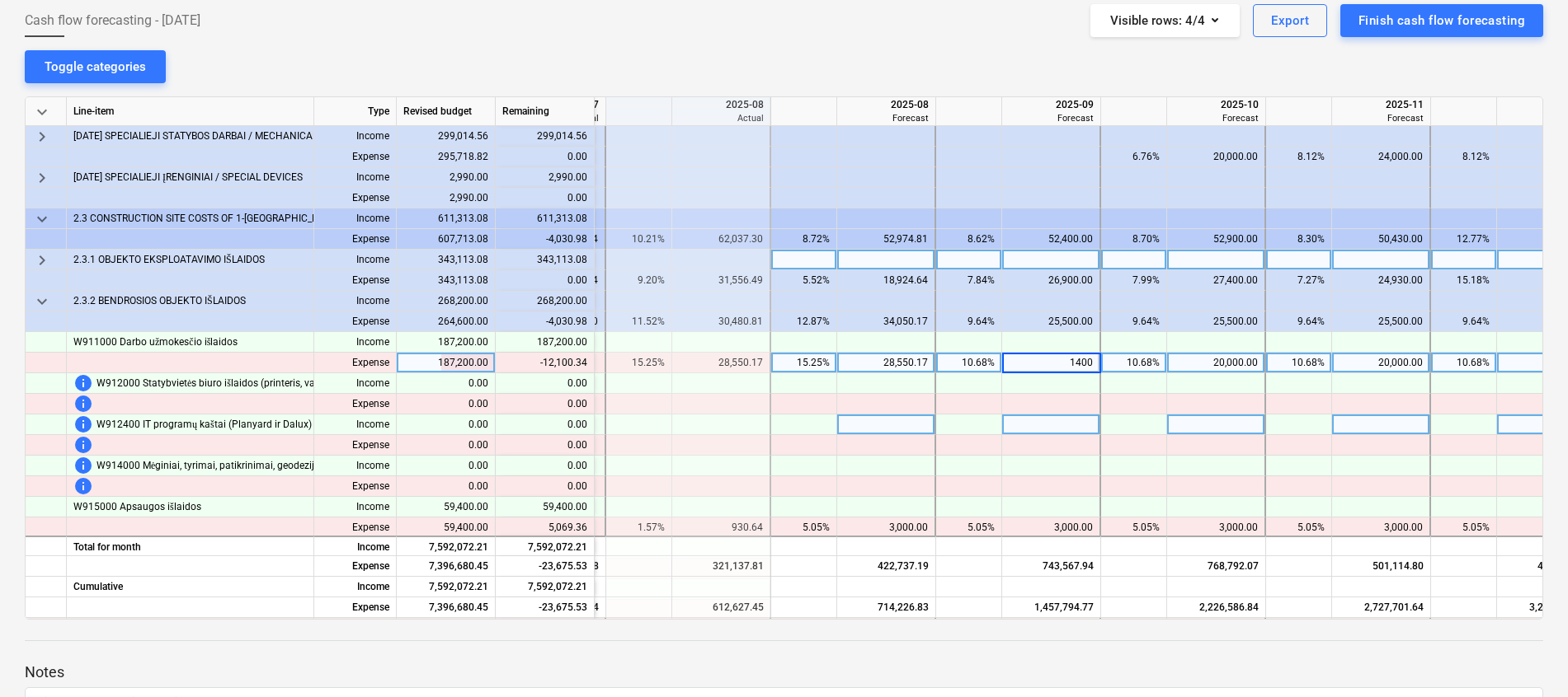
type input "14000"
click at [1074, 364] on div "14,000.00" at bounding box center [1050, 363] width 84 height 21
click at [1067, 365] on div at bounding box center [1051, 363] width 99 height 21
type input "13899.66"
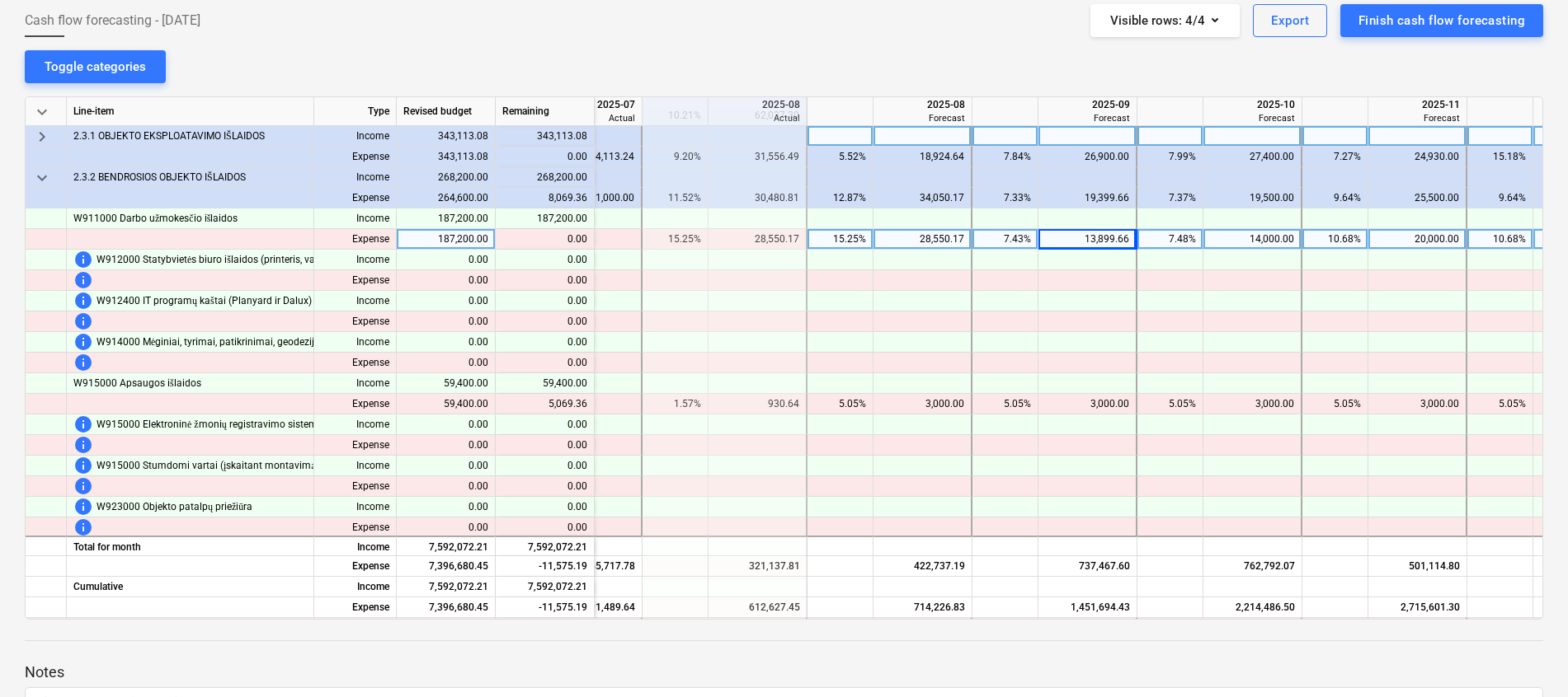
scroll to position [660, 635]
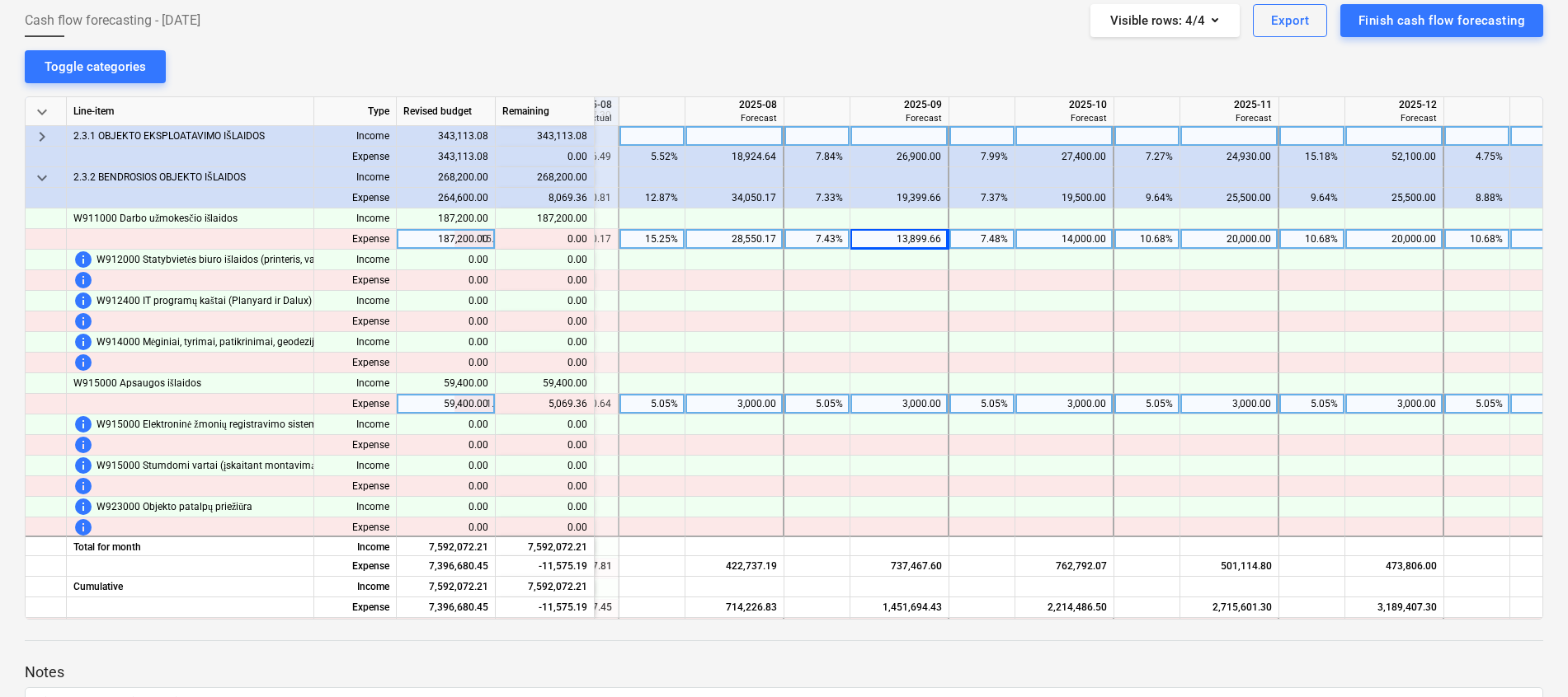
click at [760, 408] on div "3,000.00" at bounding box center [734, 404] width 84 height 21
type input "4000"
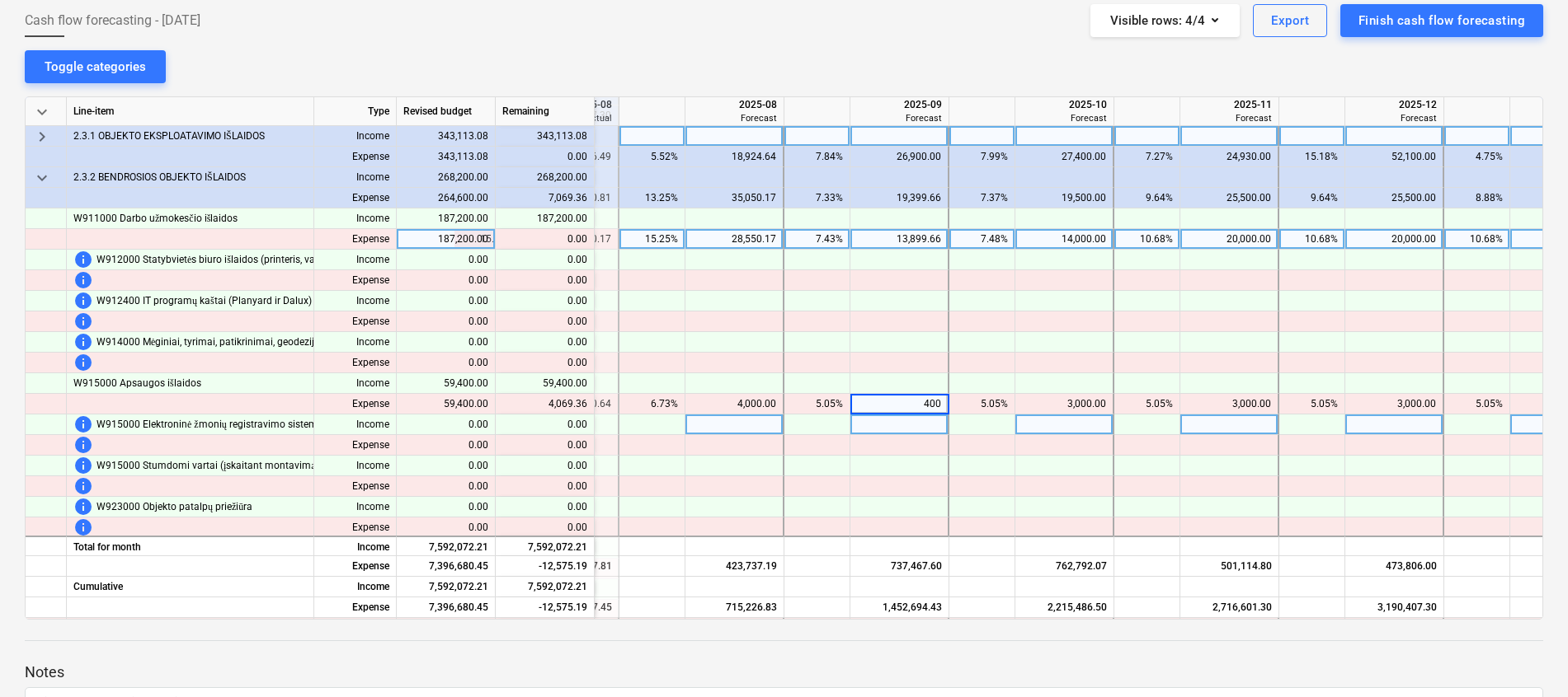
type input "4000"
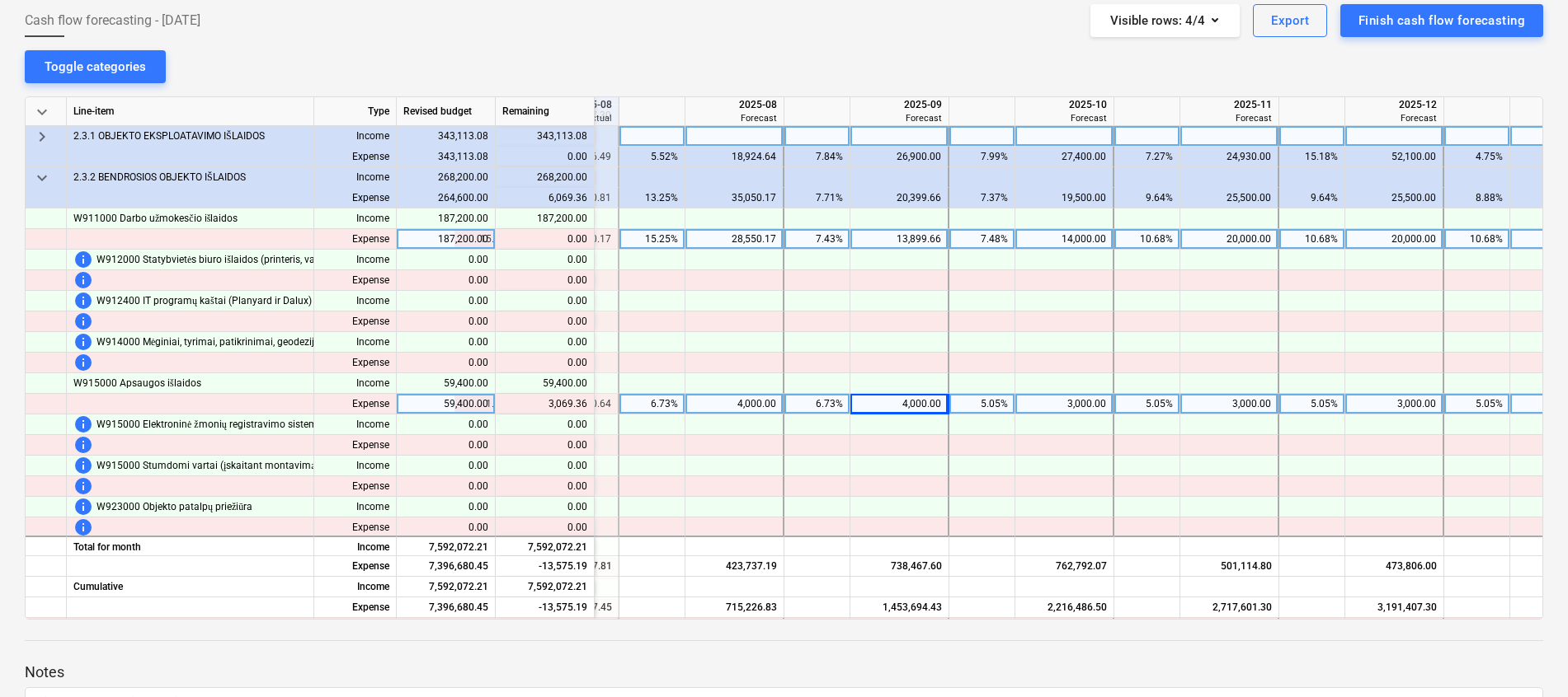
click at [1090, 403] on div "3,000.00" at bounding box center [1063, 404] width 84 height 21
type input "4000"
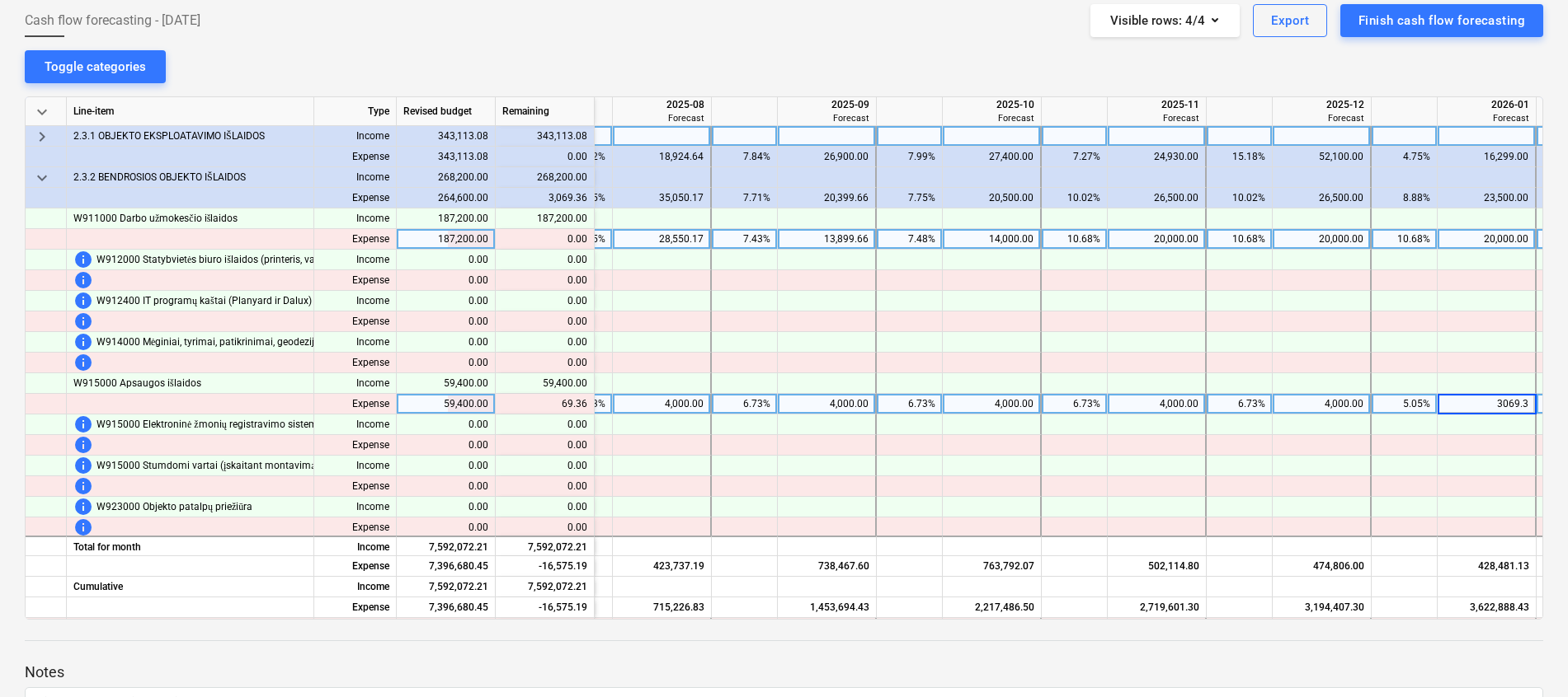
type input "3069.36"
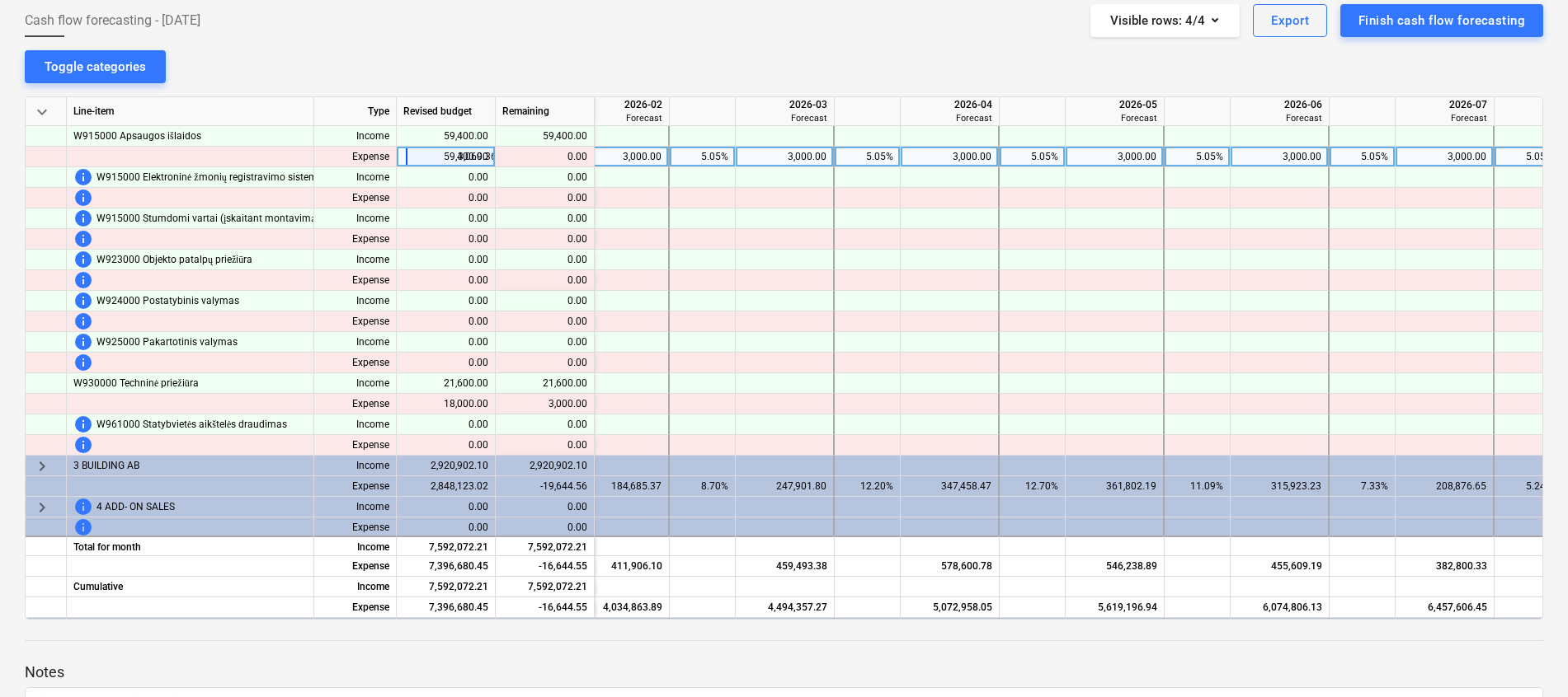
scroll to position [907, 1498]
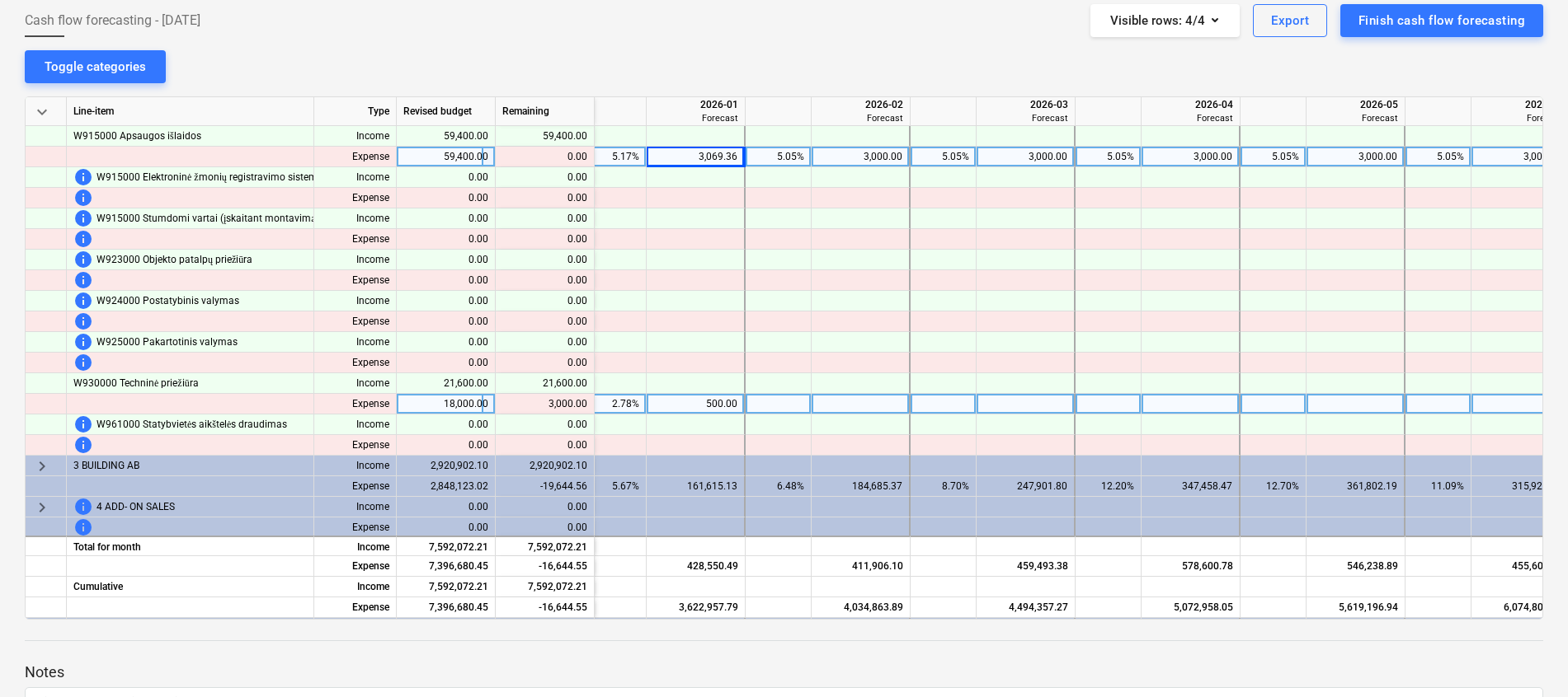
click at [711, 404] on div "500.00" at bounding box center [695, 404] width 84 height 21
type input "3500"
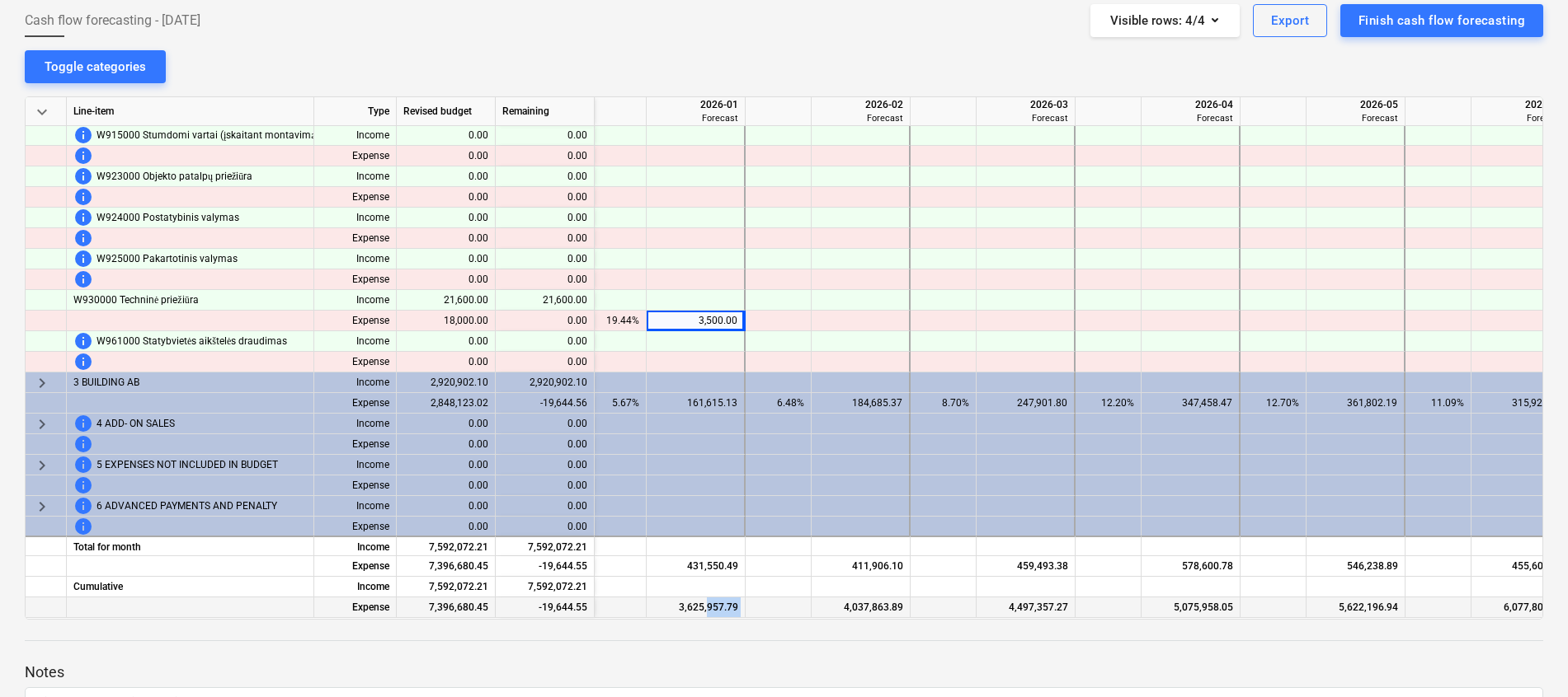
scroll to position [996, 1498]
drag, startPoint x: 823, startPoint y: 611, endPoint x: 709, endPoint y: 601, distance: 114.4
click at [0, 0] on div "Expense 7,396,680.45 -19,644.55 3,194,407.30 3,625,957.79 4,037,863.89 4,497,35…" at bounding box center [0, 0] width 0 height 0
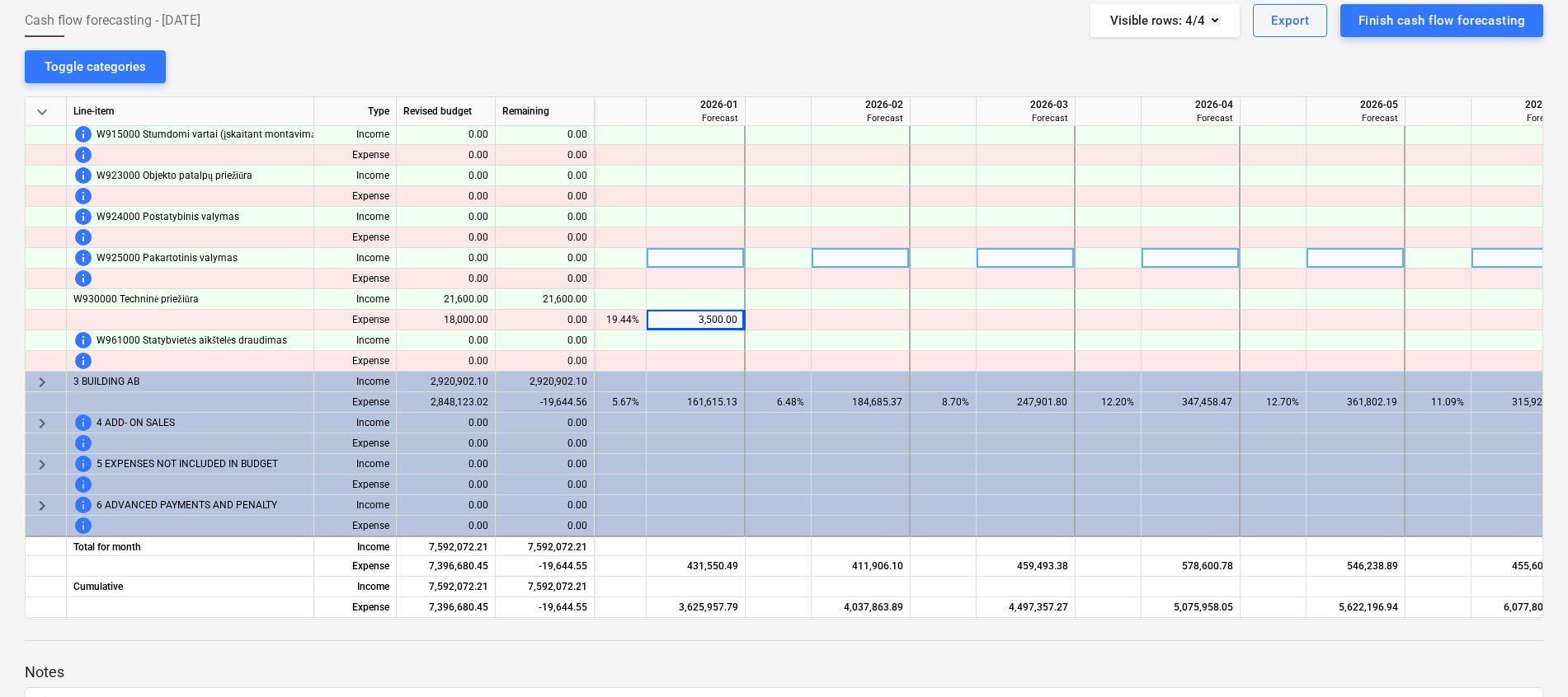
drag, startPoint x: 709, startPoint y: 601, endPoint x: 732, endPoint y: 253, distance: 348.8
click at [732, 253] on div at bounding box center [695, 258] width 99 height 21
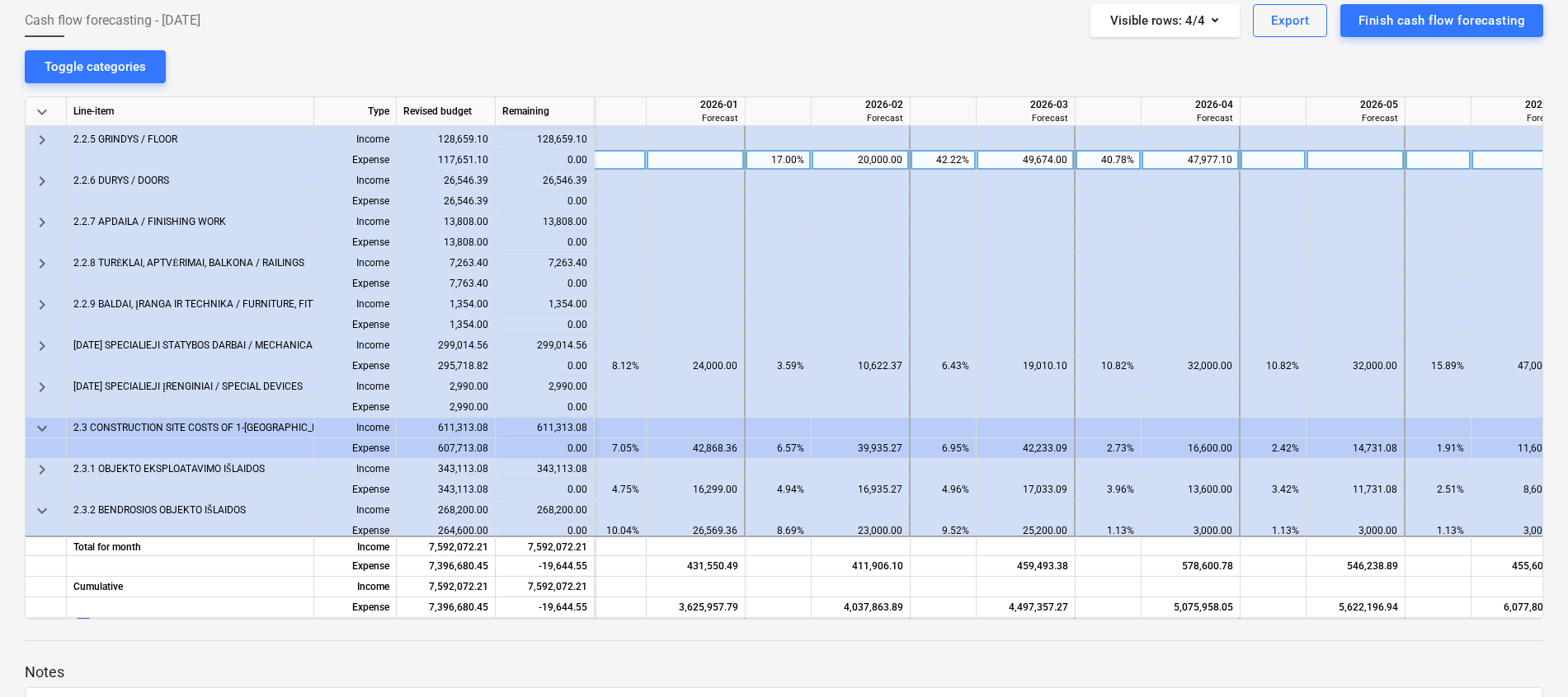
scroll to position [502, 1498]
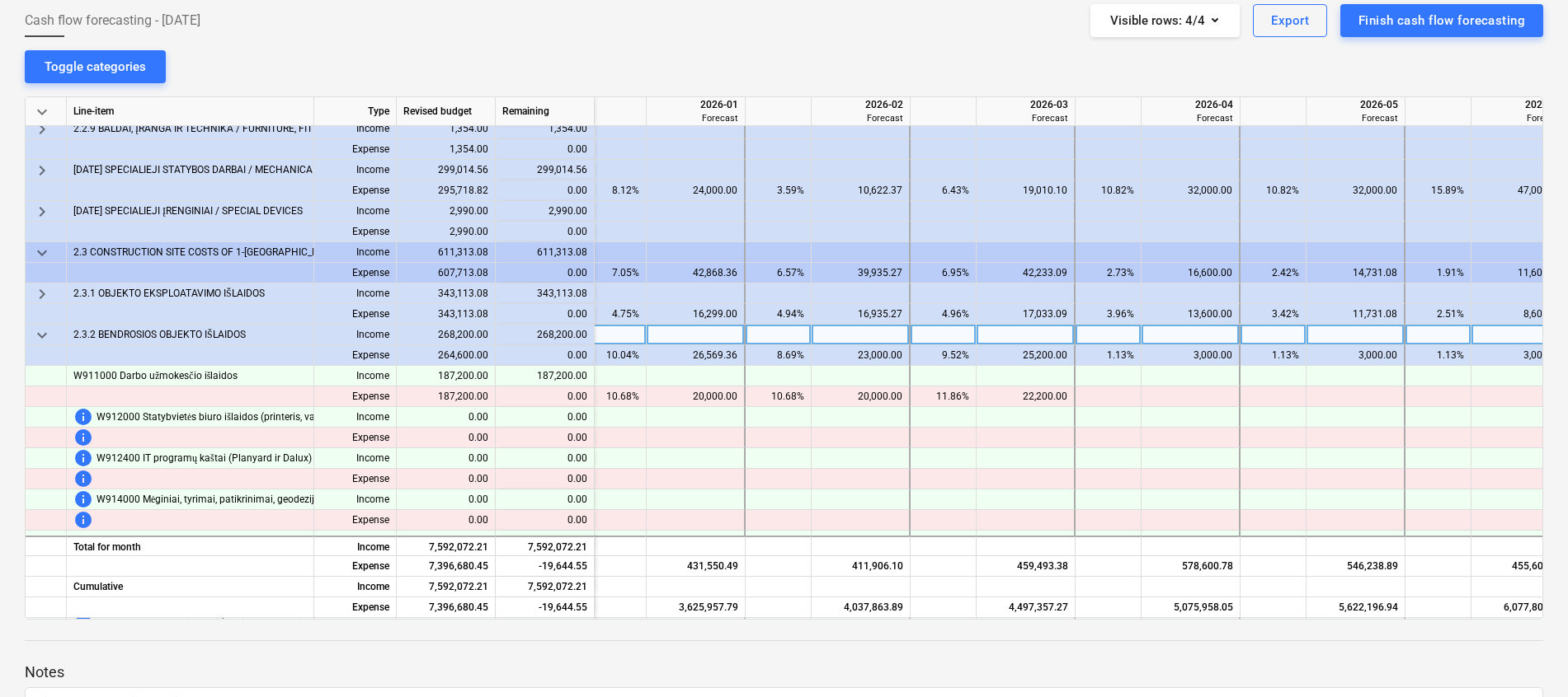
click at [38, 335] on span "keyboard_arrow_down" at bounding box center [42, 336] width 20 height 20
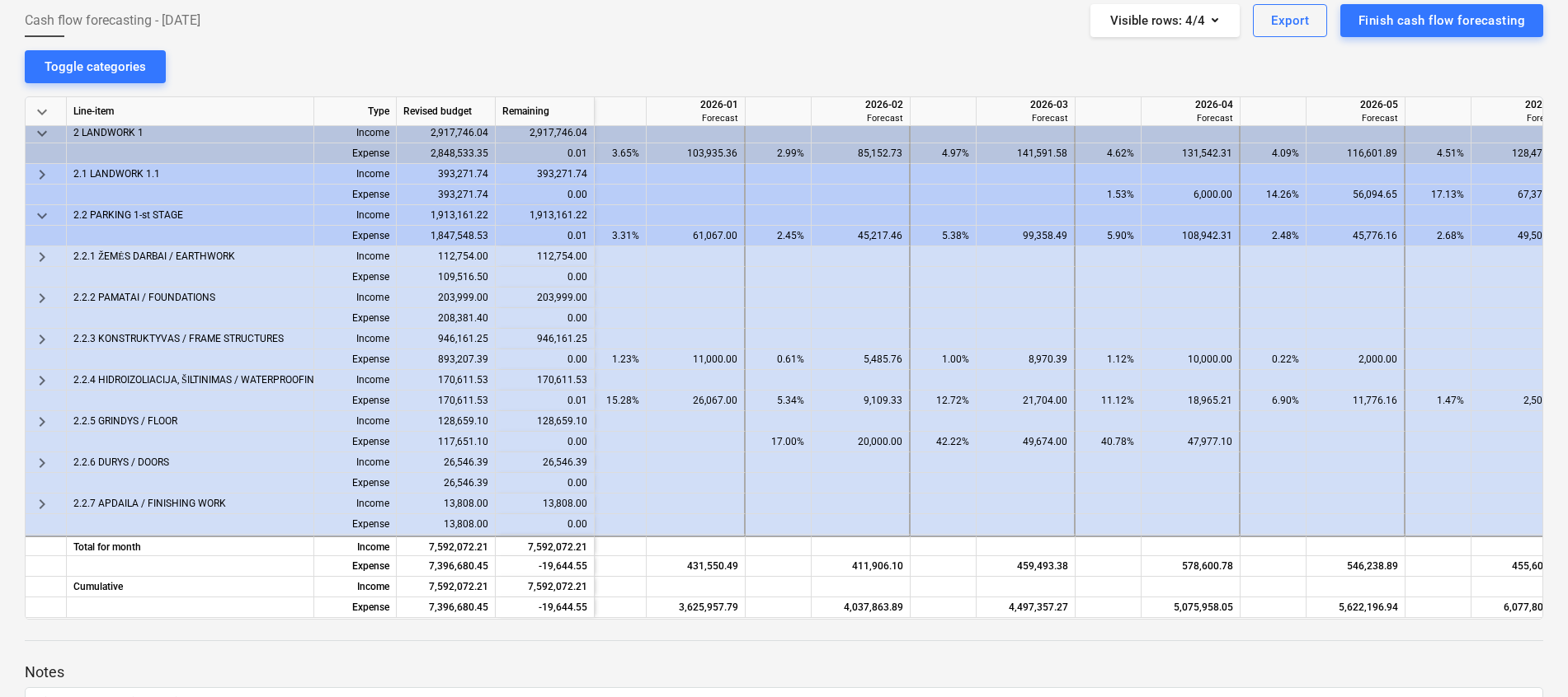
scroll to position [0, 1498]
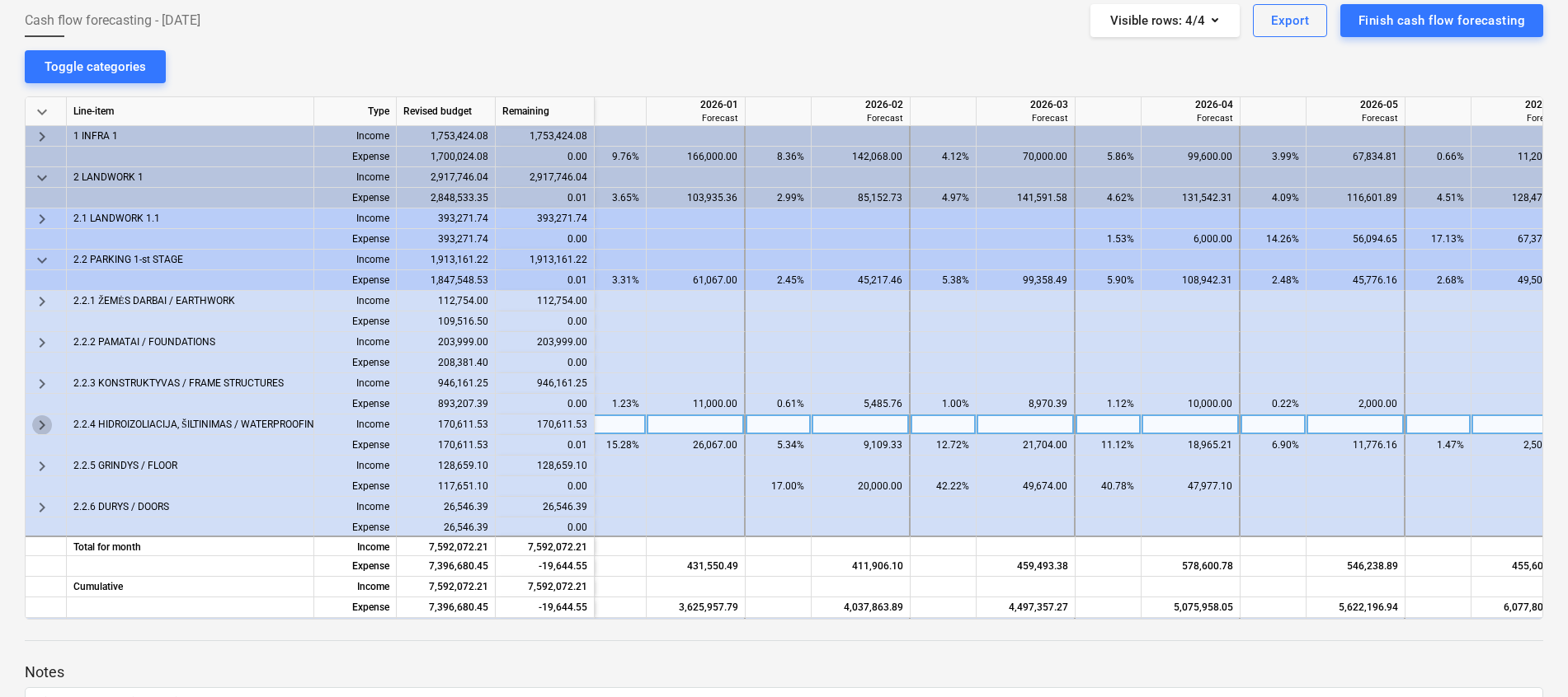
click at [41, 427] on span "keyboard_arrow_right" at bounding box center [42, 426] width 20 height 20
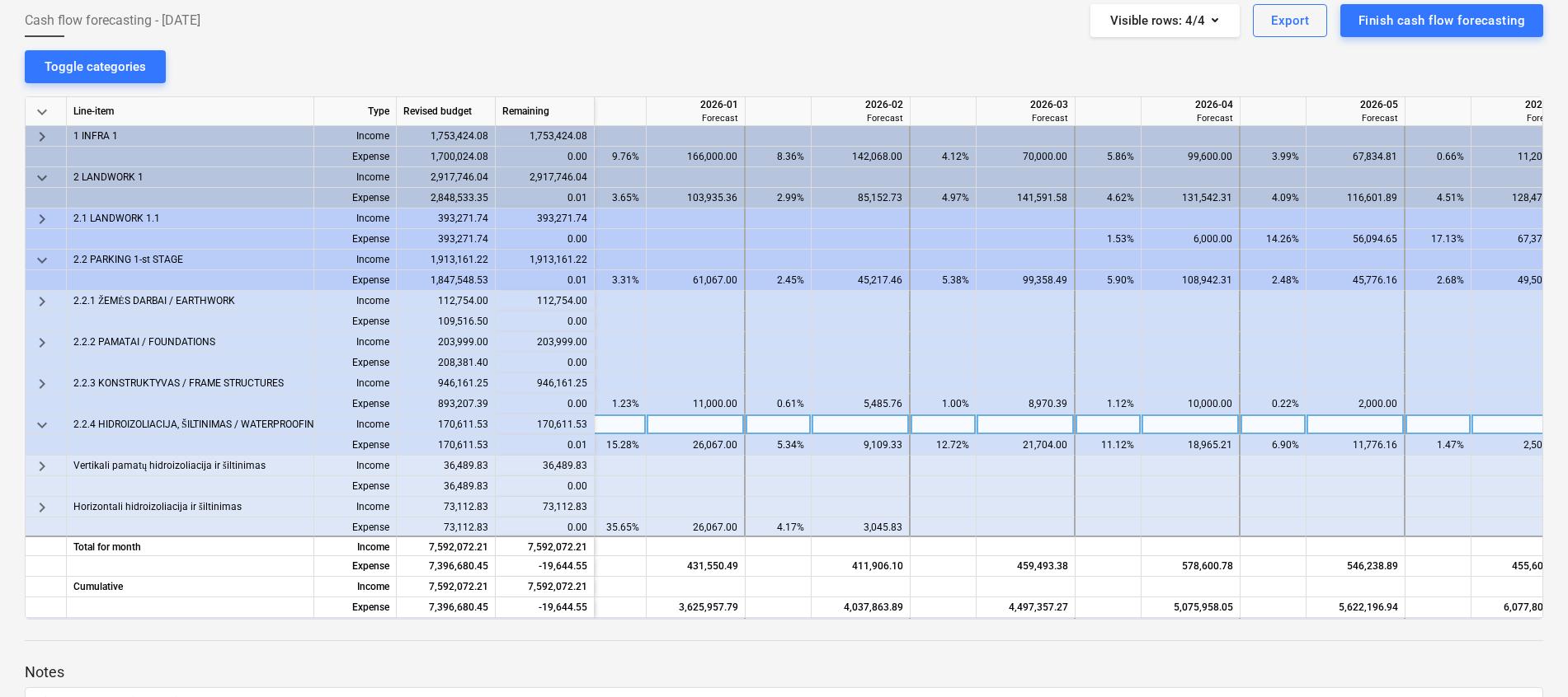
click at [41, 427] on span "keyboard_arrow_down" at bounding box center [42, 426] width 20 height 20
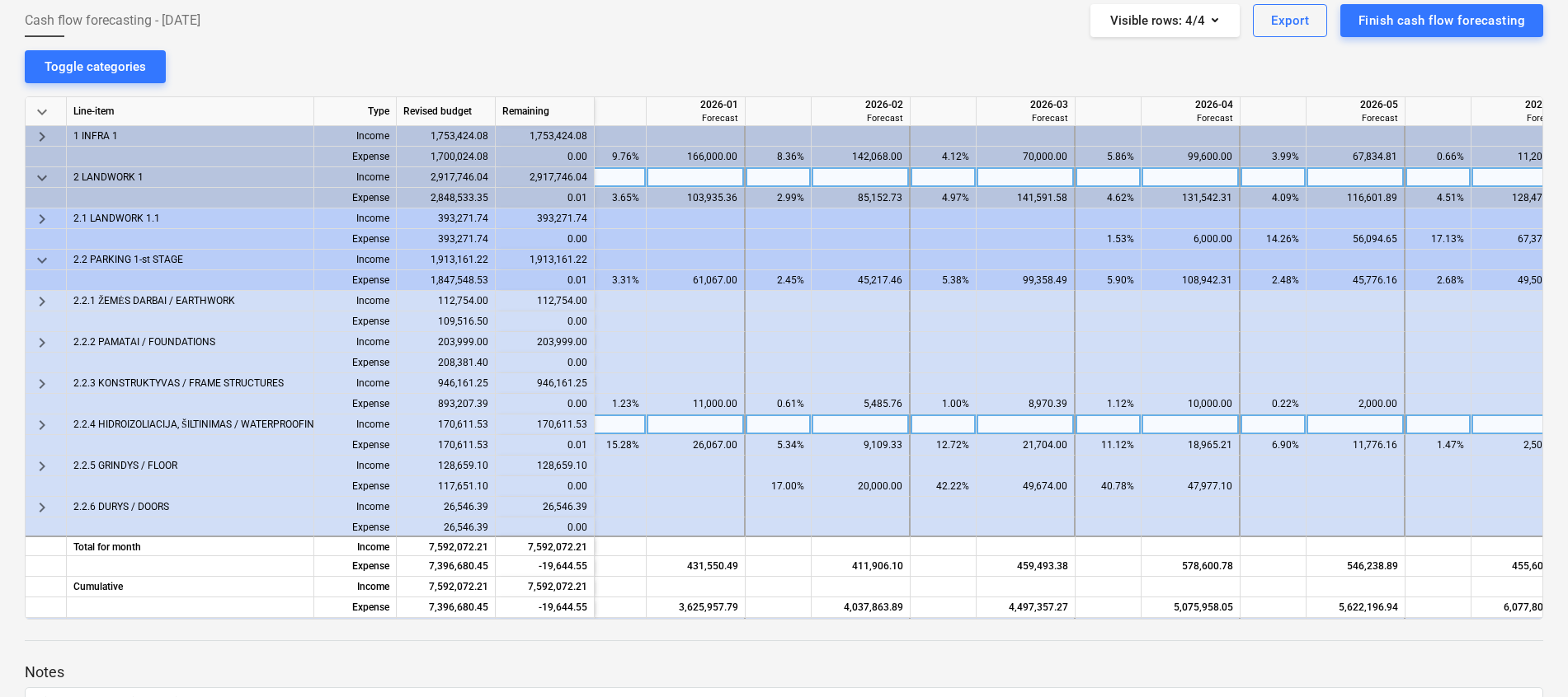
click at [36, 178] on span "keyboard_arrow_down" at bounding box center [42, 178] width 20 height 20
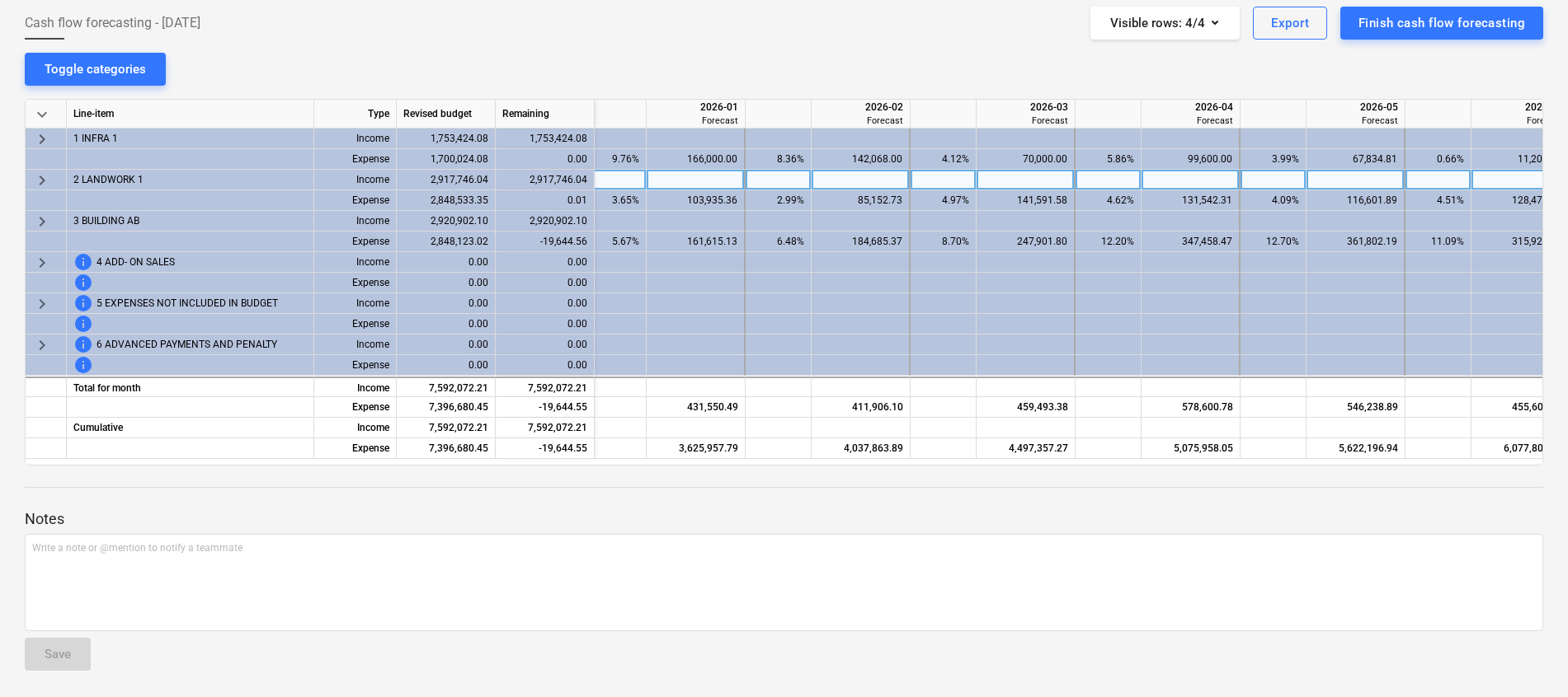
scroll to position [122, 0]
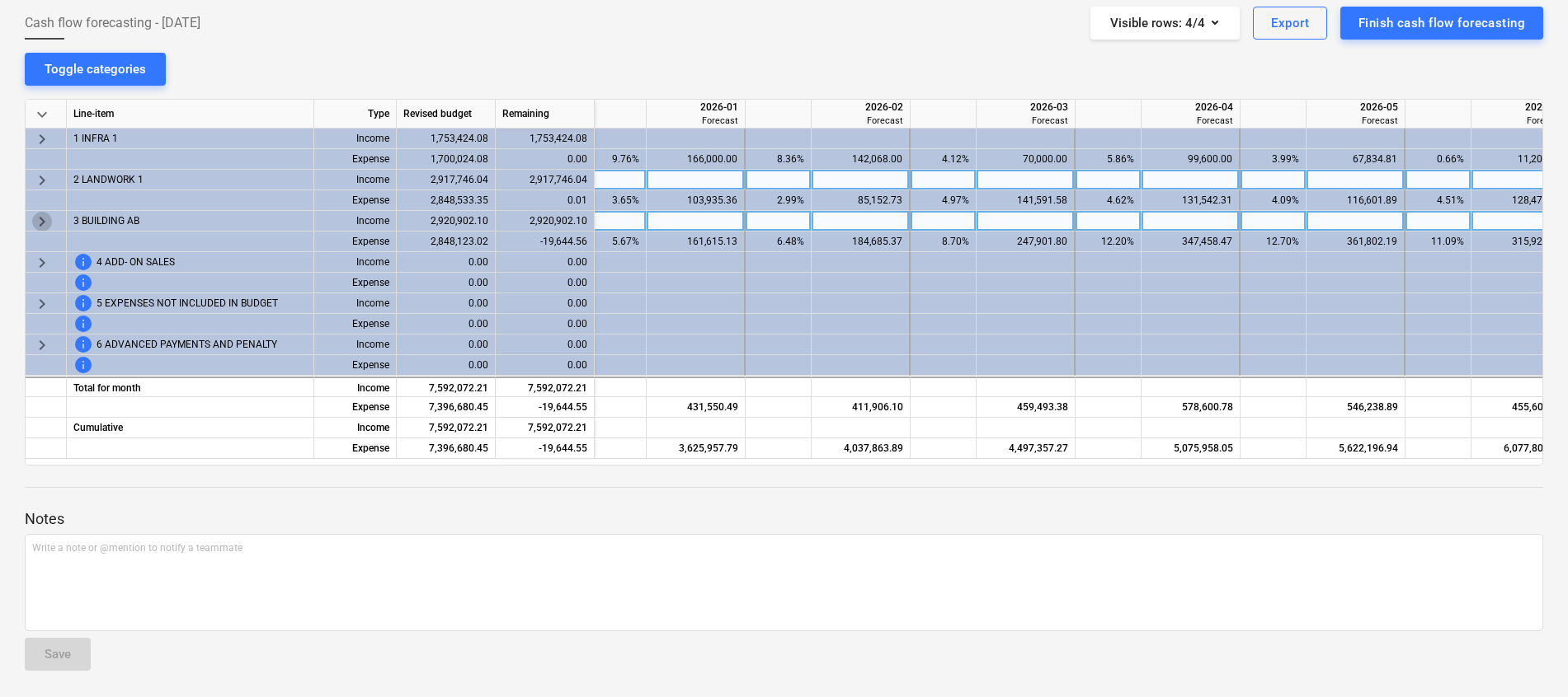
click at [38, 217] on span "keyboard_arrow_right" at bounding box center [42, 221] width 20 height 20
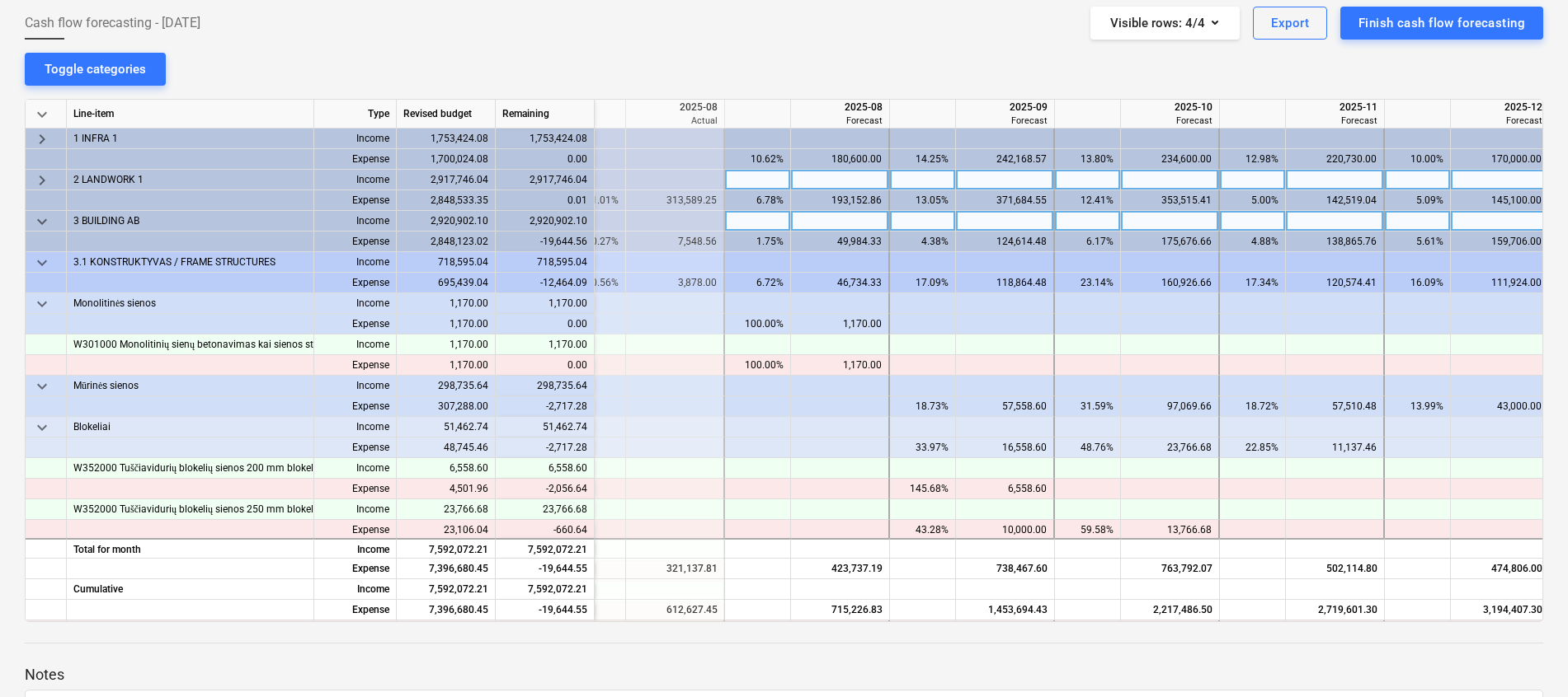
scroll to position [0, 531]
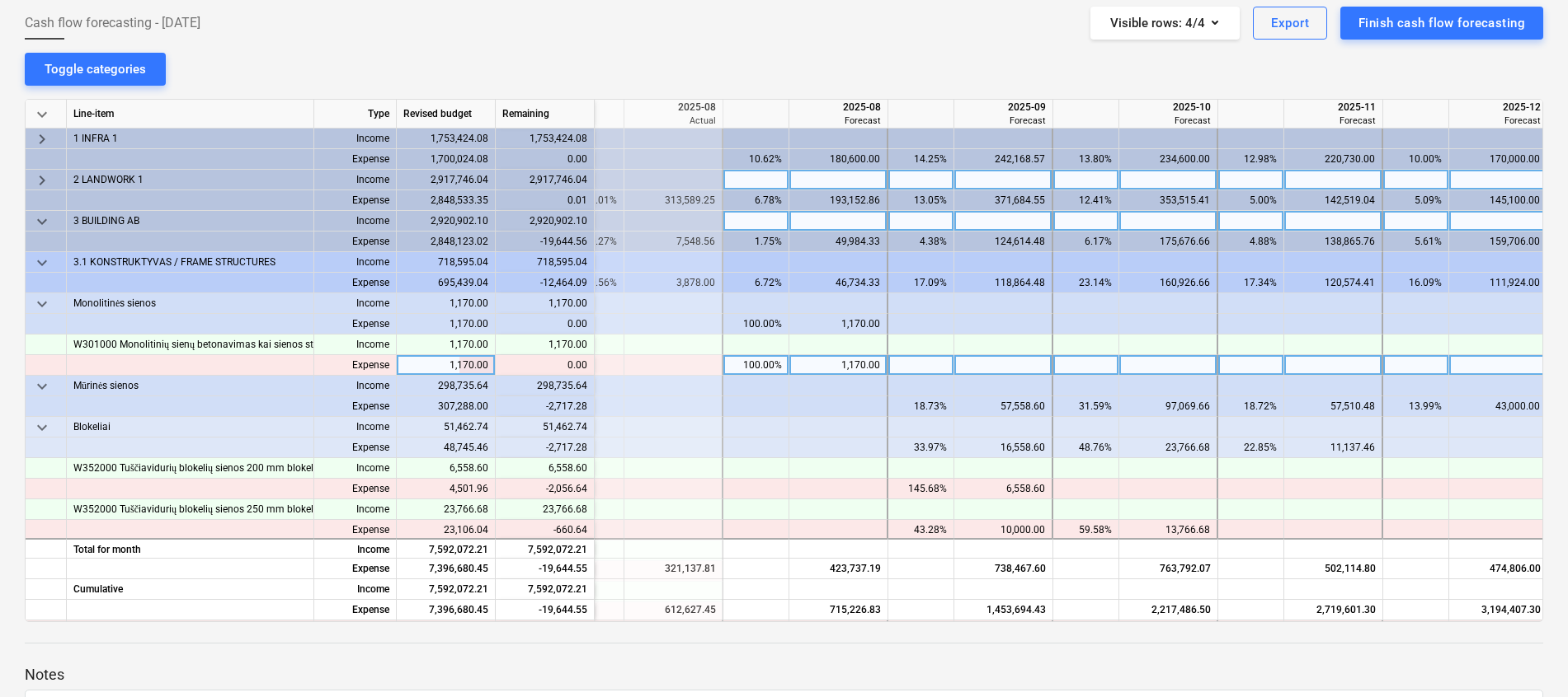
click at [991, 370] on div at bounding box center [1003, 365] width 99 height 21
type input "1170"
click at [850, 365] on div "1,170.00" at bounding box center [837, 365] width 84 height 21
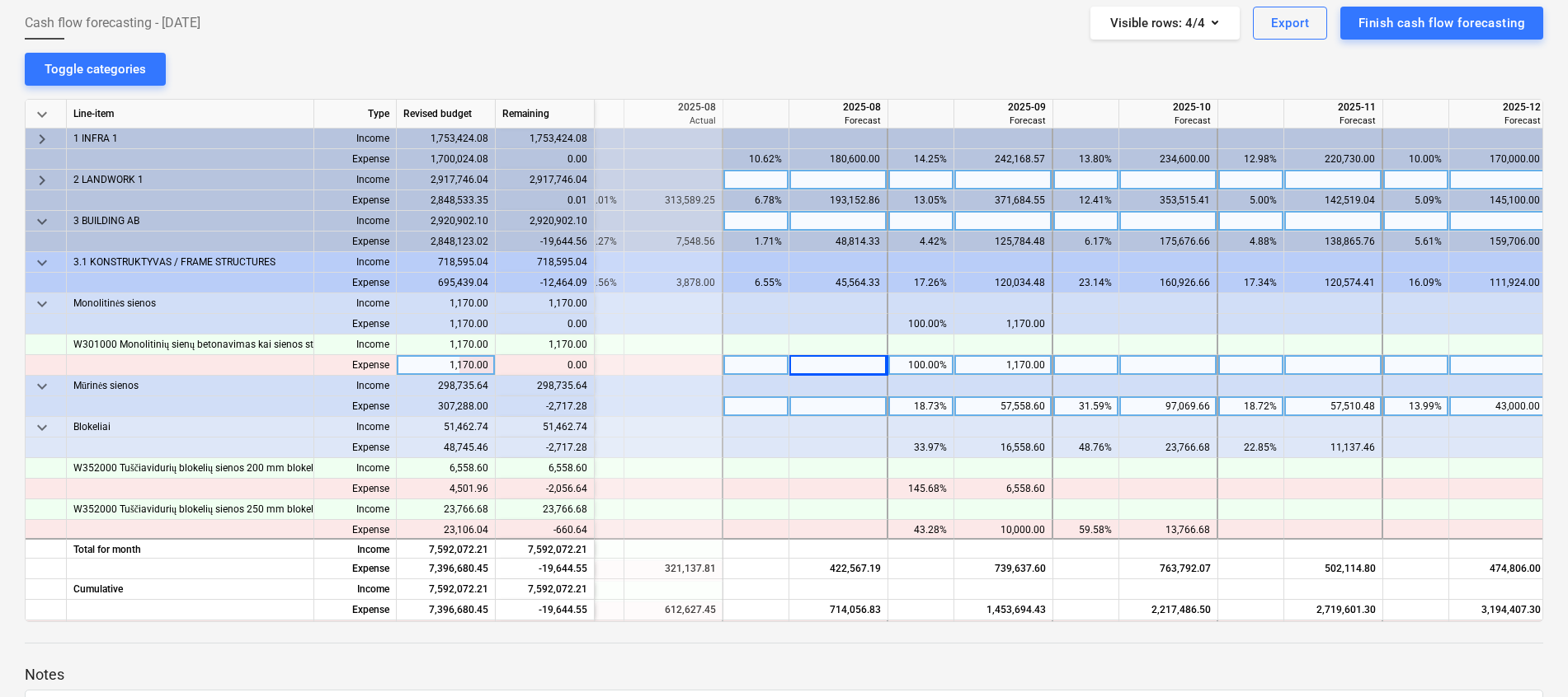
scroll to position [123, 531]
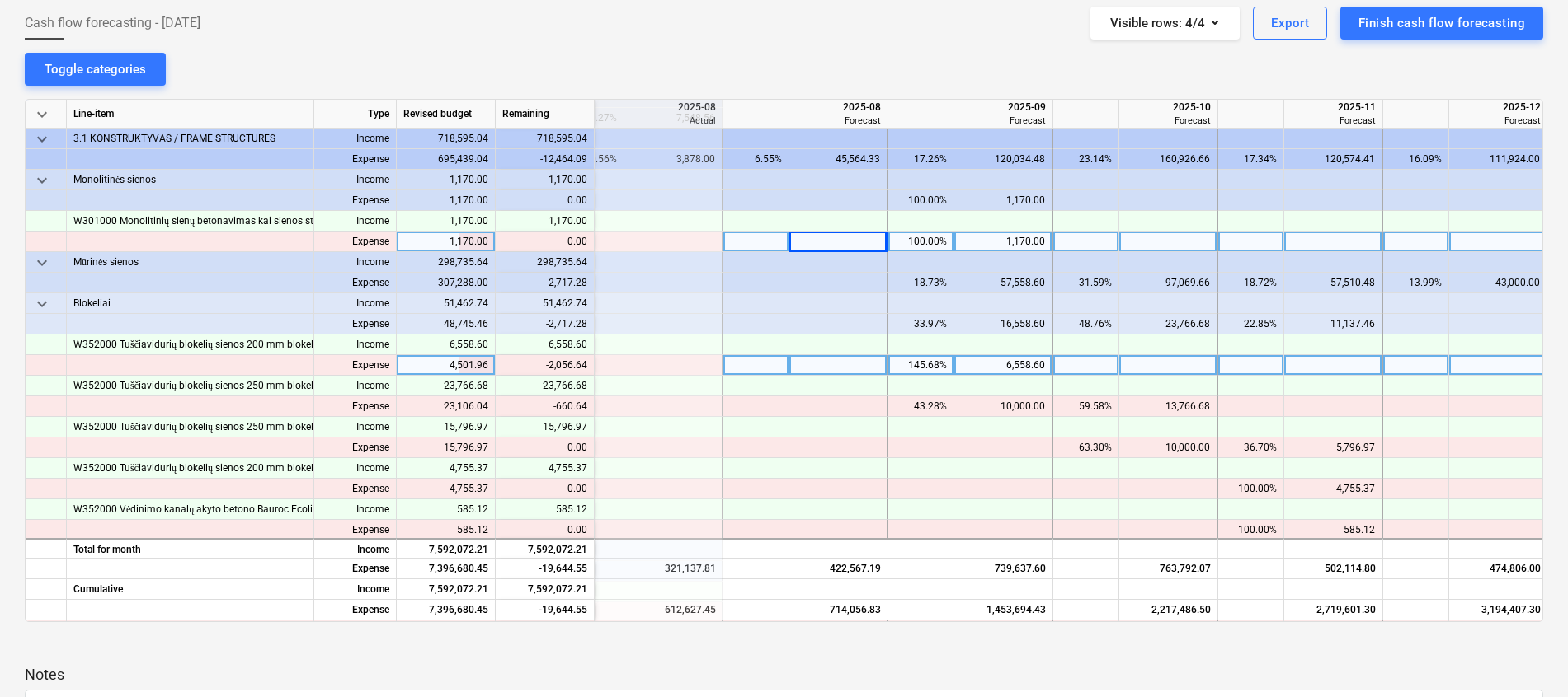
click at [1038, 364] on div "6,558.60" at bounding box center [1002, 365] width 84 height 21
click at [1010, 368] on div at bounding box center [1003, 365] width 99 height 21
type input "4501.96"
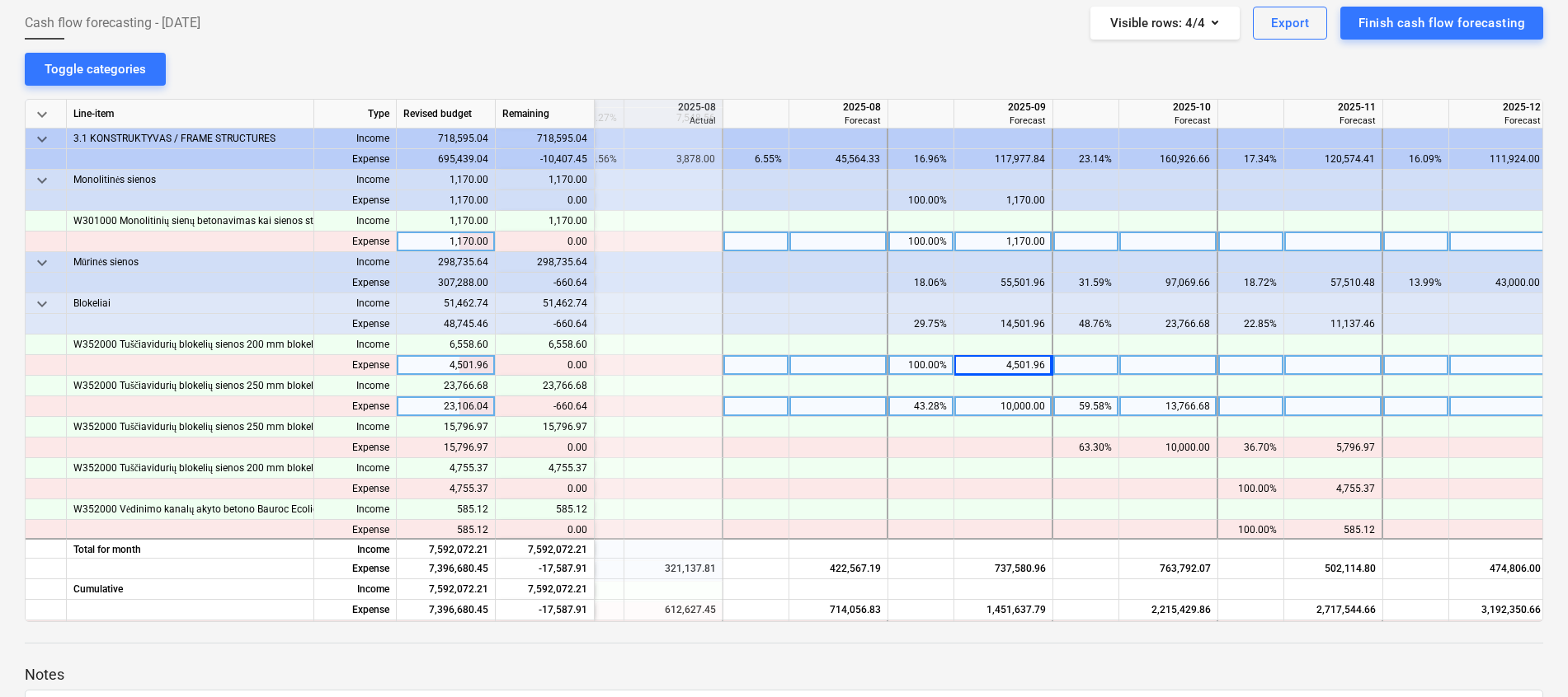
click at [1164, 407] on div "13,766.68" at bounding box center [1168, 407] width 84 height 21
click at [1177, 408] on div at bounding box center [1168, 407] width 99 height 21
type input "13106.04"
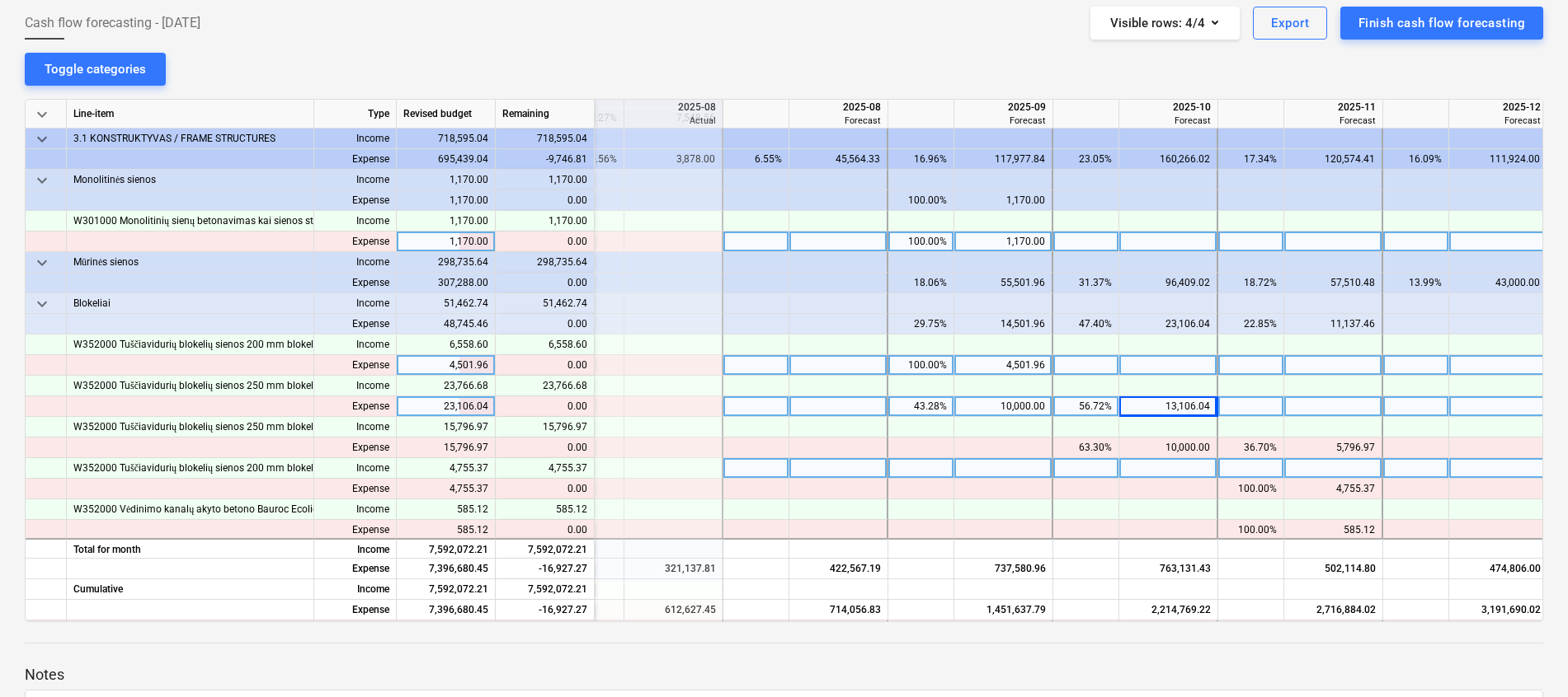
scroll to position [247, 531]
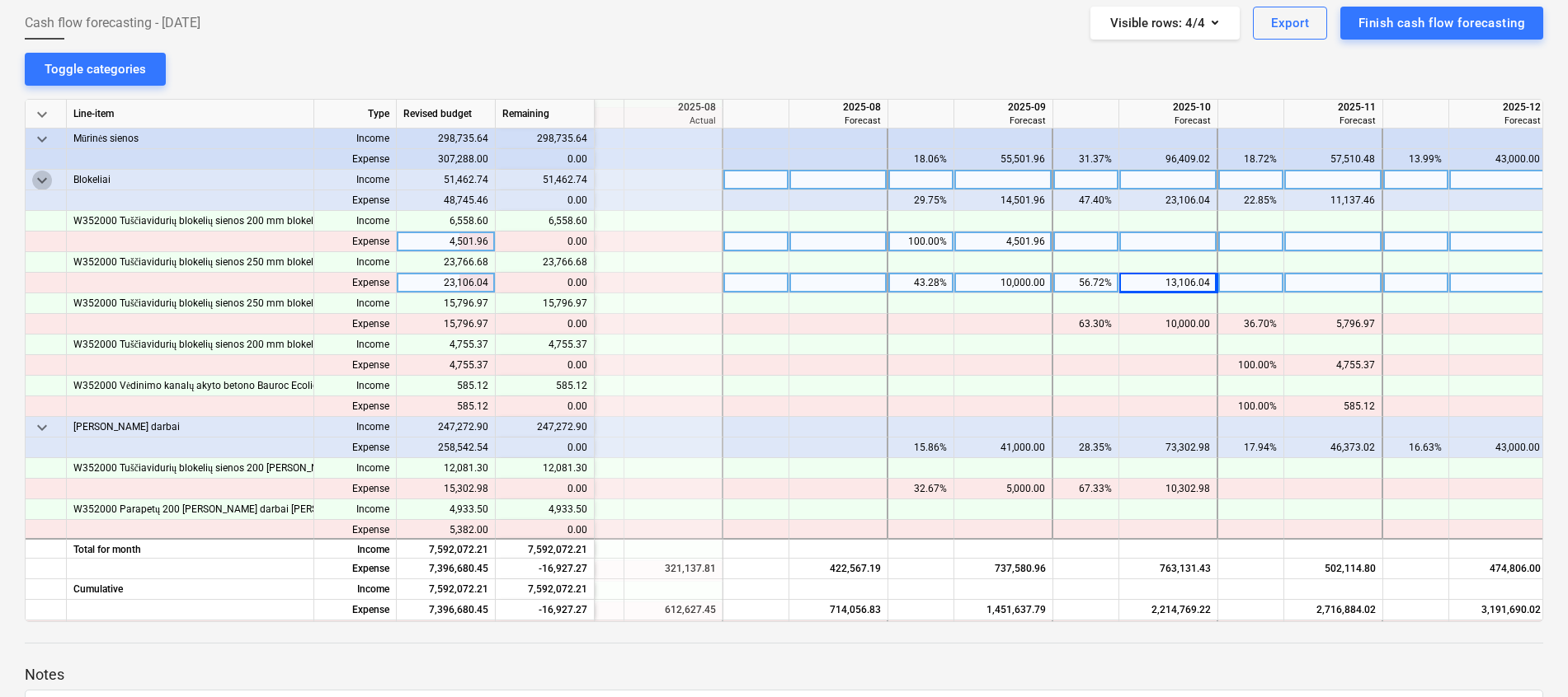
click at [37, 182] on span "keyboard_arrow_down" at bounding box center [42, 181] width 20 height 20
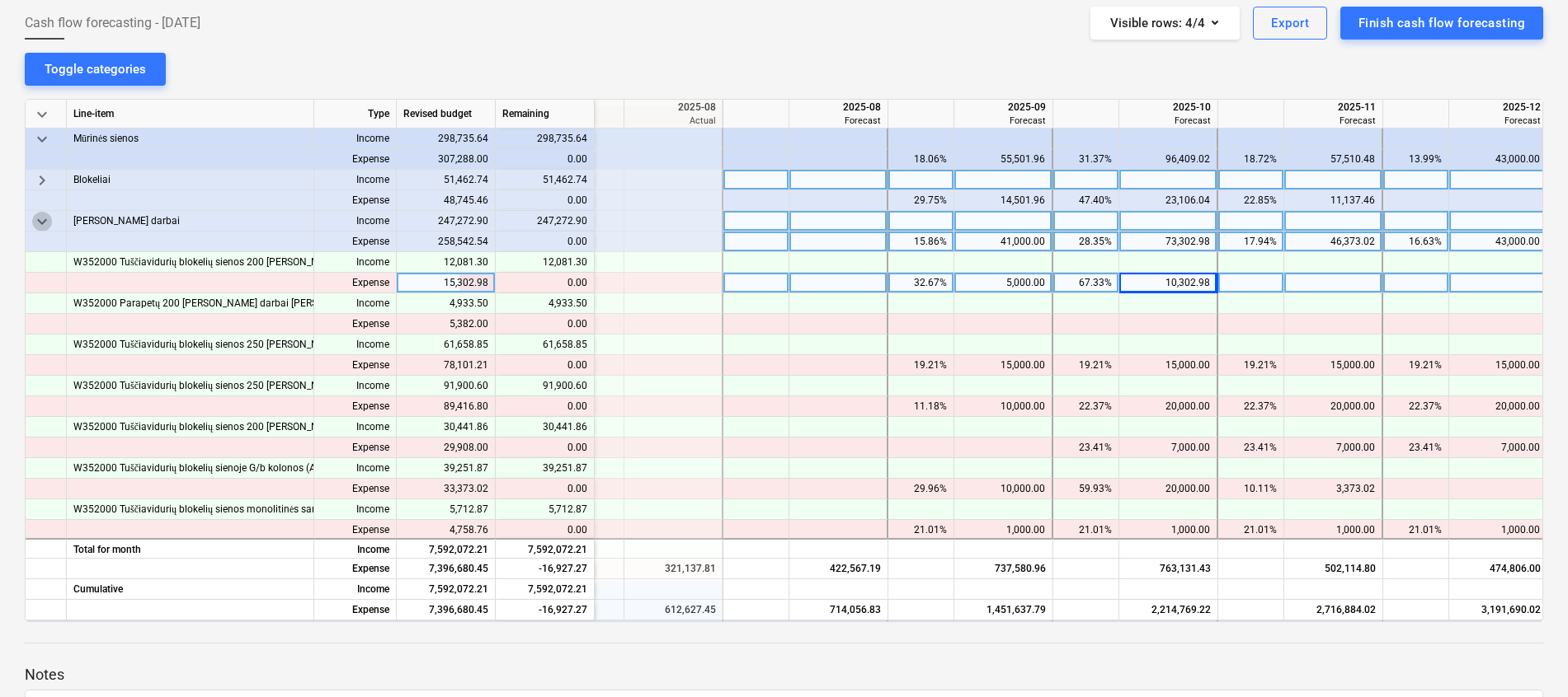
click at [39, 220] on span "keyboard_arrow_down" at bounding box center [42, 221] width 20 height 20
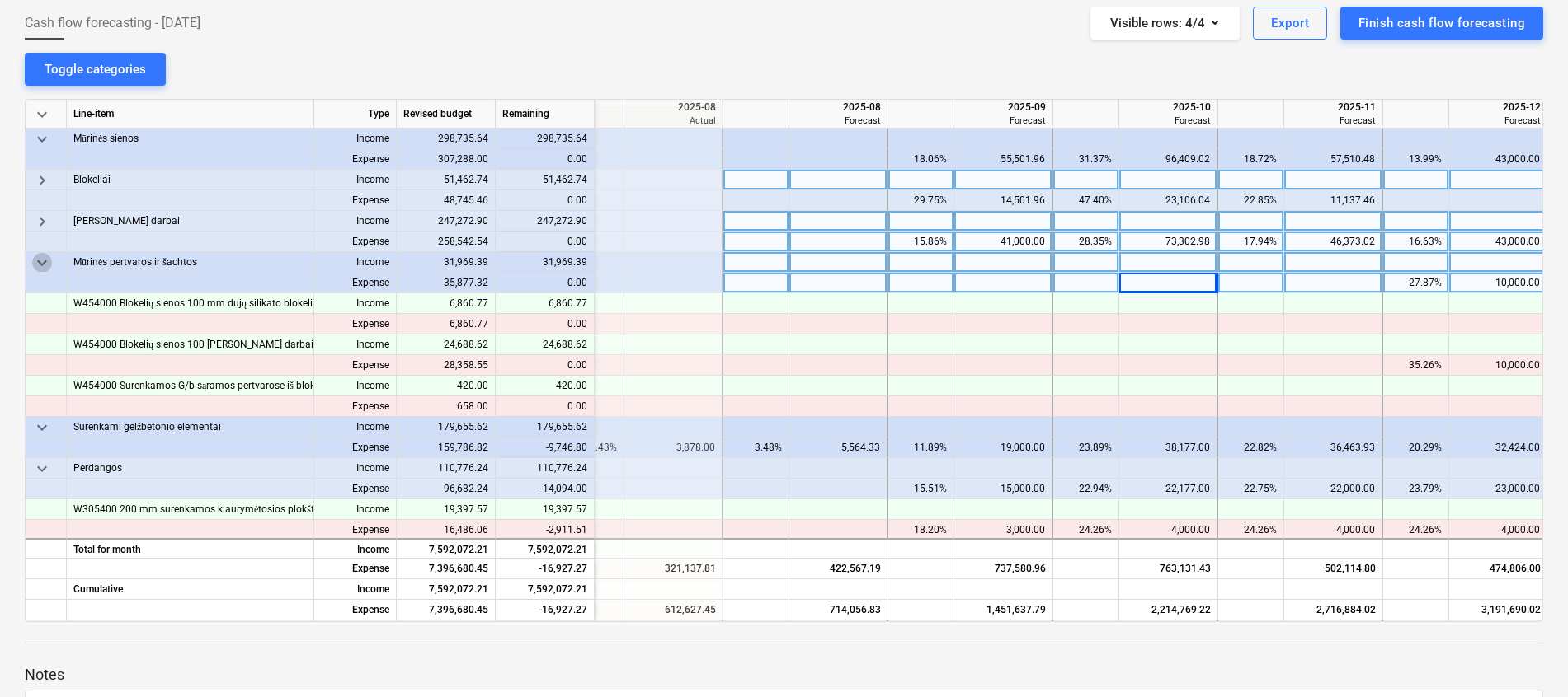
click at [38, 262] on span "keyboard_arrow_down" at bounding box center [42, 263] width 20 height 20
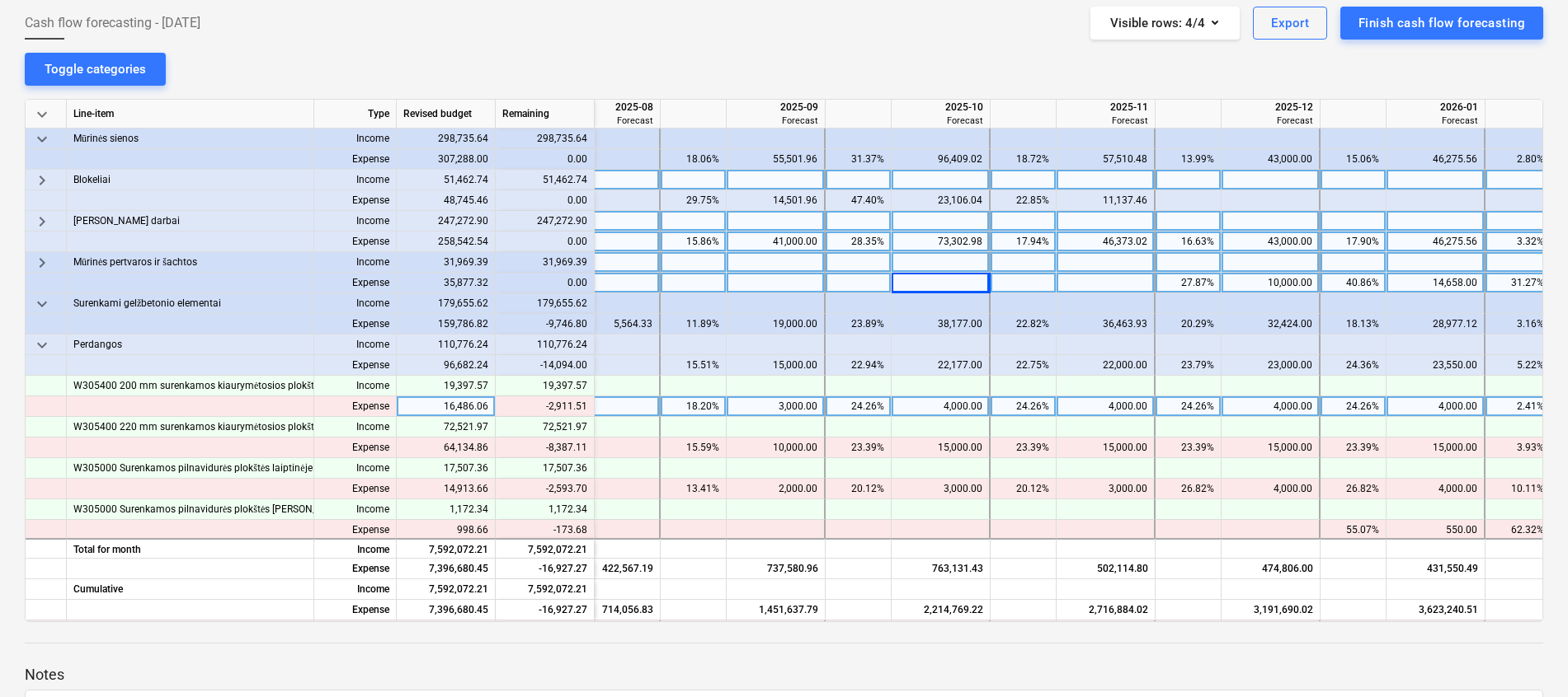
scroll to position [247, 755]
click at [785, 408] on div "3,000.00" at bounding box center [778, 407] width 84 height 21
click at [788, 411] on div at bounding box center [779, 407] width 99 height 21
type input "88.49"
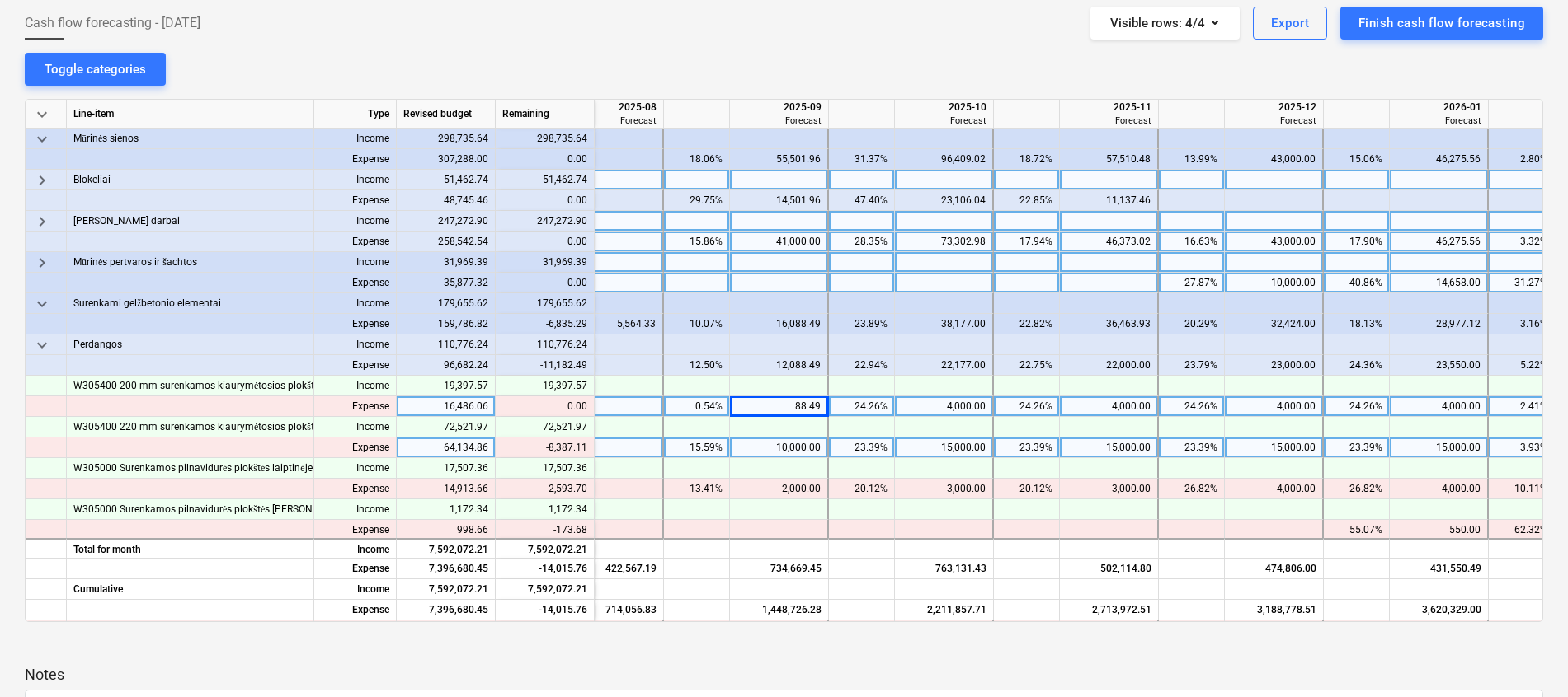
click at [794, 442] on div "10,000.00" at bounding box center [778, 447] width 84 height 21
click at [786, 447] on div at bounding box center [779, 447] width 99 height 21
type input "1612.89"
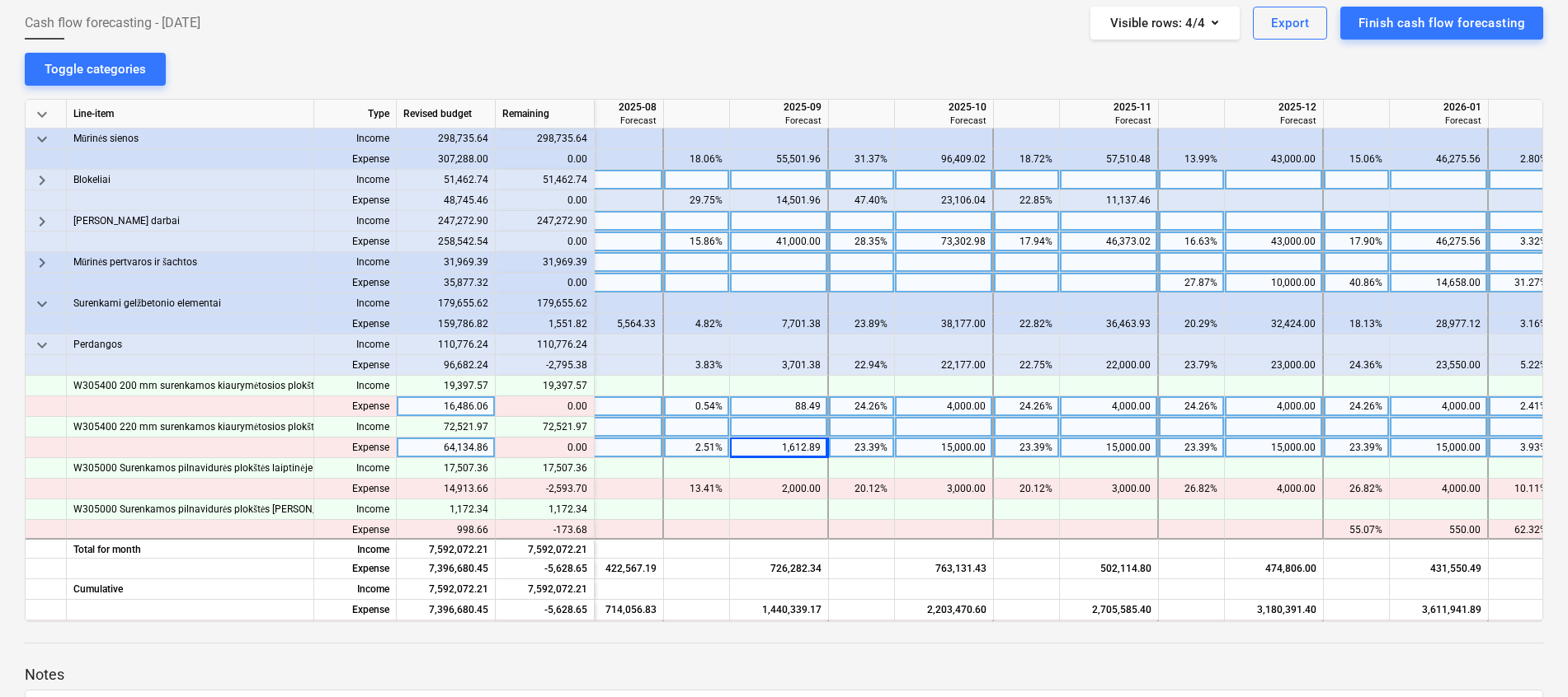
scroll to position [371, 755]
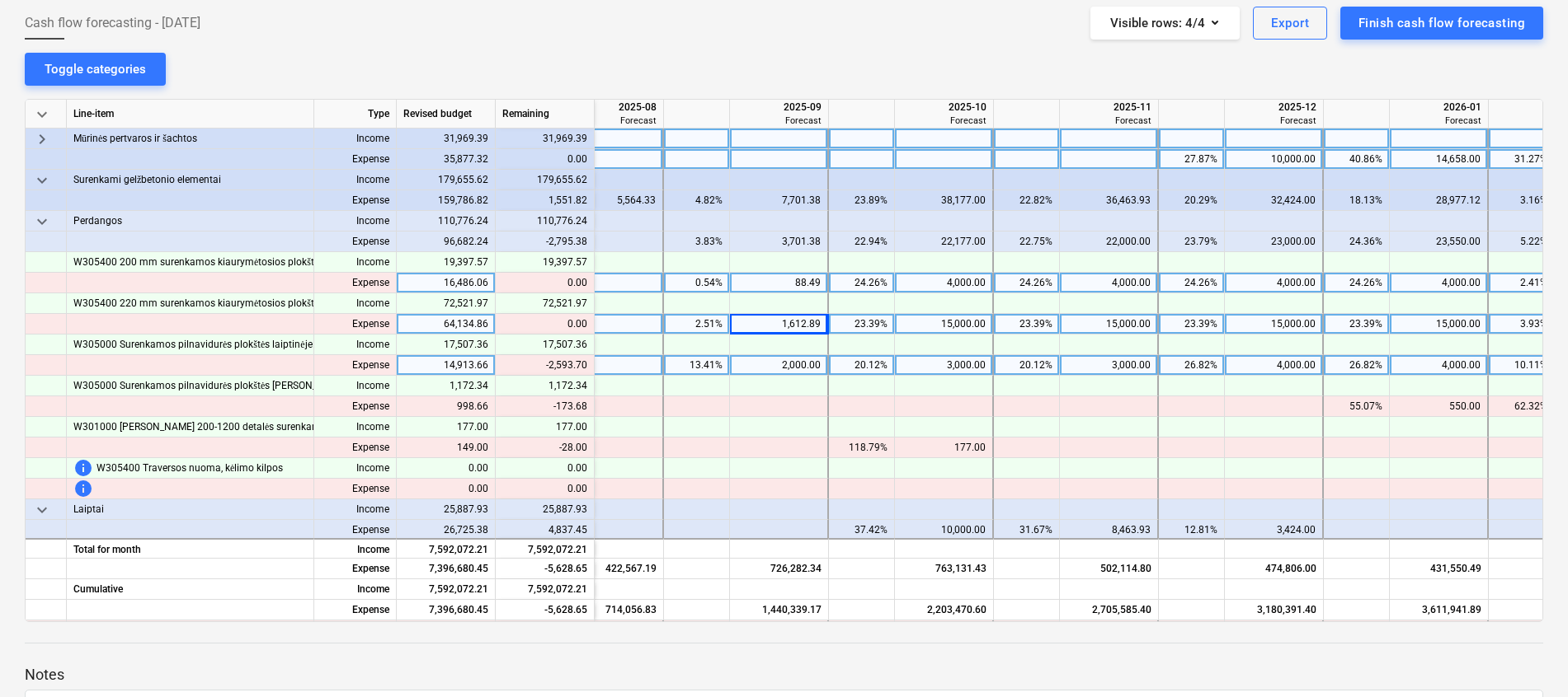
click at [779, 360] on div "2,000.00" at bounding box center [778, 365] width 84 height 21
click at [937, 364] on div "3,000.00" at bounding box center [943, 365] width 84 height 21
click at [946, 367] on div at bounding box center [943, 365] width 99 height 21
type input "2406.3"
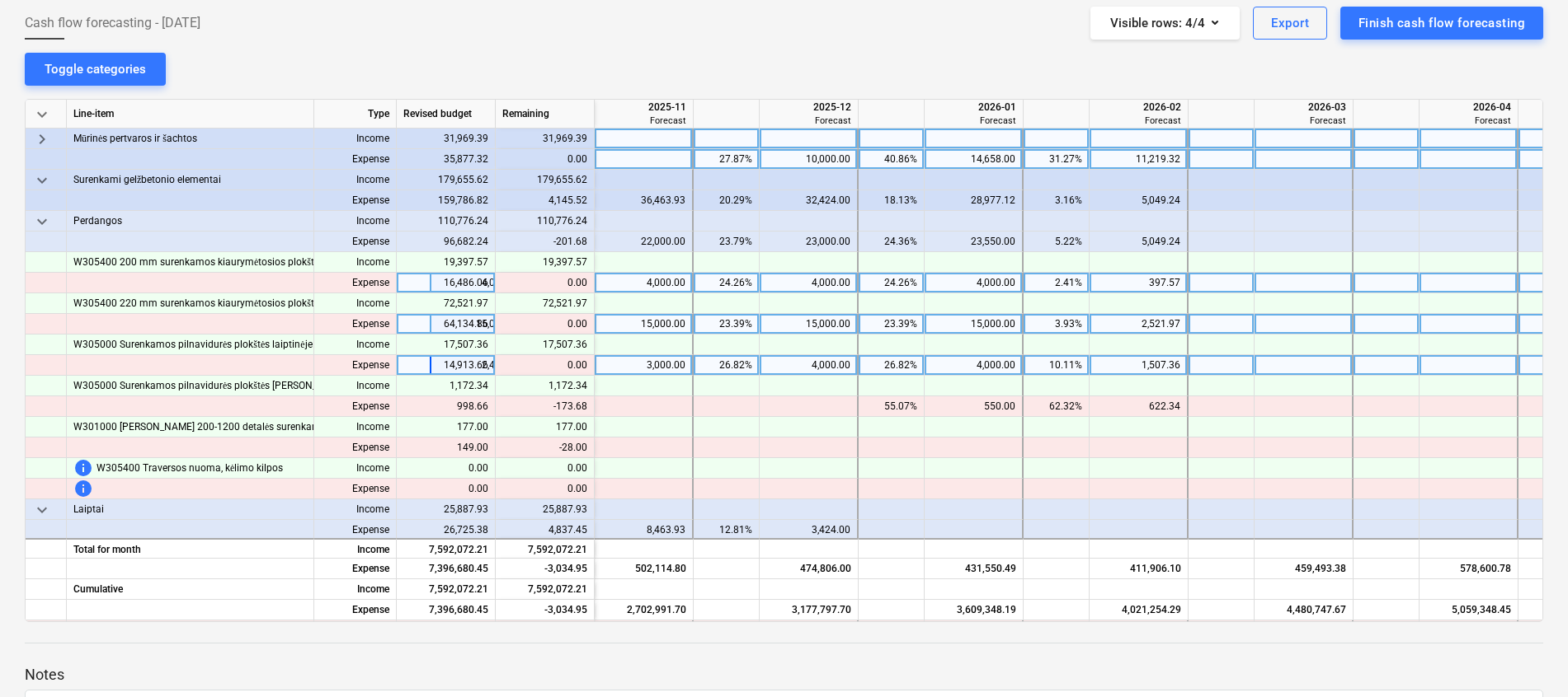
scroll to position [371, 1285]
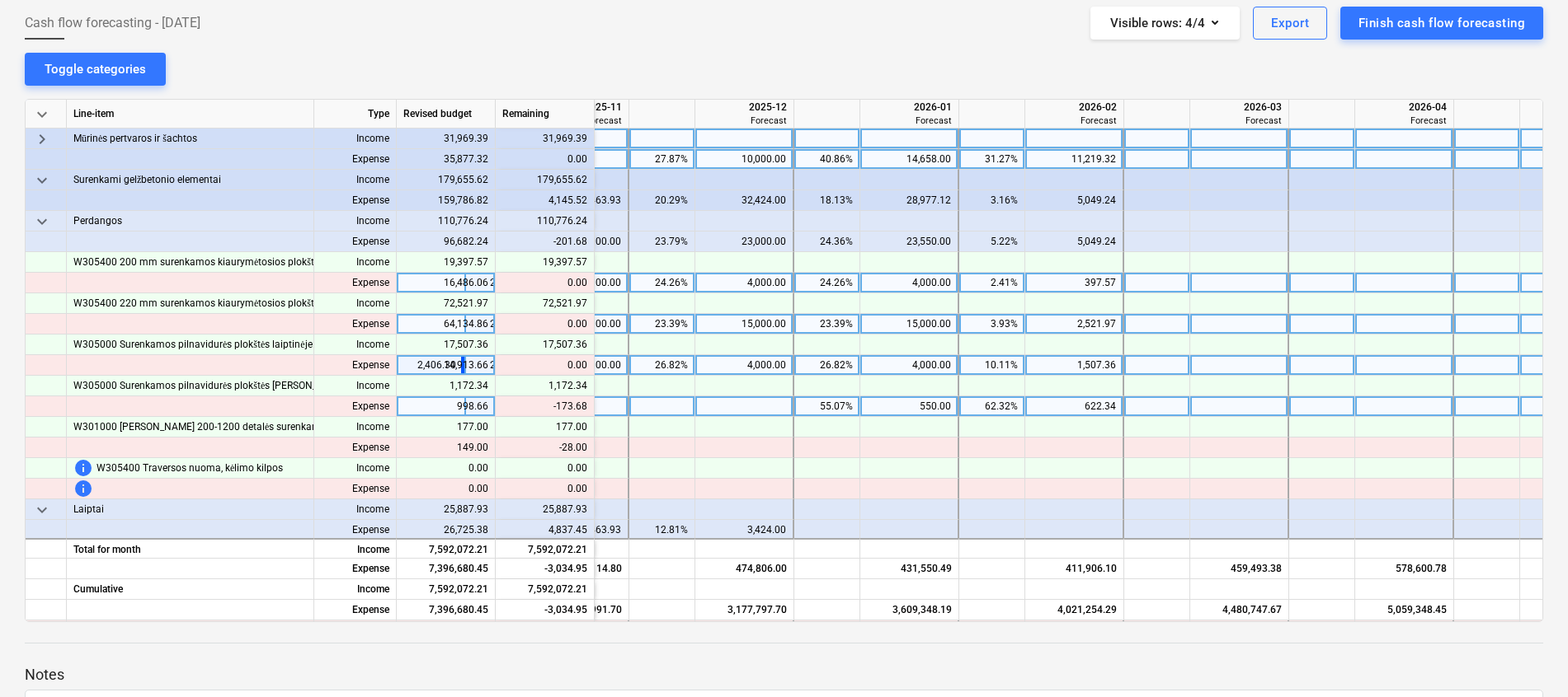
click at [1083, 405] on div "622.34" at bounding box center [1073, 407] width 84 height 21
click at [1087, 408] on div at bounding box center [1074, 407] width 99 height 21
type input "448.66"
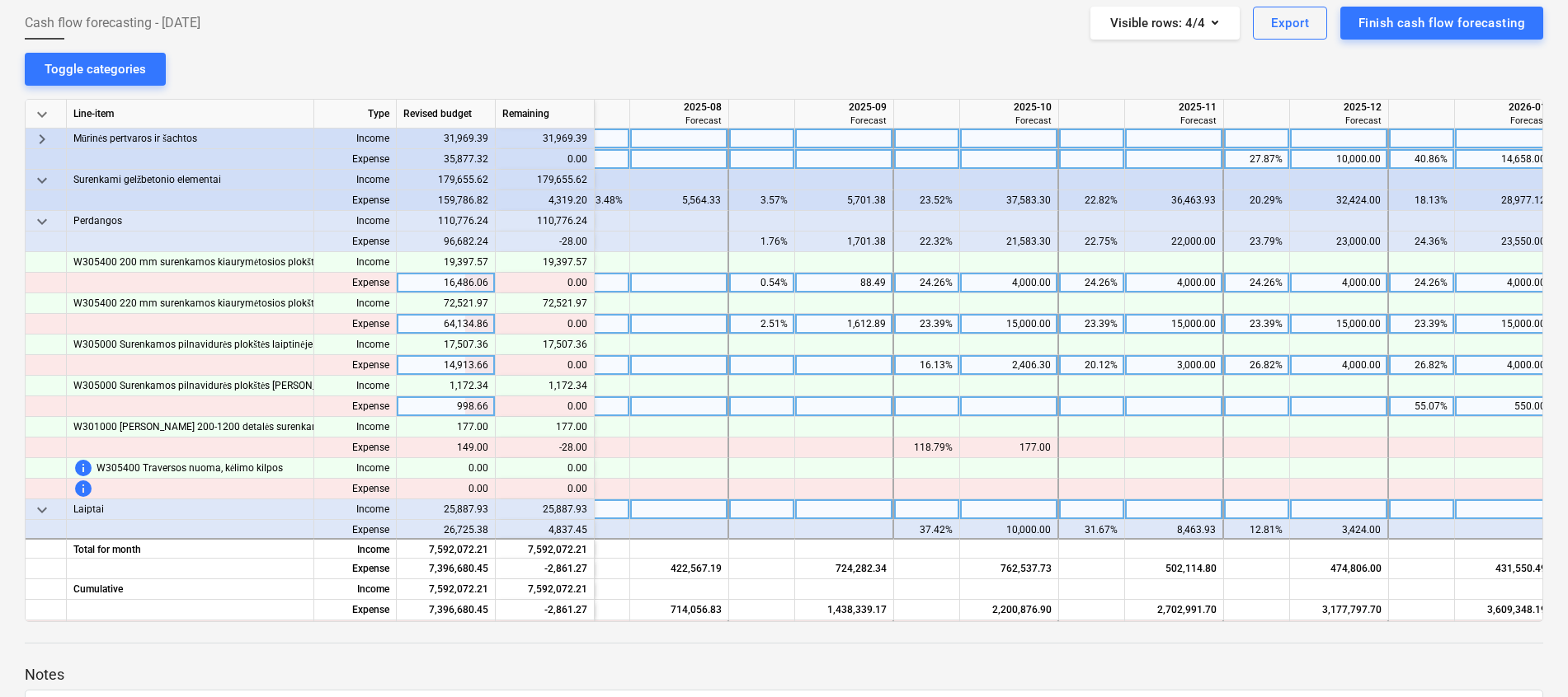
scroll to position [371, 696]
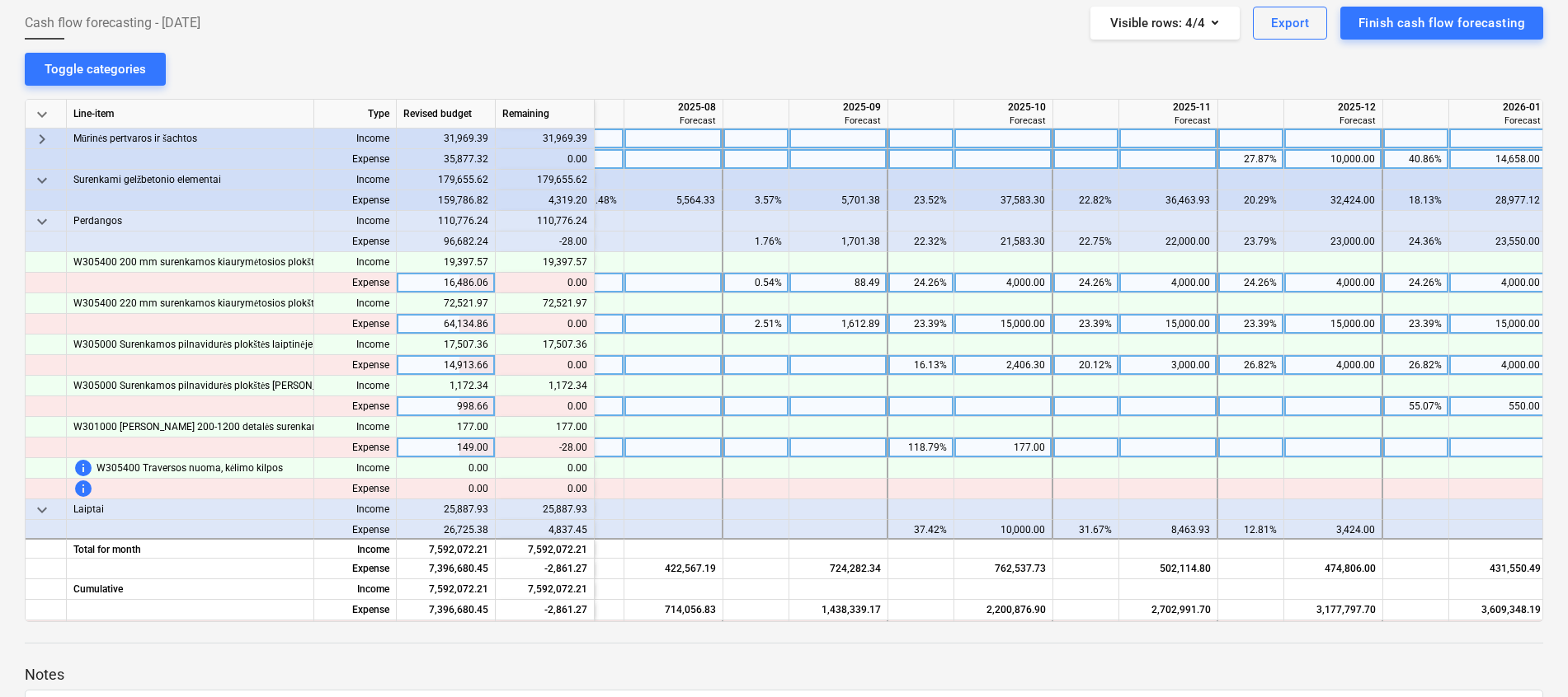
click at [1029, 445] on div "177.00" at bounding box center [1002, 447] width 84 height 21
click at [1020, 449] on div at bounding box center [1003, 447] width 99 height 21
type input "149"
click at [42, 218] on span "keyboard_arrow_down" at bounding box center [42, 221] width 20 height 20
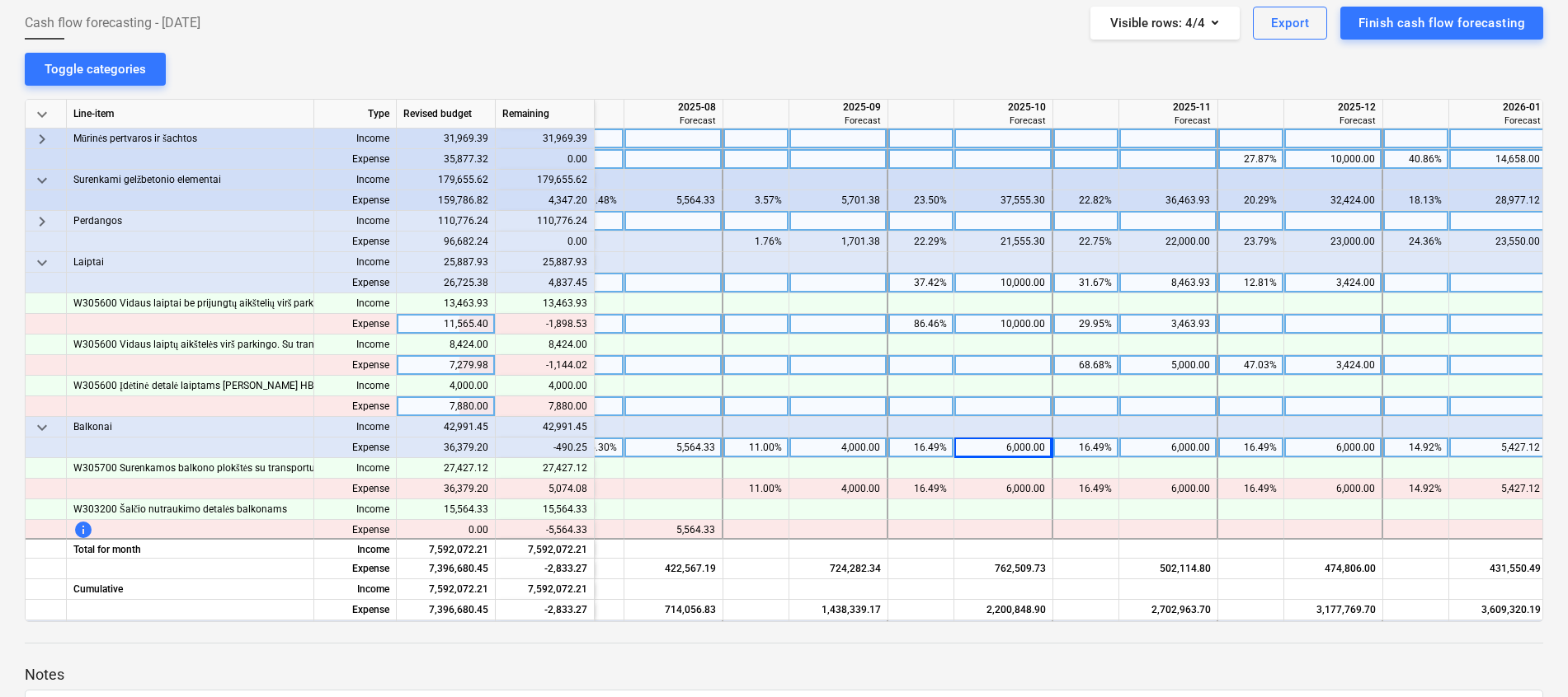
click at [999, 319] on div "10,000.00" at bounding box center [1002, 324] width 84 height 21
click at [1014, 328] on div at bounding box center [1003, 324] width 99 height 21
type input "8101.47"
click at [1191, 360] on div "5,000.00" at bounding box center [1168, 365] width 84 height 21
click at [1179, 364] on div at bounding box center [1168, 365] width 99 height 21
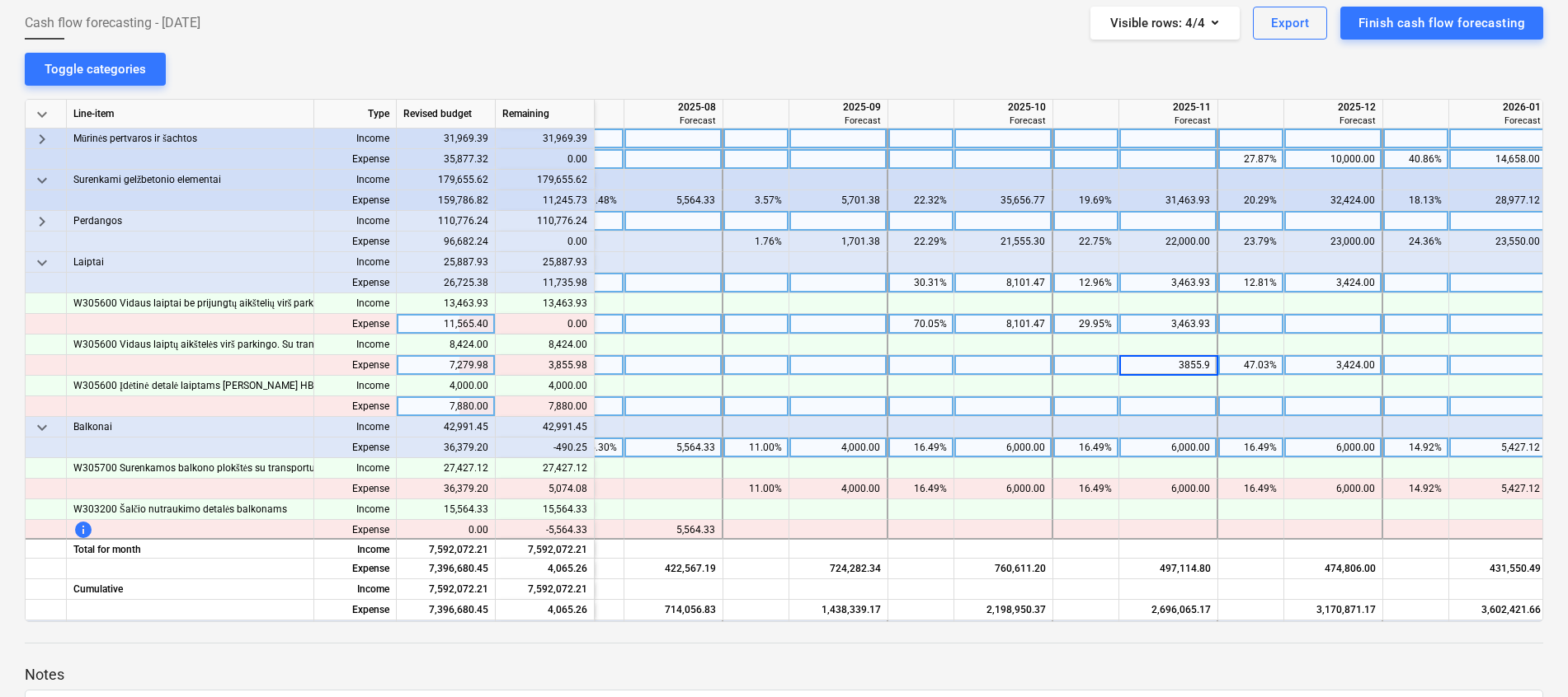
type input "3855.98"
click at [861, 401] on div at bounding box center [838, 407] width 99 height 21
click at [1005, 406] on div at bounding box center [1003, 407] width 99 height 21
type input "7880"
click at [43, 253] on span "keyboard_arrow_down" at bounding box center [42, 263] width 20 height 20
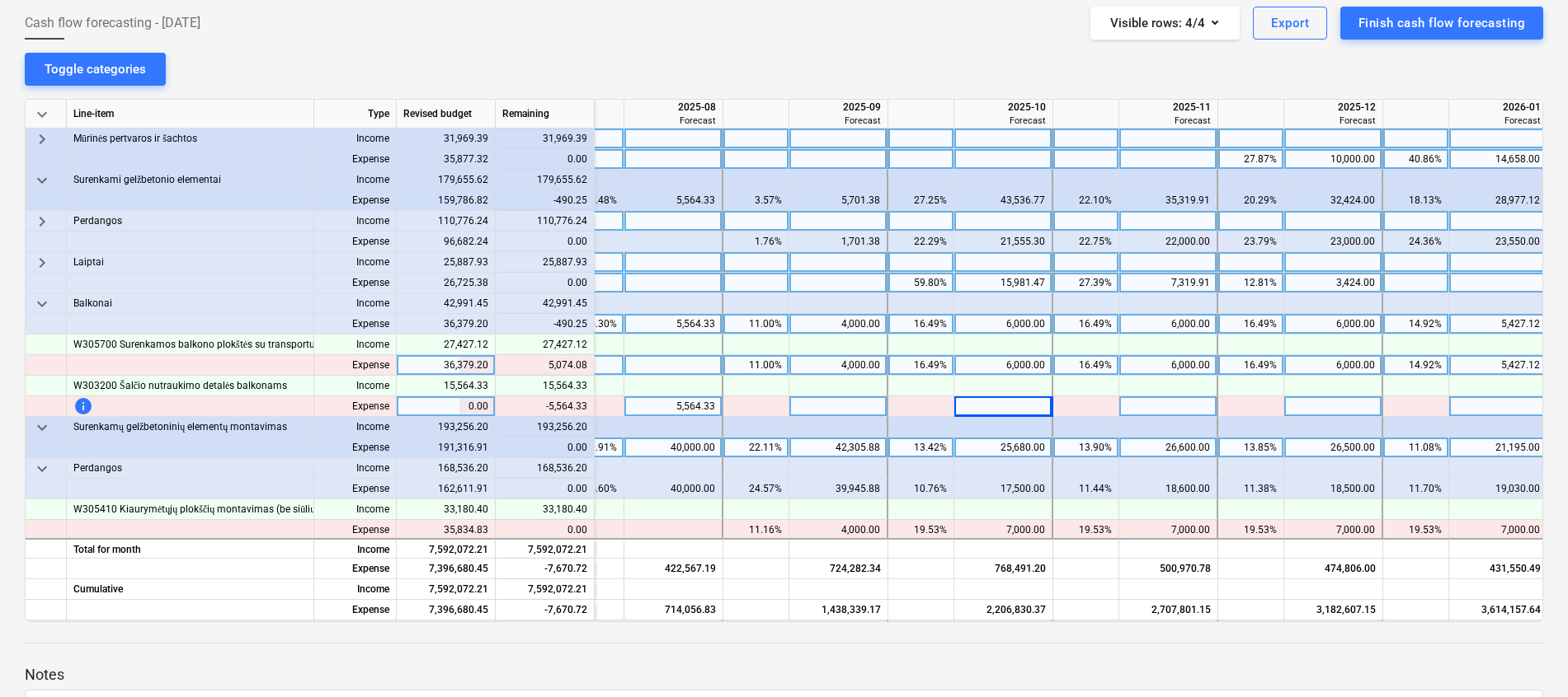
click at [713, 403] on div "5,564.33" at bounding box center [673, 407] width 84 height 21
click at [1021, 368] on div "6,000.00" at bounding box center [1002, 365] width 84 height 21
type input "8000"
click at [816, 367] on div "4,000.00" at bounding box center [837, 365] width 84 height 21
click at [1151, 369] on div "6,000.00" at bounding box center [1168, 365] width 84 height 21
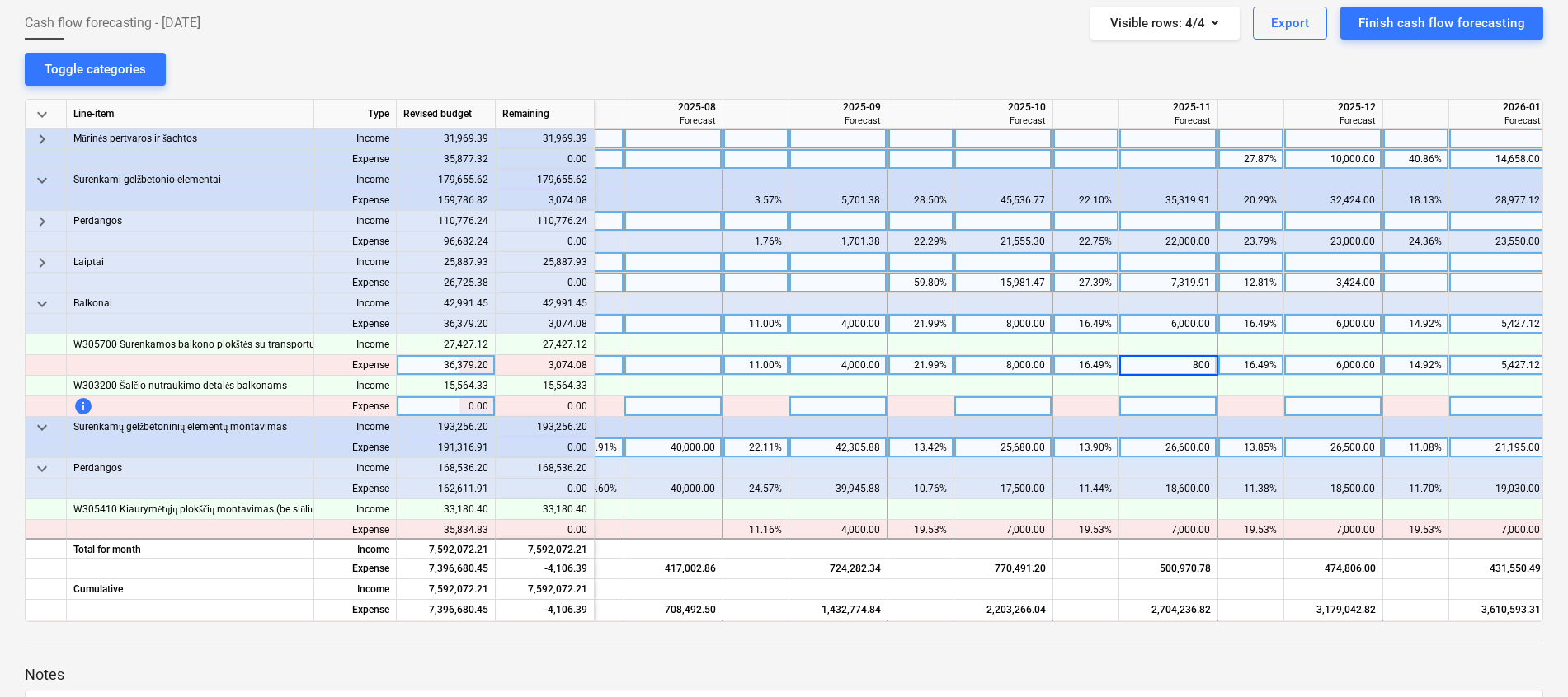
type input "8000"
click at [1320, 370] on div "6,000.00" at bounding box center [1332, 365] width 84 height 21
click at [1320, 368] on div at bounding box center [1333, 365] width 99 height 21
type input "7074.08"
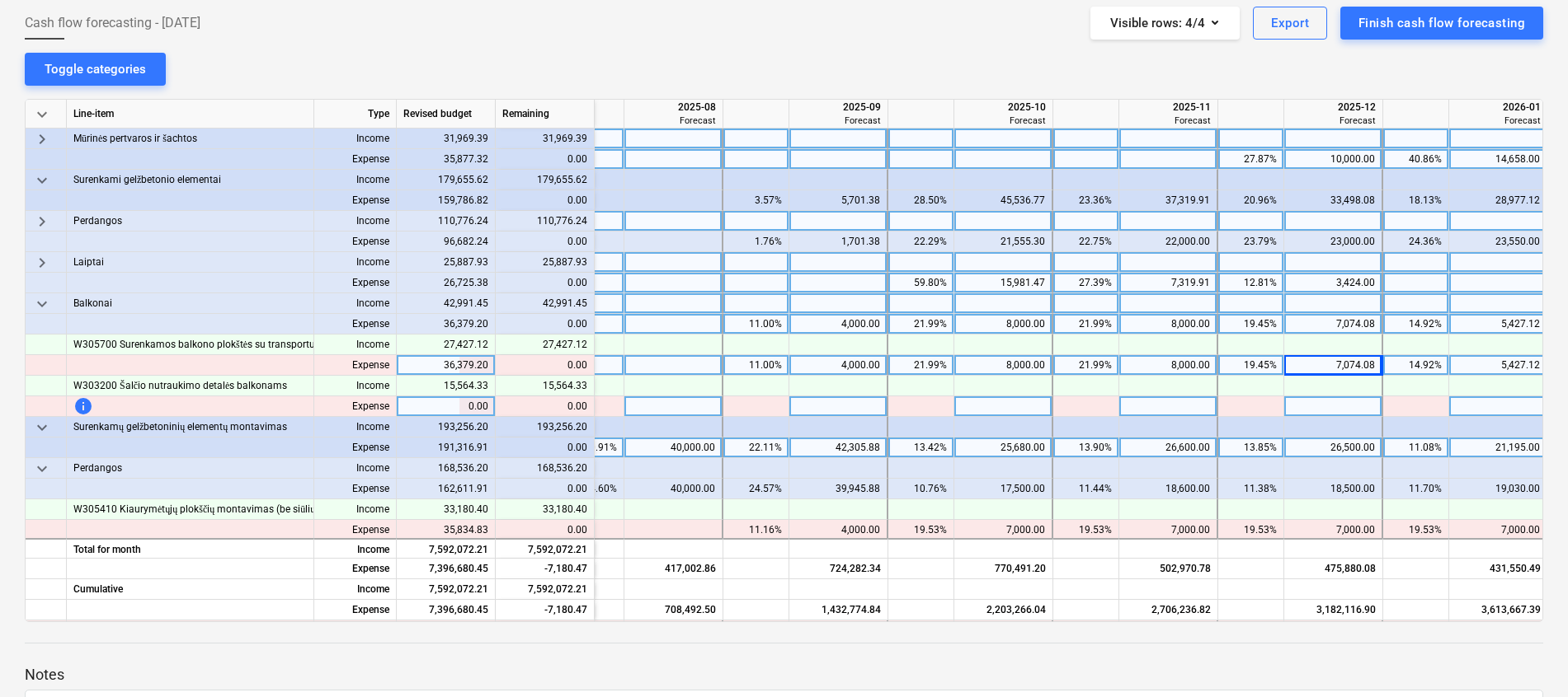
click at [40, 302] on span "keyboard_arrow_down" at bounding box center [42, 304] width 20 height 20
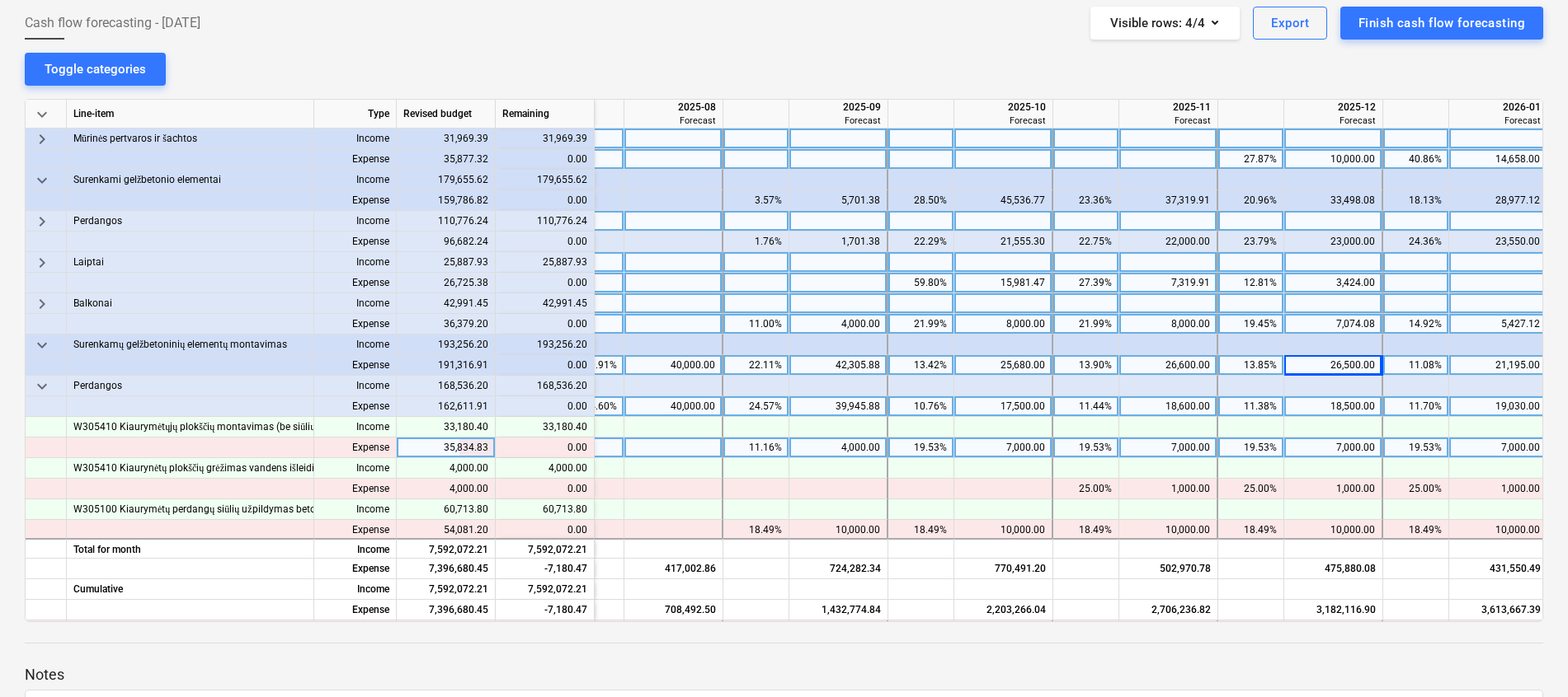
scroll to position [495, 696]
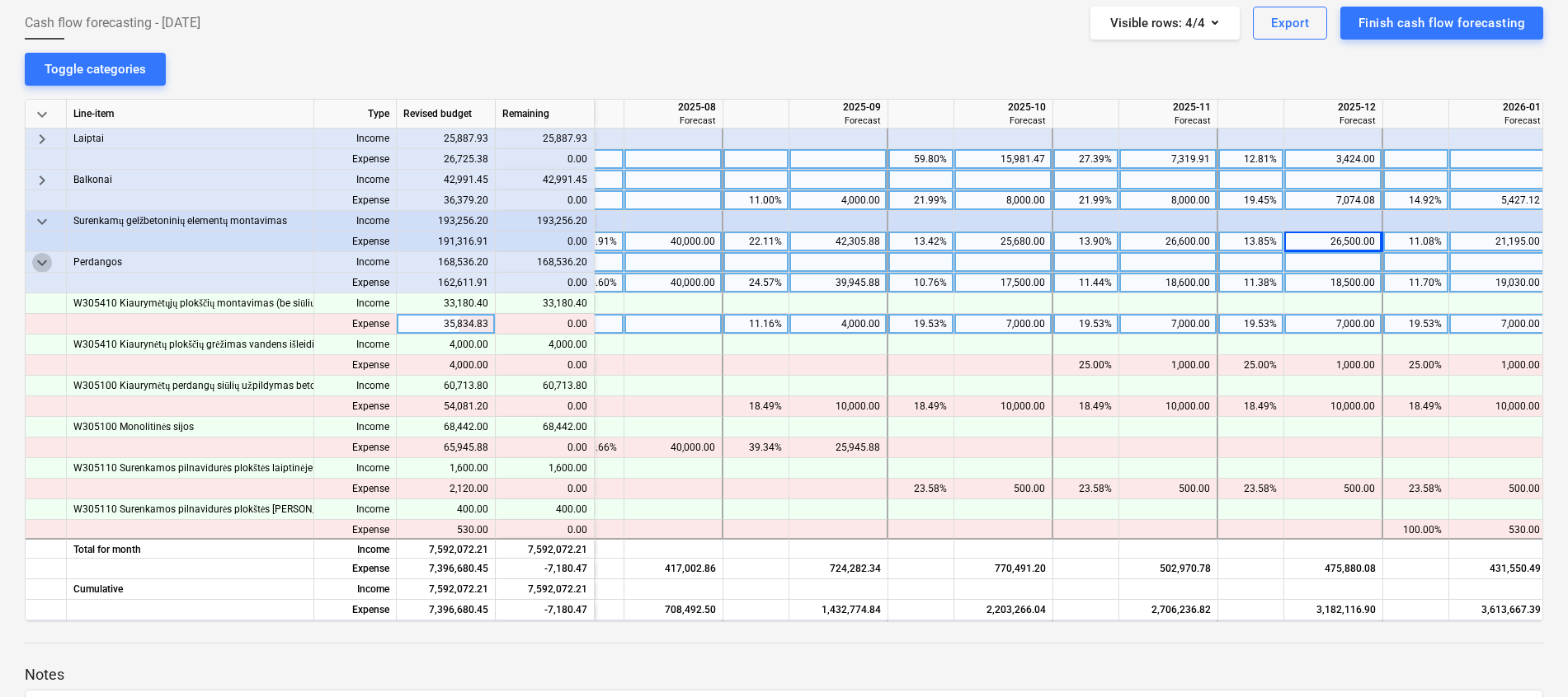
click at [45, 260] on span "keyboard_arrow_down" at bounding box center [42, 263] width 20 height 20
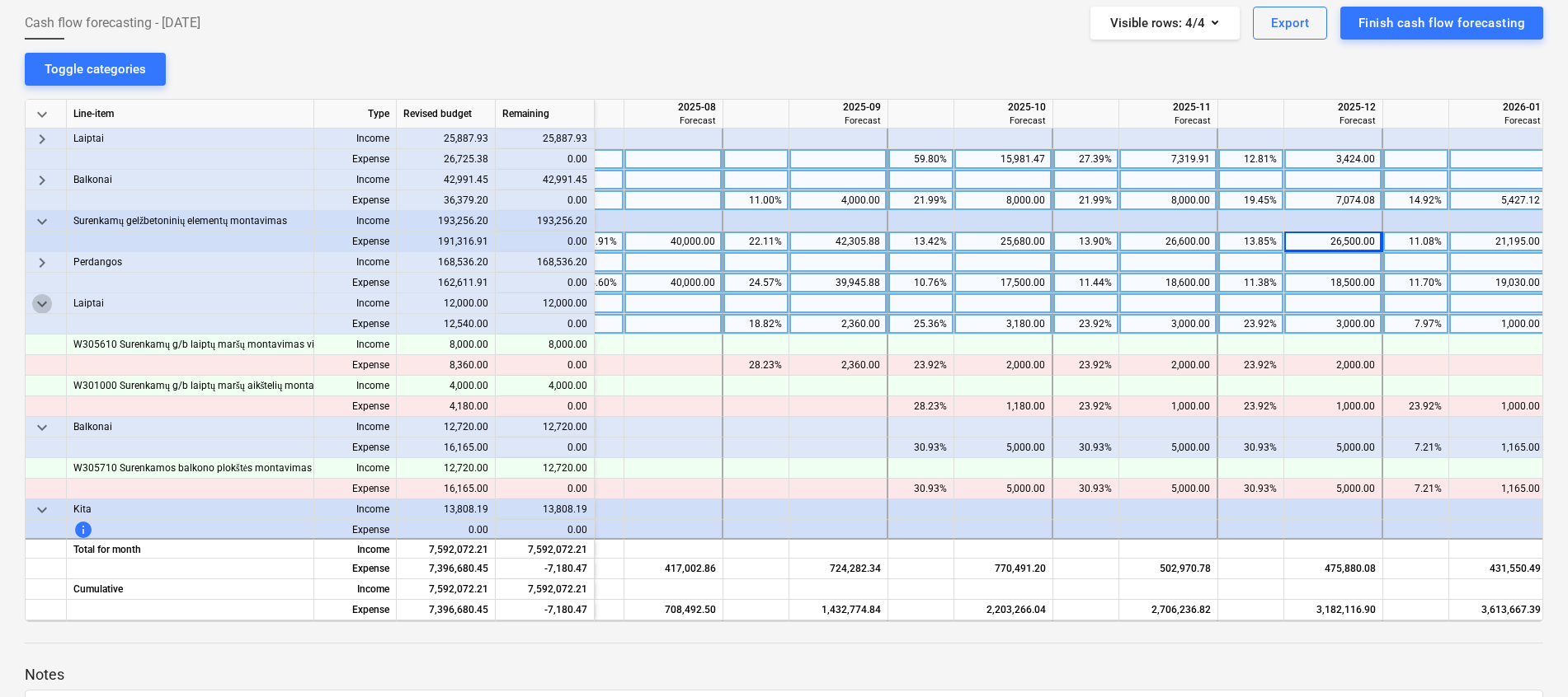
click at [38, 308] on span "keyboard_arrow_down" at bounding box center [42, 304] width 20 height 20
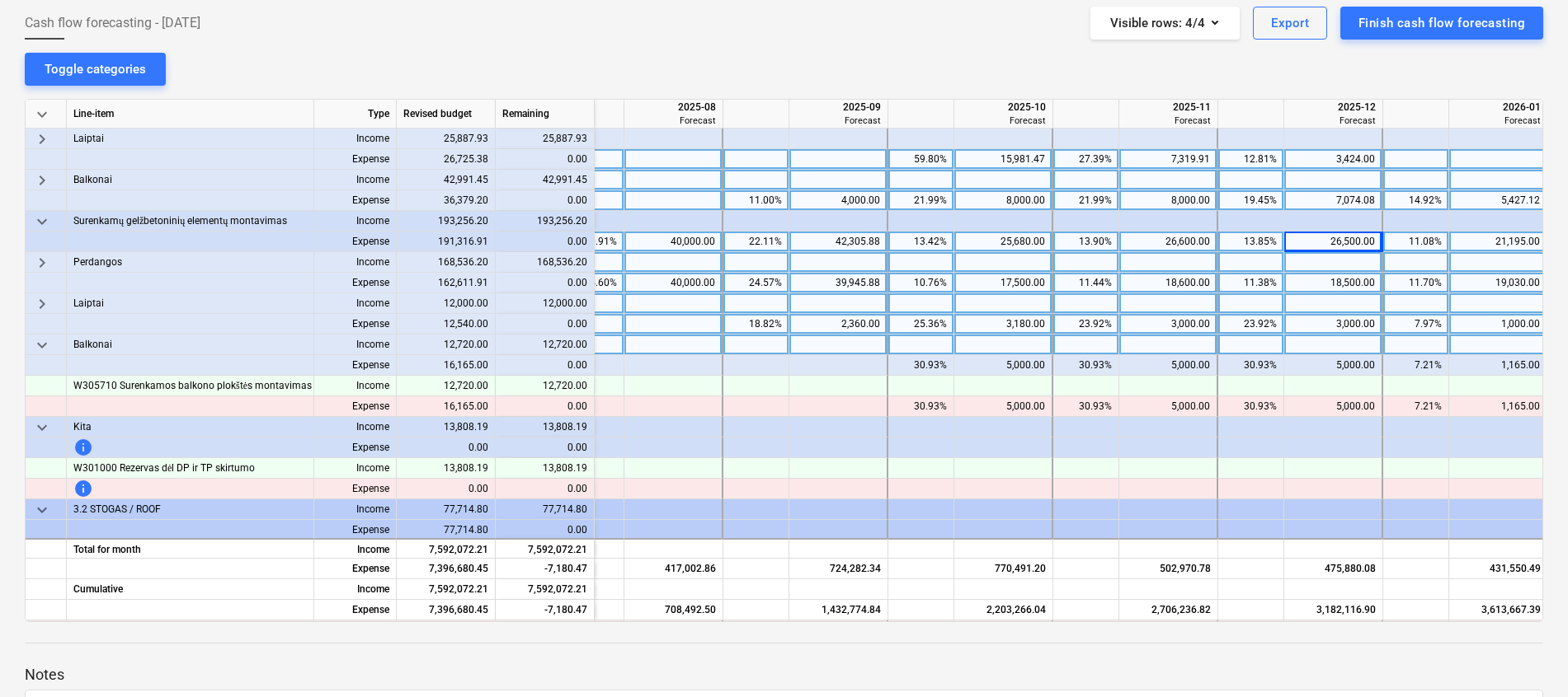
click at [41, 344] on span "keyboard_arrow_down" at bounding box center [42, 346] width 20 height 20
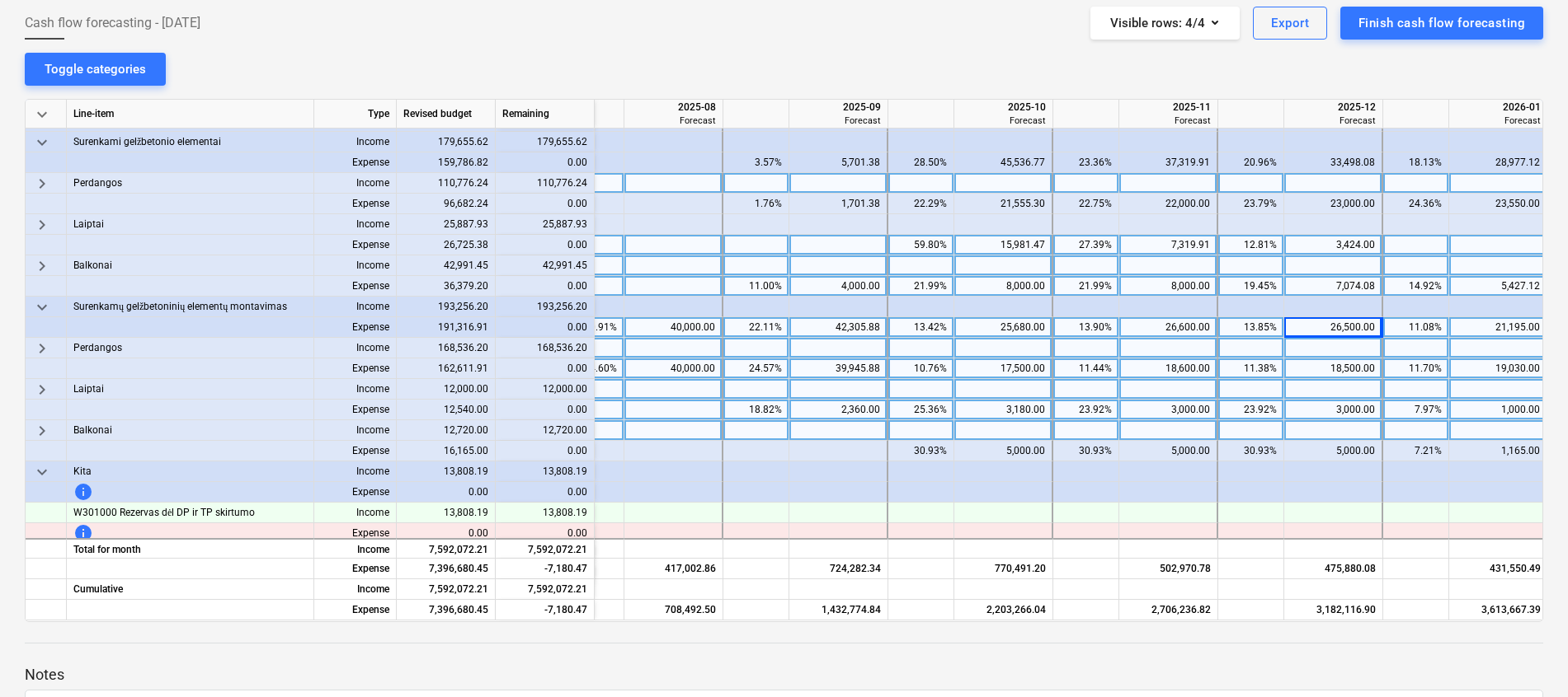
scroll to position [371, 696]
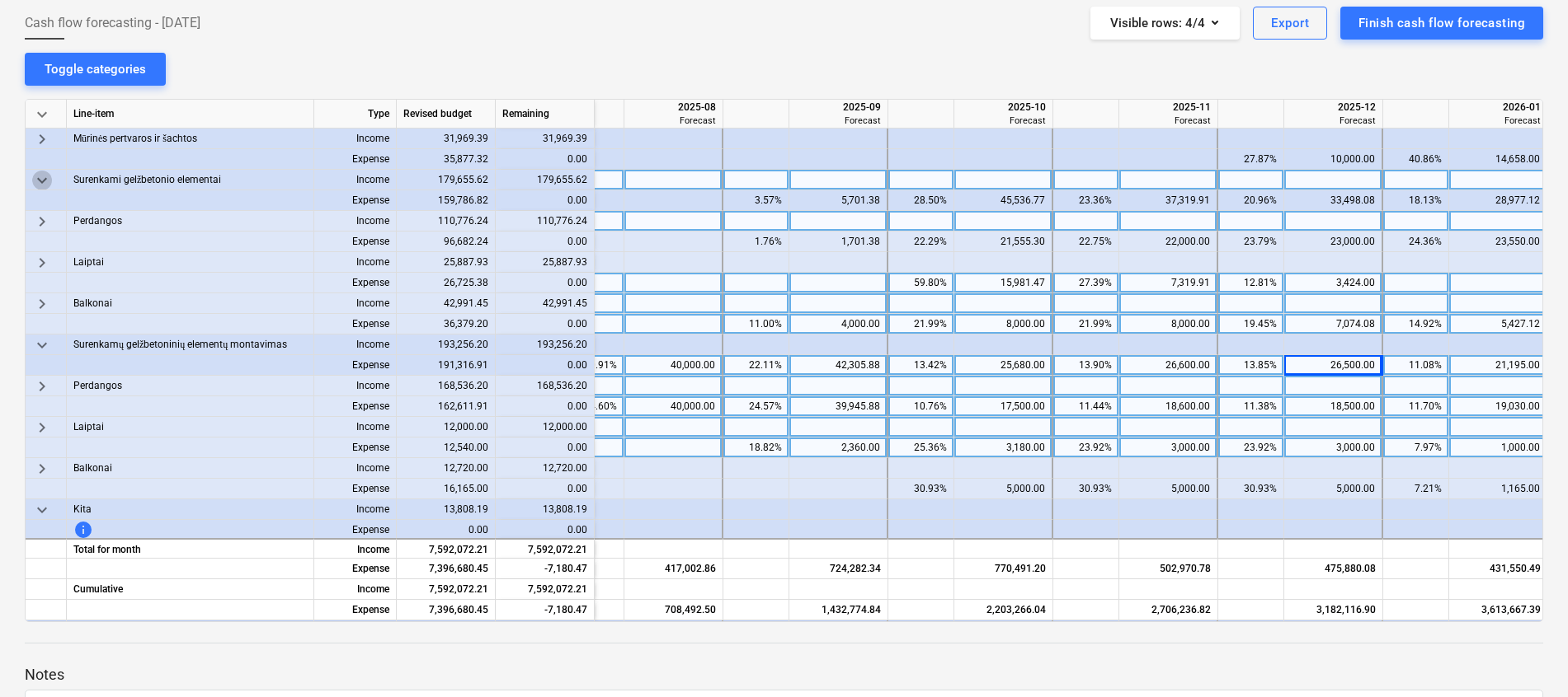
click at [42, 177] on span "keyboard_arrow_down" at bounding box center [42, 181] width 20 height 20
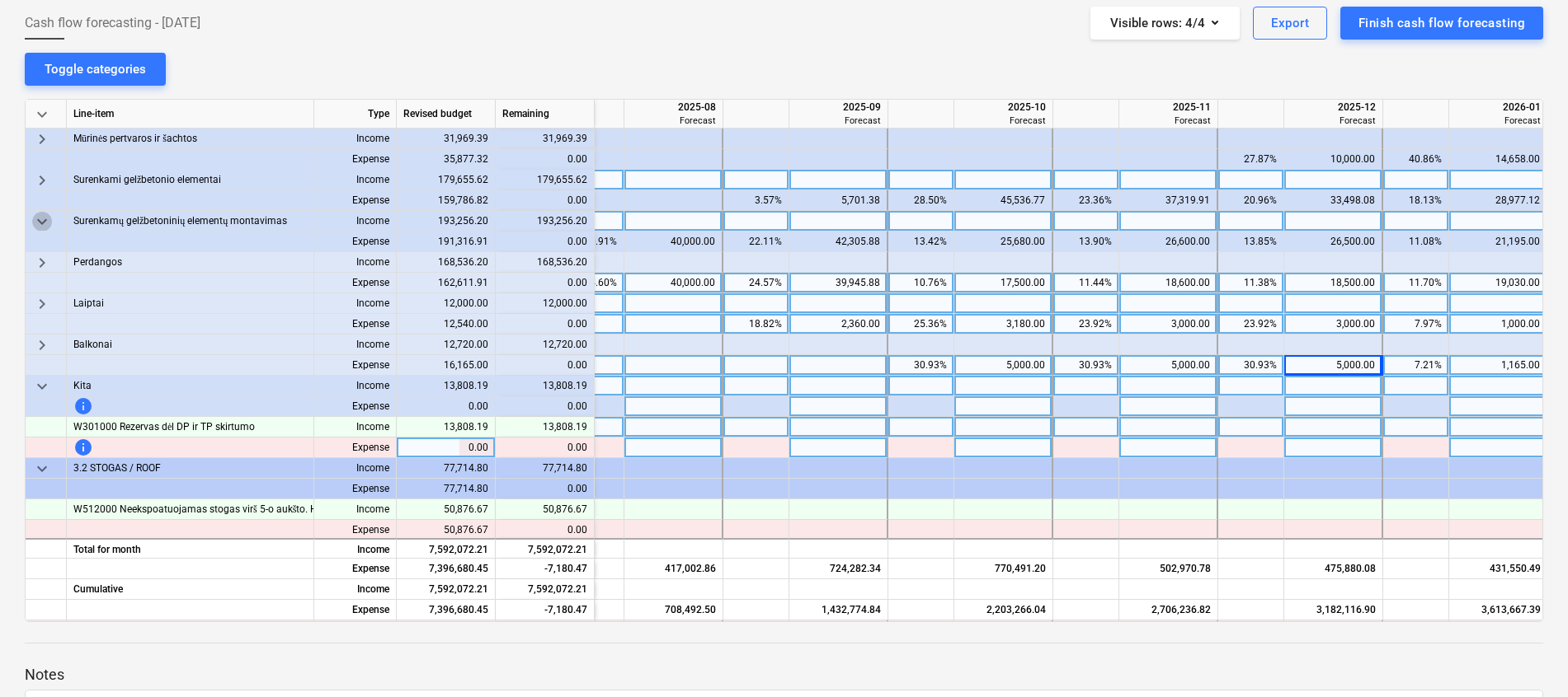
click at [46, 218] on span "keyboard_arrow_down" at bounding box center [42, 221] width 20 height 20
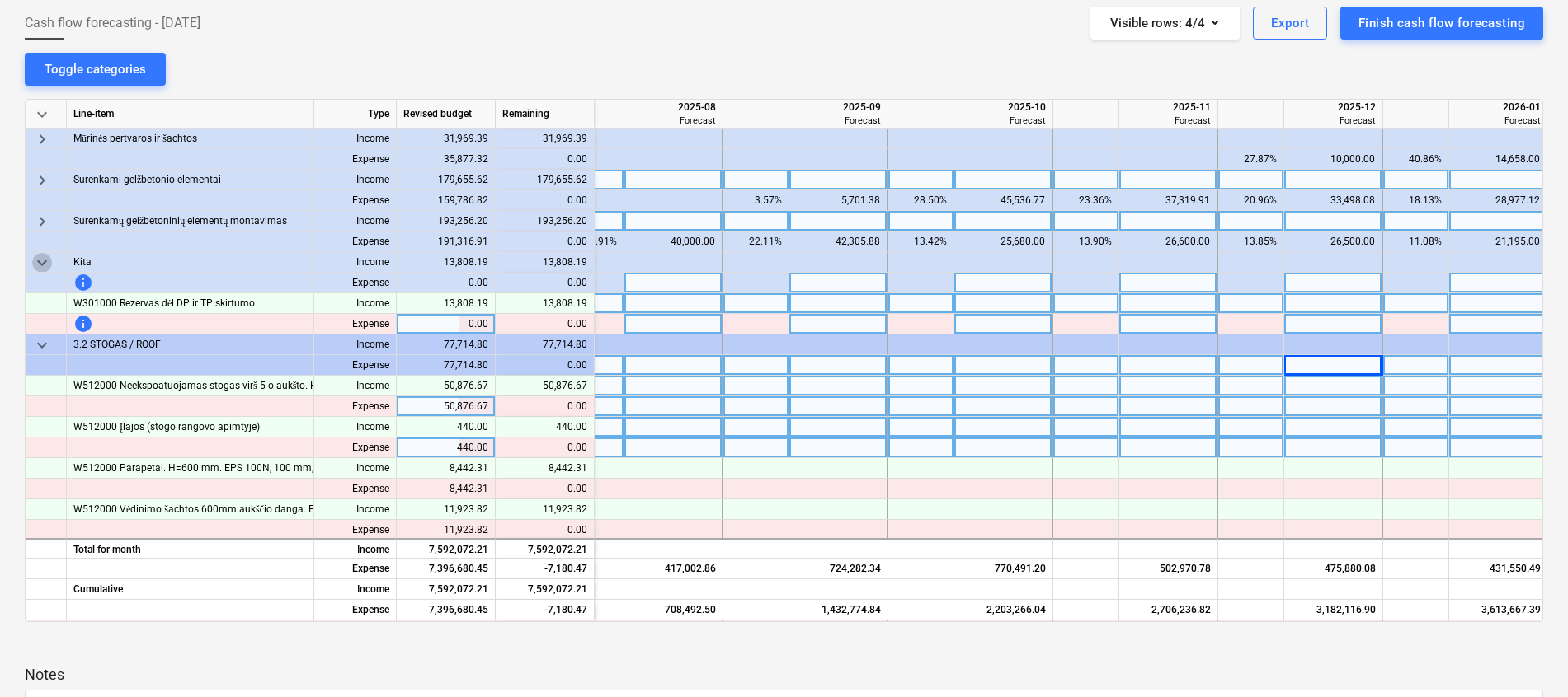
click at [42, 256] on span "keyboard_arrow_down" at bounding box center [42, 263] width 20 height 20
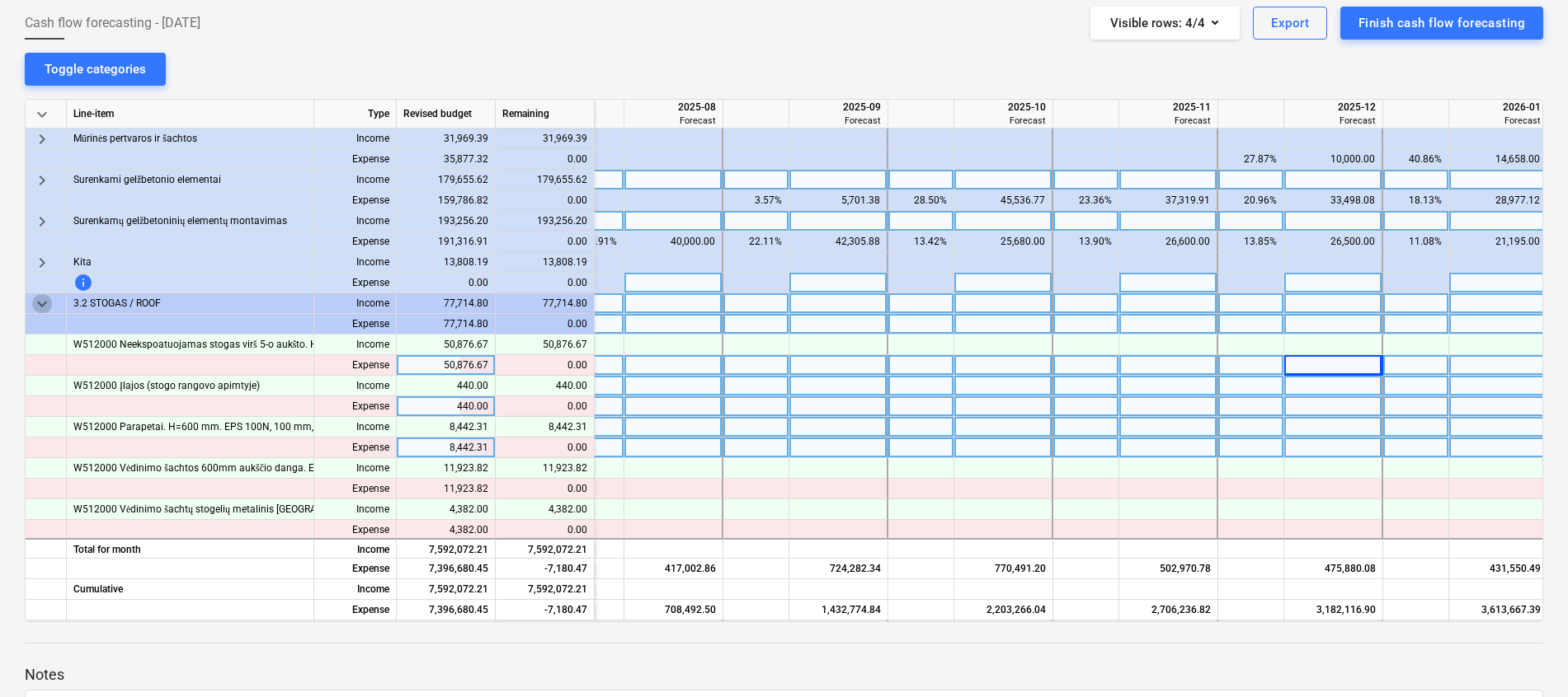
click at [44, 305] on span "keyboard_arrow_down" at bounding box center [42, 304] width 20 height 20
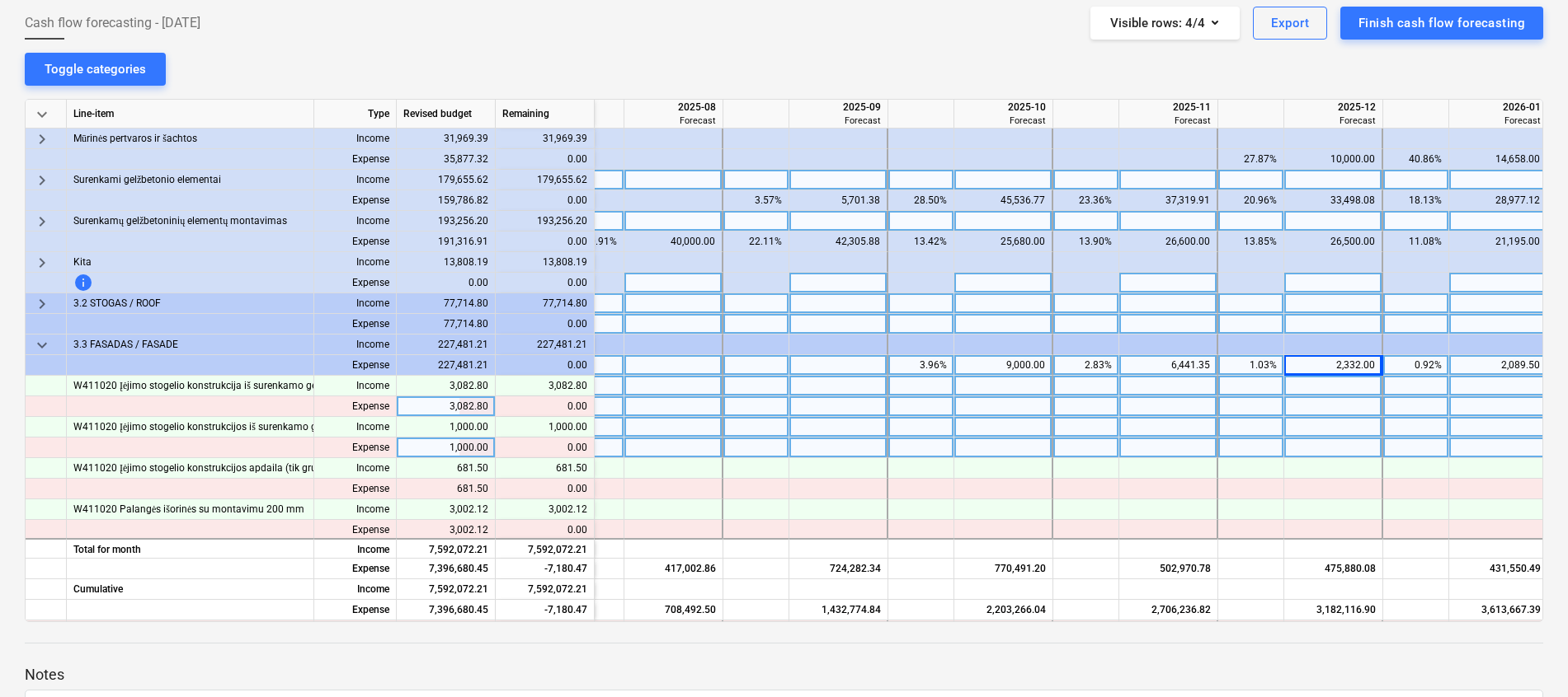
scroll to position [495, 696]
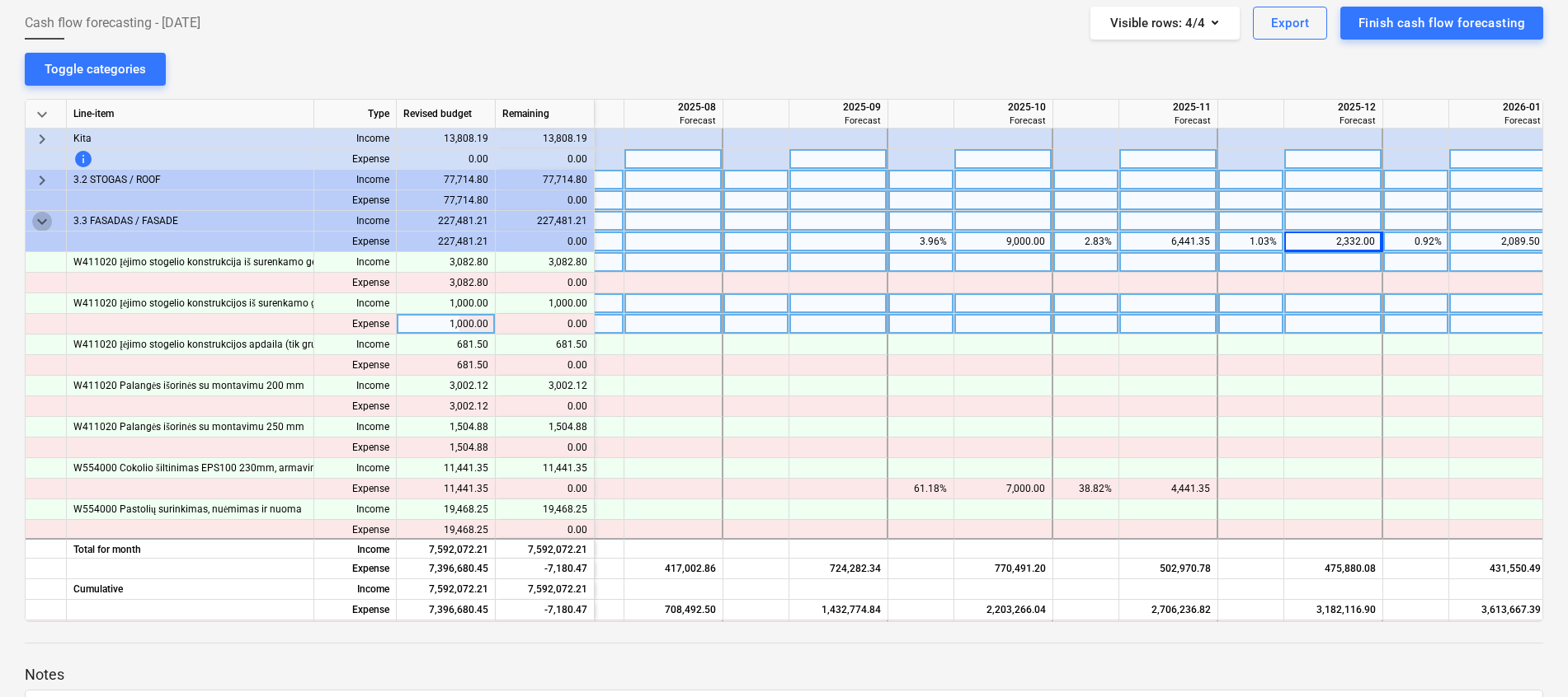
click at [39, 221] on span "keyboard_arrow_down" at bounding box center [42, 221] width 20 height 20
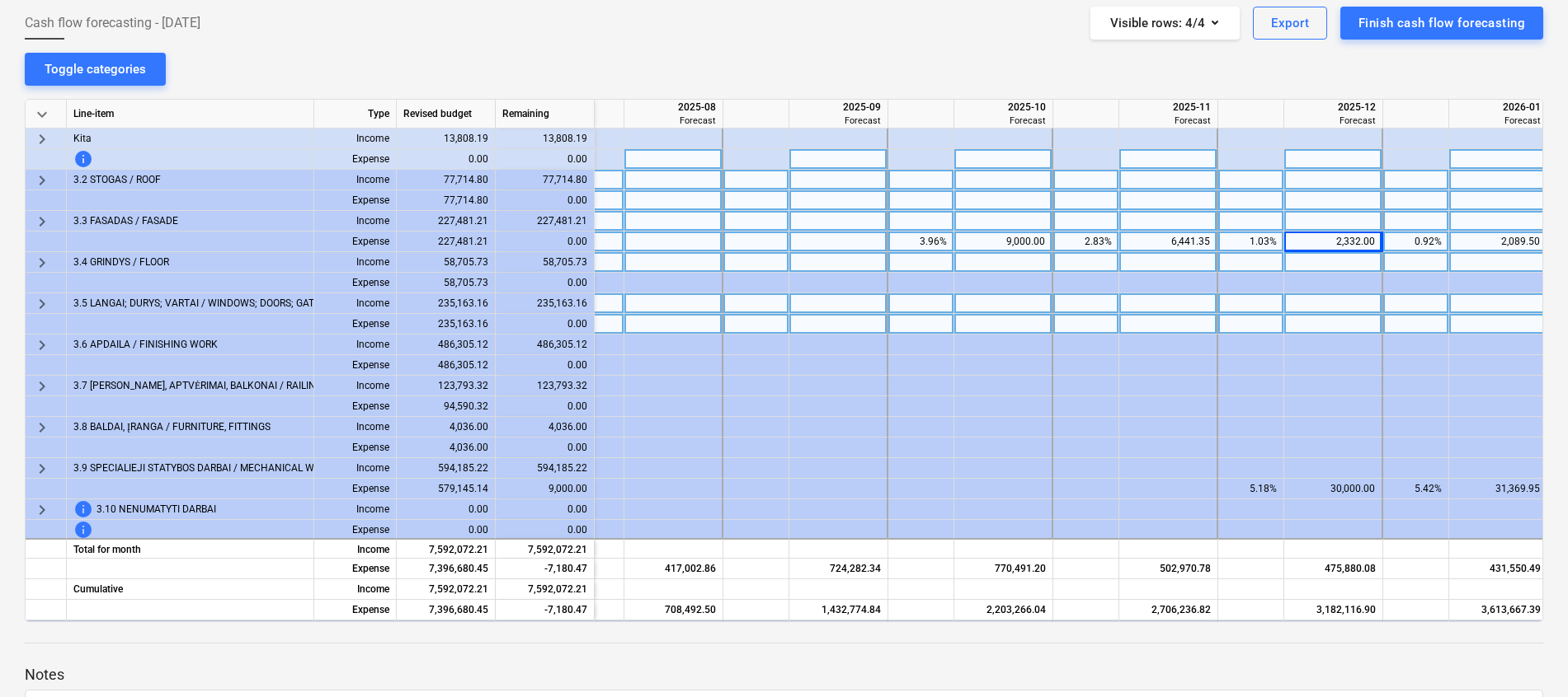
scroll to position [618, 696]
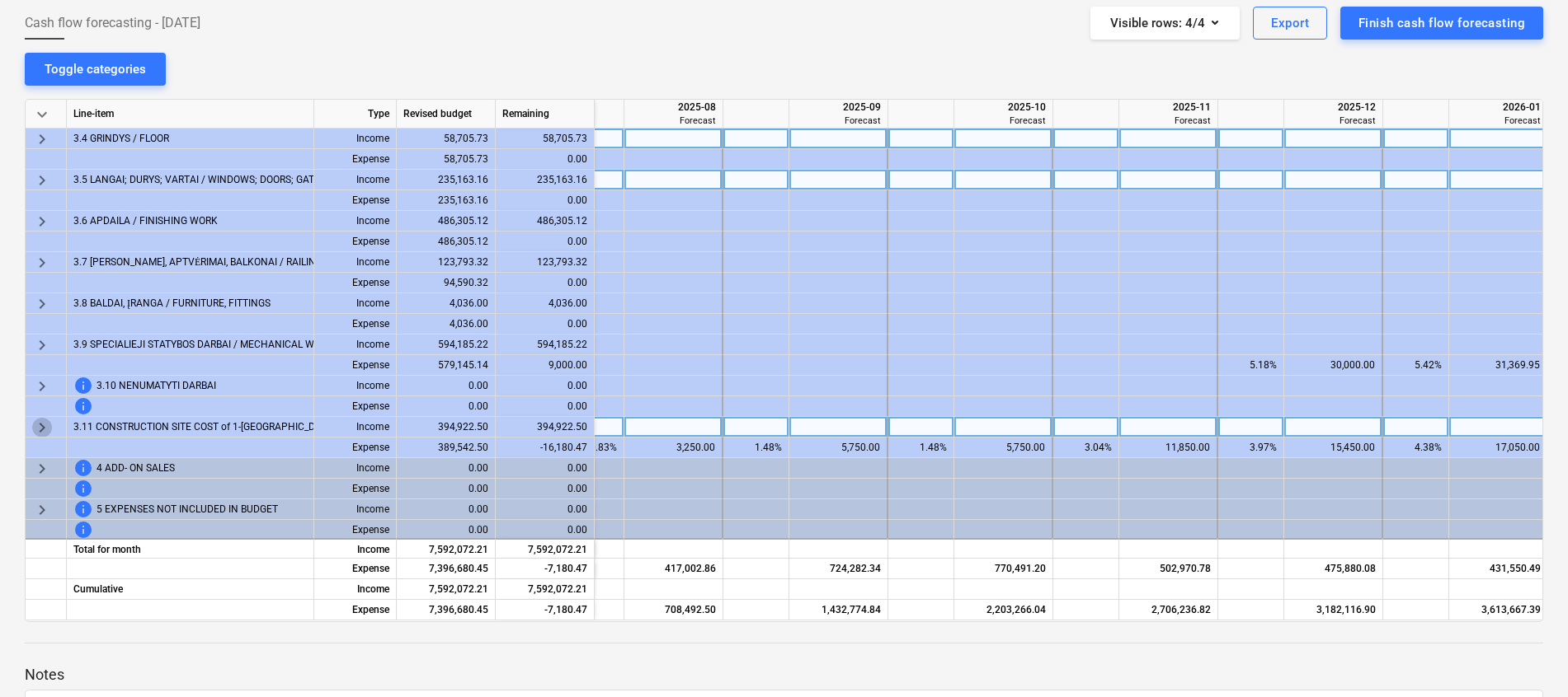
click at [41, 424] on span "keyboard_arrow_right" at bounding box center [42, 427] width 20 height 20
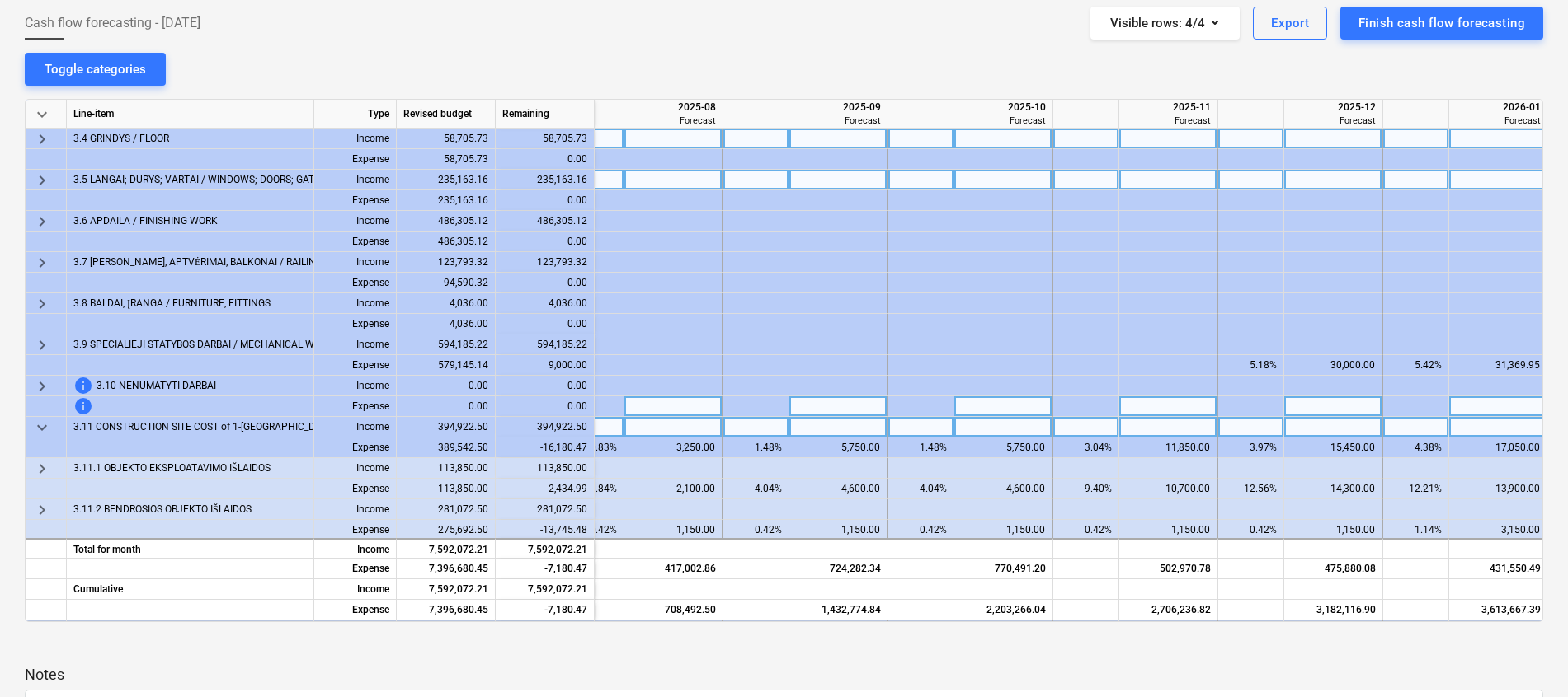
scroll to position [741, 696]
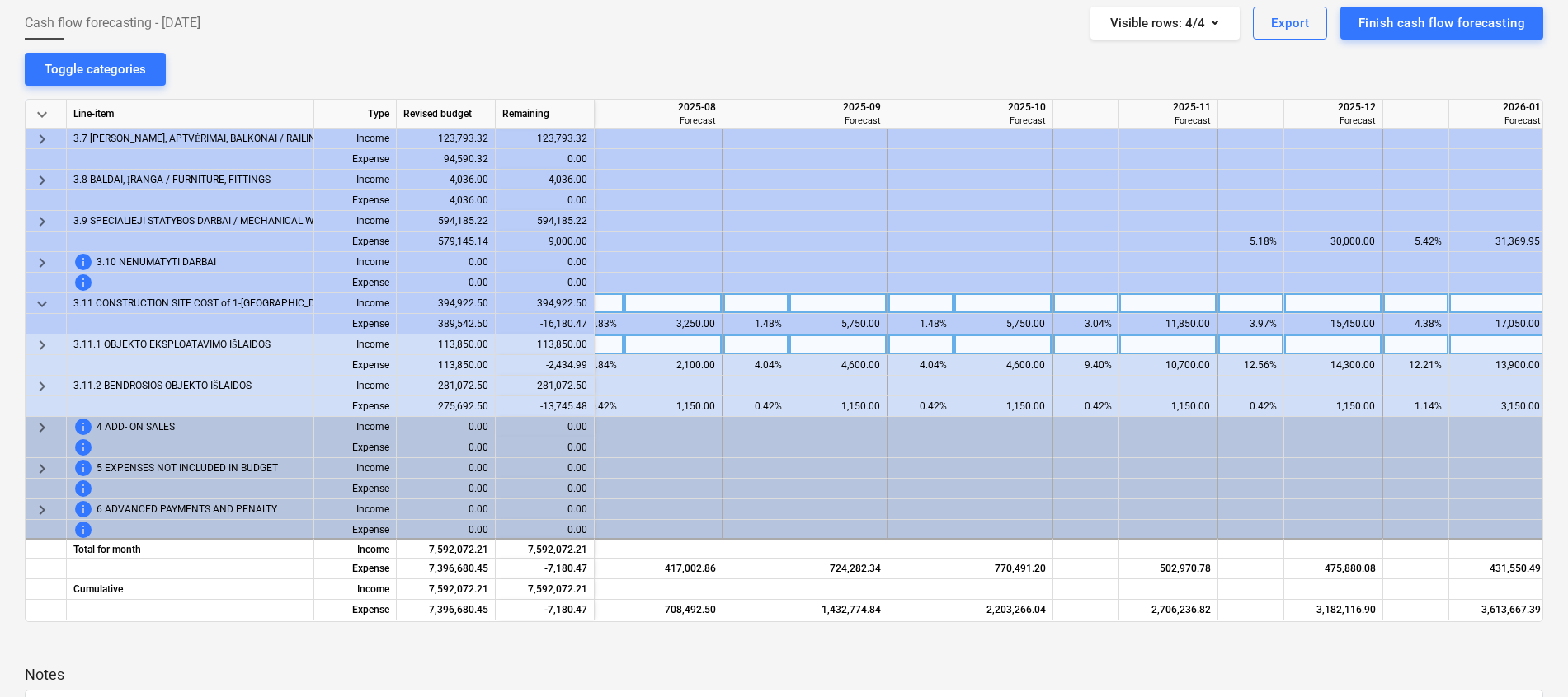
click at [33, 347] on span "keyboard_arrow_right" at bounding box center [42, 346] width 20 height 20
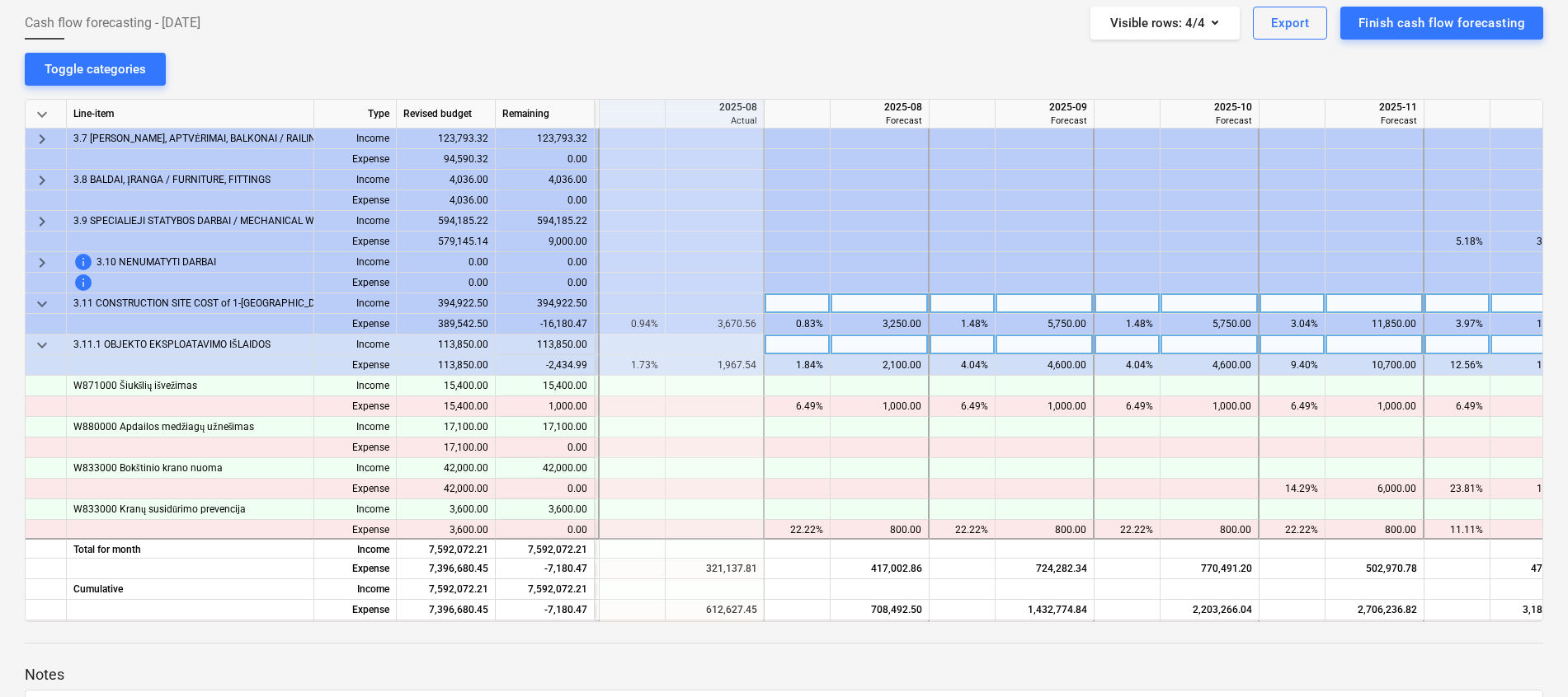
scroll to position [741, 577]
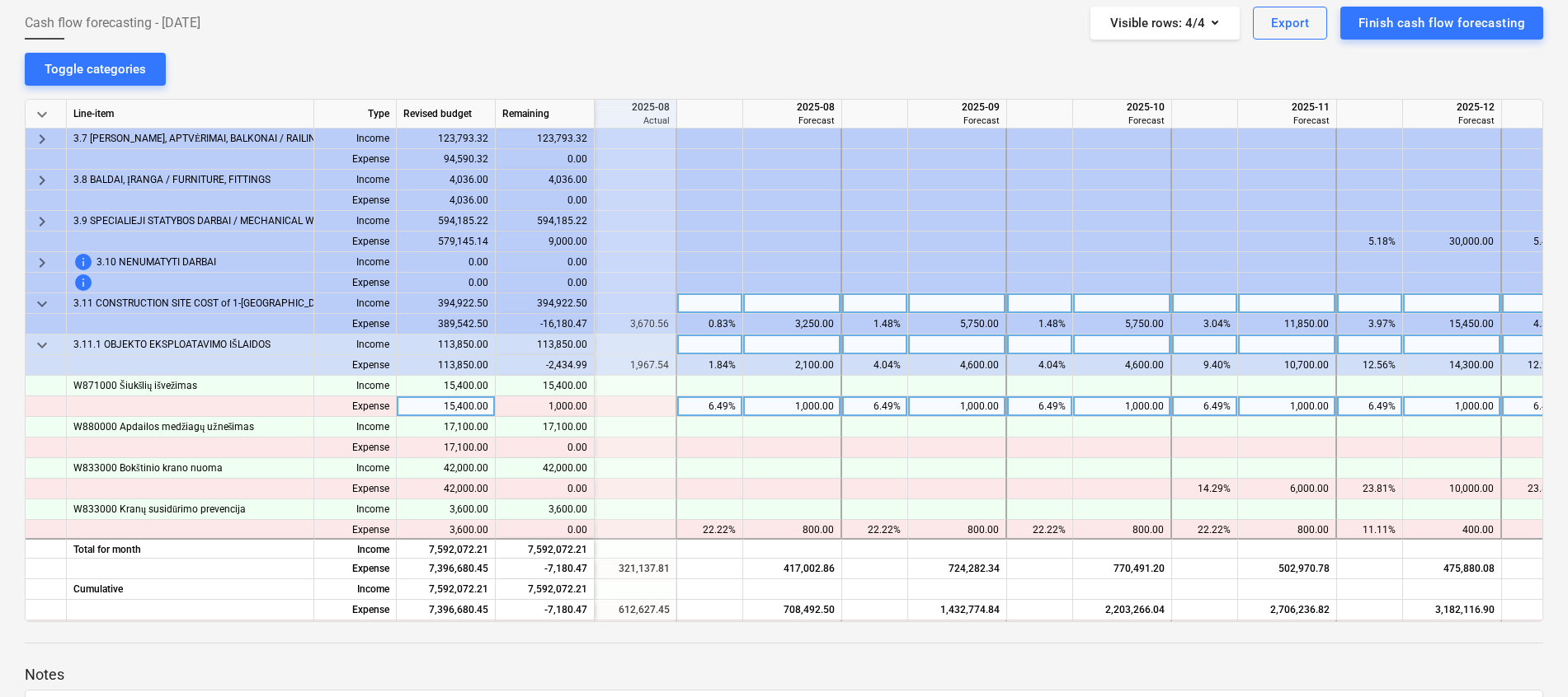
click at [828, 403] on div "1,000.00" at bounding box center [792, 407] width 84 height 21
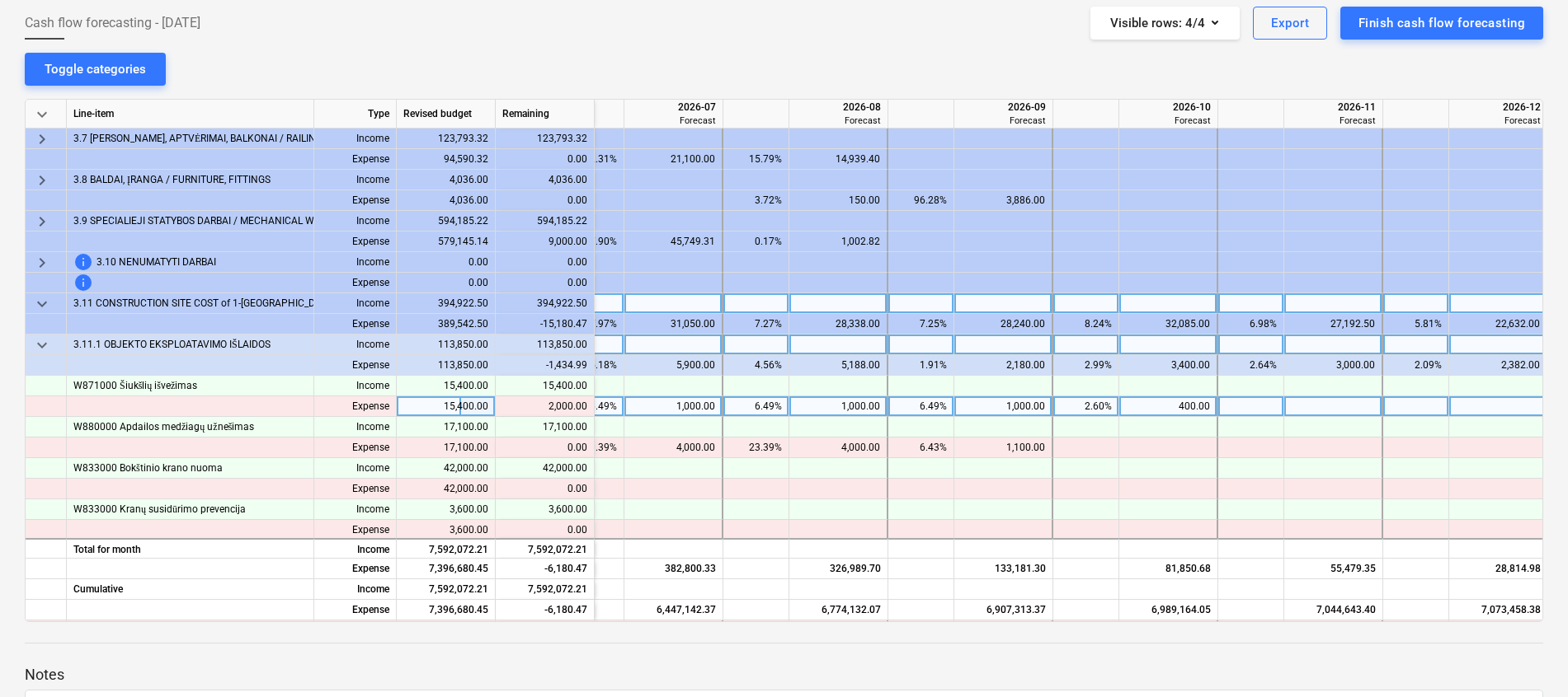
scroll to position [741, 2483]
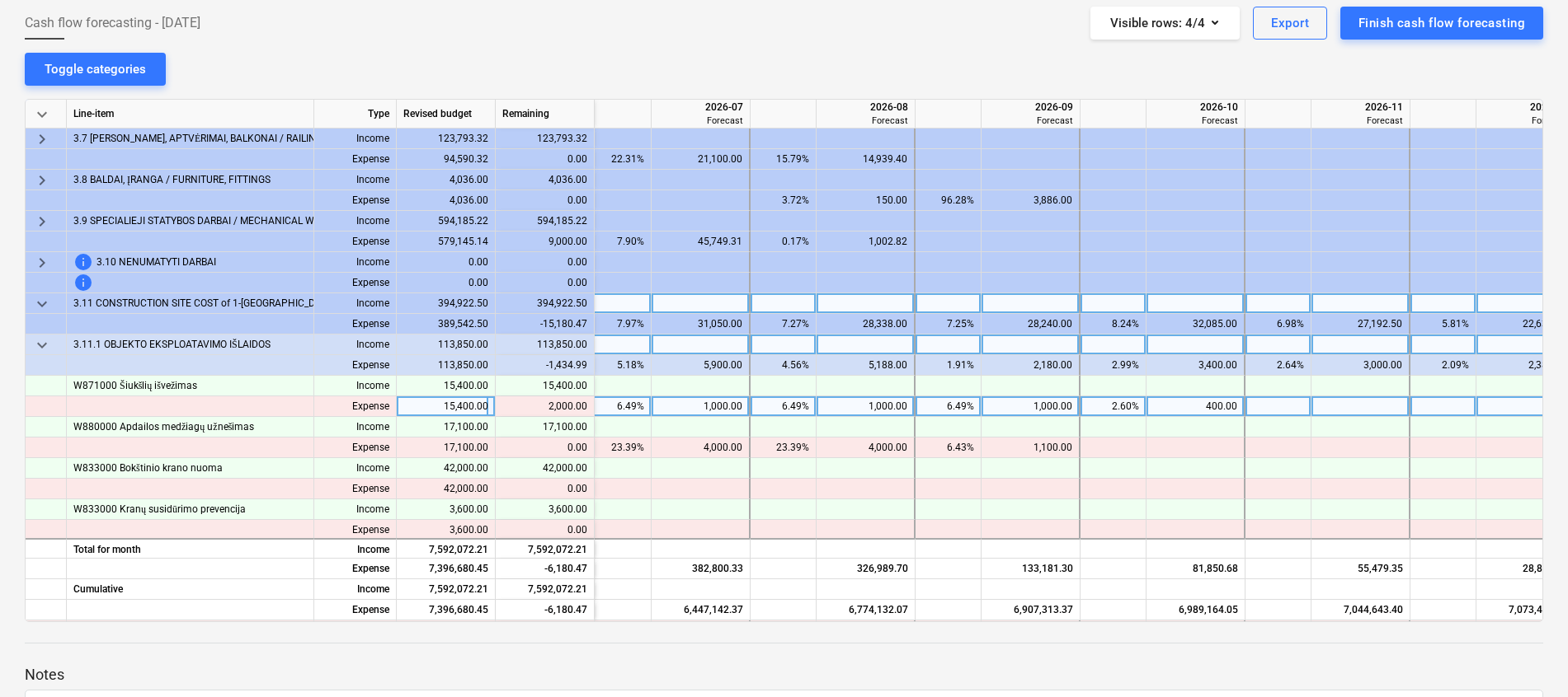
click at [1225, 405] on div "400.00" at bounding box center [1195, 407] width 84 height 21
type input "1000"
type input "1400"
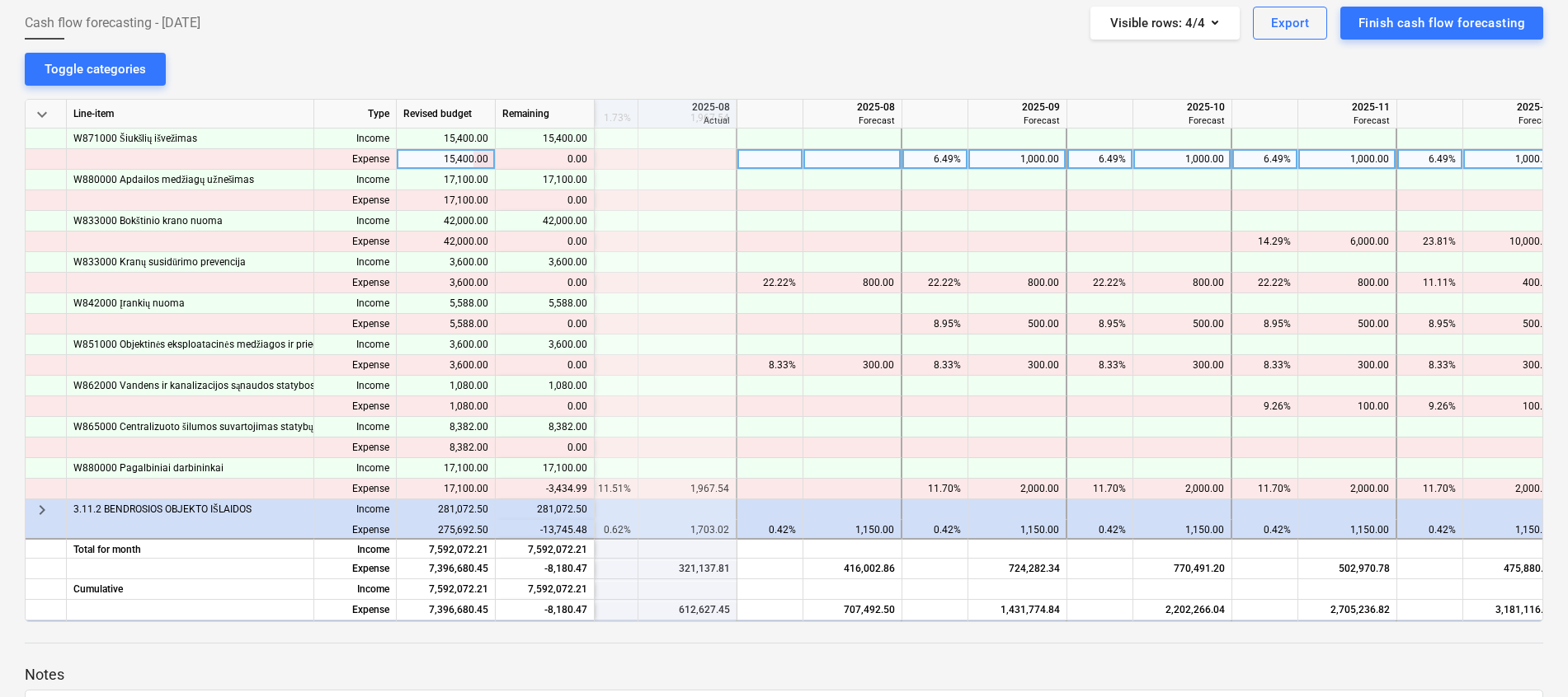
scroll to position [989, 527]
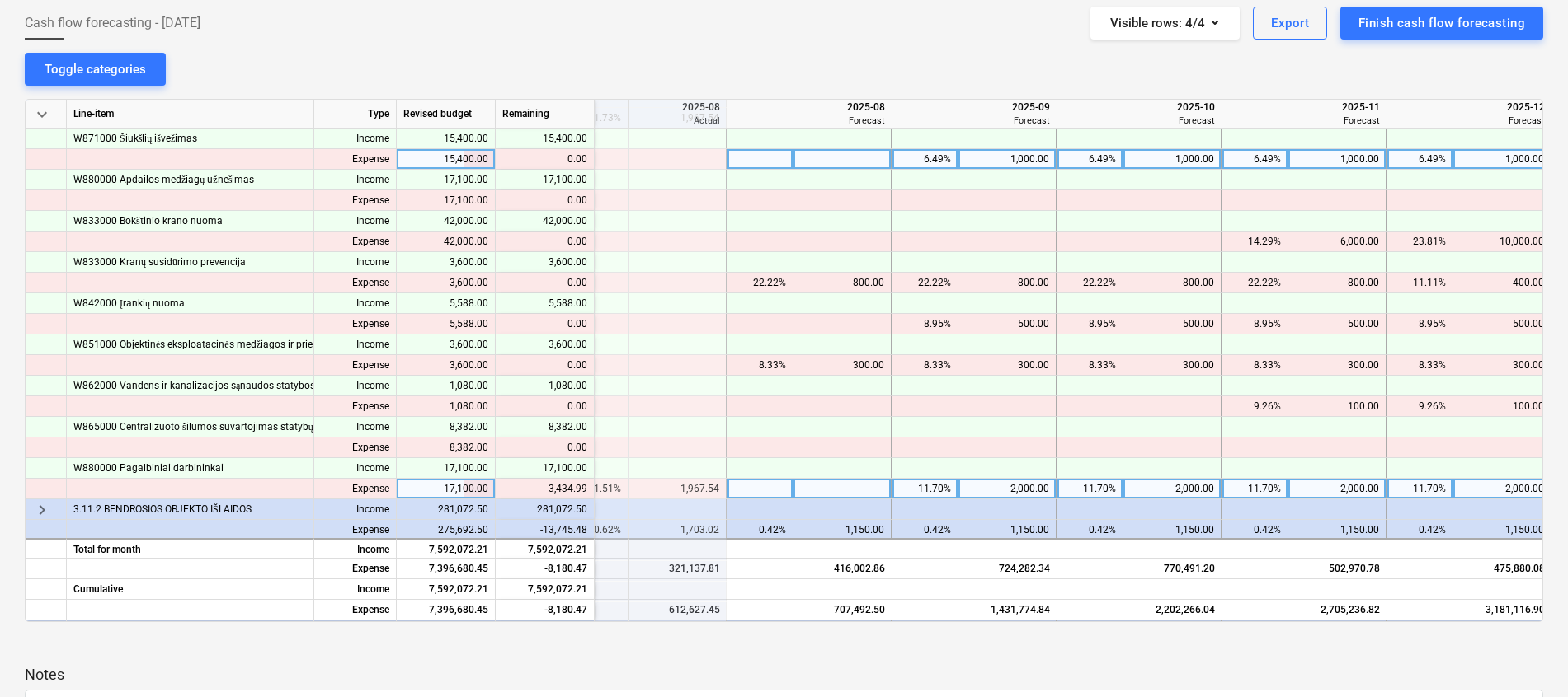
click at [823, 486] on div at bounding box center [843, 489] width 99 height 21
type input "1967.54"
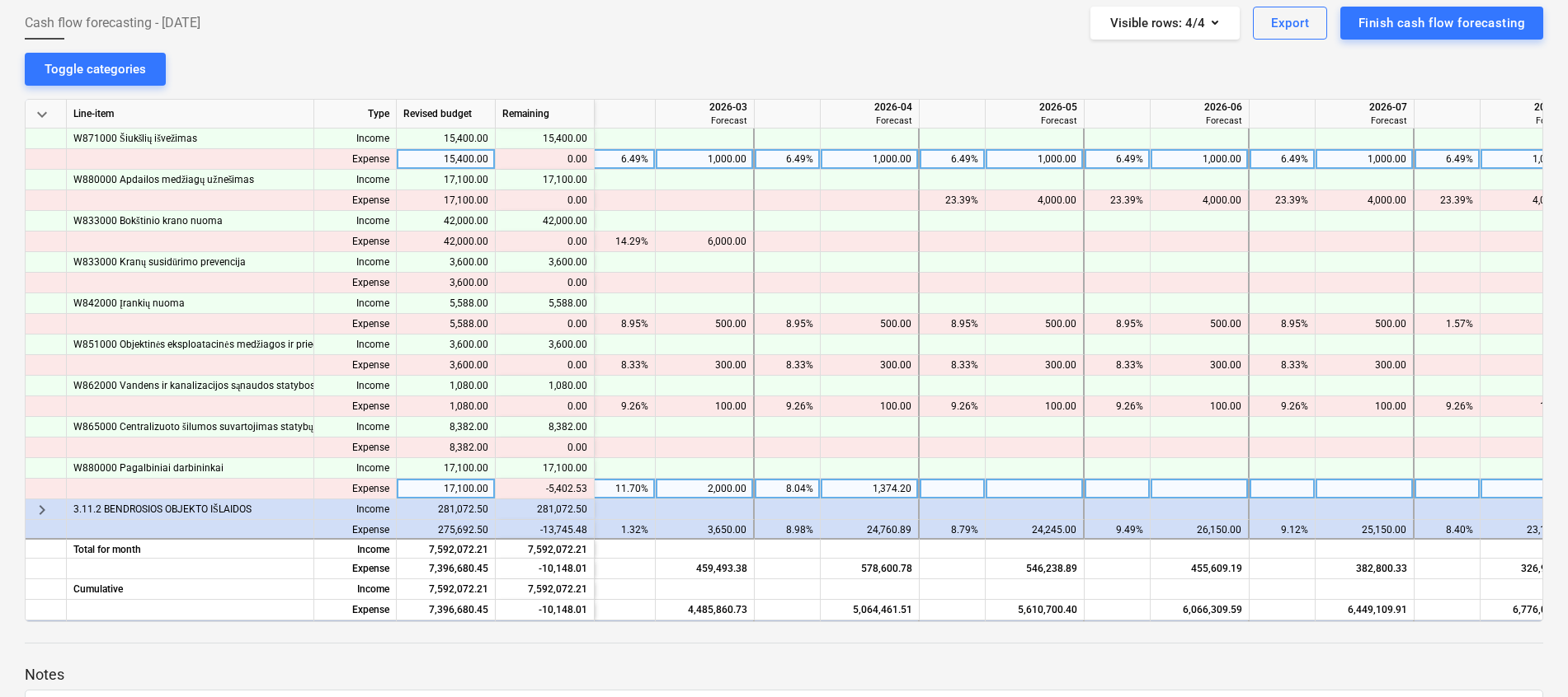
scroll to position [989, 1693]
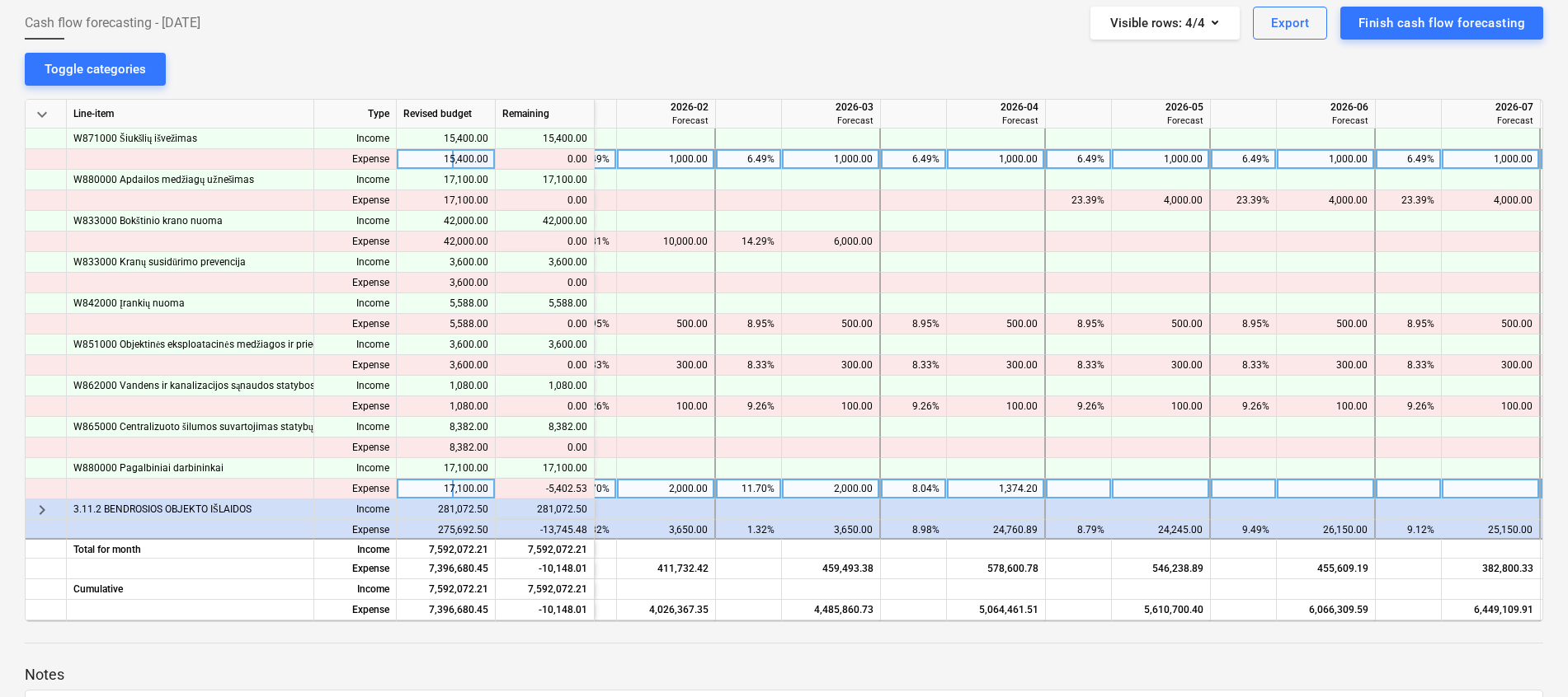
click at [1000, 482] on div "1,374.20" at bounding box center [995, 489] width 84 height 21
click at [849, 491] on div "2,000.00" at bounding box center [830, 489] width 84 height 21
click at [683, 488] on div "2,000.00" at bounding box center [666, 489] width 84 height 21
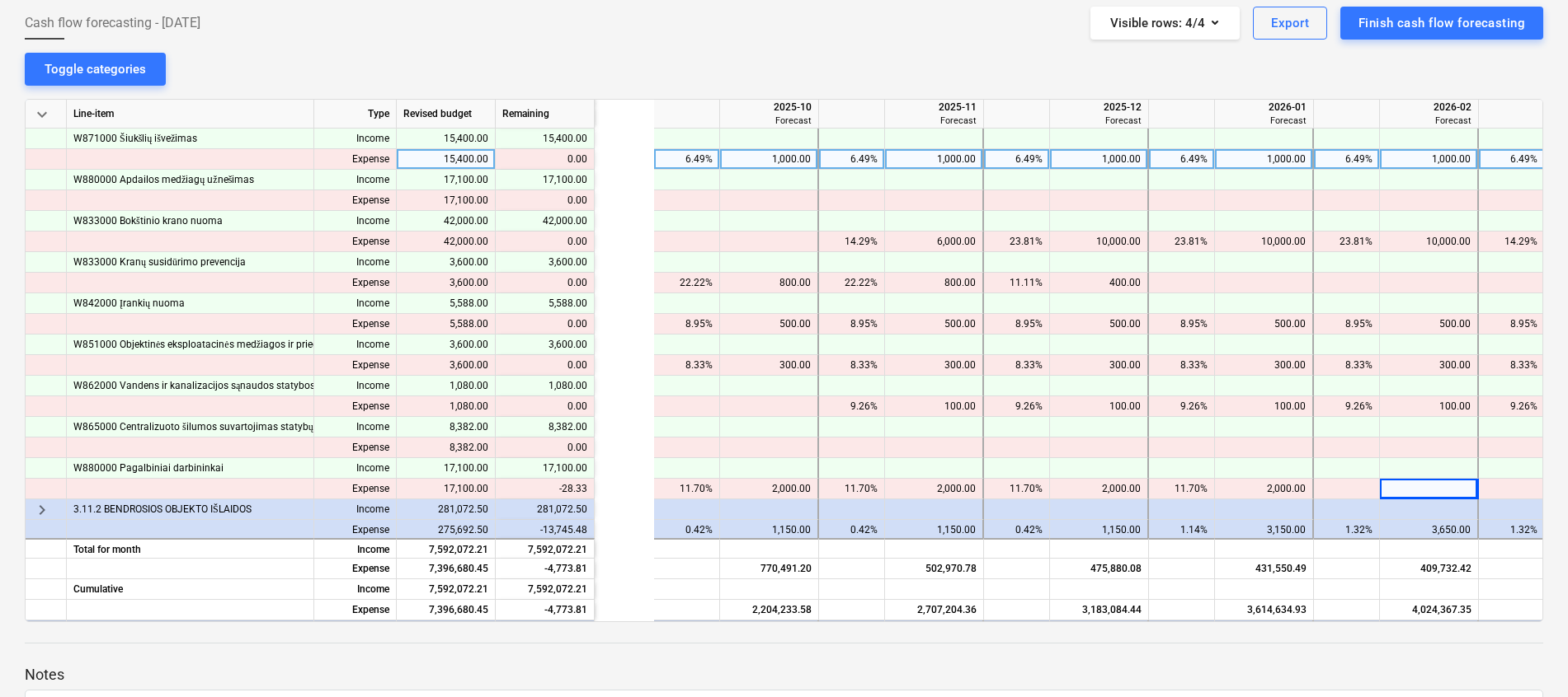
scroll to position [989, 1127]
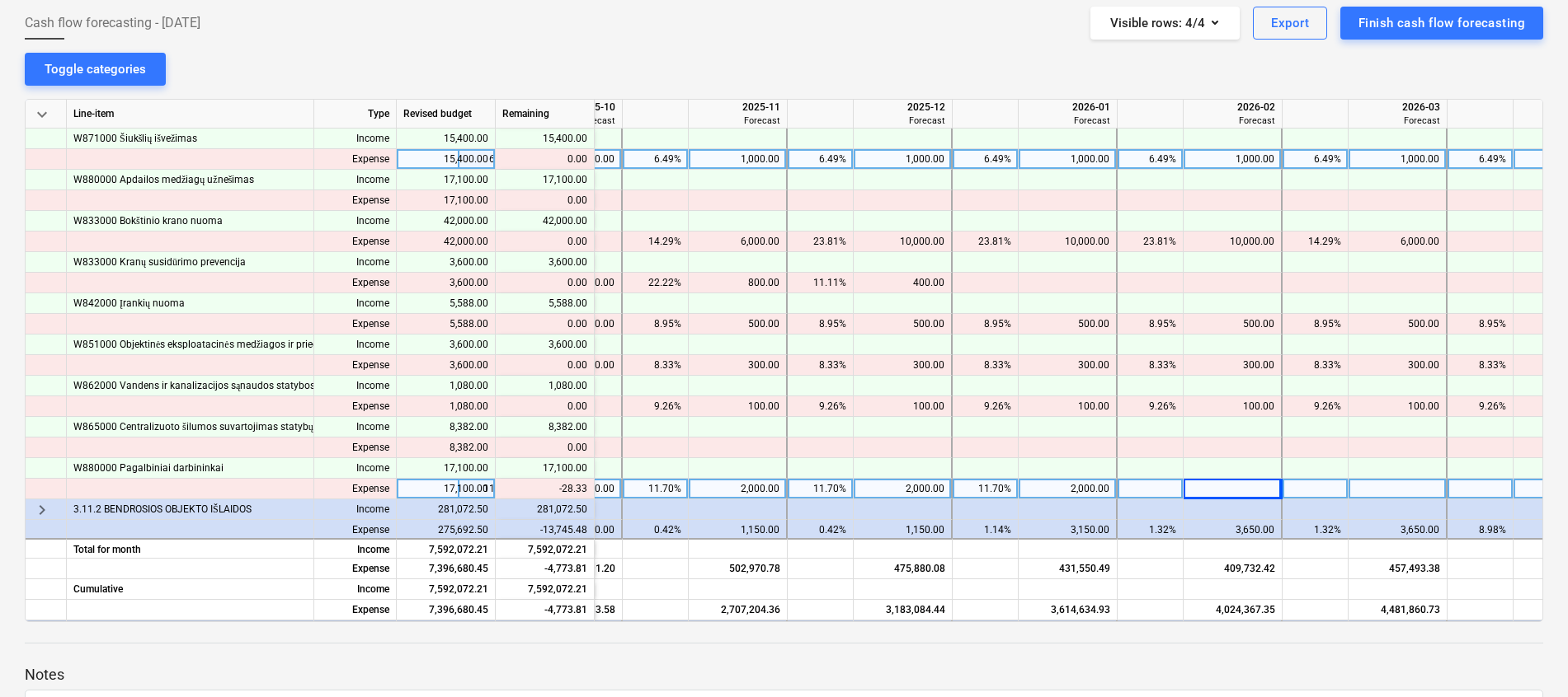
click at [1060, 490] on div "2,000.00" at bounding box center [1067, 489] width 84 height 21
click at [1078, 494] on div at bounding box center [1068, 489] width 99 height 21
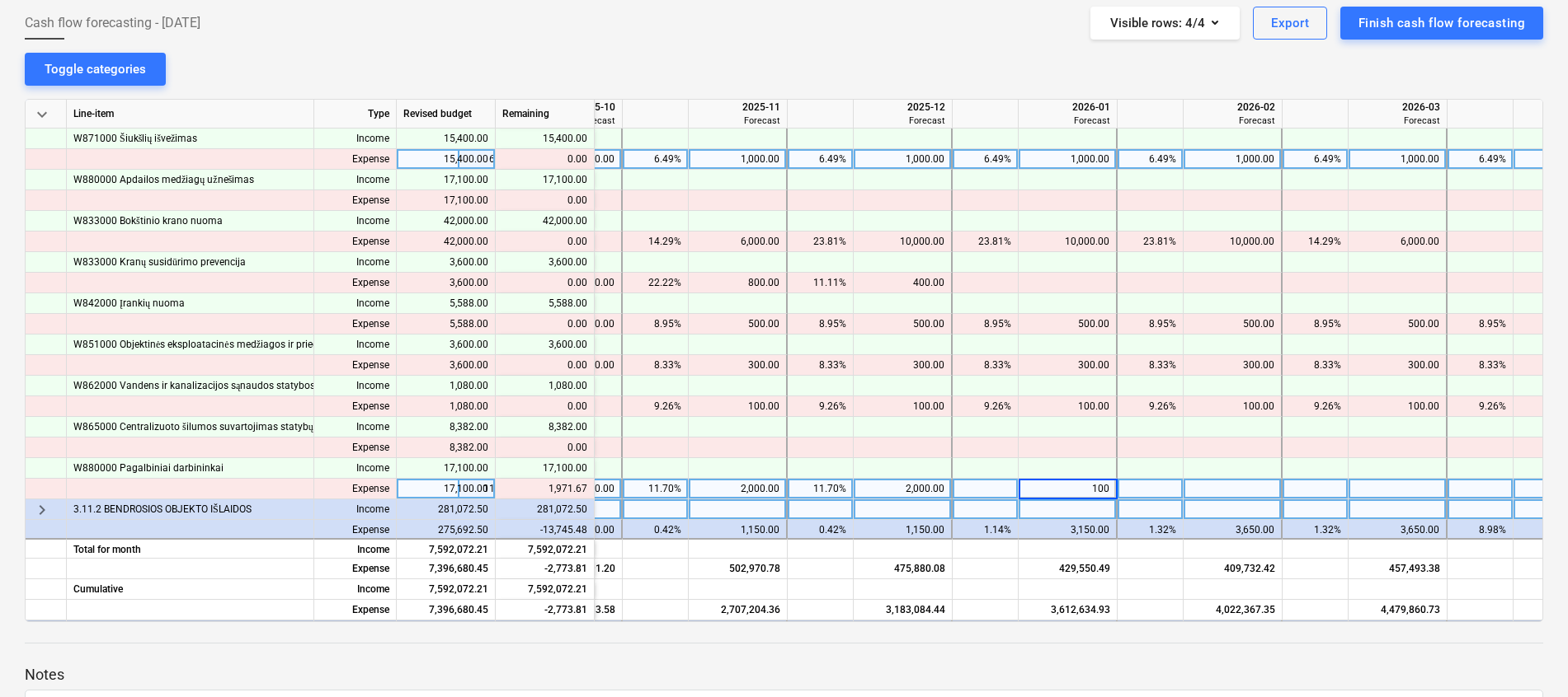
type input "1000"
type input "971.67"
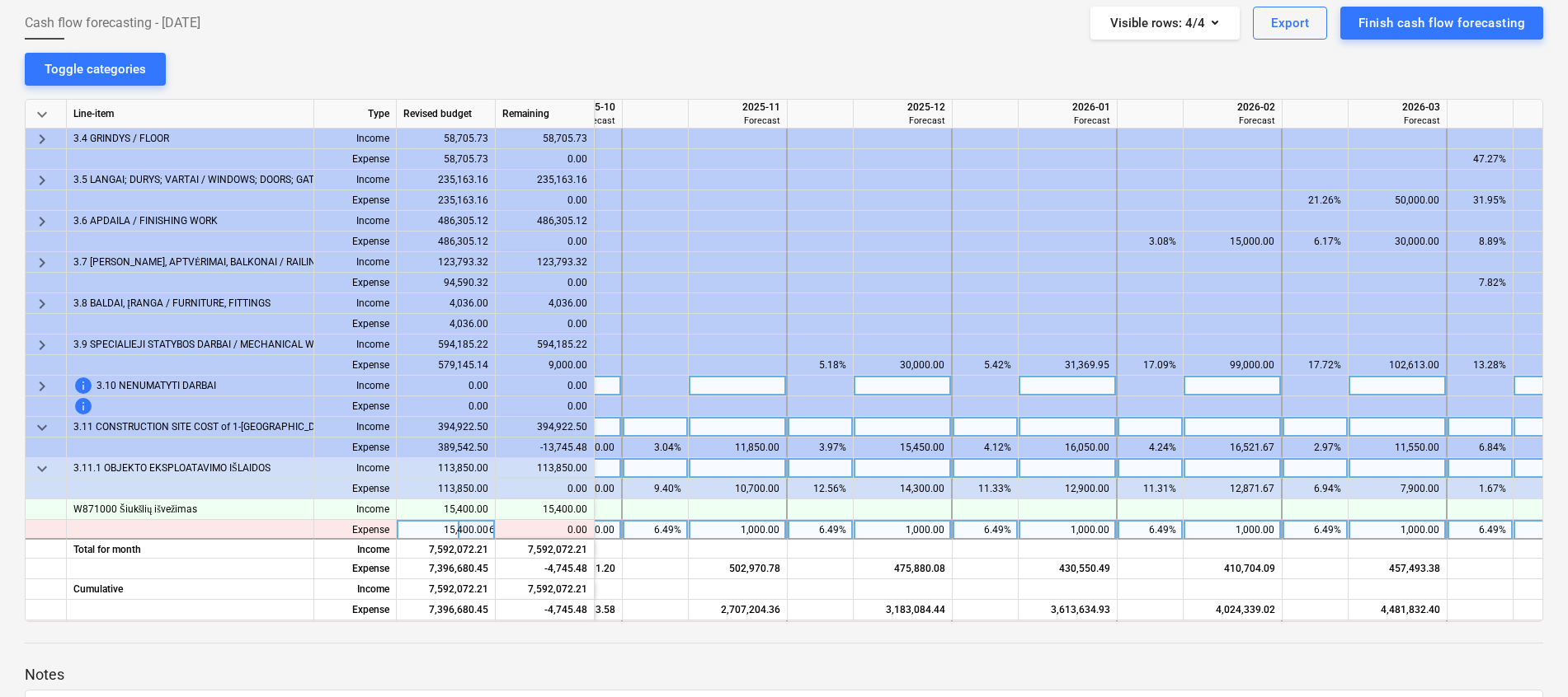
scroll to position [741, 1127]
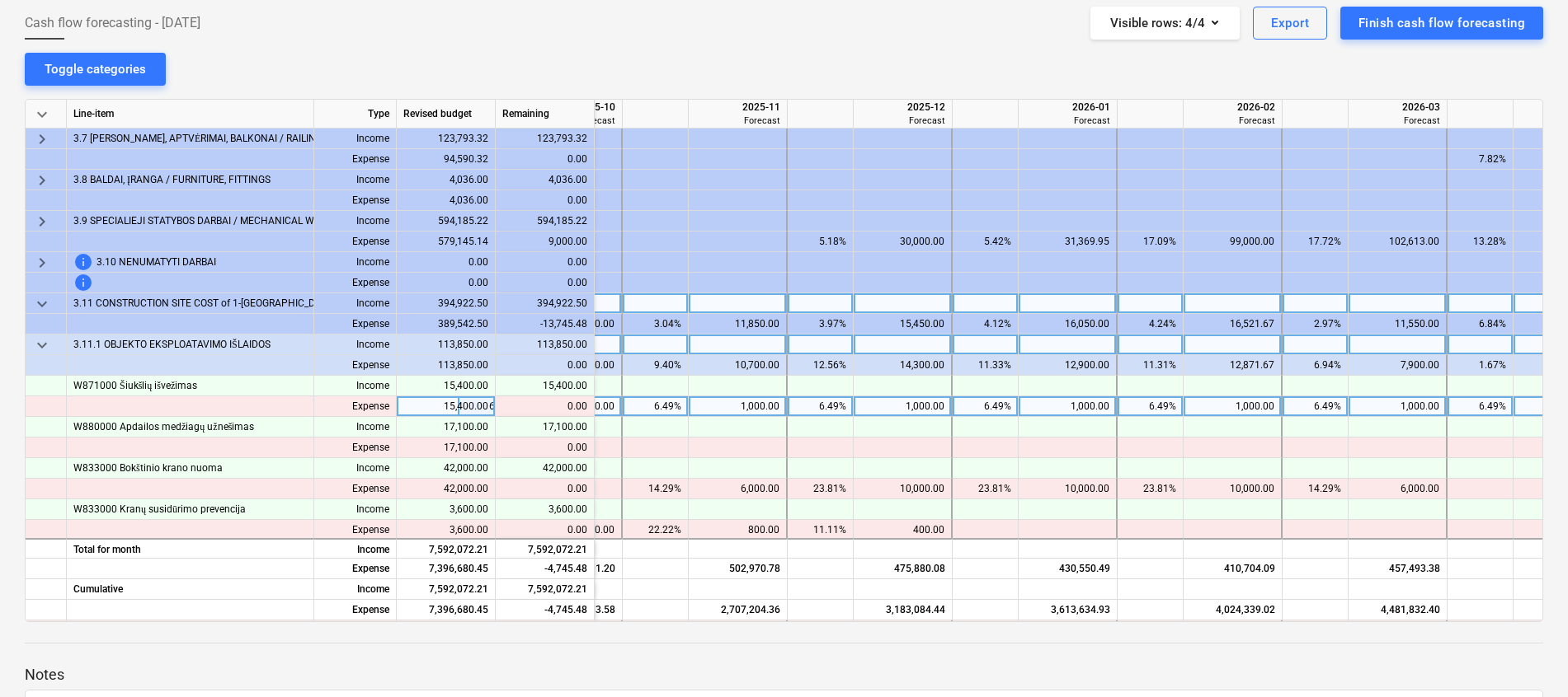
click at [41, 339] on span "keyboard_arrow_down" at bounding box center [42, 346] width 20 height 20
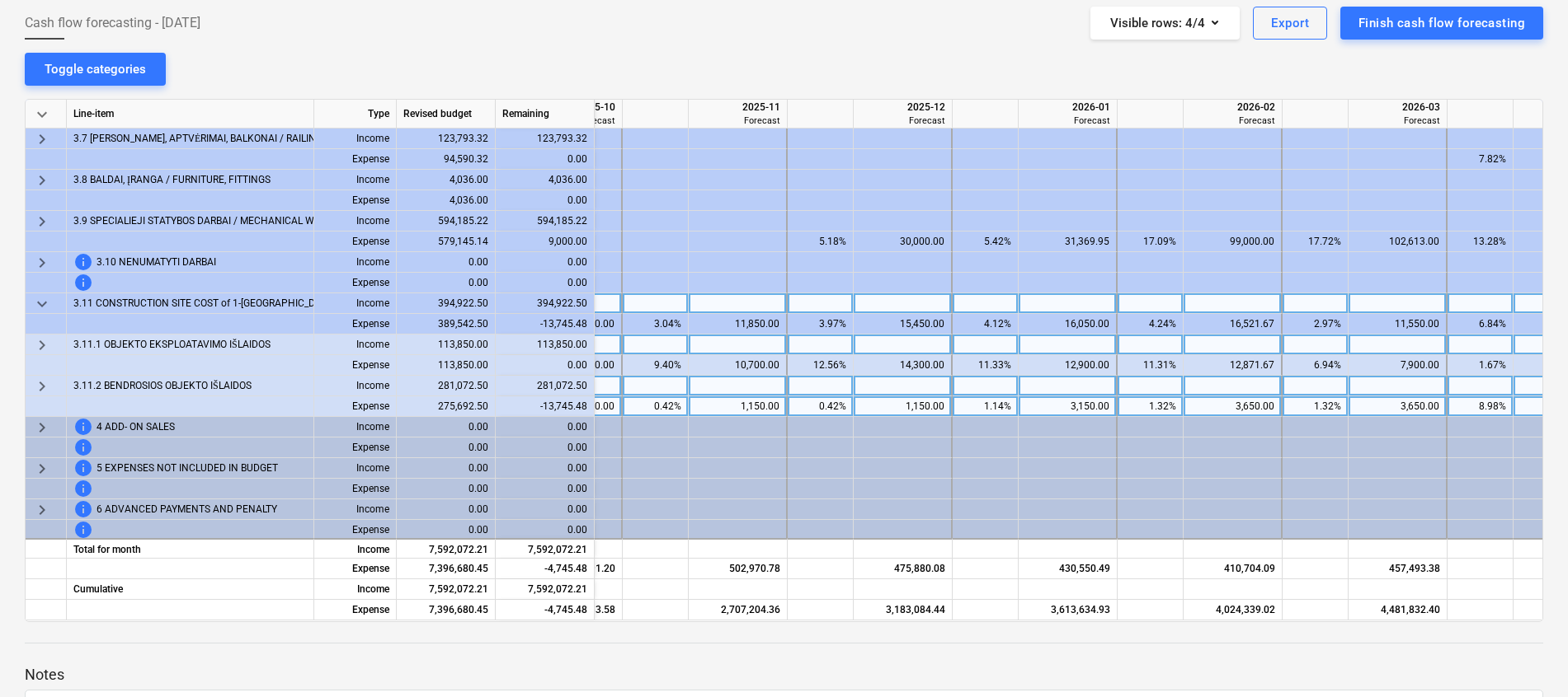
click at [44, 386] on span "keyboard_arrow_right" at bounding box center [42, 387] width 20 height 20
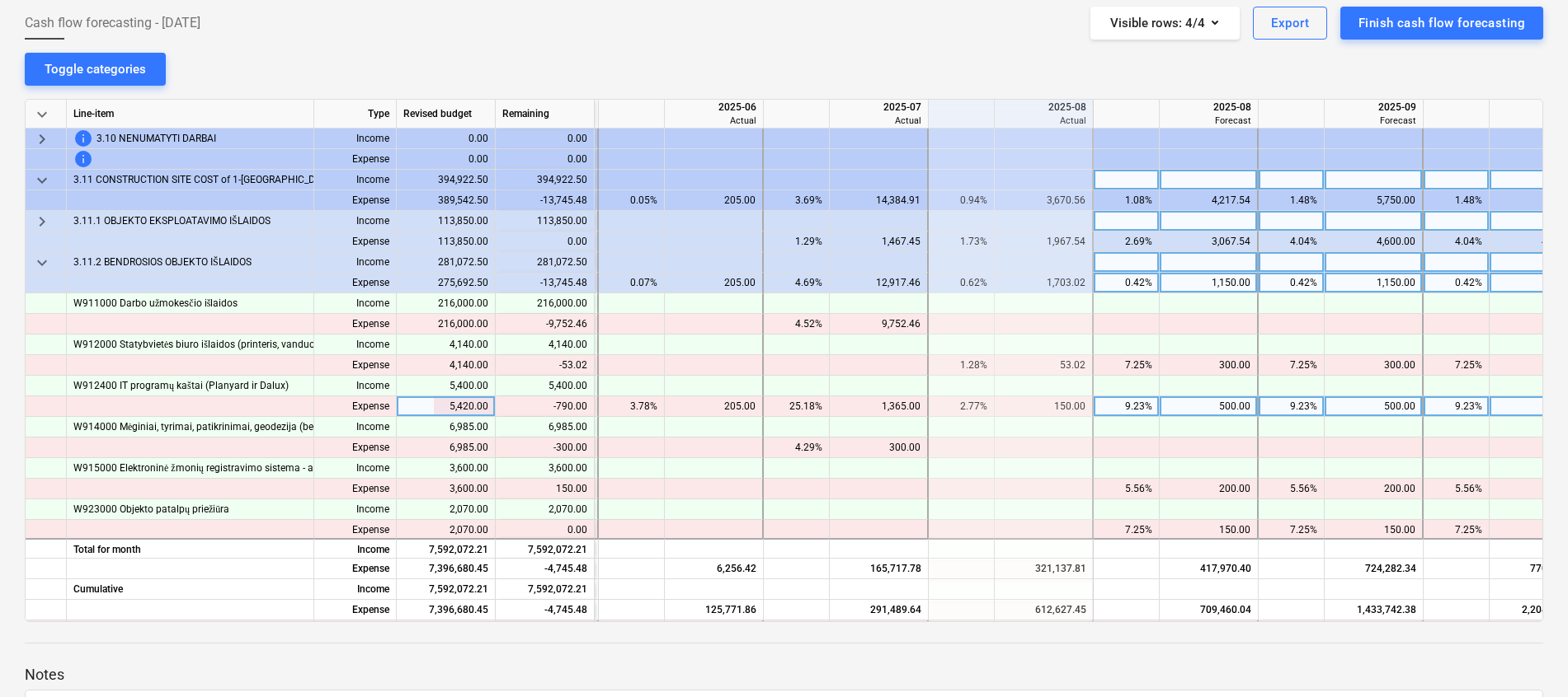
scroll to position [866, 163]
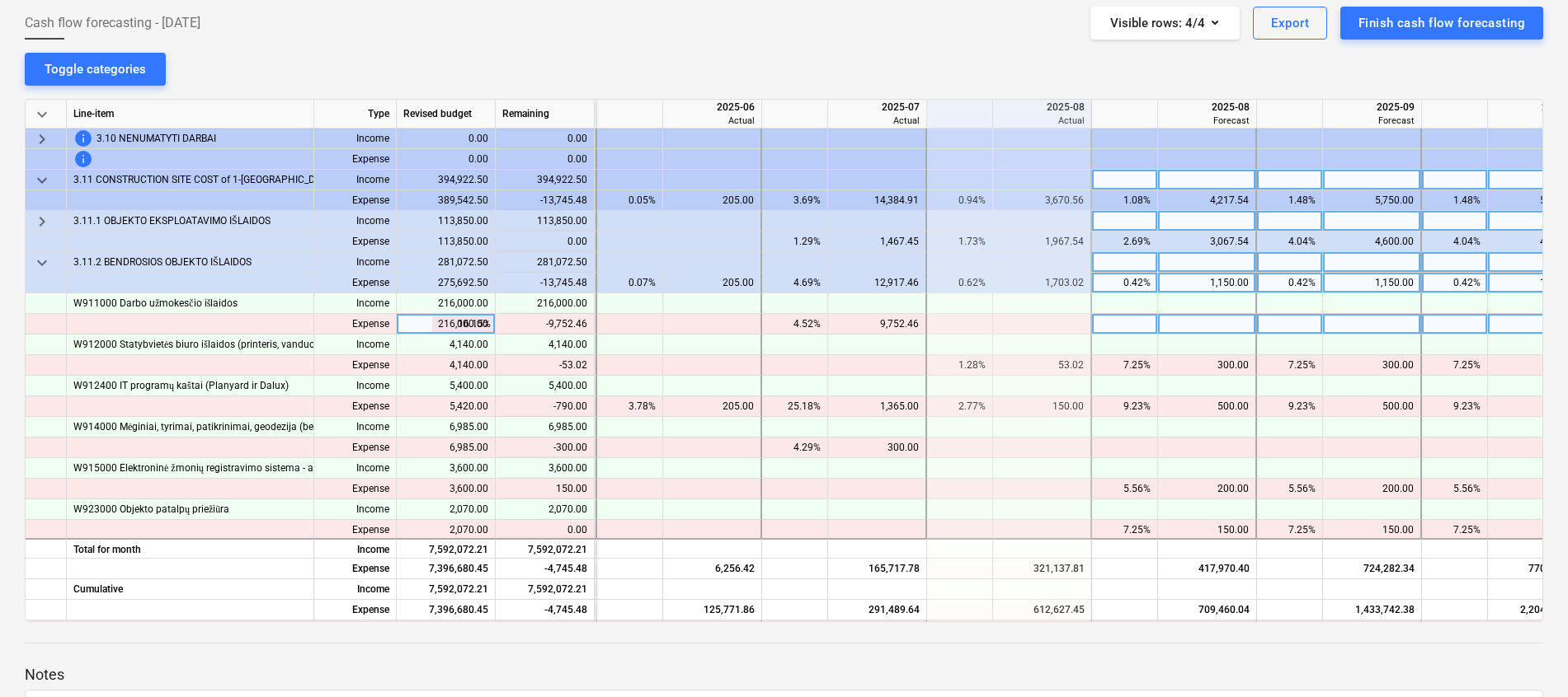
click at [915, 328] on div "9,752.46" at bounding box center [876, 324] width 84 height 21
click at [894, 319] on div "9,752.46" at bounding box center [876, 324] width 84 height 21
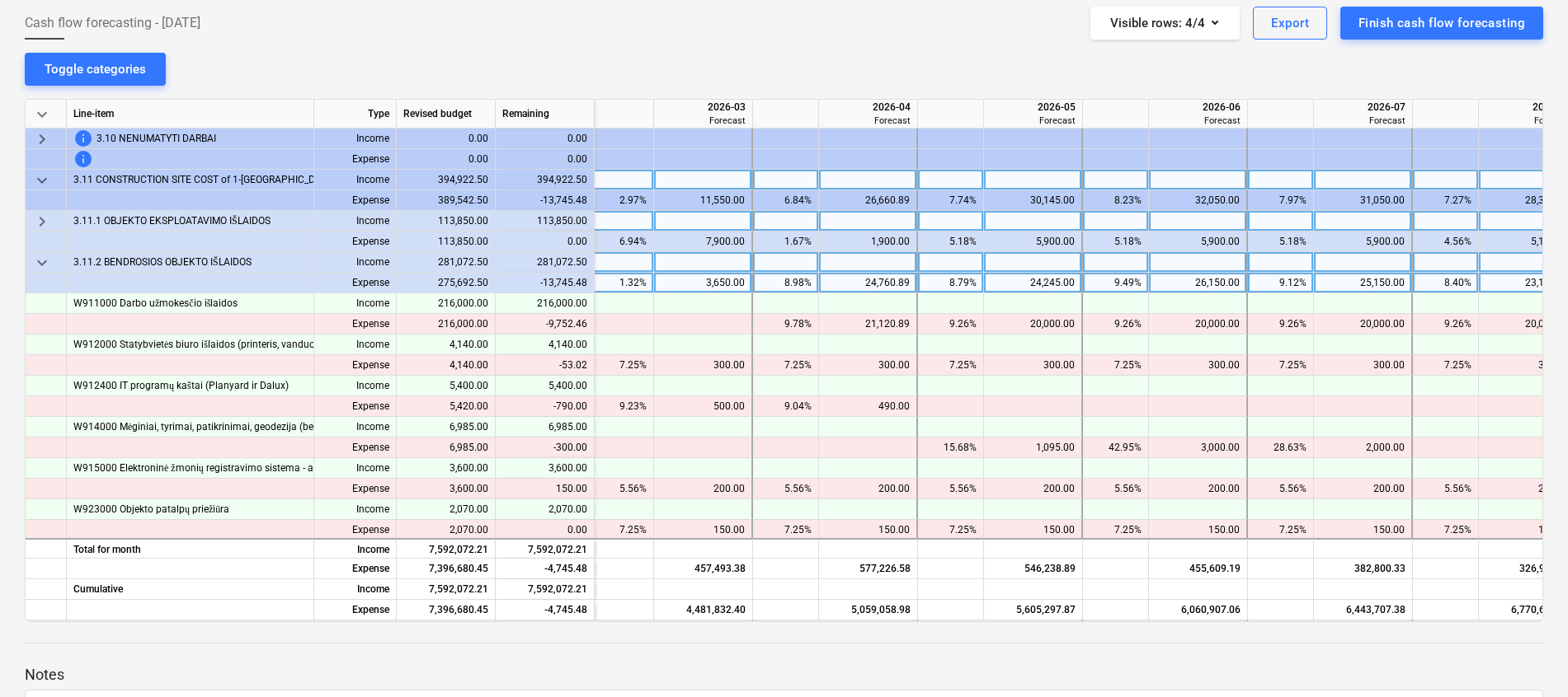
scroll to position [866, 1829]
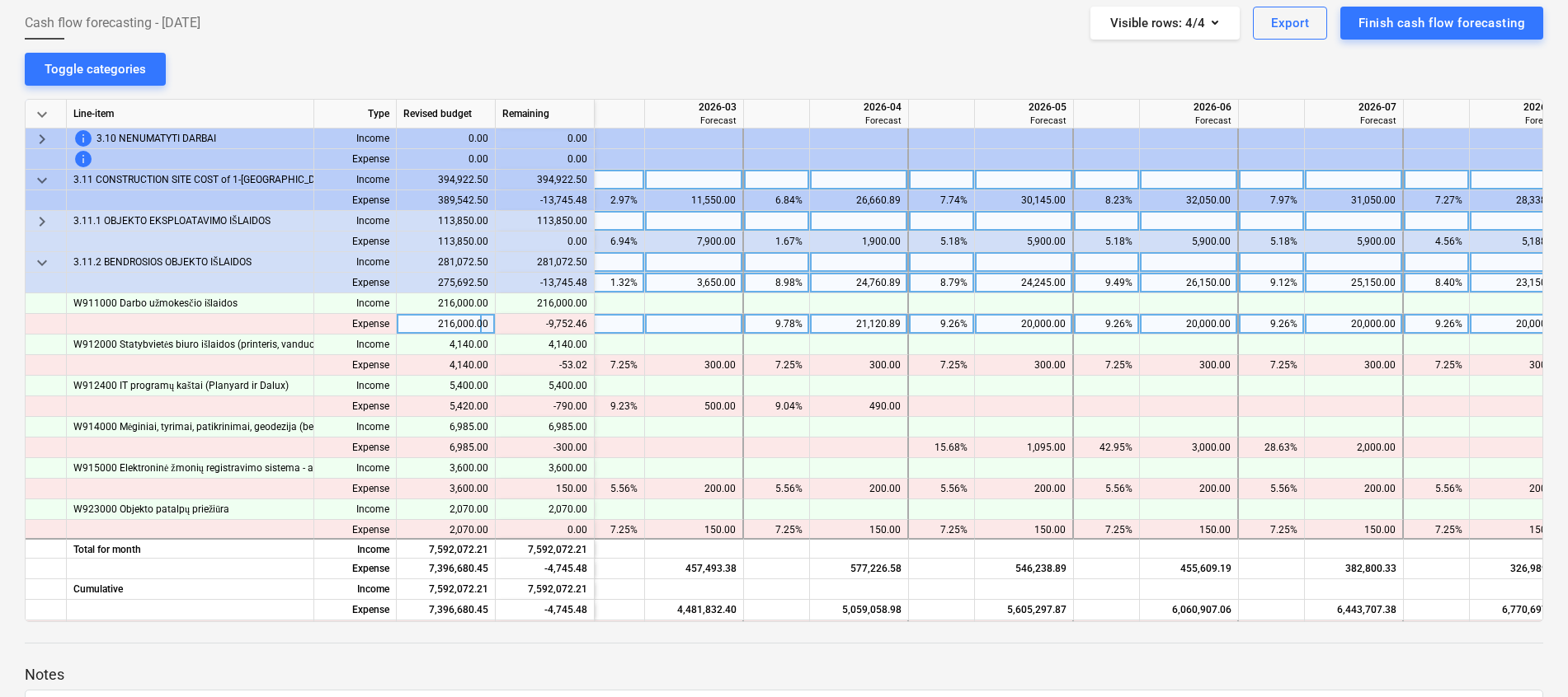
click at [848, 329] on div "21,120.89" at bounding box center [858, 324] width 84 height 21
type input "20000"
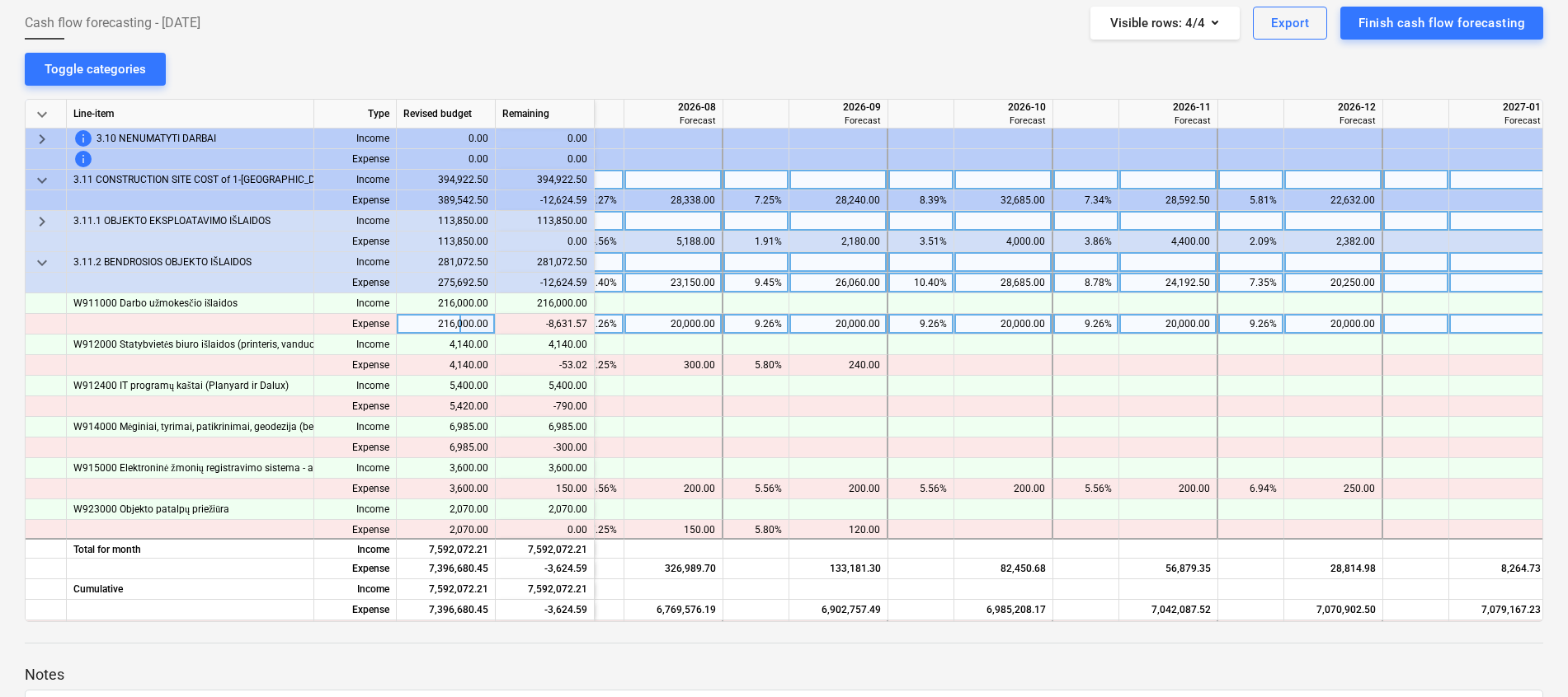
scroll to position [866, 2687]
click at [1342, 319] on div "20,000.00" at bounding box center [1326, 324] width 84 height 21
type input "15000"
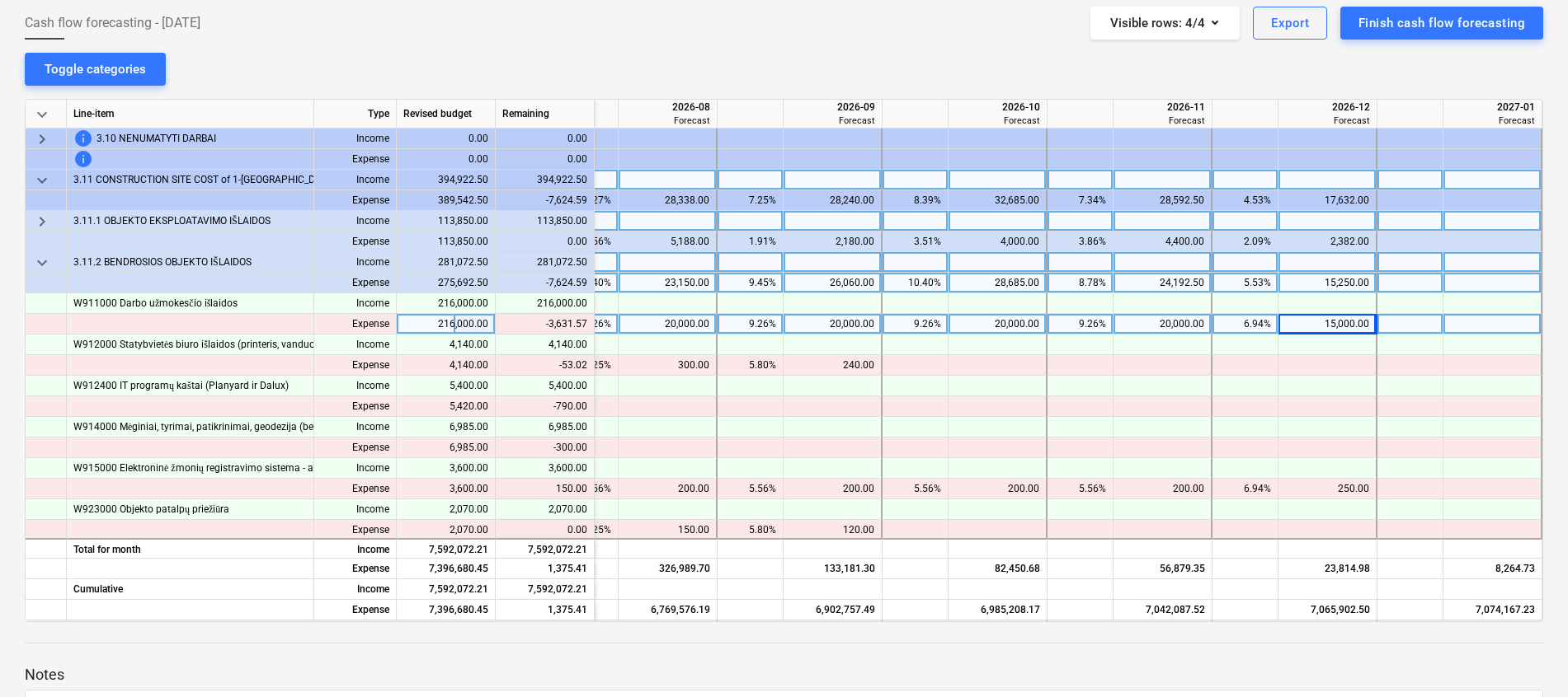
click at [1189, 319] on div "20,000.00" at bounding box center [1161, 324] width 84 height 21
click at [1164, 327] on div "20,000.00" at bounding box center [1161, 324] width 84 height 21
click at [1164, 327] on div at bounding box center [1162, 324] width 99 height 21
type input "16368.43"
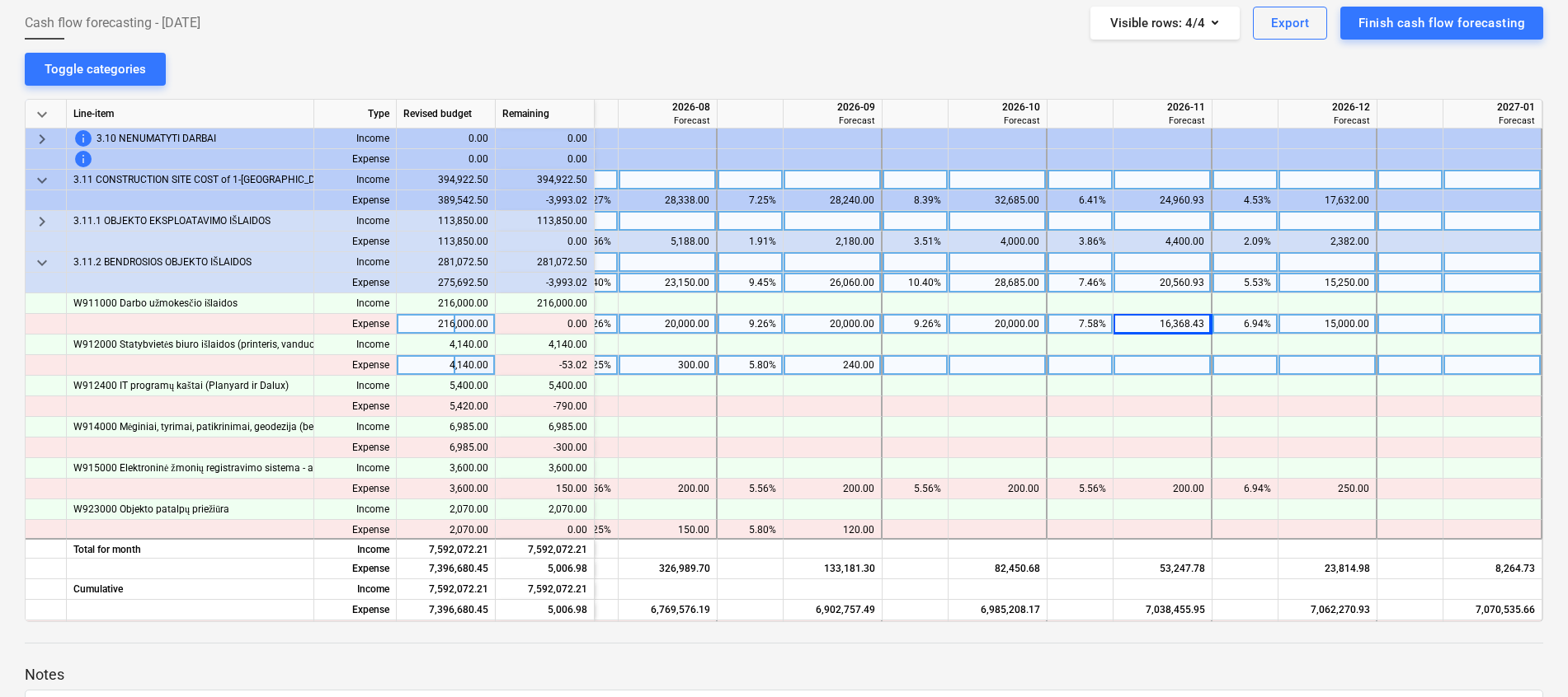
click at [825, 357] on div "240.00" at bounding box center [832, 365] width 84 height 21
click at [841, 363] on div at bounding box center [833, 365] width 99 height 21
type input "186.98"
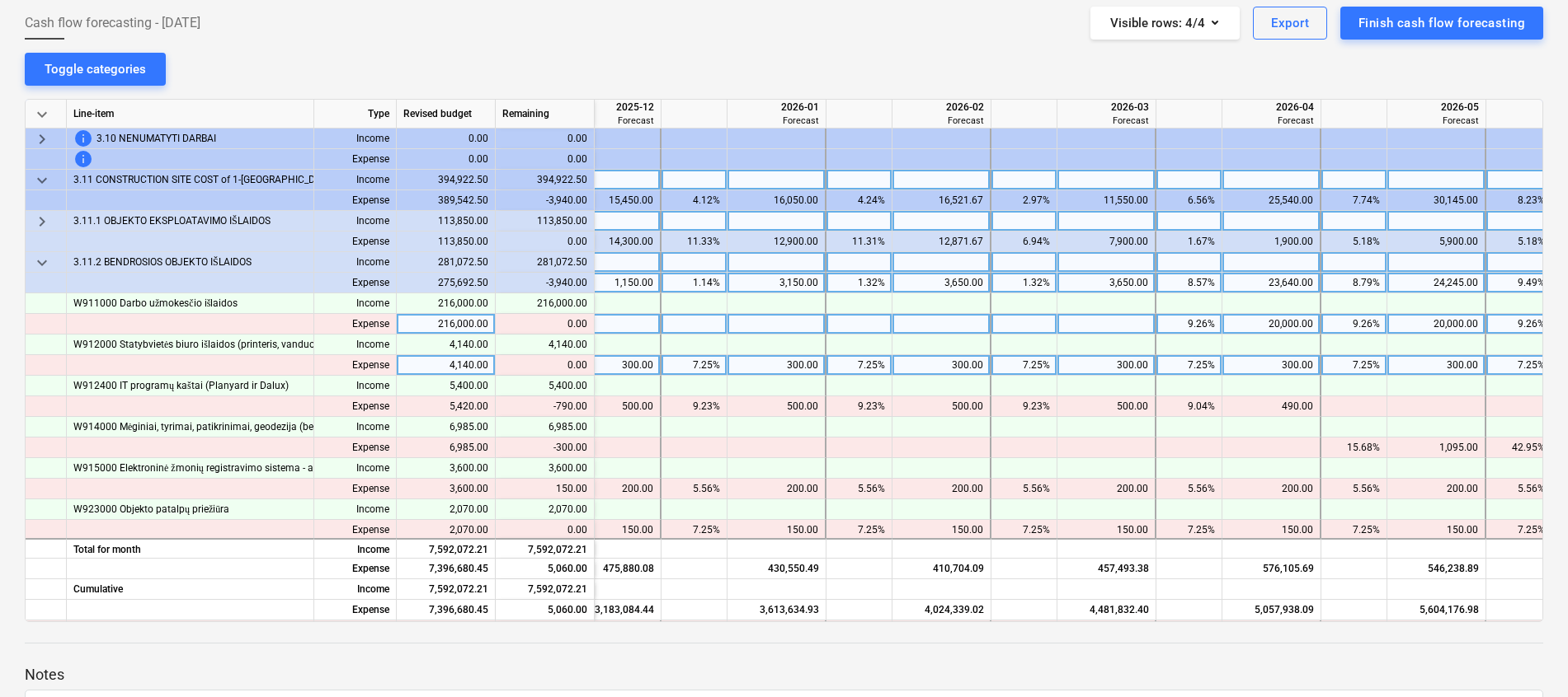
scroll to position [866, 1271]
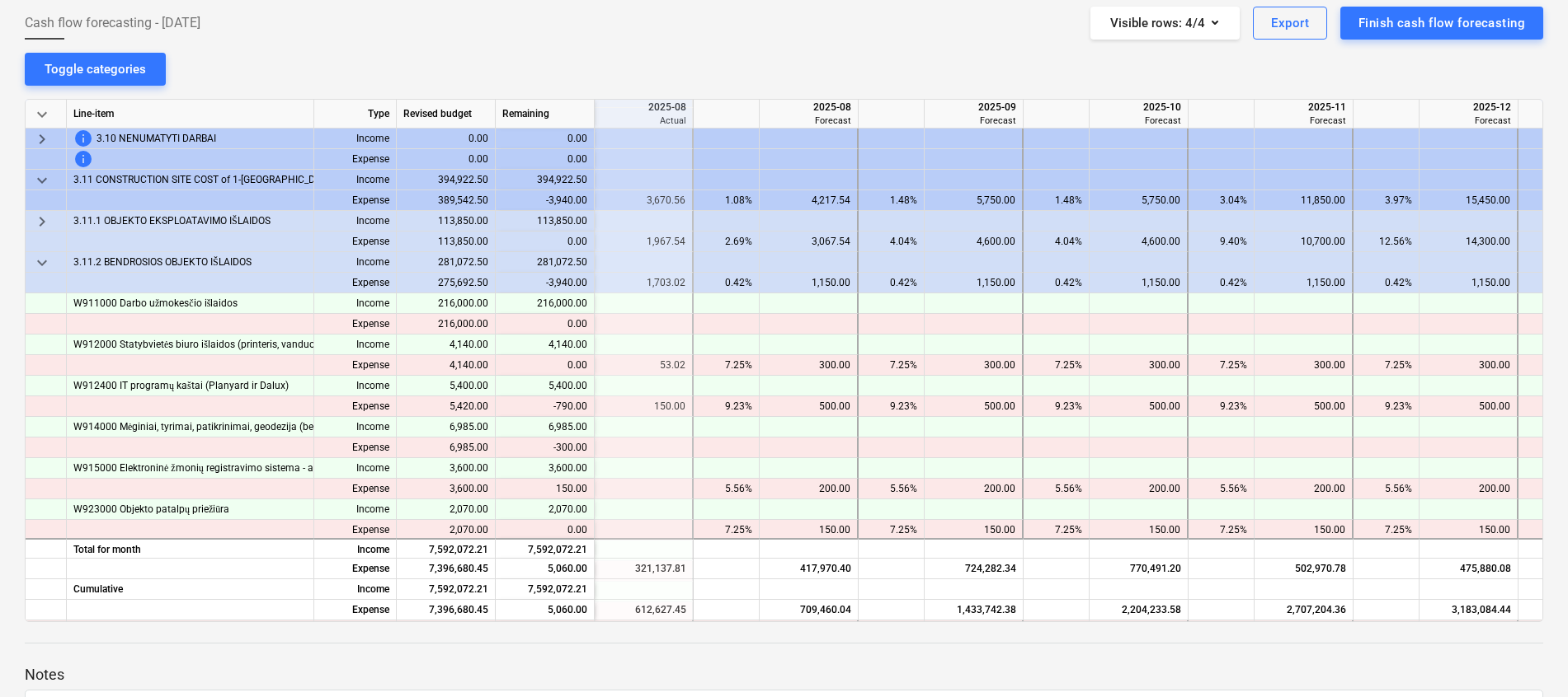
scroll to position [866, 564]
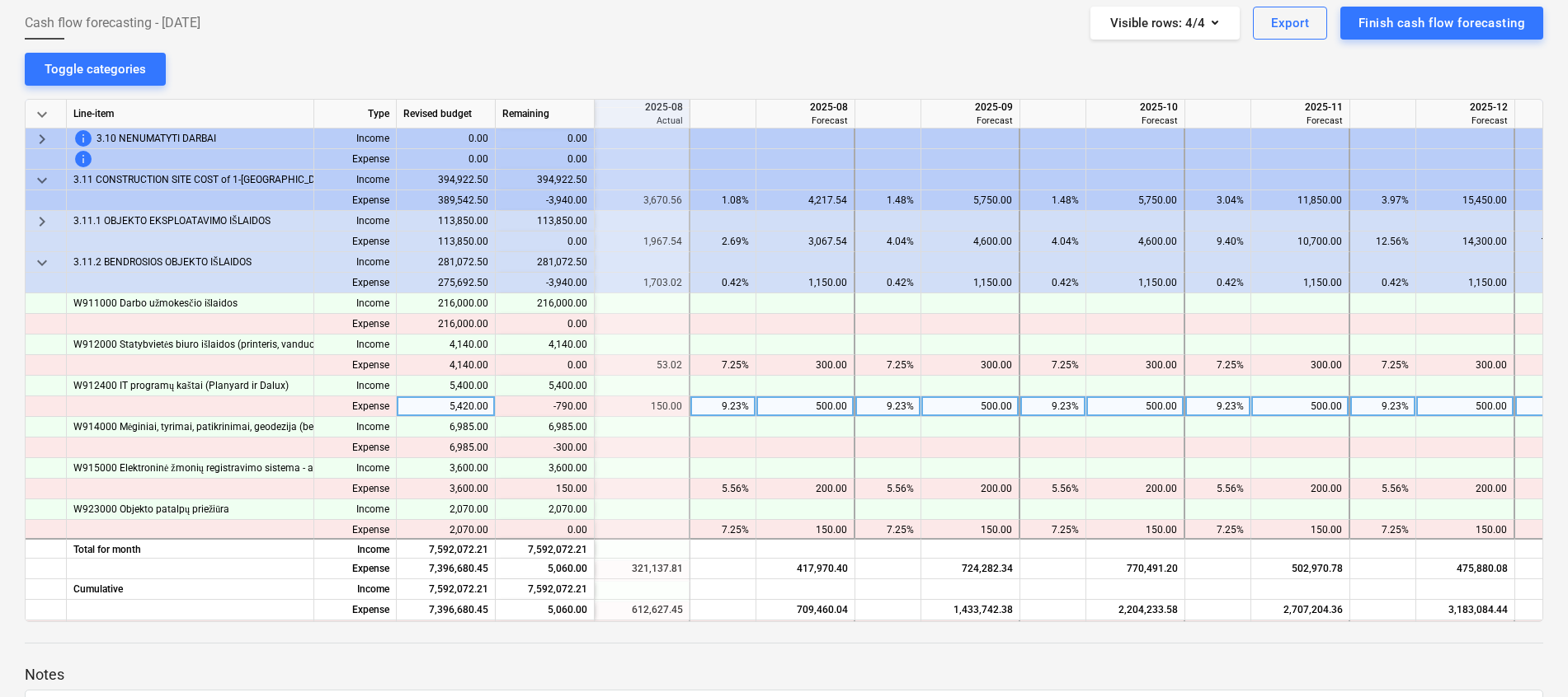
click at [804, 402] on div "500.00" at bounding box center [804, 407] width 84 height 21
type input "150"
click at [972, 409] on div "500.00" at bounding box center [970, 407] width 84 height 21
type input "150"
click at [1127, 402] on div "500.00" at bounding box center [1134, 407] width 84 height 21
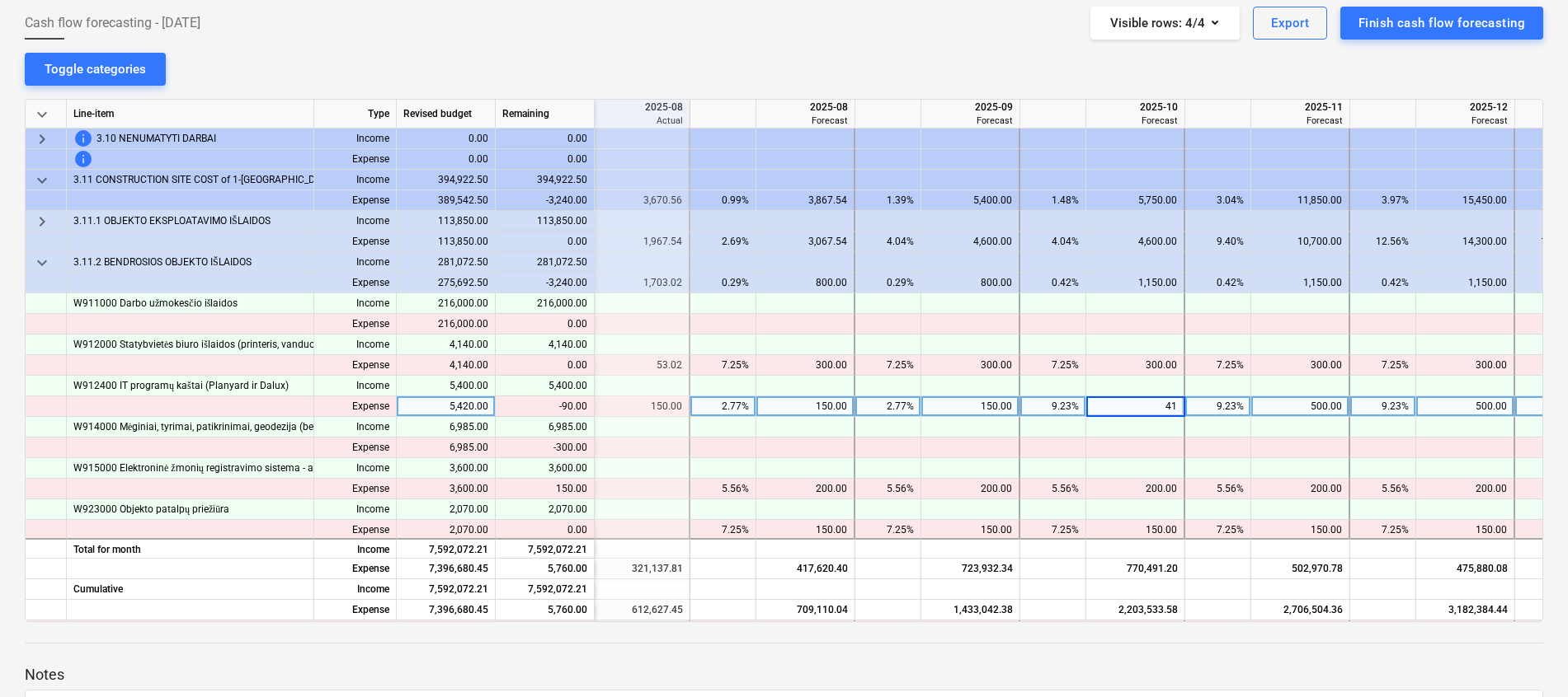
type input "410"
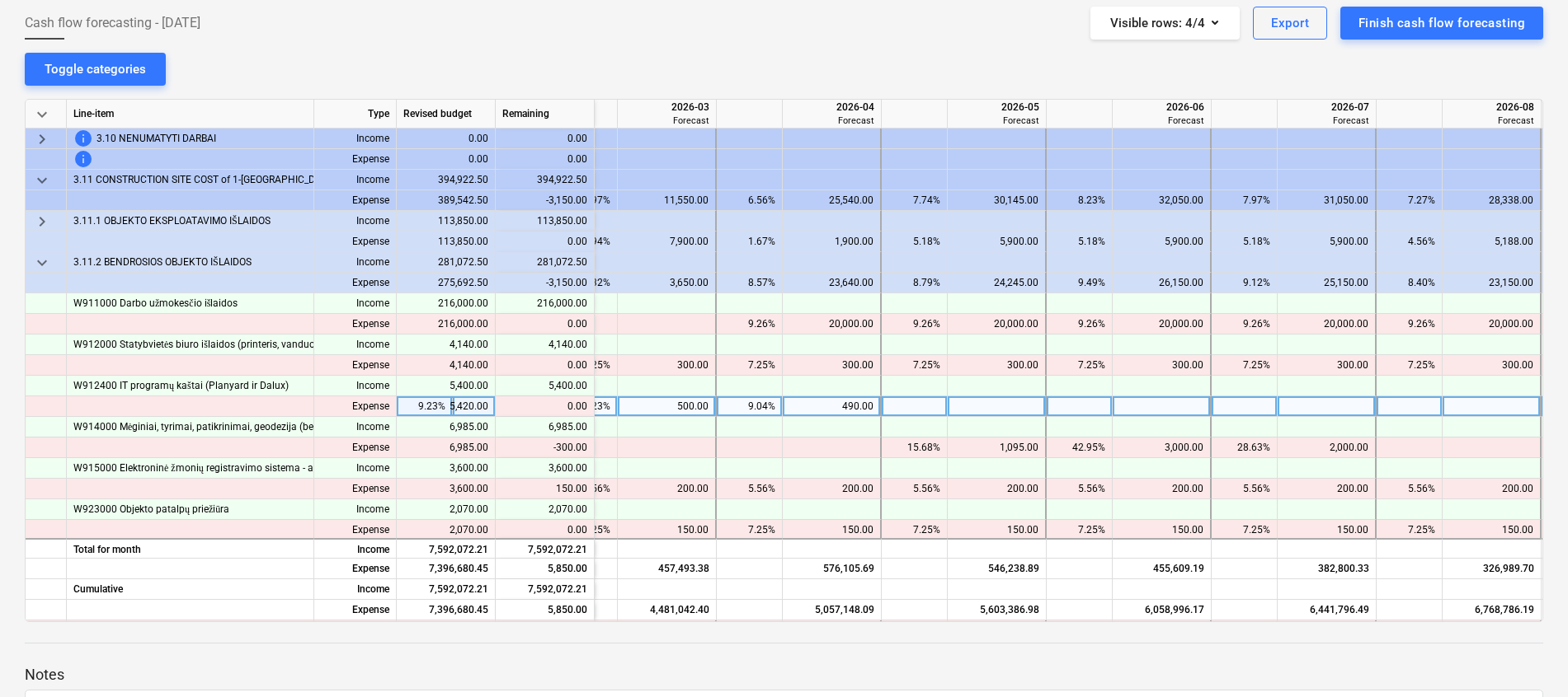
scroll to position [866, 1938]
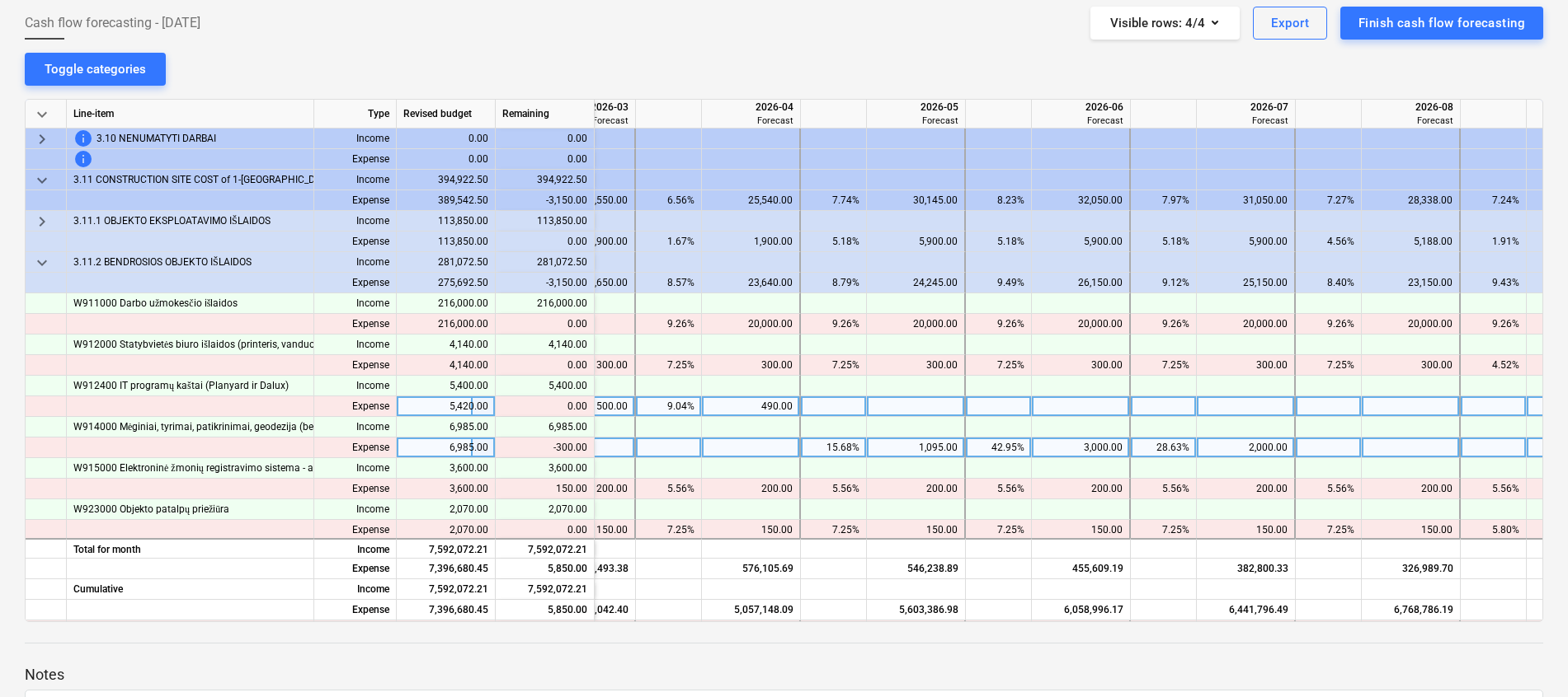
click at [1090, 450] on div "3,000.00" at bounding box center [1080, 447] width 84 height 21
type input "2700"
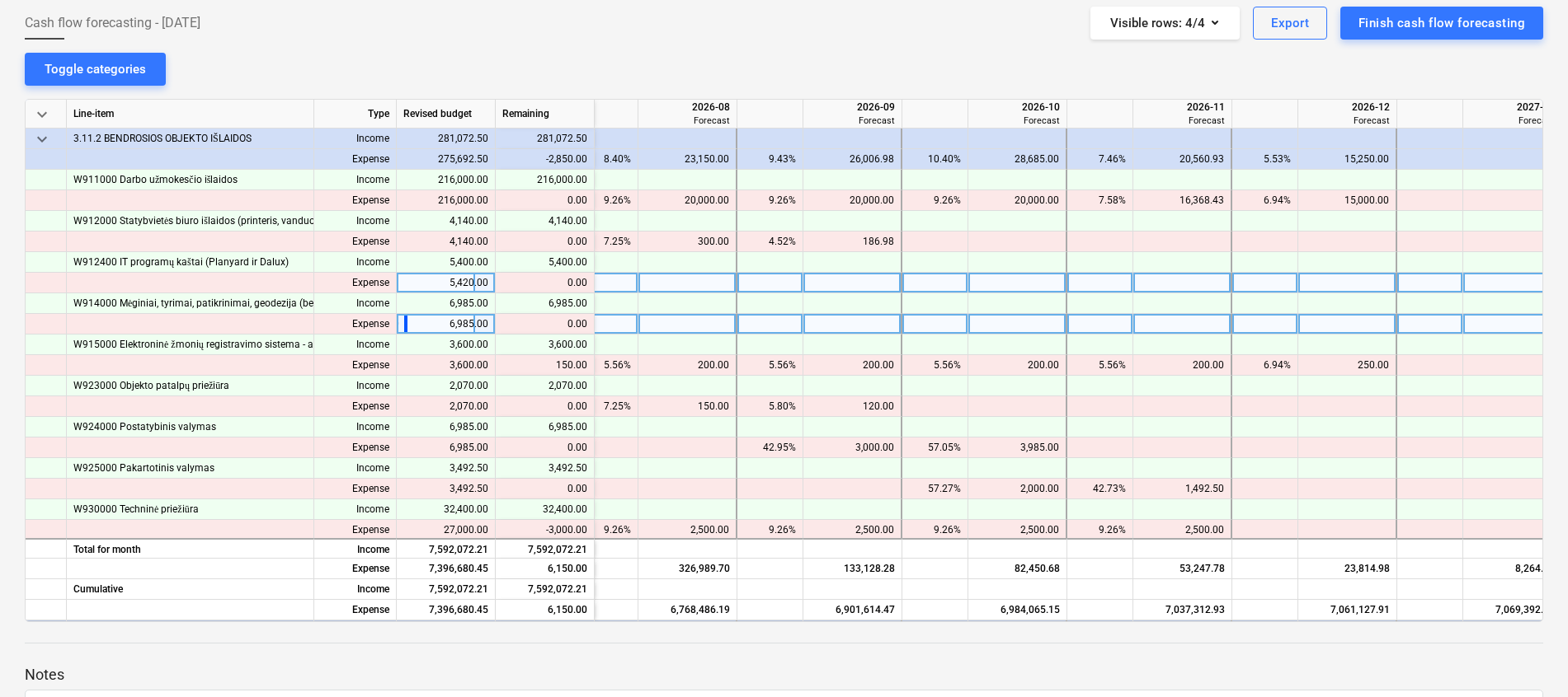
scroll to position [989, 2687]
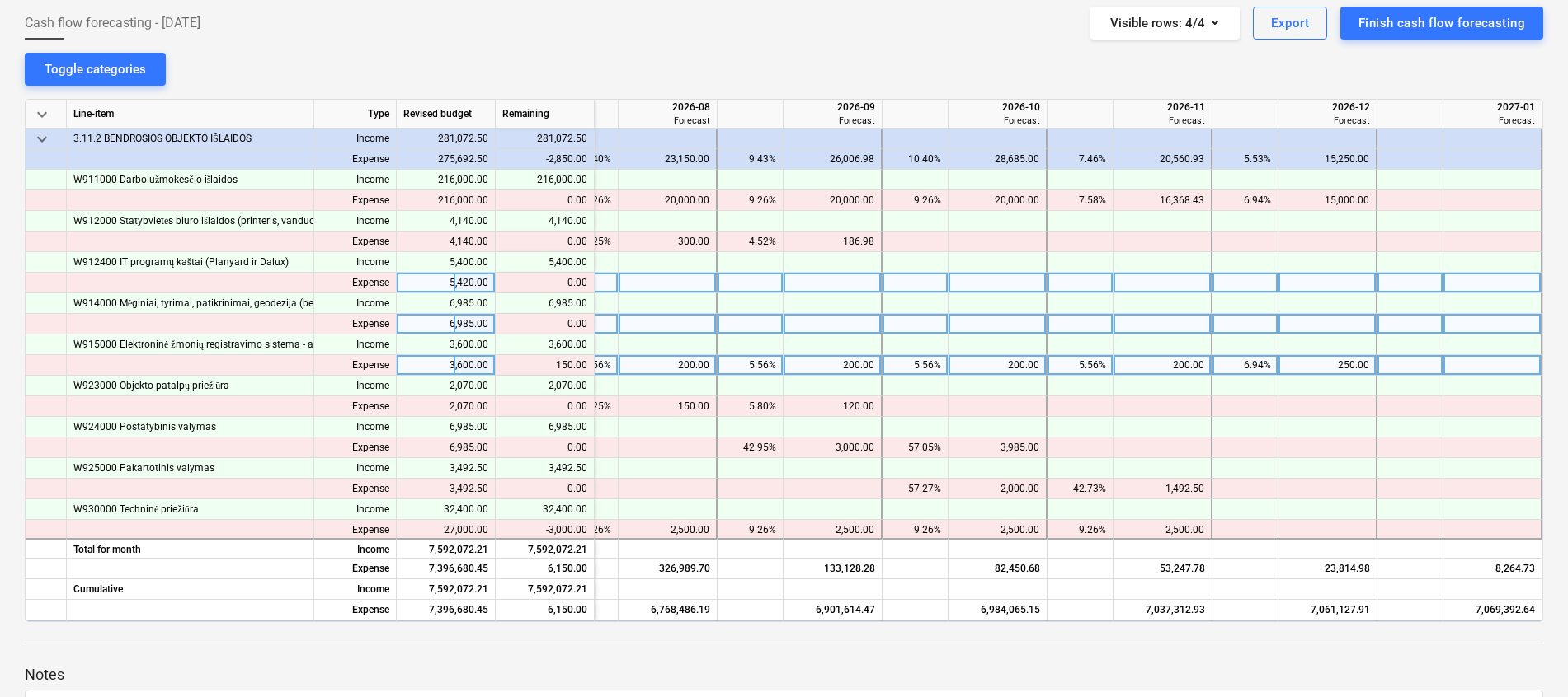
click at [1321, 368] on div "250.00" at bounding box center [1326, 365] width 84 height 21
click at [1135, 361] on div "200.00" at bounding box center [1161, 365] width 84 height 21
type input "250"
click at [1005, 365] on div "200.00" at bounding box center [997, 365] width 84 height 21
type input "300"
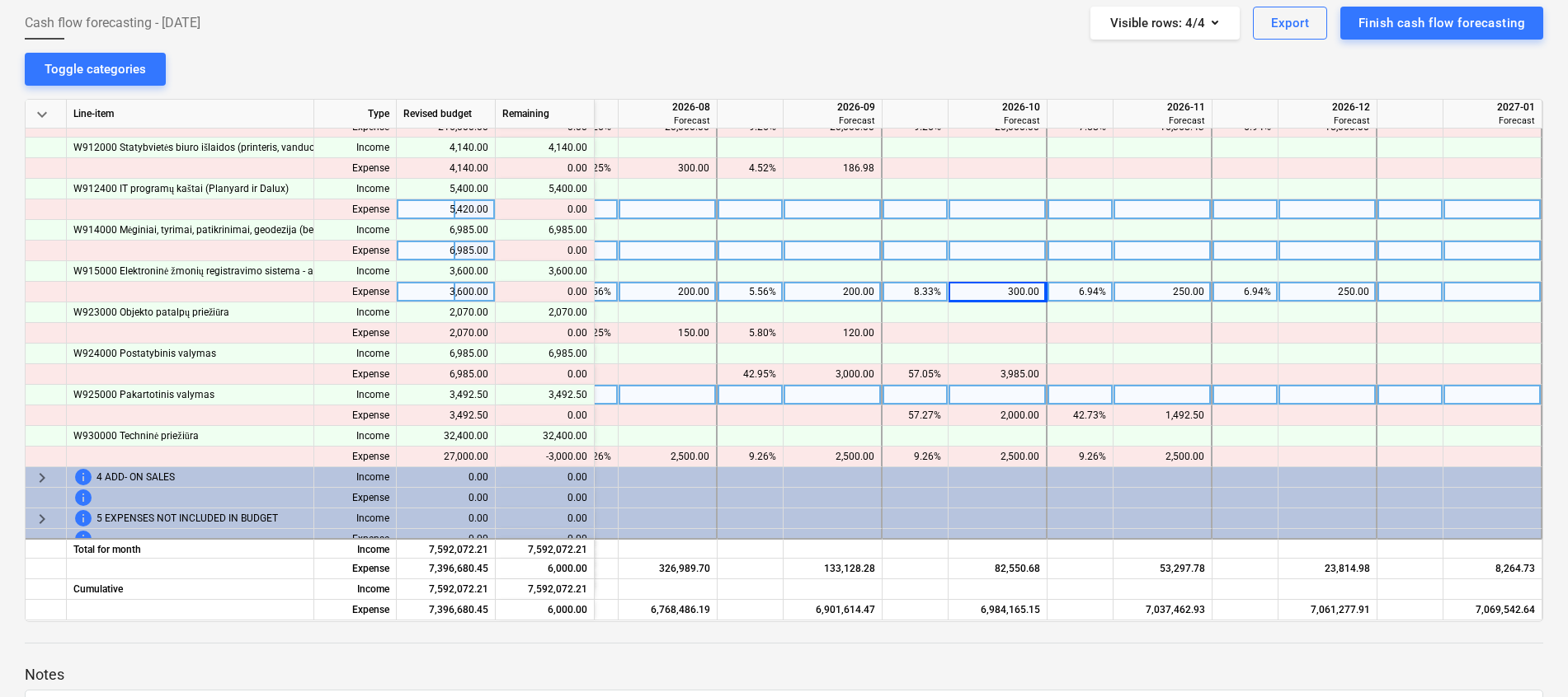
scroll to position [1113, 2687]
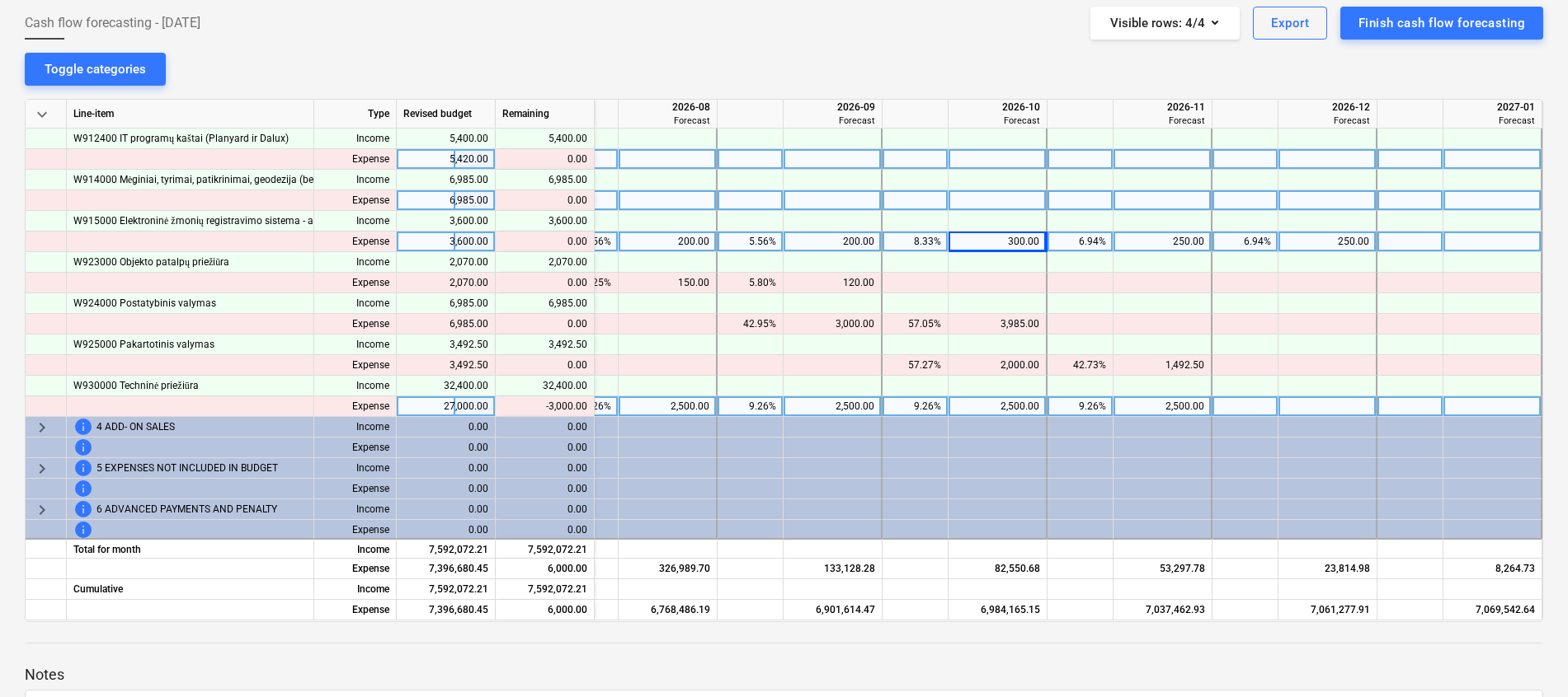
click at [1174, 407] on div "2,500.00" at bounding box center [1161, 407] width 84 height 21
type input "2000"
click at [1005, 406] on div "2,500.00" at bounding box center [997, 407] width 84 height 21
type input "2000"
click at [851, 402] on div "2,500.00" at bounding box center [832, 407] width 84 height 21
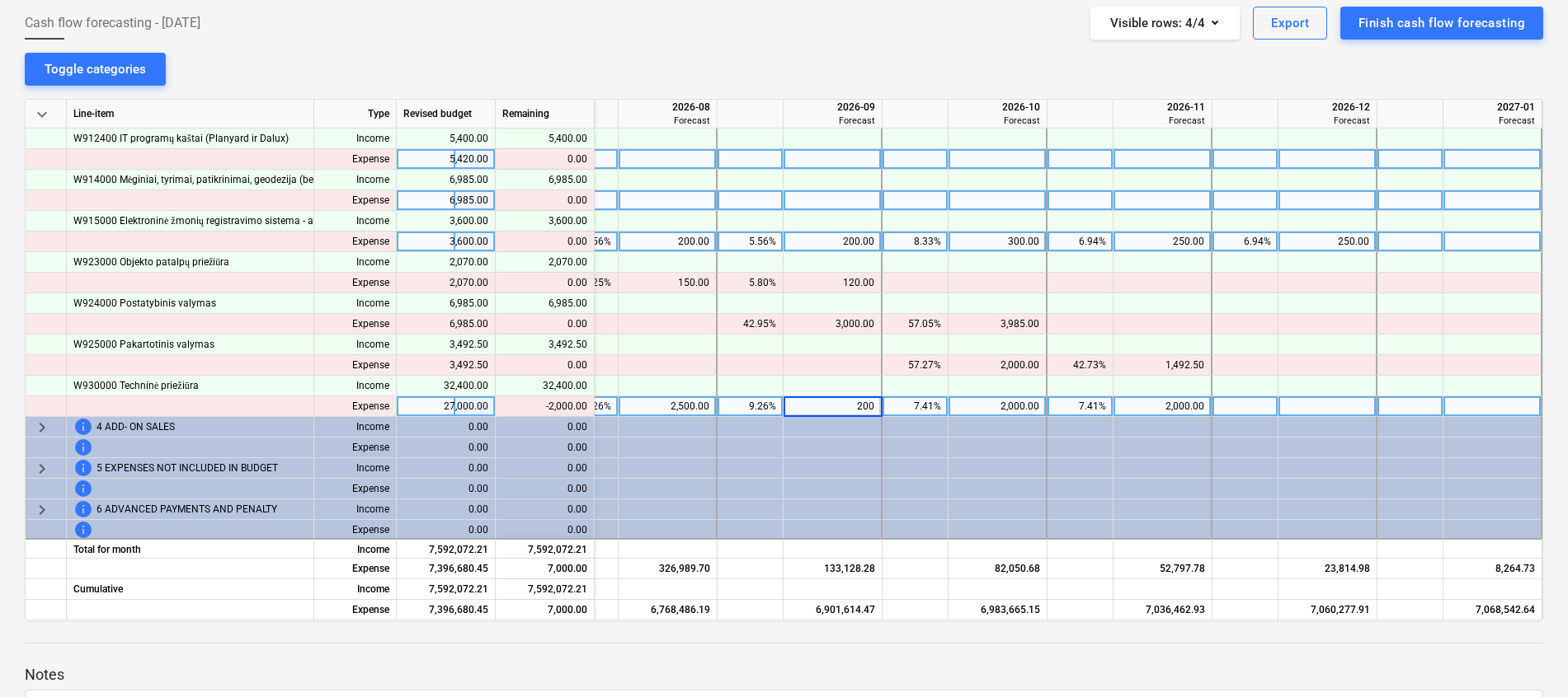
type input "2000"
click at [695, 407] on div "2,500.00" at bounding box center [666, 407] width 84 height 21
type input "2000"
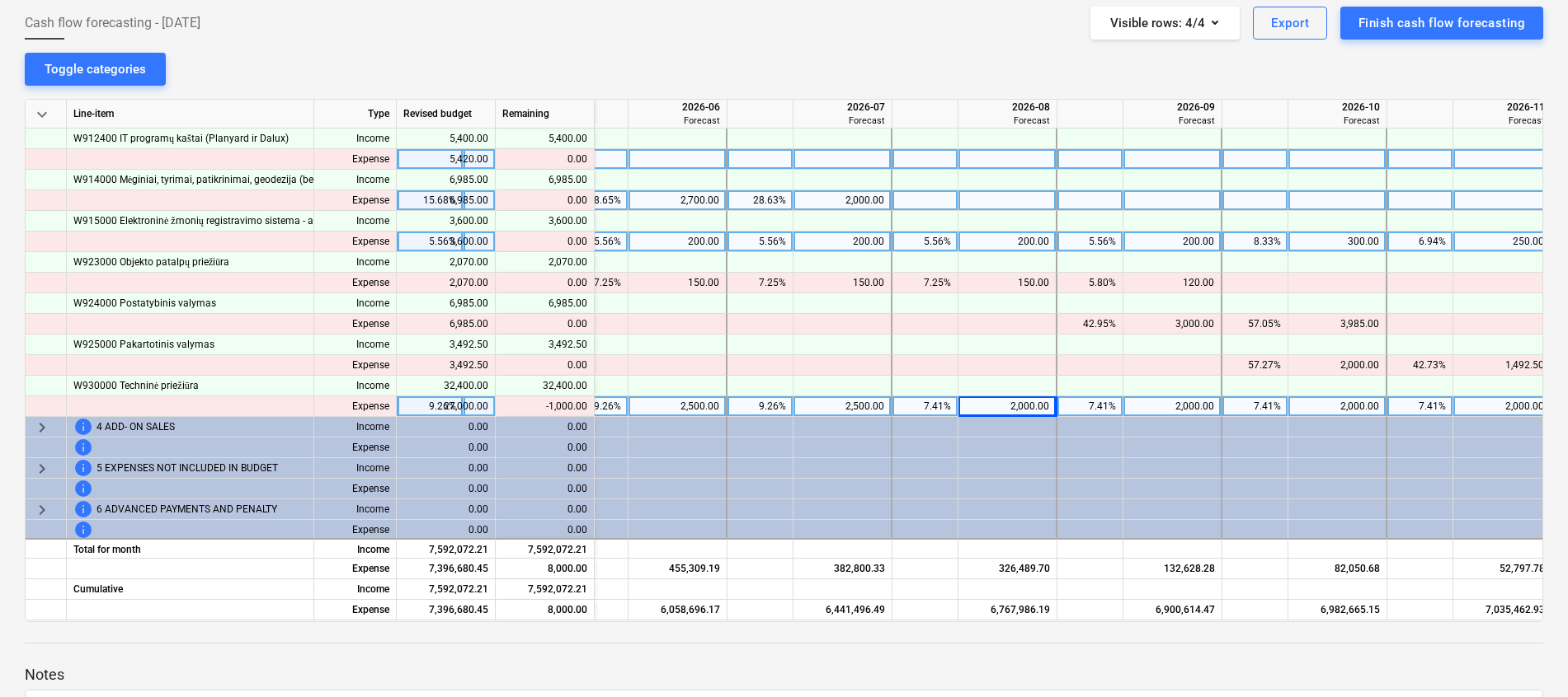
scroll to position [1113, 2215]
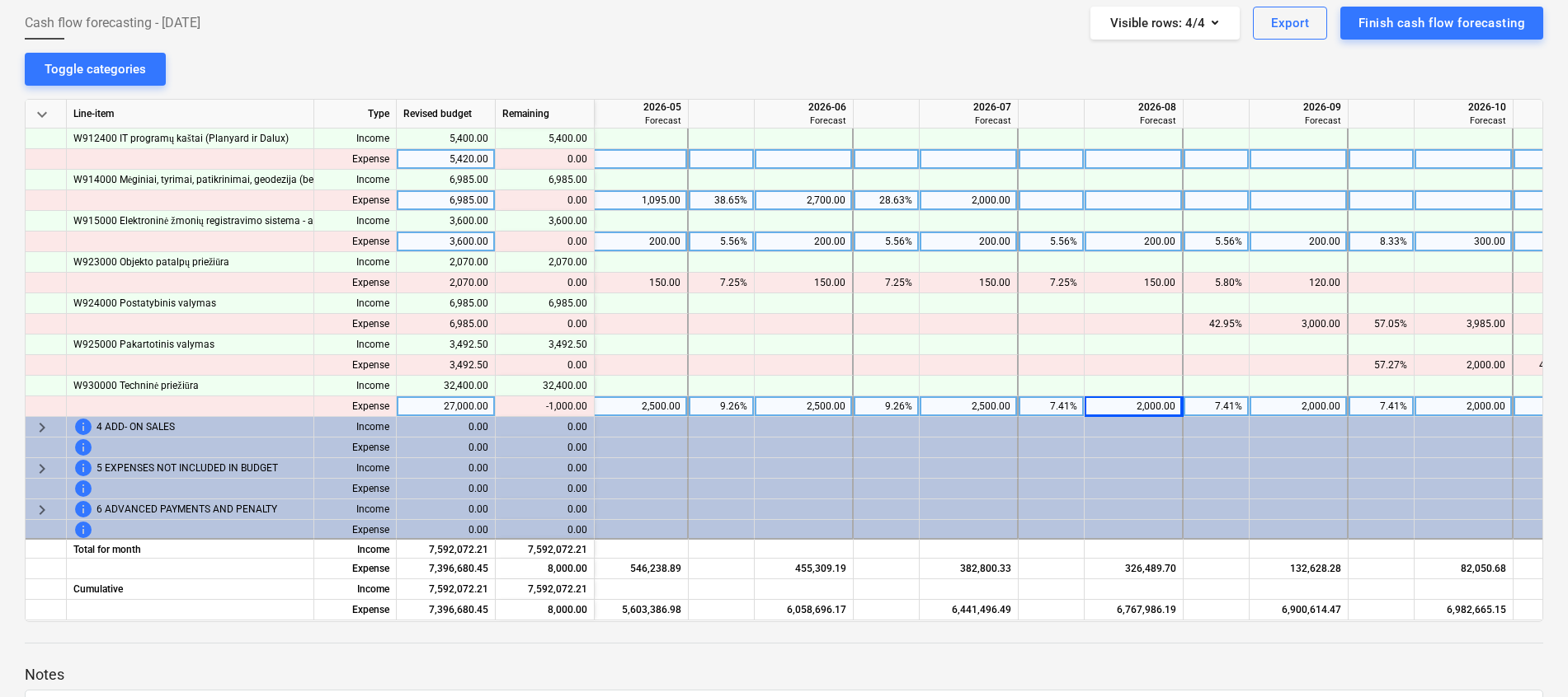
click at [1002, 403] on div "2,500.00" at bounding box center [968, 407] width 84 height 21
type input "2000"
click at [834, 405] on div "2,500.00" at bounding box center [803, 407] width 84 height 21
type input "2000"
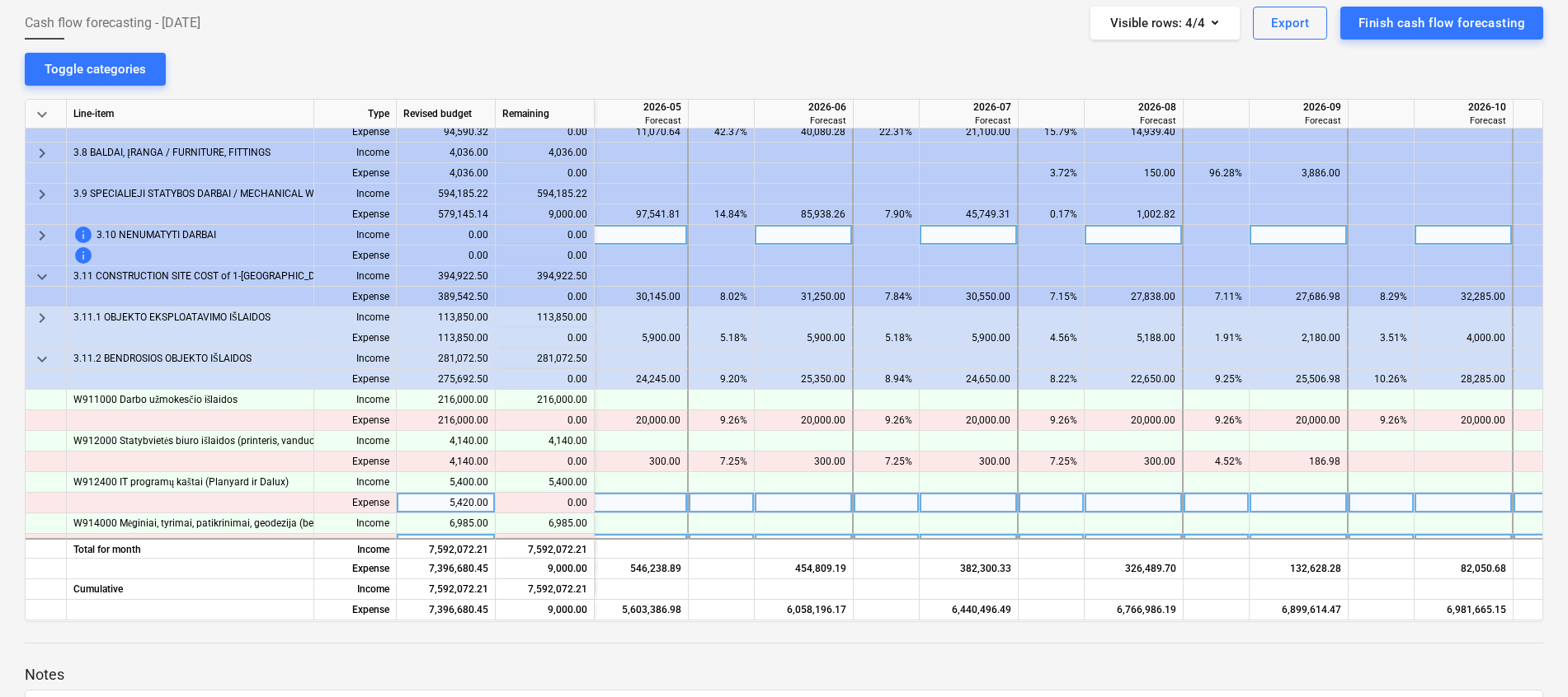
scroll to position [618, 2215]
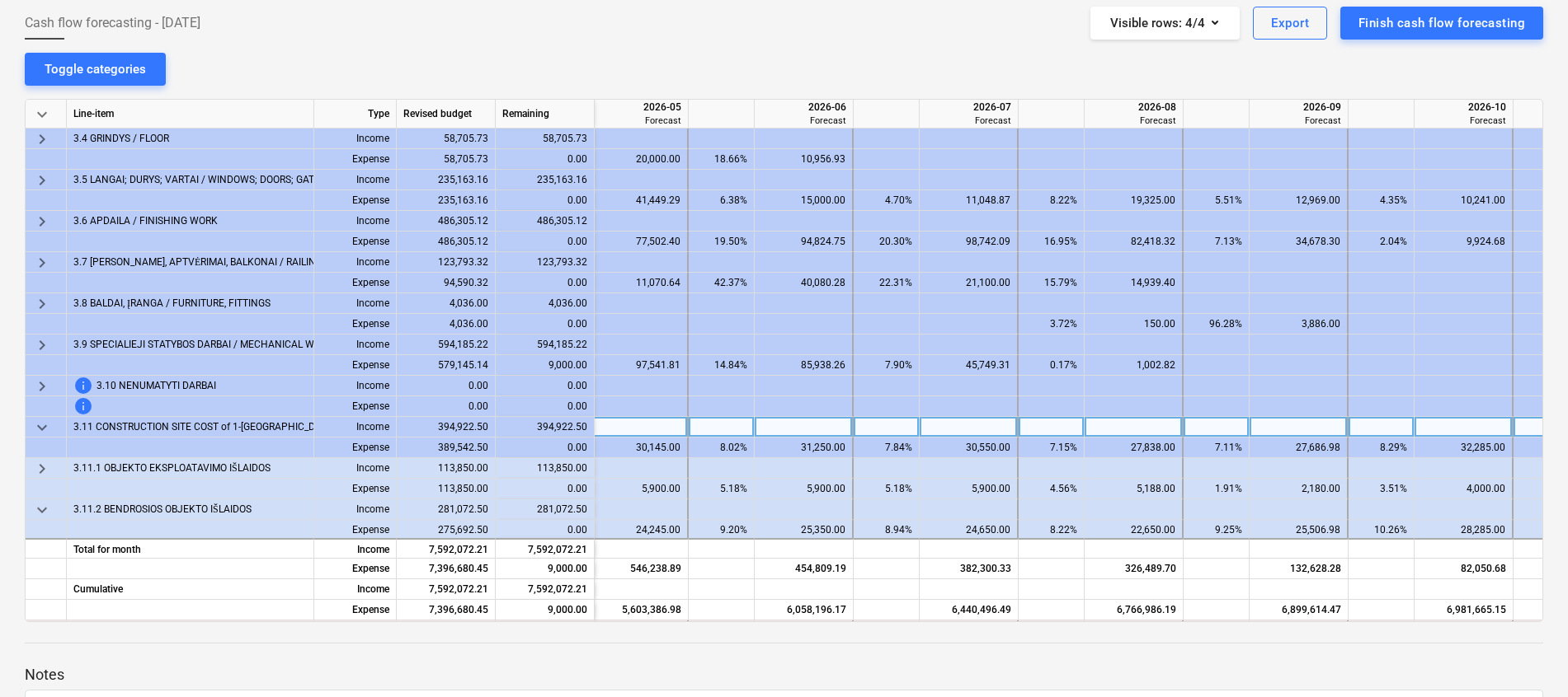
click at [41, 430] on span "keyboard_arrow_down" at bounding box center [42, 427] width 20 height 20
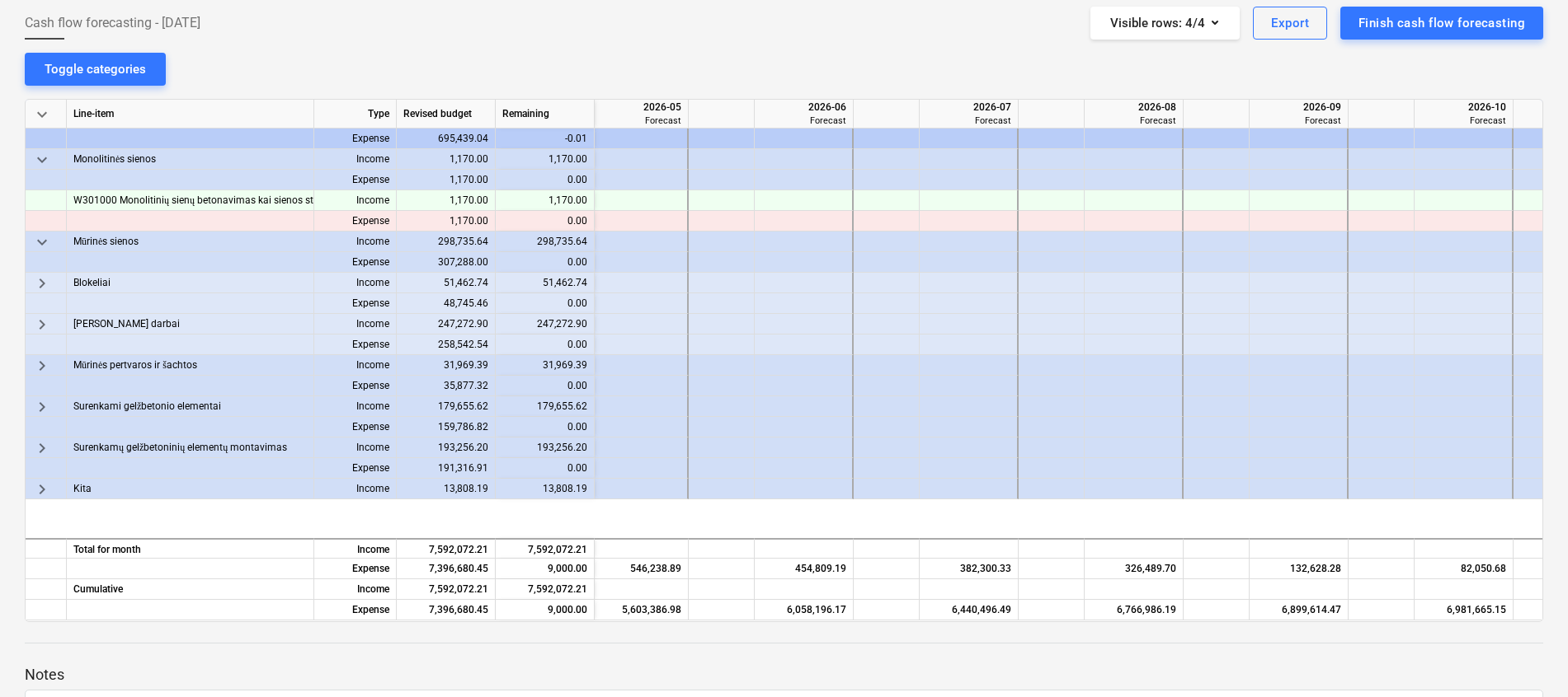
scroll to position [0, 2215]
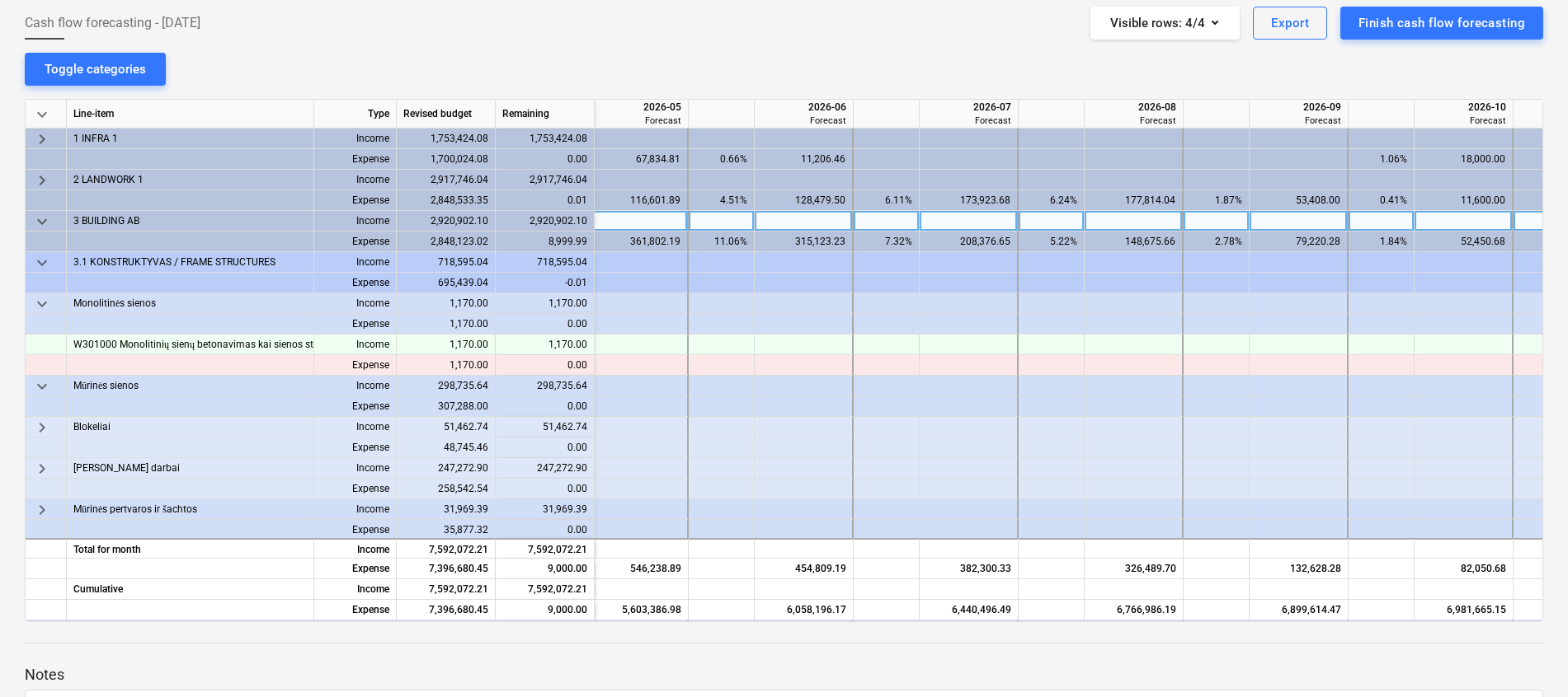
click at [40, 219] on span "keyboard_arrow_down" at bounding box center [42, 221] width 20 height 20
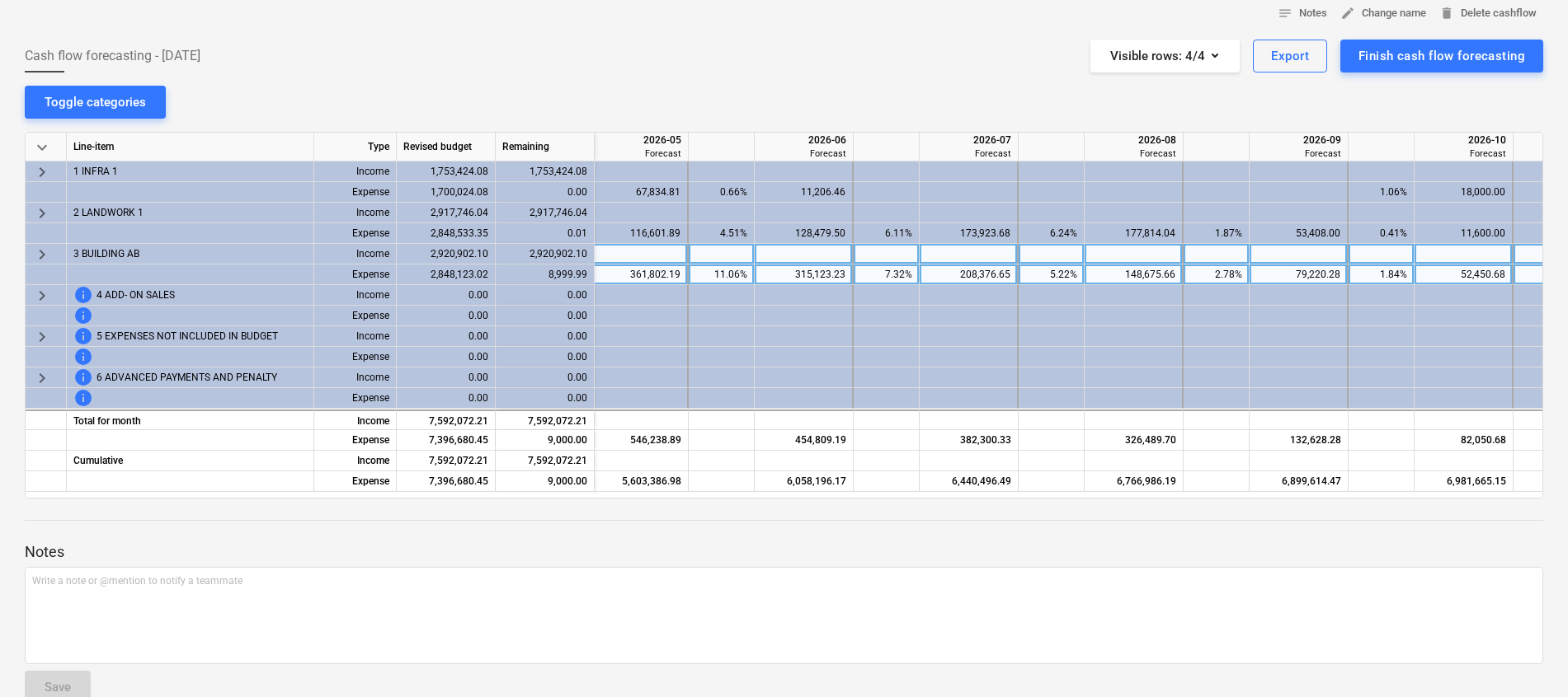
scroll to position [122, 0]
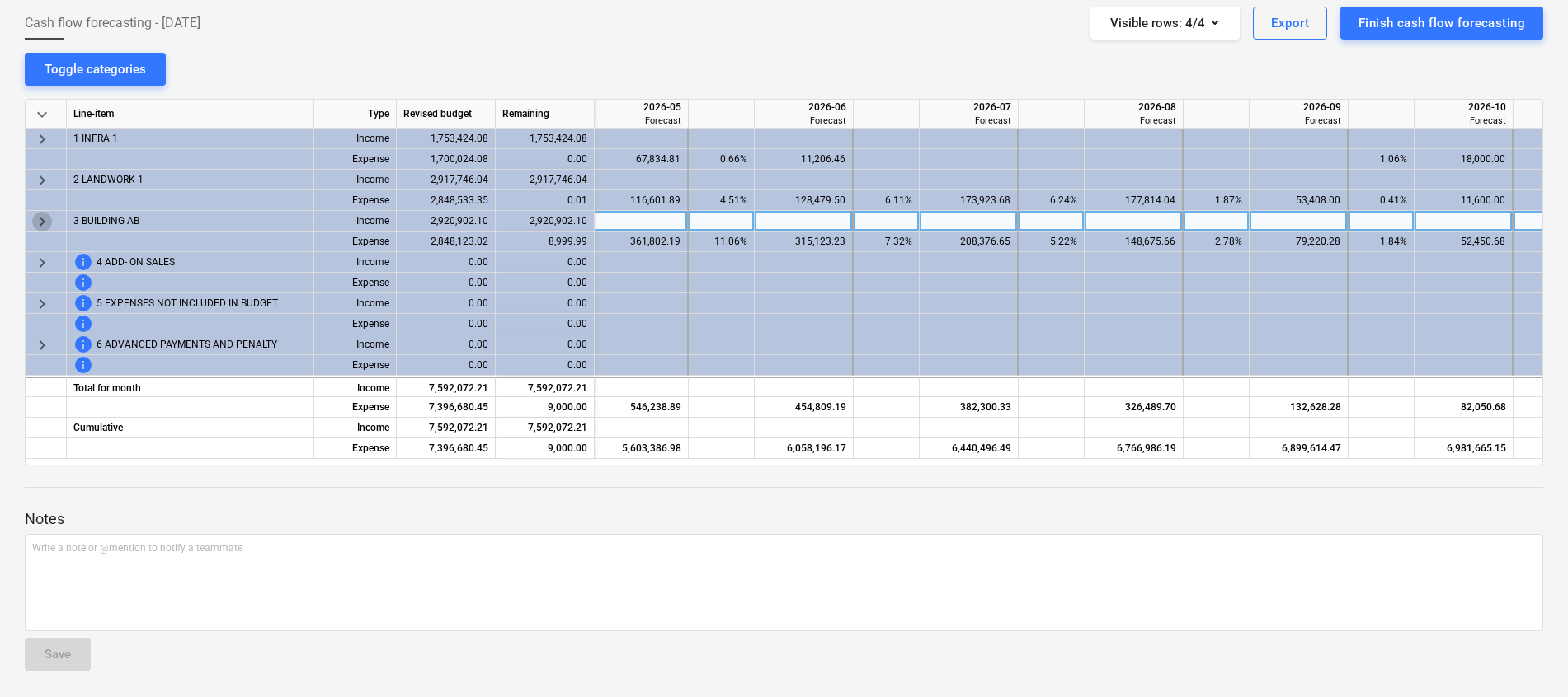
click at [34, 219] on span "keyboard_arrow_right" at bounding box center [42, 221] width 20 height 20
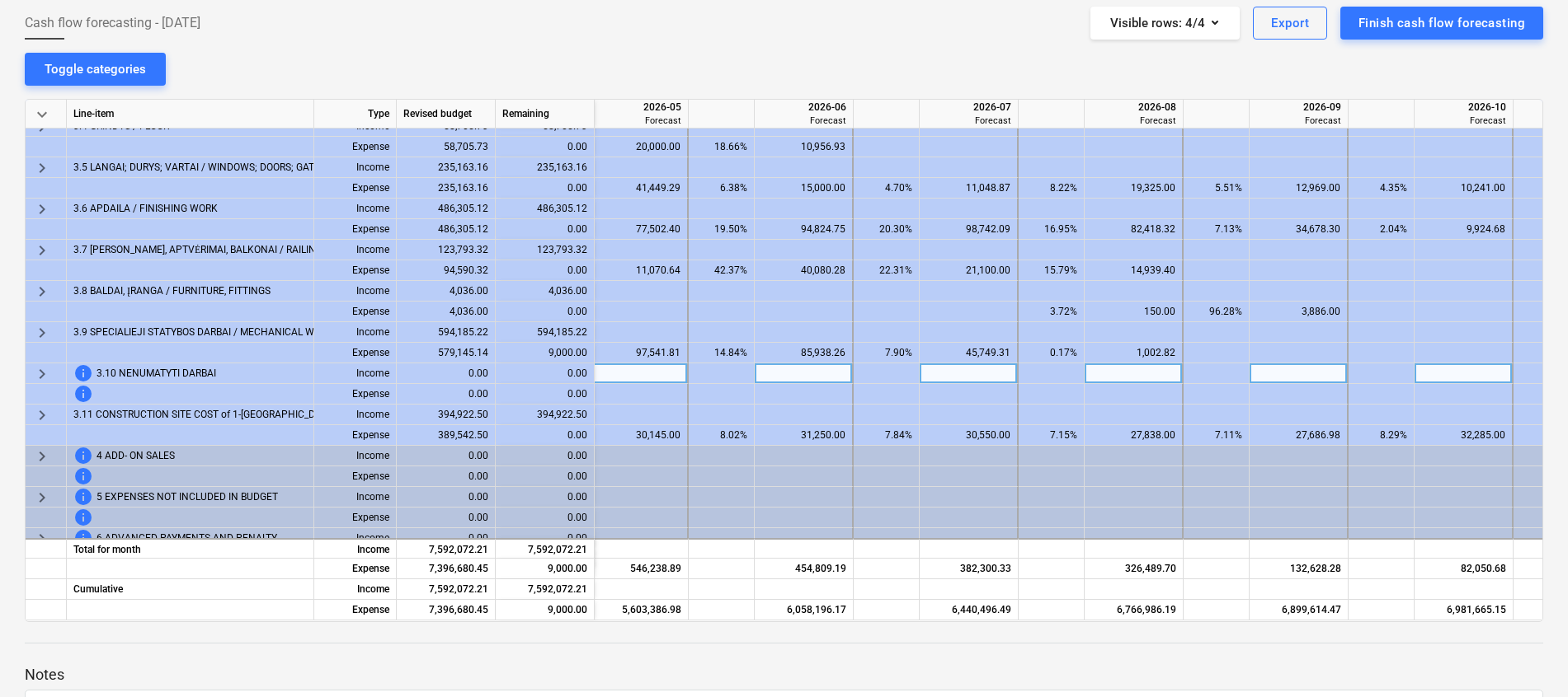
scroll to position [667, 2215]
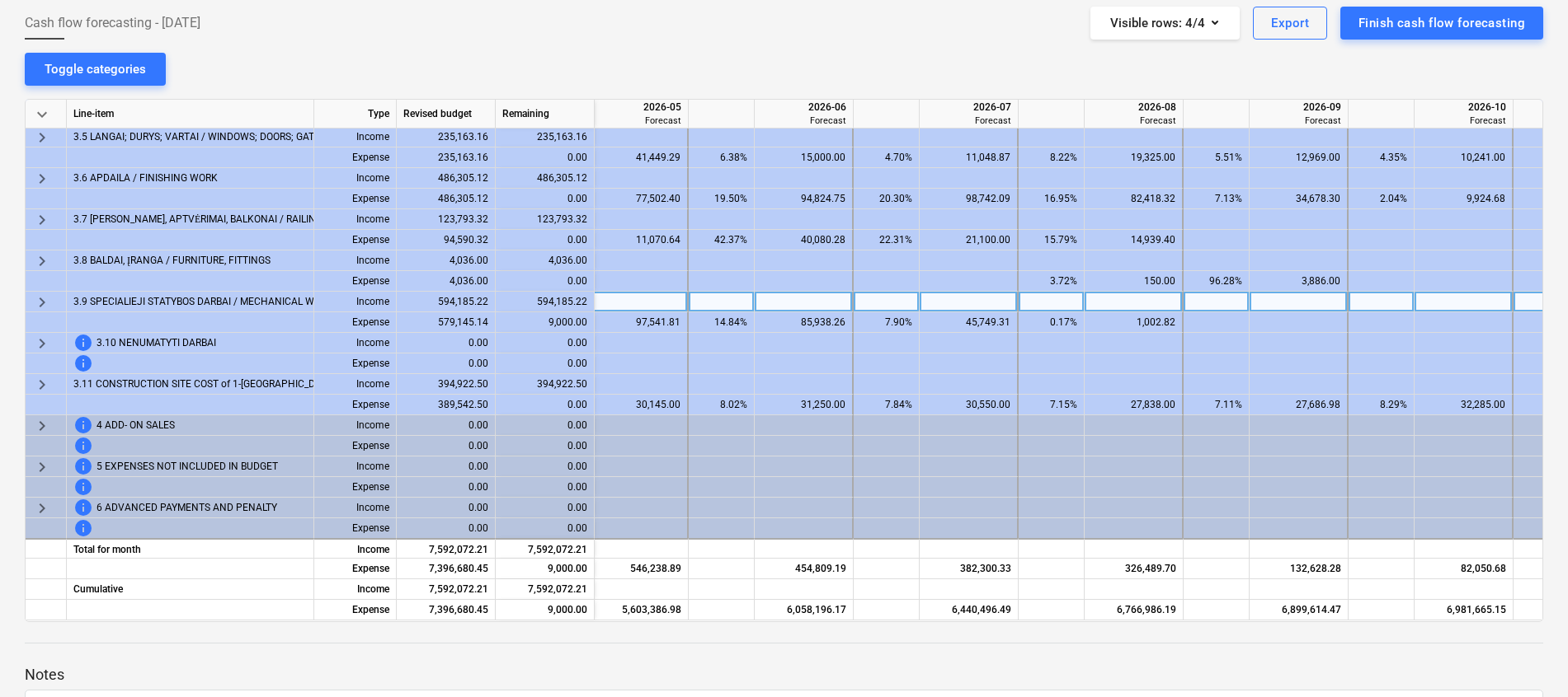
click at [44, 292] on span "keyboard_arrow_right" at bounding box center [42, 302] width 20 height 20
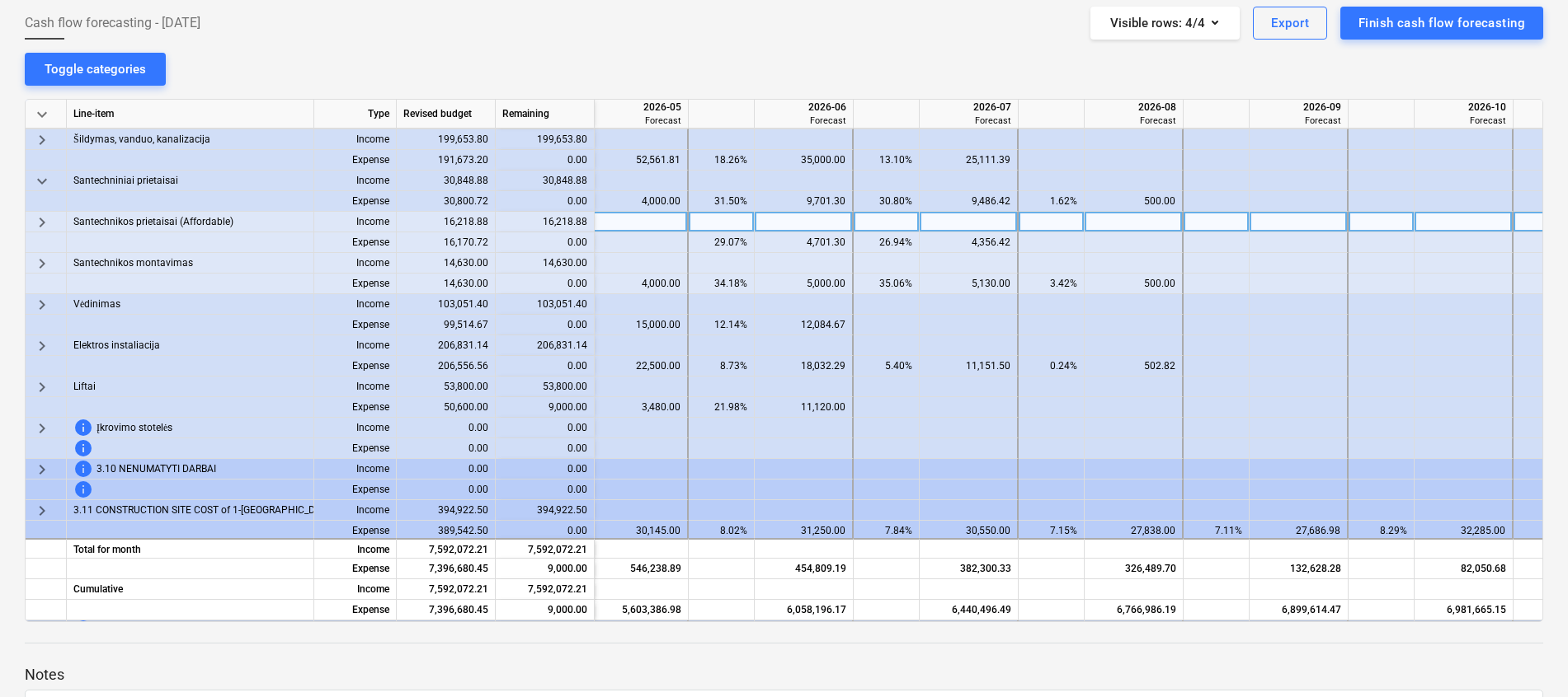
scroll to position [914, 2215]
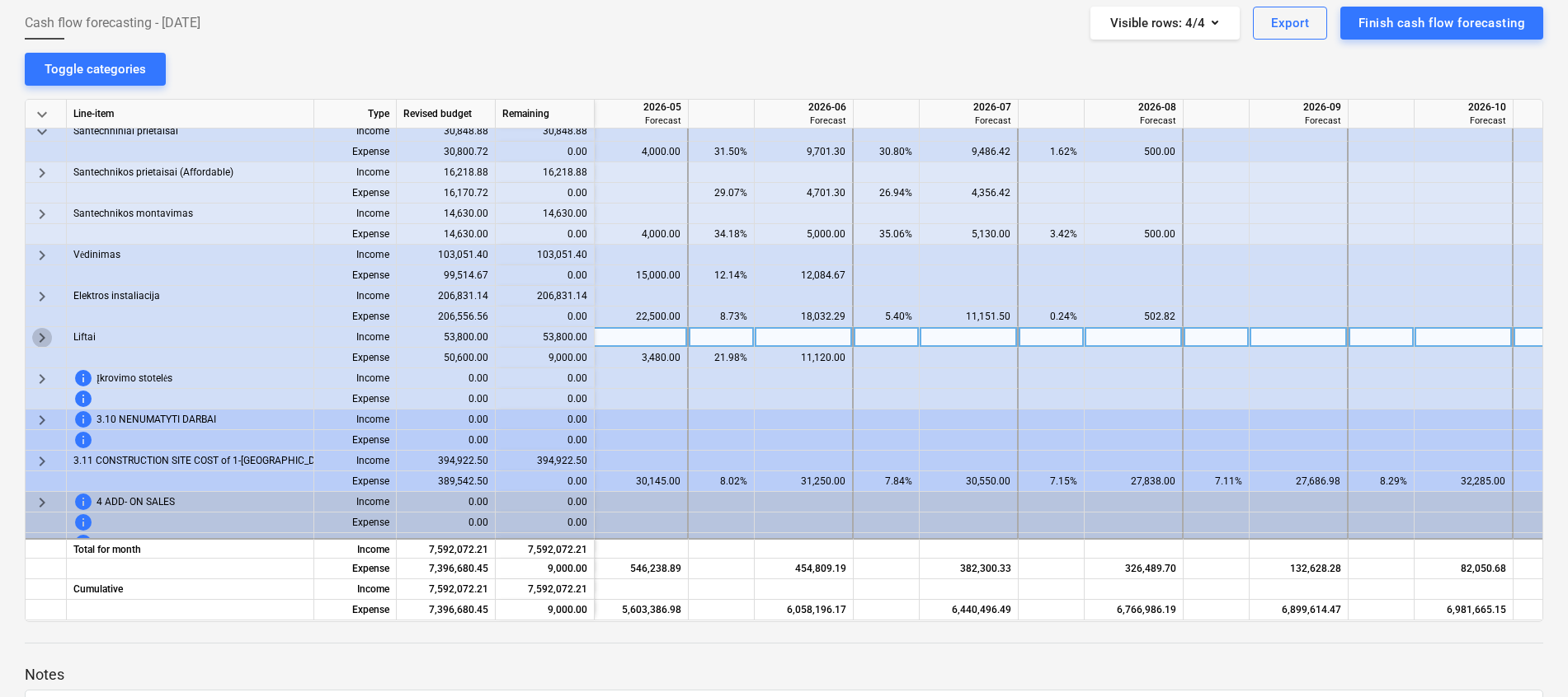
click at [34, 334] on span "keyboard_arrow_right" at bounding box center [42, 338] width 20 height 20
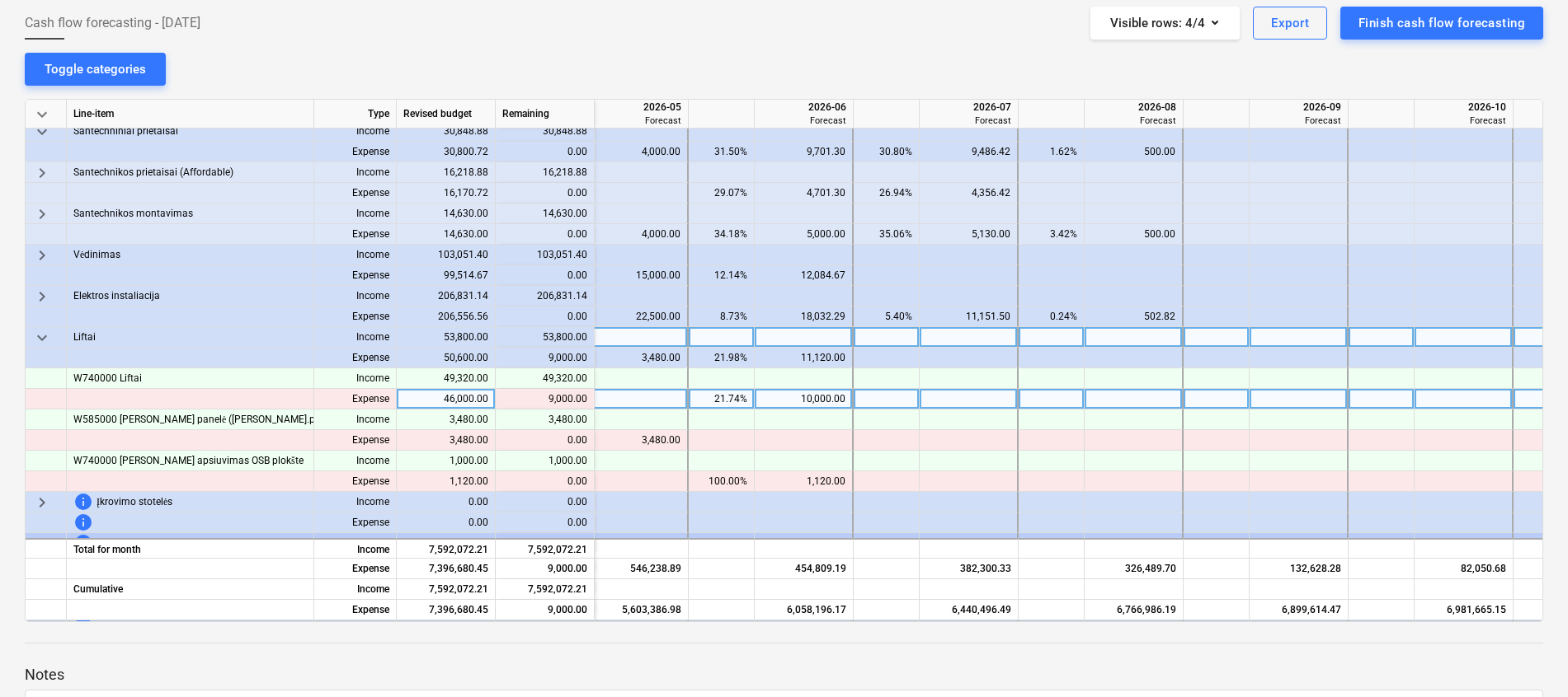
click at [643, 394] on div at bounding box center [638, 399] width 99 height 21
type input "9000"
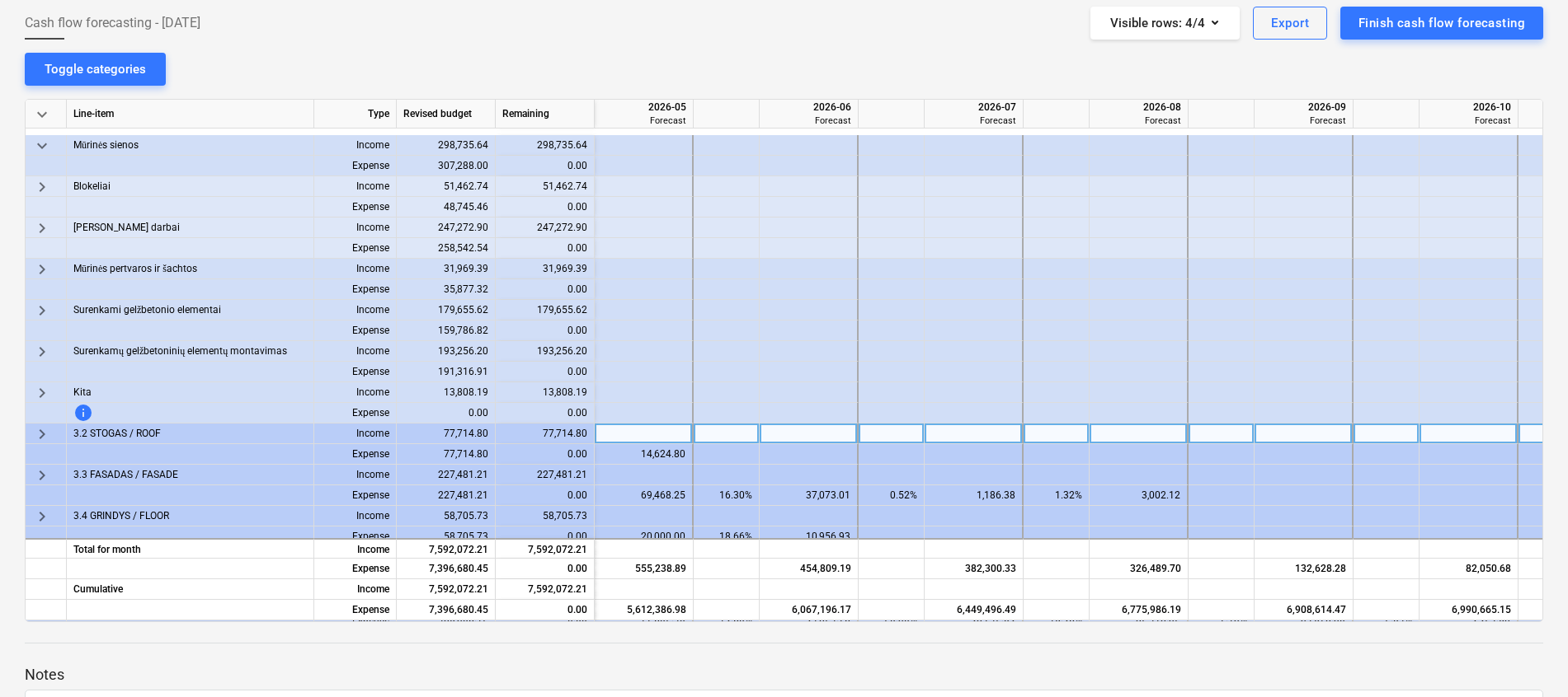
scroll to position [172, 2210]
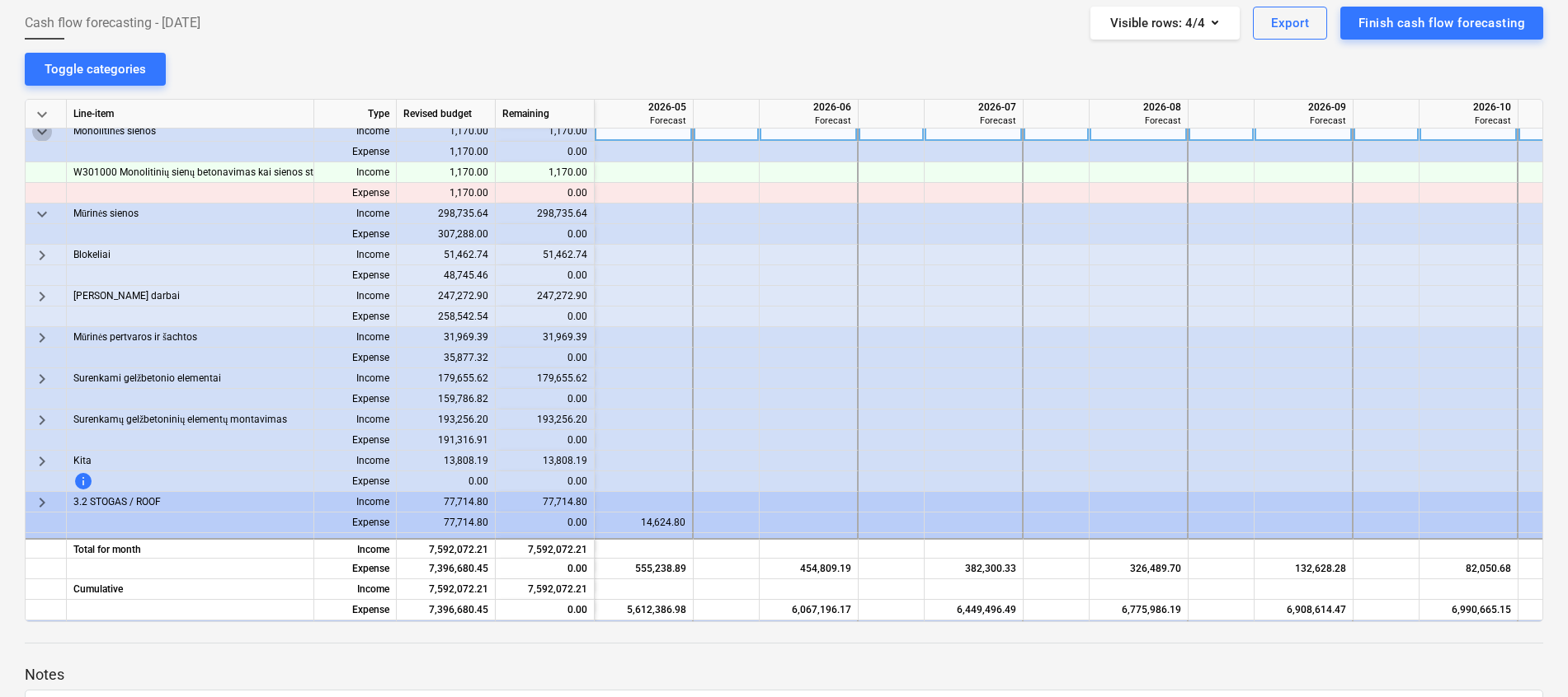
click at [46, 133] on span "keyboard_arrow_down" at bounding box center [42, 132] width 20 height 20
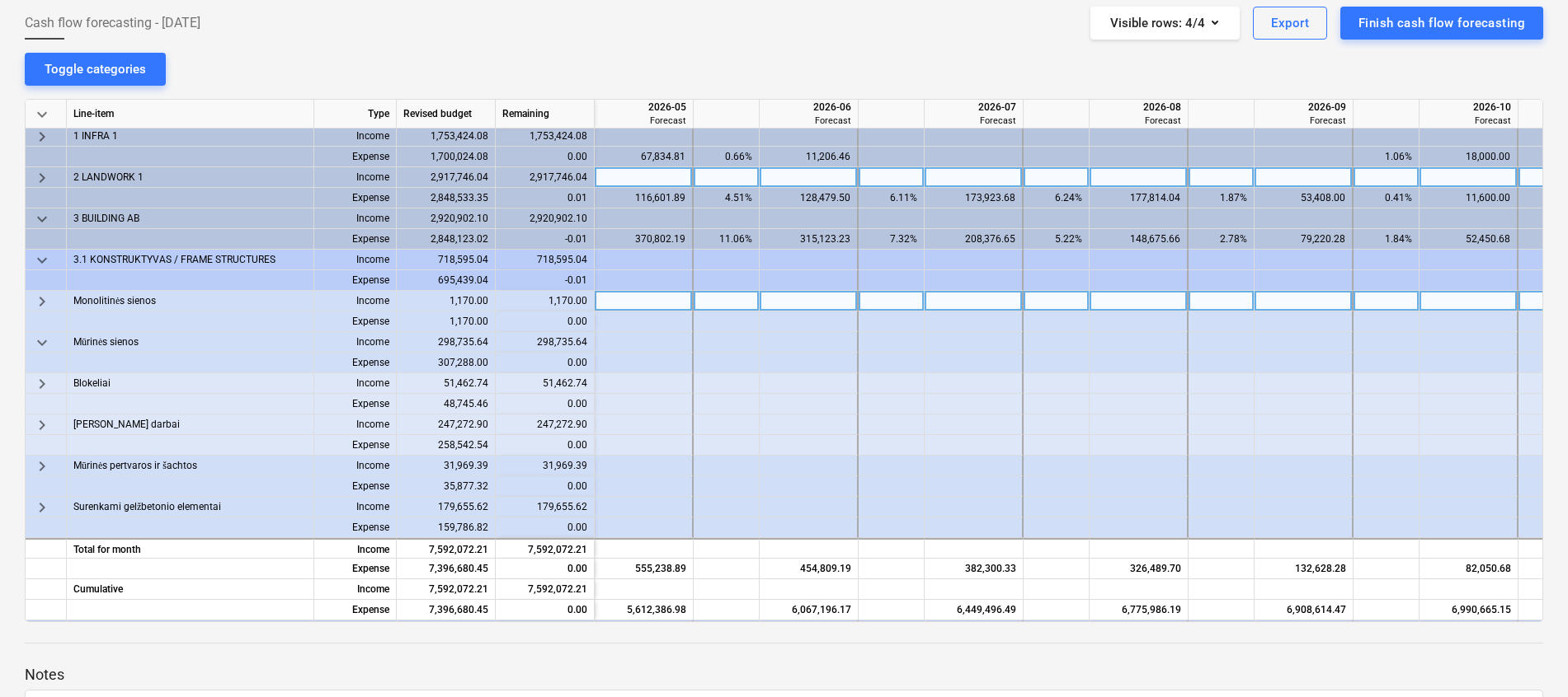
scroll to position [0, 2210]
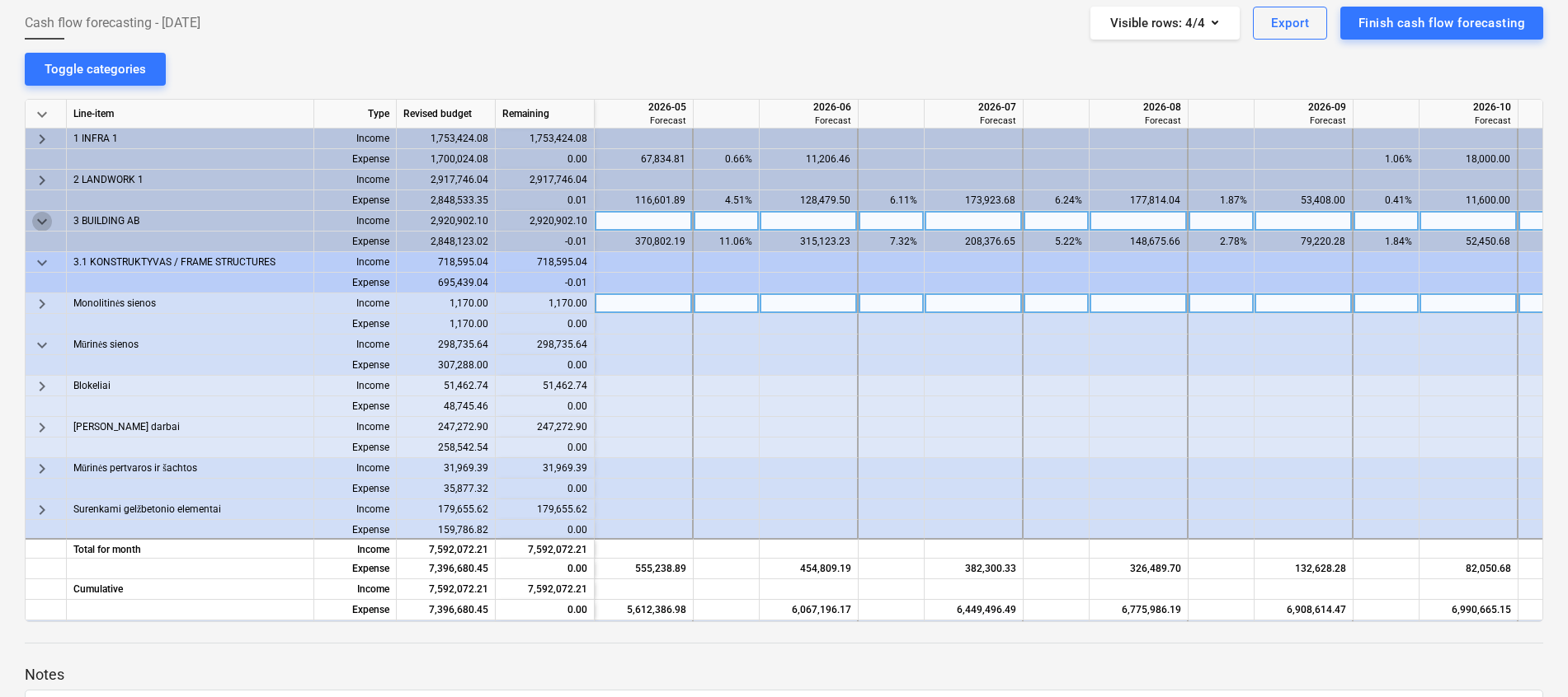
click at [41, 221] on span "keyboard_arrow_down" at bounding box center [42, 221] width 20 height 20
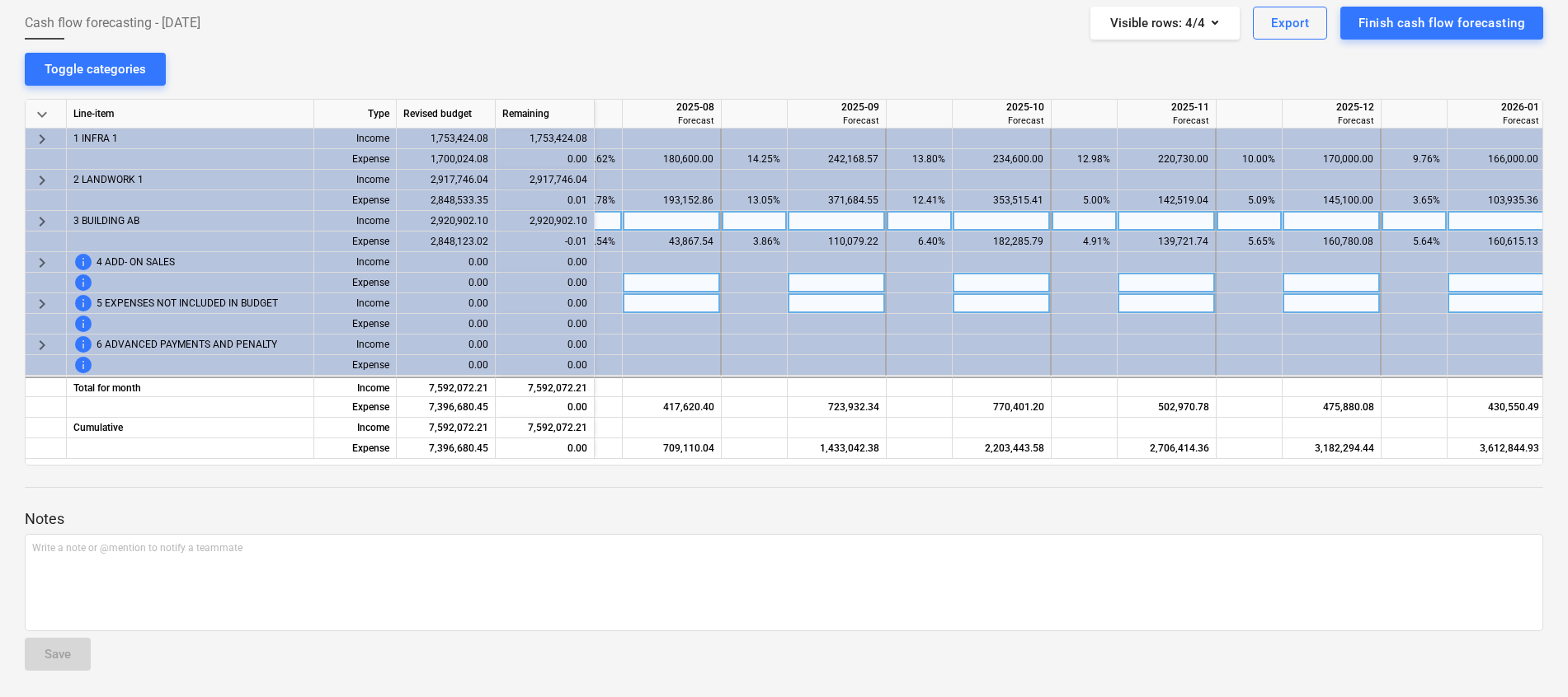
scroll to position [0, 676]
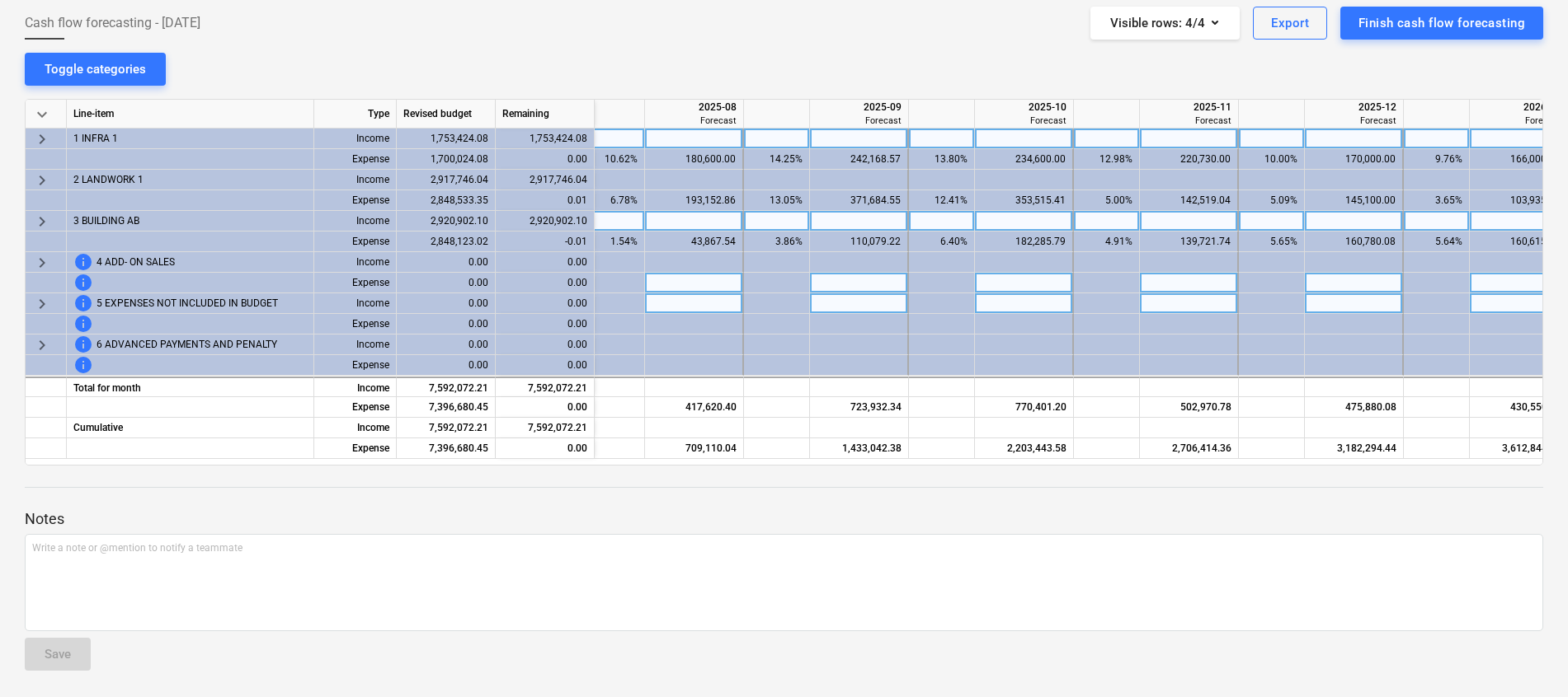
click at [45, 137] on span "keyboard_arrow_right" at bounding box center [42, 140] width 20 height 20
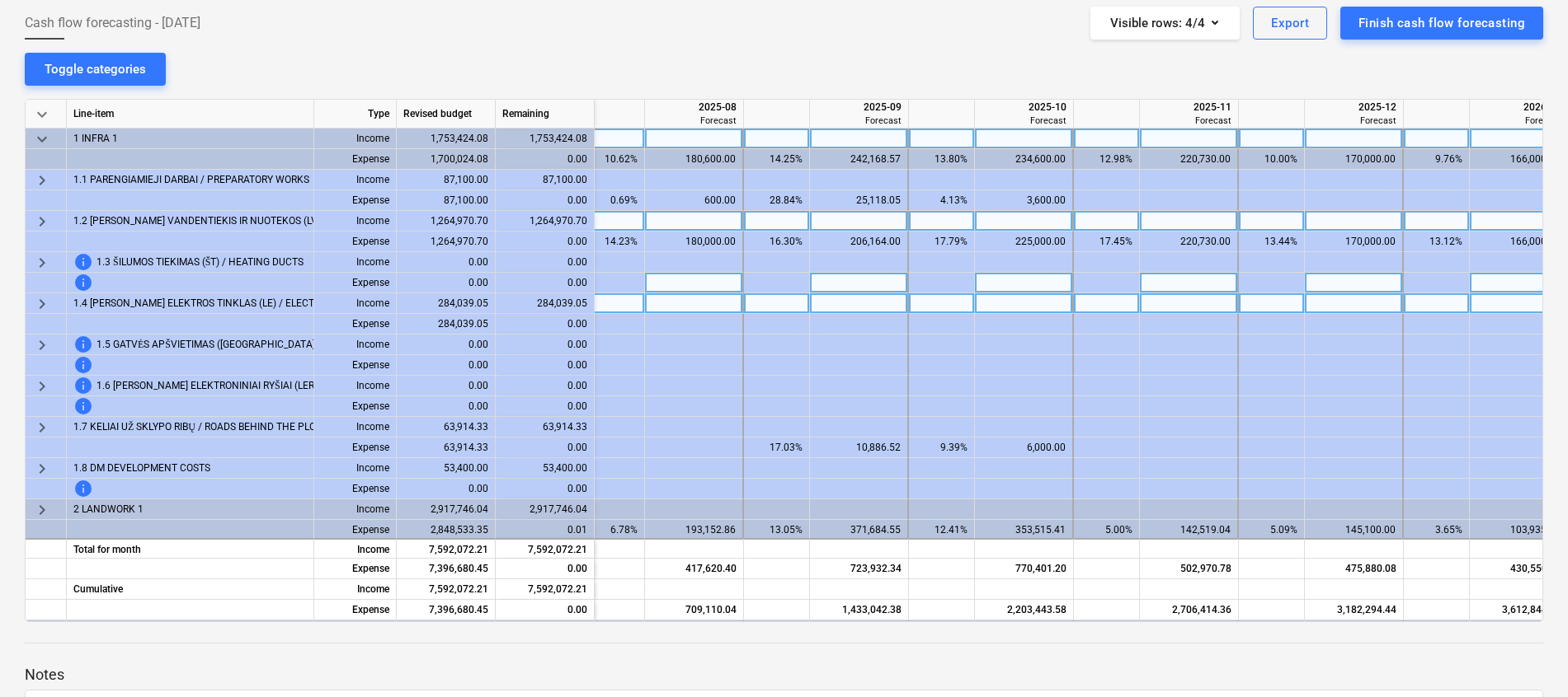
click at [31, 213] on div "keyboard_arrow_right" at bounding box center [45, 221] width 41 height 21
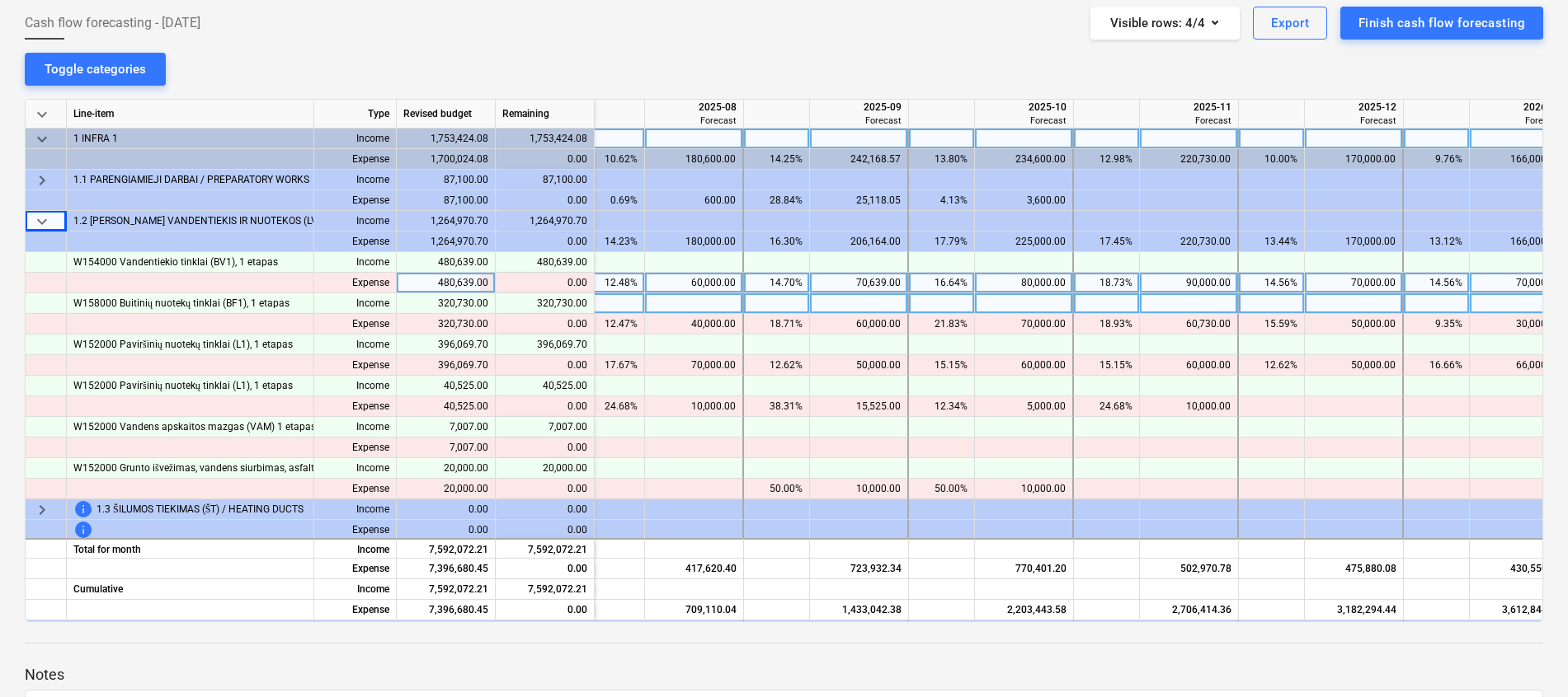
click at [868, 280] on div "70,639.00" at bounding box center [858, 283] width 84 height 21
click at [876, 285] on input "70639" at bounding box center [858, 283] width 97 height 20
click at [870, 281] on input "70639" at bounding box center [858, 283] width 97 height 20
type input "50639"
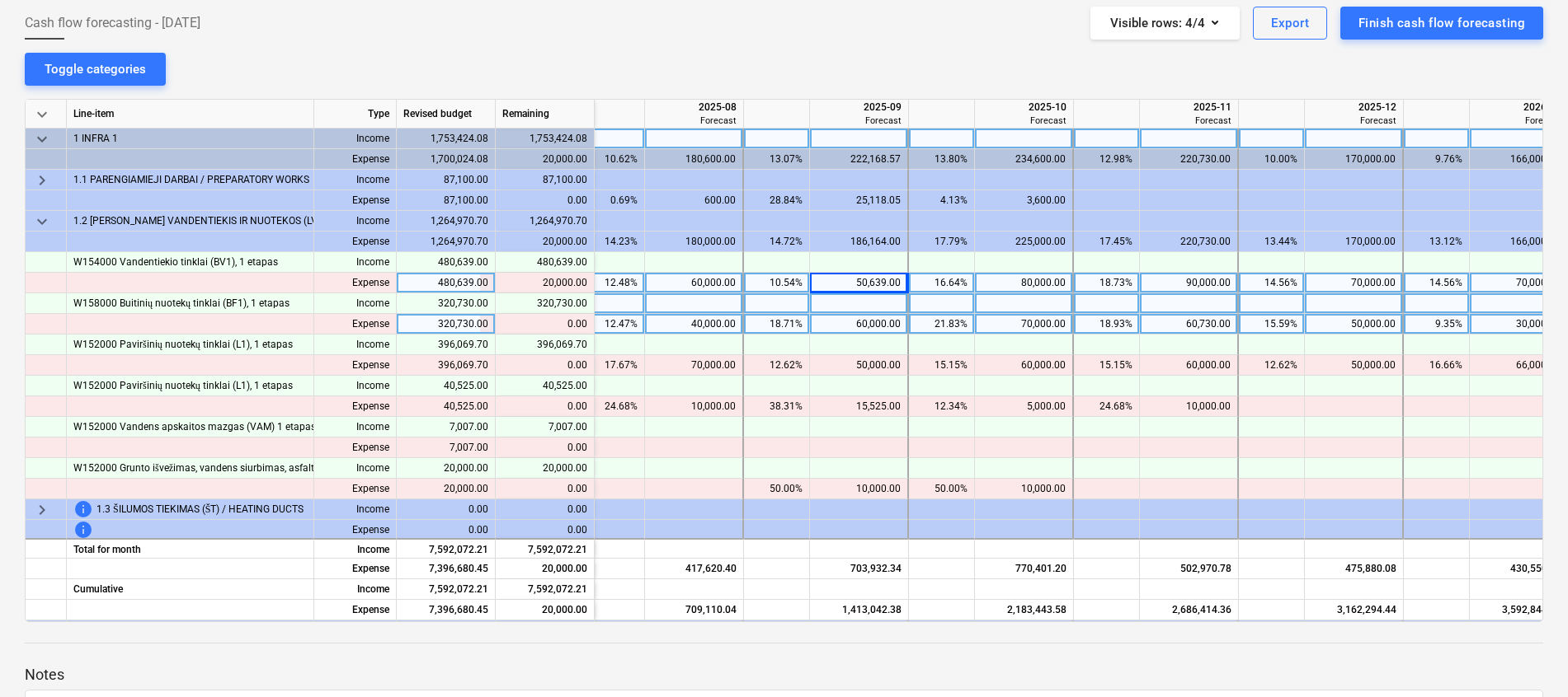
click at [876, 322] on div "60,000.00" at bounding box center [858, 324] width 84 height 21
click at [876, 325] on input "60000" at bounding box center [858, 324] width 97 height 20
click at [873, 319] on input "60000" at bounding box center [858, 324] width 97 height 20
type input "30000"
click at [1170, 319] on div "60,730.00" at bounding box center [1188, 324] width 84 height 21
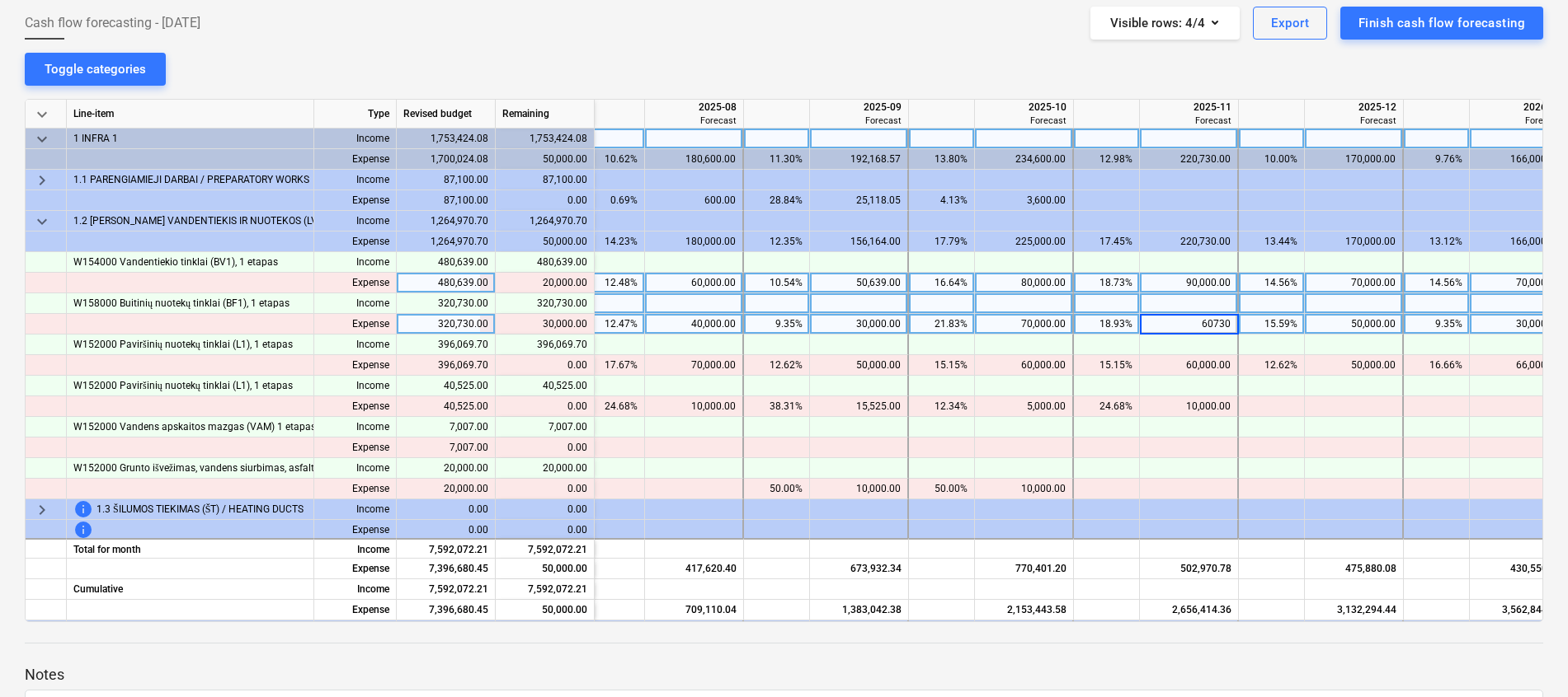
click at [1199, 328] on input "60730" at bounding box center [1188, 324] width 97 height 20
click at [1369, 319] on div "50,000.00" at bounding box center [1353, 324] width 84 height 21
drag, startPoint x: 1369, startPoint y: 319, endPoint x: 1354, endPoint y: 321, distance: 15.1
click at [1354, 321] on input "50000" at bounding box center [1353, 324] width 97 height 20
click at [1366, 324] on input "50000" at bounding box center [1353, 324] width 97 height 20
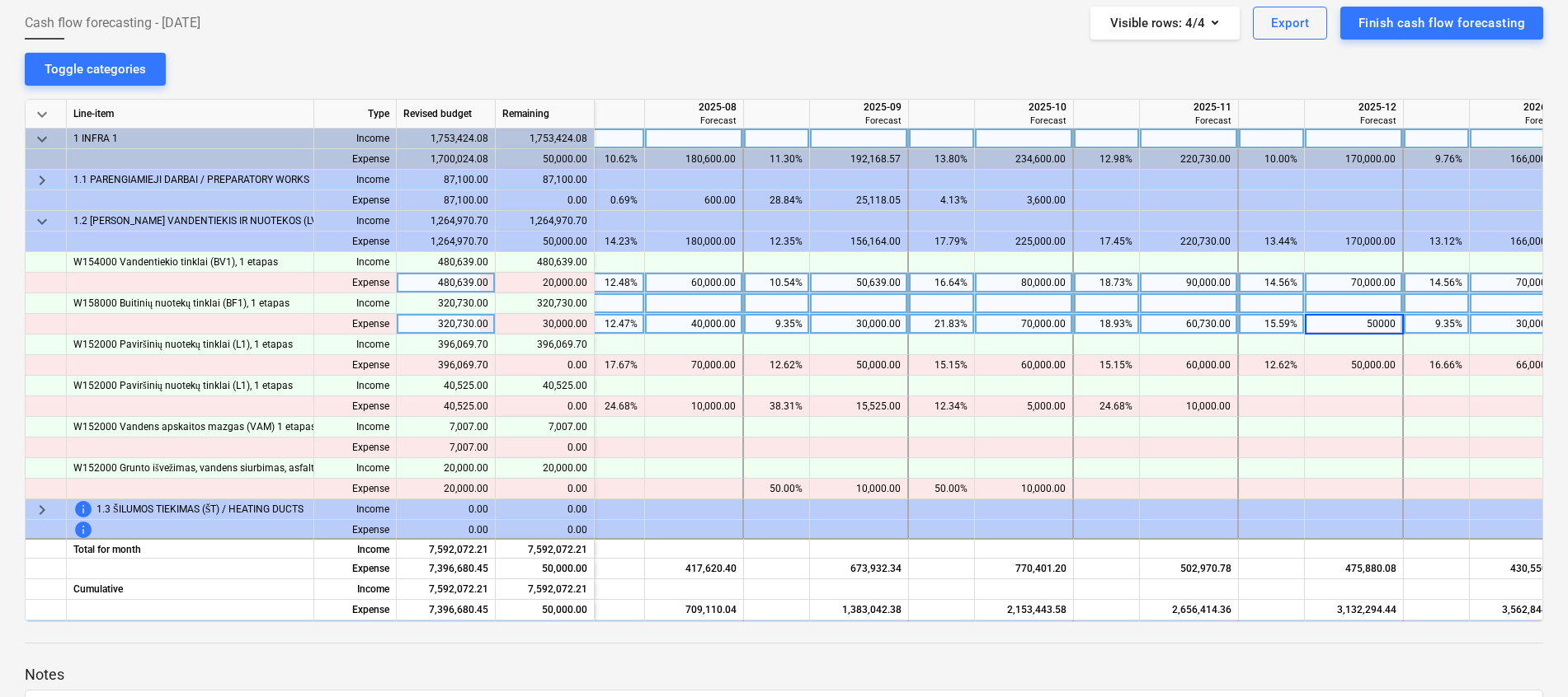
click at [1370, 325] on input "50000" at bounding box center [1353, 324] width 97 height 20
type input "70000"
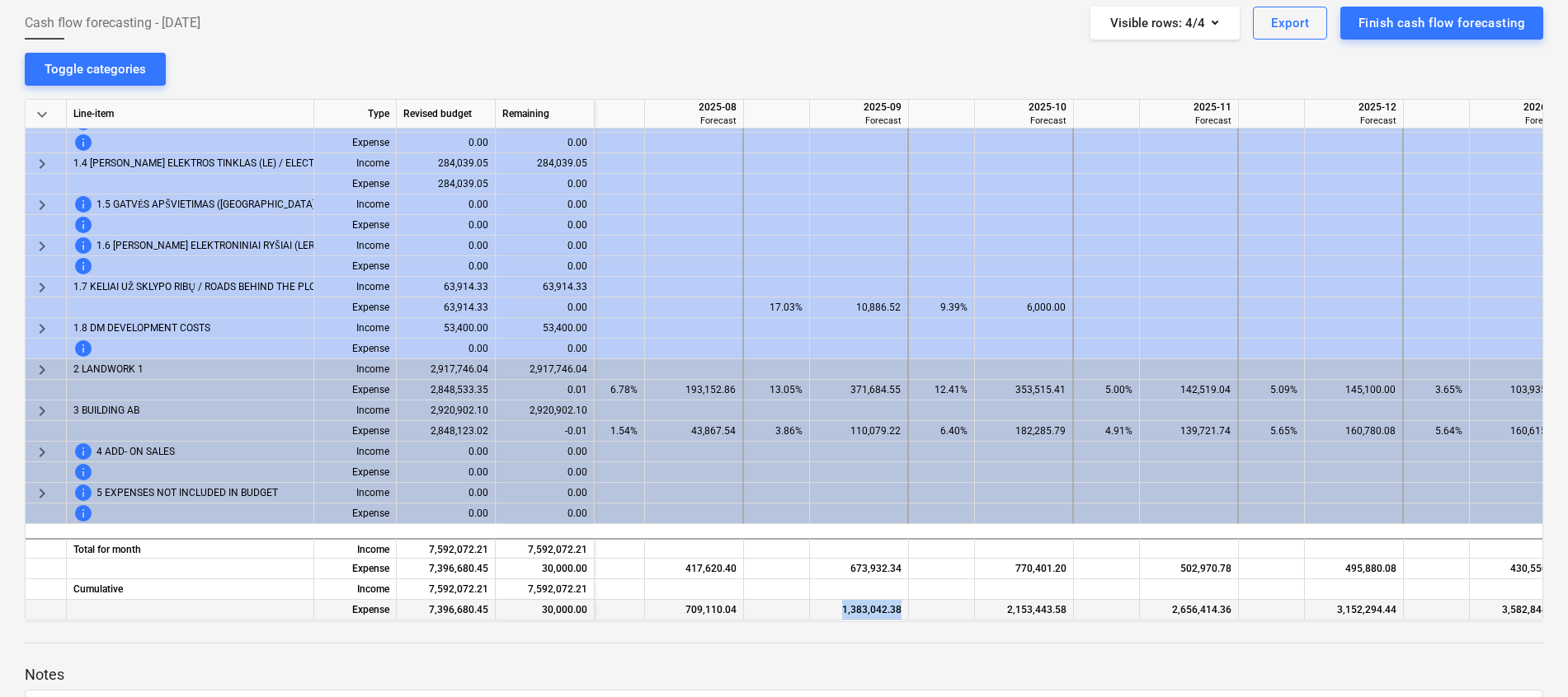
drag, startPoint x: 797, startPoint y: 614, endPoint x: 908, endPoint y: 612, distance: 111.0
click at [0, 0] on div "Expense 7,396,680.45 30,000.00 612,627.45 709,110.04 1,383,042.38 2,153,443.58 …" at bounding box center [0, 0] width 0 height 0
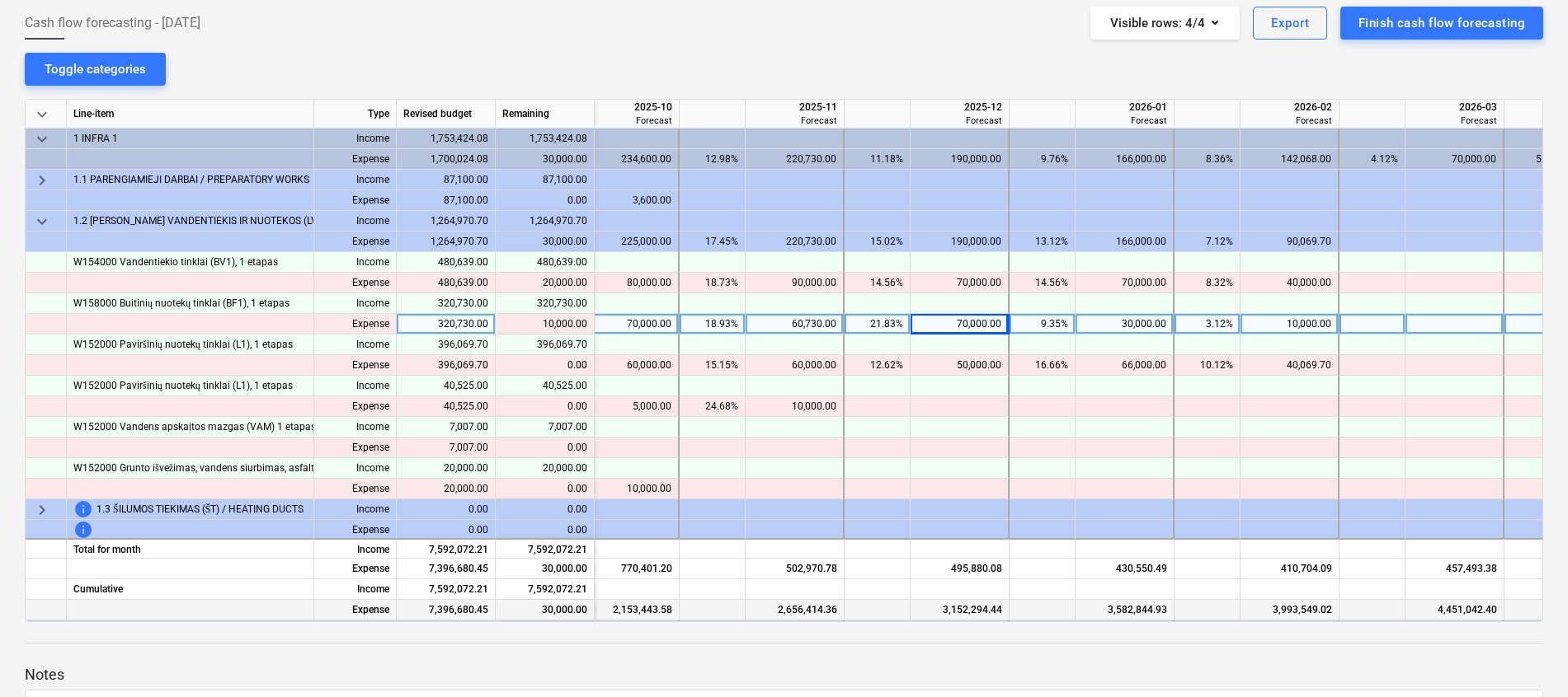
scroll to position [0, 1161]
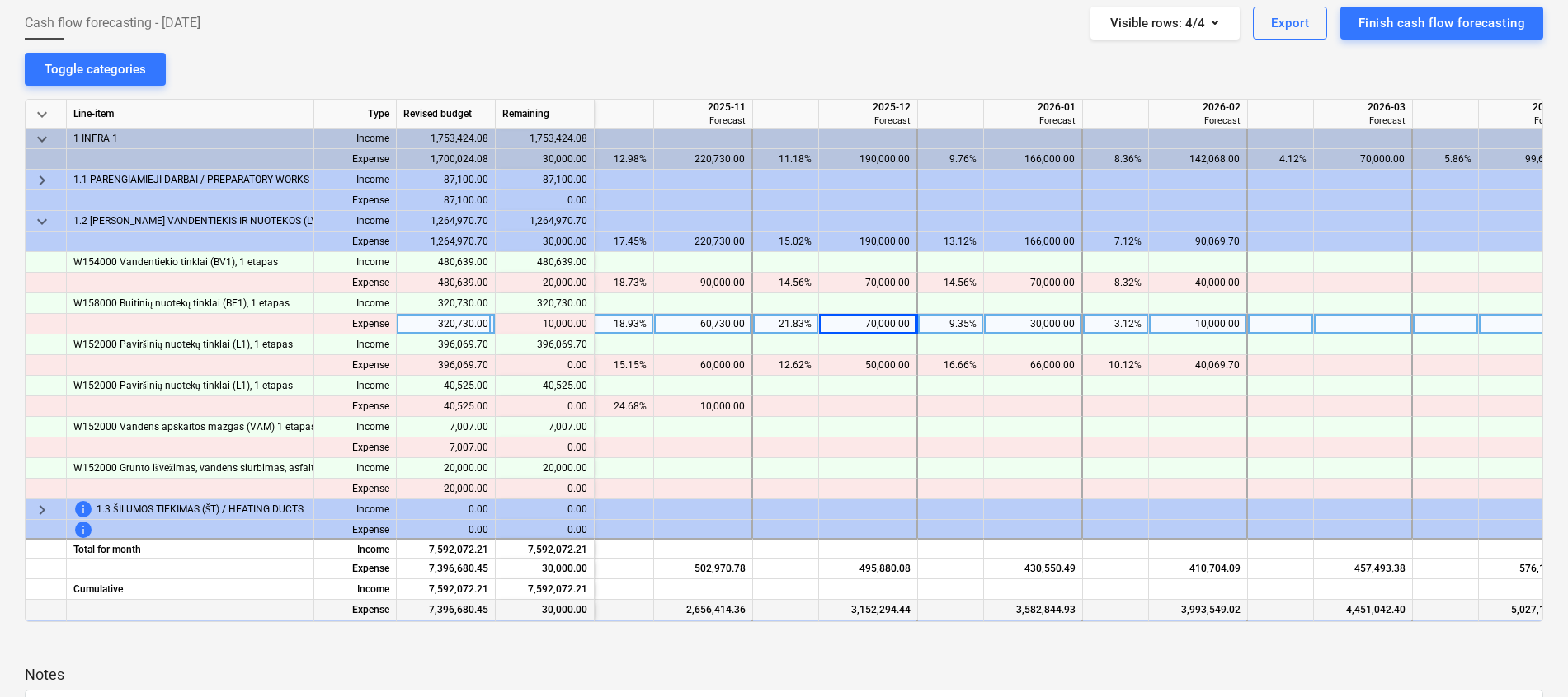
click at [1049, 319] on div "30,000.00" at bounding box center [1032, 324] width 84 height 21
type input "40000"
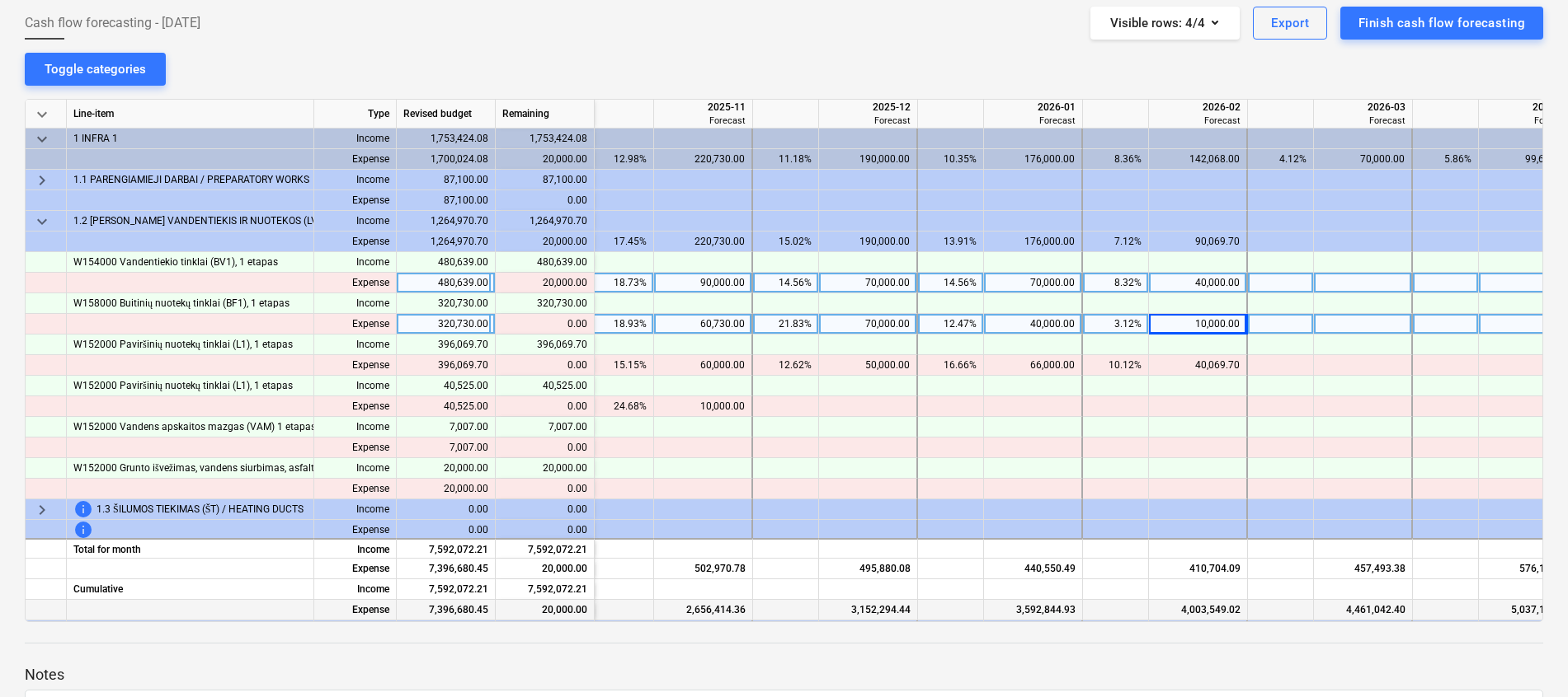
click at [1202, 280] on div "40,000.00" at bounding box center [1197, 283] width 84 height 21
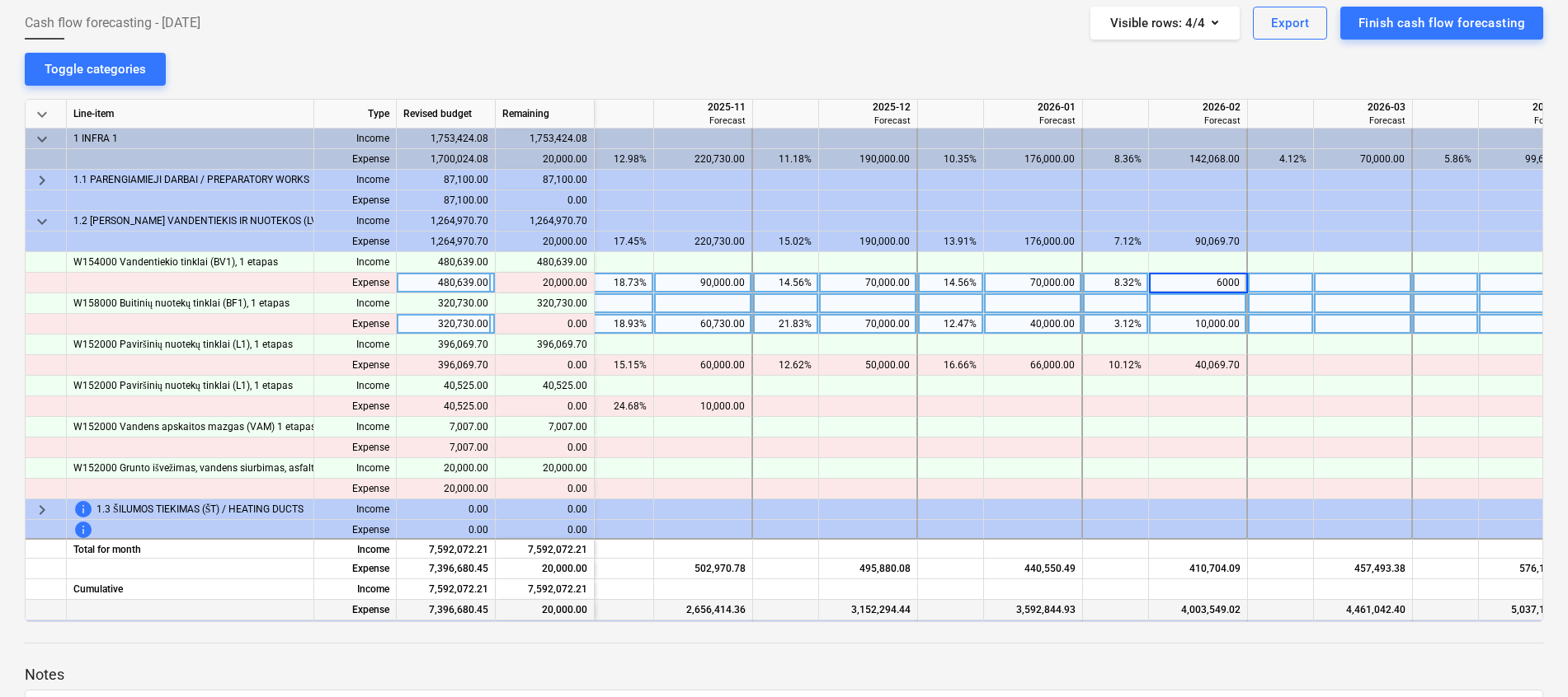
type input "60000"
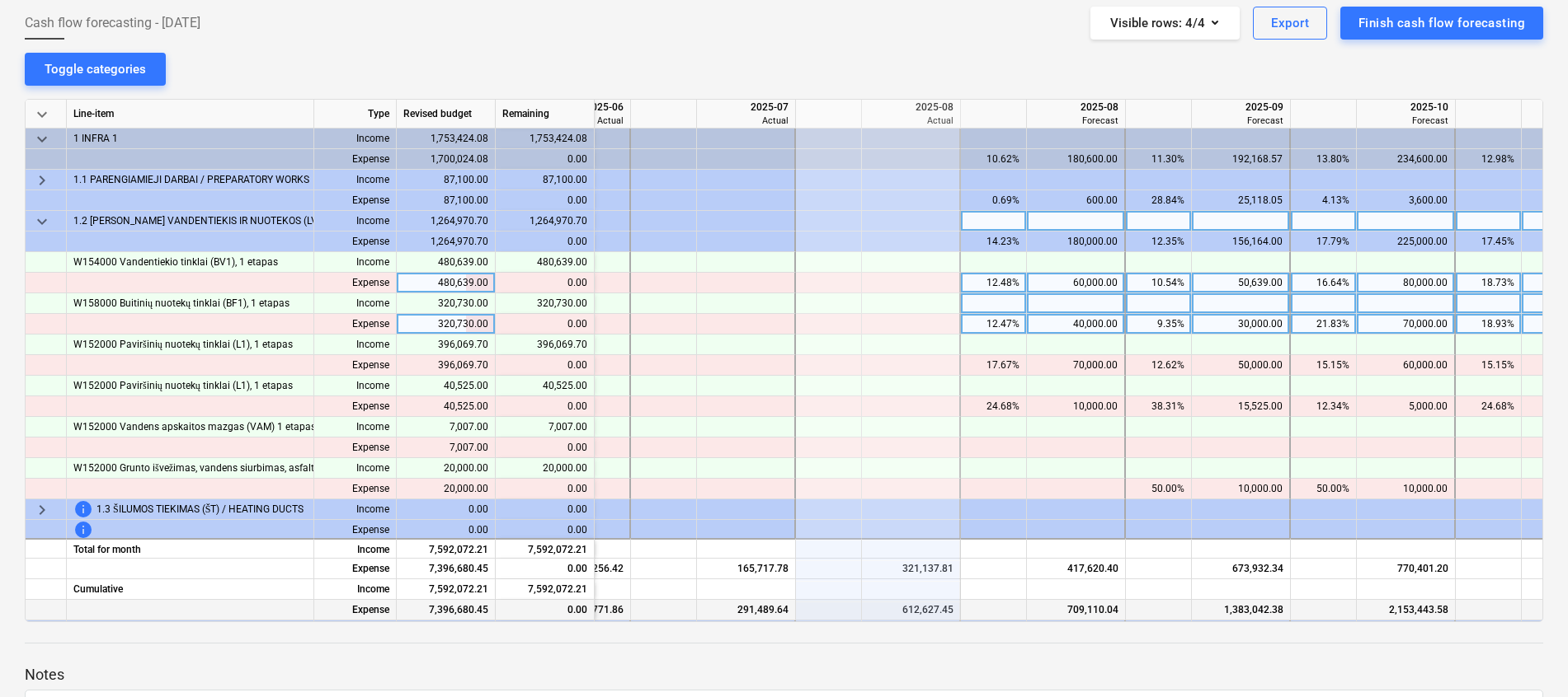
scroll to position [0, 281]
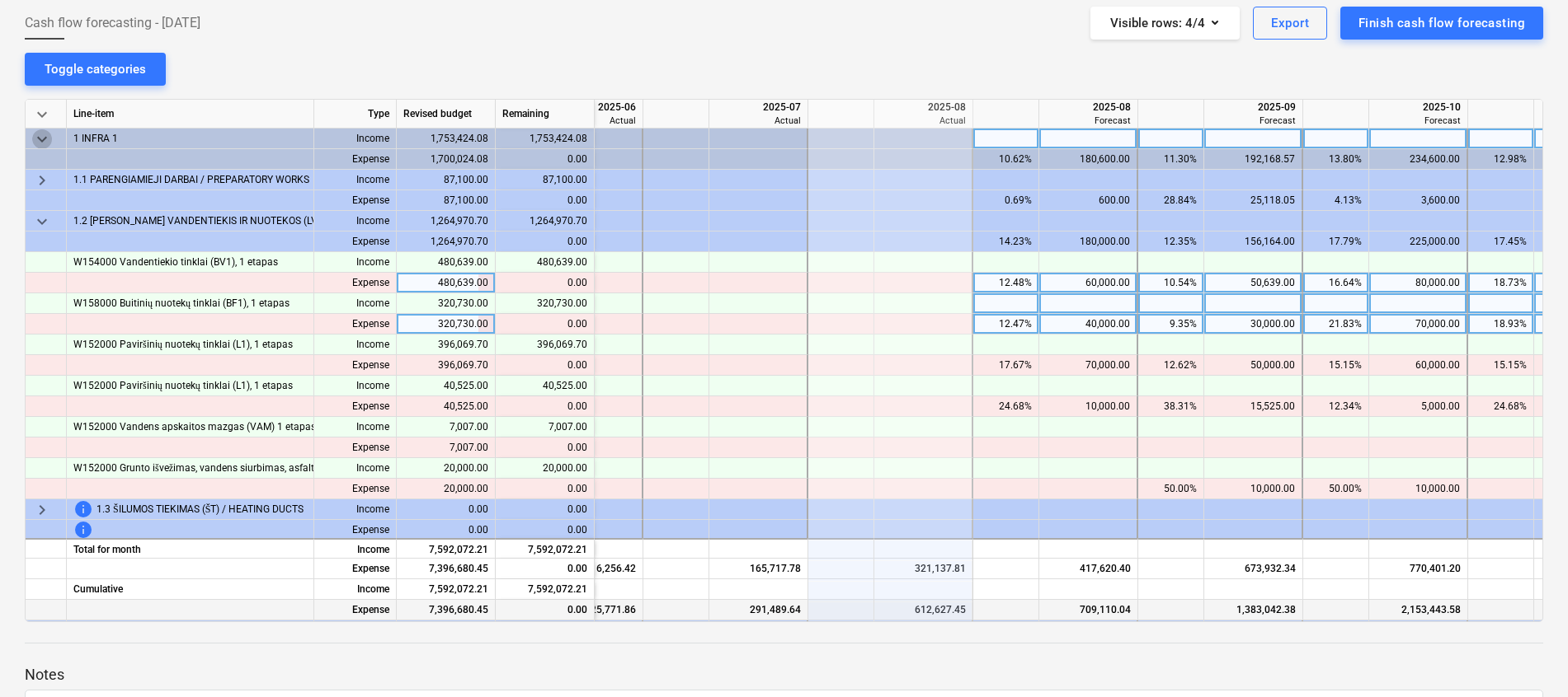
click at [44, 139] on span "keyboard_arrow_down" at bounding box center [42, 140] width 20 height 20
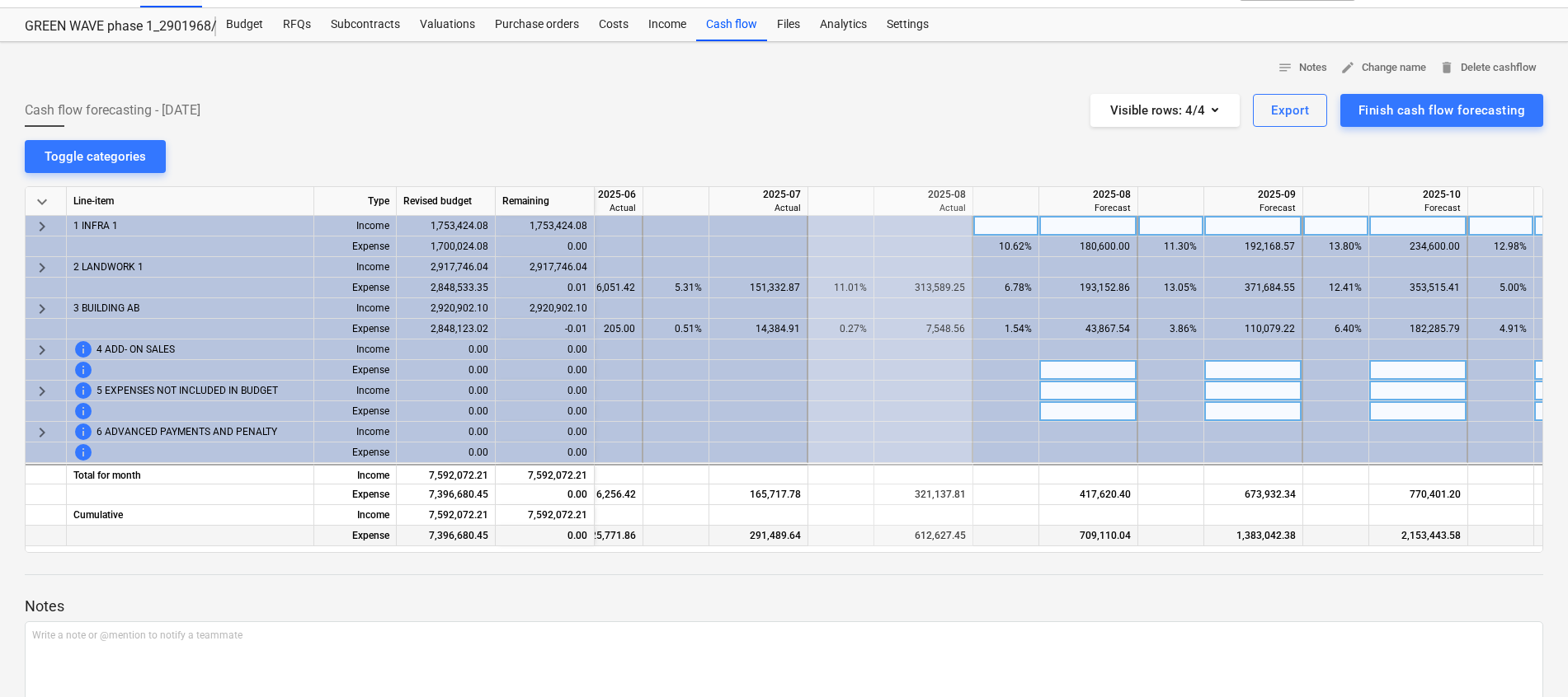
scroll to position [0, 0]
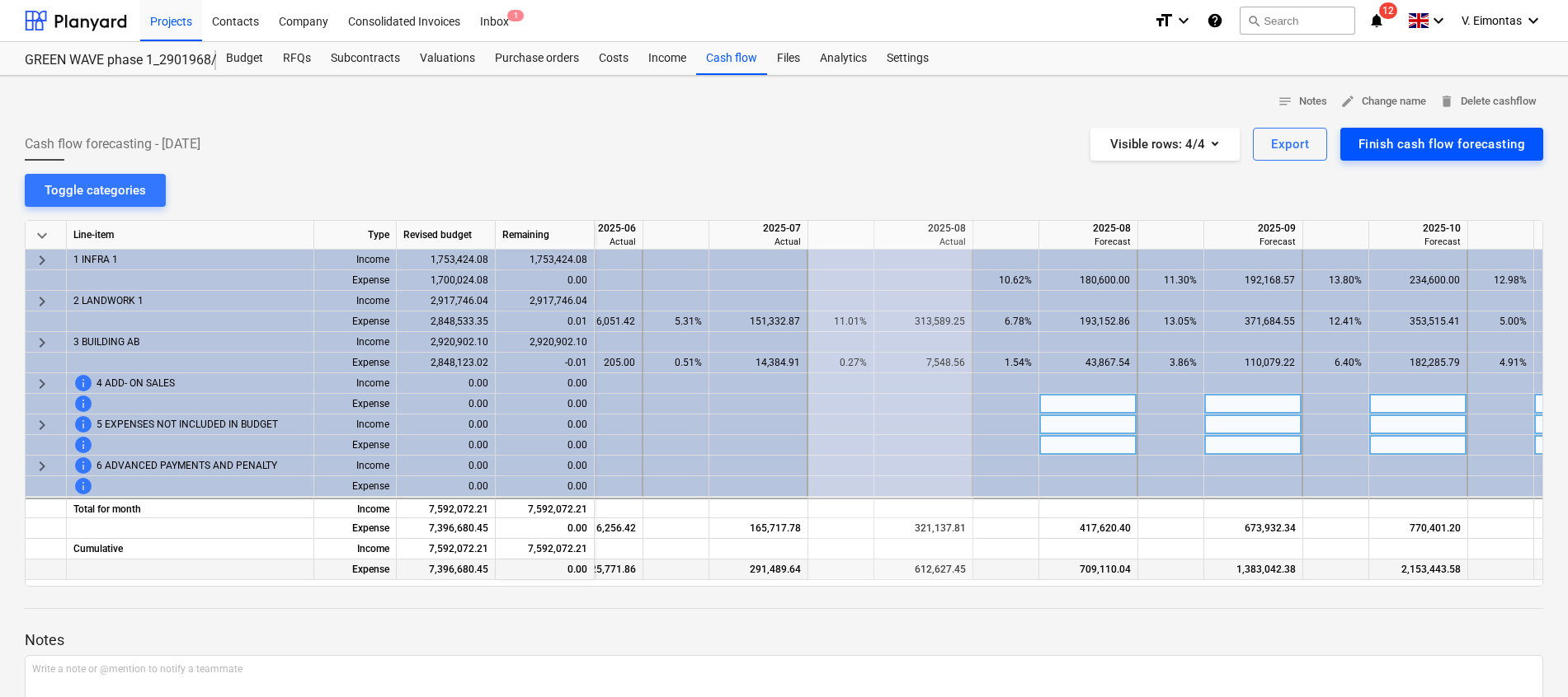
click at [1445, 139] on div "Finish cash flow forecasting" at bounding box center [1441, 144] width 166 height 22
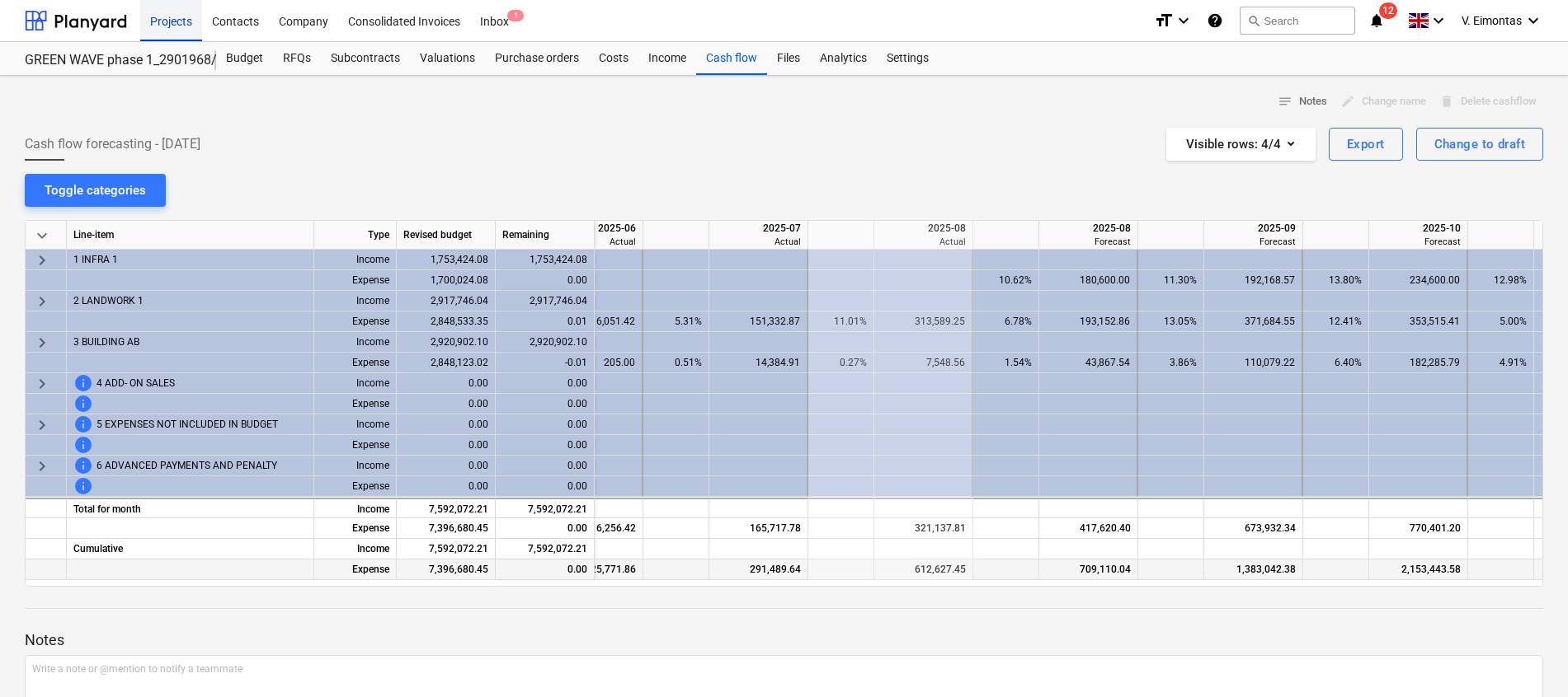
click at [189, 26] on div "Projects" at bounding box center [171, 20] width 62 height 42
